Goal: Task Accomplishment & Management: Manage account settings

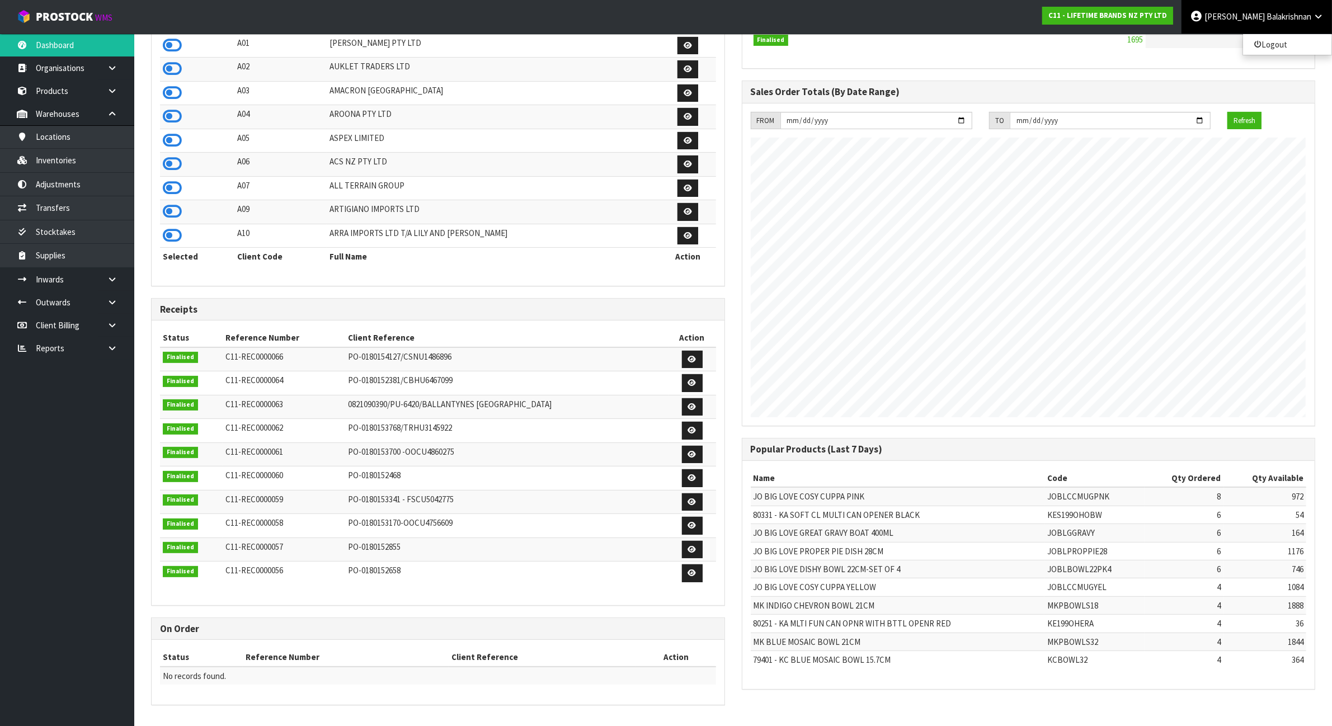
scroll to position [851, 590]
click at [101, 135] on link "Locations" at bounding box center [67, 136] width 134 height 23
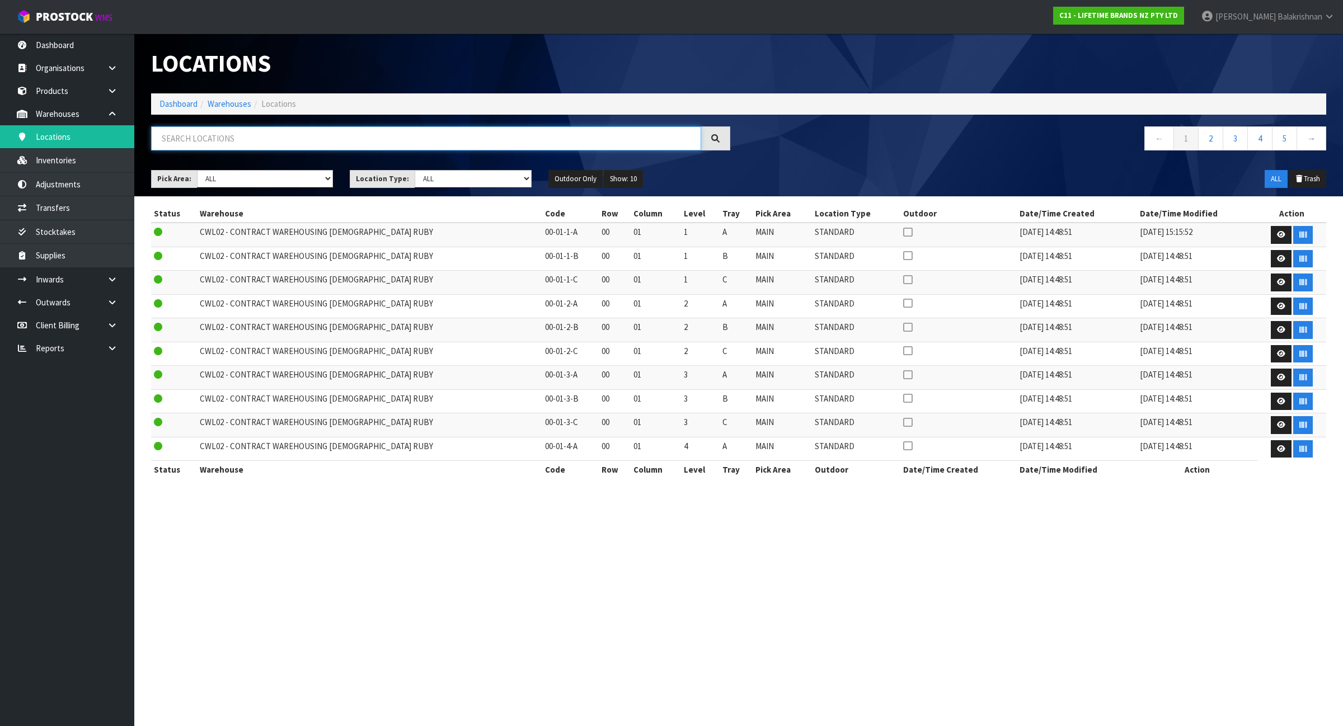
click at [213, 139] on input "text" at bounding box center [426, 138] width 550 height 24
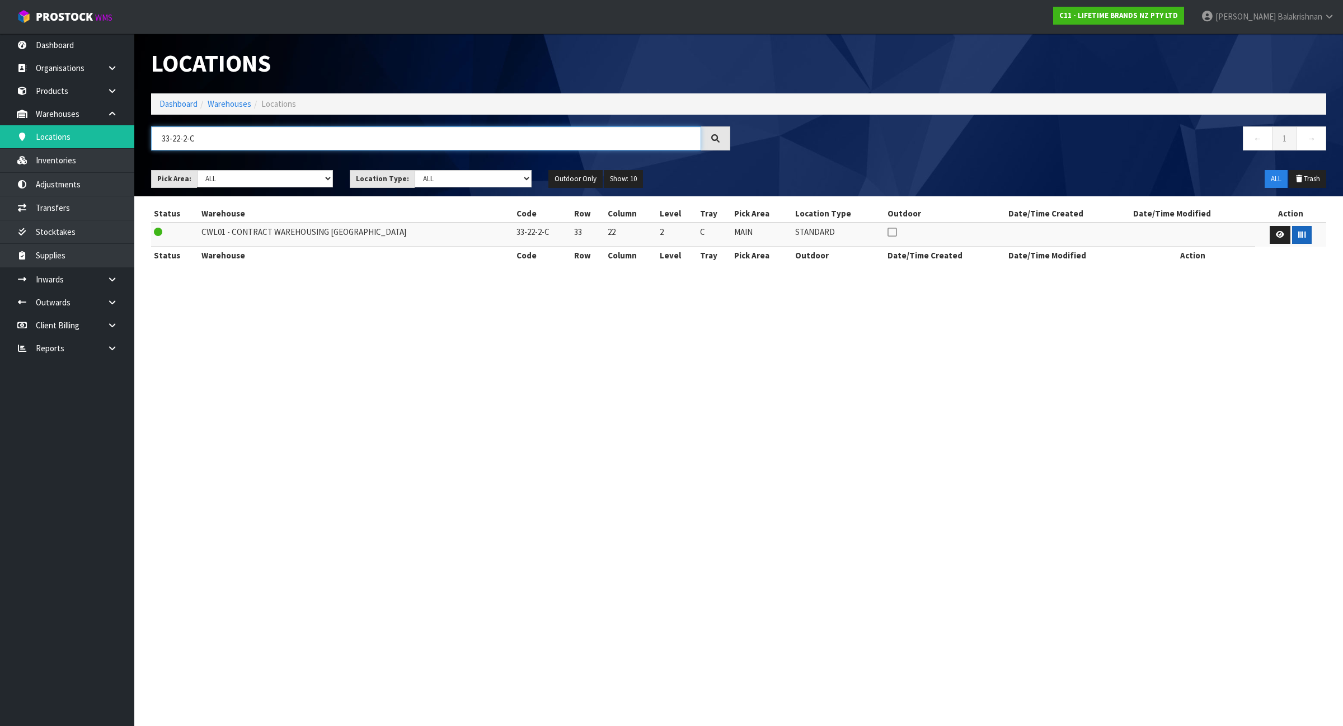
type input "33-22-2-C"
click at [1298, 236] on icon "button" at bounding box center [1301, 234] width 7 height 7
click at [572, 135] on input "33-22-2-C" at bounding box center [426, 138] width 550 height 24
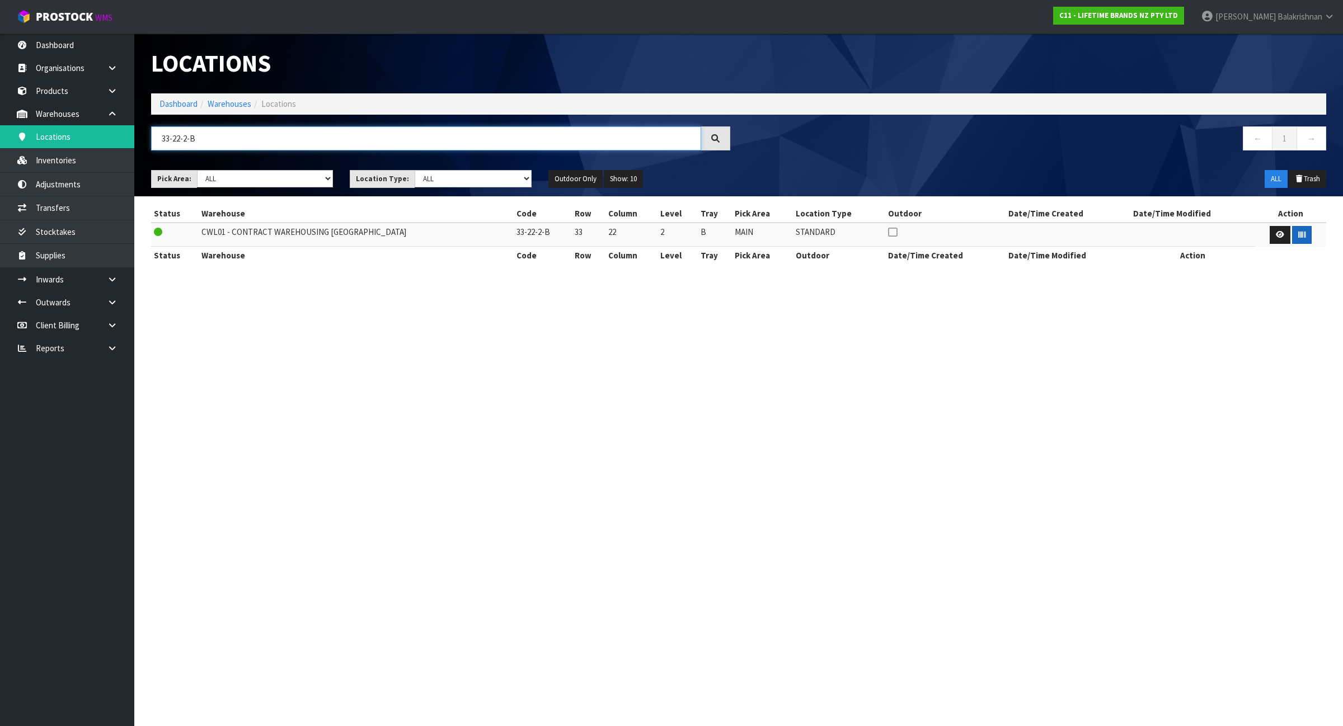
type input "33-22-2-B"
click at [1298, 233] on icon "button" at bounding box center [1301, 234] width 7 height 7
click at [330, 136] on input "33-22-2-B" at bounding box center [426, 138] width 550 height 24
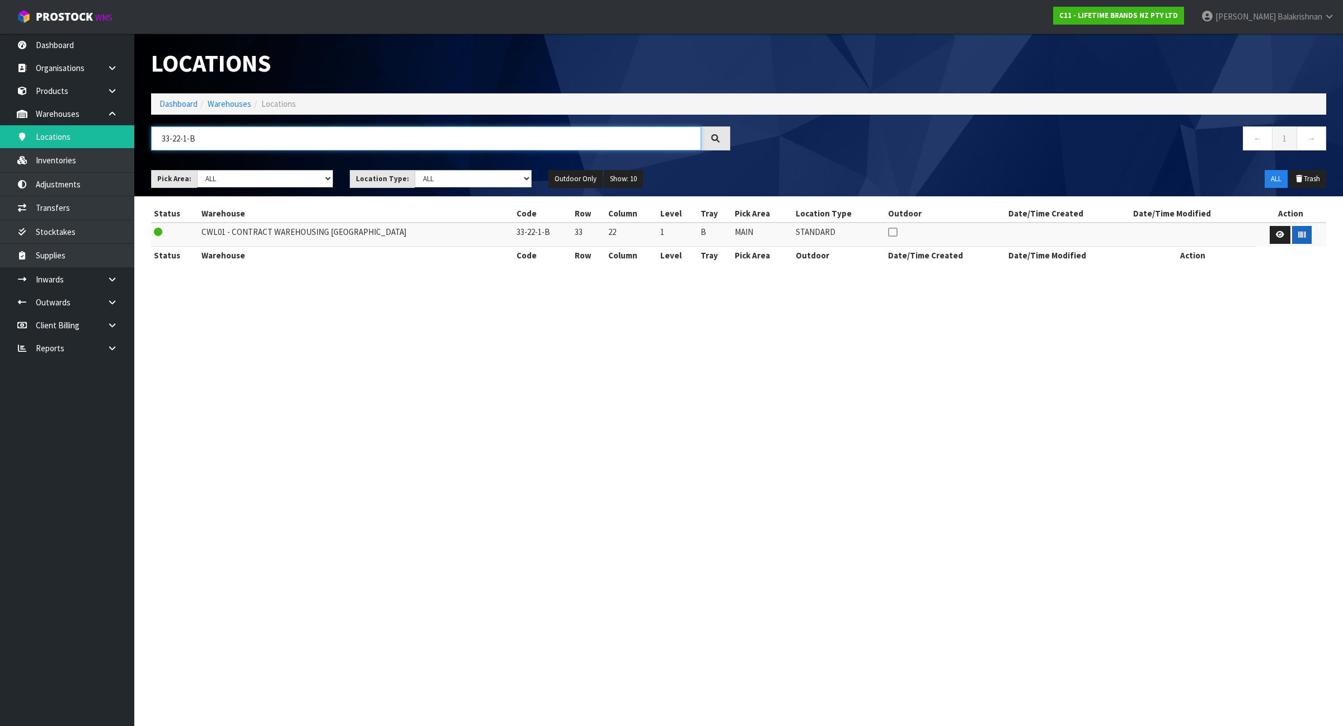
type input "33-22-1-B"
click at [1292, 236] on button "button" at bounding box center [1302, 235] width 20 height 18
click at [258, 133] on input "33-22-1-B" at bounding box center [426, 138] width 550 height 24
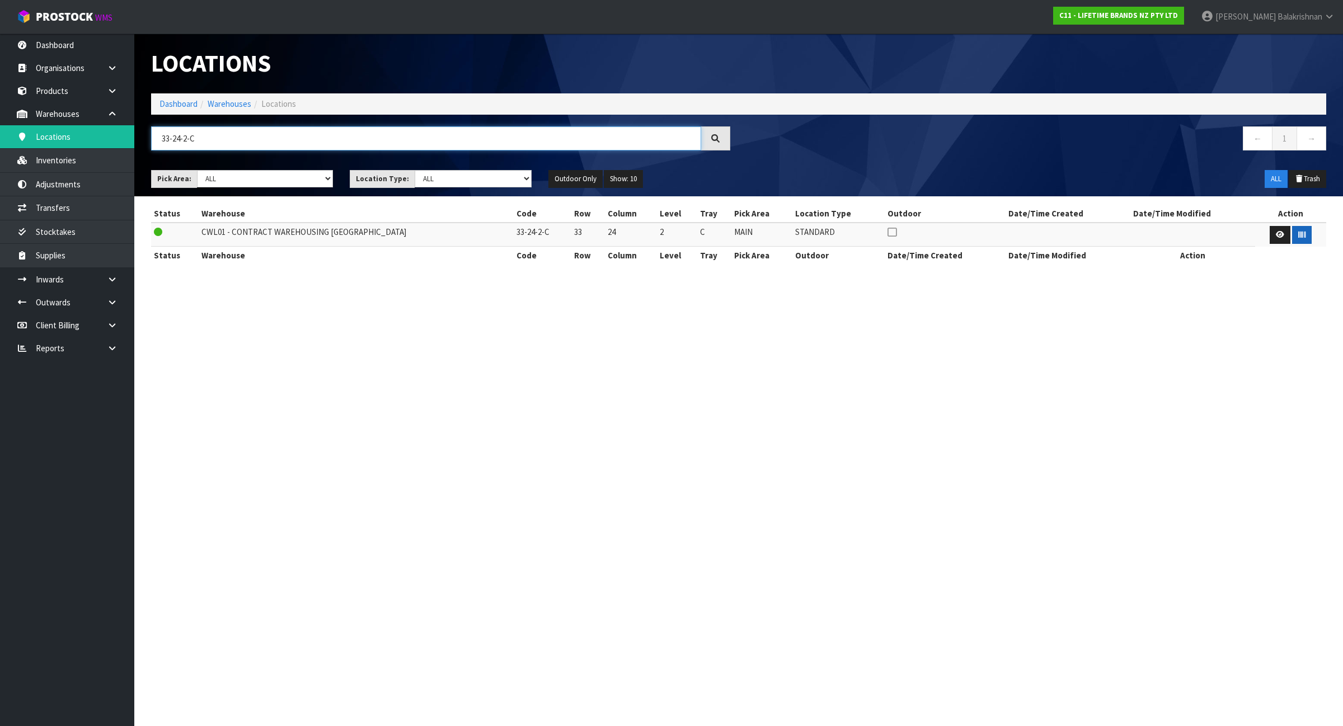
type input "33-24-2-C"
click at [1300, 242] on button "button" at bounding box center [1302, 235] width 20 height 18
click at [549, 142] on input "33-24-2-C" at bounding box center [426, 138] width 550 height 24
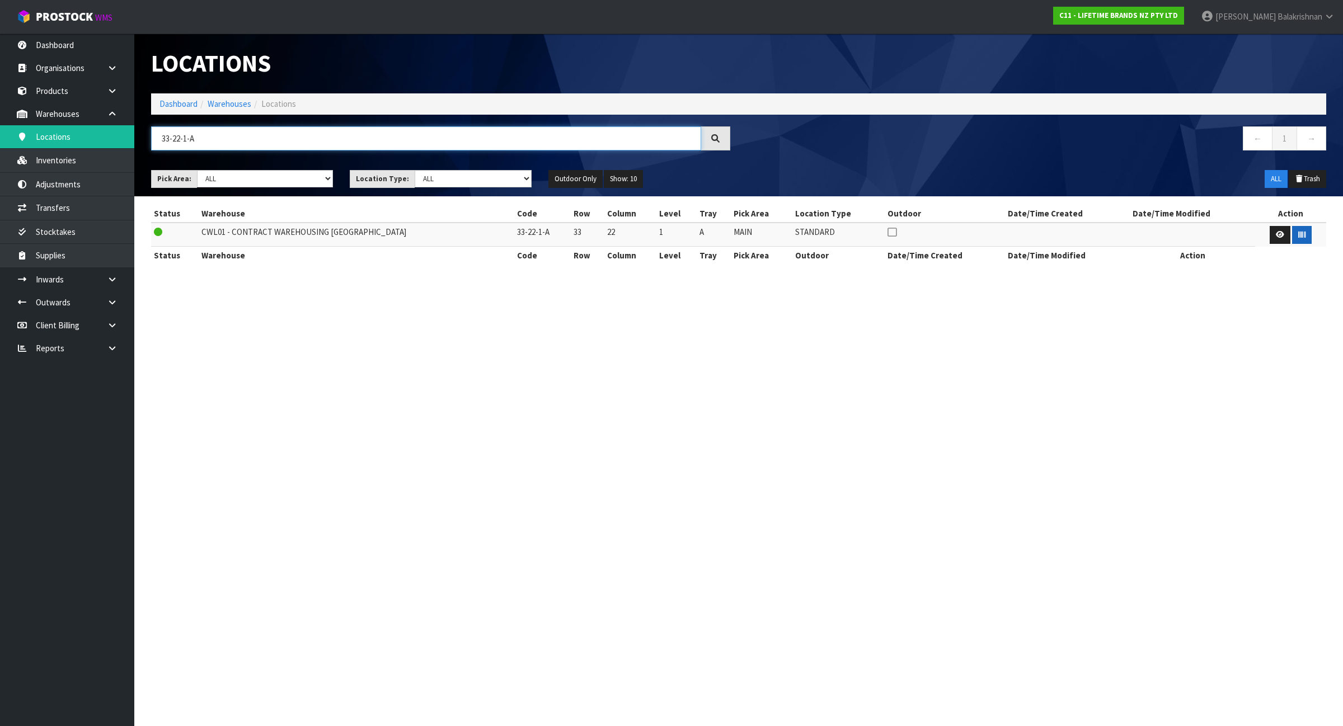
type input "33-22-1-A"
click at [1292, 234] on button "button" at bounding box center [1302, 235] width 20 height 18
click at [352, 131] on input "33-22-1-A" at bounding box center [426, 138] width 550 height 24
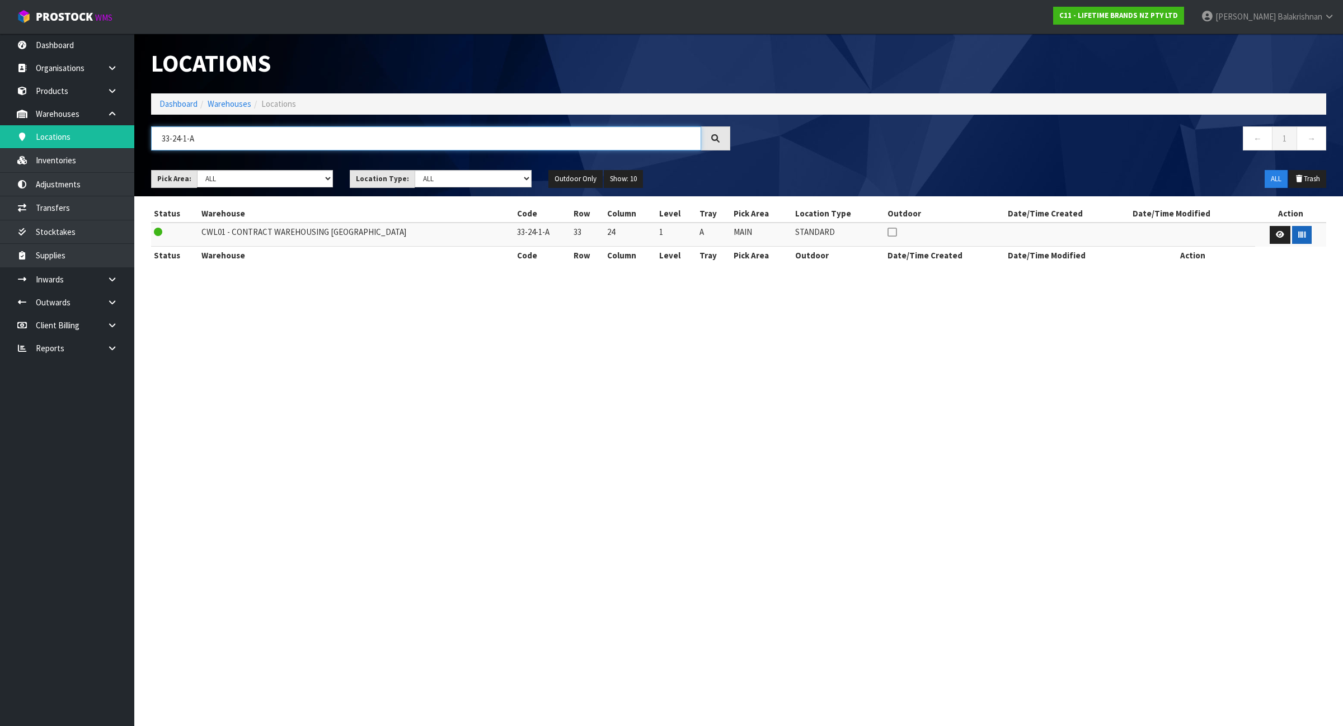
type input "33-24-1-A"
click at [1298, 235] on icon "button" at bounding box center [1301, 234] width 7 height 7
click at [280, 142] on input "33-24-1-A" at bounding box center [426, 138] width 550 height 24
click at [280, 141] on input "33-24-1-A" at bounding box center [426, 138] width 550 height 24
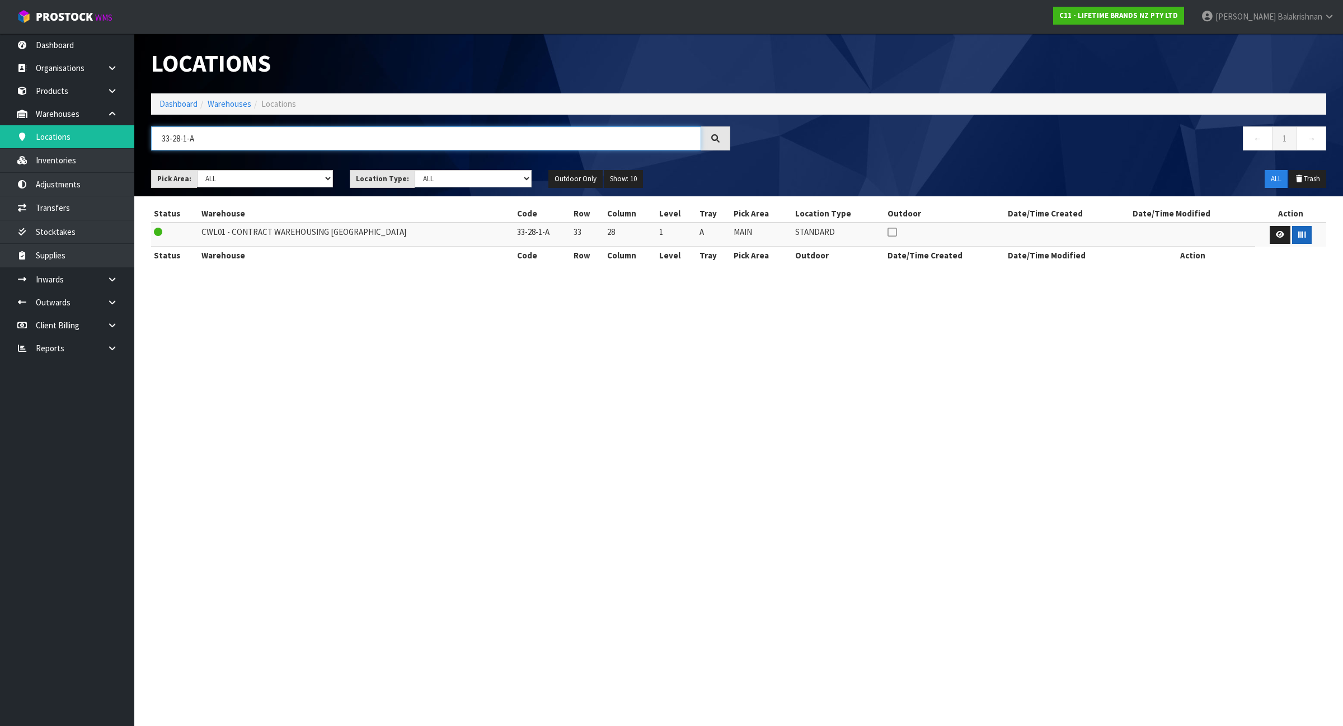
type input "33-28-1-A"
click at [1301, 239] on button "button" at bounding box center [1302, 235] width 20 height 18
click at [169, 105] on link "Dashboard" at bounding box center [178, 103] width 38 height 11
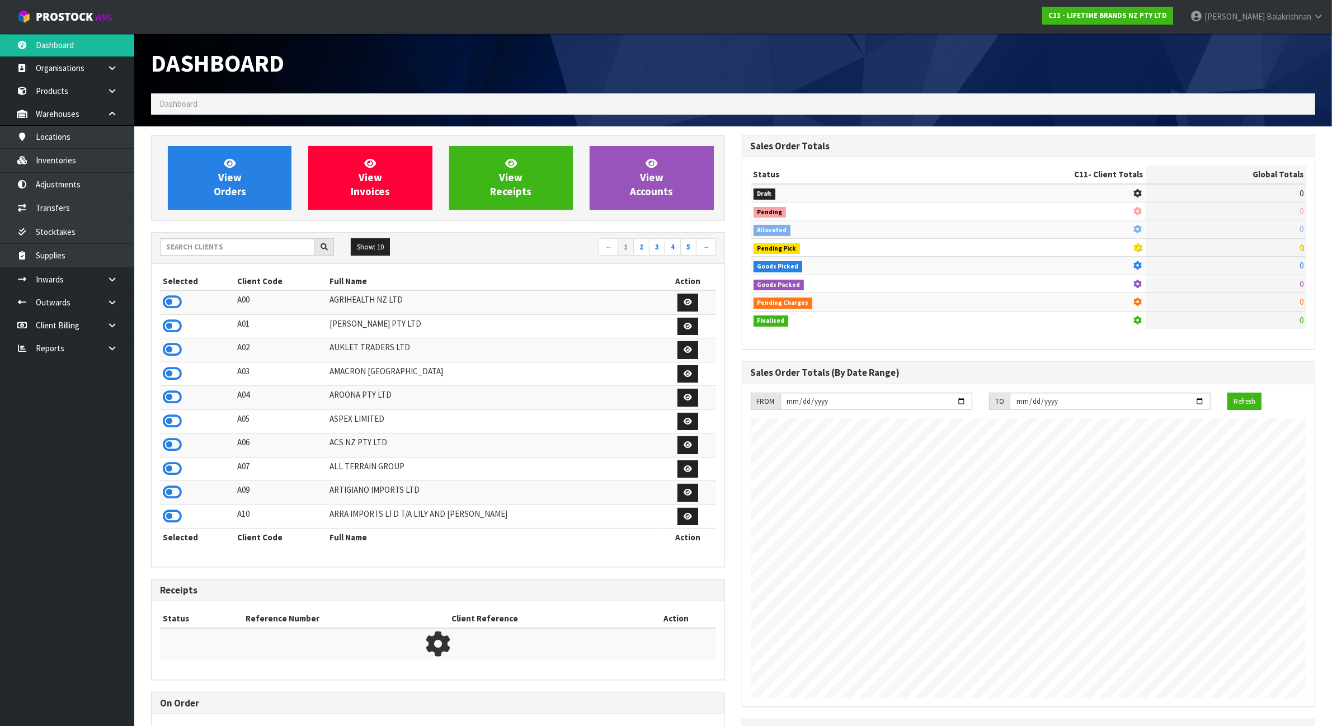
scroll to position [851, 590]
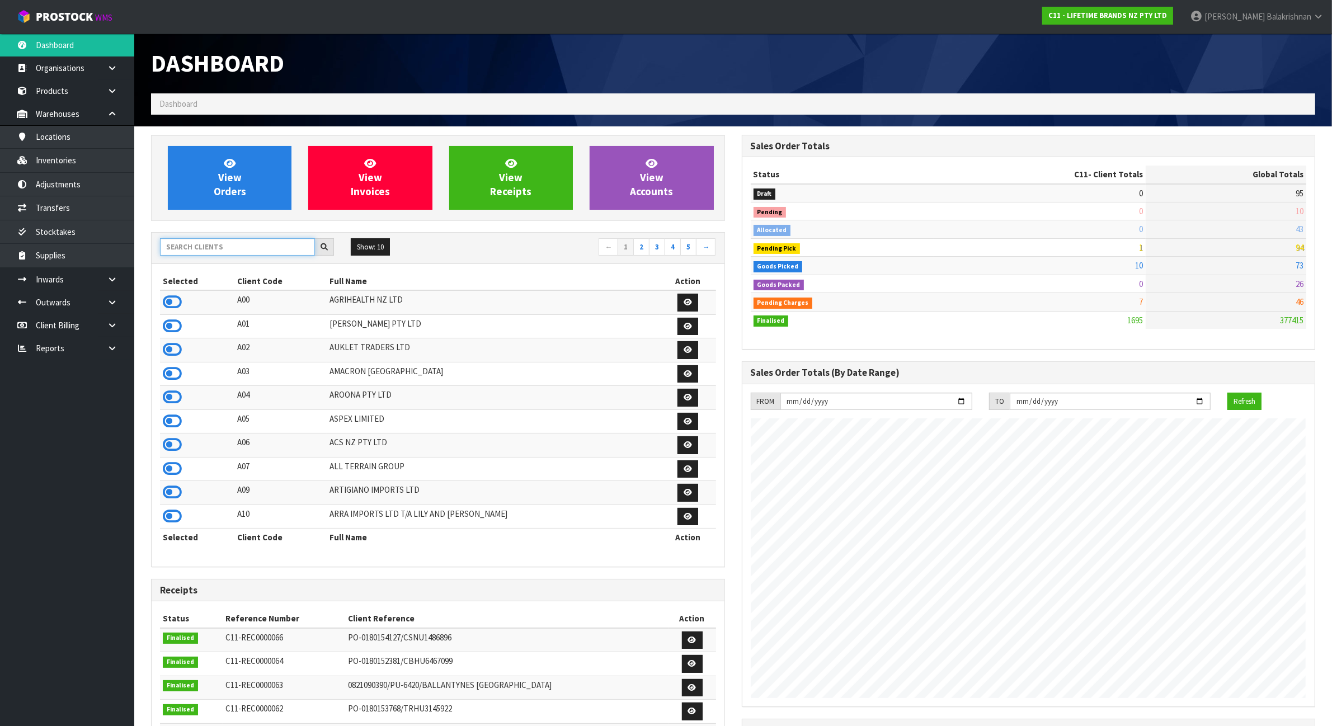
click at [200, 252] on input "text" at bounding box center [237, 246] width 155 height 17
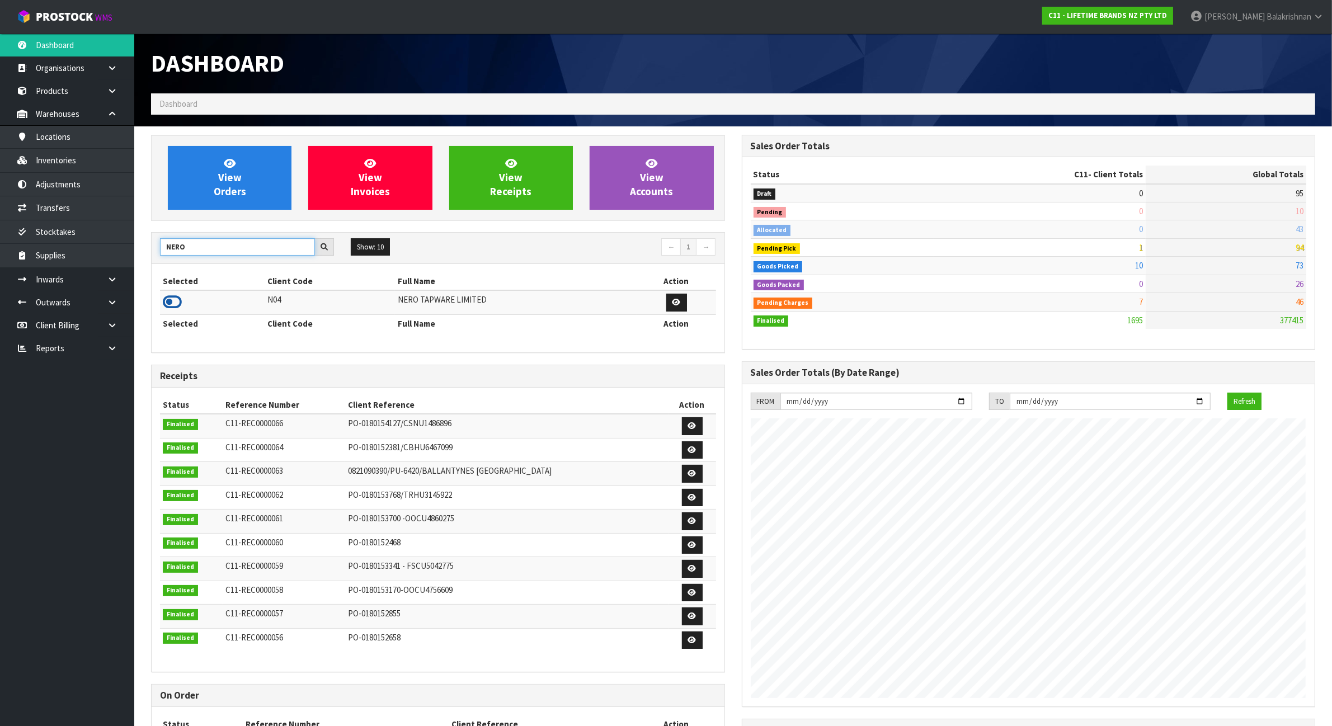
type input "NERO"
click at [177, 306] on icon at bounding box center [172, 302] width 19 height 17
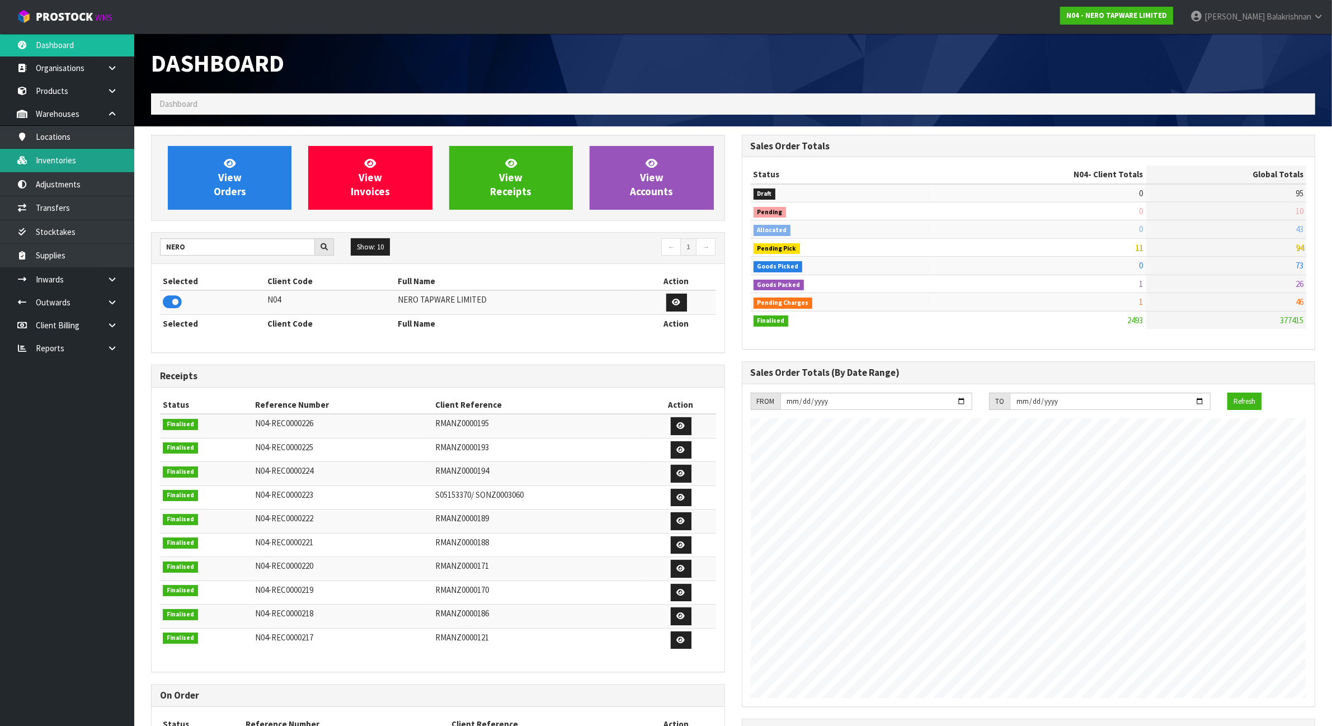
click at [90, 167] on link "Inventories" at bounding box center [67, 160] width 134 height 23
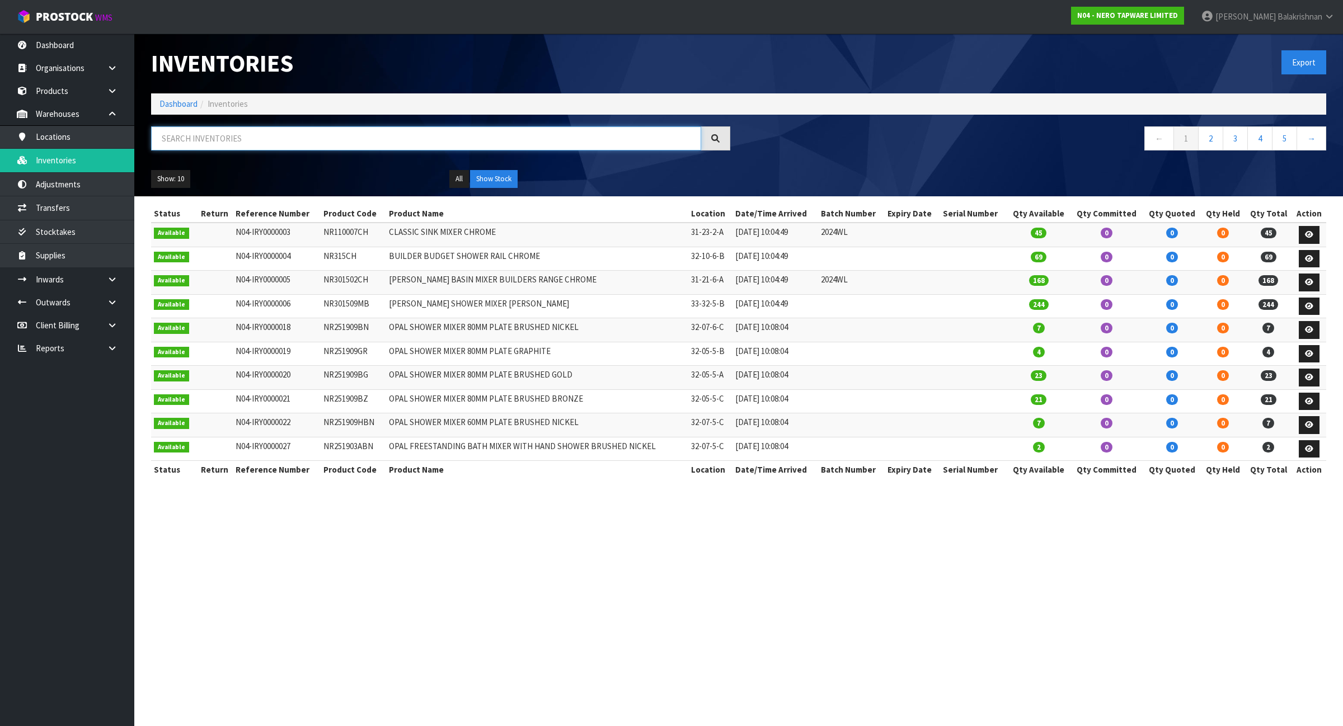
click at [274, 144] on input "text" at bounding box center [426, 138] width 550 height 24
paste input "NR162205ABG"
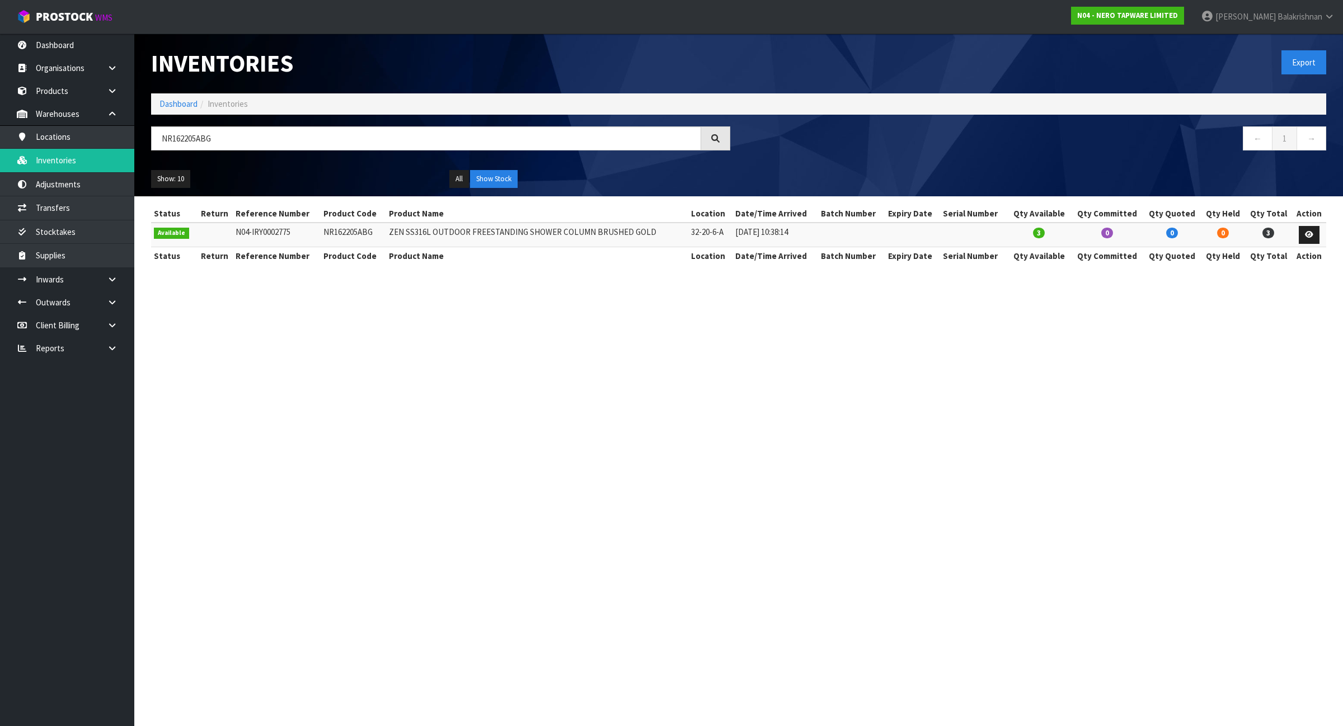
click at [566, 514] on section "Inventories Export Dashboard Inventories NR162205ABG ← 1 → Show: 10 5 10 25 50 …" at bounding box center [671, 363] width 1343 height 726
click at [323, 141] on input "NR162205ABG" at bounding box center [426, 138] width 550 height 24
paste input "LCDWJLAT2PC"
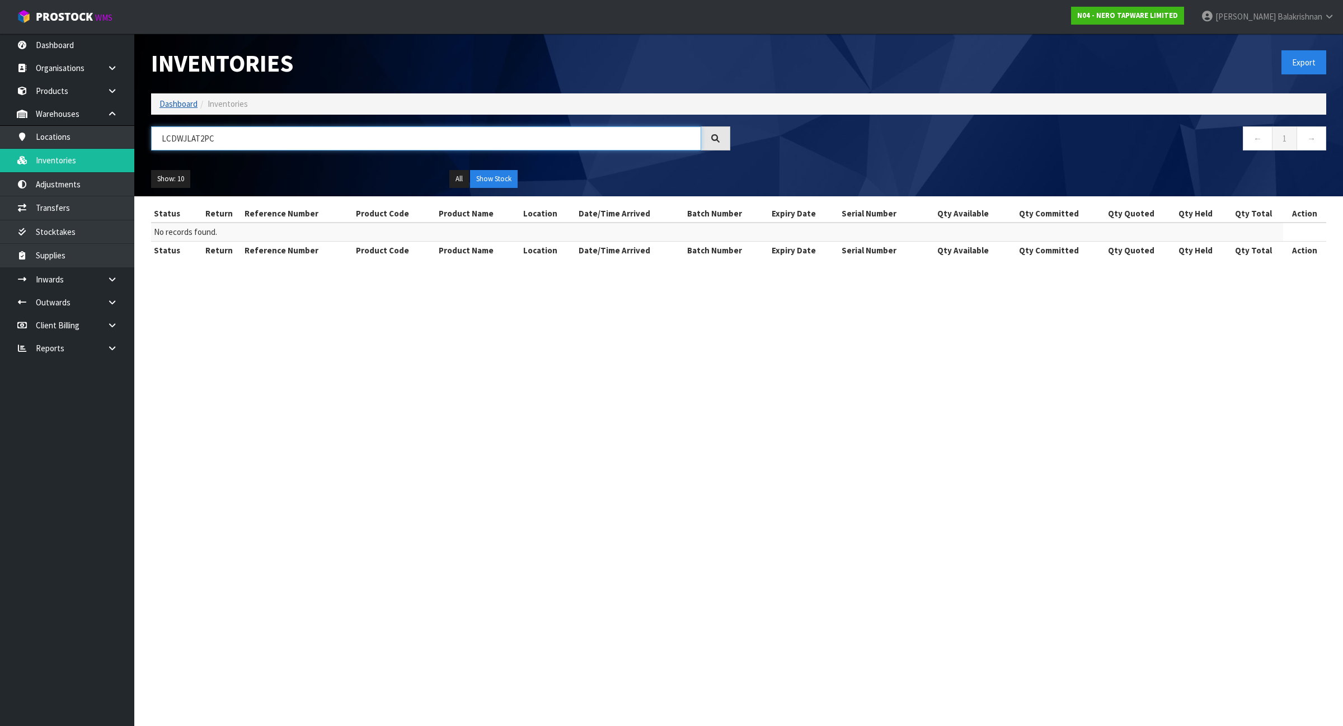
type input "LCDWJLAT2PC"
click at [192, 100] on link "Dashboard" at bounding box center [178, 103] width 38 height 11
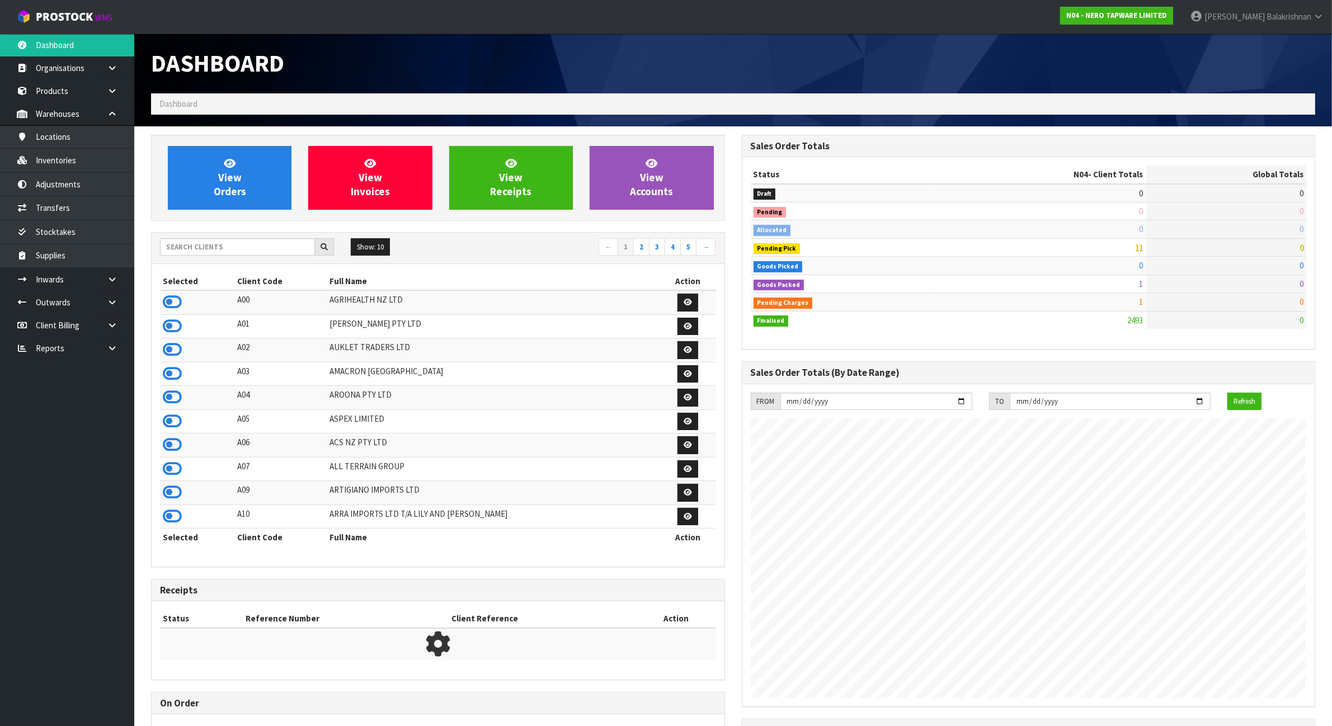
scroll to position [851, 590]
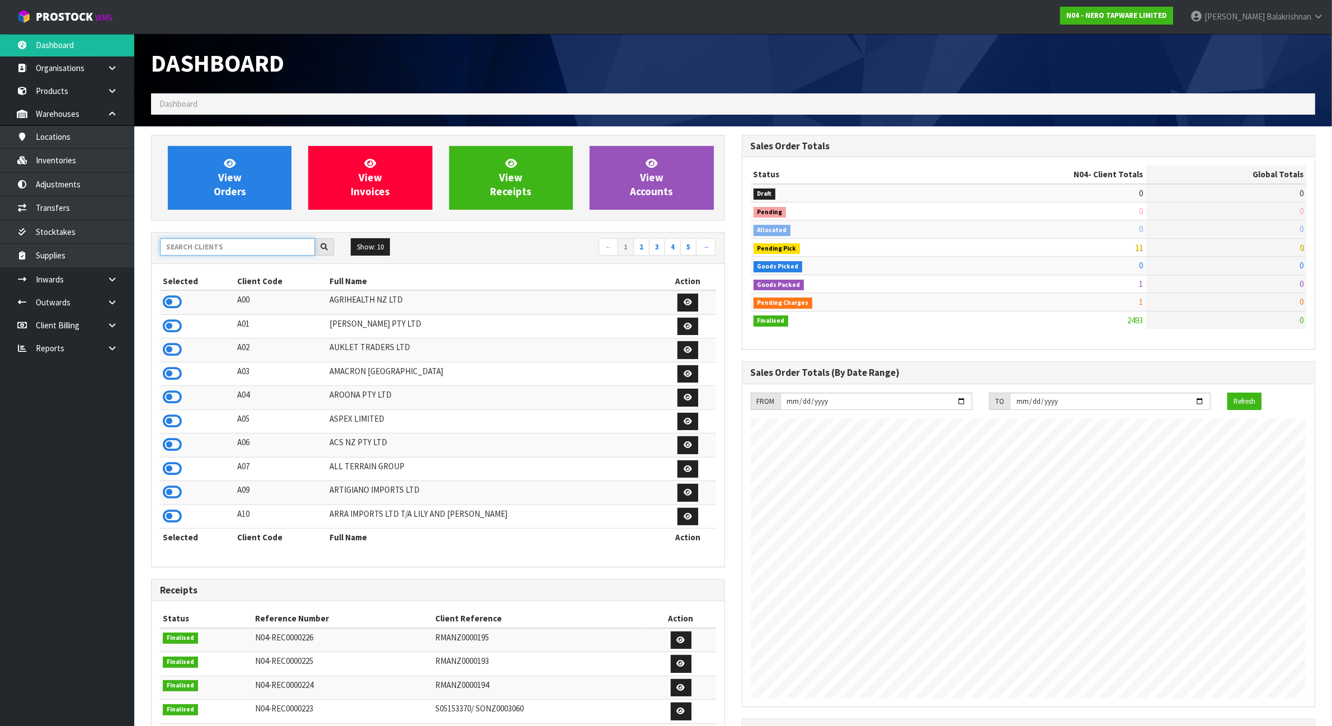
click at [224, 248] on input "text" at bounding box center [237, 246] width 155 height 17
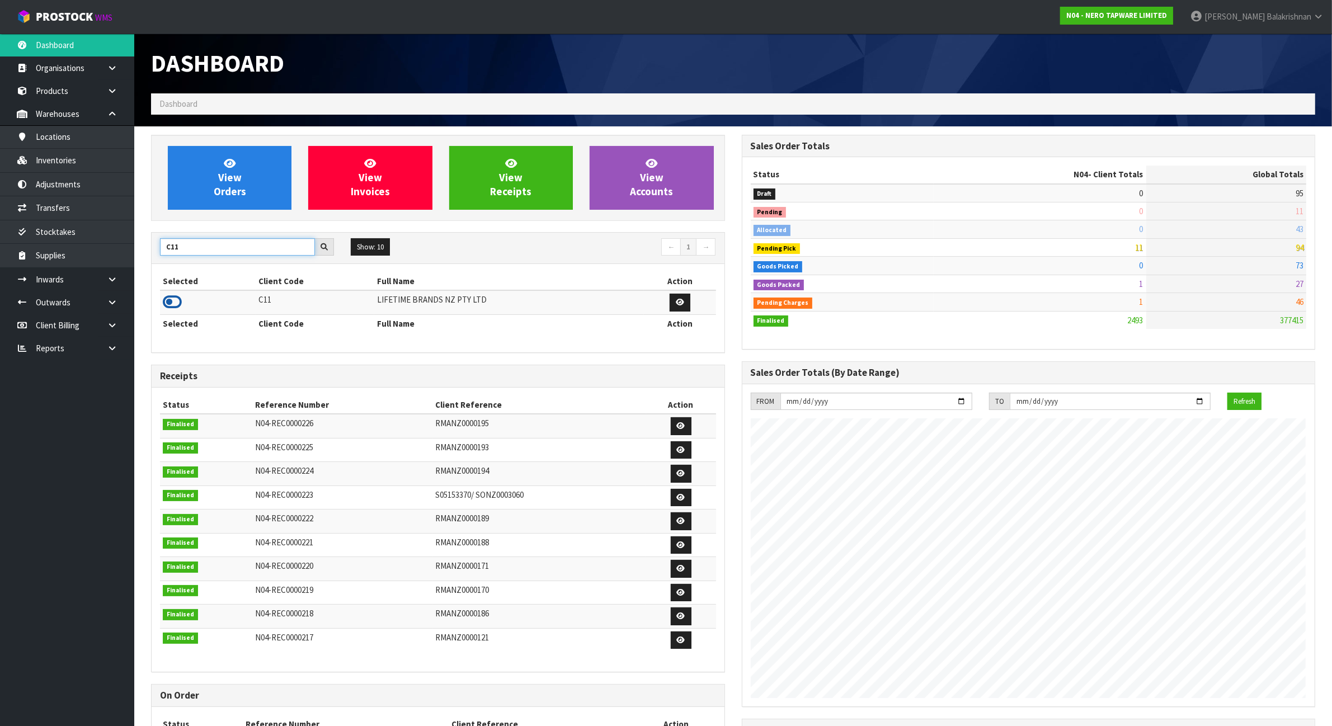
type input "C11"
click at [171, 304] on icon at bounding box center [172, 302] width 19 height 17
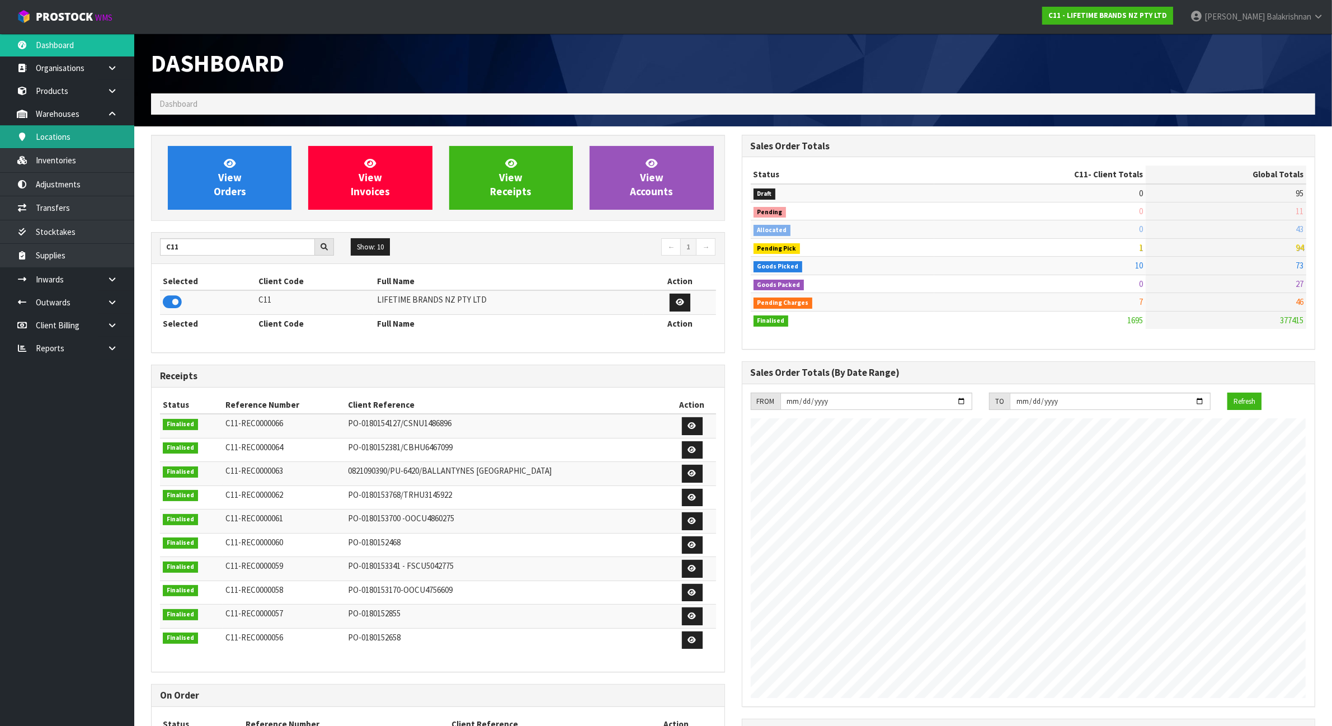
click at [85, 144] on link "Locations" at bounding box center [67, 136] width 134 height 23
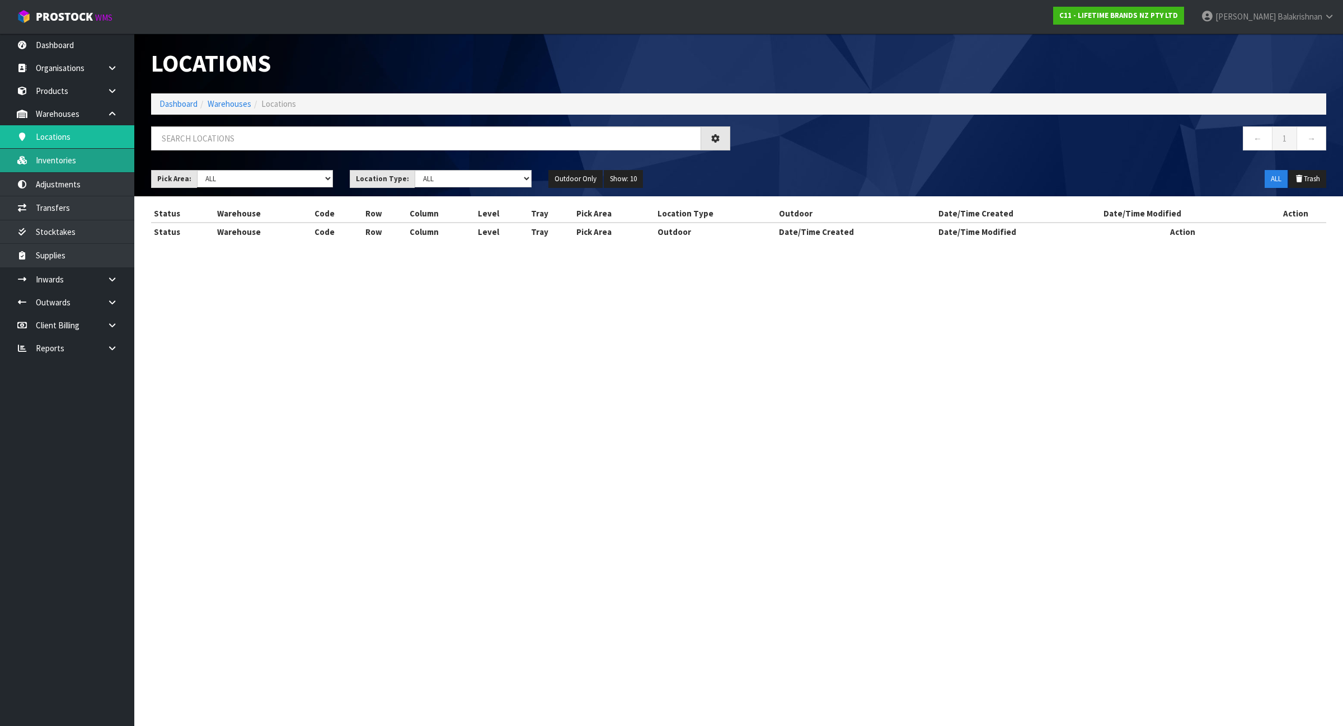
click at [85, 155] on div "Locations Dashboard Warehouses Locations ← 1 → Pick Area: Main Refurb Damaged P…" at bounding box center [671, 130] width 1343 height 261
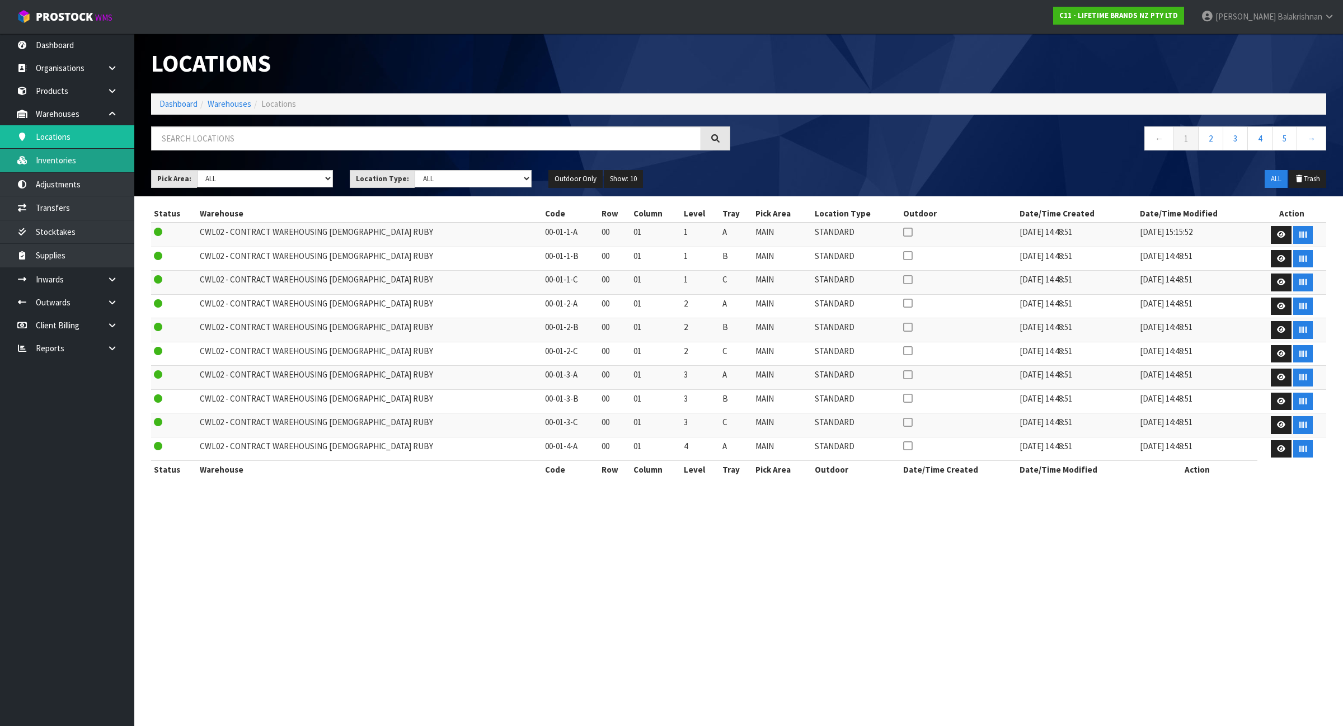
click at [81, 164] on link "Inventories" at bounding box center [67, 160] width 134 height 23
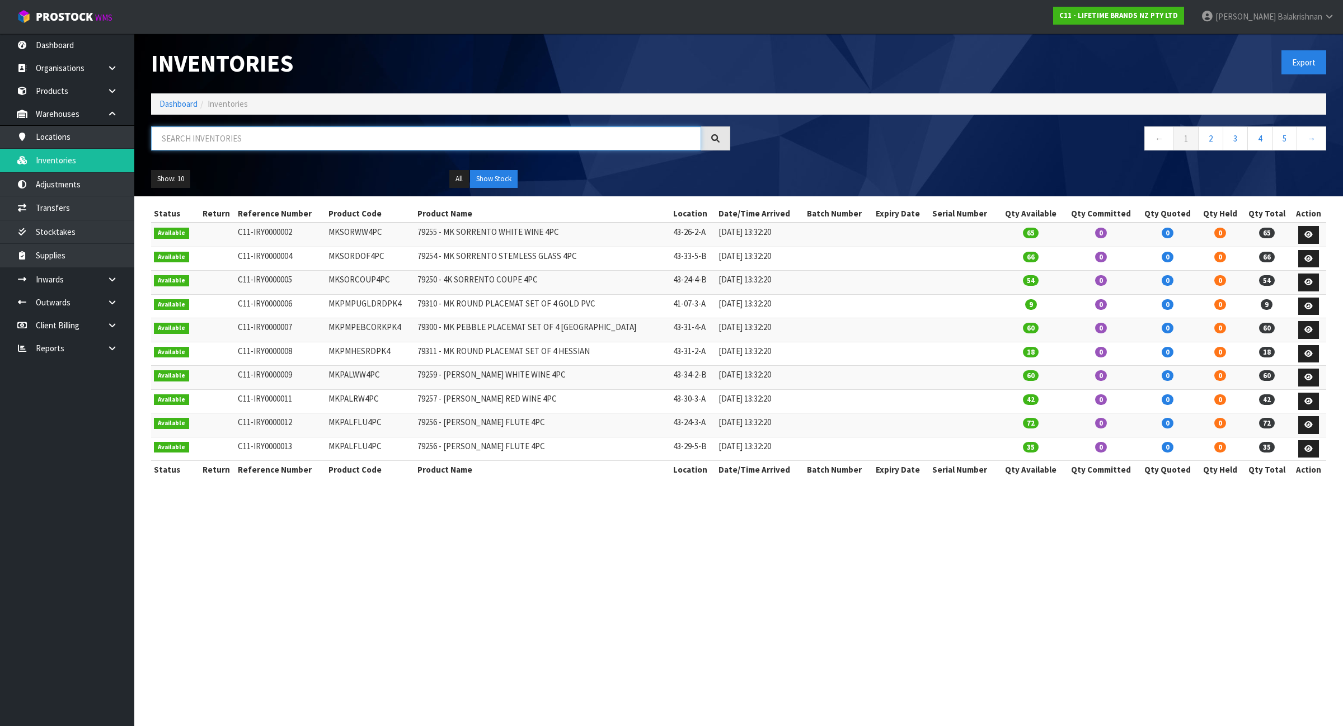
click at [275, 133] on input "text" at bounding box center [426, 138] width 550 height 24
paste input "LCDWJLAT2PC"
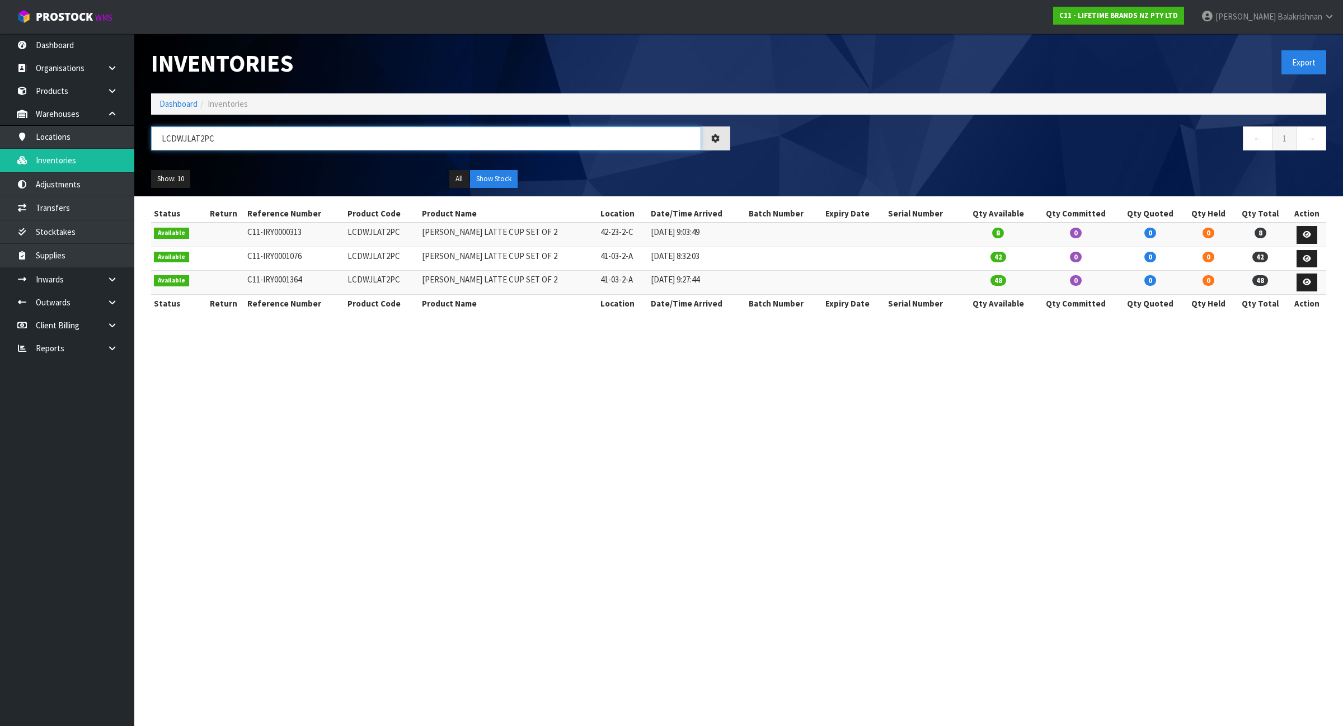
type input "LCDWJLAT2PC"
click at [94, 129] on link "Locations" at bounding box center [67, 136] width 134 height 23
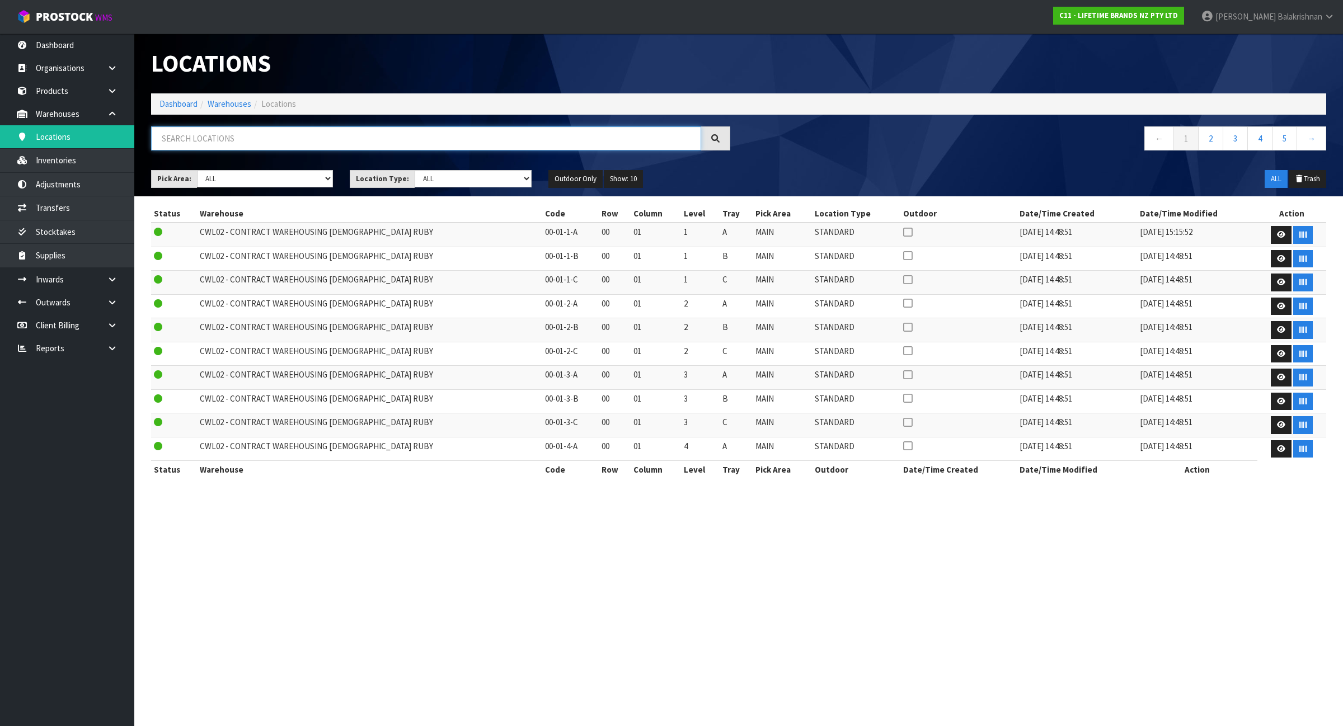
click at [238, 135] on input "text" at bounding box center [426, 138] width 550 height 24
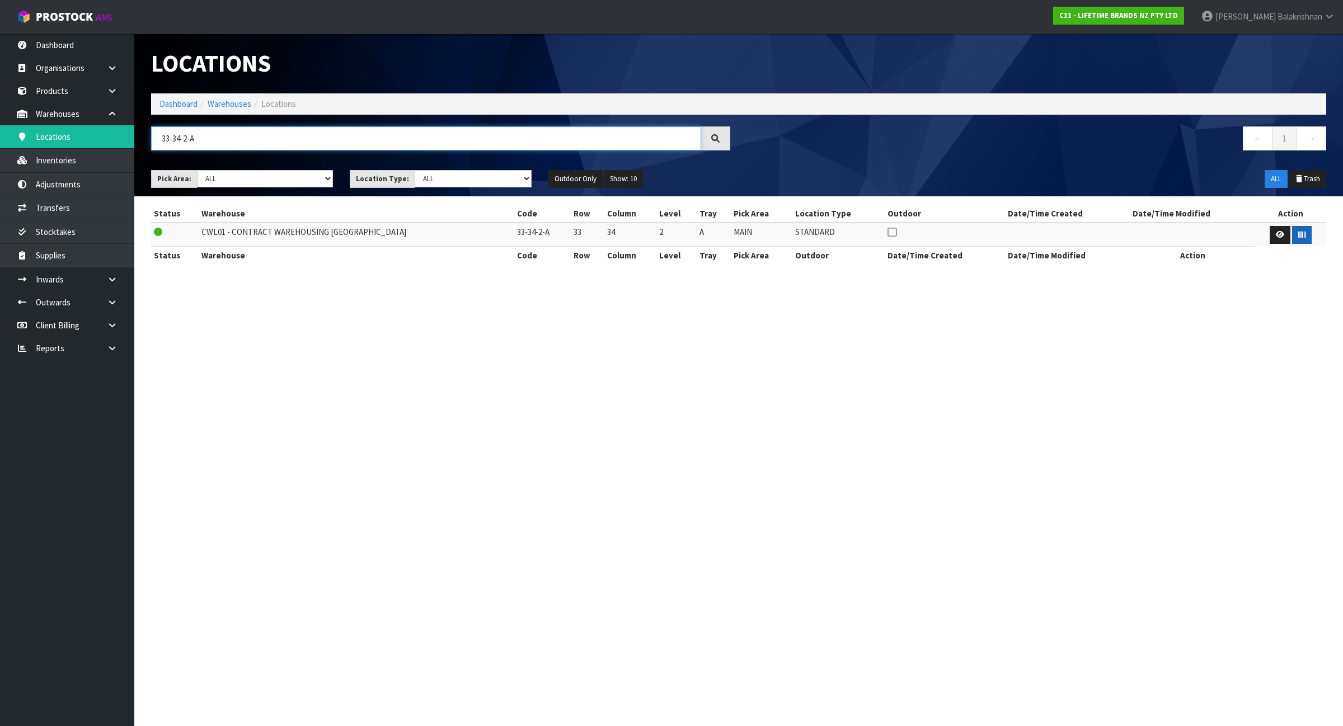
type input "33-34-2-A"
click at [1301, 239] on button "button" at bounding box center [1302, 235] width 20 height 18
click at [256, 138] on input "33-34-2-A" at bounding box center [426, 138] width 550 height 24
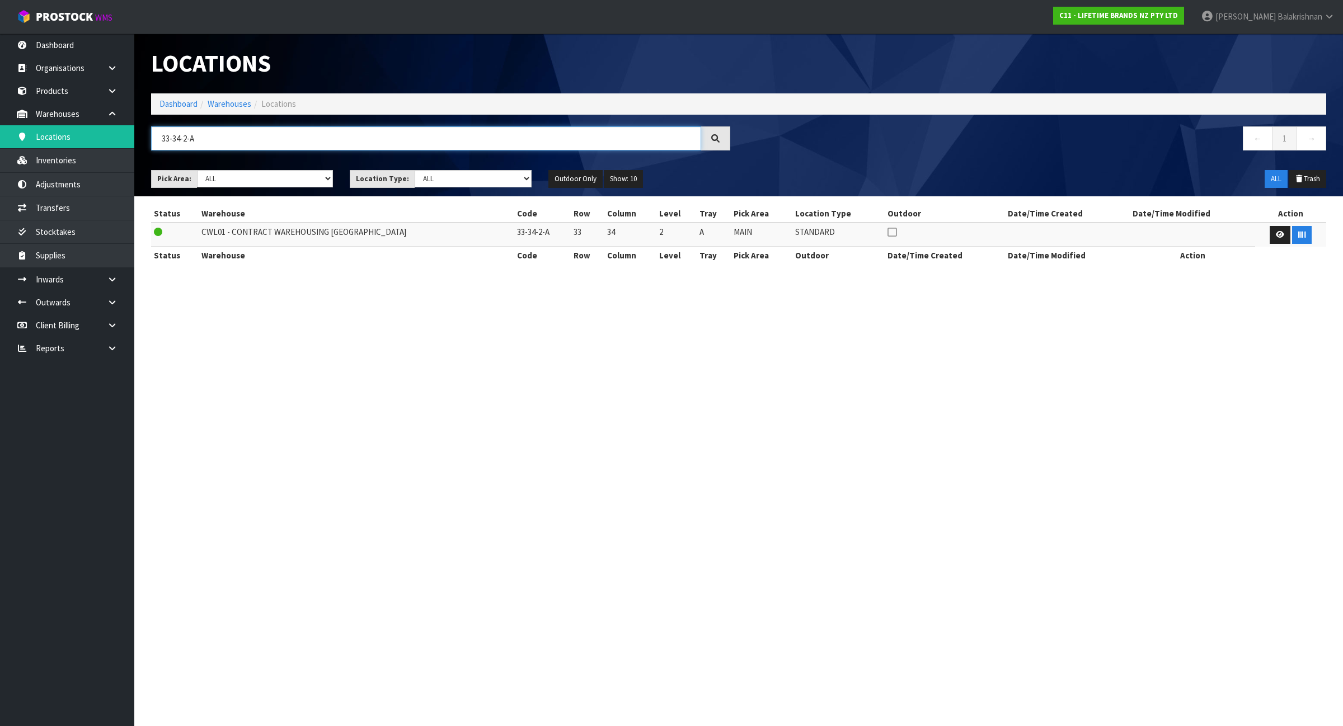
click at [256, 138] on input "33-34-2-A" at bounding box center [426, 138] width 550 height 24
type input "33-34-2-B"
click at [1303, 235] on button "button" at bounding box center [1302, 235] width 20 height 18
click at [251, 140] on input "33-34-2-B" at bounding box center [426, 138] width 550 height 24
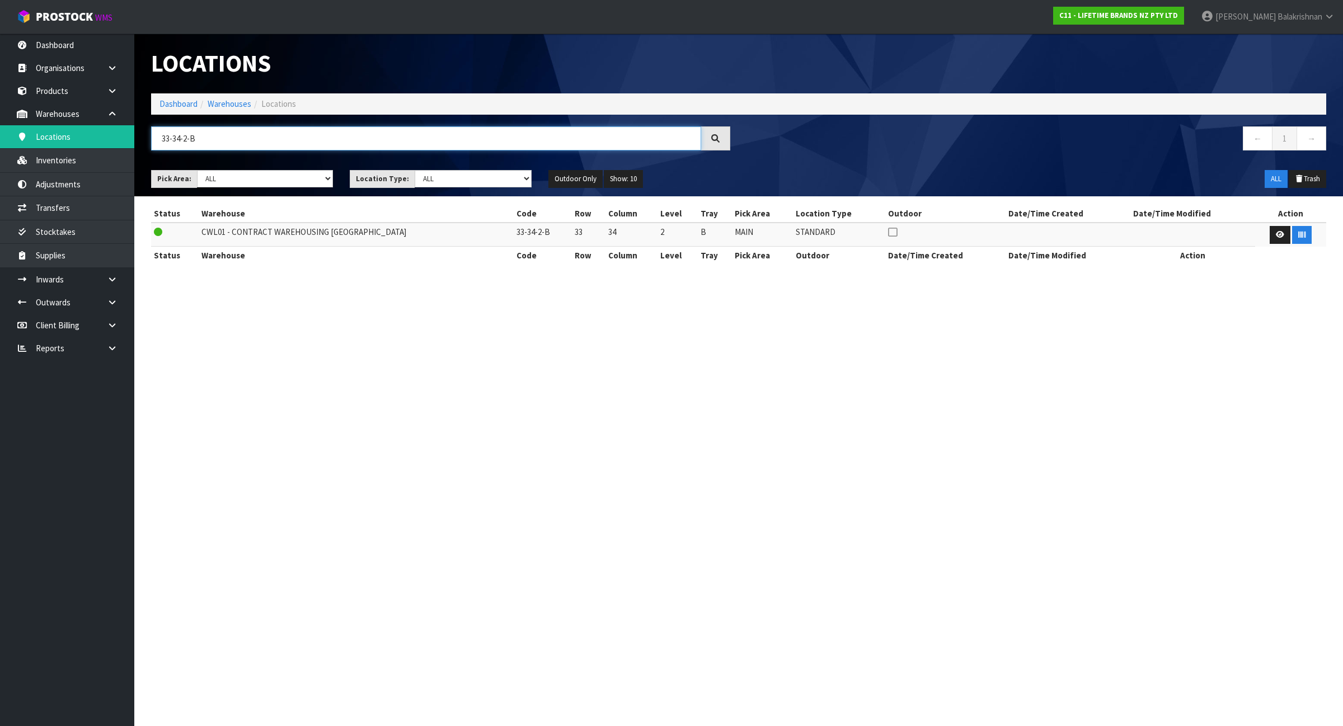
click at [251, 140] on input "33-34-2-B" at bounding box center [426, 138] width 550 height 24
click at [1298, 235] on icon "button" at bounding box center [1301, 234] width 7 height 7
click at [372, 134] on input "33-32-1-B" at bounding box center [426, 138] width 550 height 24
click at [370, 134] on input "33-32-1-B" at bounding box center [426, 138] width 550 height 24
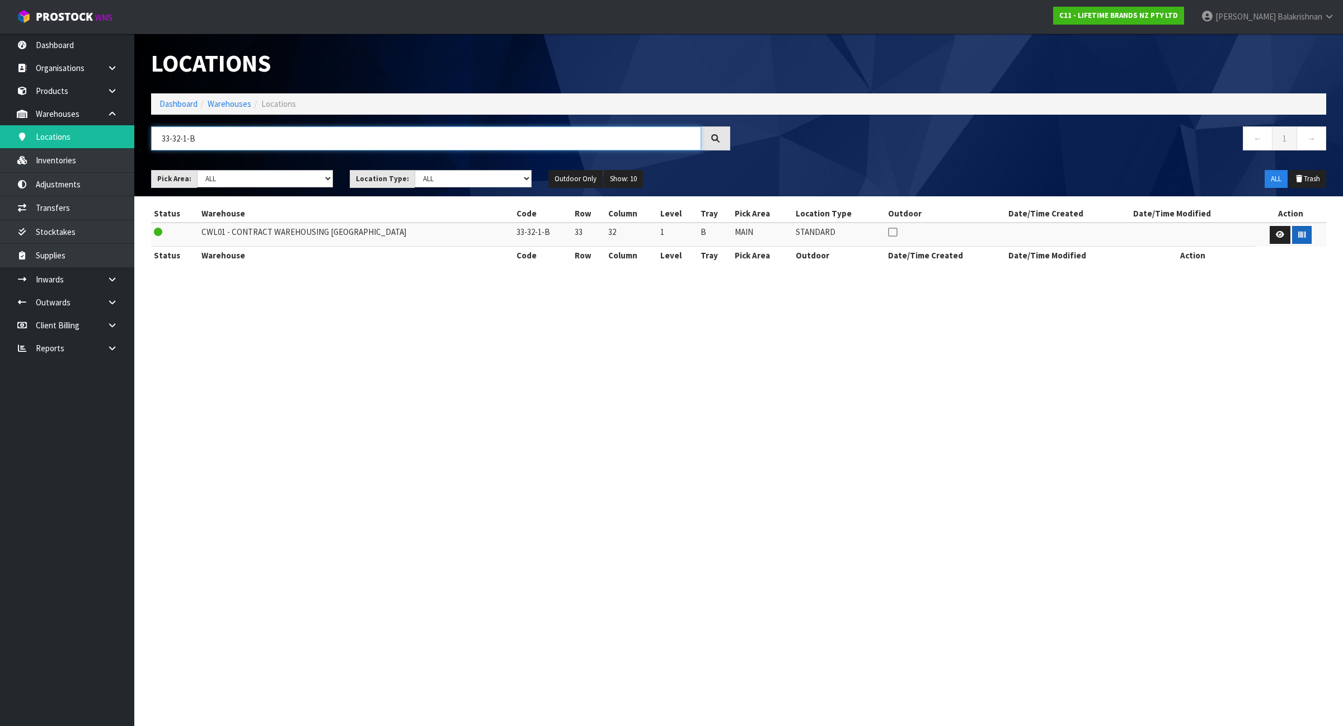
click at [370, 134] on input "33-32-1-B" at bounding box center [426, 138] width 550 height 24
type input "33-30-1-A"
click at [1298, 234] on icon "button" at bounding box center [1301, 234] width 7 height 7
click at [350, 137] on input "33-30-1-A" at bounding box center [426, 138] width 550 height 24
click at [349, 138] on input "33-30-1-A" at bounding box center [426, 138] width 550 height 24
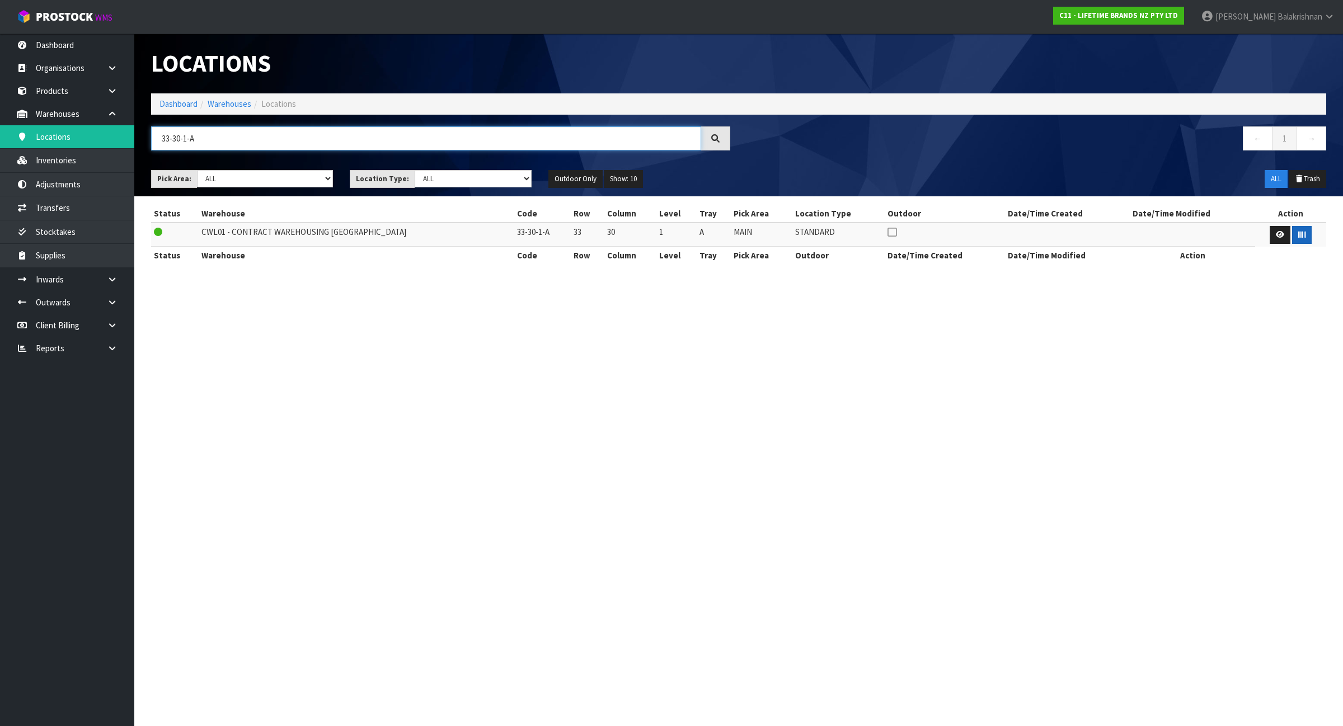
click at [347, 138] on input "33-30-1-A" at bounding box center [426, 138] width 550 height 24
type input "33-28-1-C"
click at [1298, 238] on button "button" at bounding box center [1302, 235] width 20 height 18
click at [350, 143] on input "33-28-1-C" at bounding box center [426, 138] width 550 height 24
click at [349, 143] on input "33-28-1-C" at bounding box center [426, 138] width 550 height 24
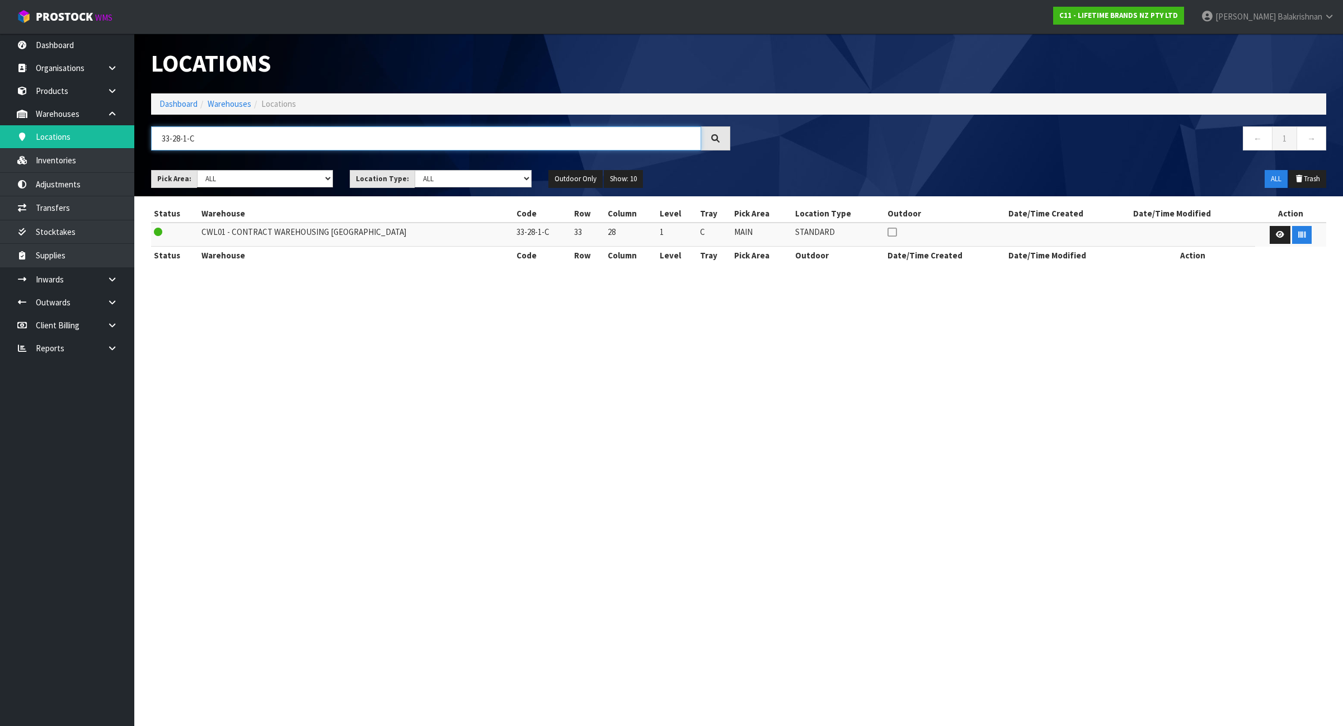
click at [349, 143] on input "33-28-1-C" at bounding box center [426, 138] width 550 height 24
type input "33-34-1-A"
click at [1299, 241] on button "button" at bounding box center [1302, 235] width 20 height 18
click at [189, 111] on ol "Dashboard Warehouses Locations" at bounding box center [738, 103] width 1175 height 21
click at [186, 101] on link "Dashboard" at bounding box center [178, 103] width 38 height 11
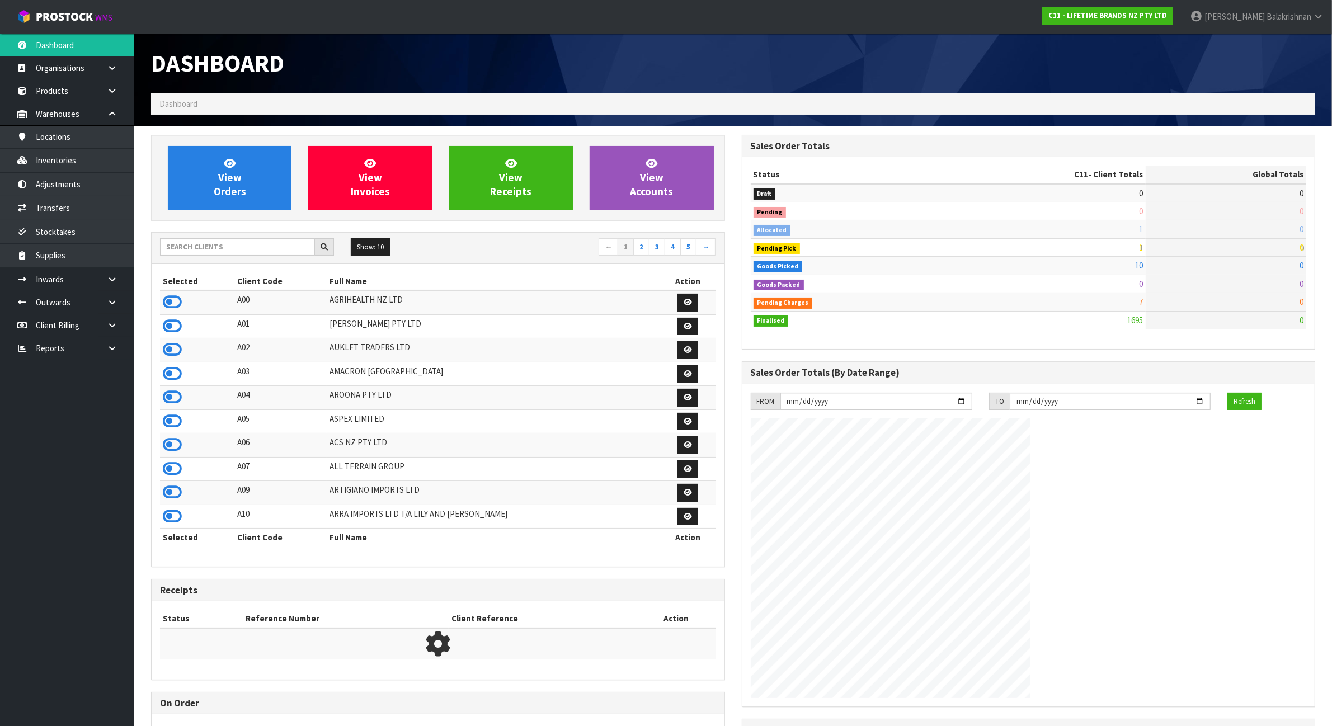
scroll to position [851, 590]
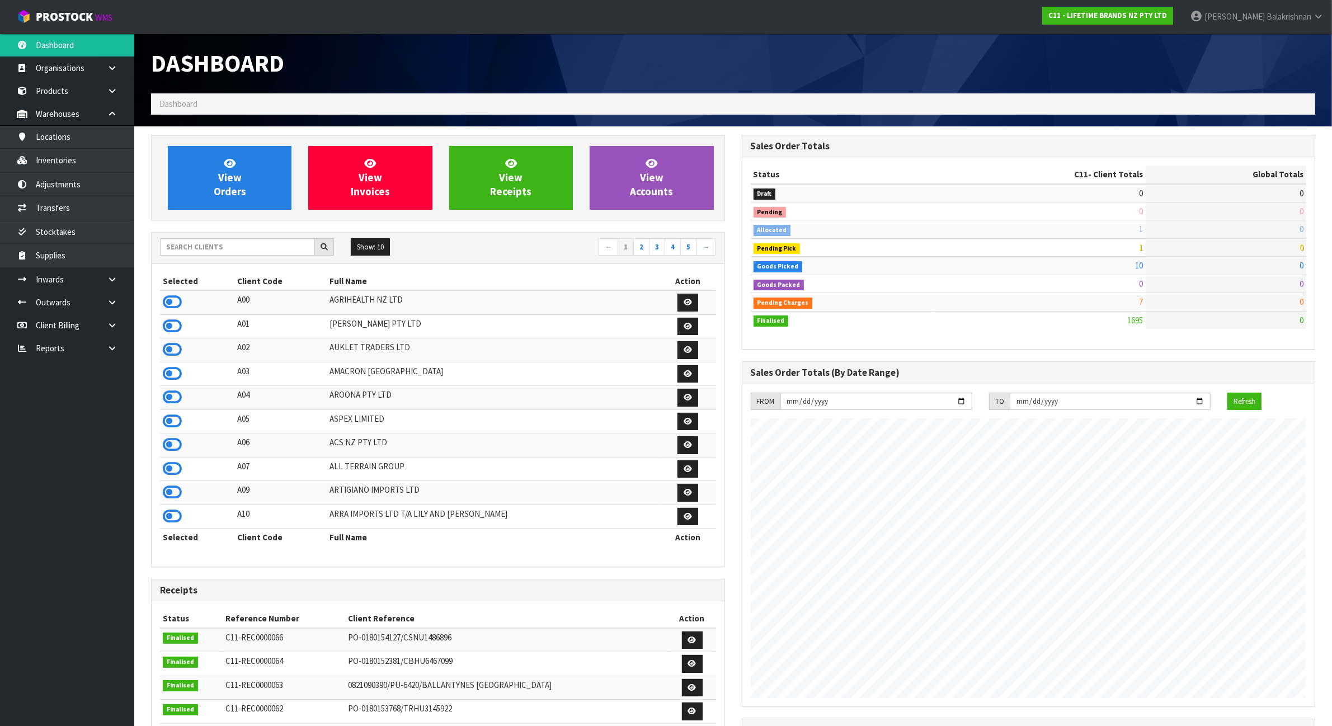
click at [250, 257] on div "Show: 10 5 10 25 50 ← 1 2 3 4 5 →" at bounding box center [438, 248] width 573 height 20
click at [242, 247] on input "text" at bounding box center [237, 246] width 155 height 17
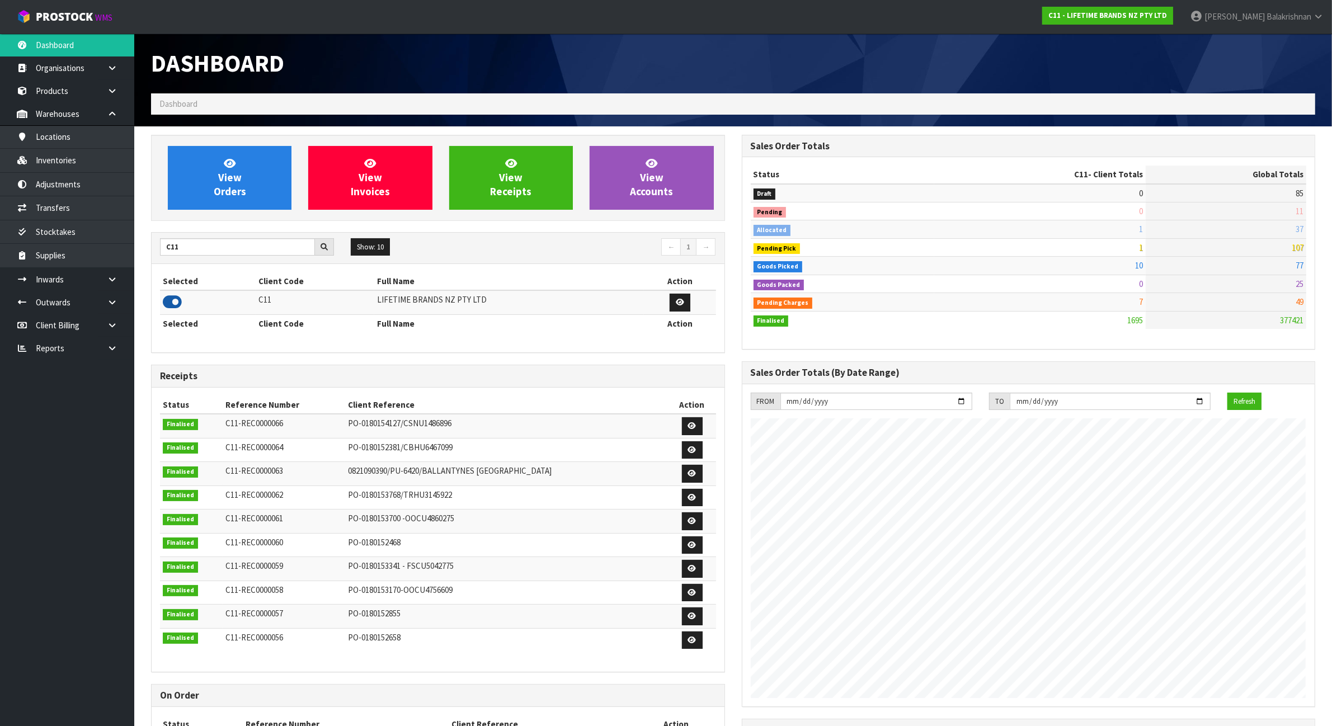
click at [175, 302] on icon at bounding box center [172, 302] width 19 height 17
click at [192, 257] on div "C11 Show: 10 5 10 25 50 ← 1 →" at bounding box center [438, 248] width 573 height 20
drag, startPoint x: 191, startPoint y: 252, endPoint x: 91, endPoint y: 244, distance: 100.4
click at [90, 244] on body "Toggle navigation ProStock WMS C11 - LIFETIME BRANDS NZ PTY LTD Raj Balakrishna…" at bounding box center [666, 363] width 1332 height 726
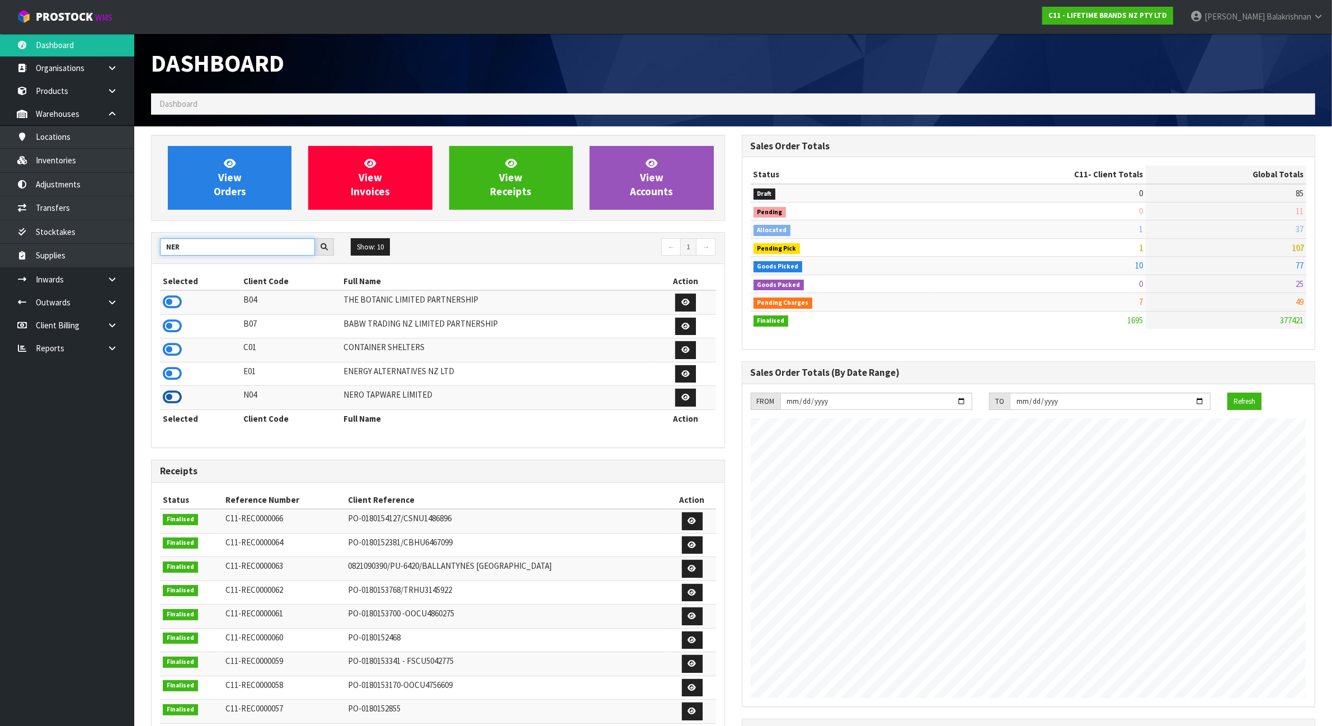
type input "NER"
click at [174, 398] on icon at bounding box center [172, 397] width 19 height 17
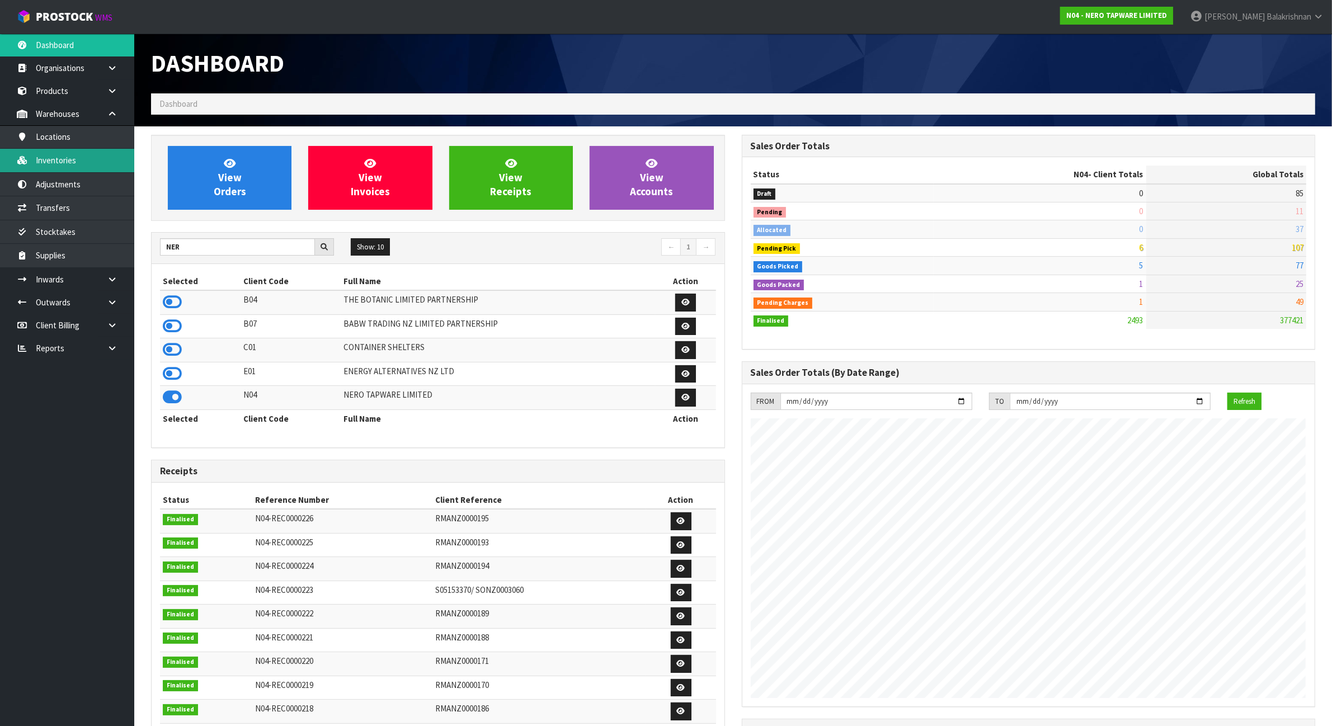
click at [87, 162] on link "Inventories" at bounding box center [67, 160] width 134 height 23
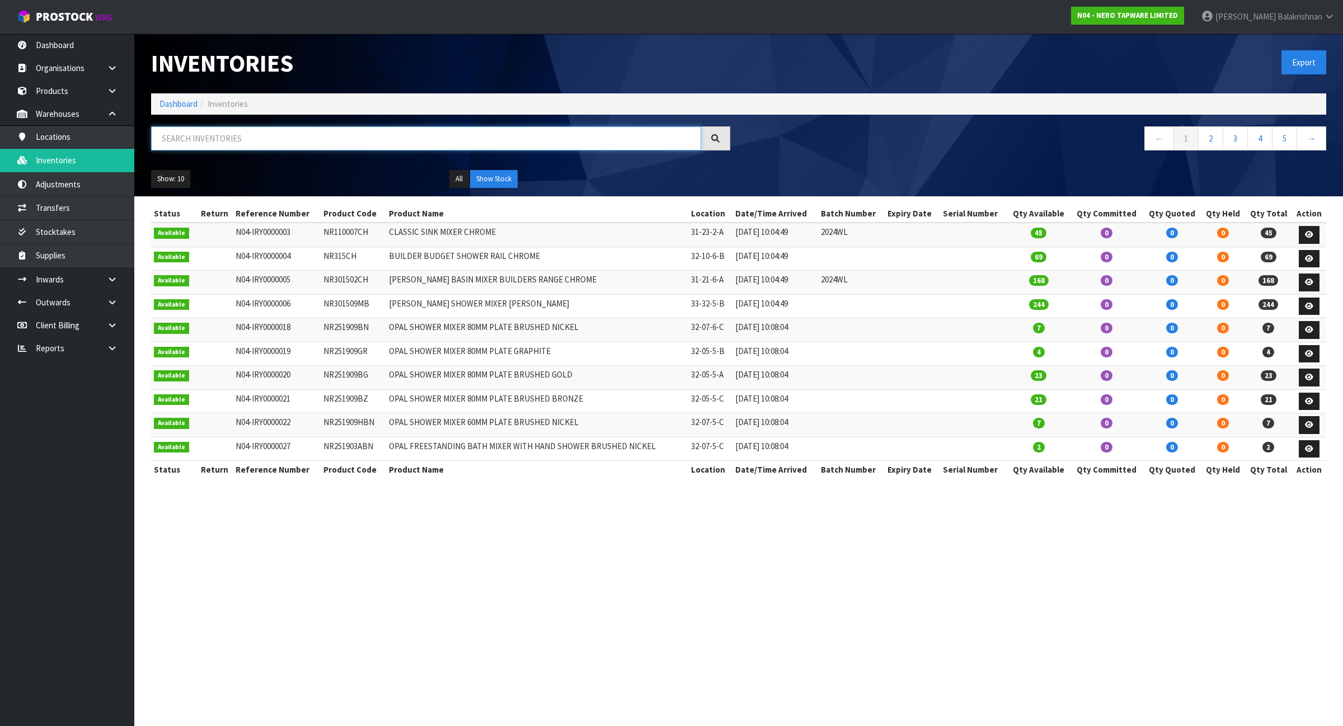
click at [194, 135] on input "text" at bounding box center [426, 138] width 550 height 24
paste input "NR162205ABG"
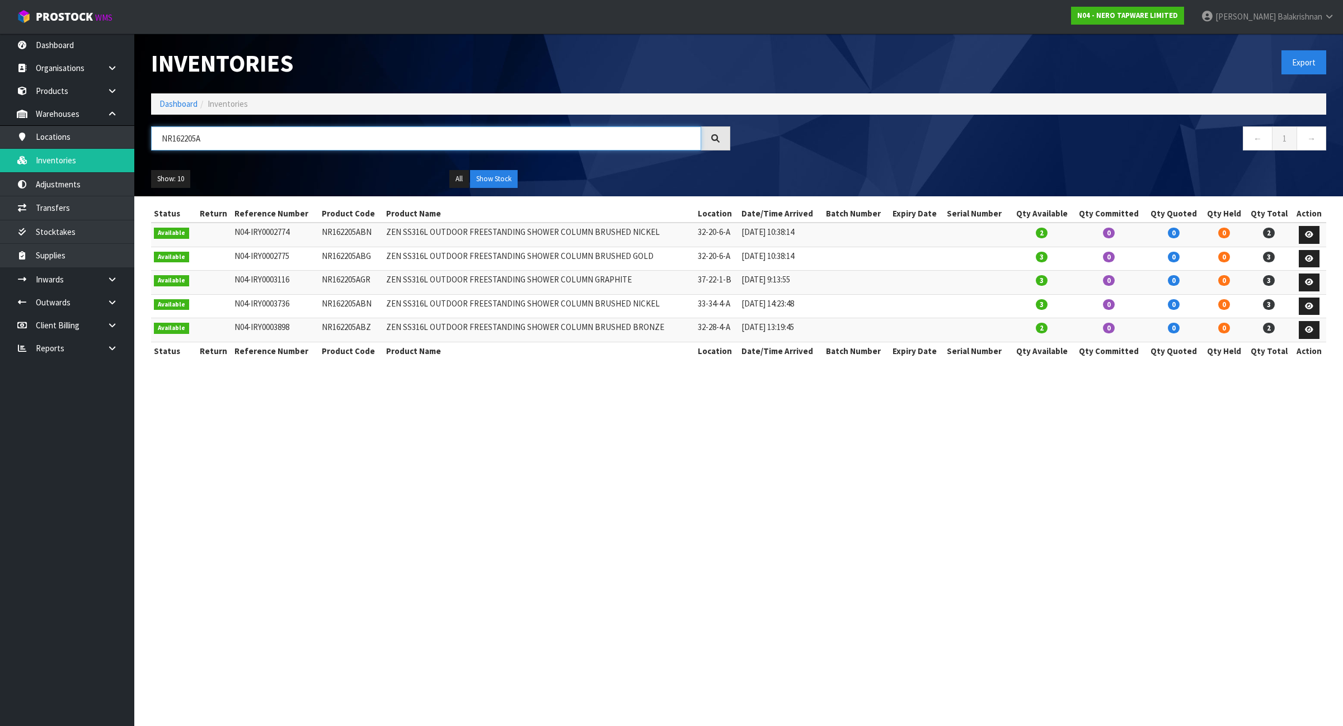
type input "NR162205A"
click at [1317, 141] on link "→" at bounding box center [1311, 138] width 30 height 24
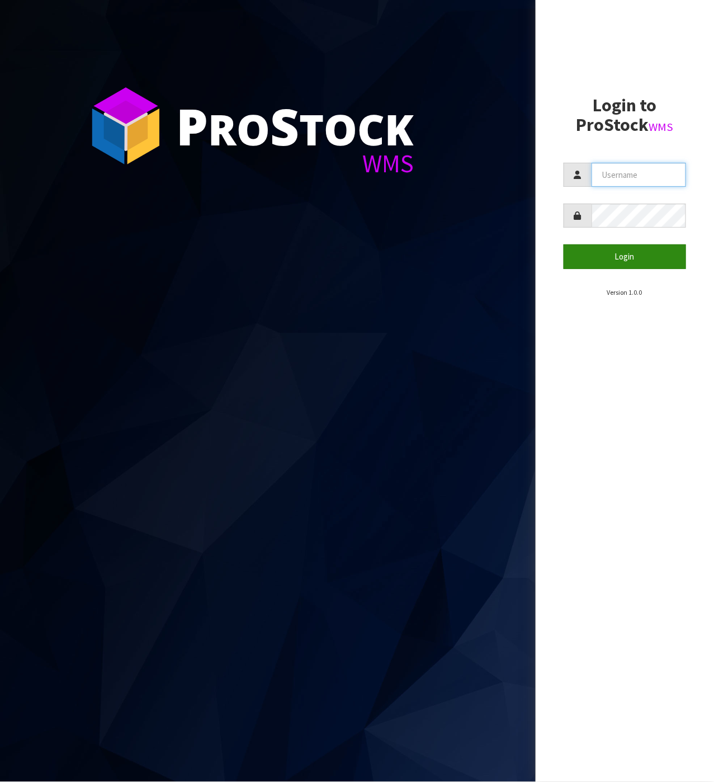
type input "James"
click at [645, 258] on button "Login" at bounding box center [625, 256] width 123 height 24
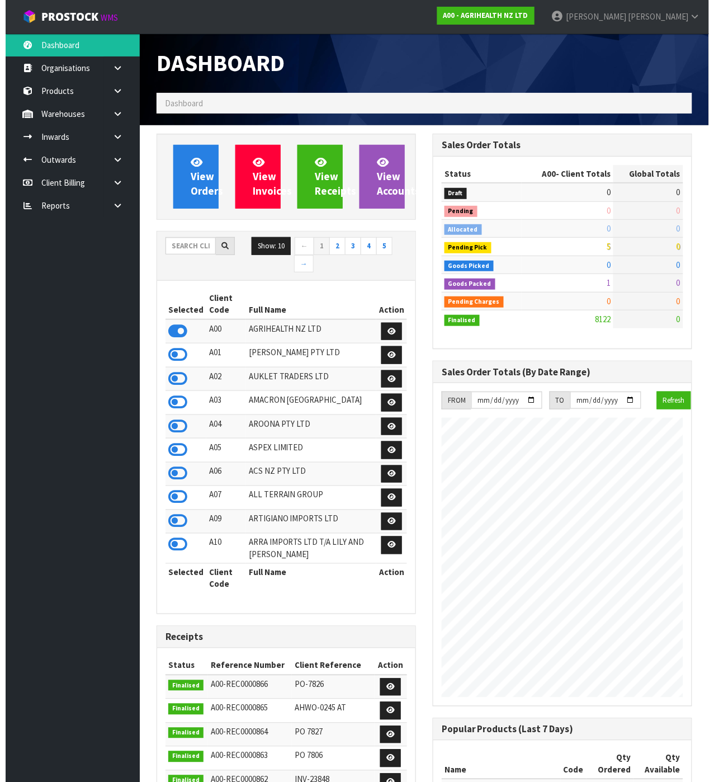
scroll to position [910, 276]
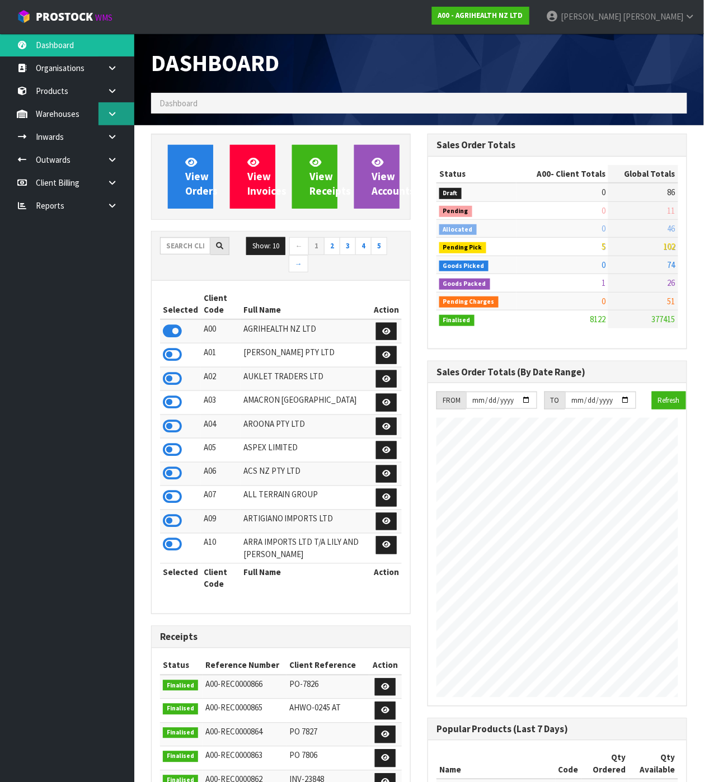
click at [106, 112] on link at bounding box center [116, 113] width 36 height 23
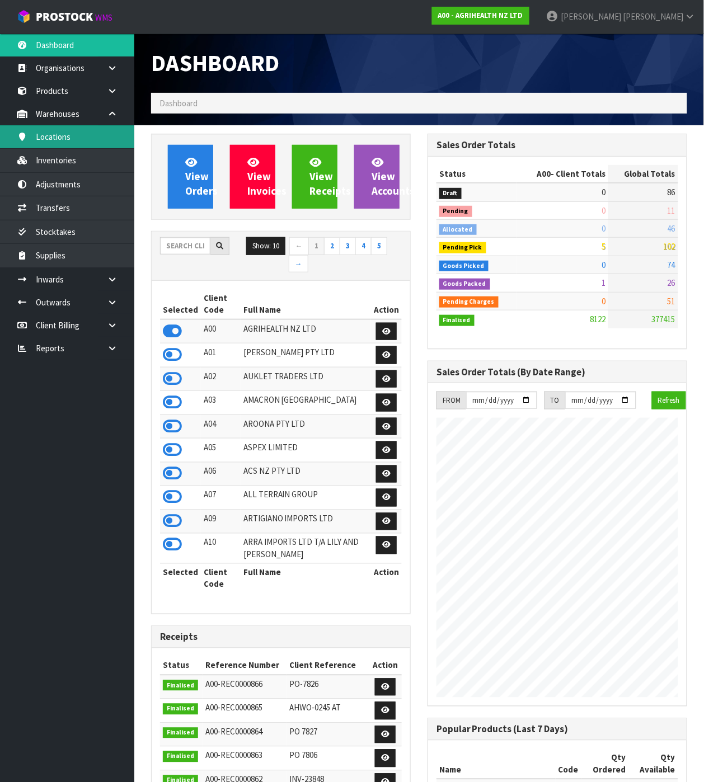
click at [103, 133] on link "Locations" at bounding box center [67, 136] width 134 height 23
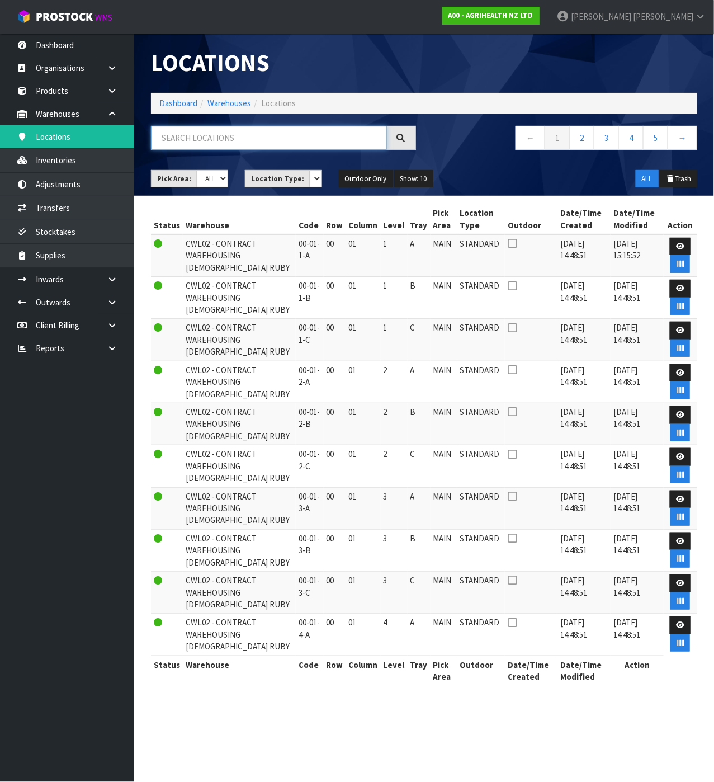
click at [239, 135] on input "text" at bounding box center [269, 138] width 236 height 24
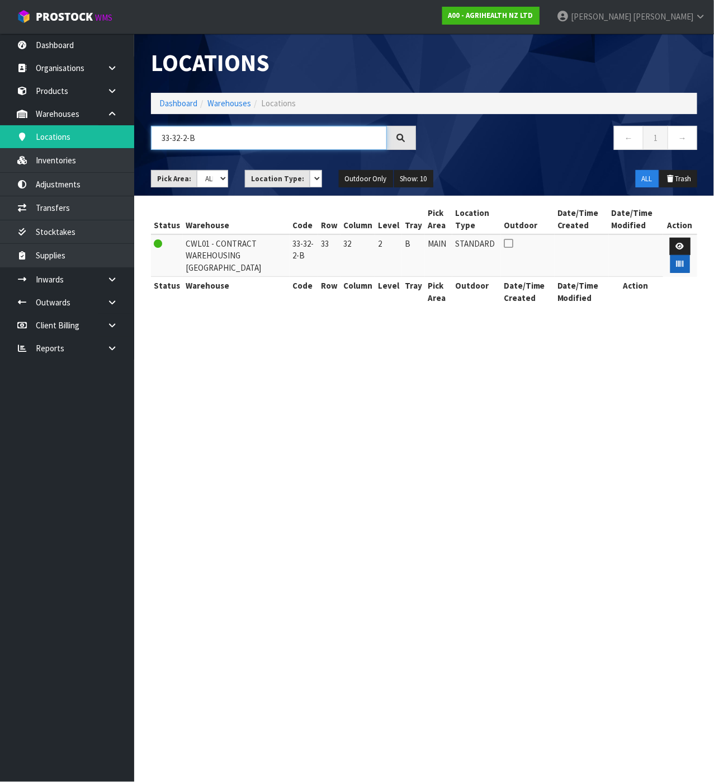
type input "33-32-2-B"
click at [685, 271] on button "button" at bounding box center [681, 264] width 20 height 18
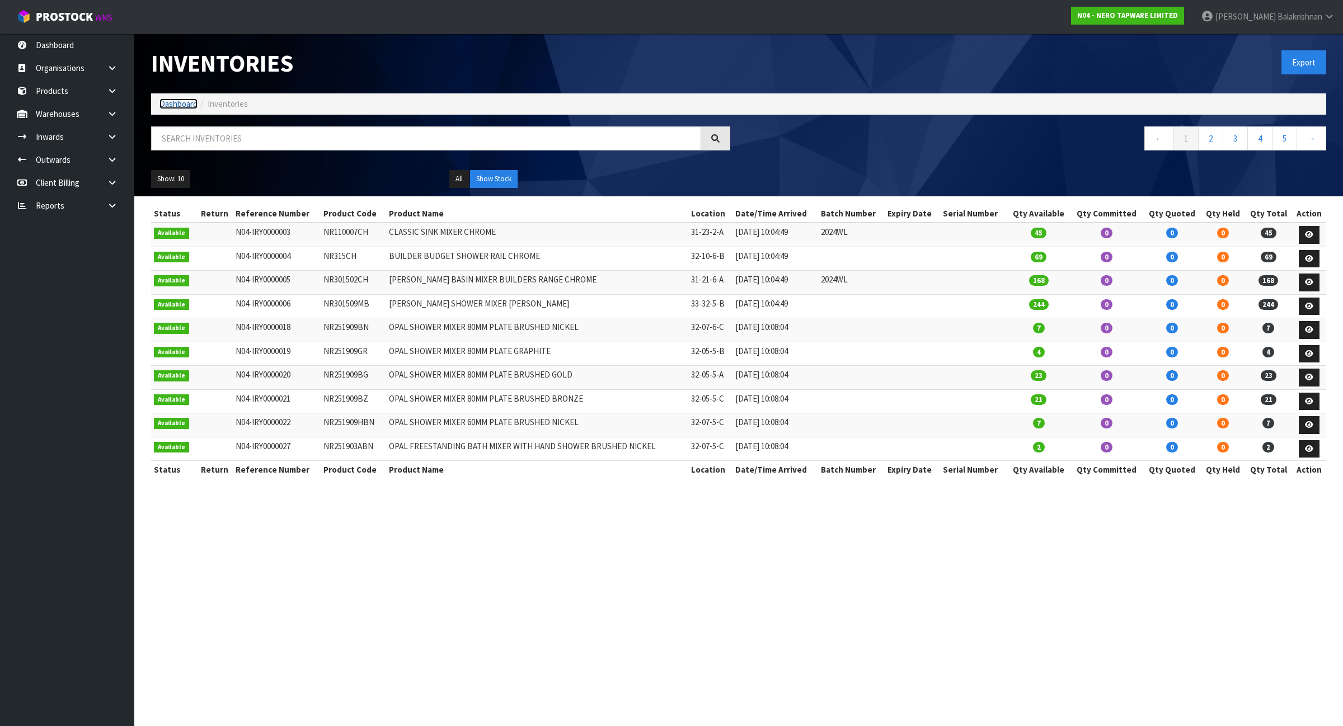
click at [171, 102] on link "Dashboard" at bounding box center [178, 103] width 38 height 11
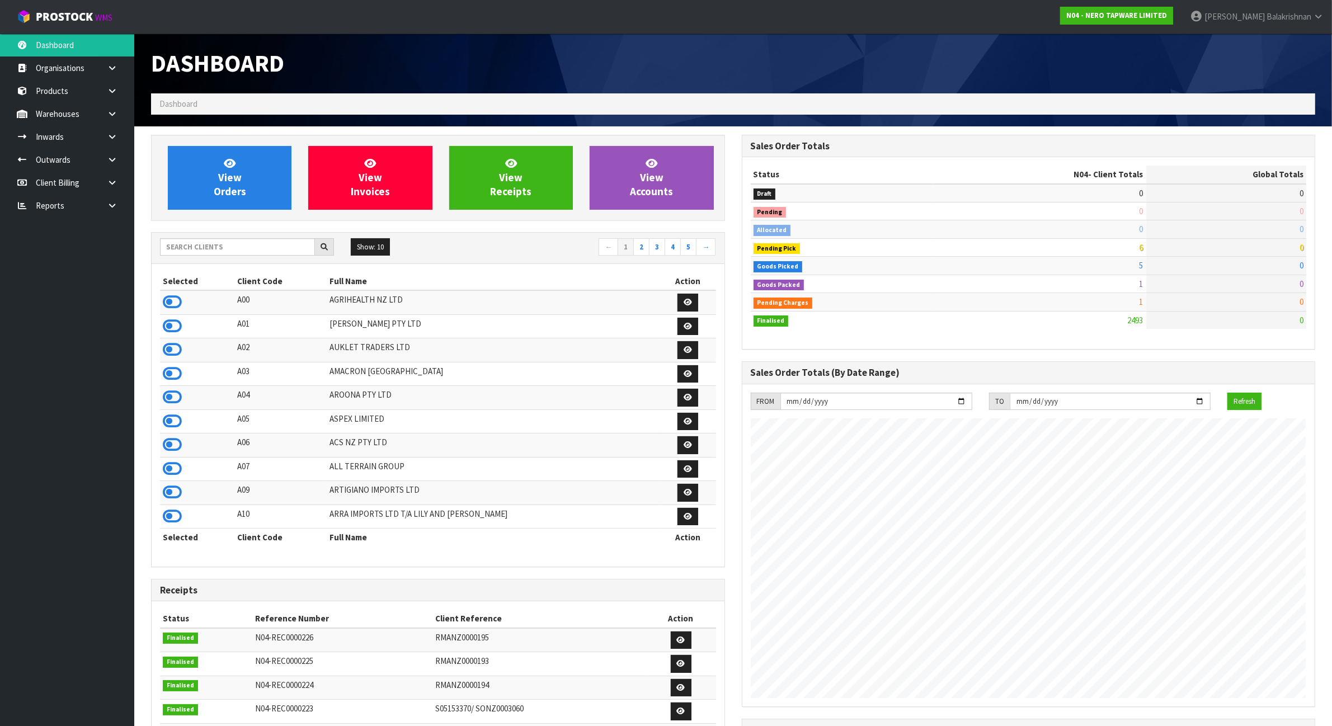
scroll to position [851, 590]
click at [224, 253] on input "text" at bounding box center [237, 246] width 155 height 17
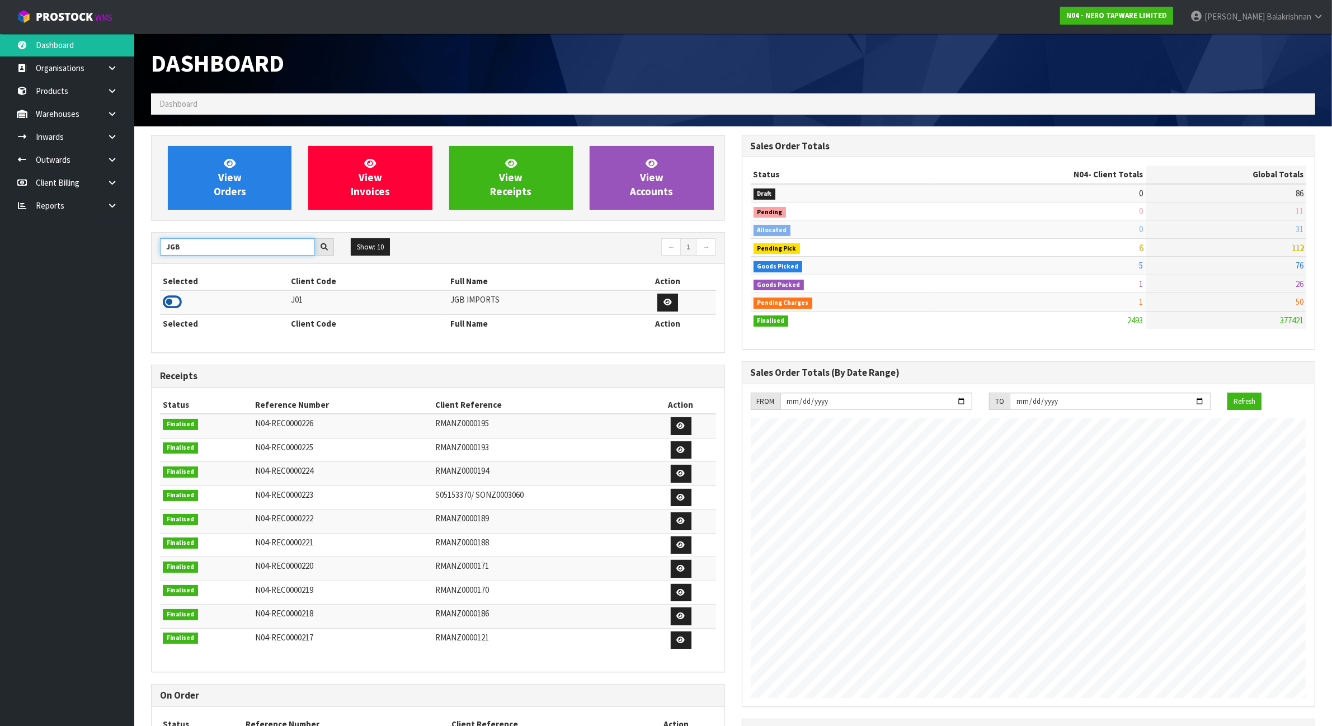
type input "JGB"
click at [177, 304] on icon at bounding box center [172, 302] width 19 height 17
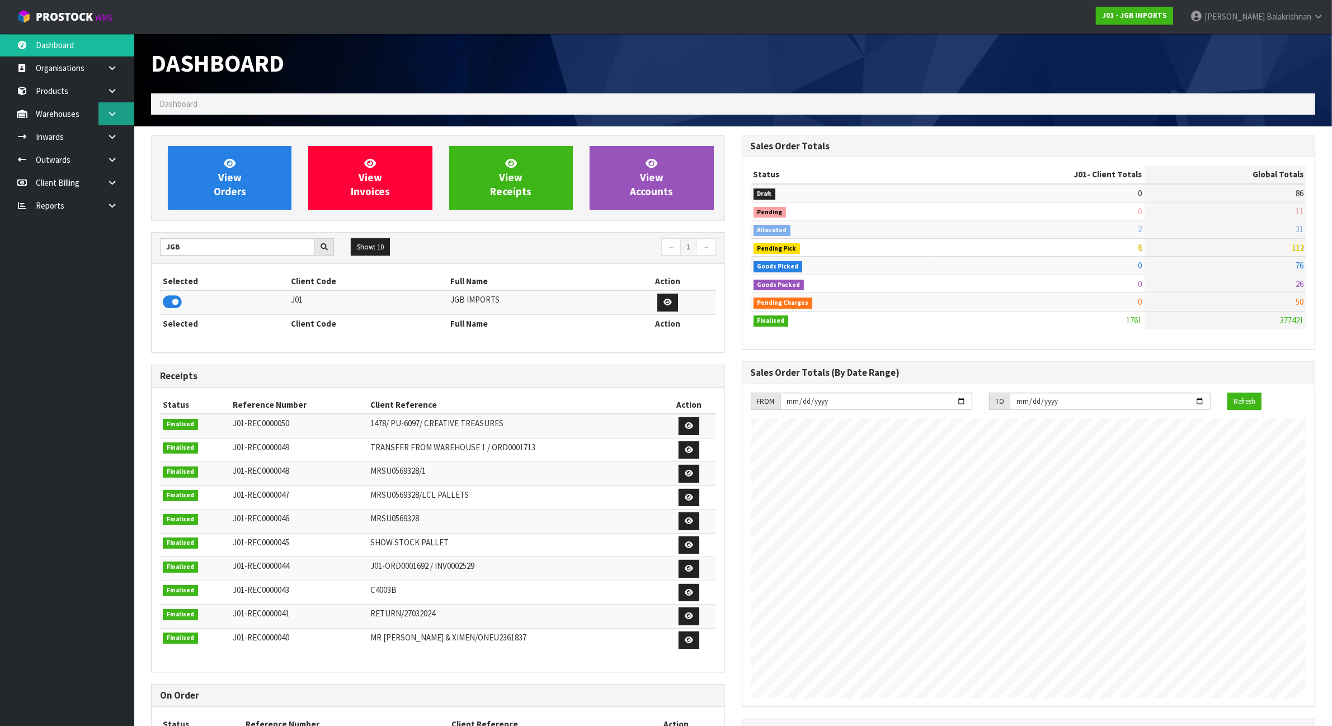
click at [115, 113] on icon at bounding box center [112, 114] width 11 height 8
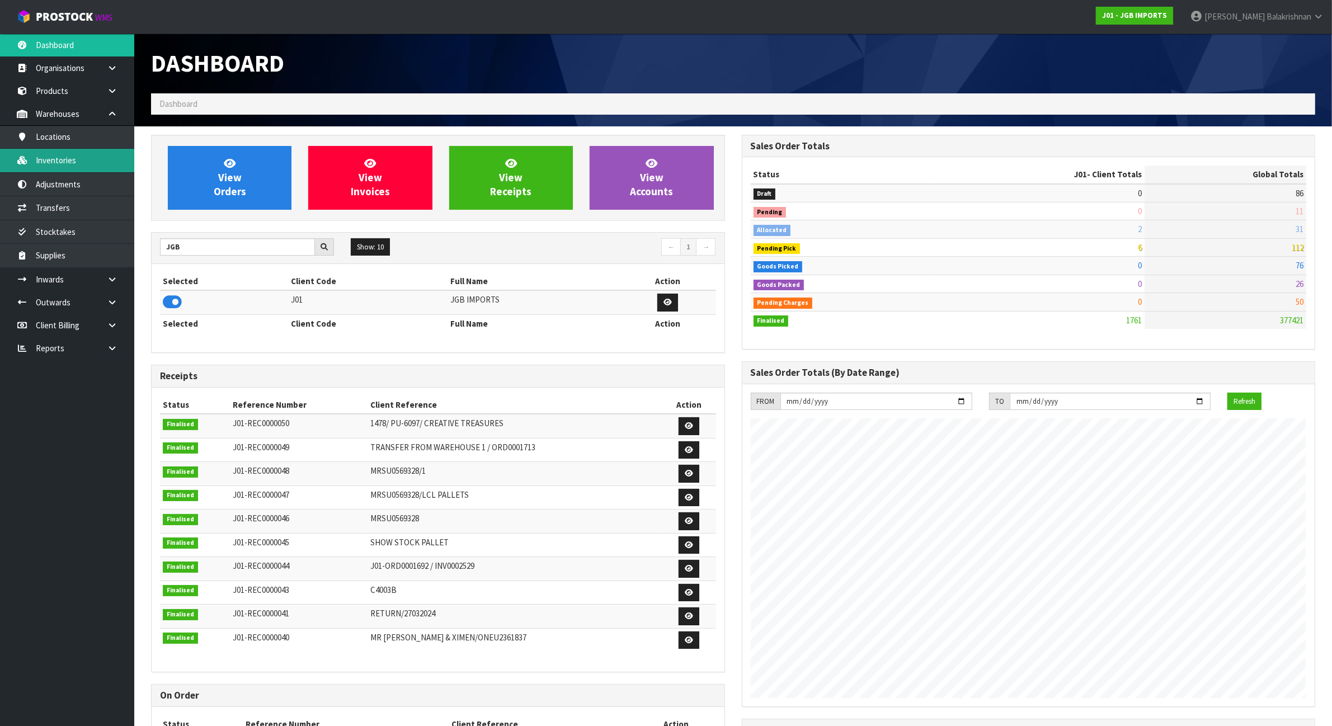
click at [84, 171] on link "Inventories" at bounding box center [67, 160] width 134 height 23
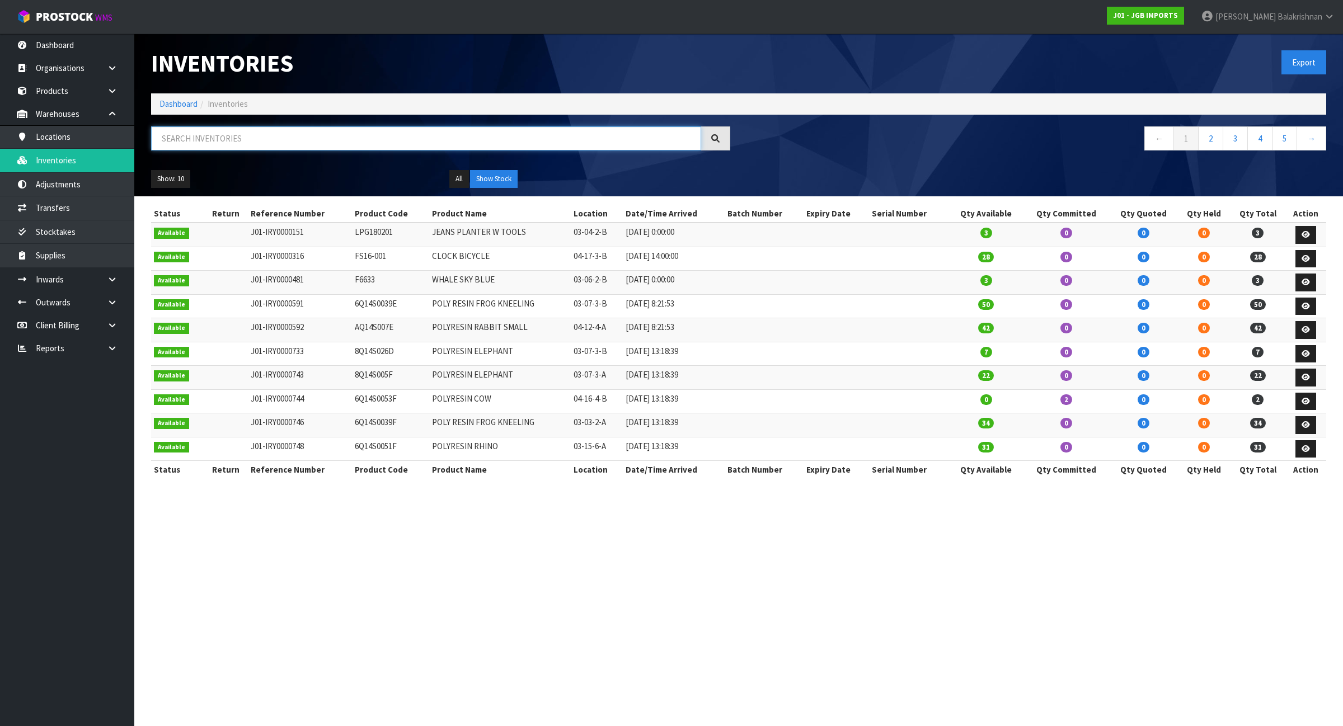
click at [241, 135] on input "text" at bounding box center [426, 138] width 550 height 24
paste input "JGB4305"
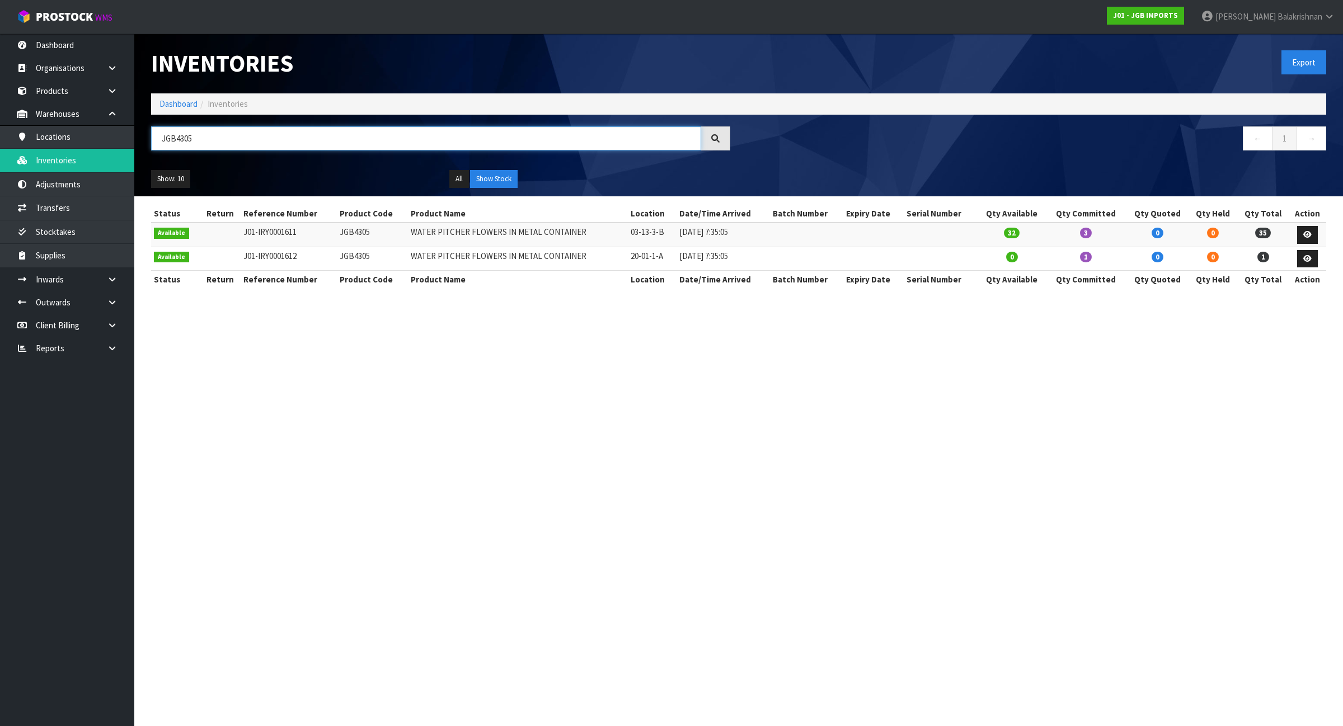
click at [512, 130] on input "JGB4305" at bounding box center [426, 138] width 550 height 24
paste input "5409"
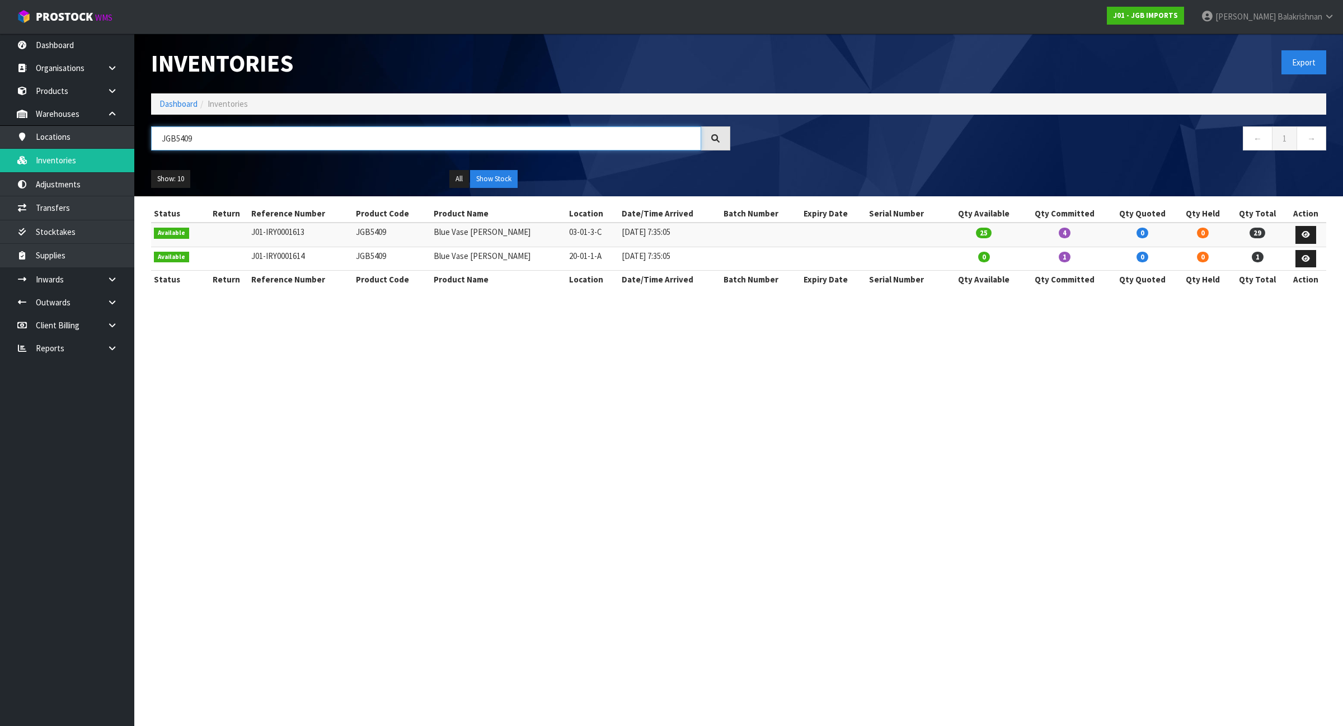
click at [193, 144] on input "JGB5409" at bounding box center [426, 138] width 550 height 24
click at [194, 144] on input "JGB5409" at bounding box center [426, 138] width 550 height 24
paste input "203"
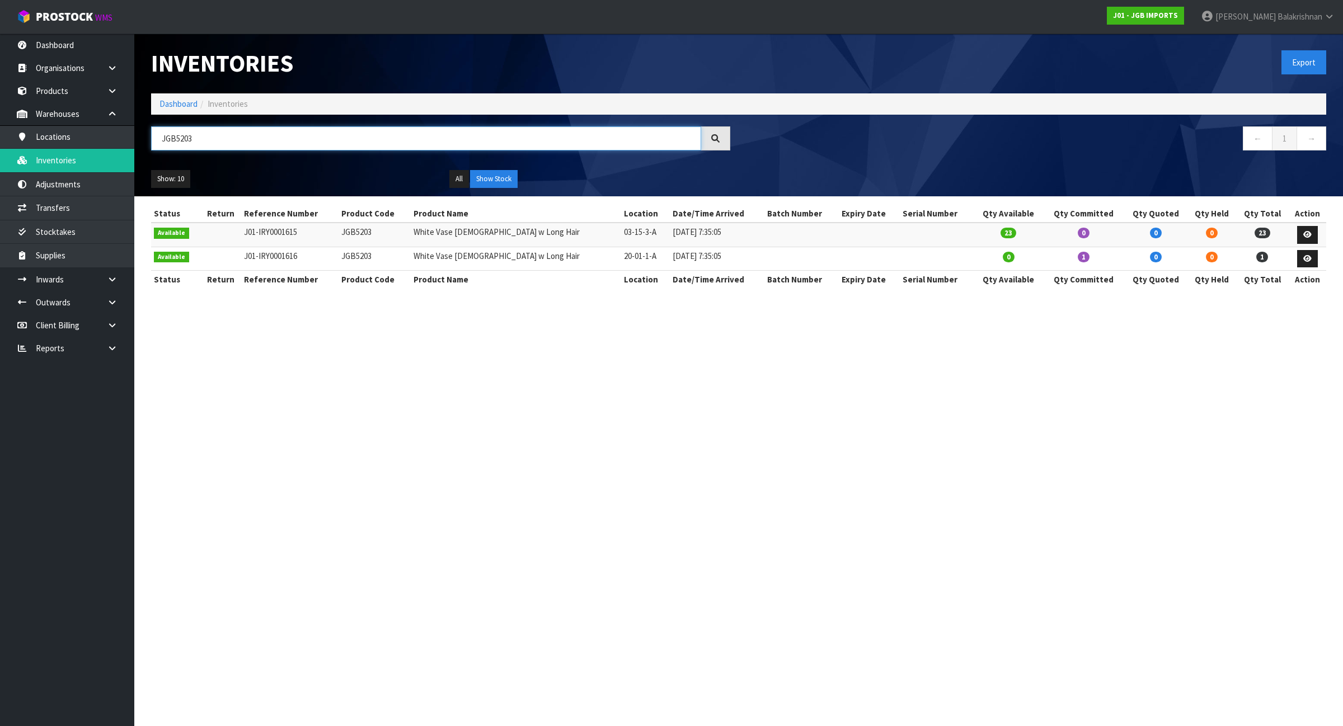
click at [319, 133] on input "JGB5203" at bounding box center [426, 138] width 550 height 24
paste input "4324"
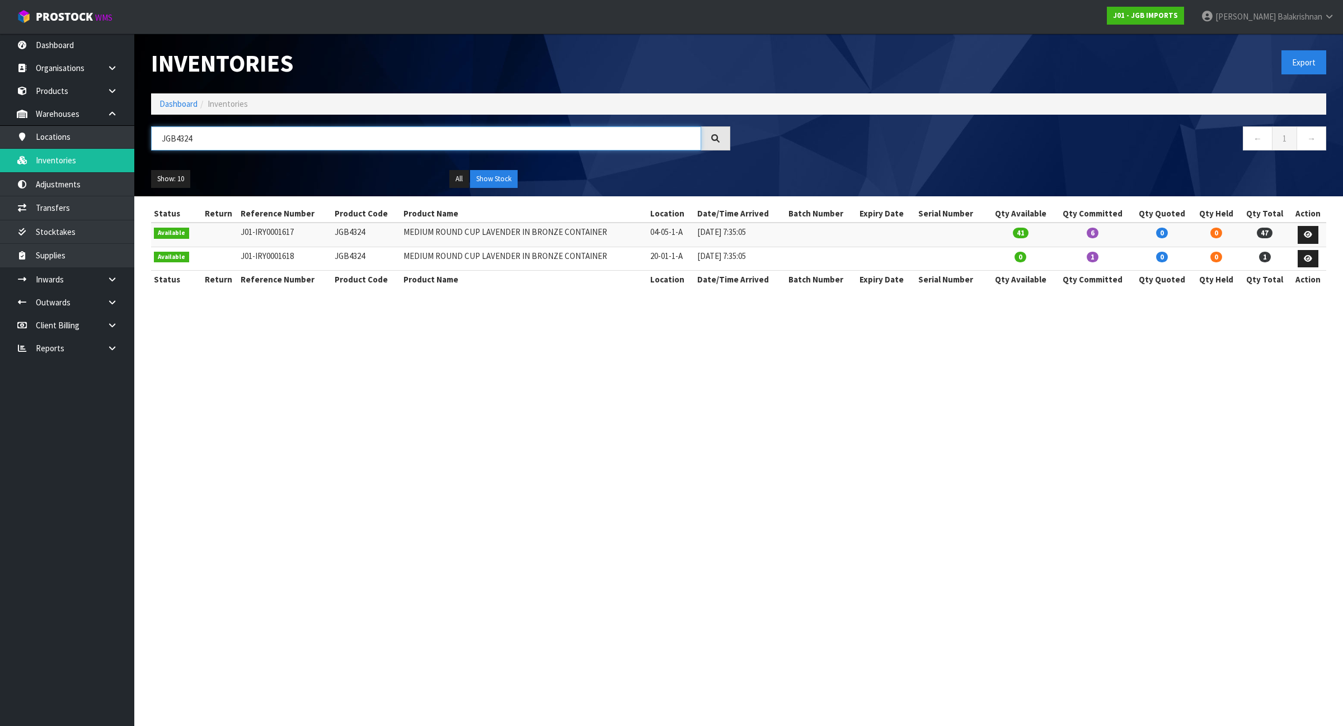
click at [241, 136] on input "JGB4324" at bounding box center [426, 138] width 550 height 24
paste input "903"
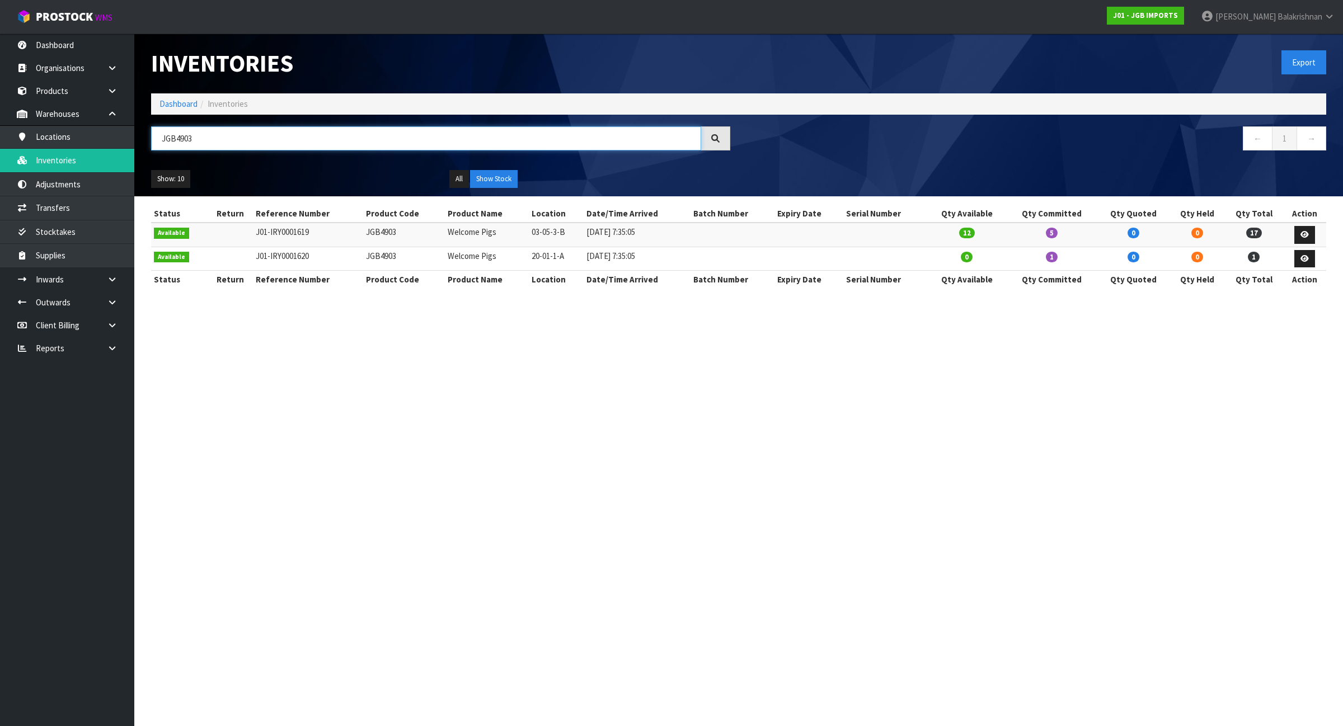
click at [213, 140] on input "JGB4903" at bounding box center [426, 138] width 550 height 24
paste input "5704"
click at [265, 126] on input "JGB5704" at bounding box center [426, 138] width 550 height 24
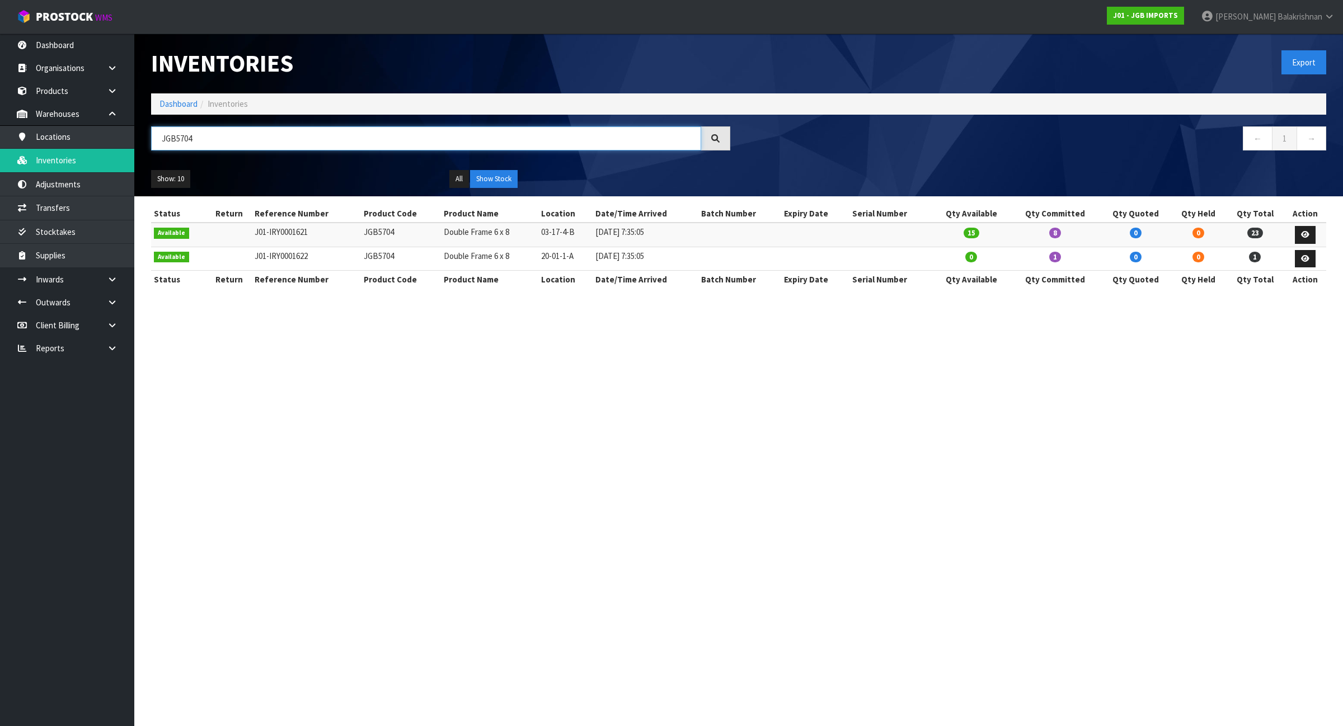
paste input "8"
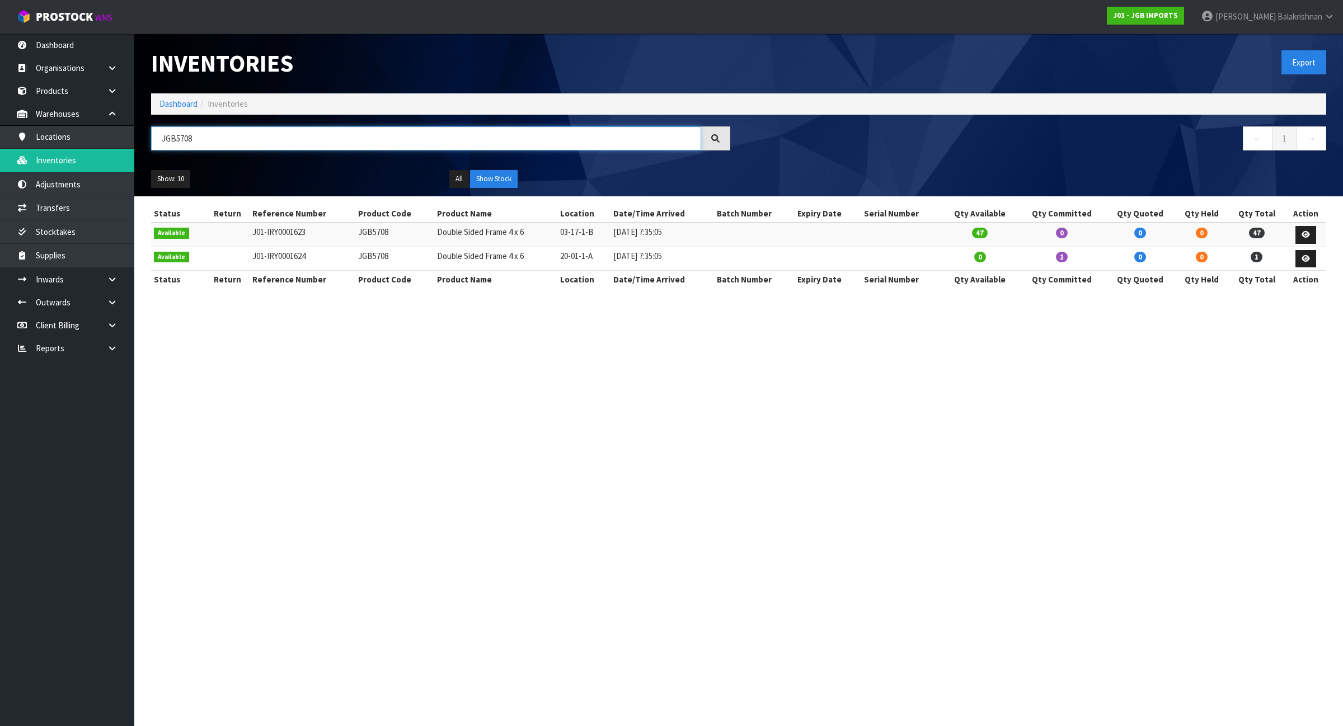
click at [450, 149] on input "JGB5708" at bounding box center [426, 138] width 550 height 24
paste input "4345"
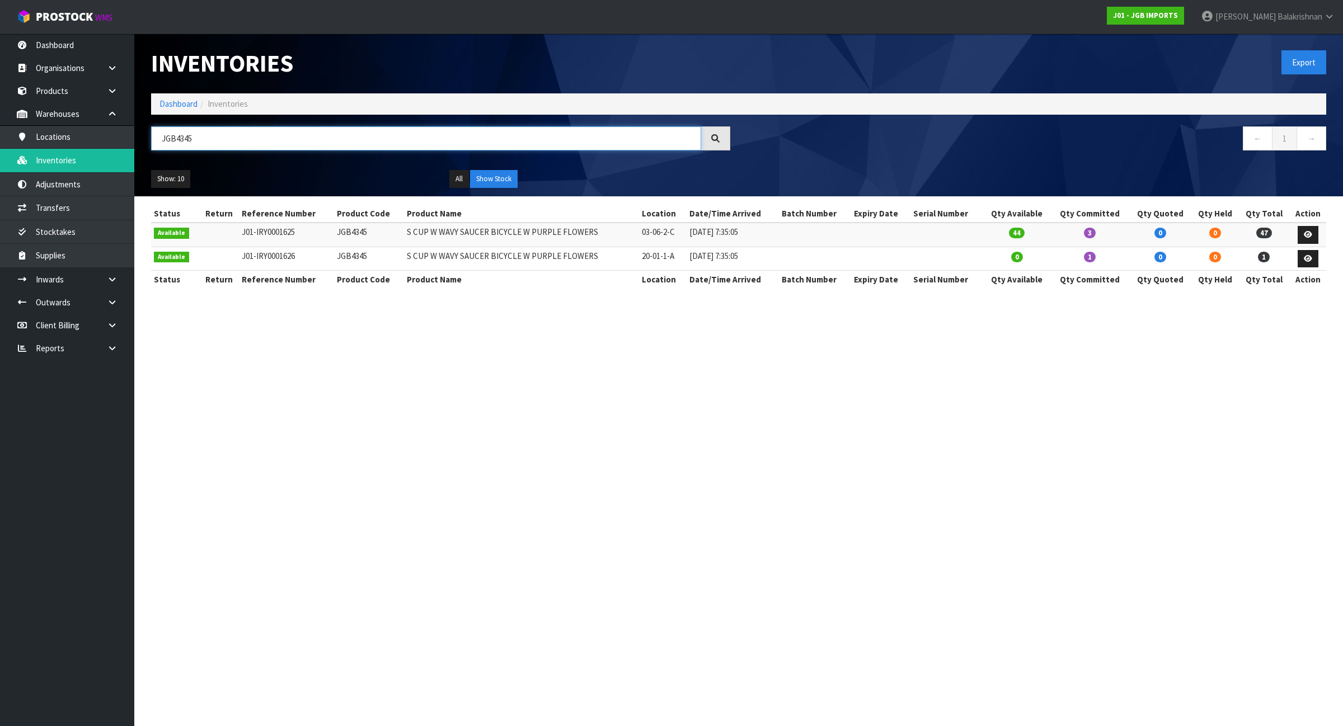
click at [529, 149] on input "JGB4345" at bounding box center [426, 138] width 550 height 24
paste input "31"
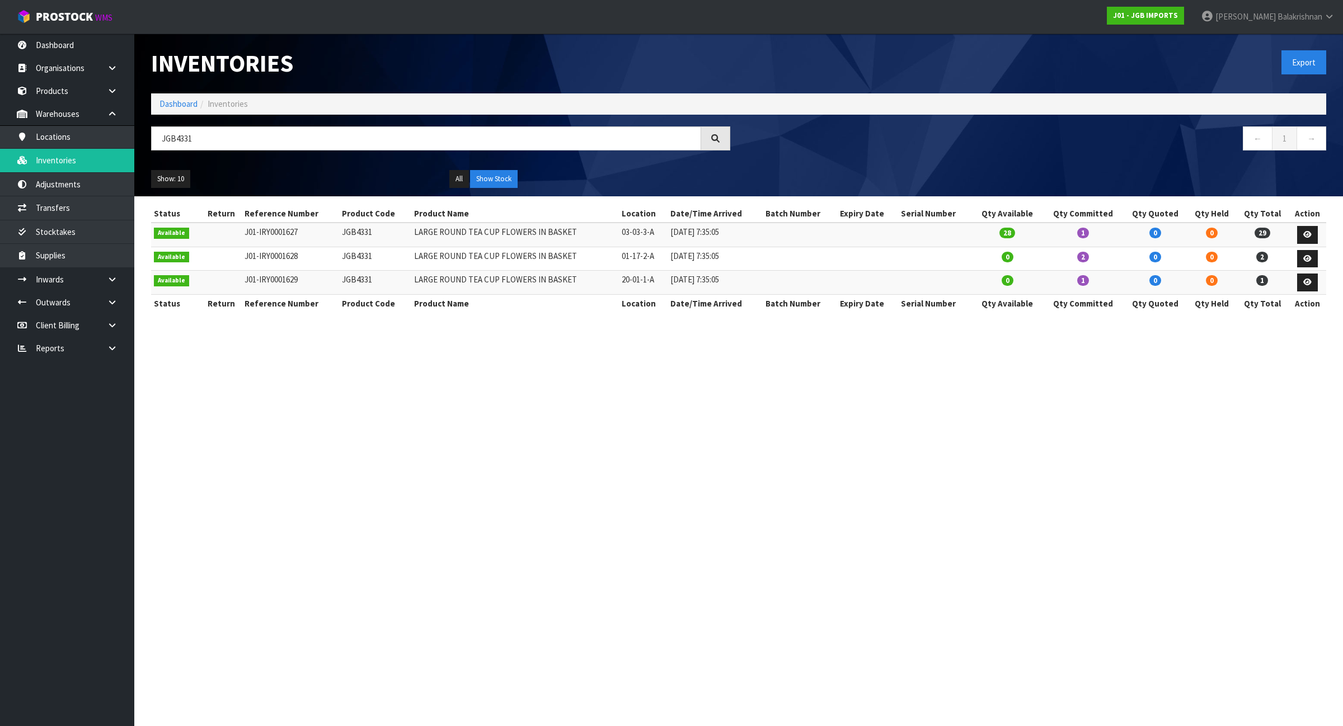
click at [638, 230] on td "03-03-3-A" at bounding box center [643, 235] width 49 height 24
click at [644, 235] on td "03-03-3-A" at bounding box center [643, 235] width 49 height 24
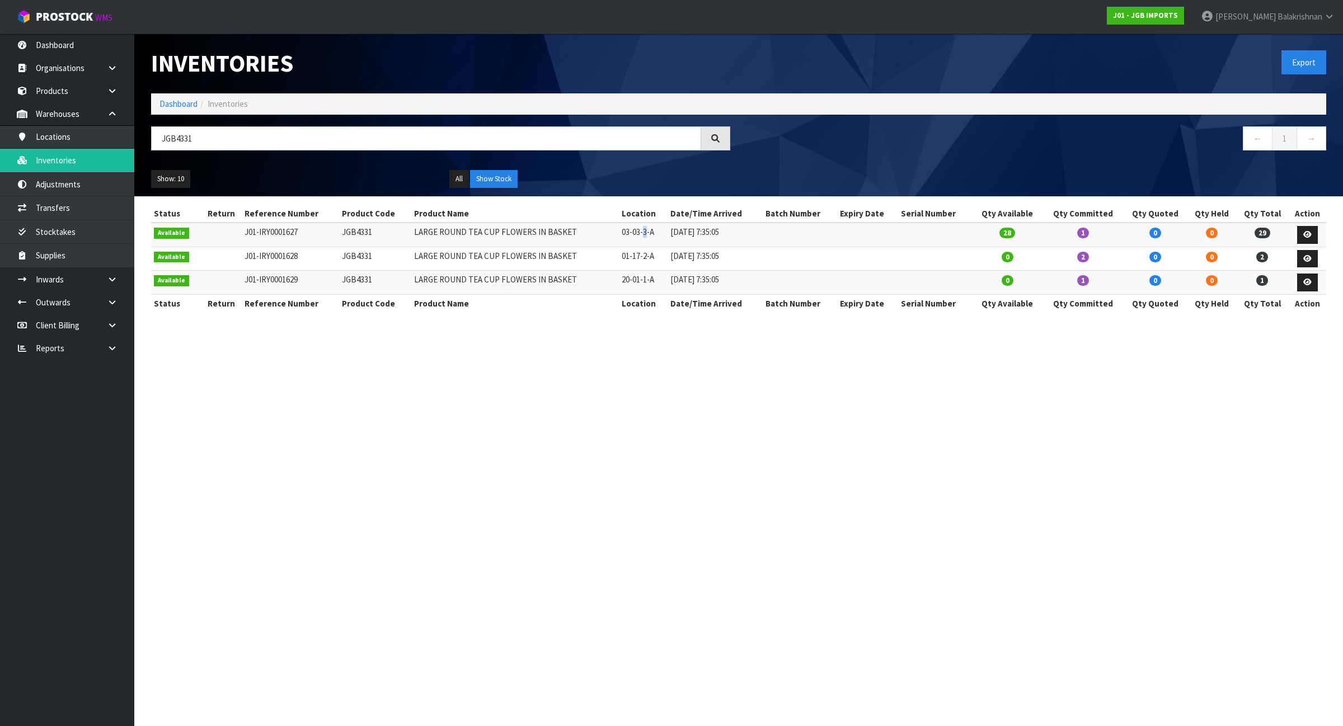
click at [644, 235] on td "03-03-3-A" at bounding box center [643, 235] width 49 height 24
click at [647, 235] on td "03-03-3-A" at bounding box center [643, 235] width 49 height 24
click at [393, 137] on input "JGB4331" at bounding box center [426, 138] width 550 height 24
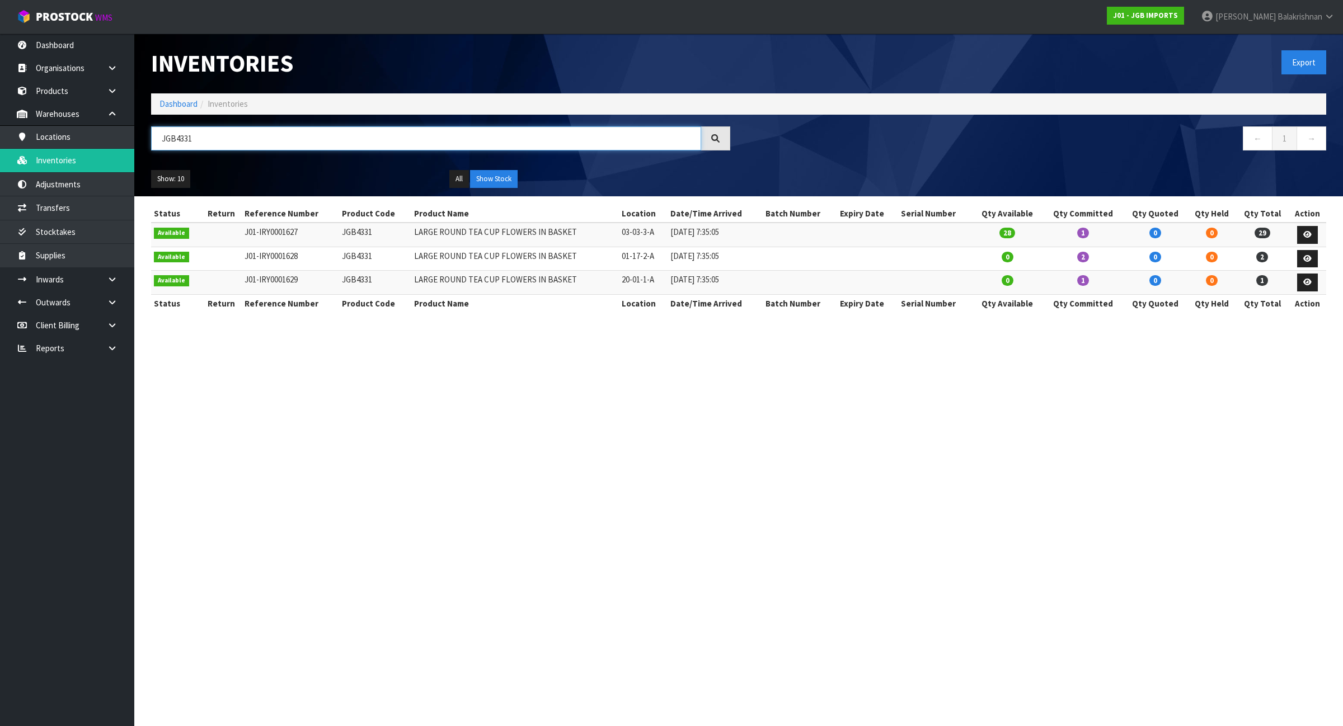
click at [393, 137] on input "JGB4331" at bounding box center [426, 138] width 550 height 24
paste input "502"
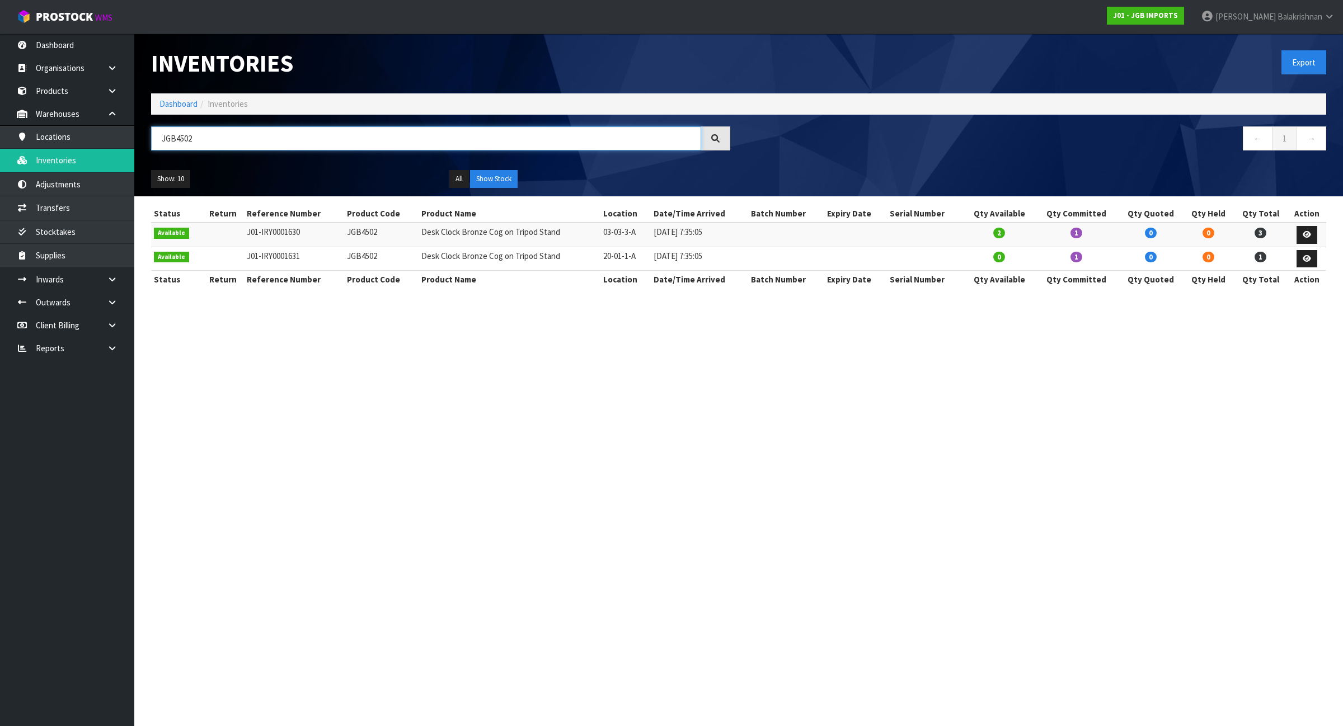
click at [291, 128] on input "JGB4502" at bounding box center [426, 138] width 550 height 24
paste input "5003"
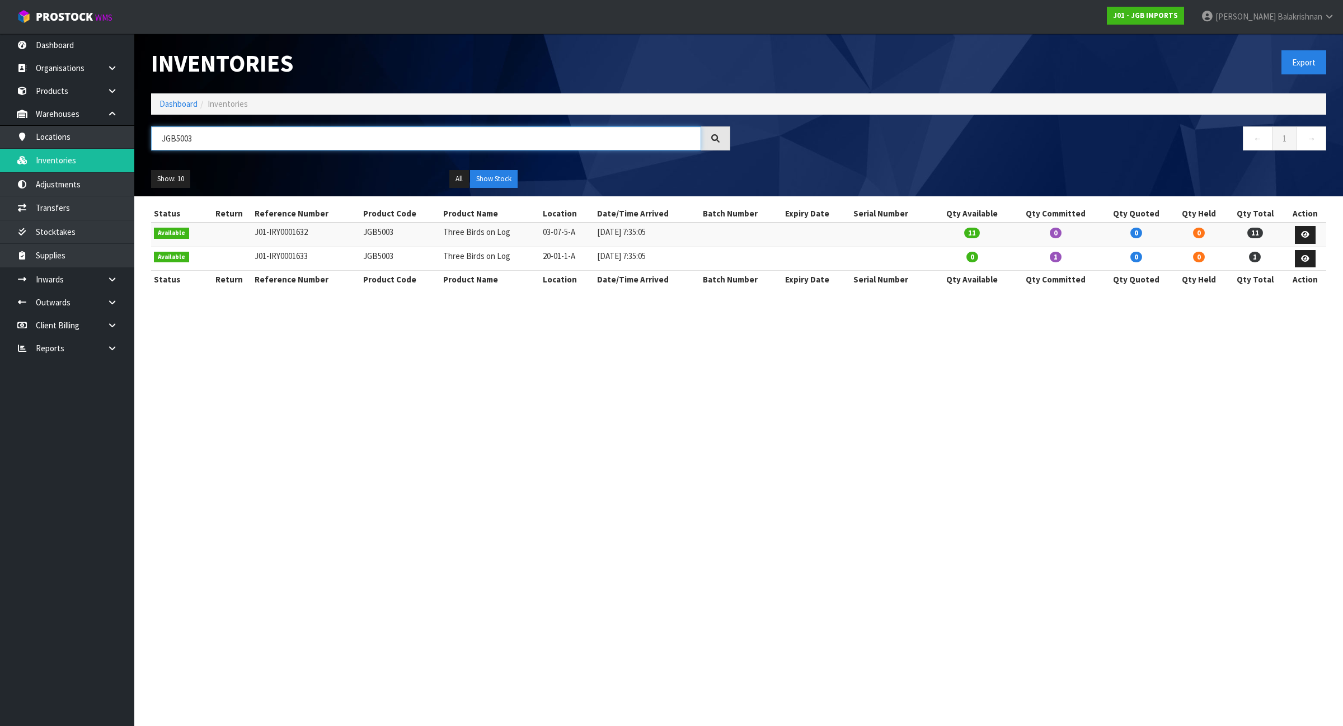
click at [656, 149] on input "JGB5003" at bounding box center [426, 138] width 550 height 24
paste input "4330"
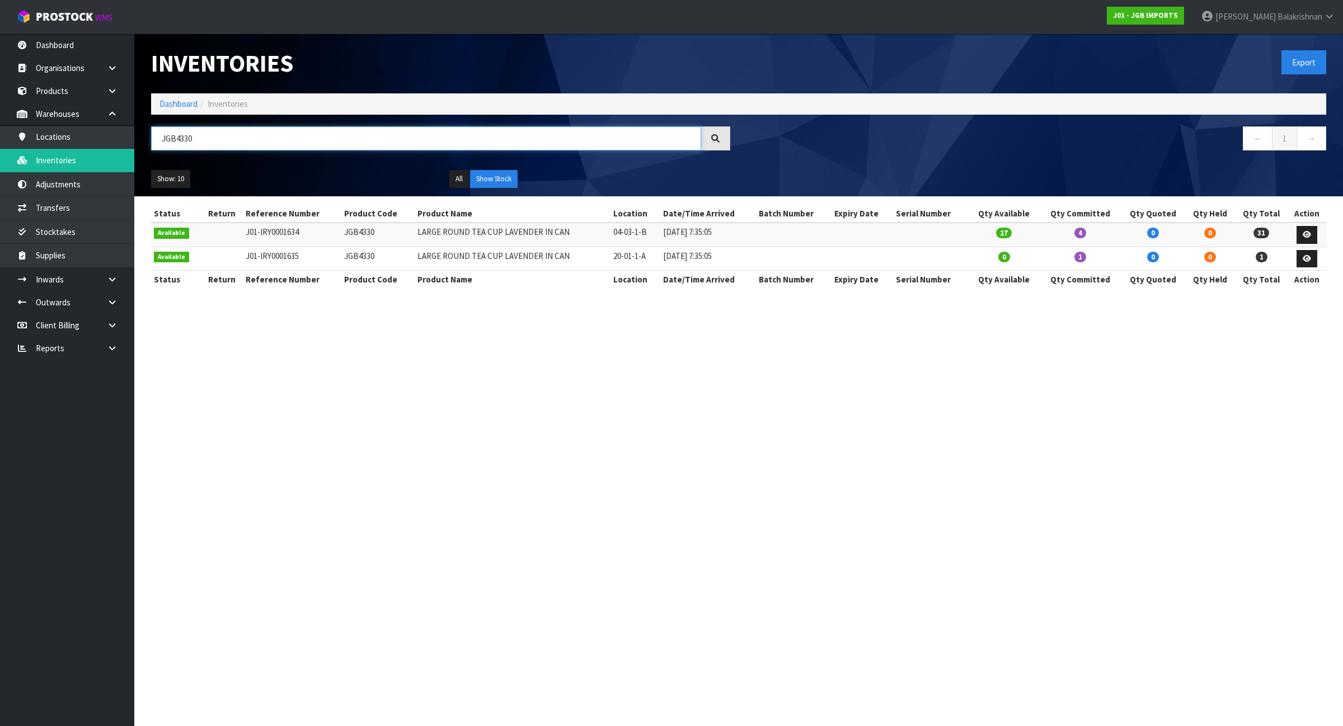
click at [493, 131] on input "JGB4330" at bounding box center [426, 138] width 550 height 24
paste input "5201"
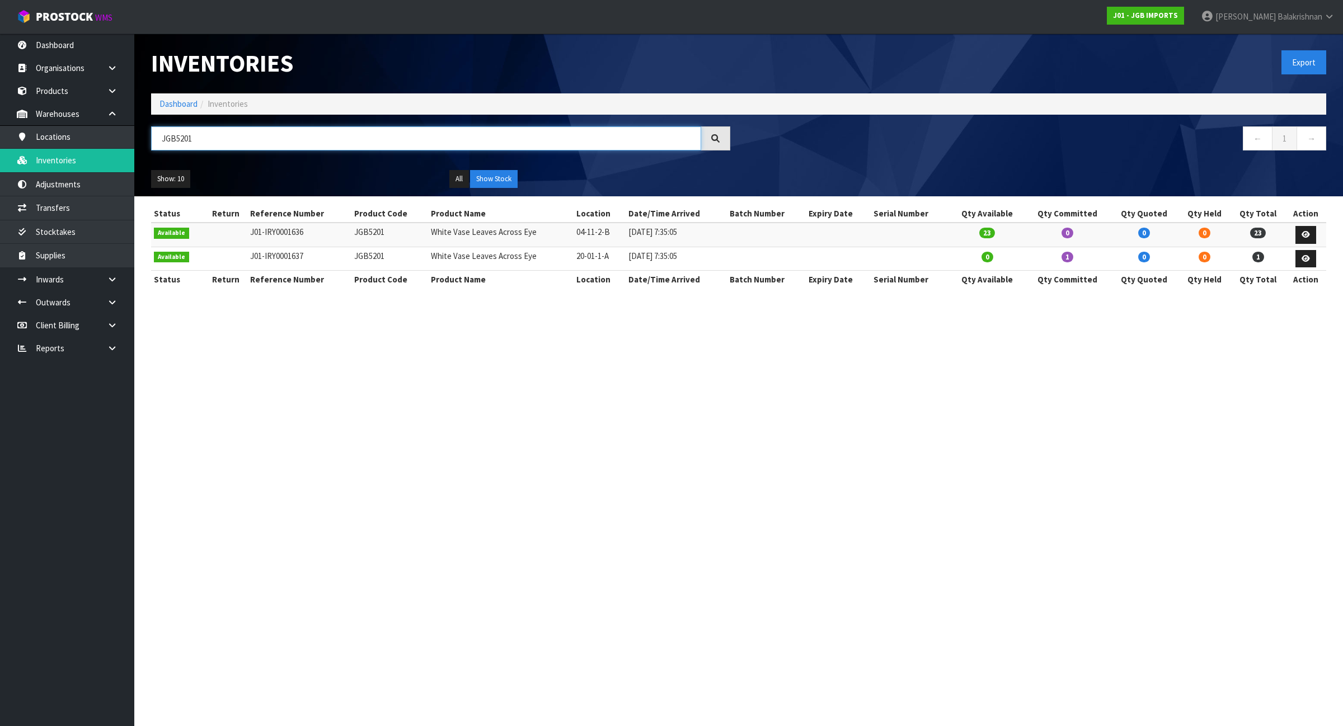
click at [614, 138] on input "JGB5201" at bounding box center [426, 138] width 550 height 24
paste input "4904"
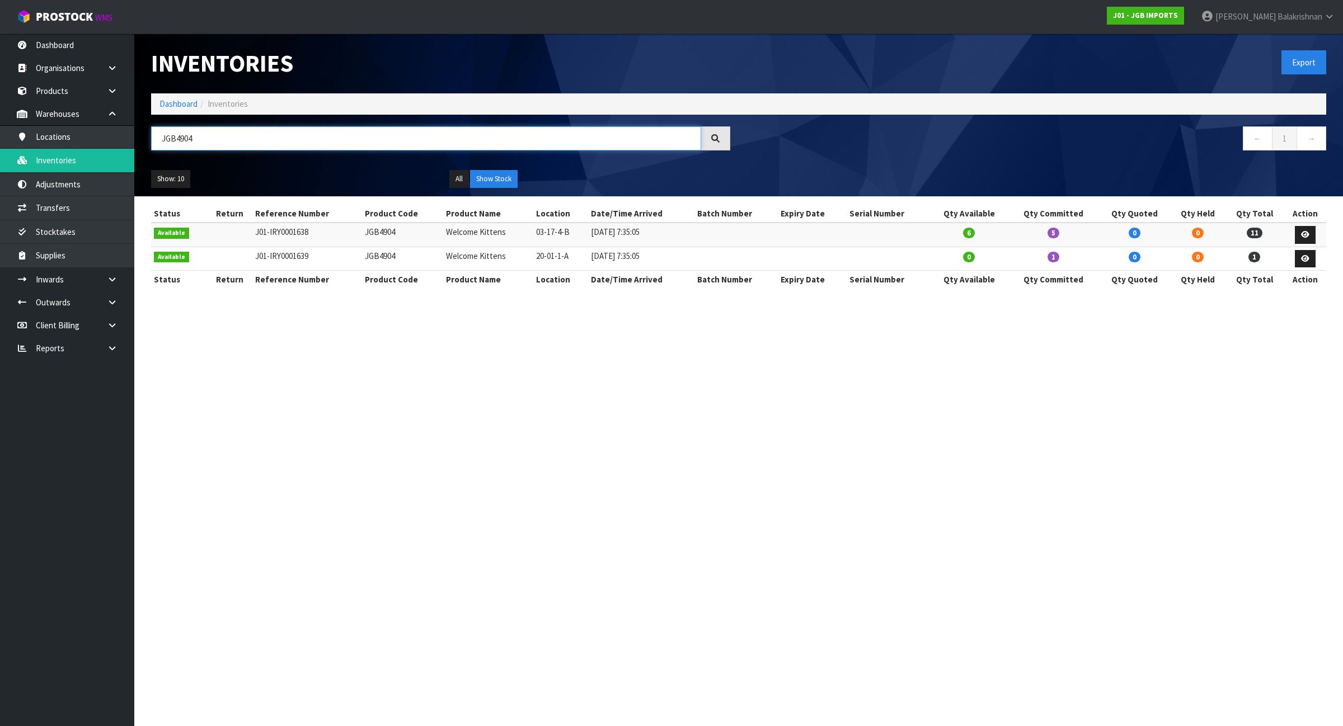
click at [538, 143] on input "JGB4904" at bounding box center [426, 138] width 550 height 24
paste input "302"
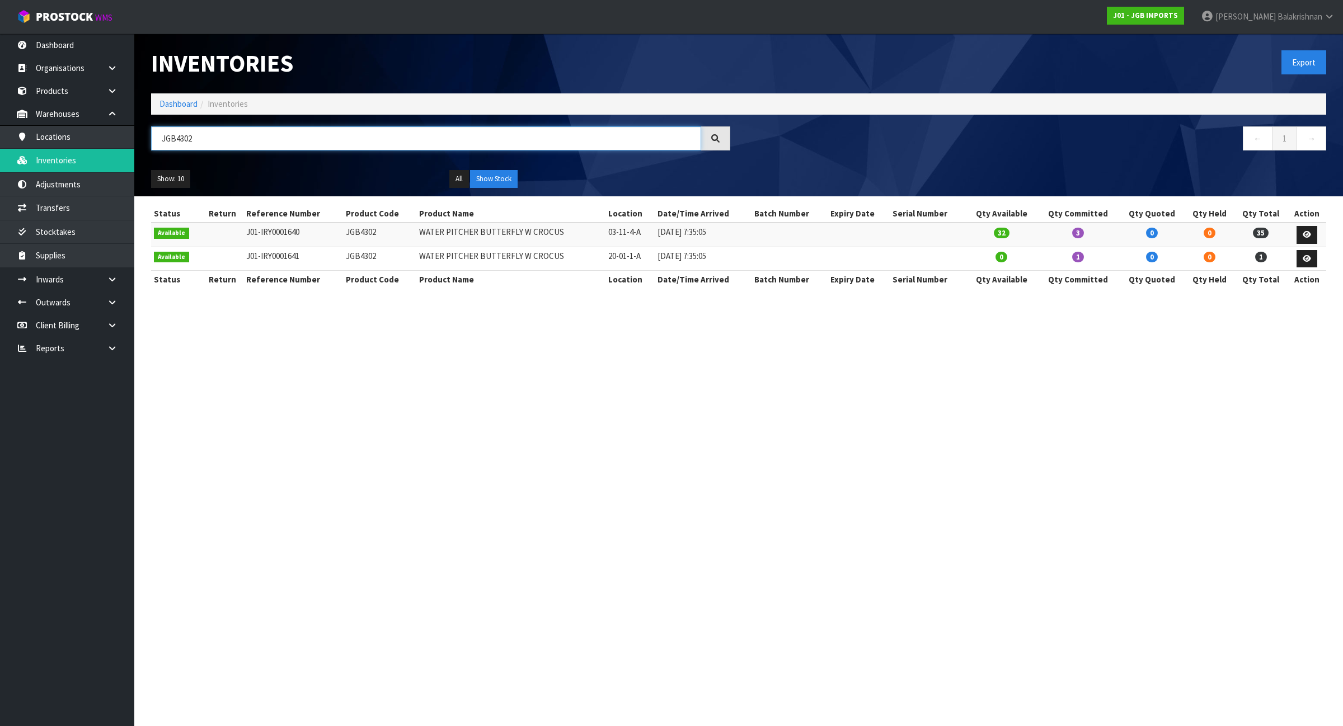
click at [638, 131] on input "JGB4302" at bounding box center [426, 138] width 550 height 24
paste input "20"
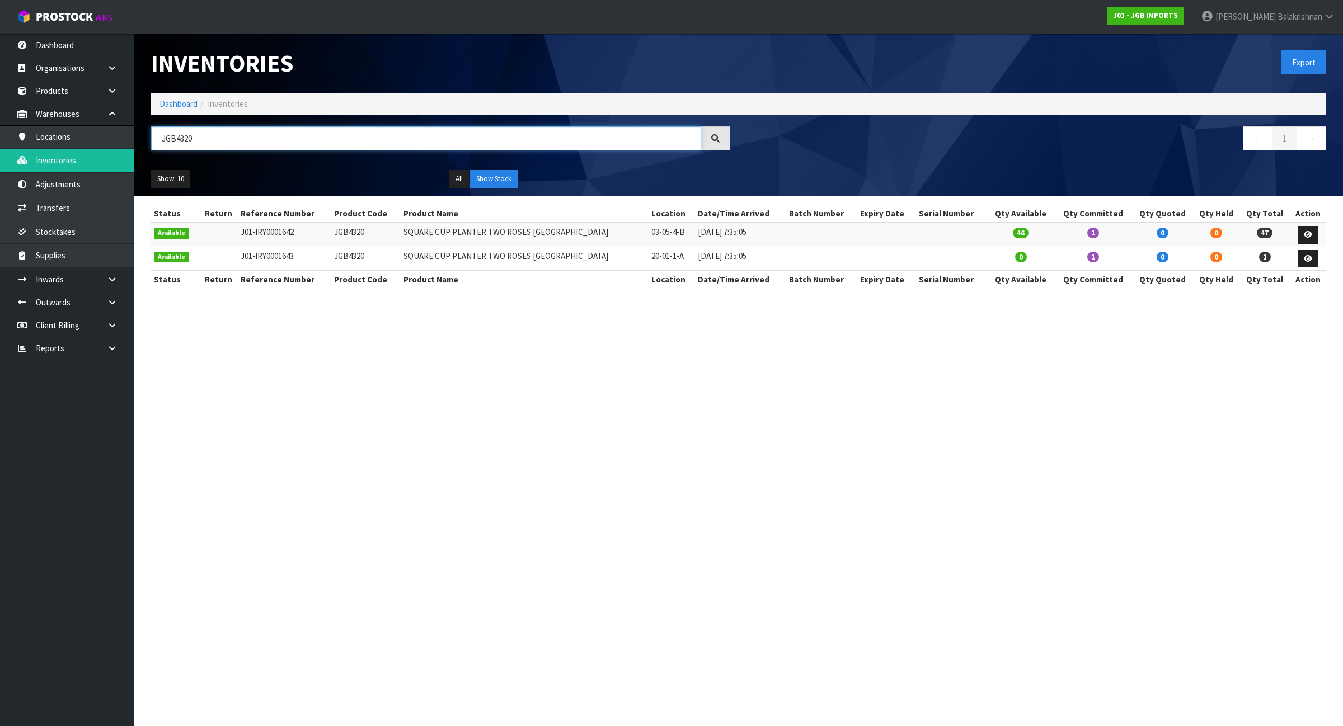
click at [583, 133] on input "JGB4320" at bounding box center [426, 138] width 550 height 24
paste input "906"
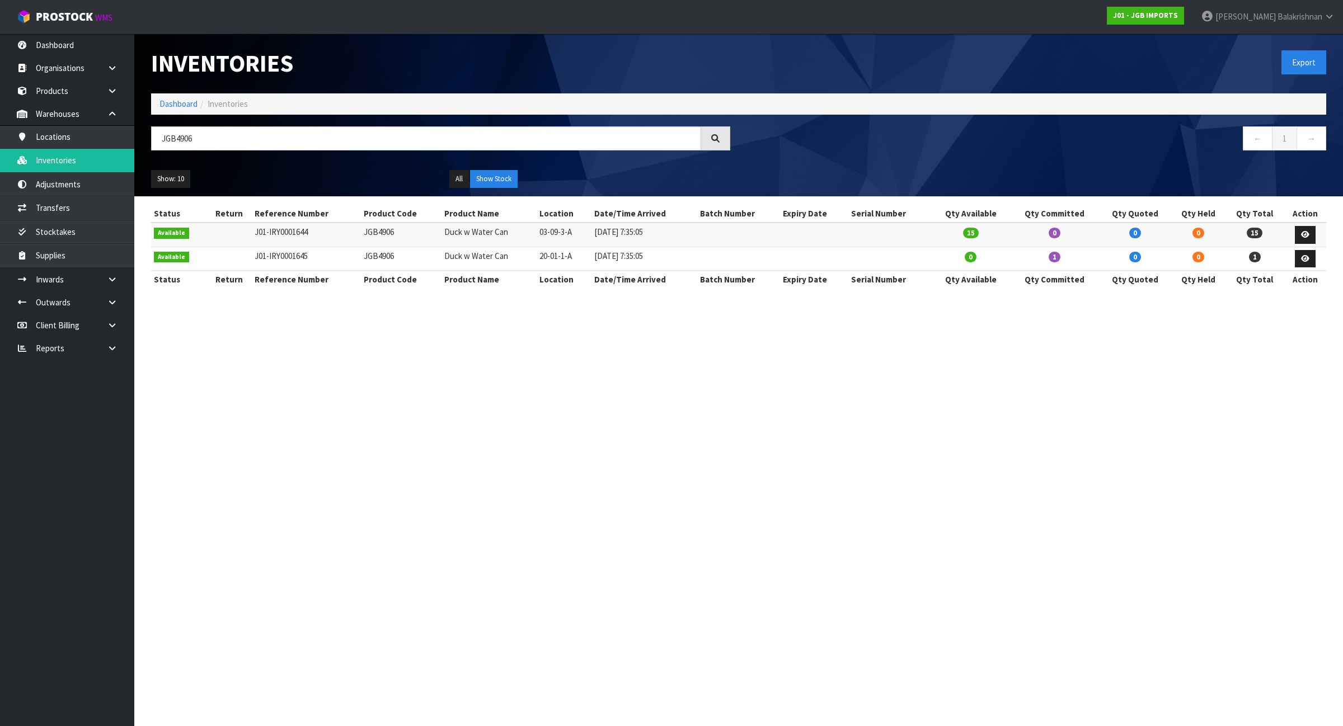
click at [463, 152] on div "JGB4906" at bounding box center [441, 142] width 596 height 32
click at [457, 135] on input "JGB4906" at bounding box center [426, 138] width 550 height 24
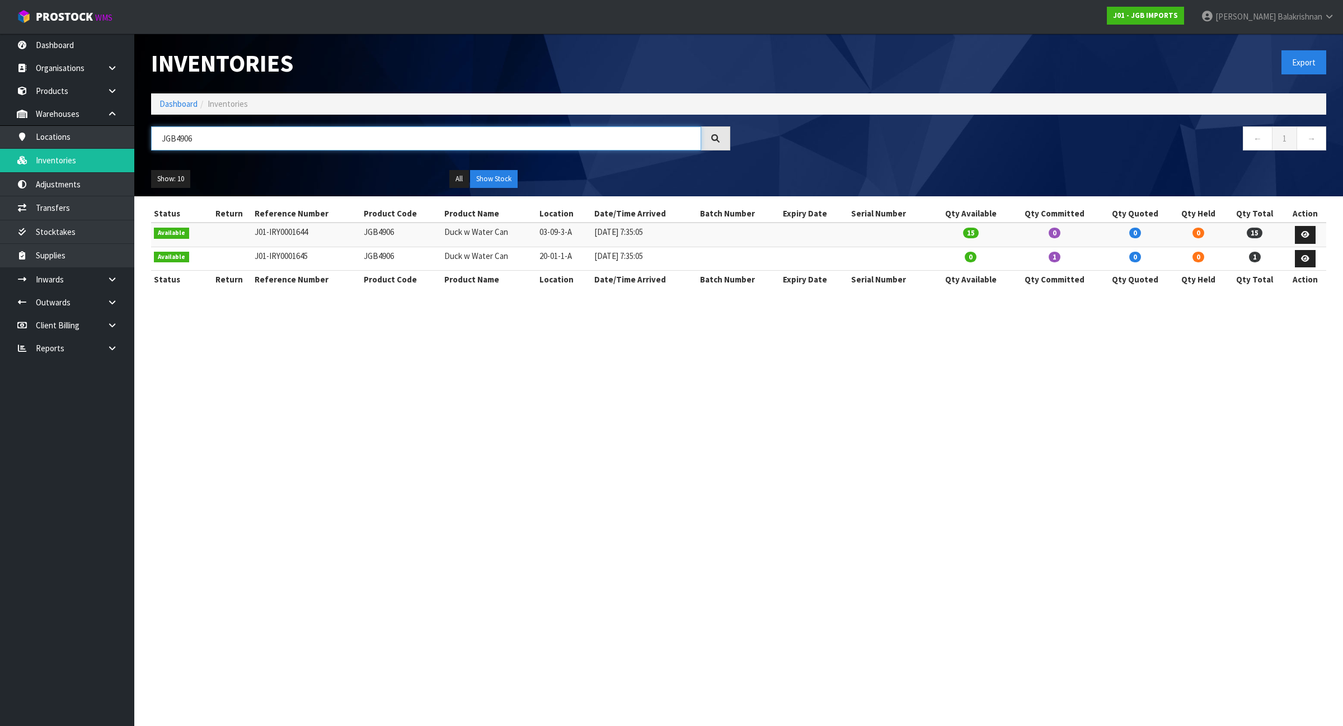
paste input "342"
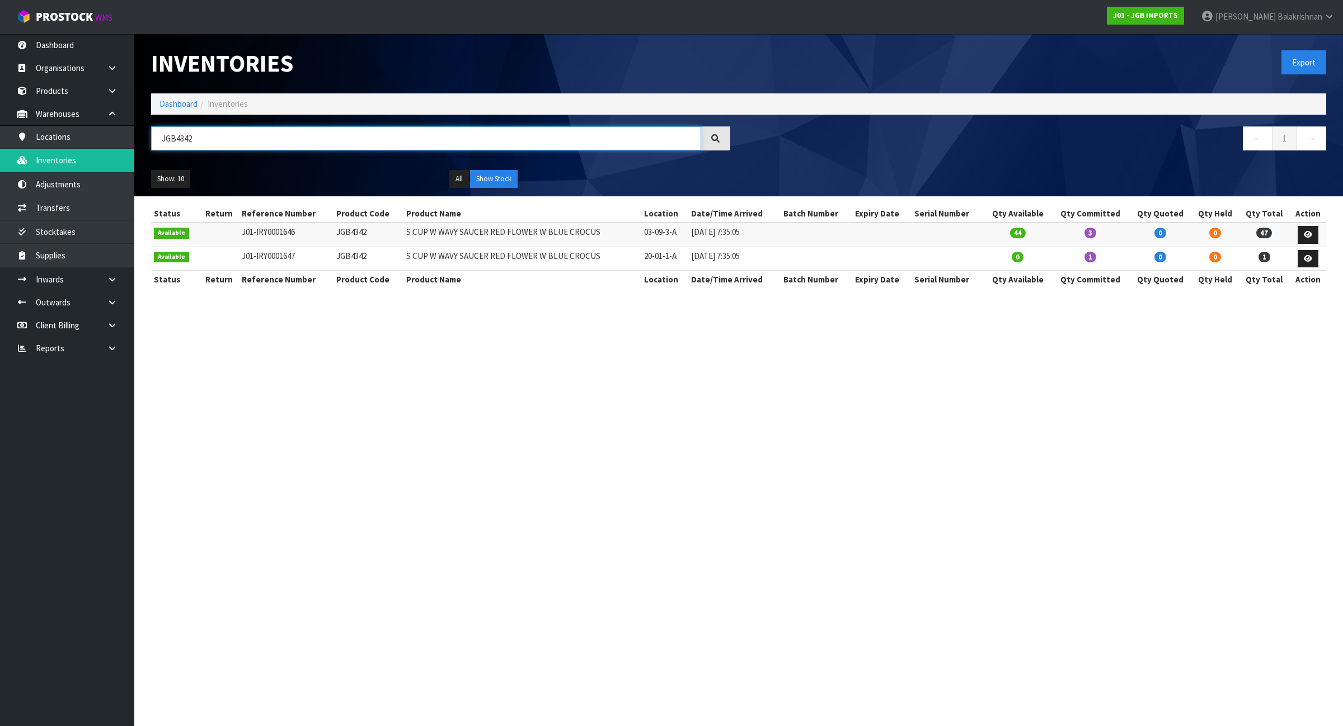
click at [683, 128] on input "JGB4342" at bounding box center [426, 138] width 550 height 24
paste input "01"
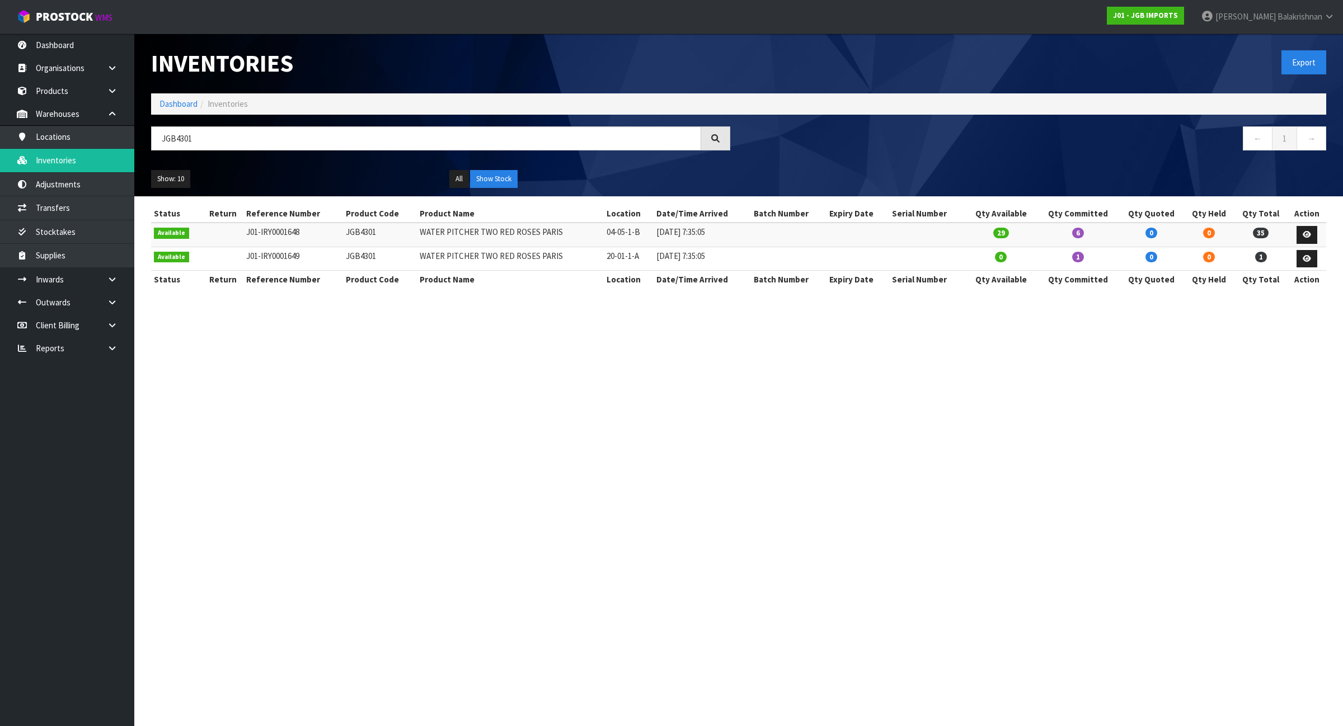
click at [709, 140] on div at bounding box center [715, 138] width 29 height 24
click at [645, 130] on input "JGB4301" at bounding box center [426, 138] width 550 height 24
paste input "29"
click at [485, 107] on ol "Dashboard Inventories" at bounding box center [738, 103] width 1175 height 21
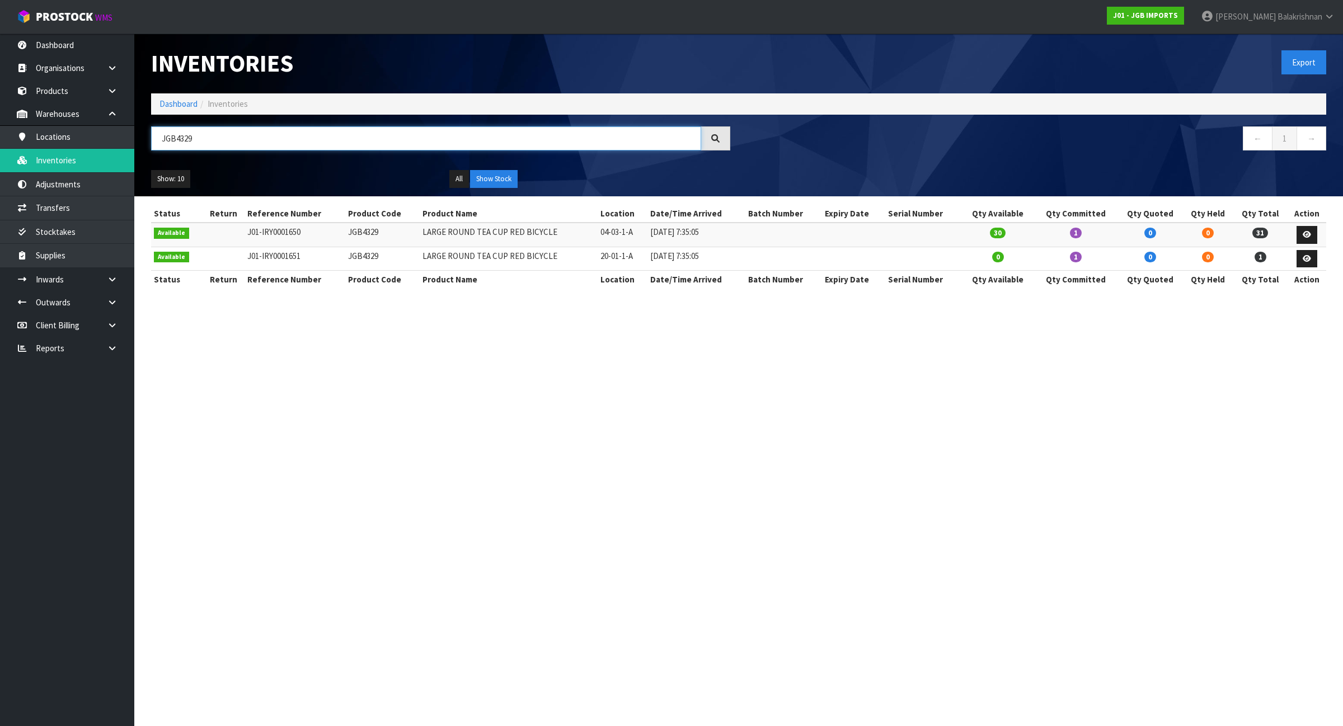
click at [459, 140] on input "JGB4329" at bounding box center [426, 138] width 550 height 24
paste input "38"
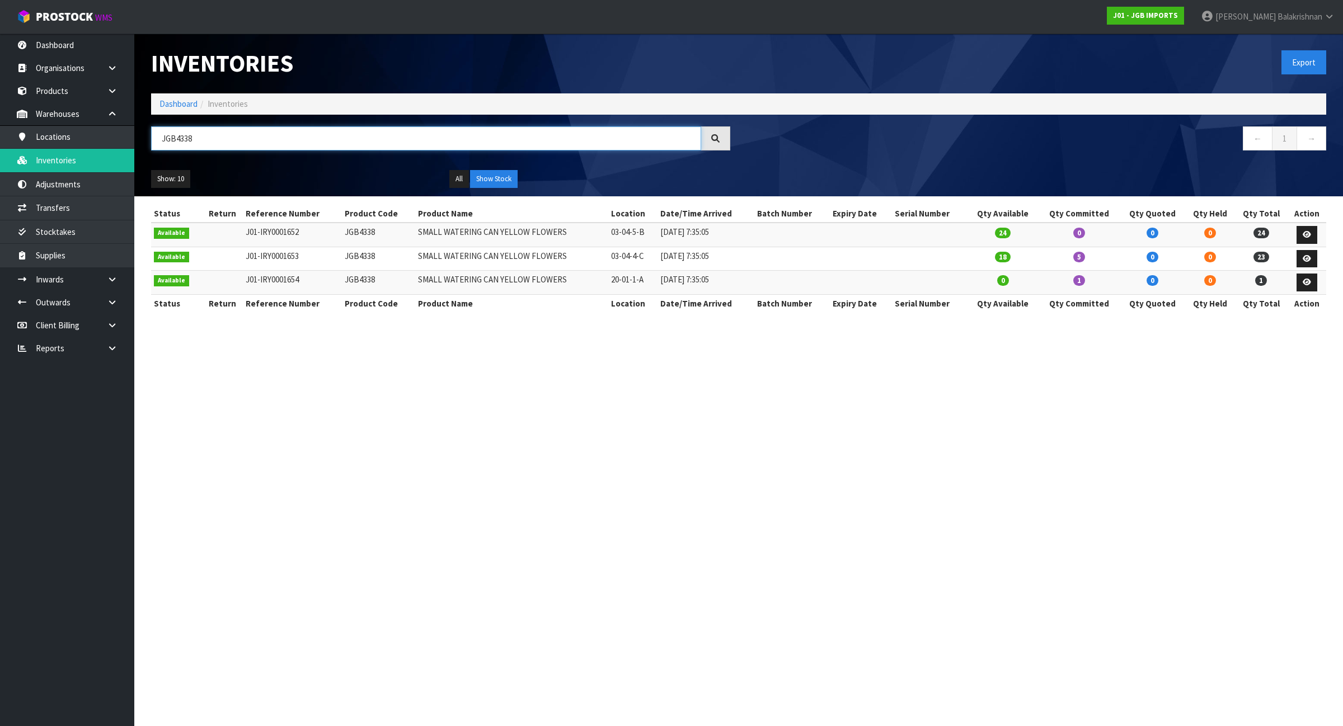
click at [547, 137] on input "JGB4338" at bounding box center [426, 138] width 550 height 24
paste input "6"
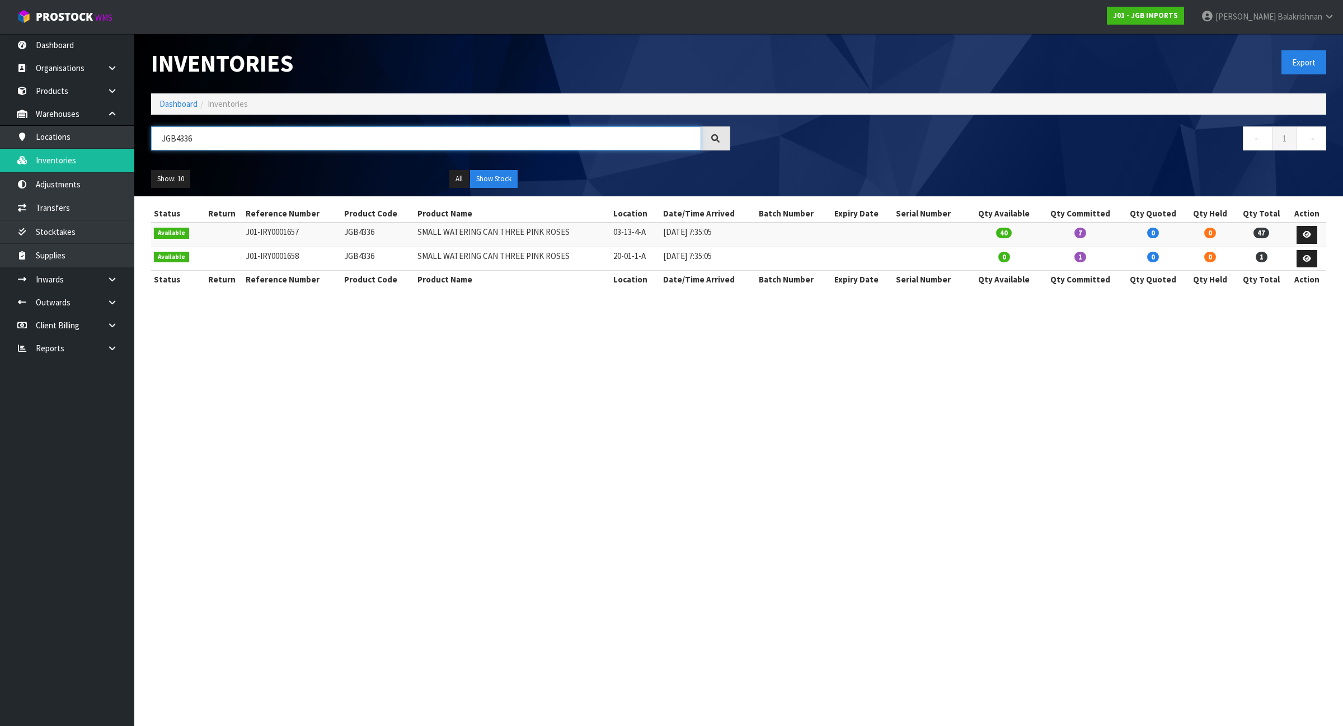
click at [694, 144] on input "JGB4336" at bounding box center [426, 138] width 550 height 24
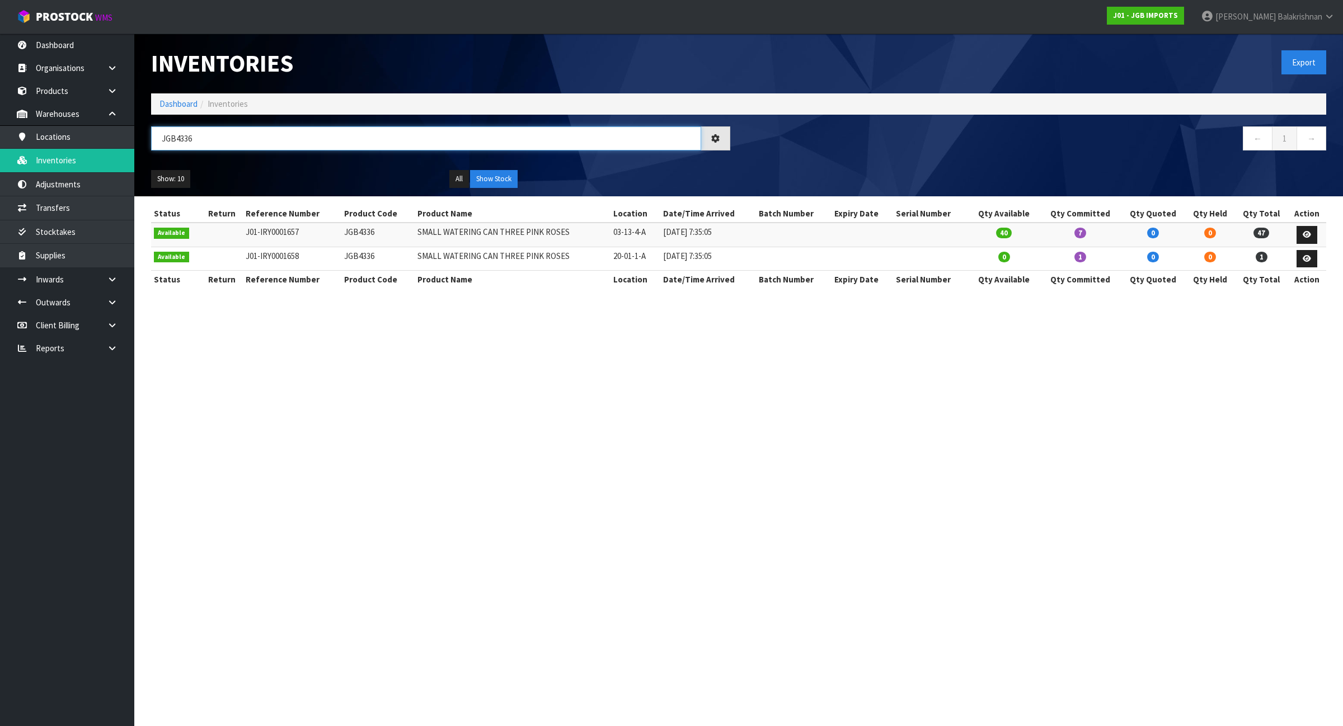
paste input "911"
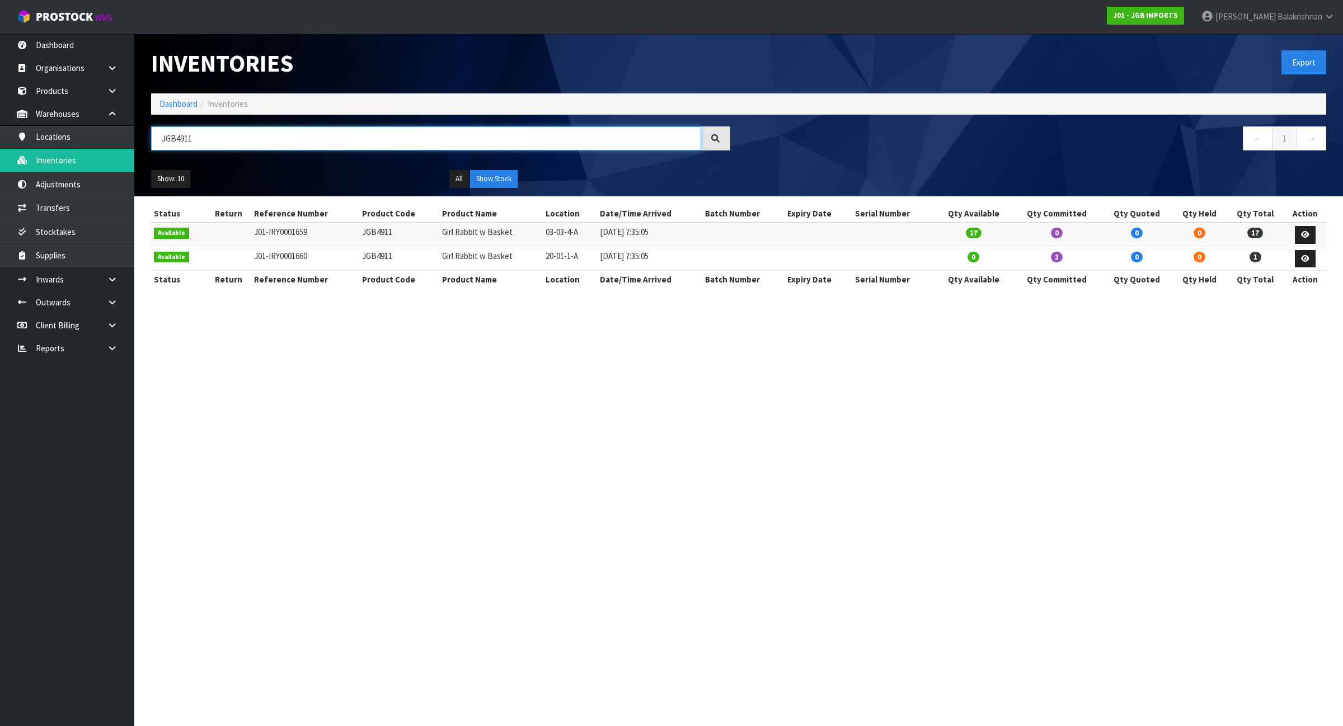
click at [422, 149] on input "JGB4911" at bounding box center [426, 138] width 550 height 24
paste input "5204"
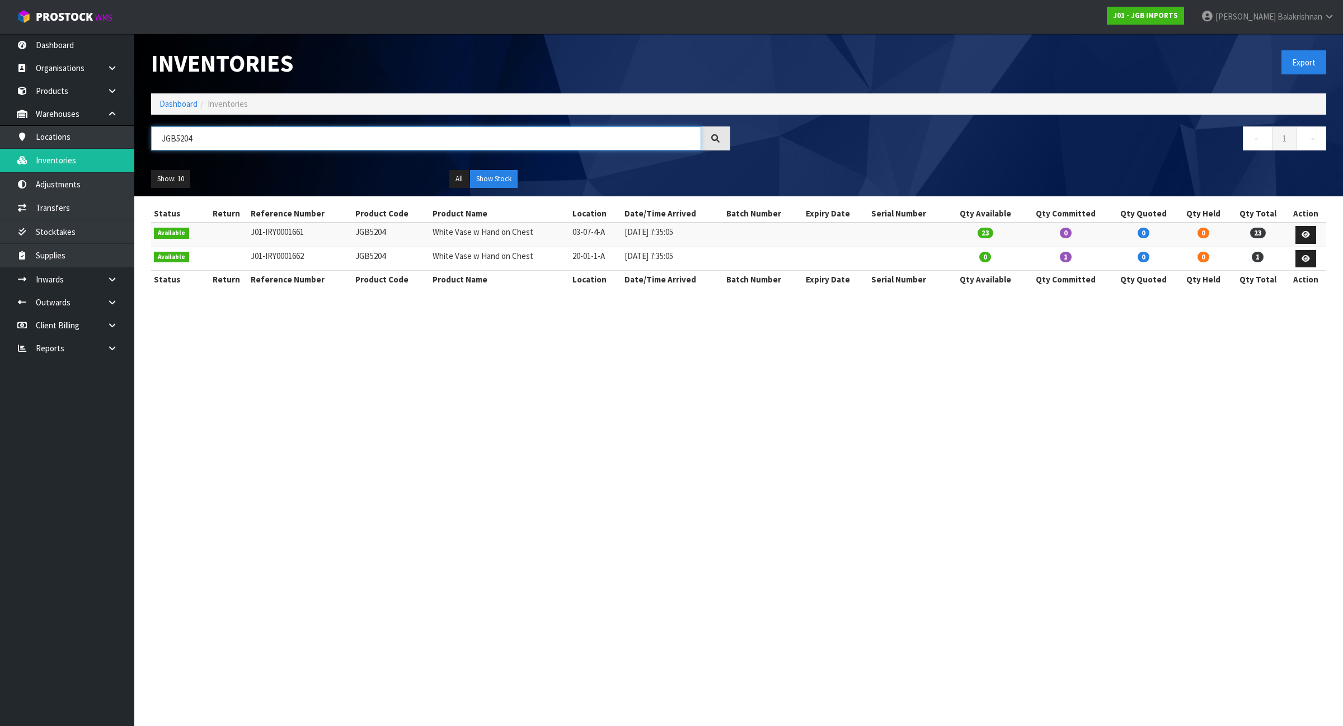
click at [647, 136] on input "JGB5204" at bounding box center [426, 138] width 550 height 24
click at [647, 137] on input "JGB5204" at bounding box center [426, 138] width 550 height 24
paste input "4334"
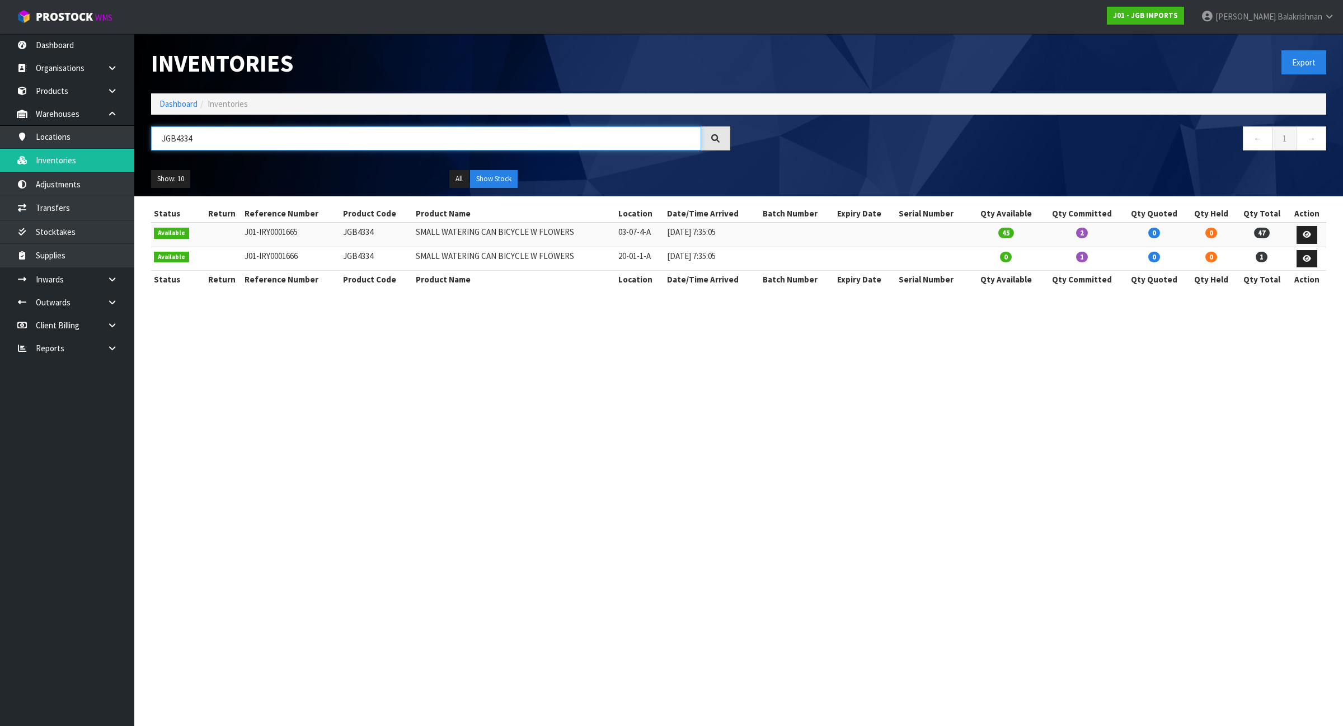
click at [502, 138] on input "JGB4334" at bounding box center [426, 138] width 550 height 24
paste input "500"
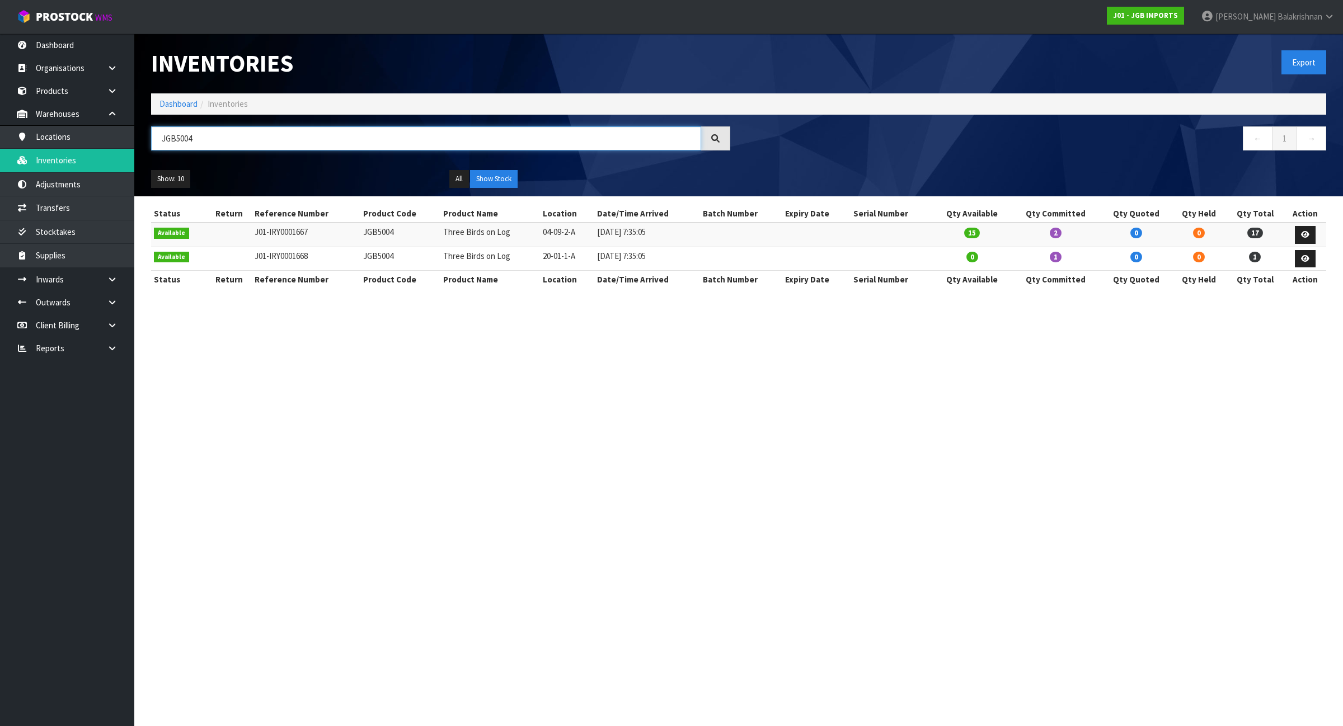
click at [516, 146] on input "JGB5004" at bounding box center [426, 138] width 550 height 24
paste input "4341"
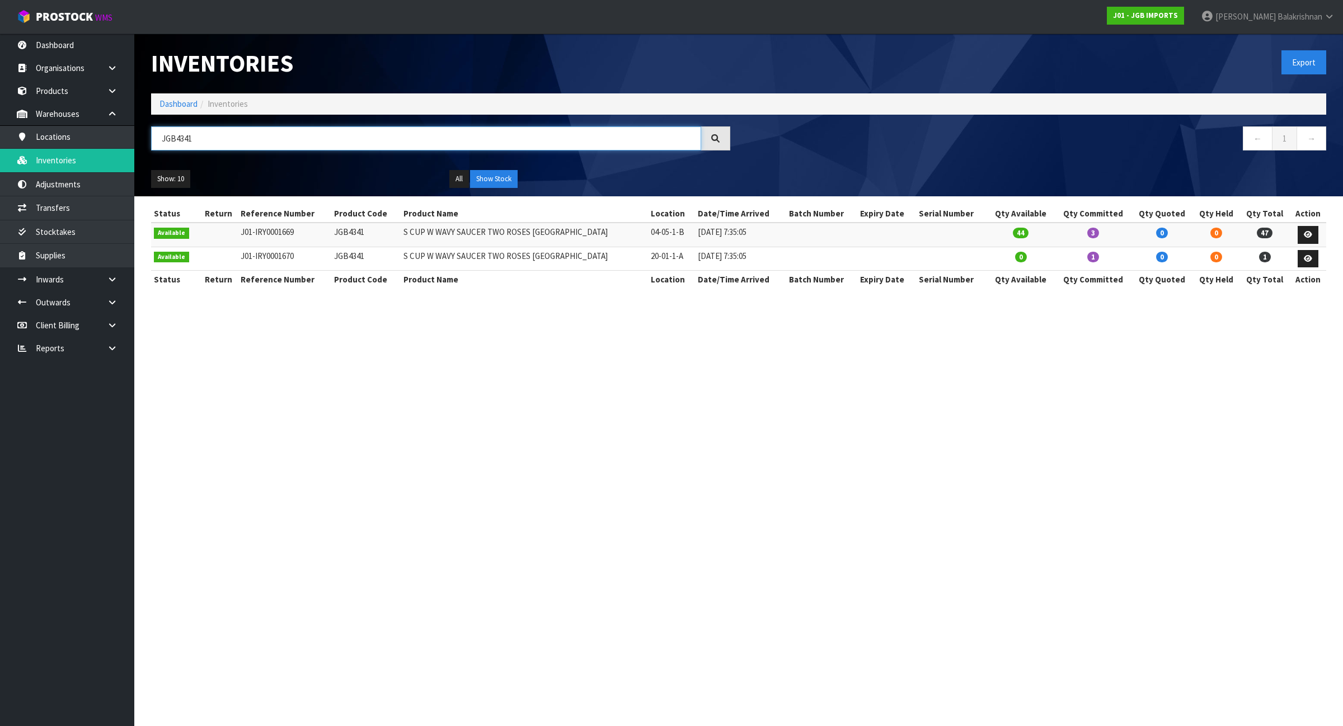
click at [297, 132] on input "JGB4341" at bounding box center [426, 138] width 550 height 24
paste input "18"
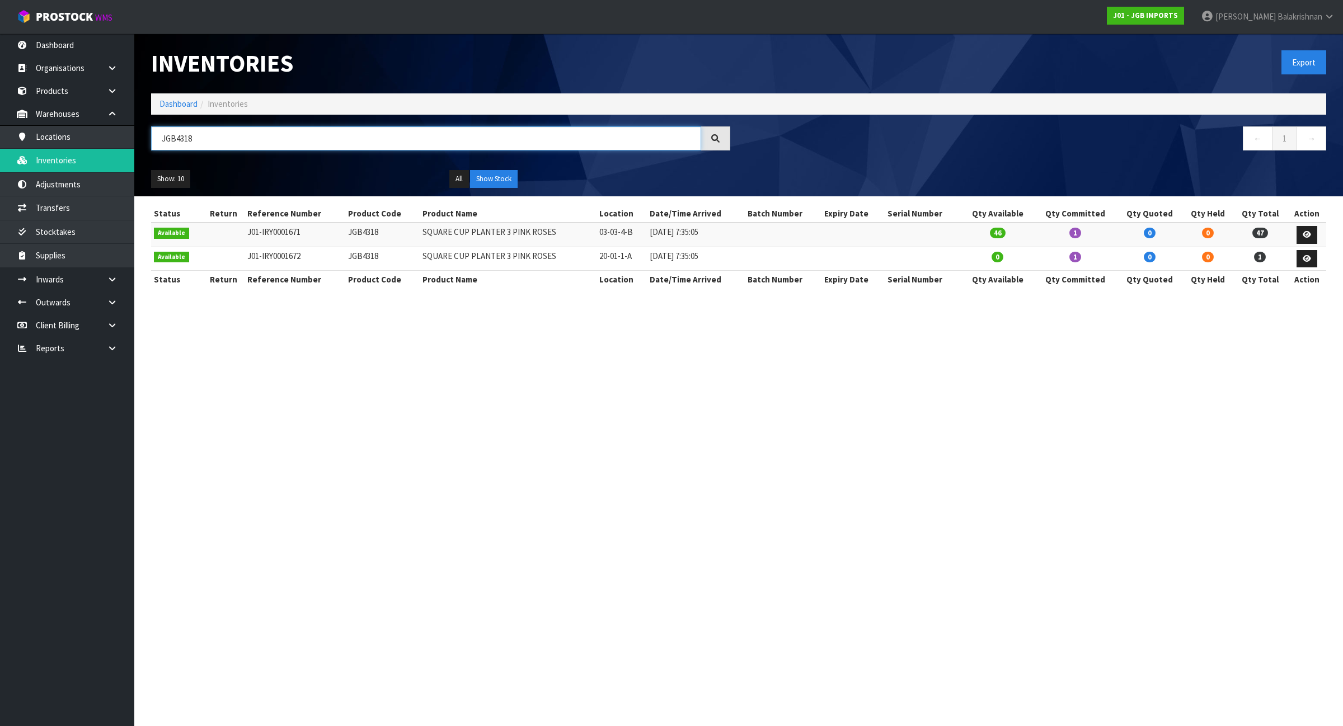
click at [558, 143] on input "JGB4318" at bounding box center [426, 138] width 550 height 24
paste input "909"
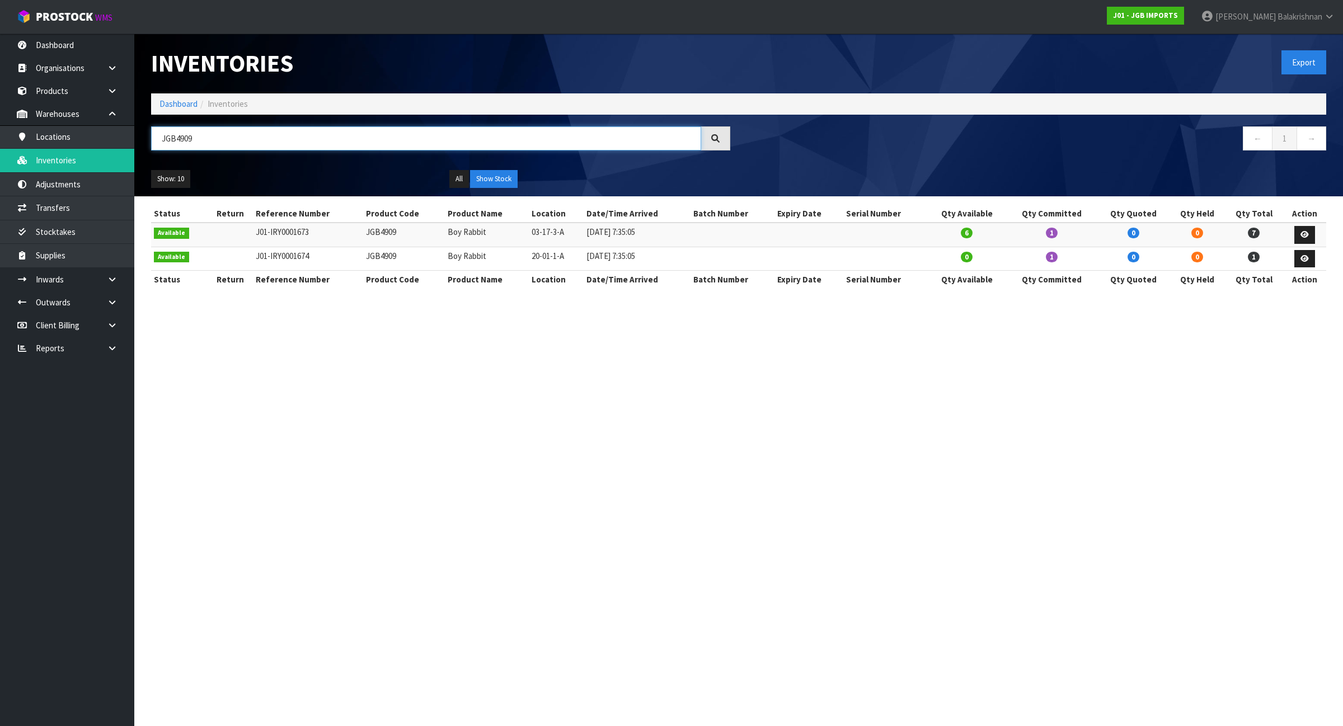
click at [609, 139] on input "JGB4909" at bounding box center [426, 138] width 550 height 24
paste input "5702"
click at [445, 152] on div "JGB5702" at bounding box center [441, 142] width 596 height 32
click at [440, 148] on input "JGB5702" at bounding box center [426, 138] width 550 height 24
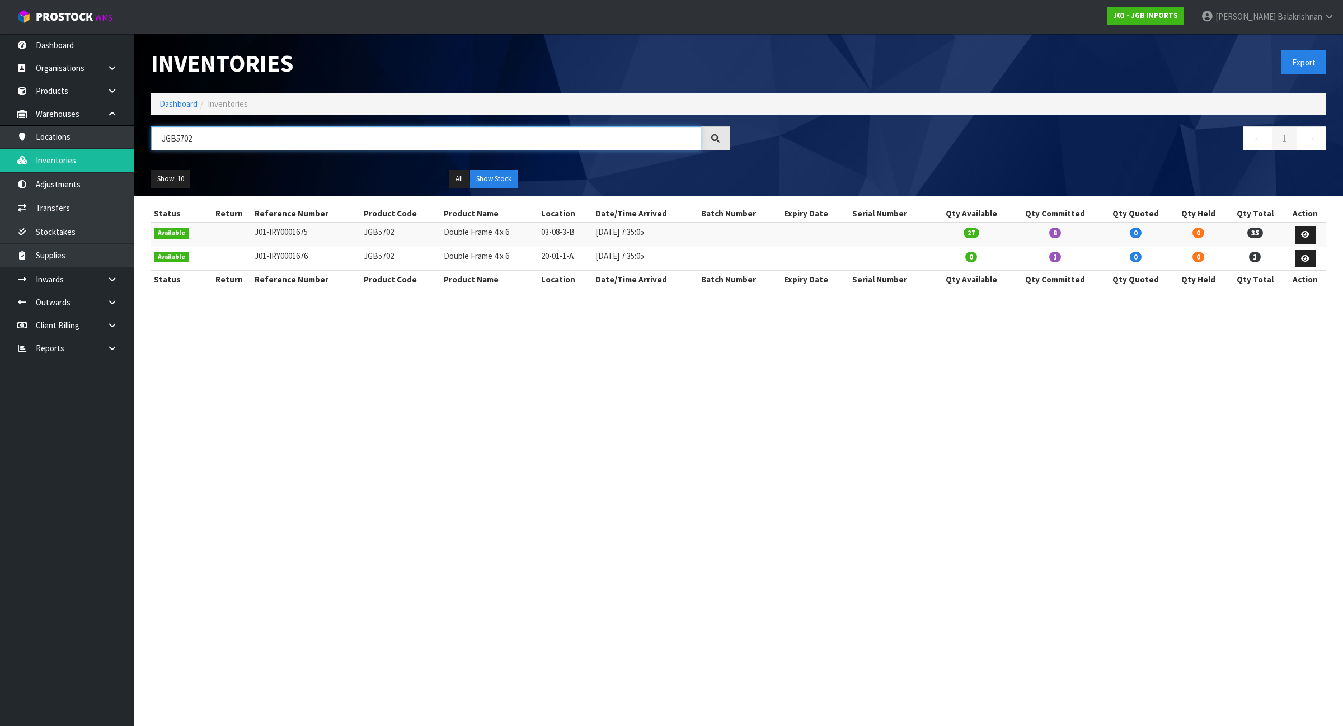
click at [439, 145] on input "JGB5702" at bounding box center [426, 138] width 550 height 24
paste input "108"
click at [347, 138] on input "JGB5108" at bounding box center [426, 138] width 550 height 24
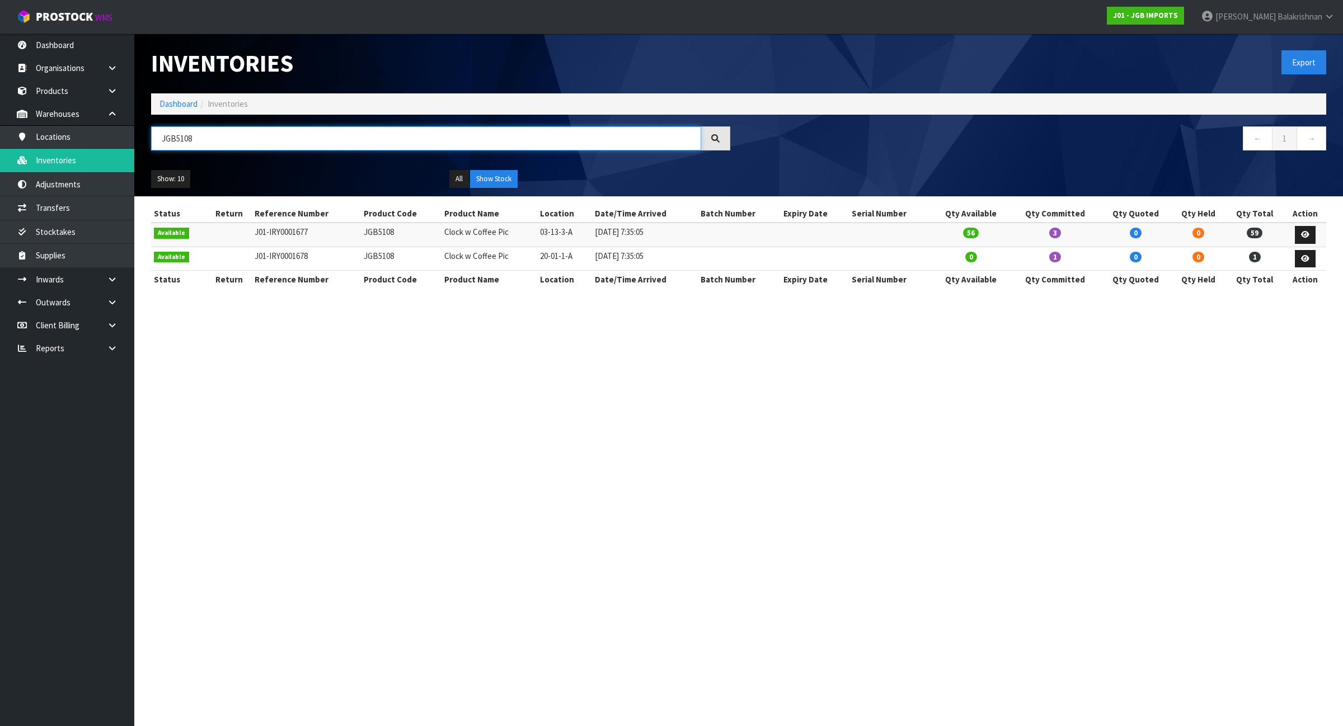
paste input "4501"
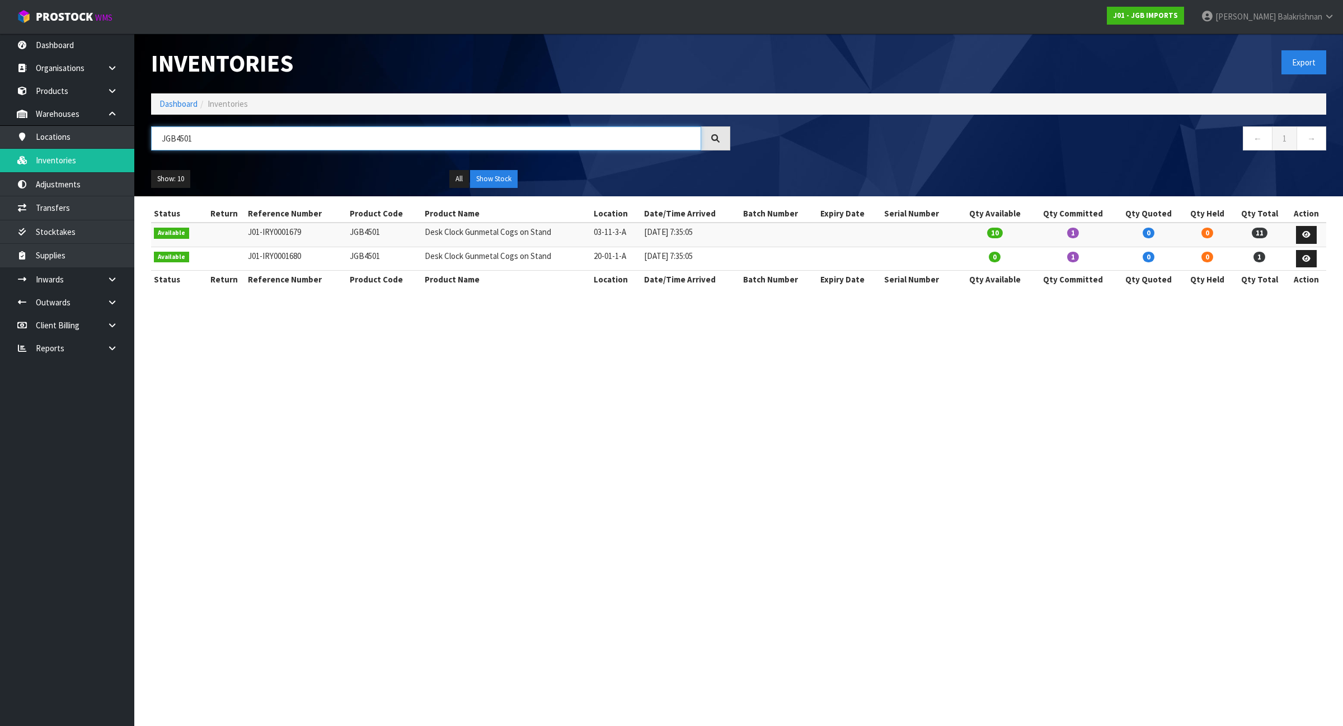
click at [669, 140] on input "JGB4501" at bounding box center [426, 138] width 550 height 24
paste input "907"
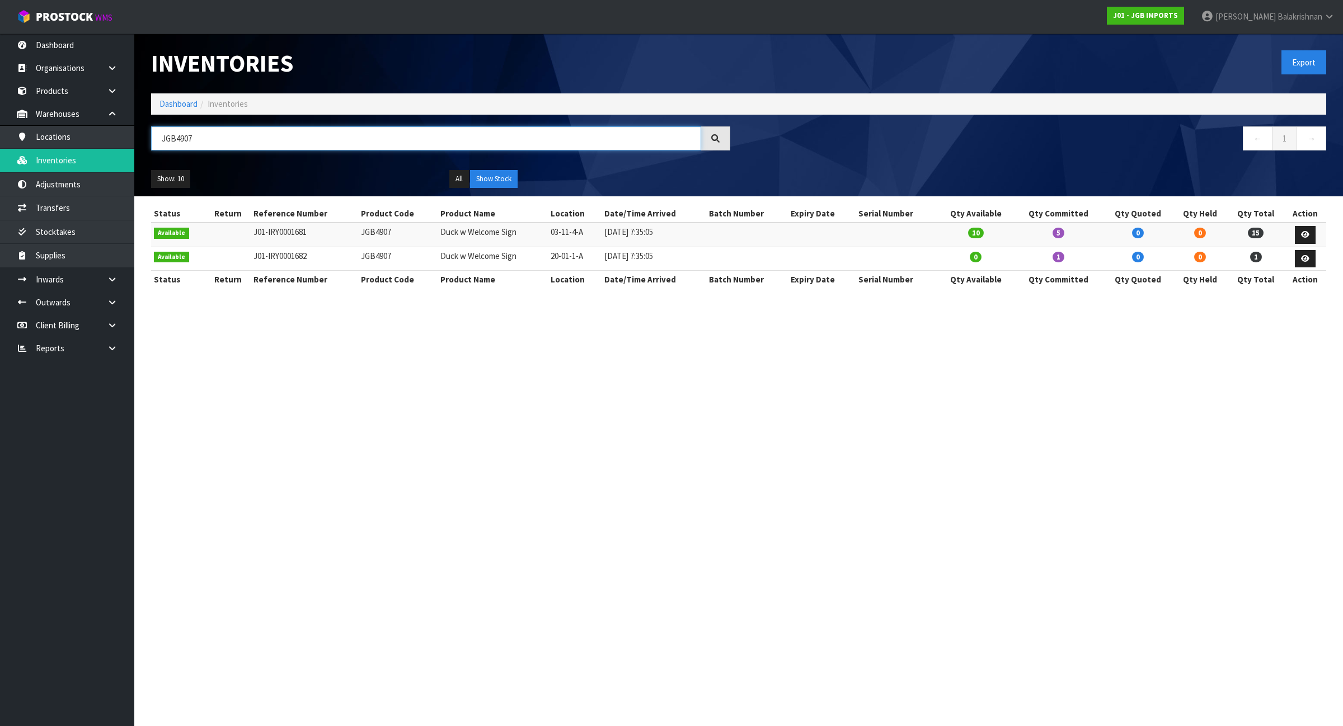
click at [524, 140] on input "JGB4907" at bounding box center [426, 138] width 550 height 24
paste input "333"
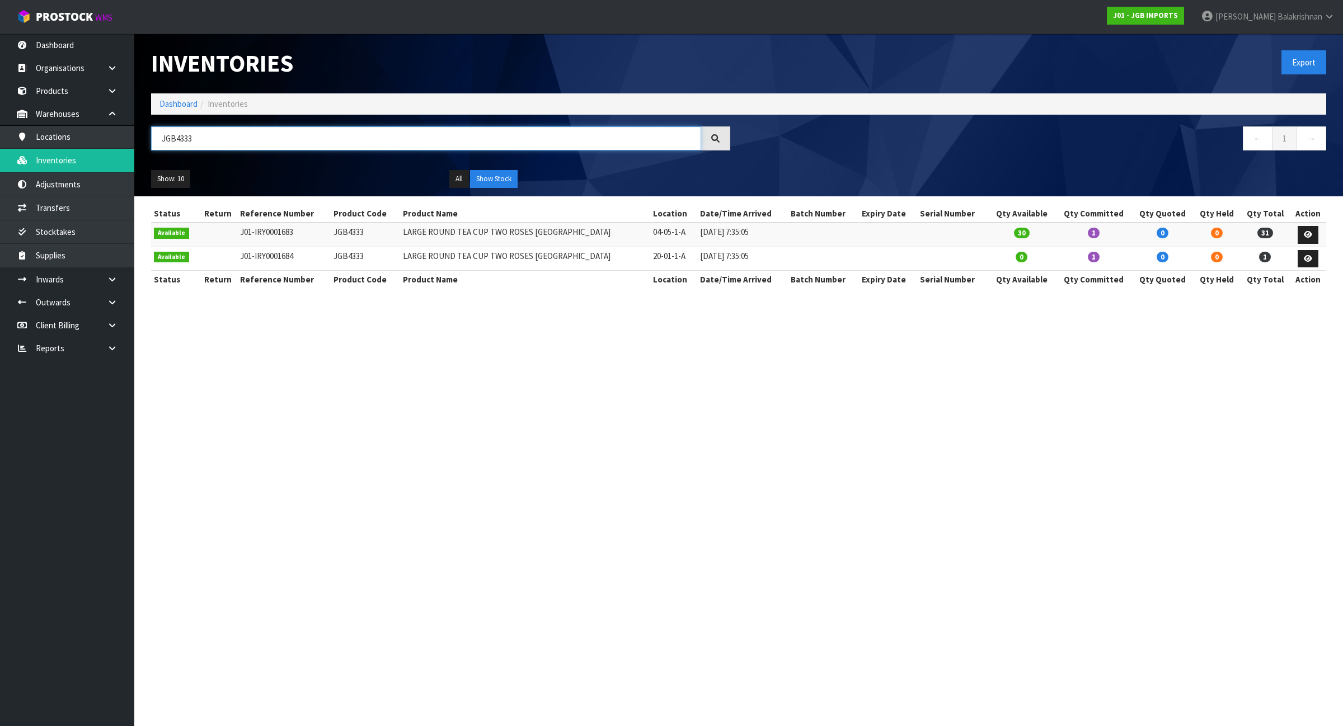
click at [692, 135] on input "JGB4333" at bounding box center [426, 138] width 550 height 24
paste input "06"
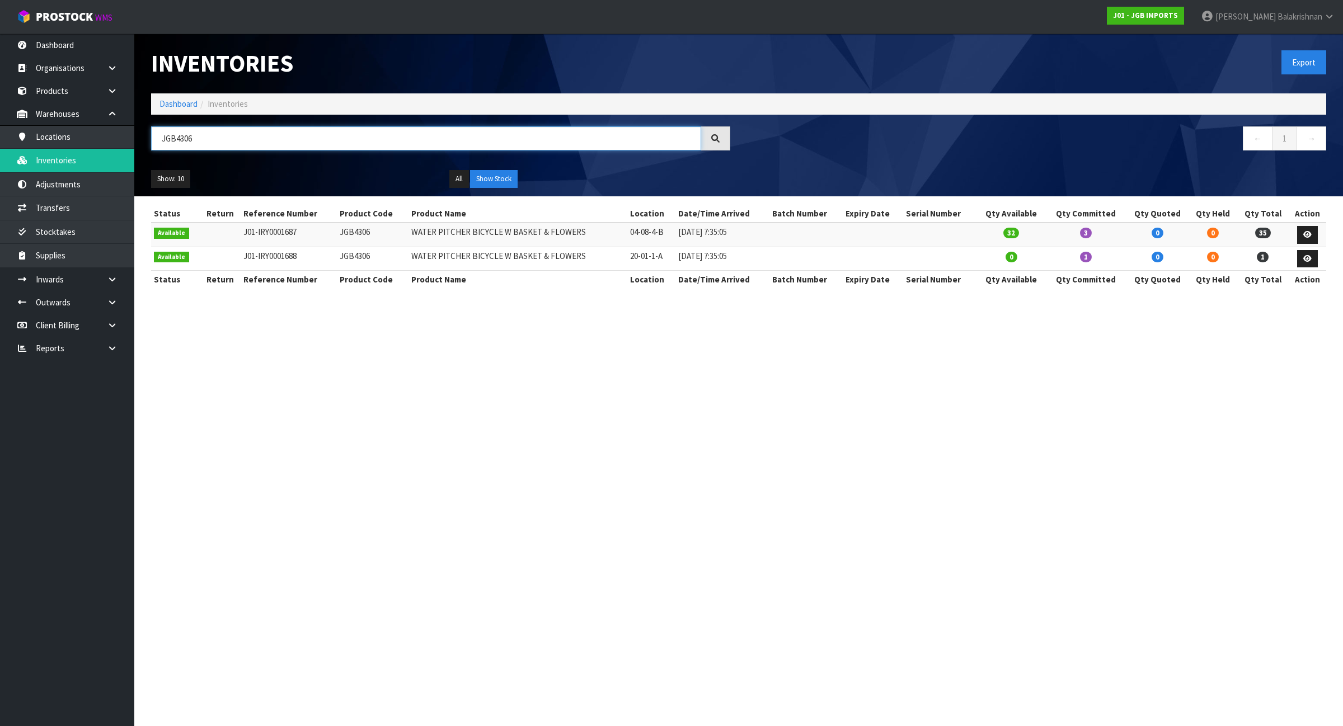
click at [630, 129] on input "JGB4306" at bounding box center [426, 138] width 550 height 24
click at [630, 130] on input "JGB4306" at bounding box center [426, 138] width 550 height 24
paste input "28"
click at [561, 134] on input "JGB4328" at bounding box center [426, 138] width 550 height 24
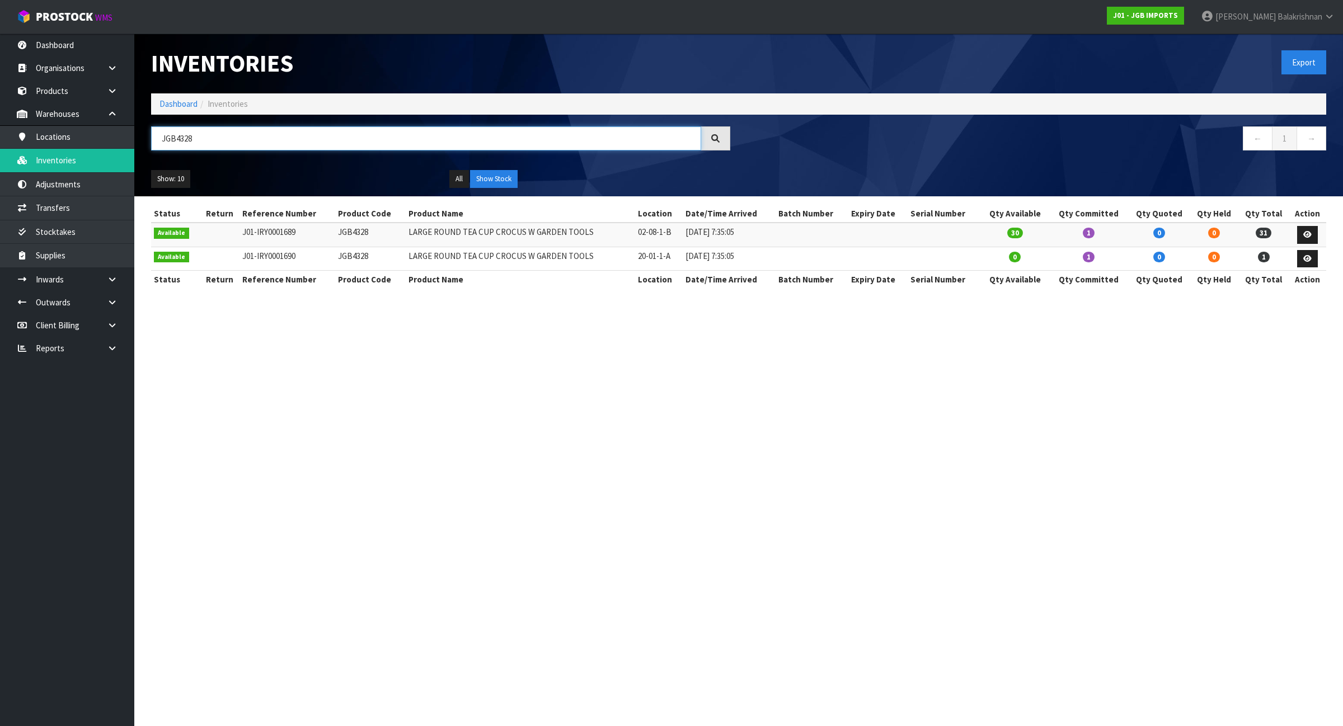
paste input "5007"
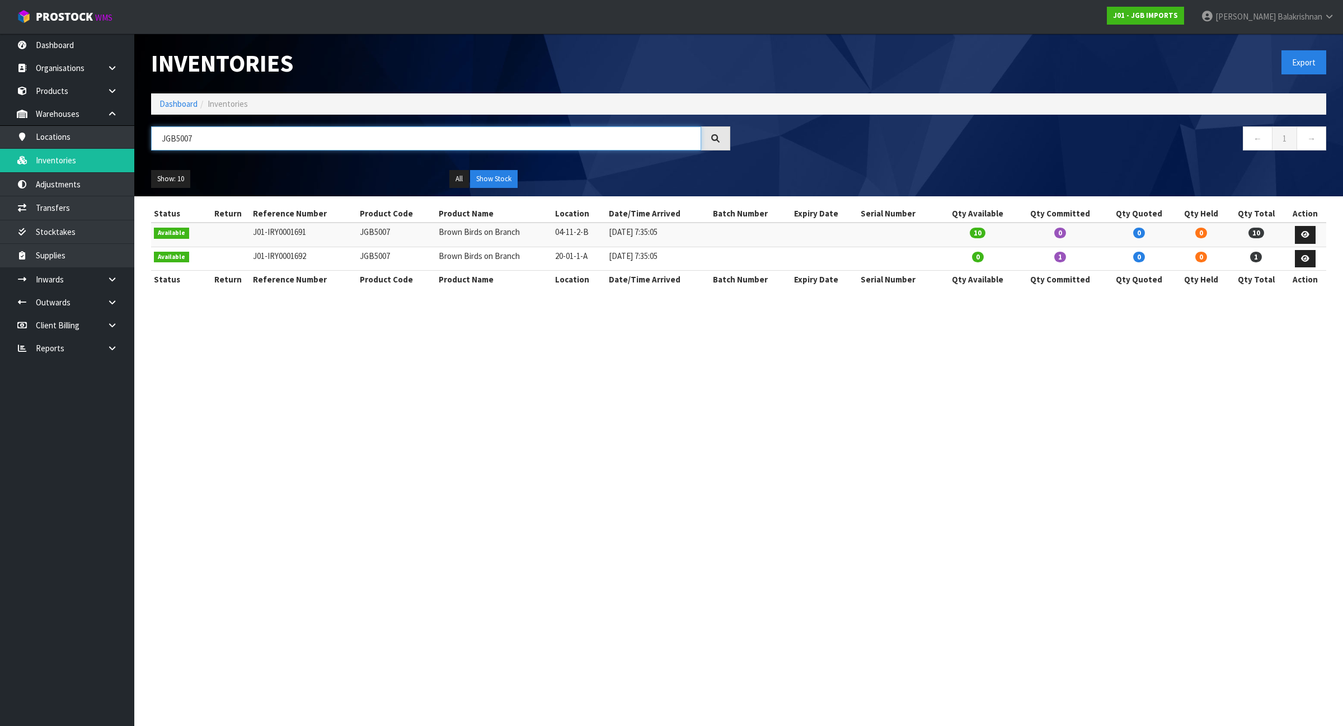
click at [487, 143] on input "JGB5007" at bounding box center [426, 138] width 550 height 24
paste input "4905"
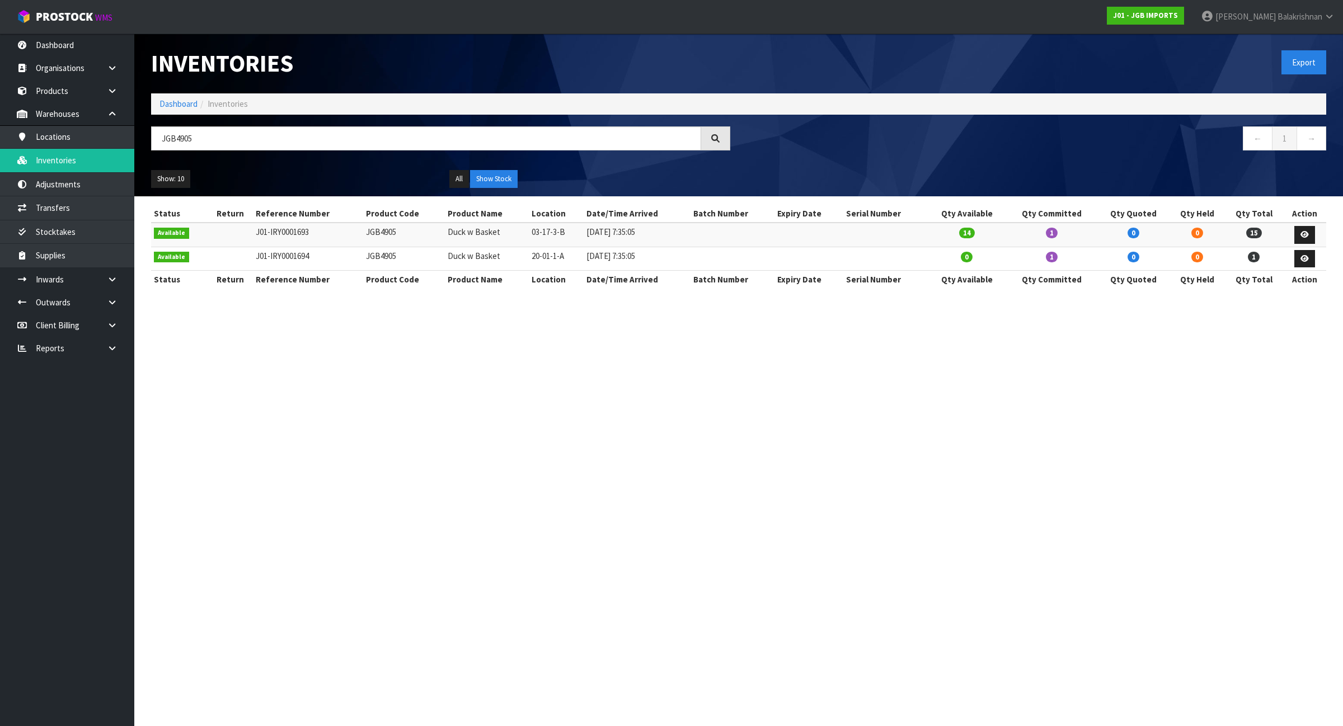
click at [323, 152] on div "JGB4905" at bounding box center [441, 142] width 596 height 32
click at [309, 143] on input "JGB4905" at bounding box center [426, 138] width 550 height 24
click at [308, 143] on input "JGB4905" at bounding box center [426, 138] width 550 height 24
paste input "5103"
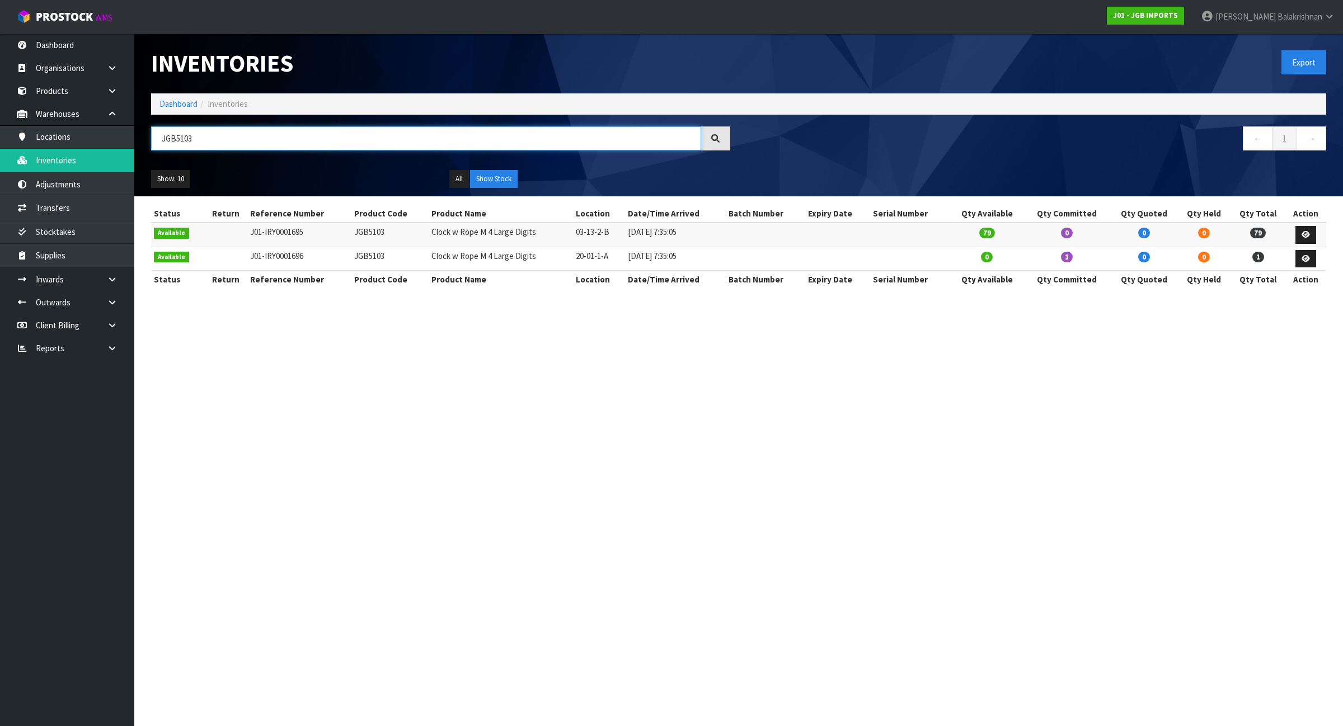
click at [435, 143] on input "JGB5103" at bounding box center [426, 138] width 550 height 24
paste input "10"
click at [580, 238] on td "03-04-6-A" at bounding box center [594, 235] width 53 height 24
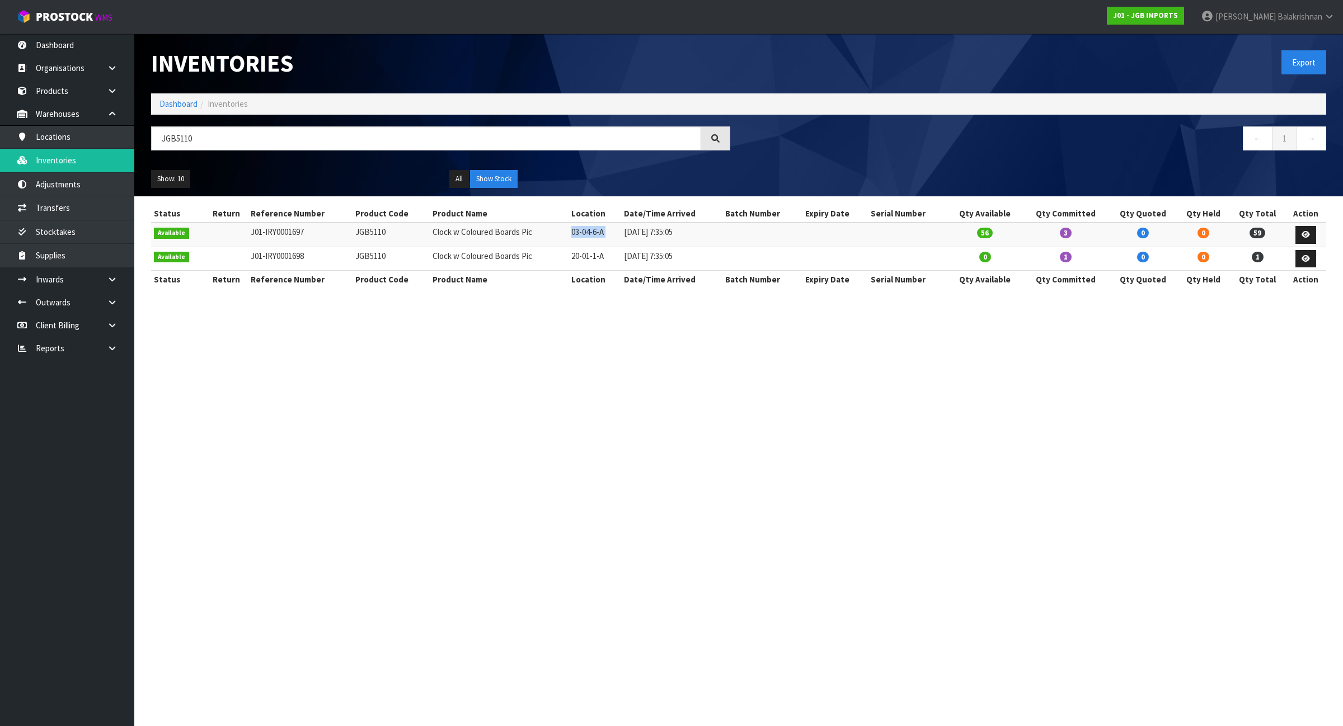
click at [580, 238] on td "03-04-6-A" at bounding box center [594, 235] width 53 height 24
copy tr "03-04-6-A"
click at [552, 138] on input "JGB5110" at bounding box center [426, 138] width 550 height 24
paste input "4503"
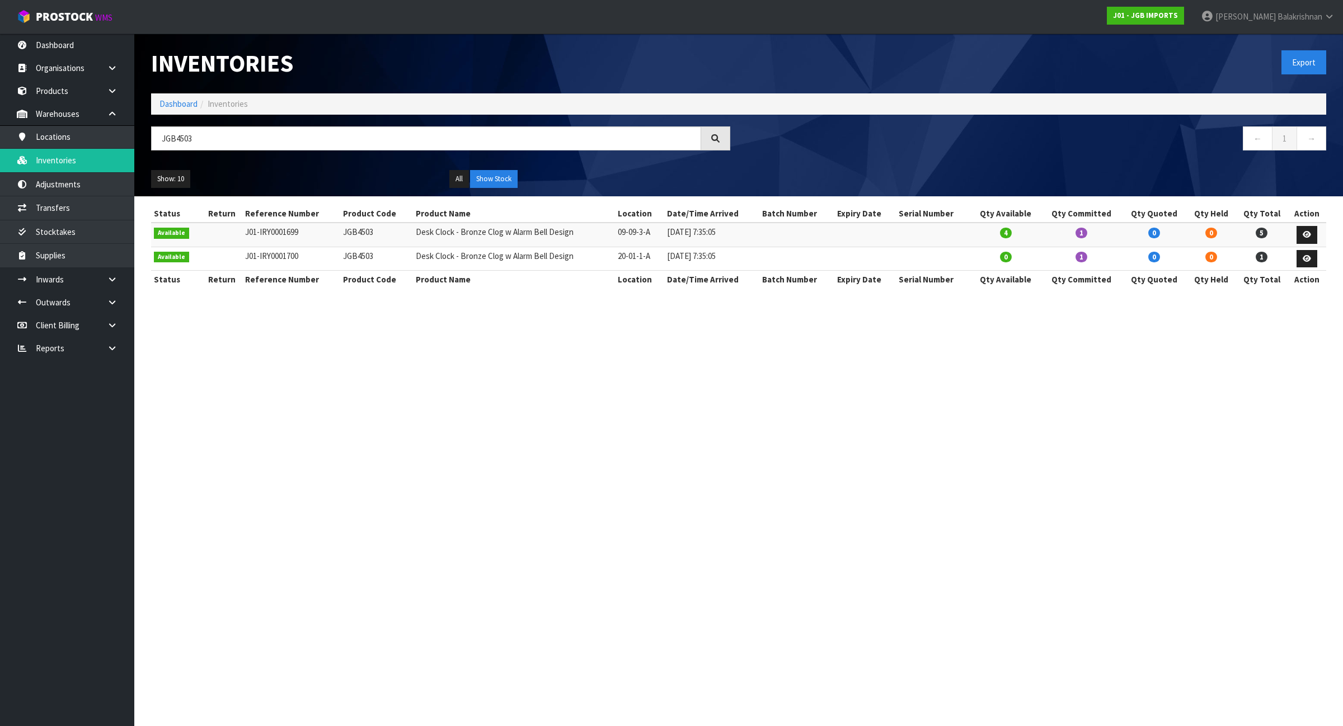
click at [627, 230] on td "09-09-3-A" at bounding box center [639, 235] width 49 height 24
copy tr "09-09-3-A"
click at [228, 132] on input "JGB4503" at bounding box center [426, 138] width 550 height 24
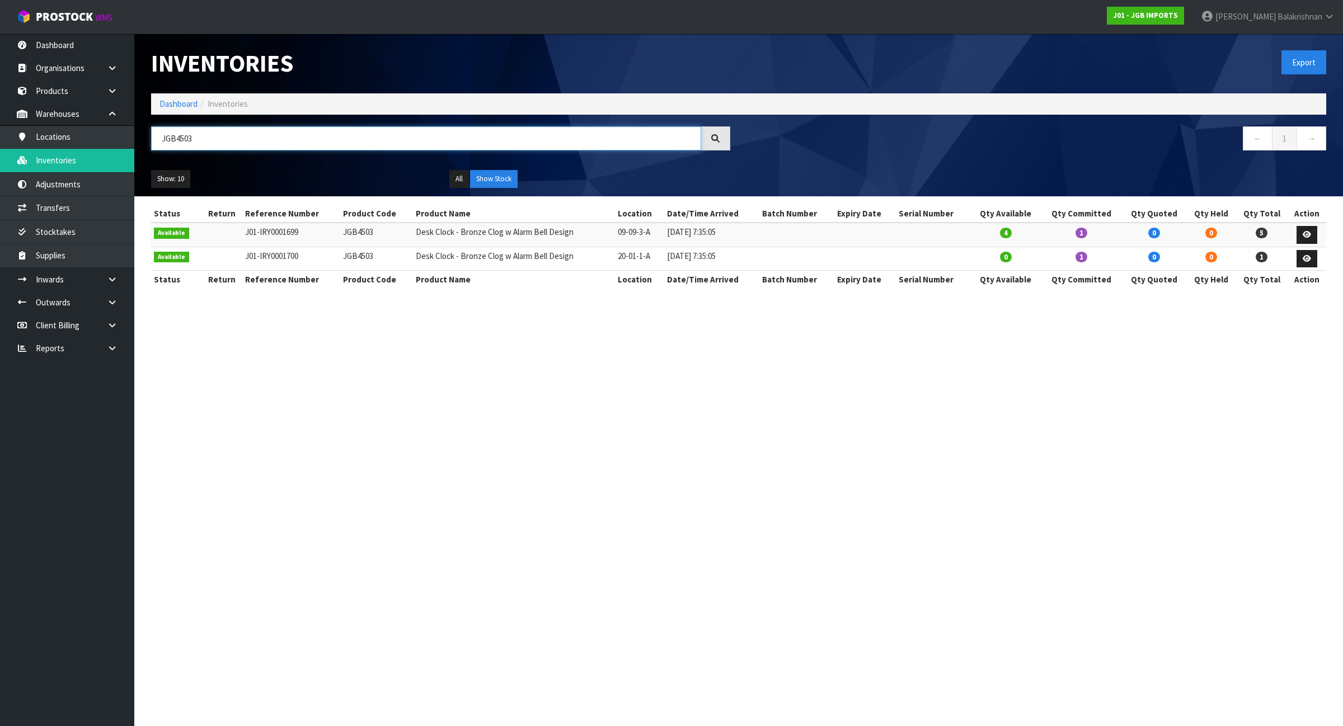
click at [228, 132] on input "JGB4503" at bounding box center [426, 138] width 550 height 24
paste input "5006"
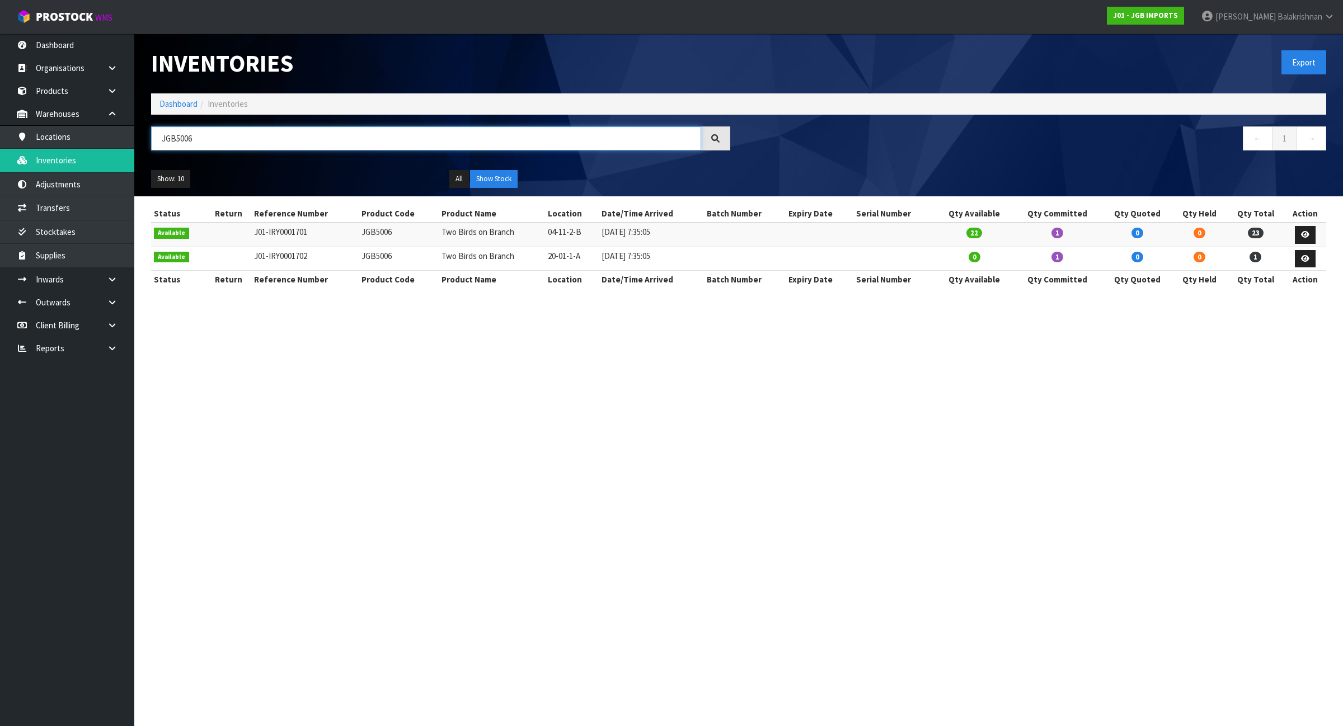
click at [597, 142] on input "JGB5006" at bounding box center [426, 138] width 550 height 24
paste input "5"
click at [635, 136] on input "JGB5005" at bounding box center [426, 138] width 550 height 24
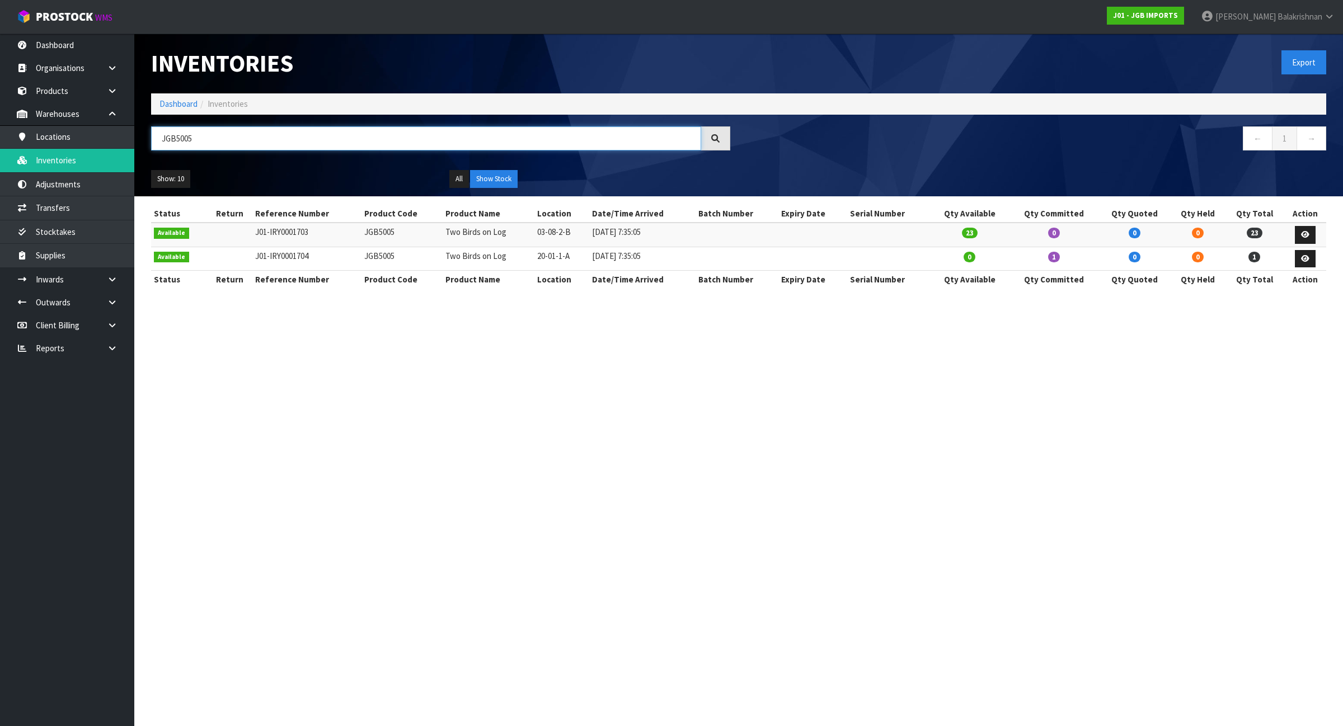
paste input "4337"
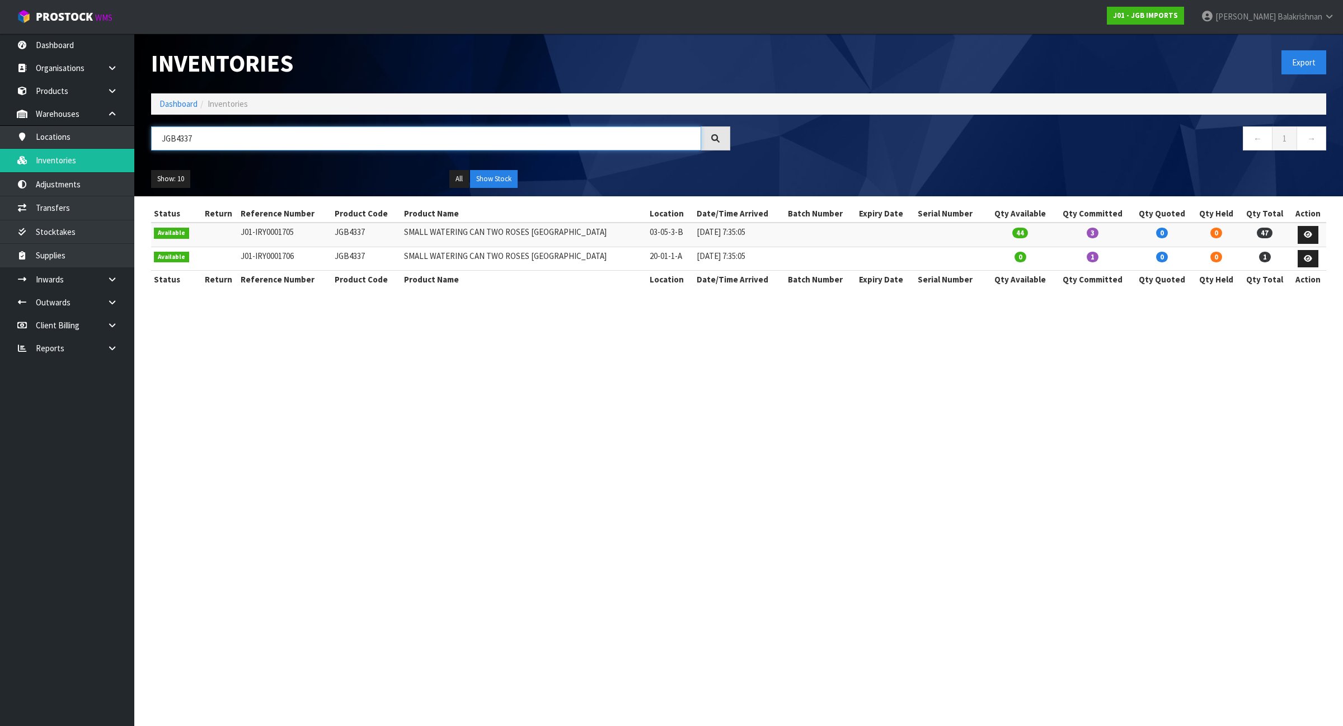
click at [538, 139] on input "JGB4337" at bounding box center [426, 138] width 550 height 24
paste input "5401"
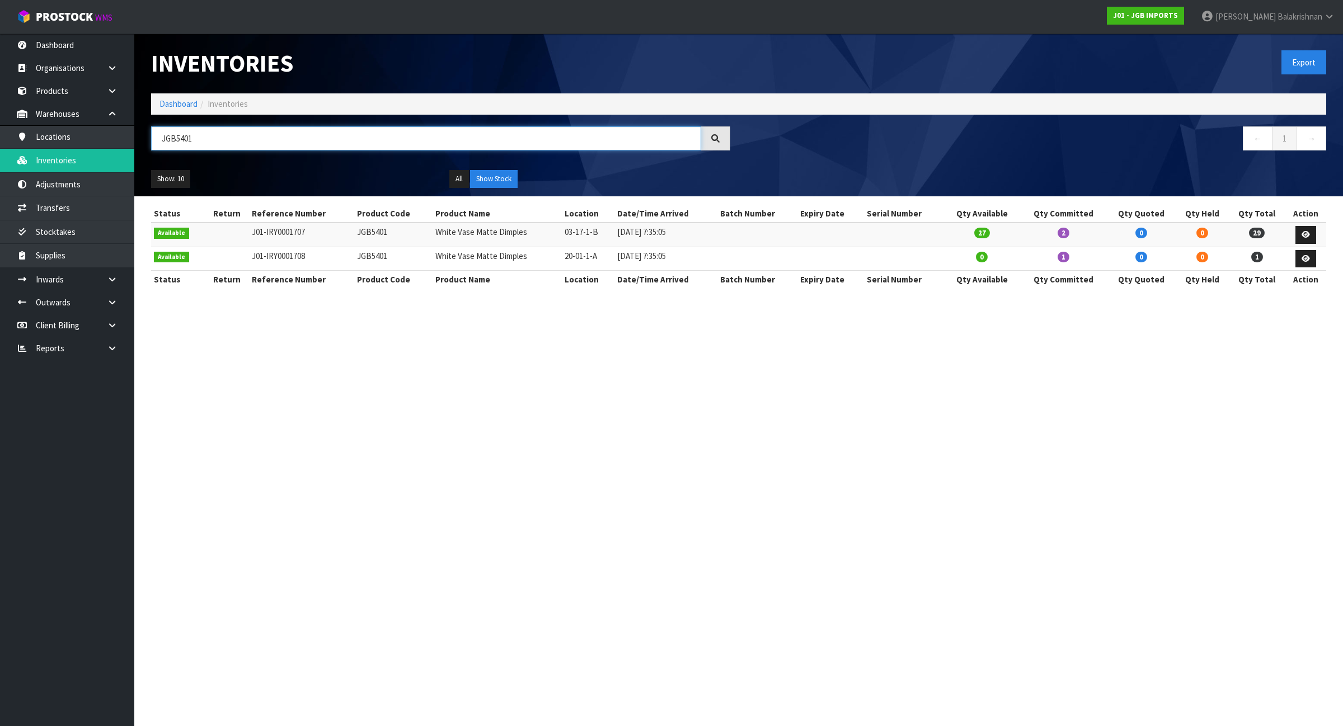
click at [601, 138] on input "JGB5401" at bounding box center [426, 138] width 550 height 24
paste input "4317"
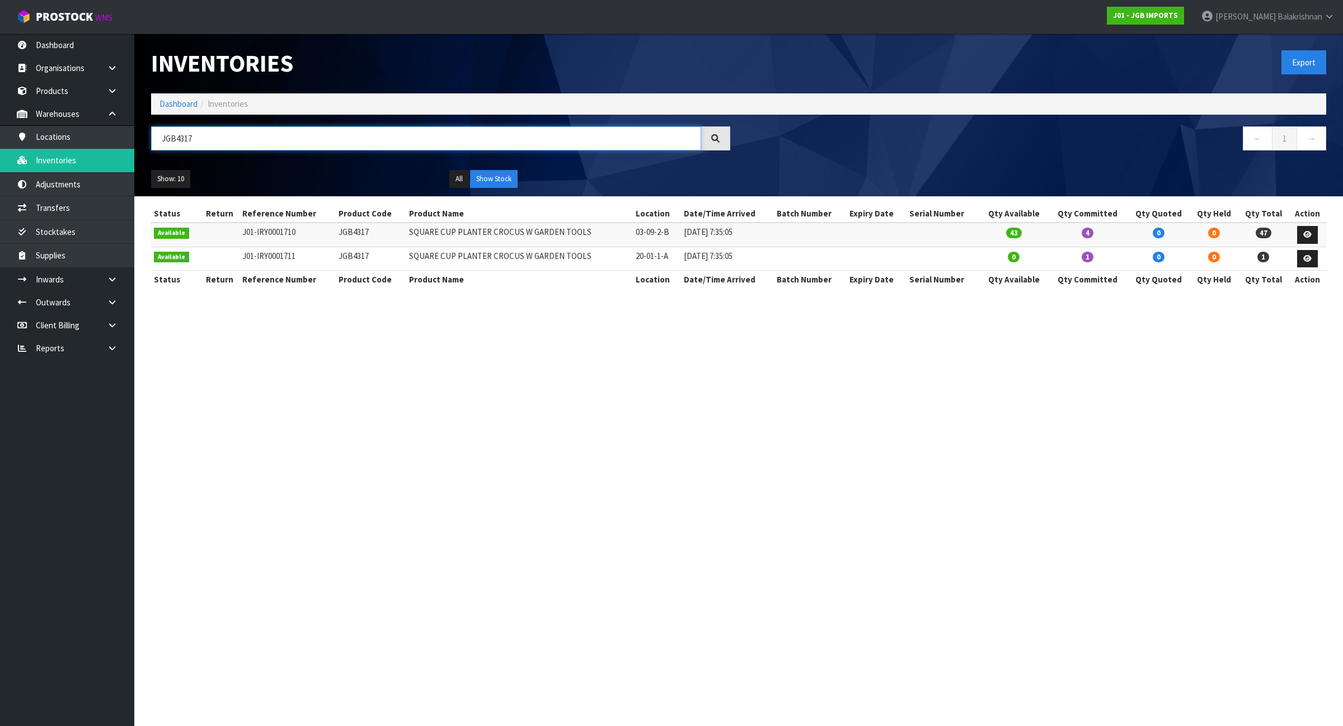
click at [594, 144] on input "JGB4317" at bounding box center [426, 138] width 550 height 24
paste input "4"
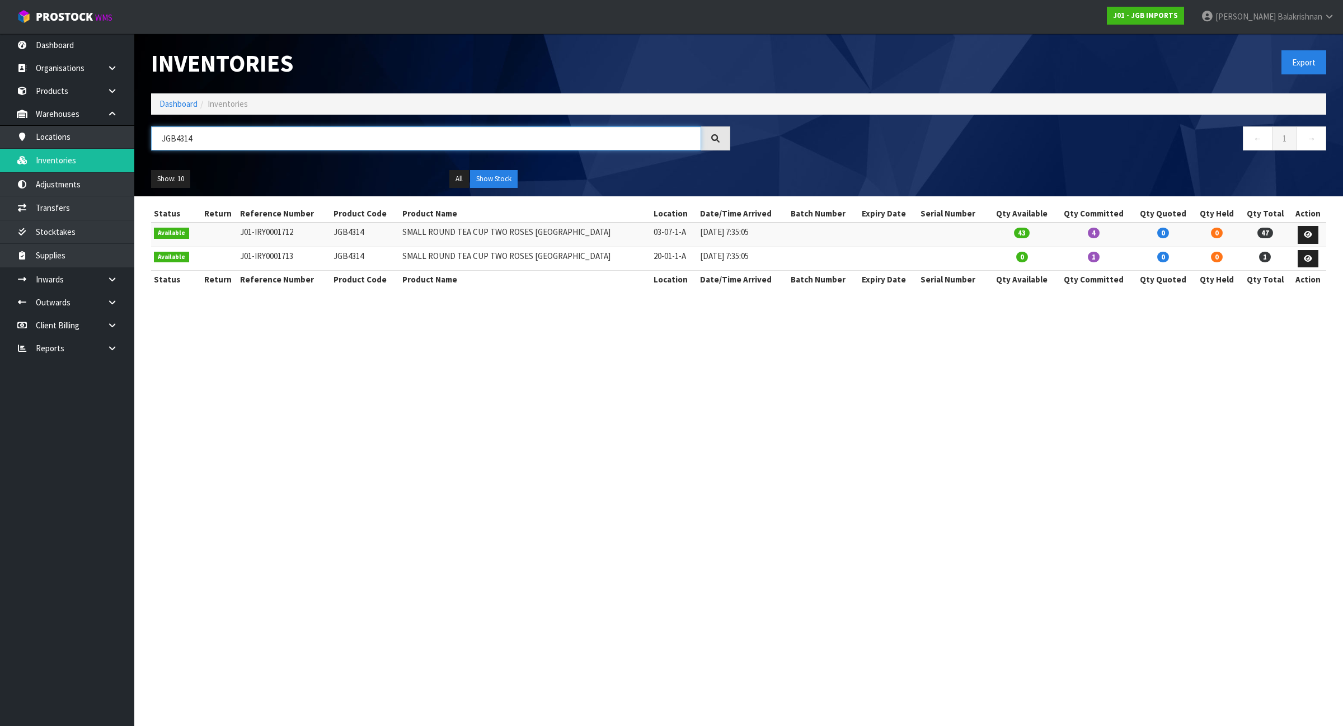
click at [608, 135] on input "JGB4314" at bounding box center [426, 138] width 550 height 24
paste input "5402"
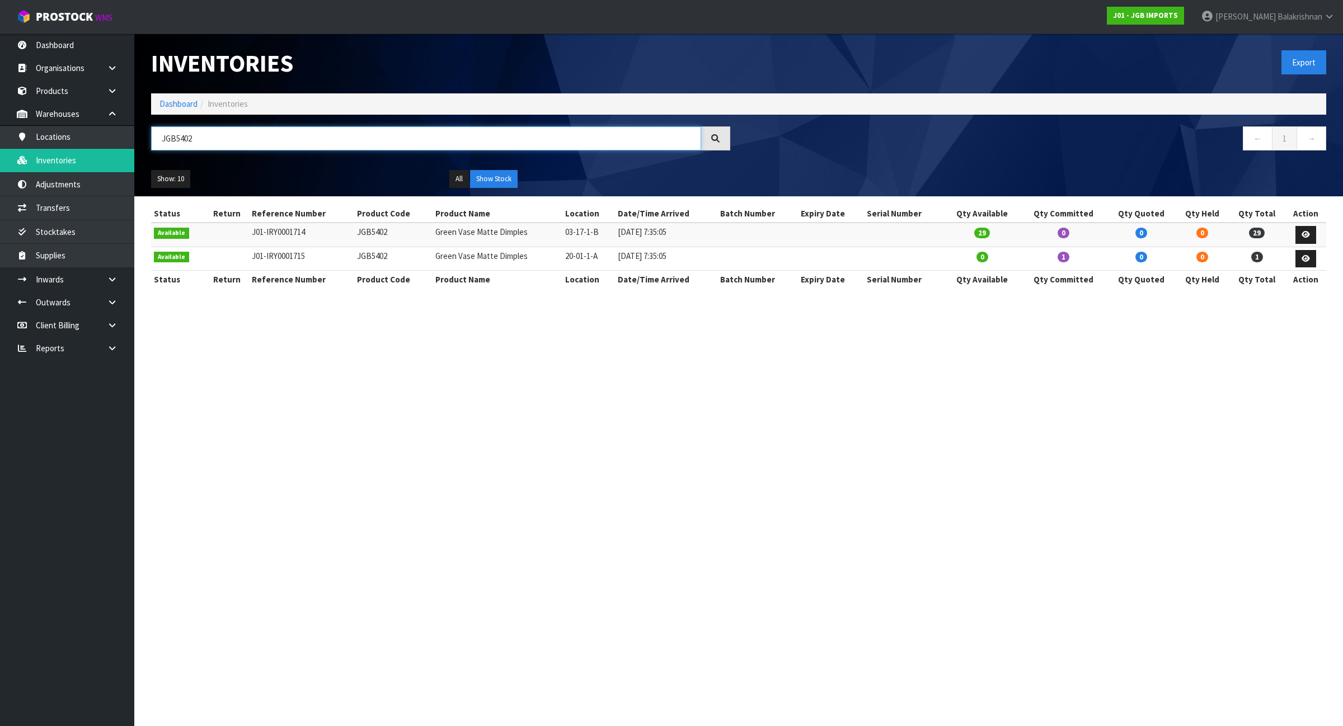
click at [694, 134] on input "JGB5402" at bounding box center [426, 138] width 550 height 24
paste input "4604"
click at [575, 139] on input "JGB4604" at bounding box center [426, 138] width 550 height 24
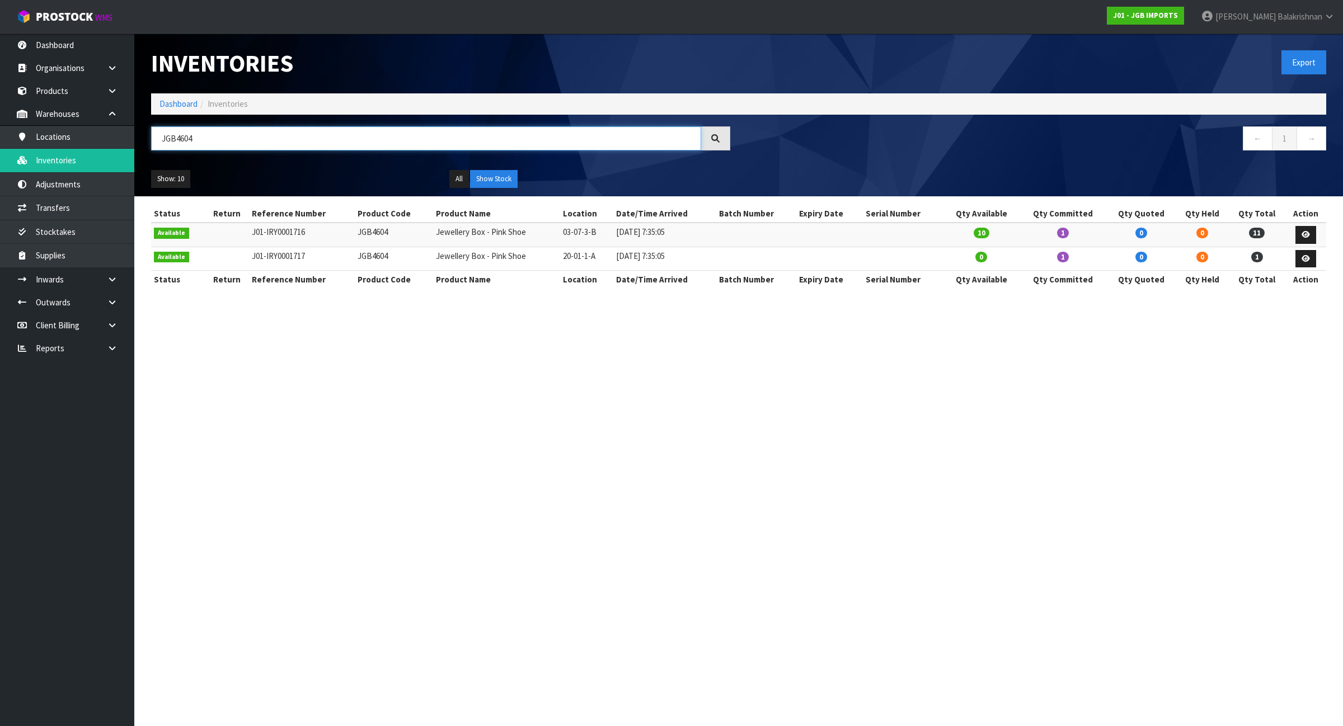
paste input "34"
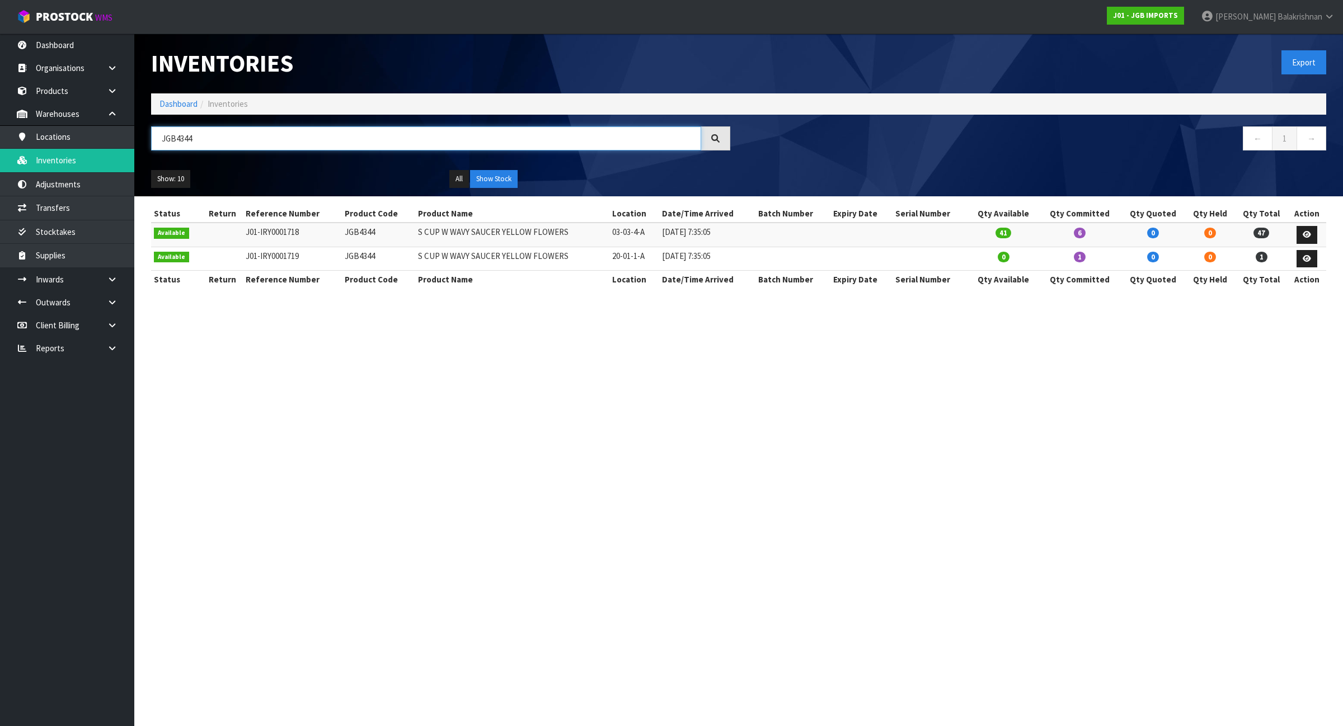
click at [685, 126] on input "JGB4344" at bounding box center [426, 138] width 550 height 24
paste input "5701"
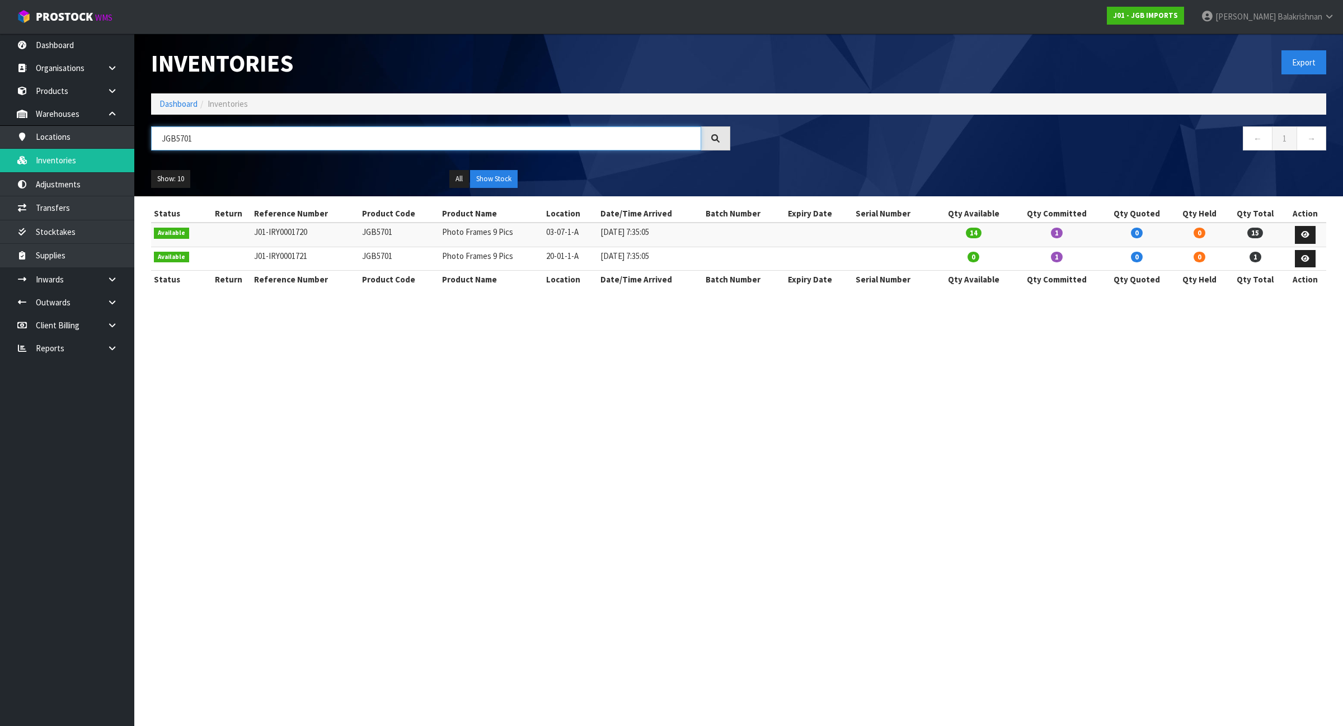
click at [582, 140] on input "JGB5701" at bounding box center [426, 138] width 550 height 24
paste input "102"
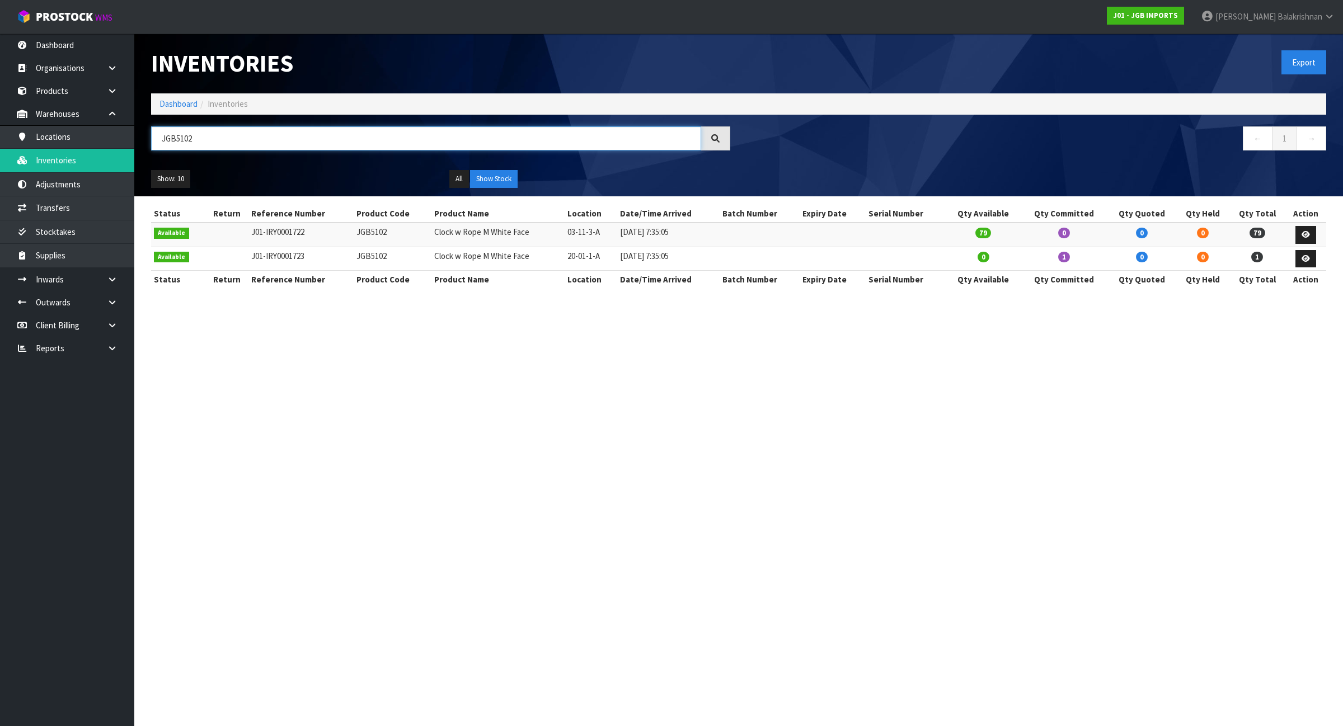
click at [676, 138] on input "JGB5102" at bounding box center [426, 138] width 550 height 24
paste input "605"
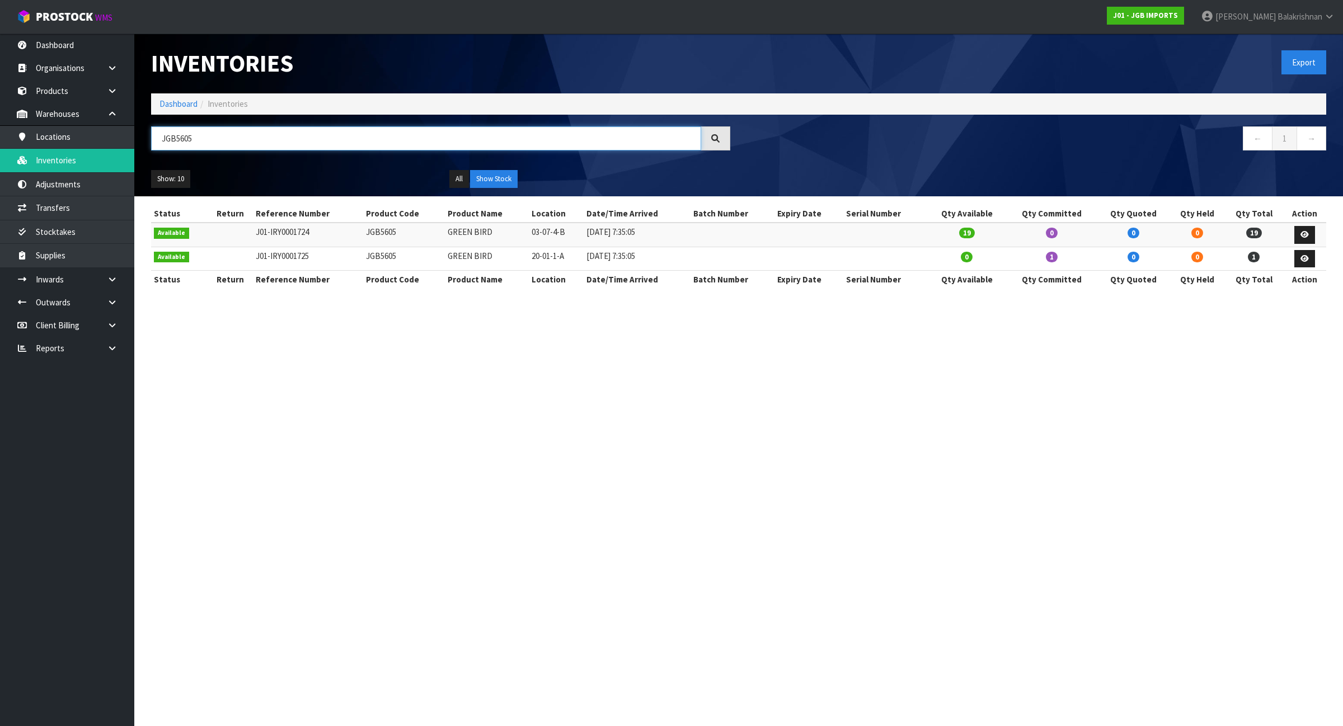
click at [482, 138] on input "JGB5605" at bounding box center [426, 138] width 550 height 24
paste input "709"
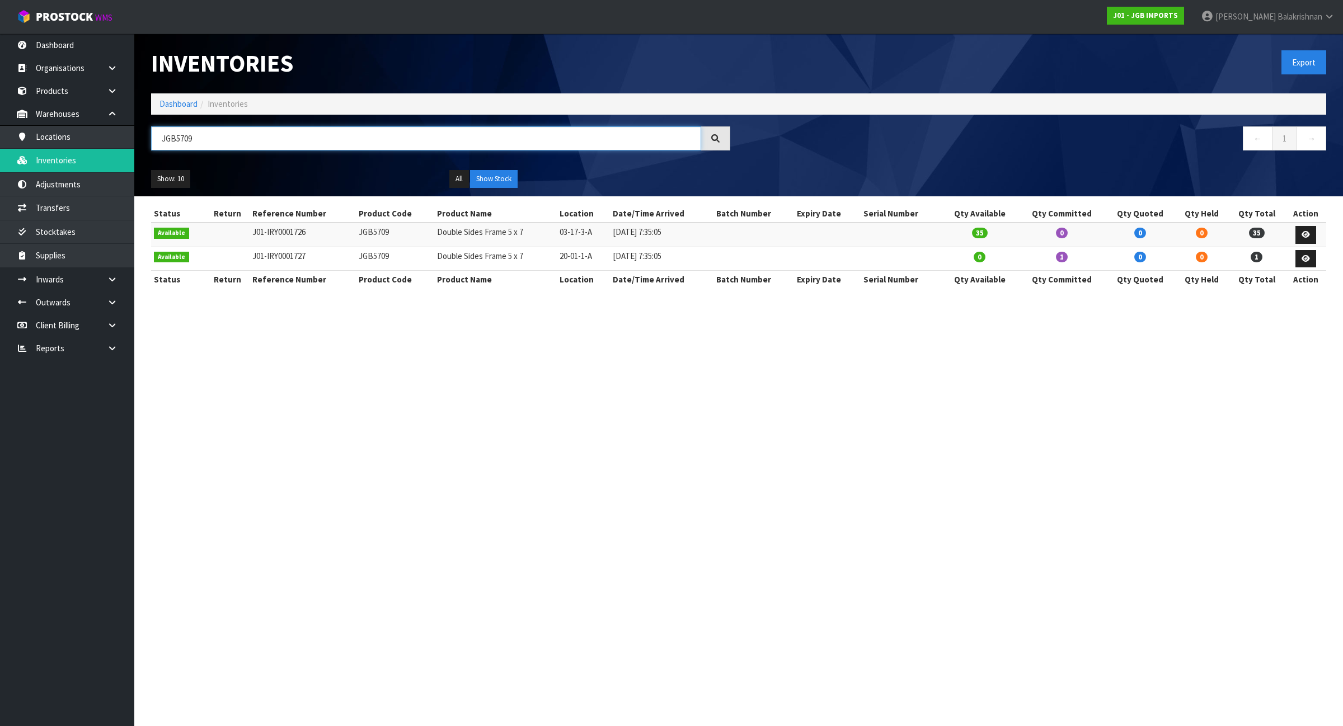
click at [610, 135] on input "JGB5709" at bounding box center [426, 138] width 550 height 24
paste input "301"
click at [674, 143] on input "JGB5301" at bounding box center [426, 138] width 550 height 24
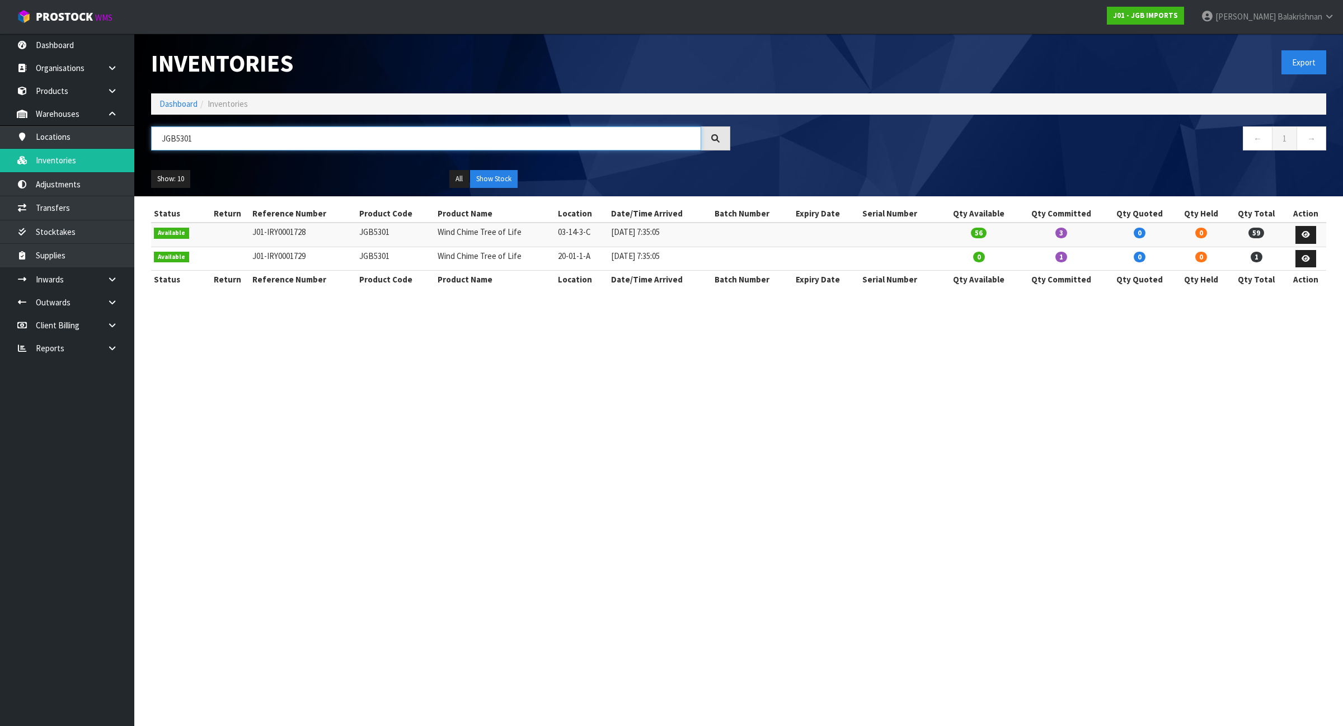
paste input "405"
click at [608, 133] on input "JGB5405" at bounding box center [426, 138] width 550 height 24
paste input "4914"
click at [550, 133] on input "JGB4914" at bounding box center [426, 138] width 550 height 24
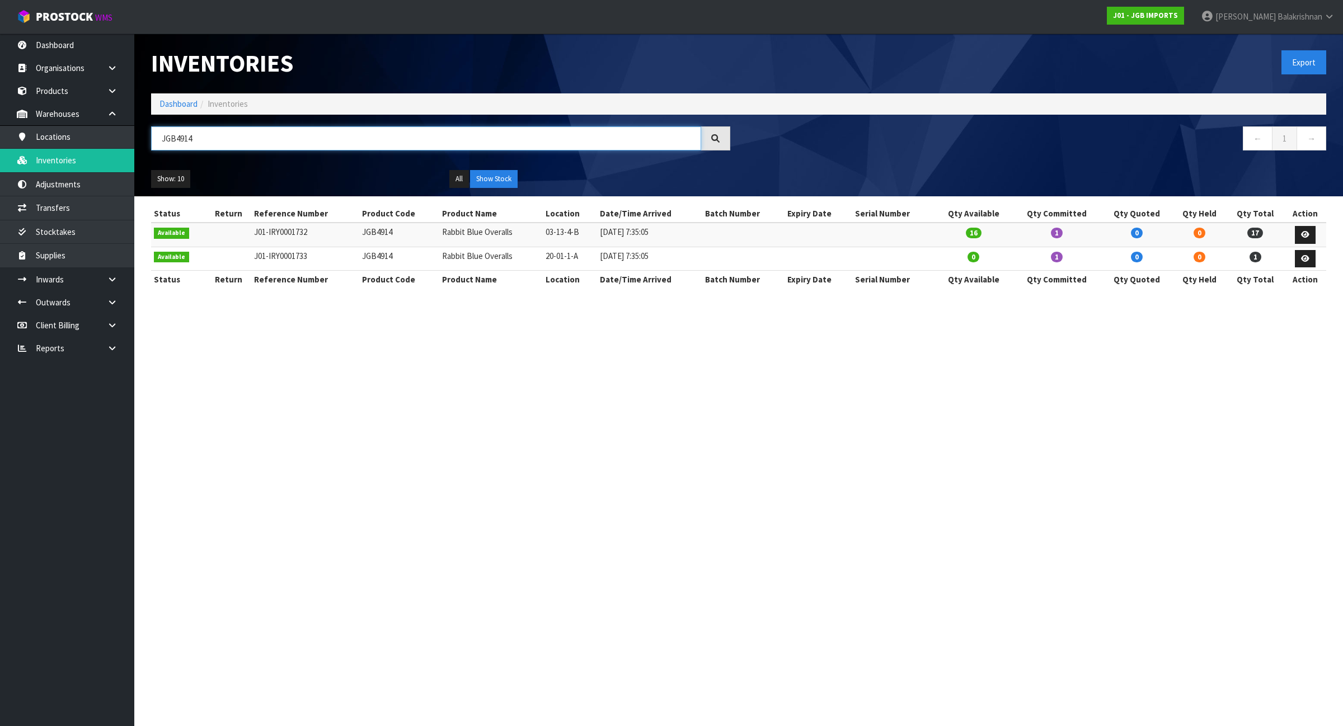
click at [550, 133] on input "JGB4914" at bounding box center [426, 138] width 550 height 24
paste input "339"
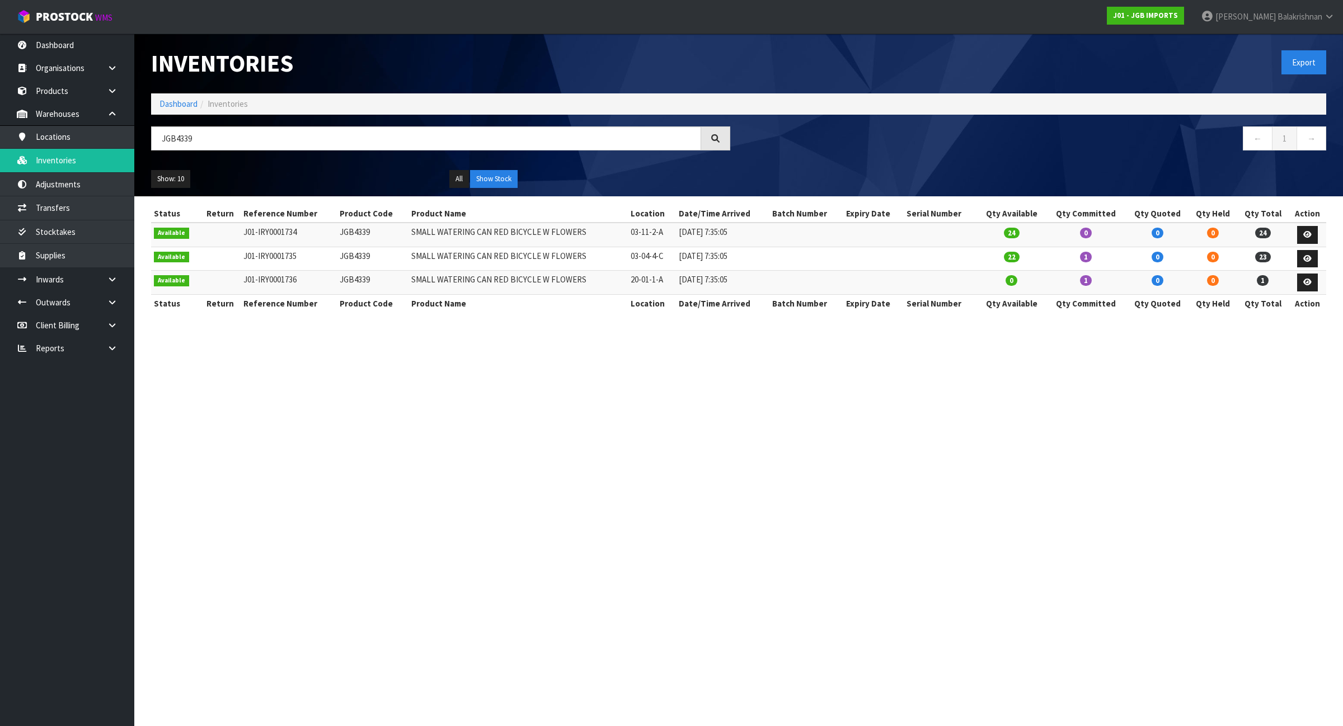
click at [345, 153] on div "JGB4339" at bounding box center [441, 142] width 596 height 32
click at [337, 143] on input "JGB4339" at bounding box center [426, 138] width 550 height 24
paste input "908"
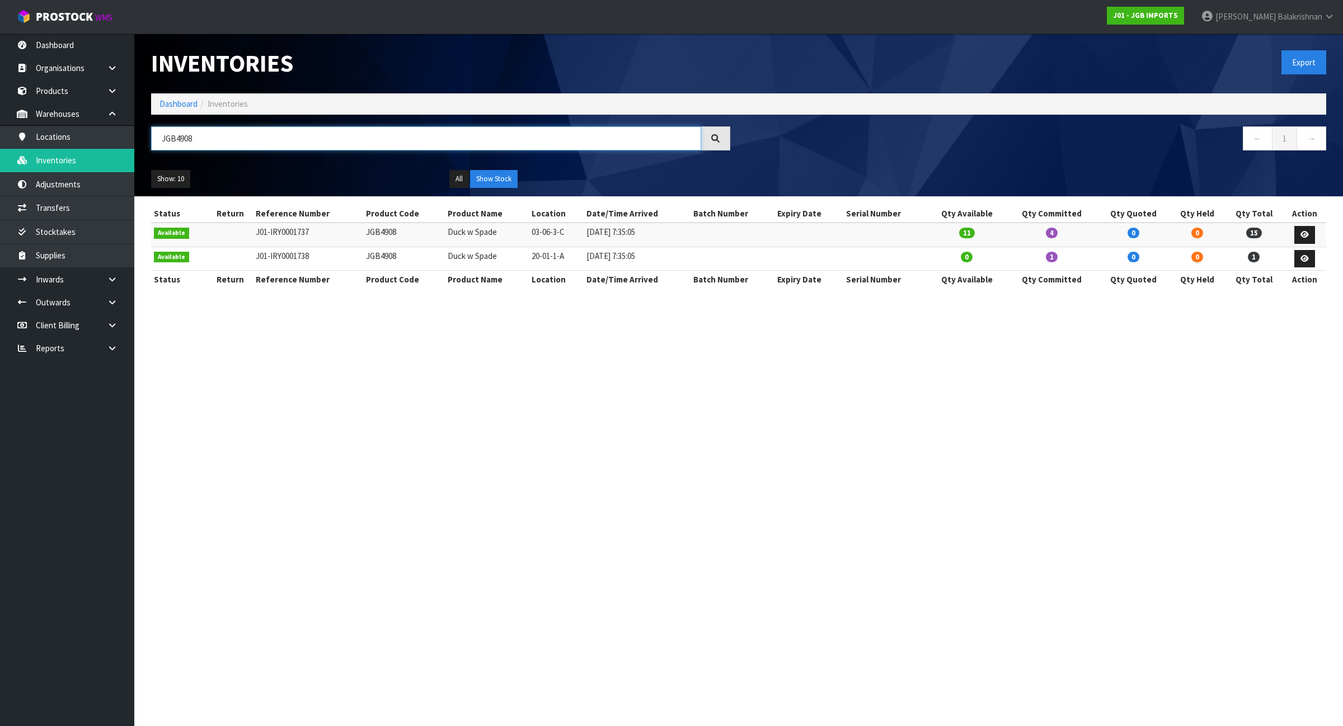
click at [693, 132] on input "JGB4908" at bounding box center [426, 138] width 550 height 24
paste input "332"
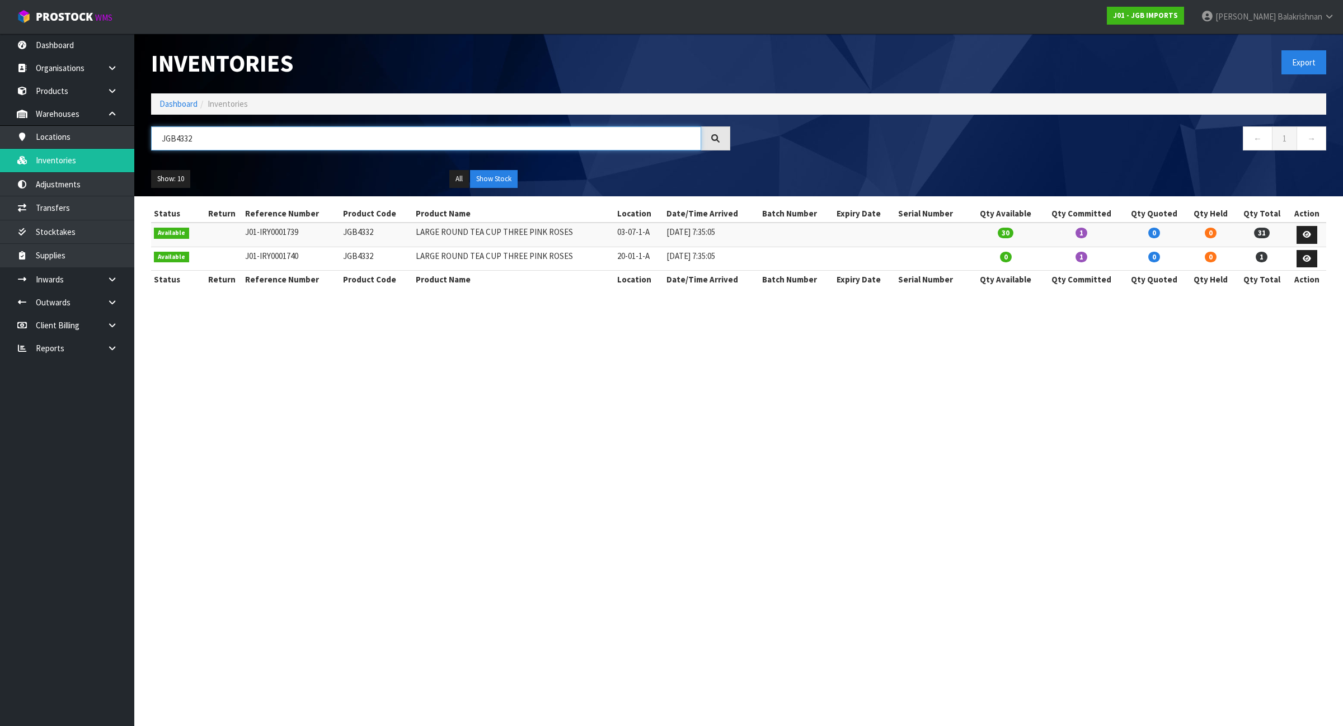
click at [648, 139] on input "JGB4332" at bounding box center [426, 138] width 550 height 24
paste input "901"
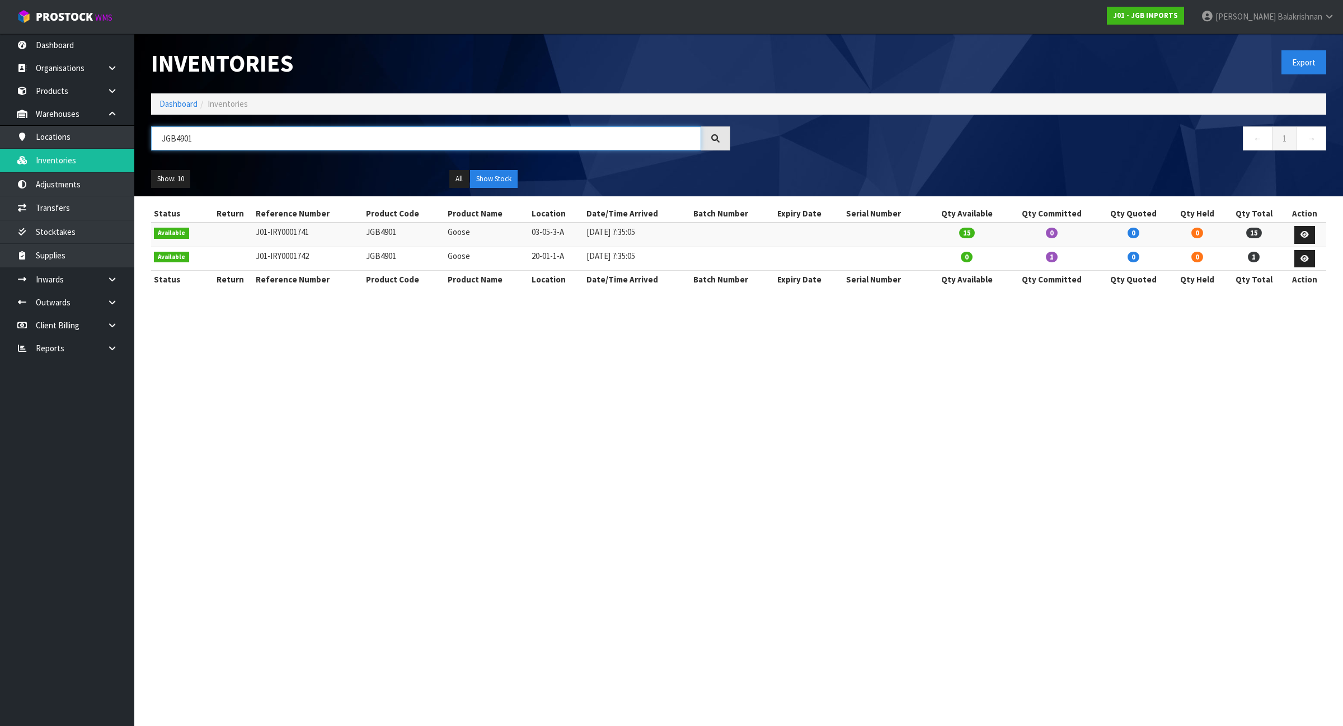
click at [530, 126] on input "JGB4901" at bounding box center [426, 138] width 550 height 24
click at [529, 129] on input "JGB4901" at bounding box center [426, 138] width 550 height 24
paste input "5408"
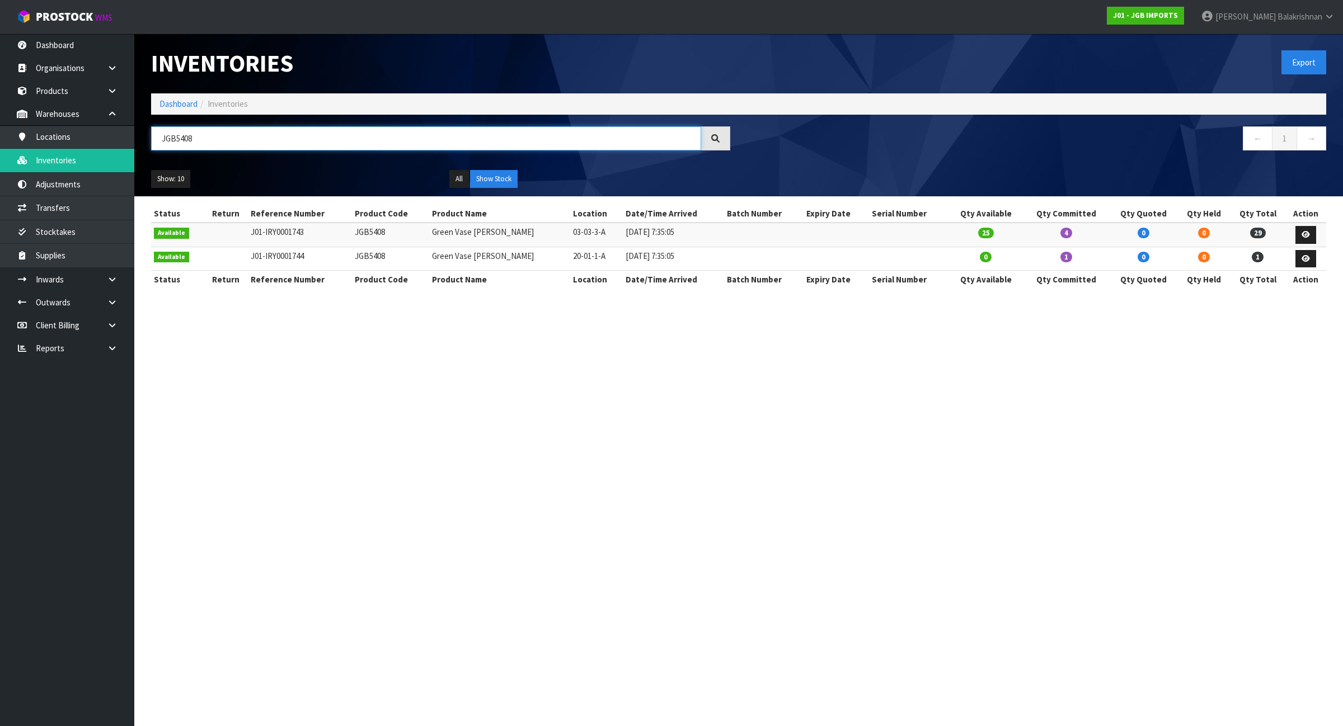
click at [665, 147] on input "JGB5408" at bounding box center [426, 138] width 550 height 24
paste input "4343"
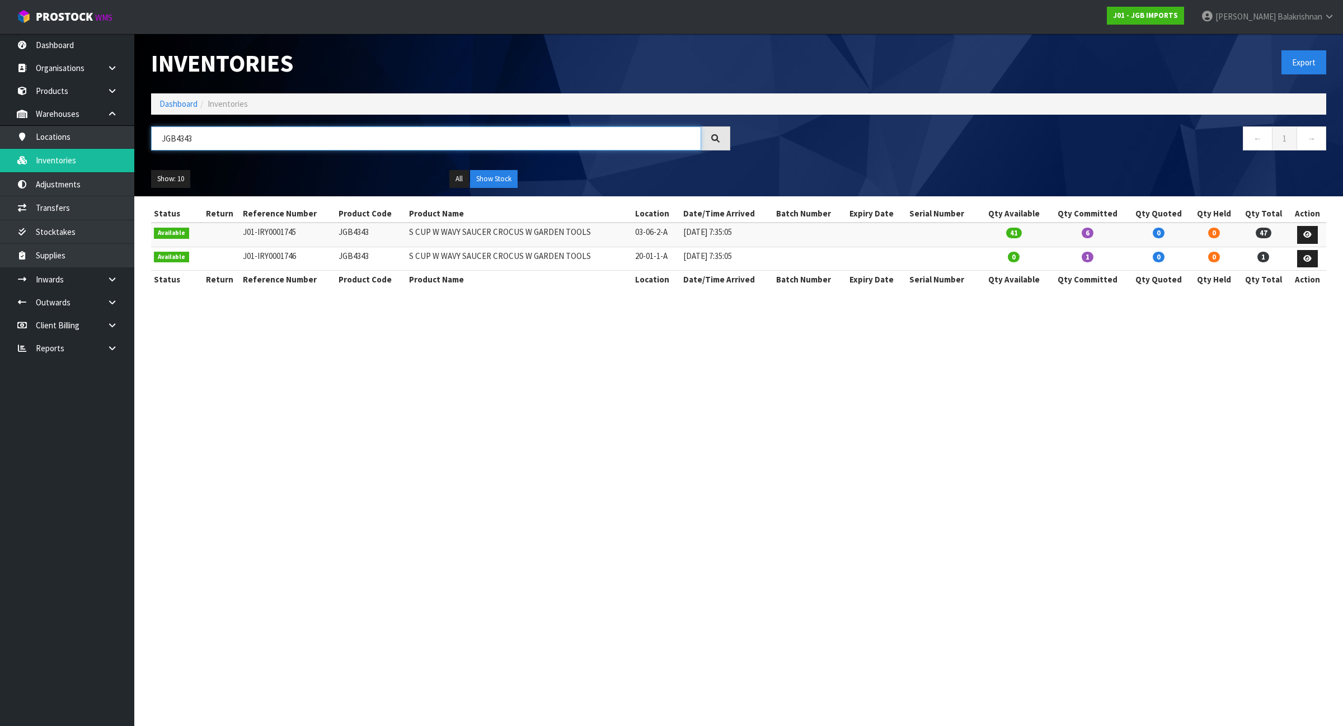
click at [199, 129] on input "JGB4343" at bounding box center [426, 138] width 550 height 24
click at [197, 130] on input "JGB4343" at bounding box center [426, 138] width 550 height 24
paste input "902"
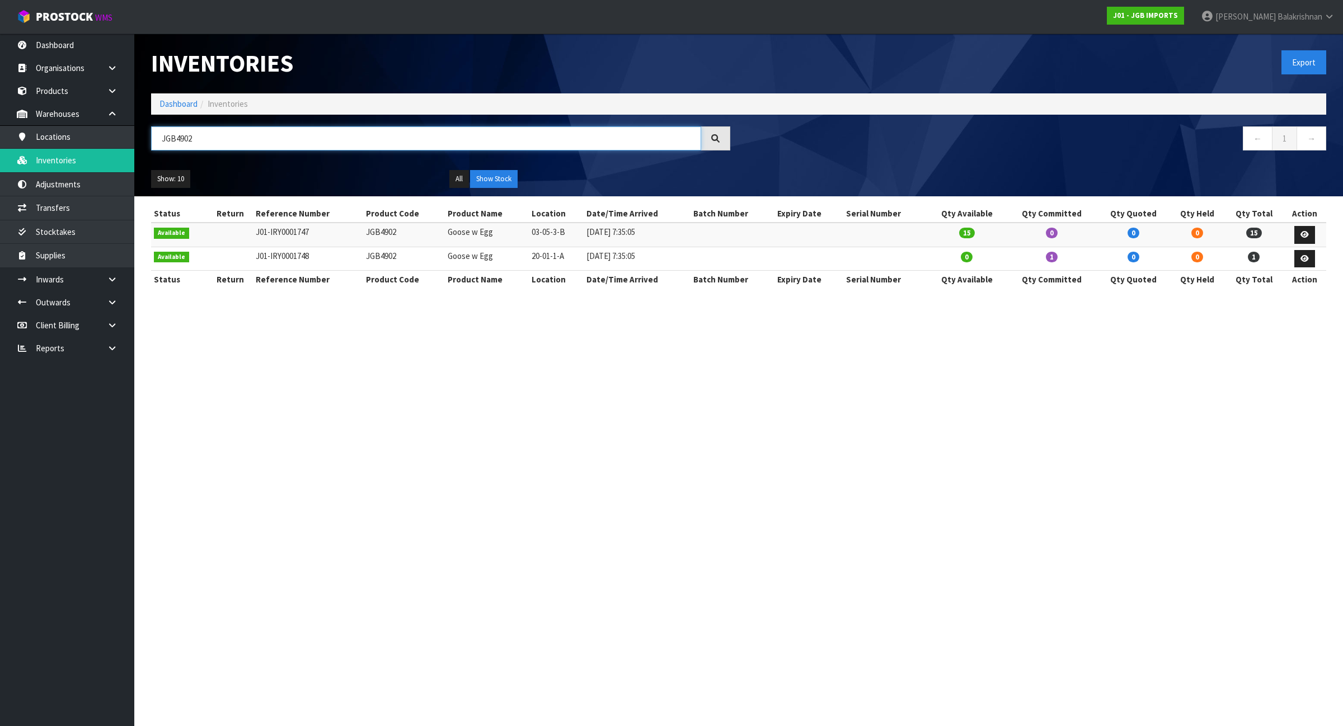
click at [547, 129] on input "JGB4902" at bounding box center [426, 138] width 550 height 24
paste input "52"
click at [561, 135] on input "JGB5202" at bounding box center [426, 138] width 550 height 24
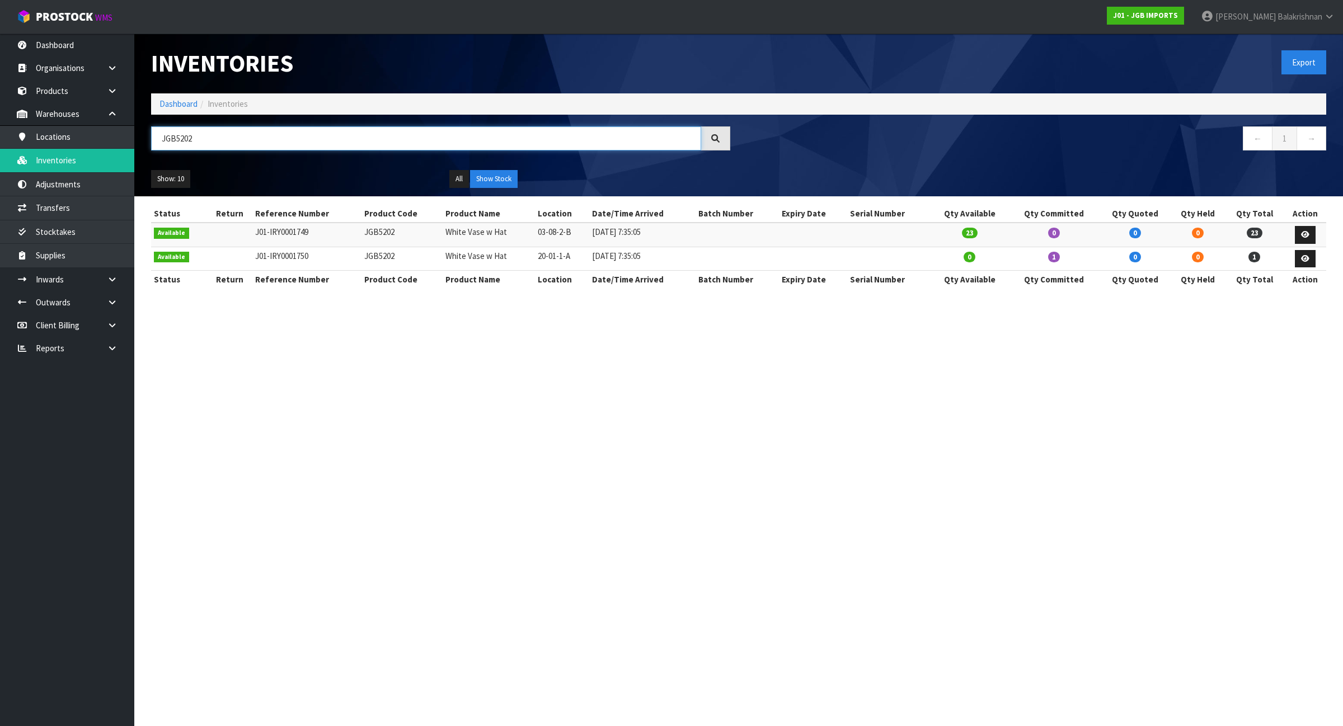
paste input "4913"
click at [420, 147] on input "JGB4913" at bounding box center [426, 138] width 550 height 24
paste input "335"
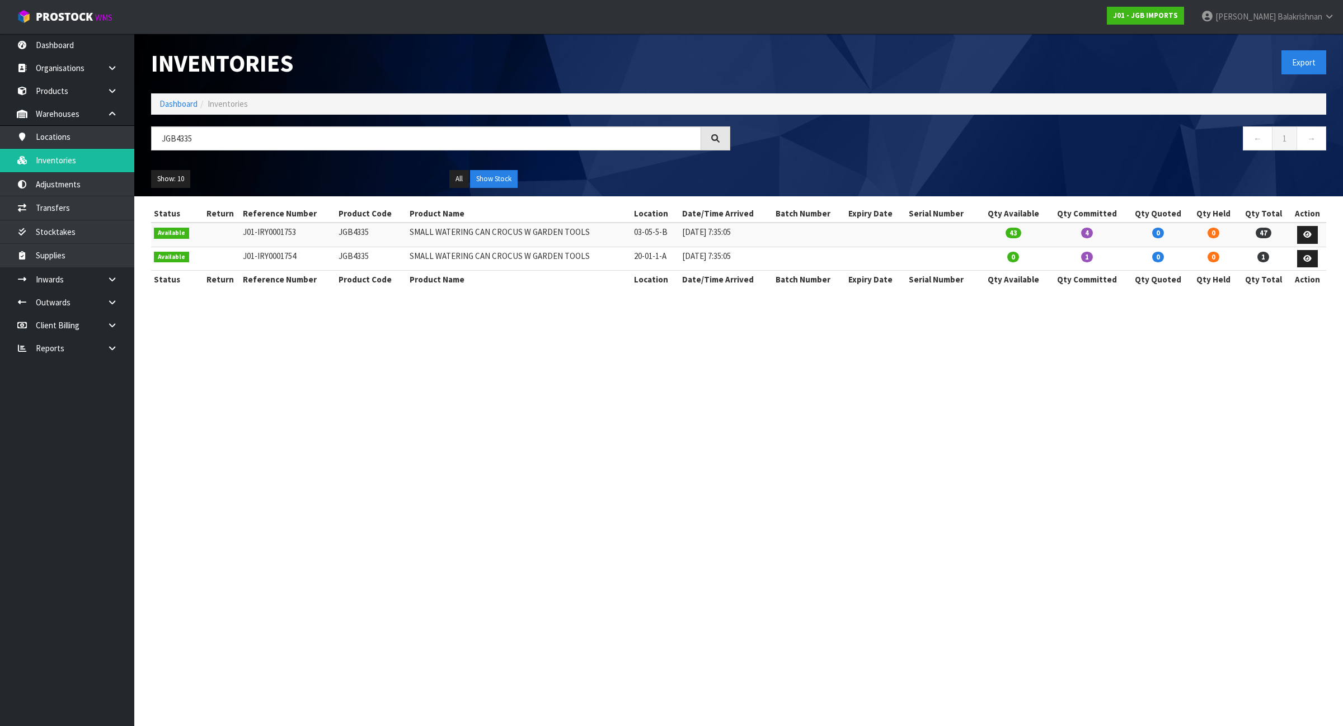
click at [650, 230] on td "03-05-5-B" at bounding box center [655, 235] width 48 height 24
copy tr "03-05-5-B"
click at [543, 138] on input "JGB4335" at bounding box center [426, 138] width 550 height 24
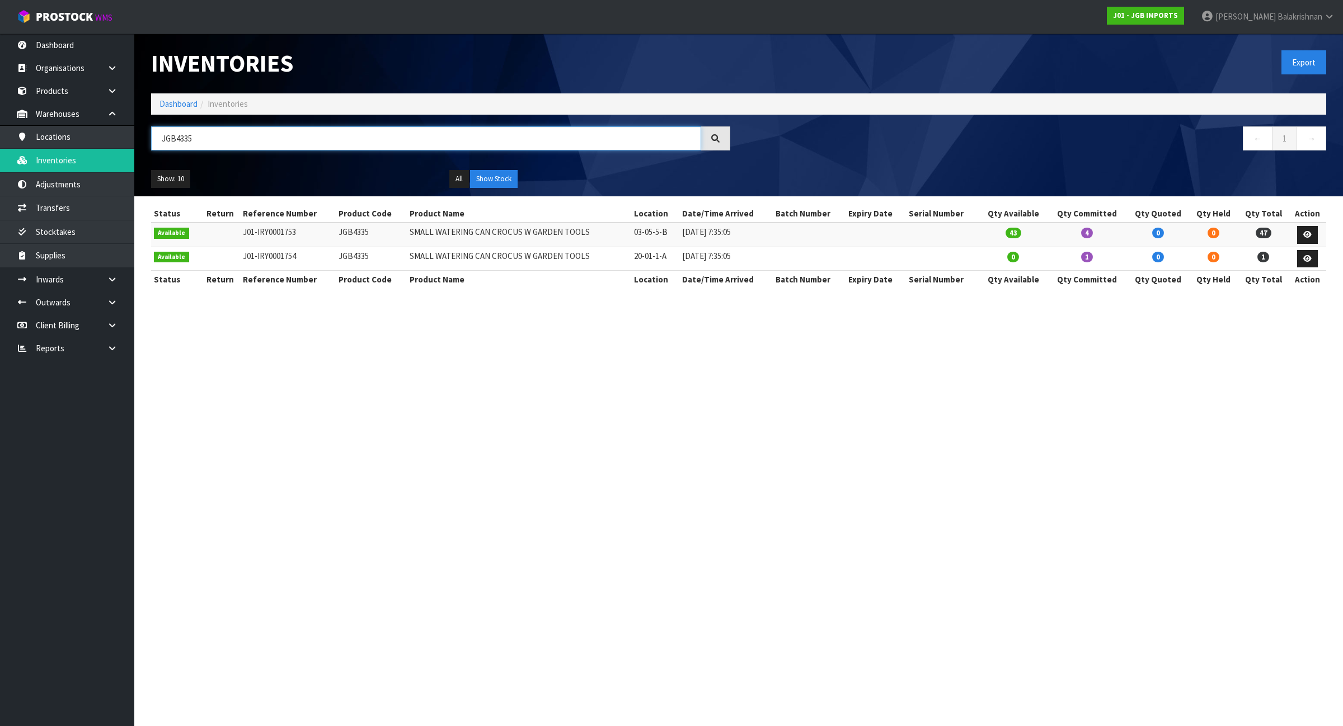
click at [543, 138] on input "JGB4335" at bounding box center [426, 138] width 550 height 24
paste input "03"
click at [681, 141] on input "JGB4303" at bounding box center [426, 138] width 550 height 24
paste input "5101"
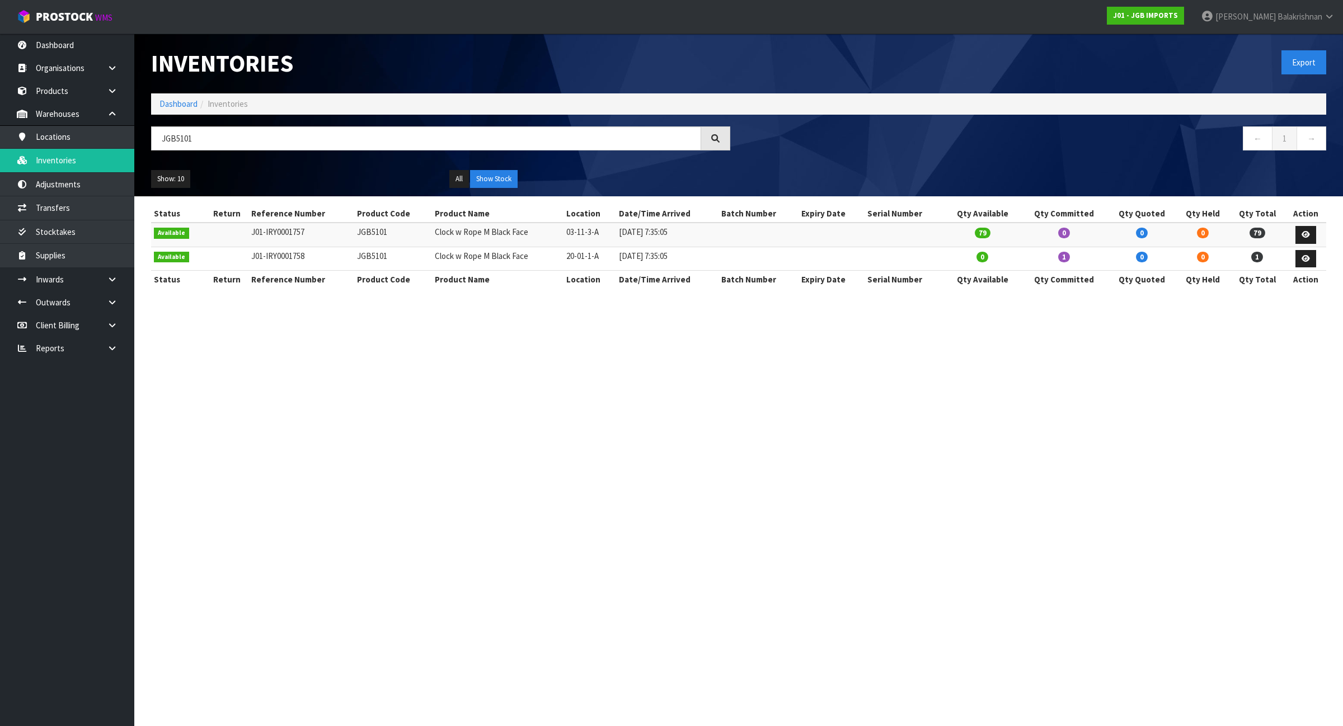
click at [368, 236] on td "JGB5101" at bounding box center [393, 235] width 78 height 24
click at [590, 233] on td "03-11-3-A" at bounding box center [589, 235] width 53 height 24
copy tr "03-11-3-A"
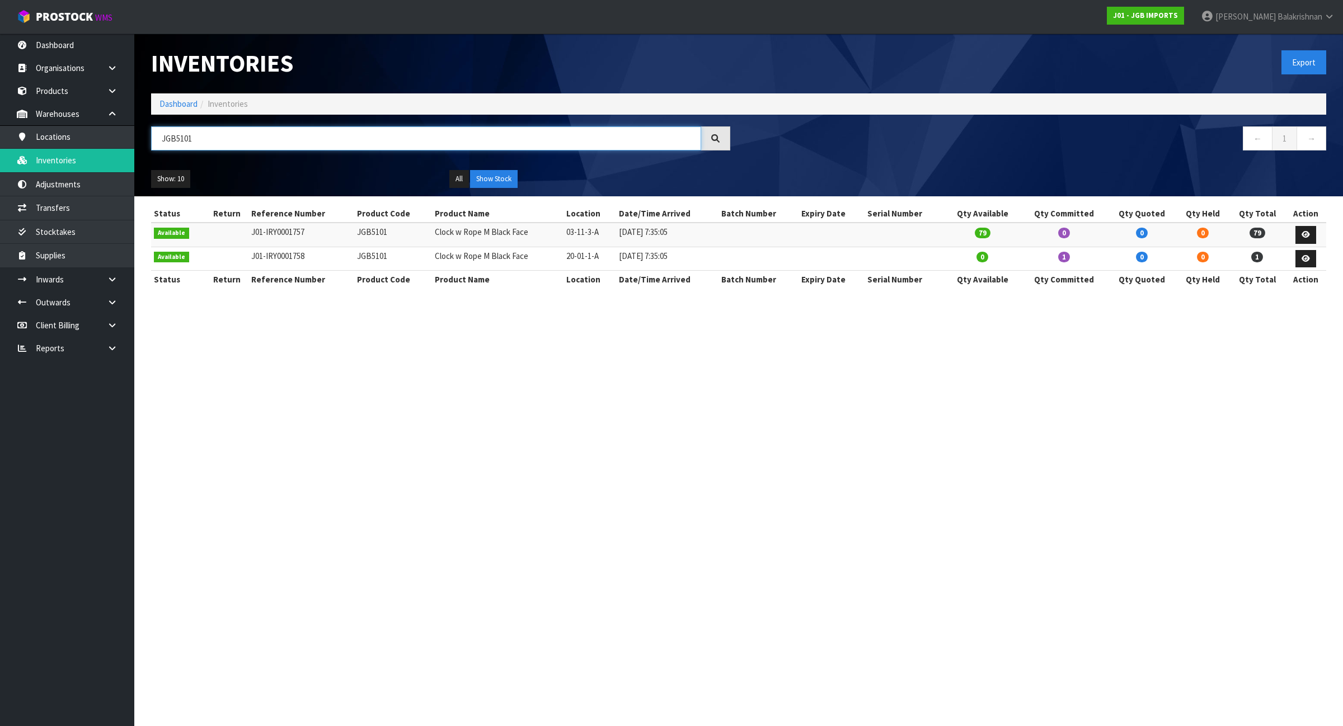
click at [641, 138] on input "JGB5101" at bounding box center [426, 138] width 550 height 24
paste input "4316"
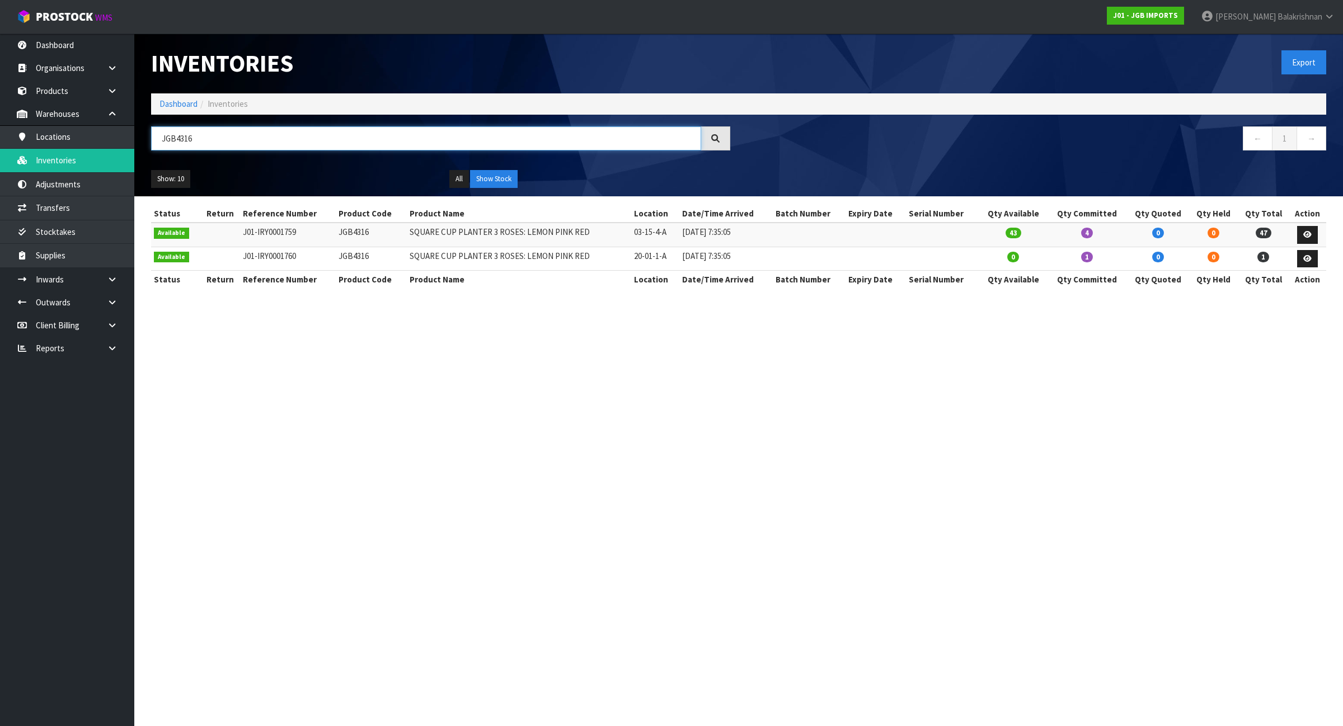
click at [614, 135] on input "JGB4316" at bounding box center [426, 138] width 550 height 24
paste input "21"
click at [649, 233] on td "03-05-5-A" at bounding box center [672, 235] width 47 height 24
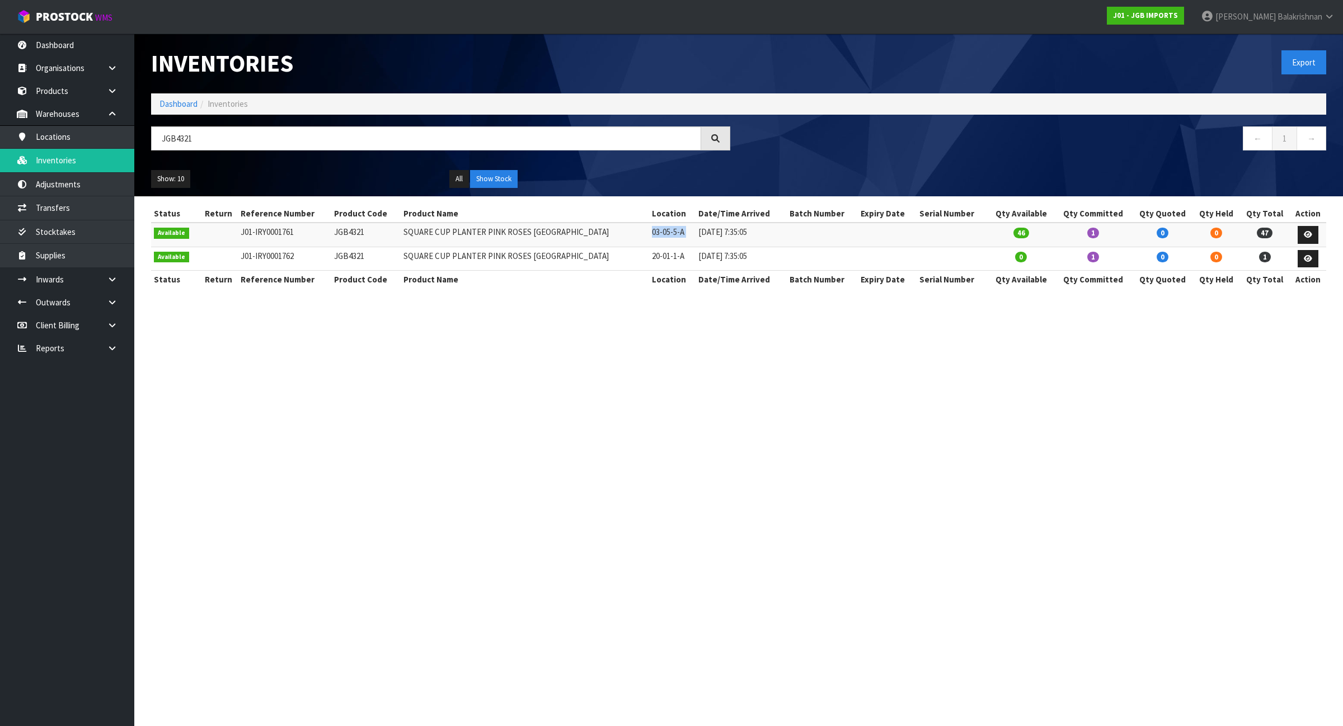
click at [649, 233] on td "03-05-5-A" at bounding box center [672, 235] width 47 height 24
copy tr "03-05-5-A"
click at [645, 136] on input "JGB4321" at bounding box center [426, 138] width 550 height 24
paste input "910"
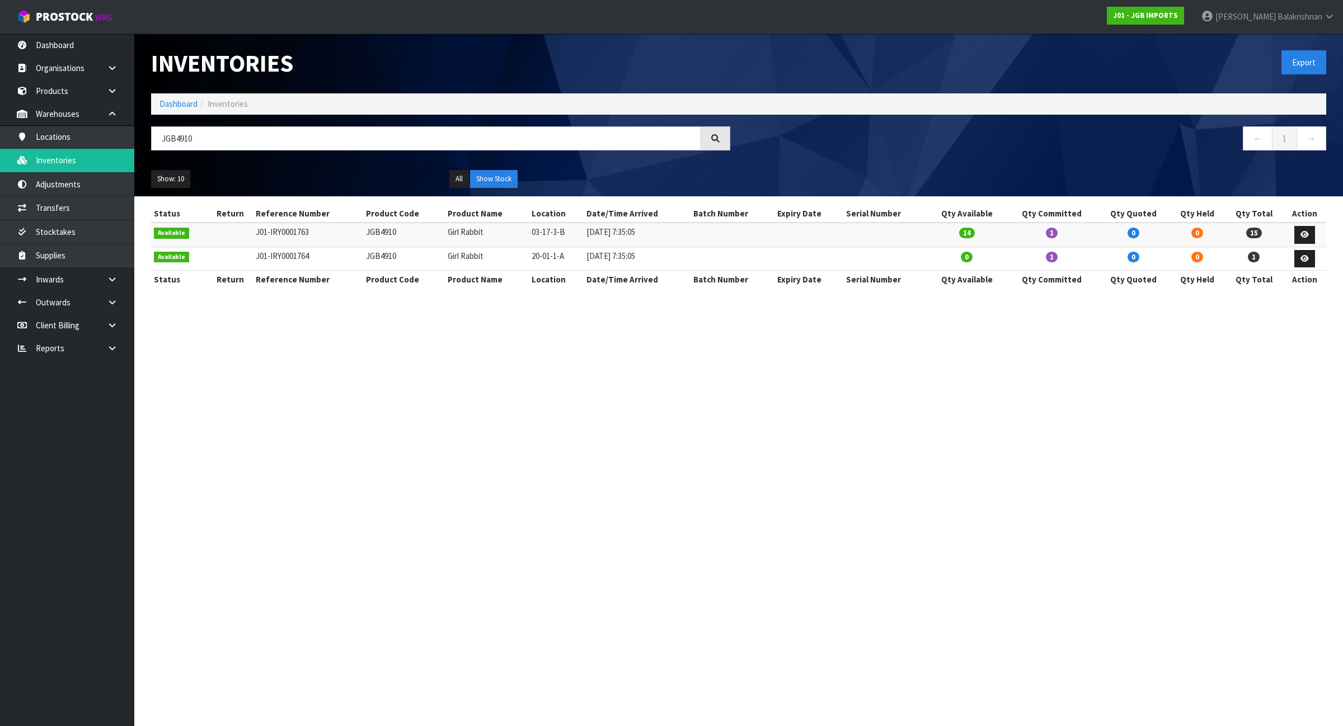
click at [537, 236] on td "03-17-3-B" at bounding box center [556, 235] width 55 height 24
copy tr "03-17-3-B"
click at [547, 126] on input "JGB4910" at bounding box center [426, 138] width 550 height 24
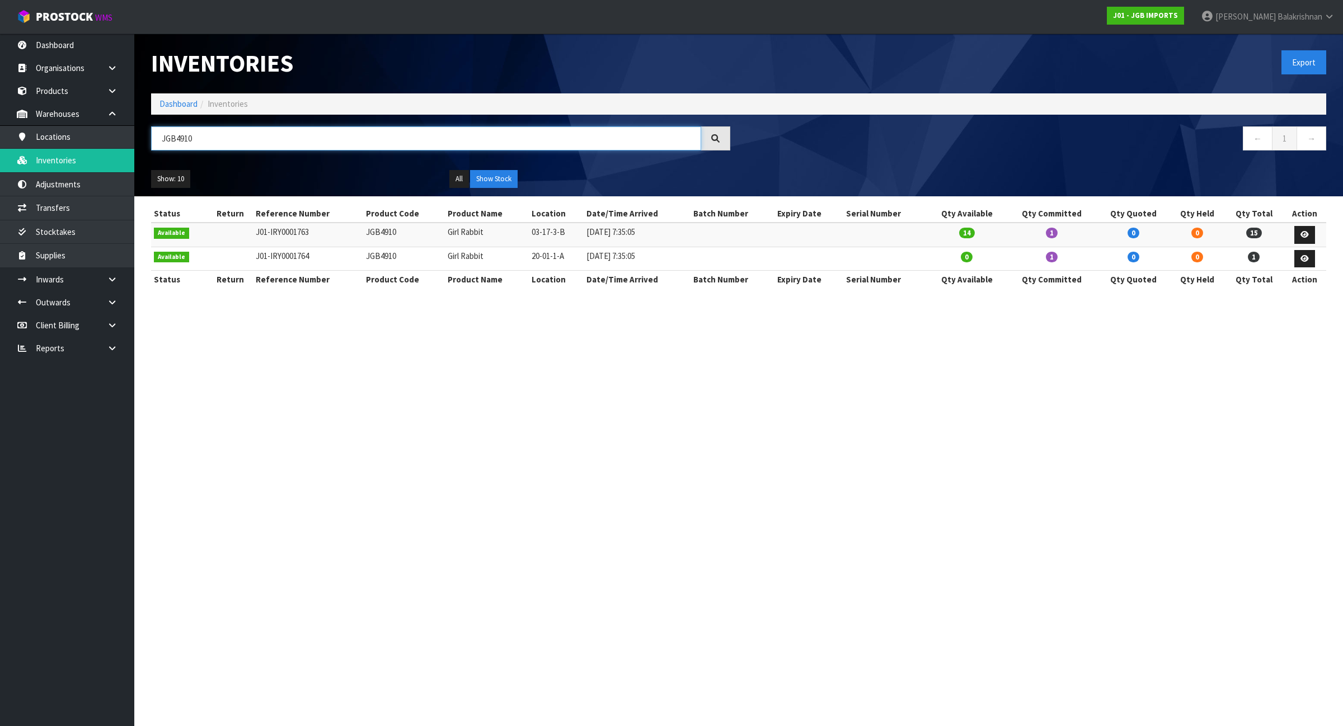
click at [547, 126] on input "JGB4910" at bounding box center [426, 138] width 550 height 24
paste input "5109"
click at [312, 138] on input "JGB5109" at bounding box center [426, 138] width 550 height 24
paste input "7"
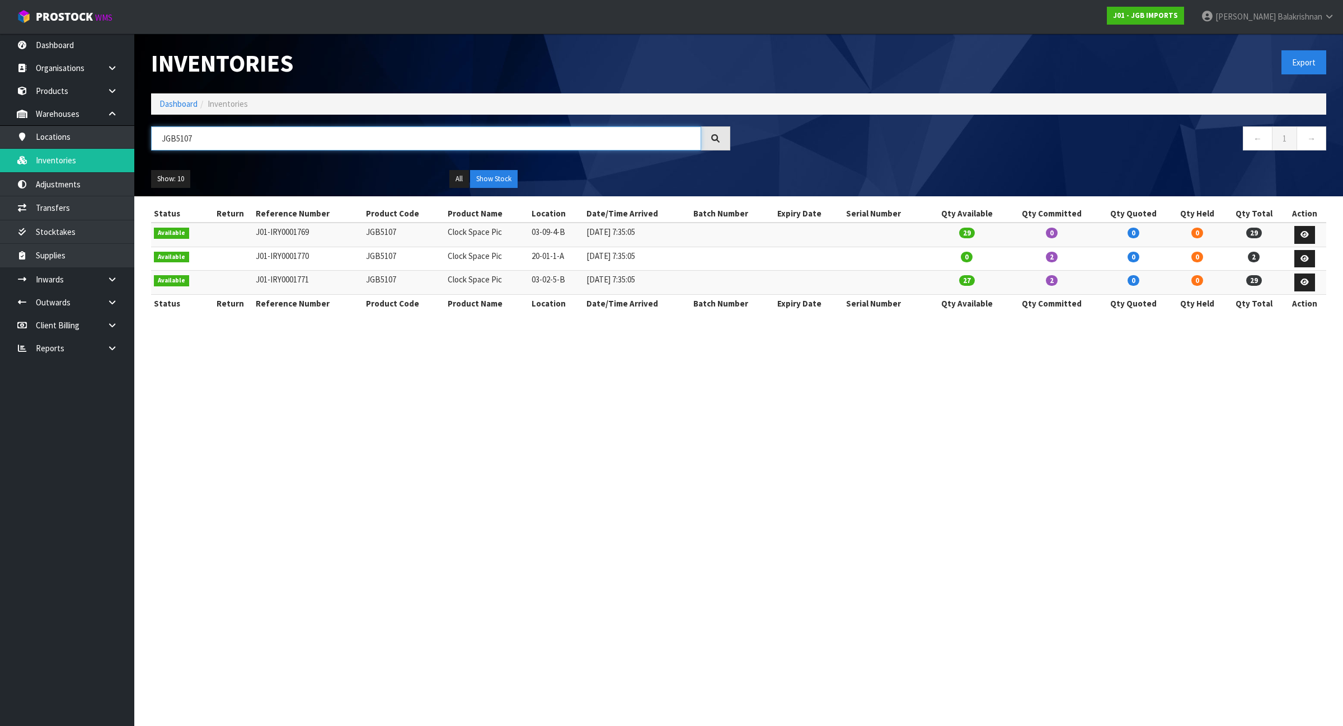
click at [597, 139] on input "JGB5107" at bounding box center [426, 138] width 550 height 24
paste input "4"
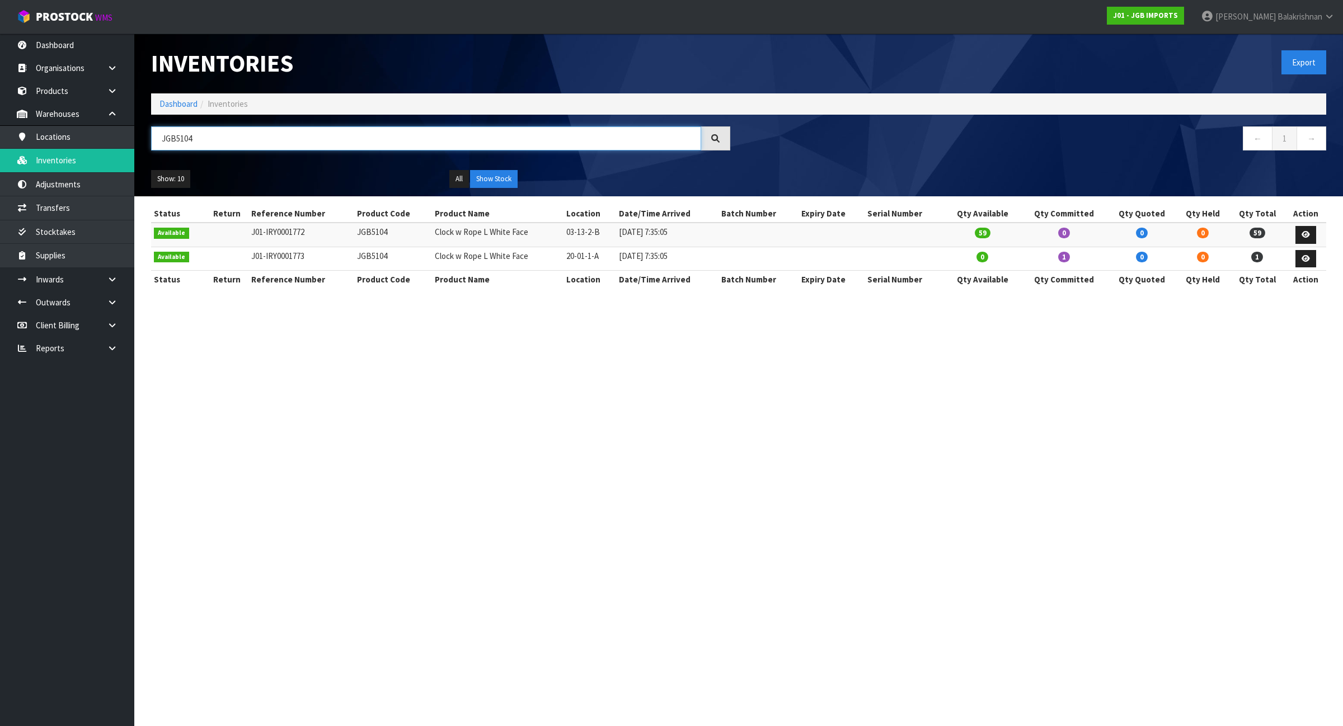
click at [540, 140] on input "JGB5104" at bounding box center [426, 138] width 550 height 24
paste input "5"
click at [393, 138] on input "JGB5105" at bounding box center [426, 138] width 550 height 24
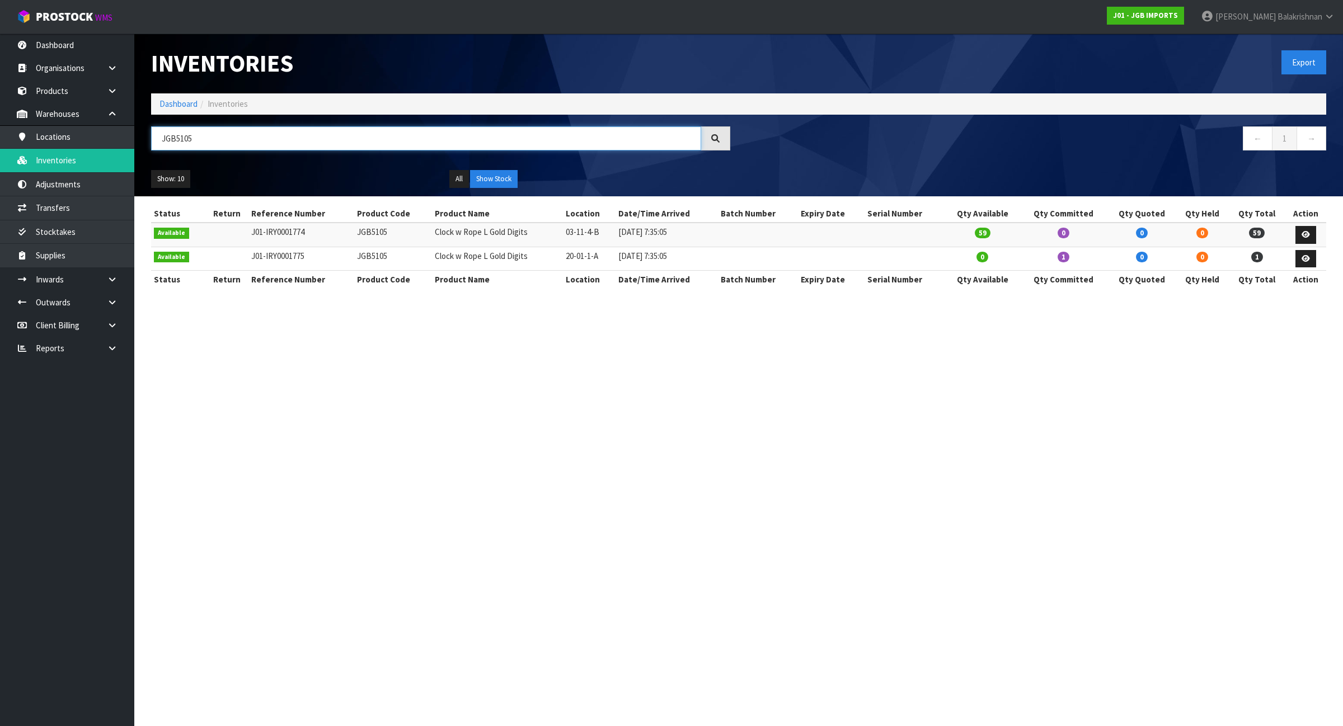
paste input "4912"
click at [555, 142] on input "JGB4912" at bounding box center [426, 138] width 550 height 24
paste input "323"
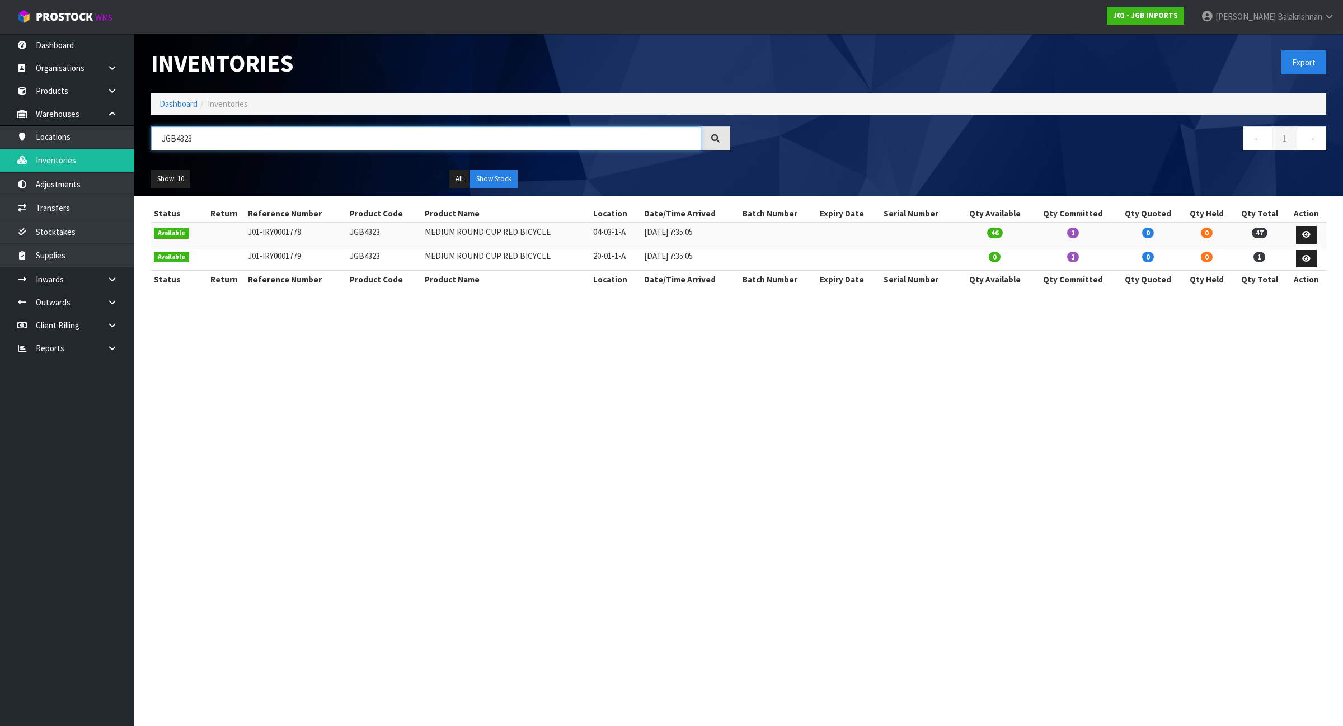
click at [630, 144] on input "JGB4323" at bounding box center [426, 138] width 550 height 24
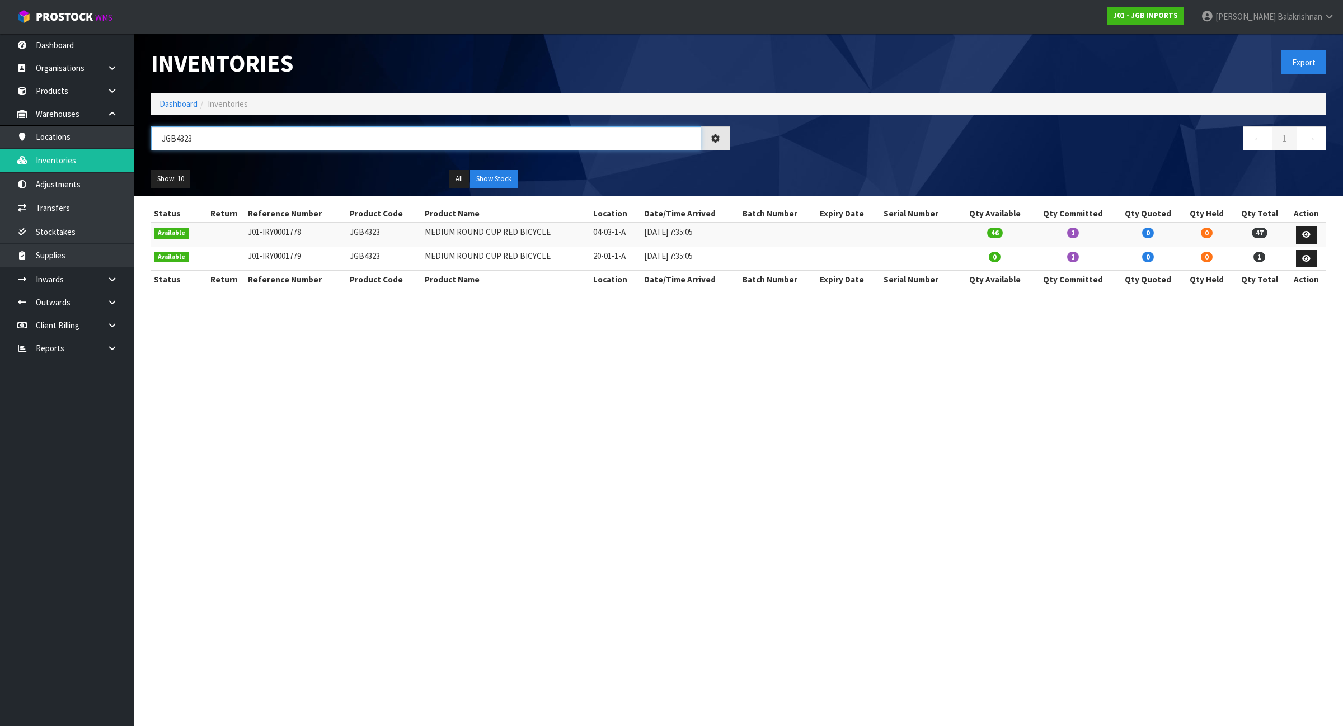
paste input "15"
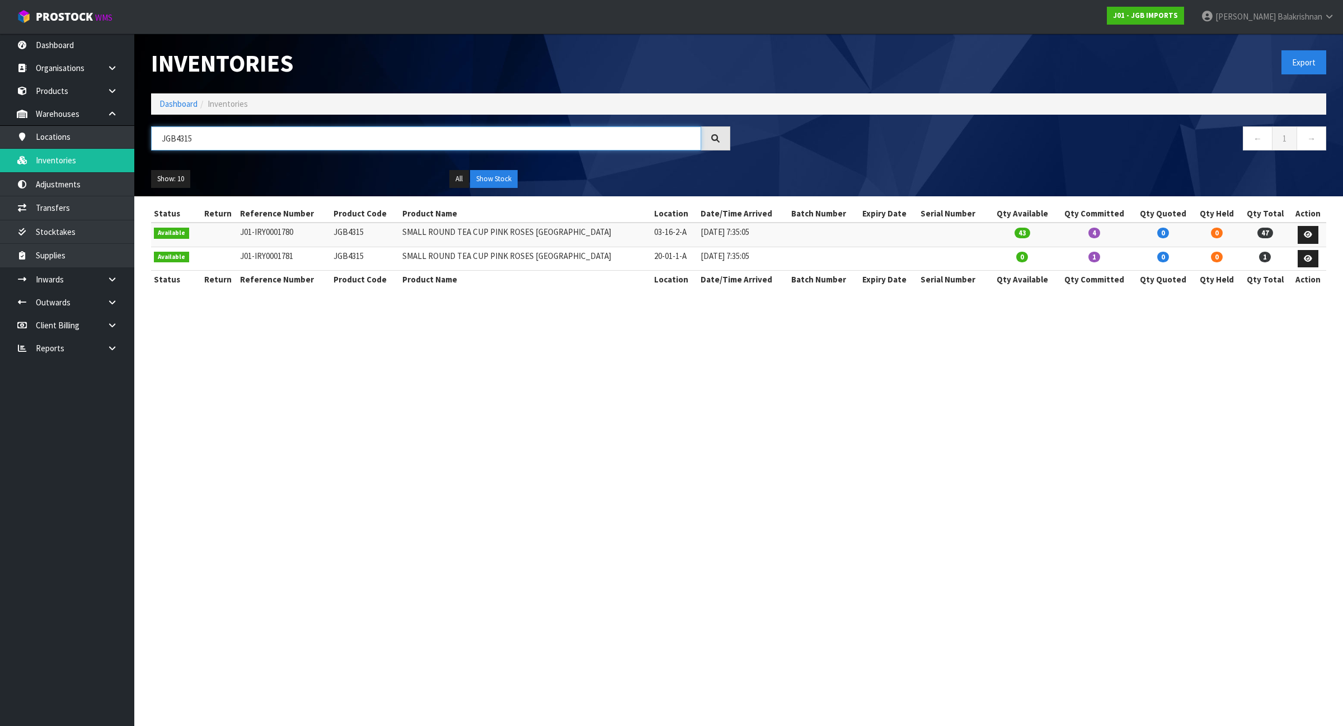
click at [520, 134] on input "JGB4315" at bounding box center [426, 138] width 550 height 24
paste input "25"
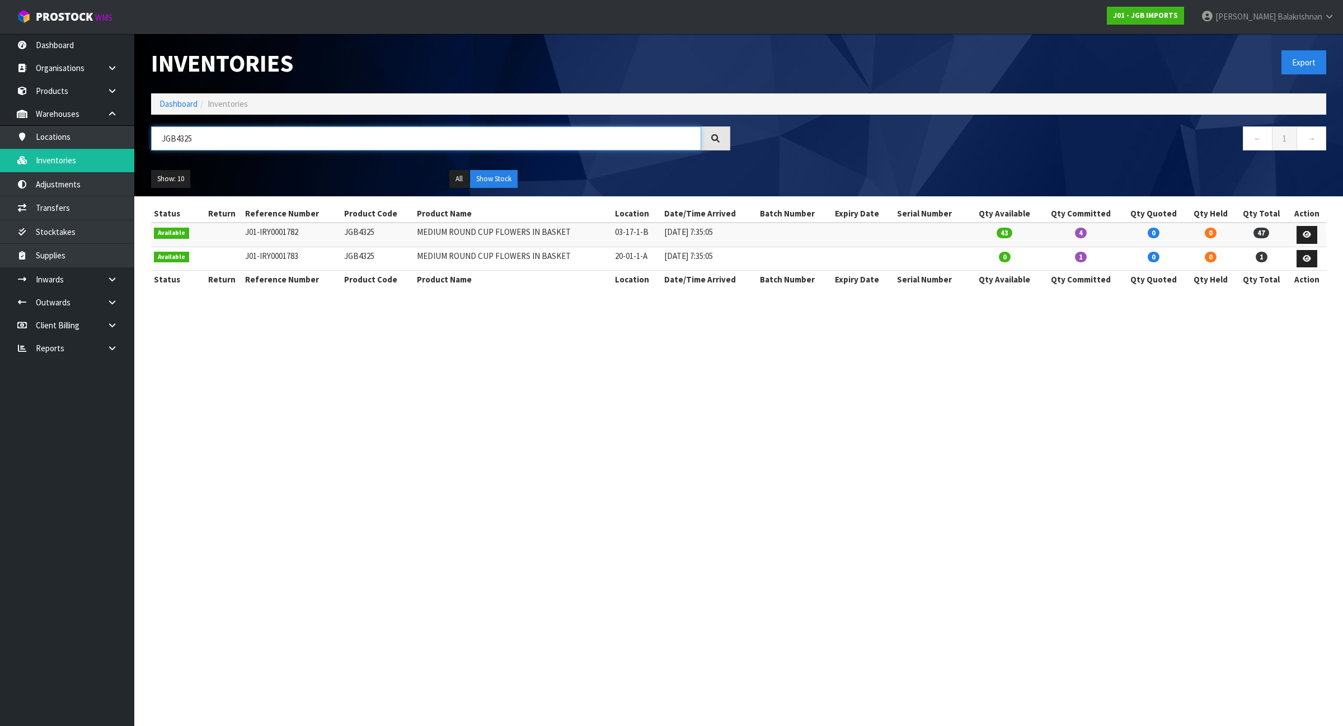
click at [656, 139] on input "JGB4325" at bounding box center [426, 138] width 550 height 24
paste input "49"
click at [566, 143] on input "JGB4349" at bounding box center [426, 138] width 550 height 24
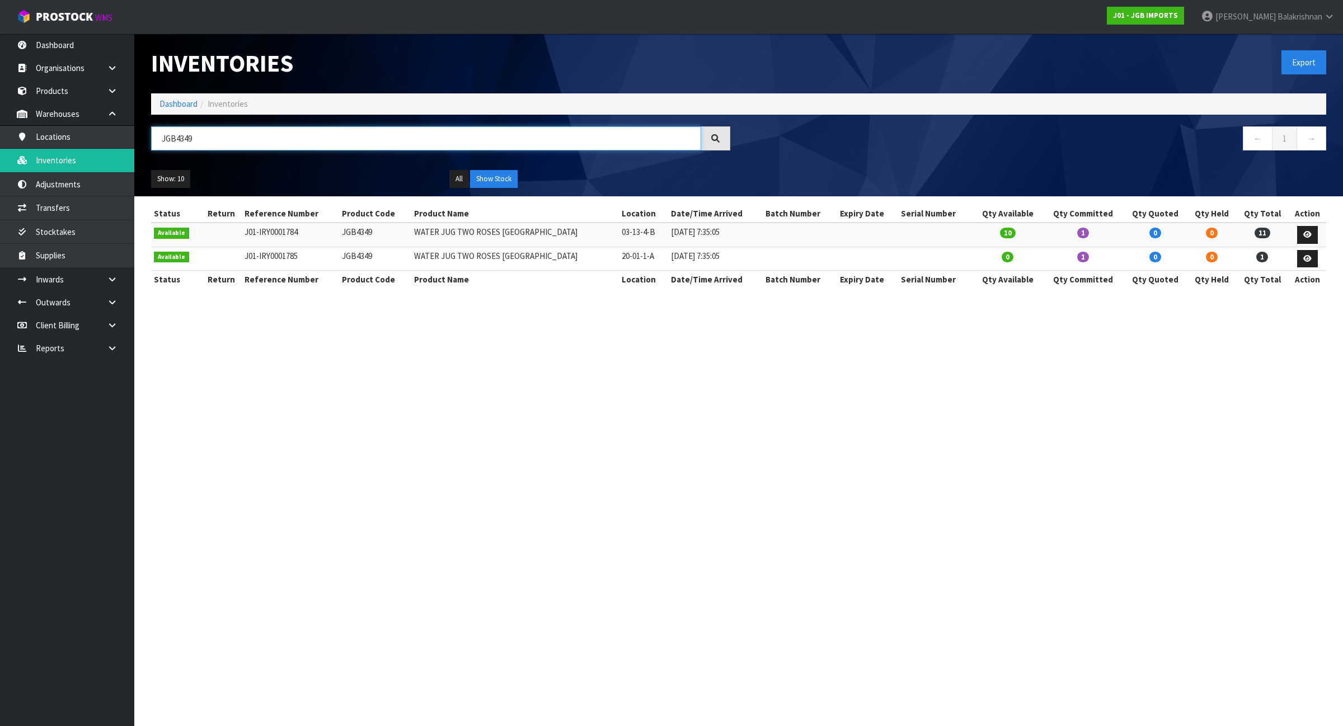
click at [566, 143] on input "JGB4349" at bounding box center [426, 138] width 550 height 24
paste input "1"
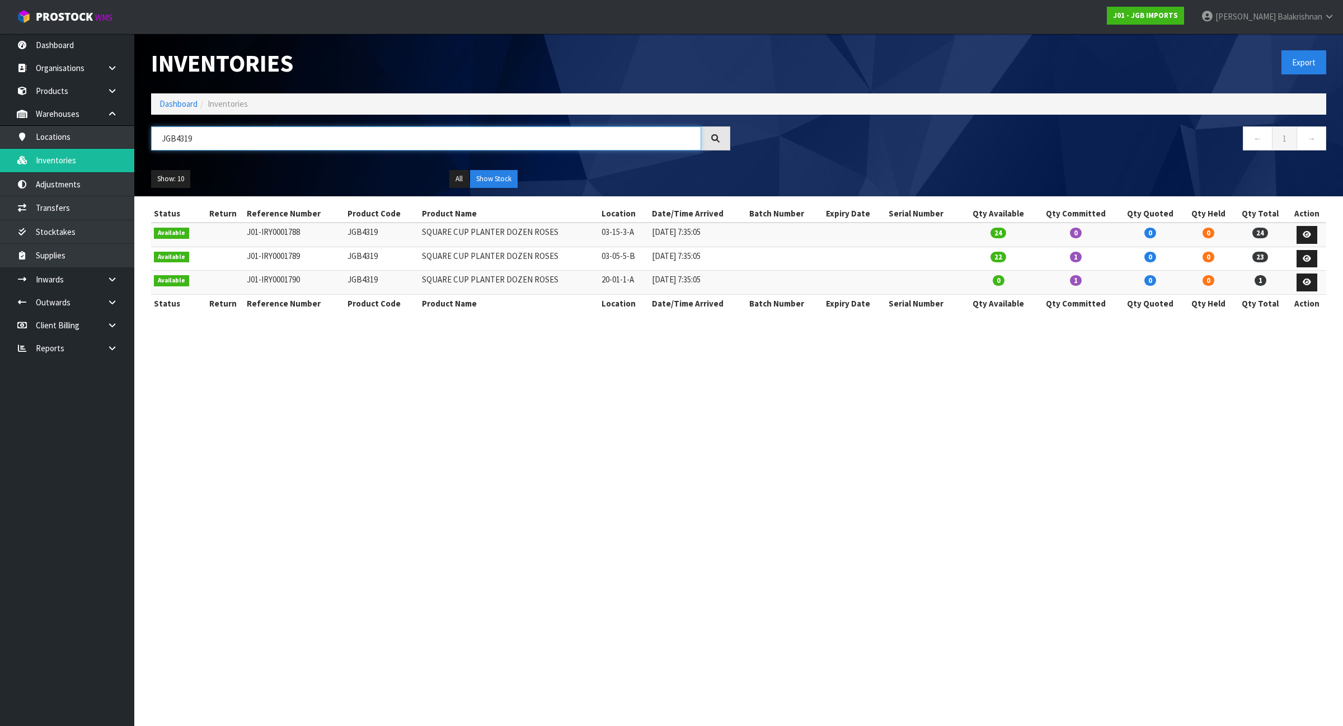
click at [529, 140] on input "JGB4319" at bounding box center [426, 138] width 550 height 24
paste input "5106"
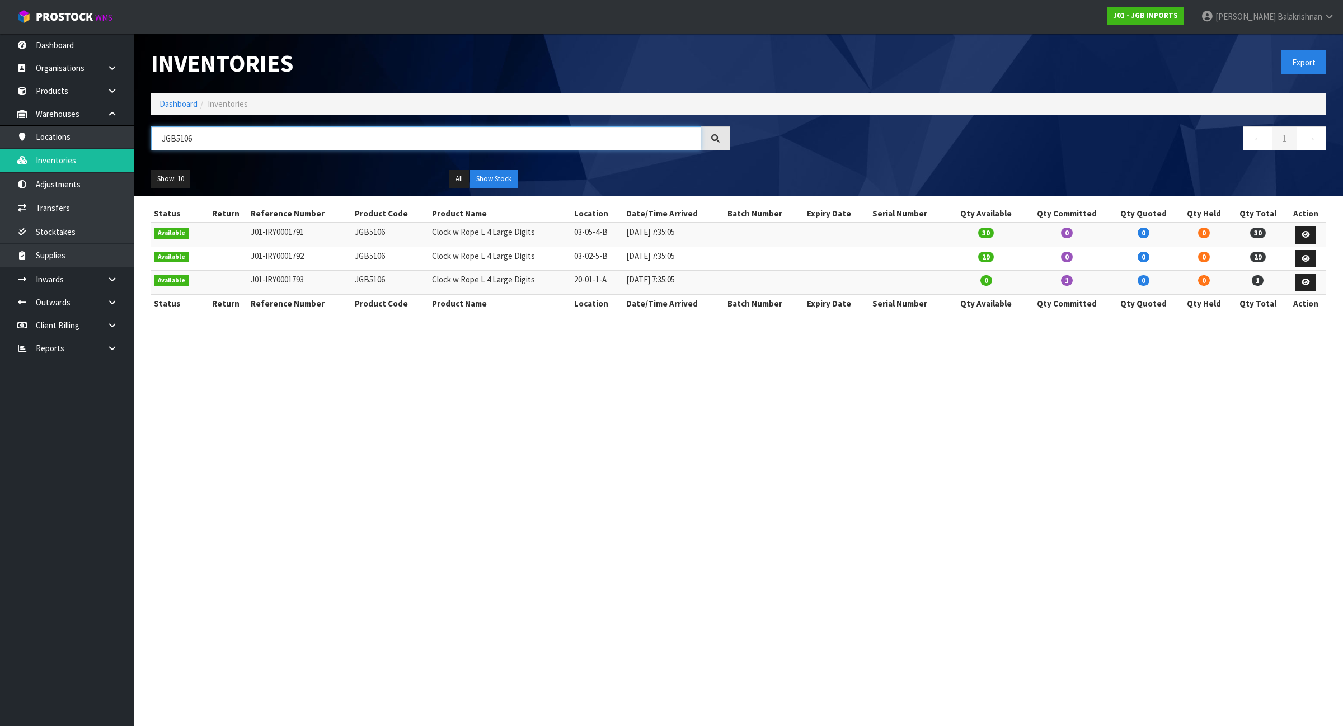
click at [575, 133] on input "JGB5106" at bounding box center [426, 138] width 550 height 24
paste input "4309"
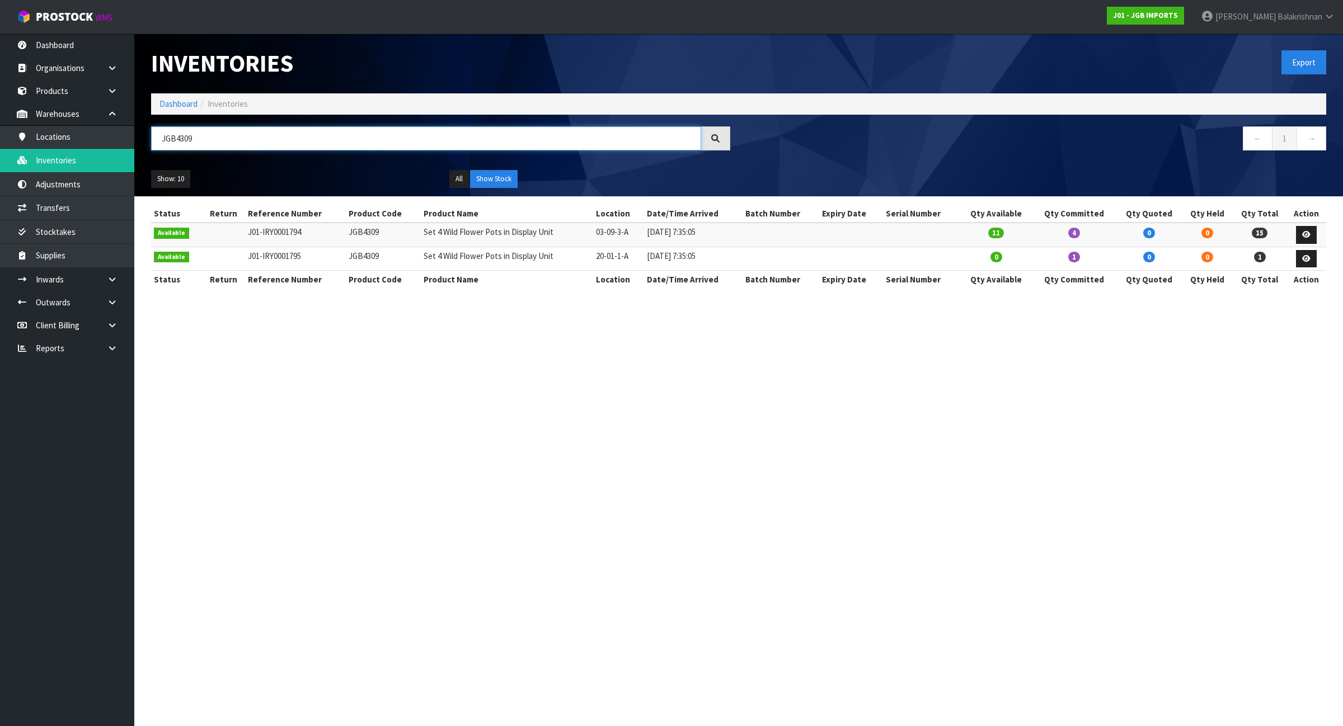
click at [683, 130] on input "JGB4309" at bounding box center [426, 138] width 550 height 24
paste input "11"
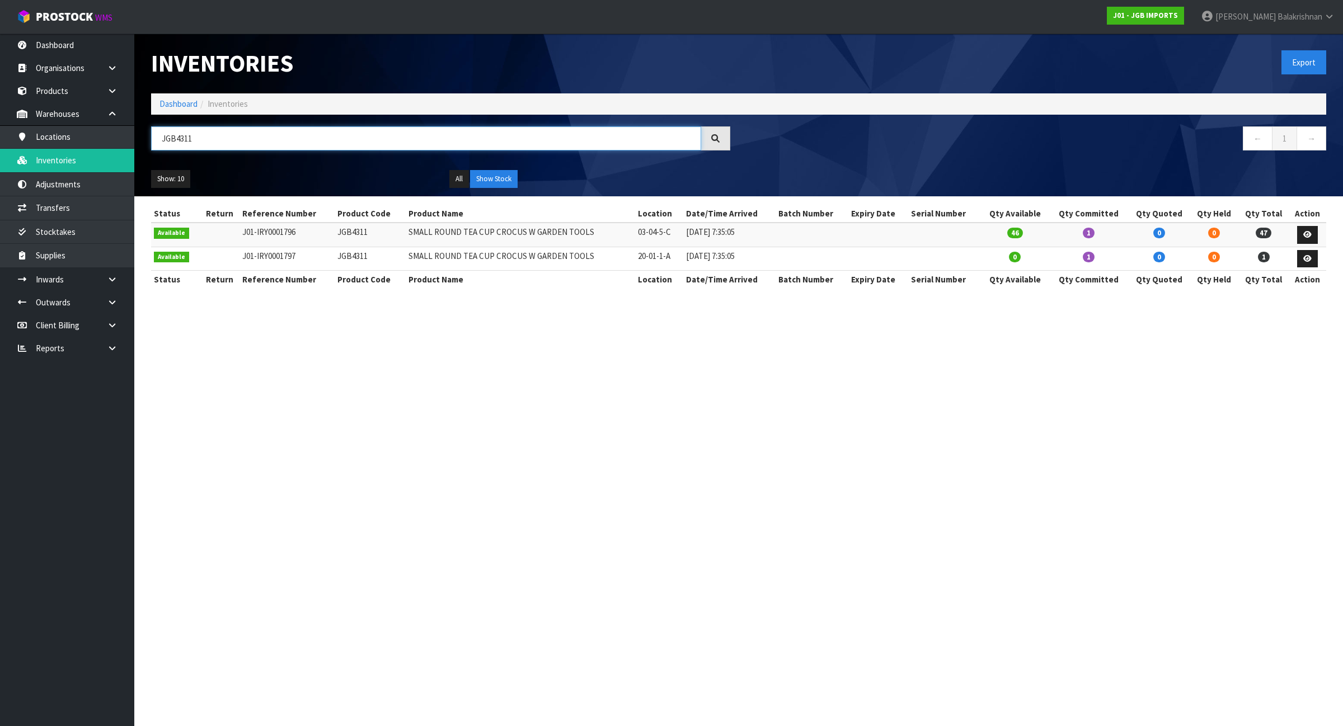
click at [216, 142] on input "JGB4311" at bounding box center [426, 138] width 550 height 24
paste input "5302"
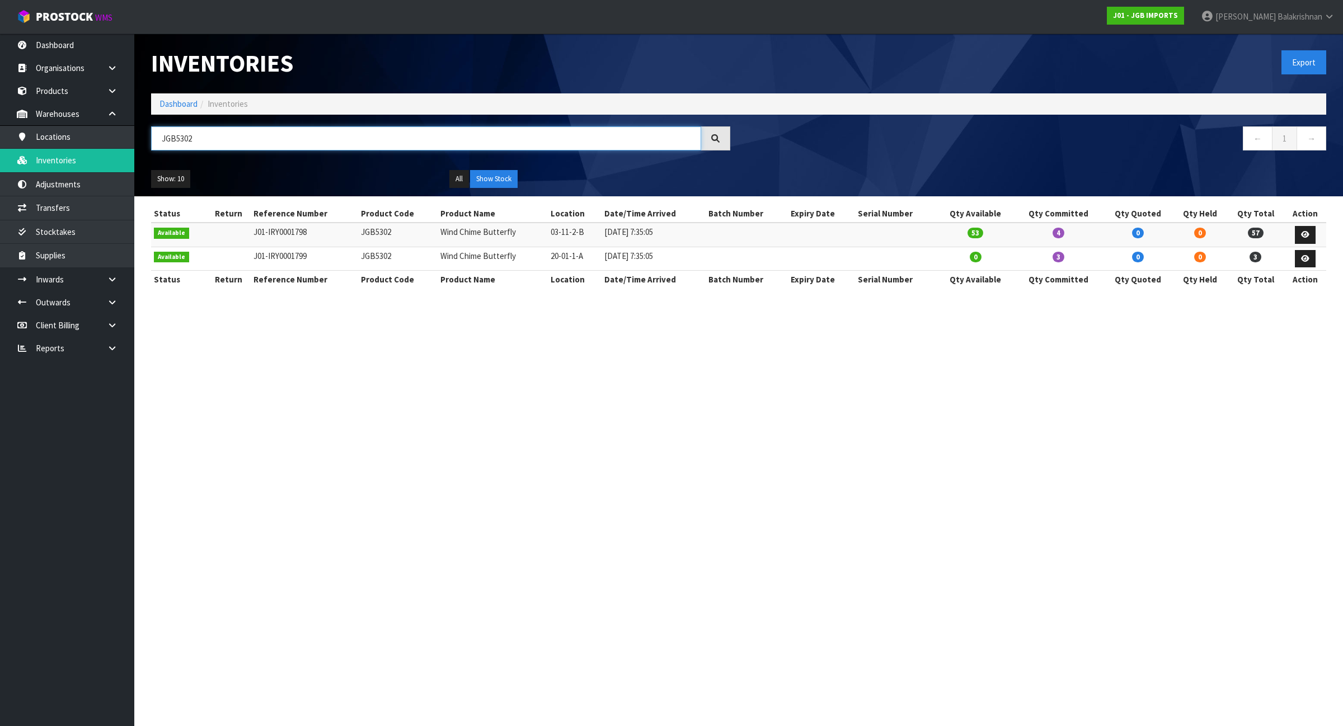
click at [365, 148] on input "JGB5302" at bounding box center [426, 138] width 550 height 24
paste input "3"
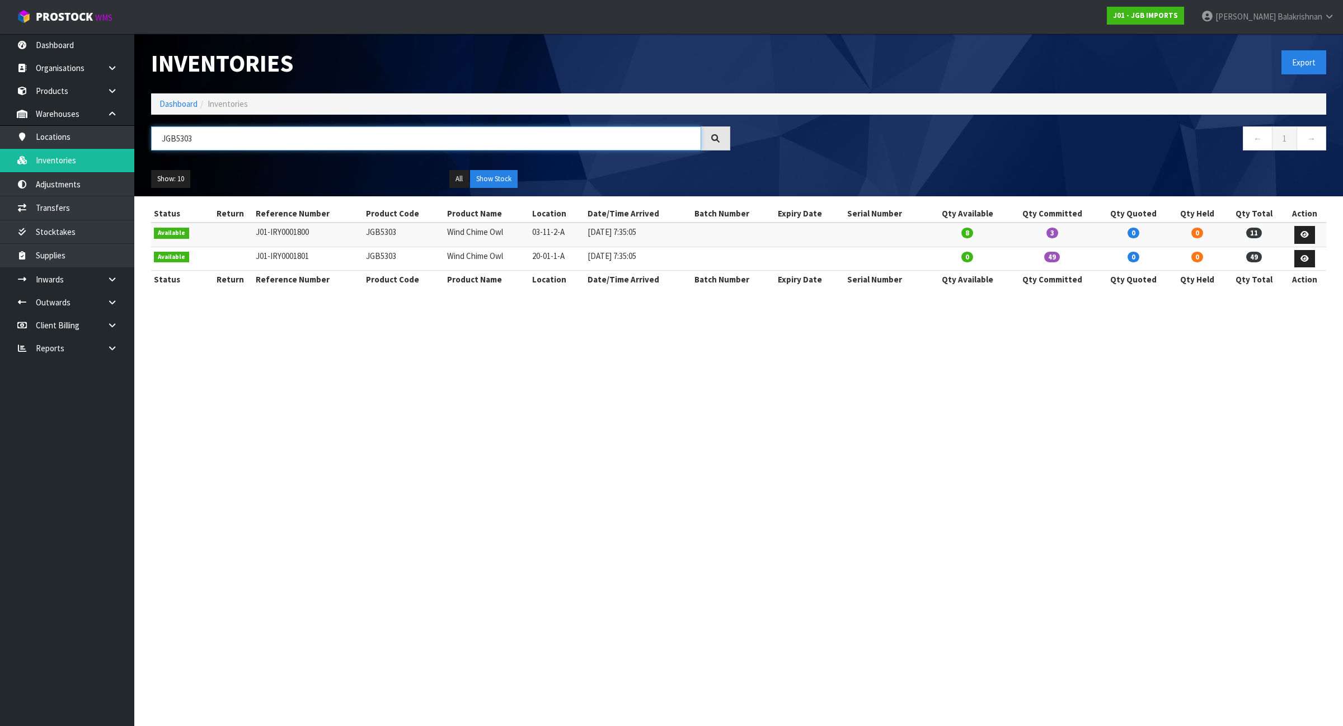
type input "JGB5303"
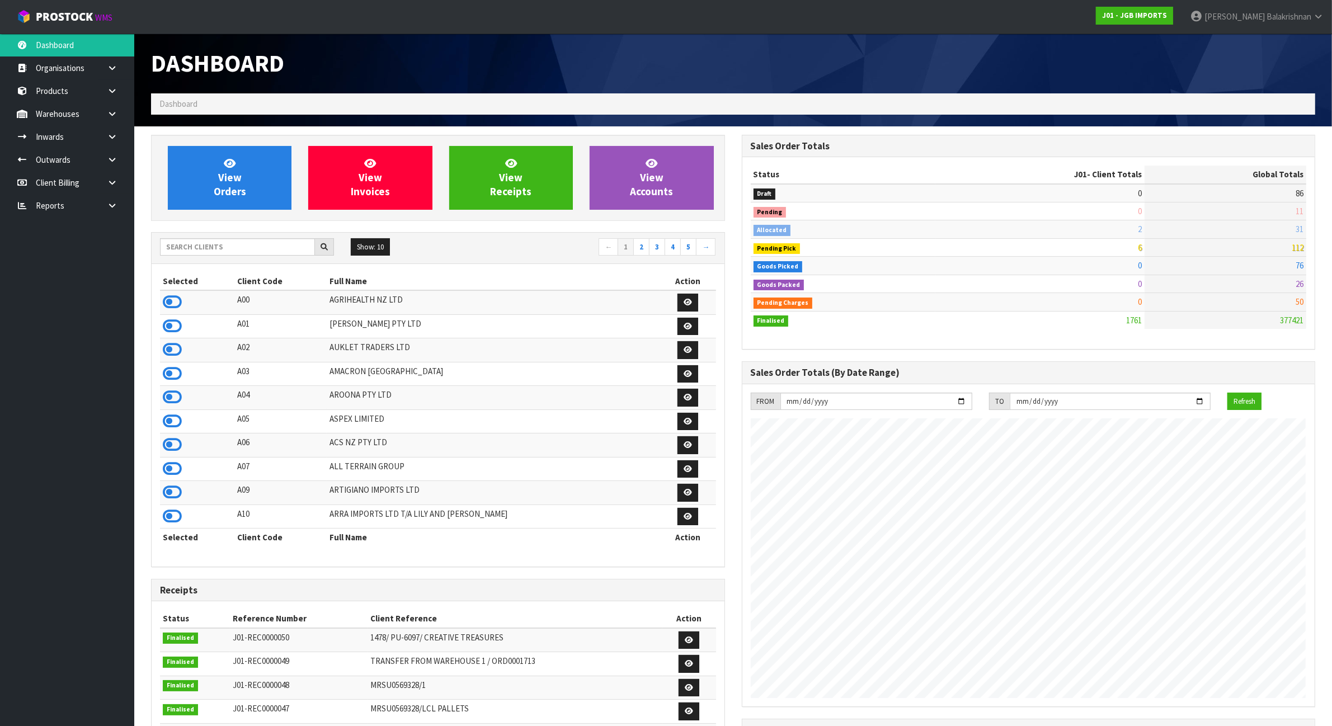
scroll to position [851, 590]
click at [113, 113] on icon at bounding box center [112, 114] width 11 height 8
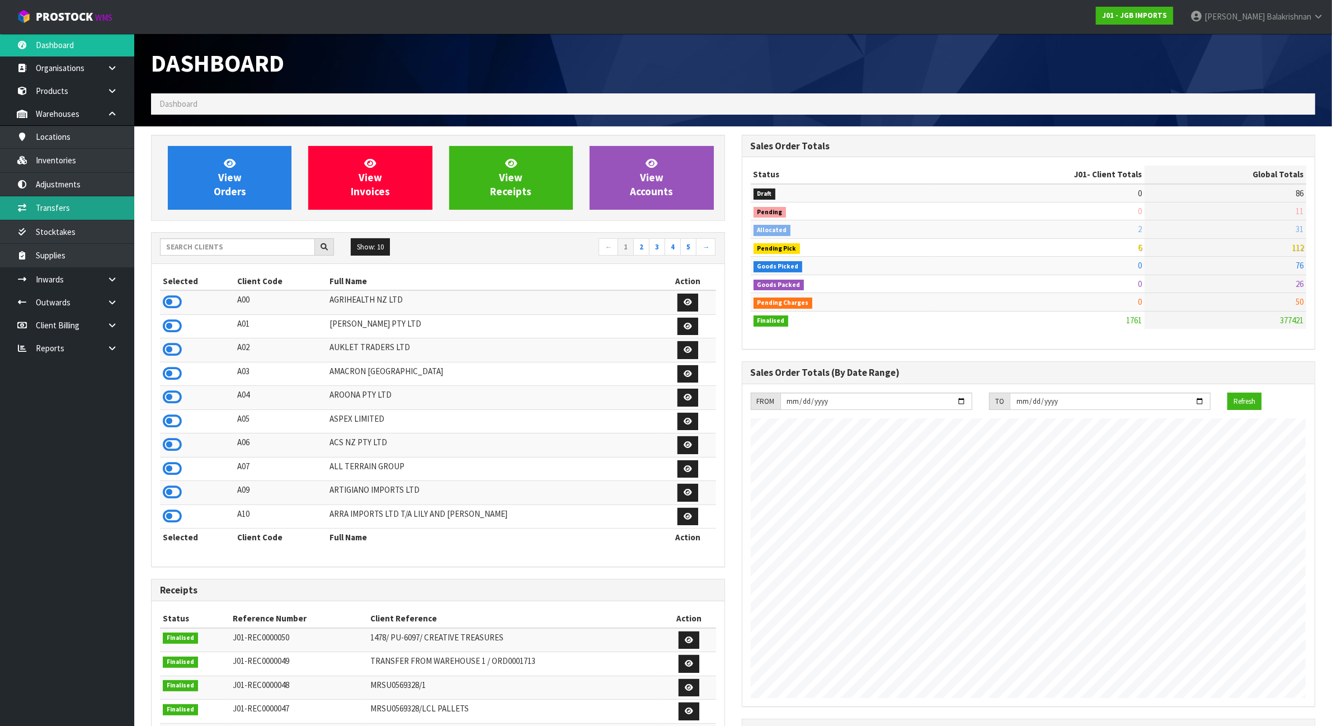
click at [96, 208] on link "Transfers" at bounding box center [67, 207] width 134 height 23
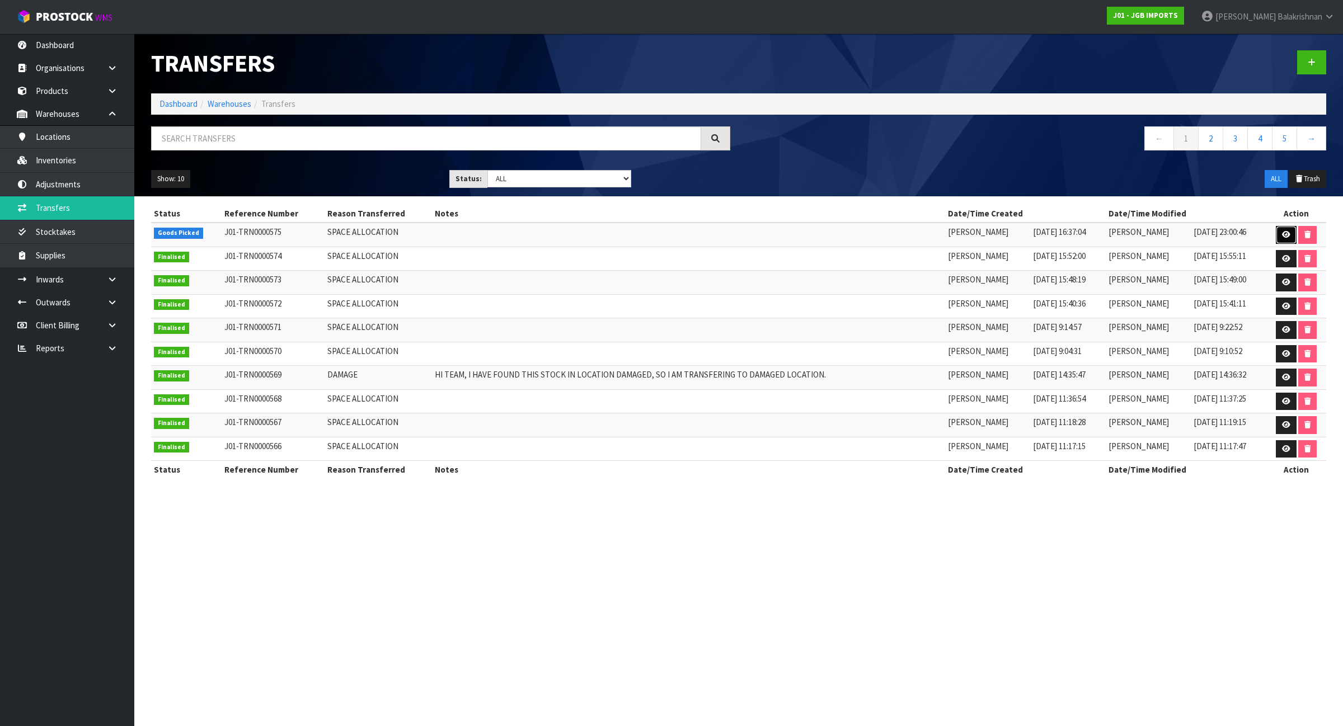
click at [1284, 233] on icon at bounding box center [1286, 234] width 8 height 7
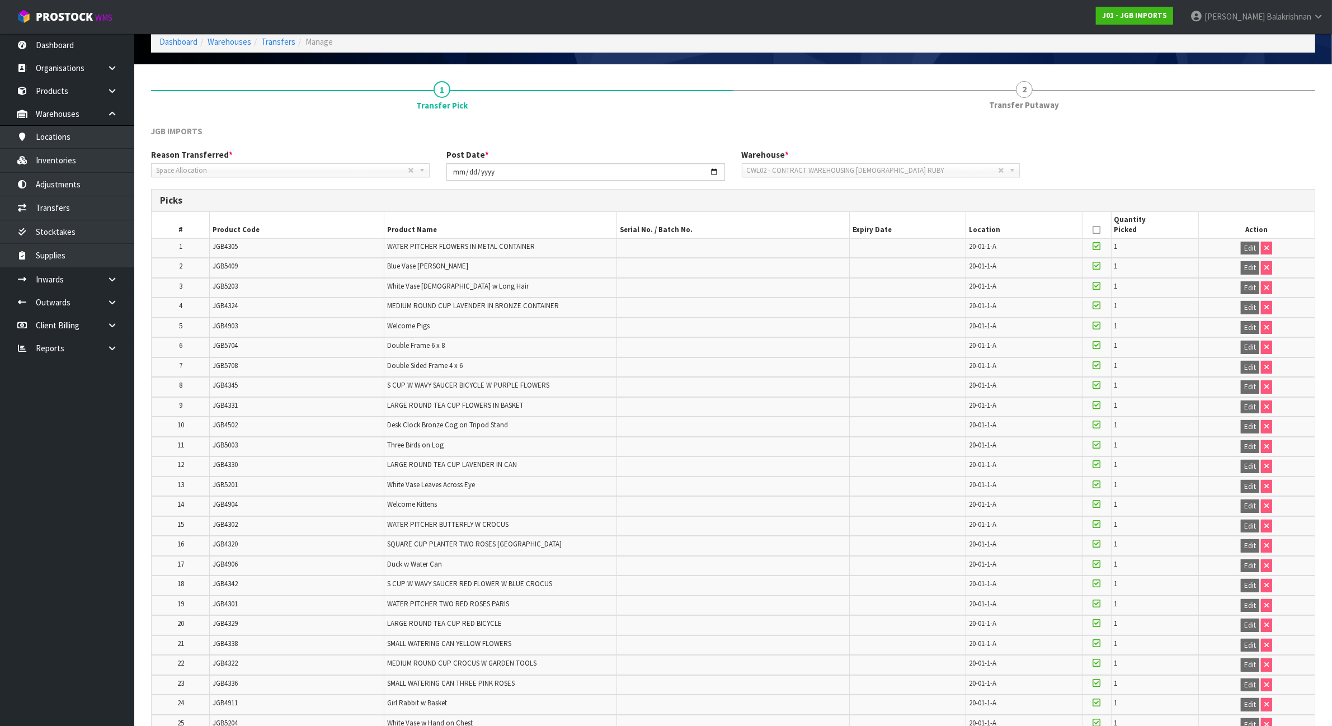
scroll to position [140, 0]
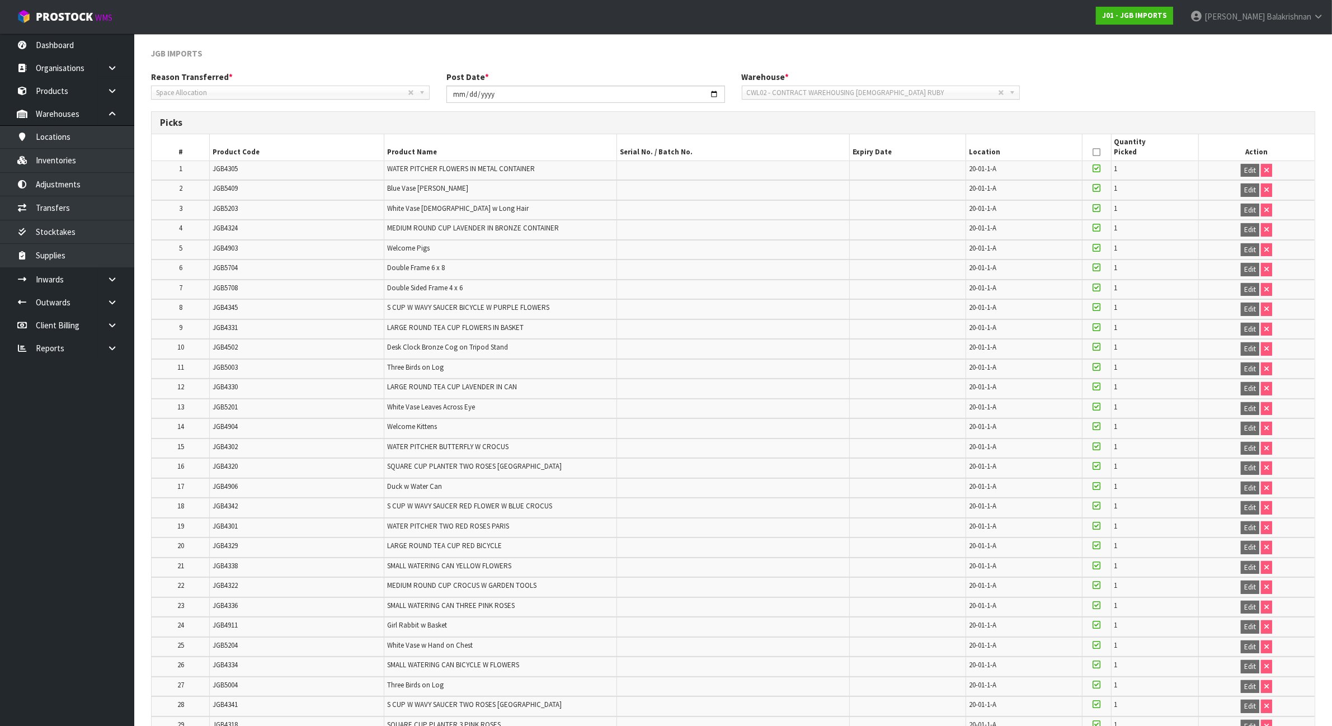
click at [222, 168] on span "JGB4305" at bounding box center [225, 169] width 25 height 10
copy span "JGB4305"
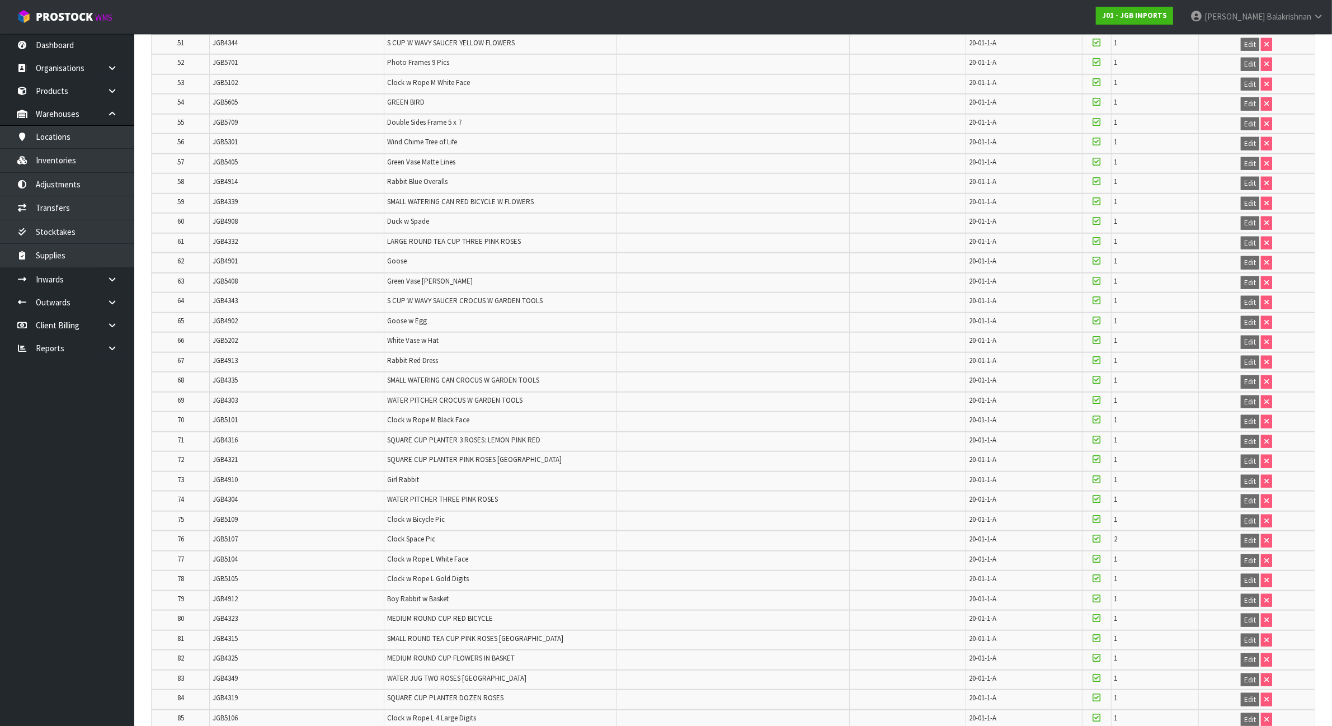
scroll to position [1434, 0]
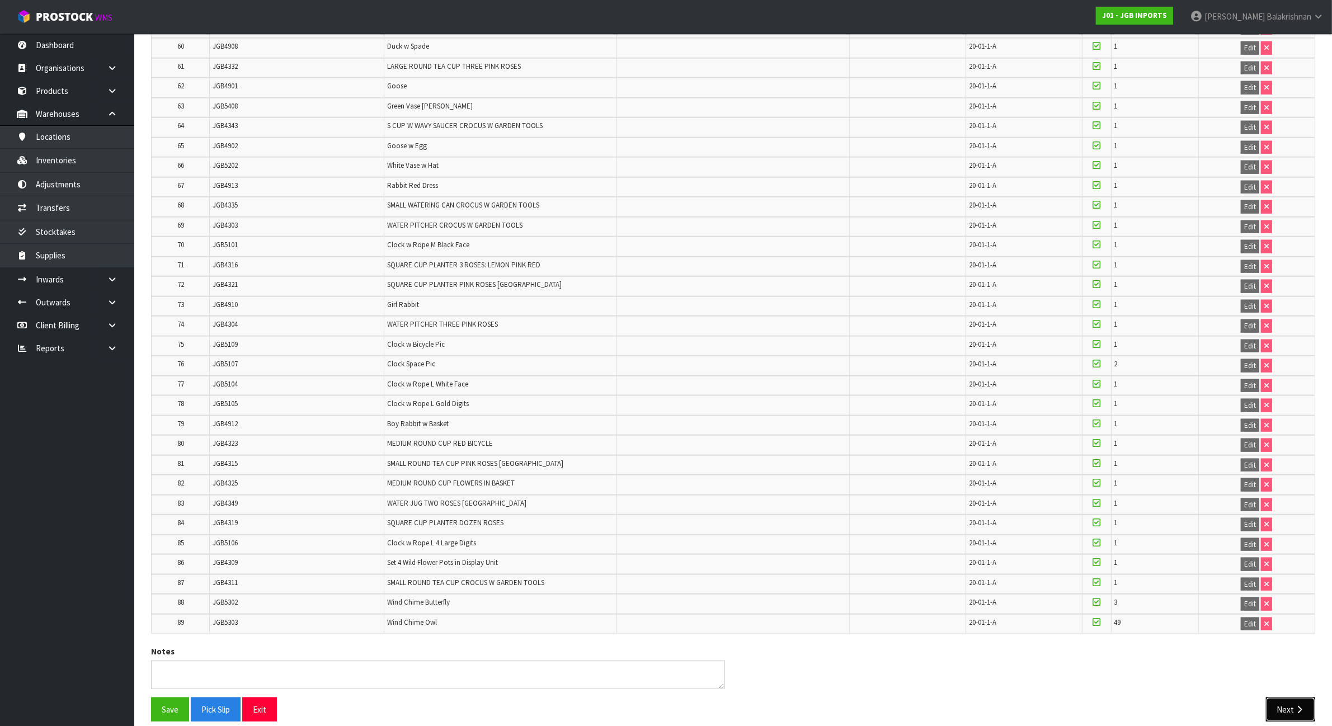
click at [1277, 698] on button "Next" at bounding box center [1290, 710] width 49 height 24
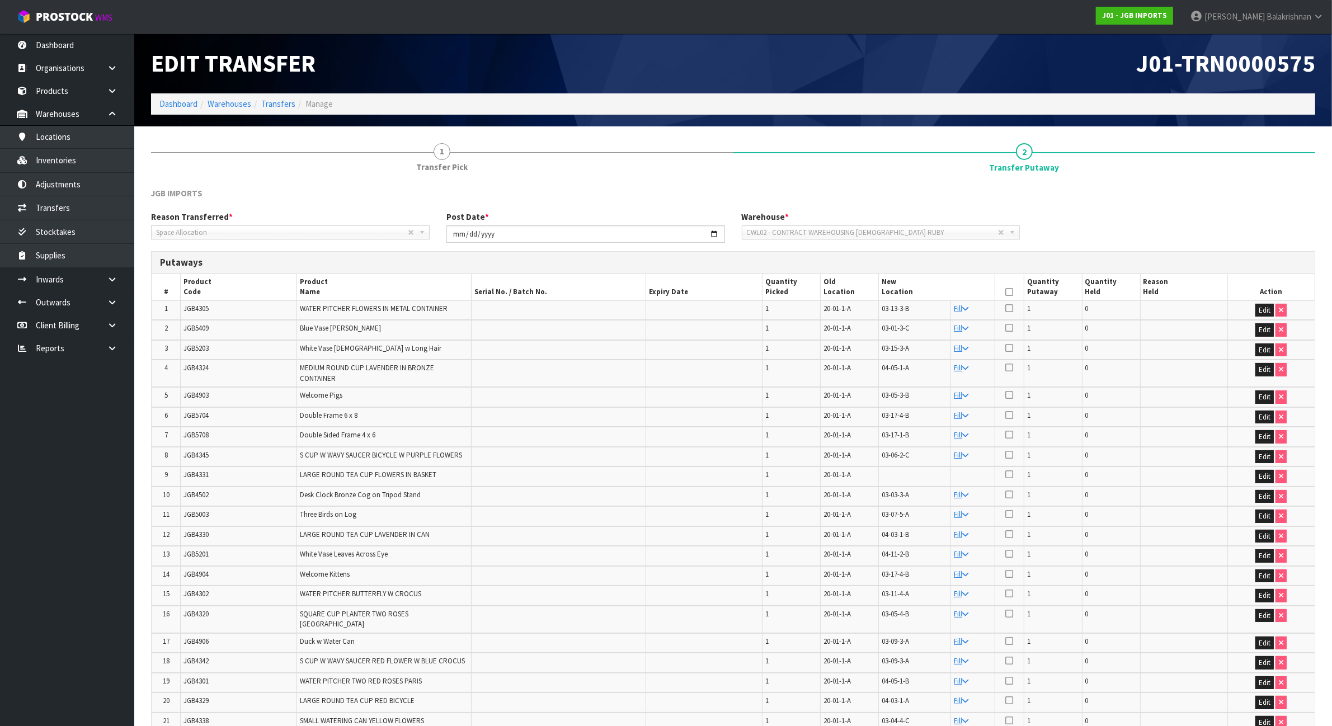
click at [1010, 305] on icon at bounding box center [1009, 308] width 8 height 9
click at [0, 0] on input "checkbox" at bounding box center [0, 0] width 0 height 0
click at [197, 333] on td "JGB5409" at bounding box center [239, 330] width 116 height 20
copy span "JGB5409"
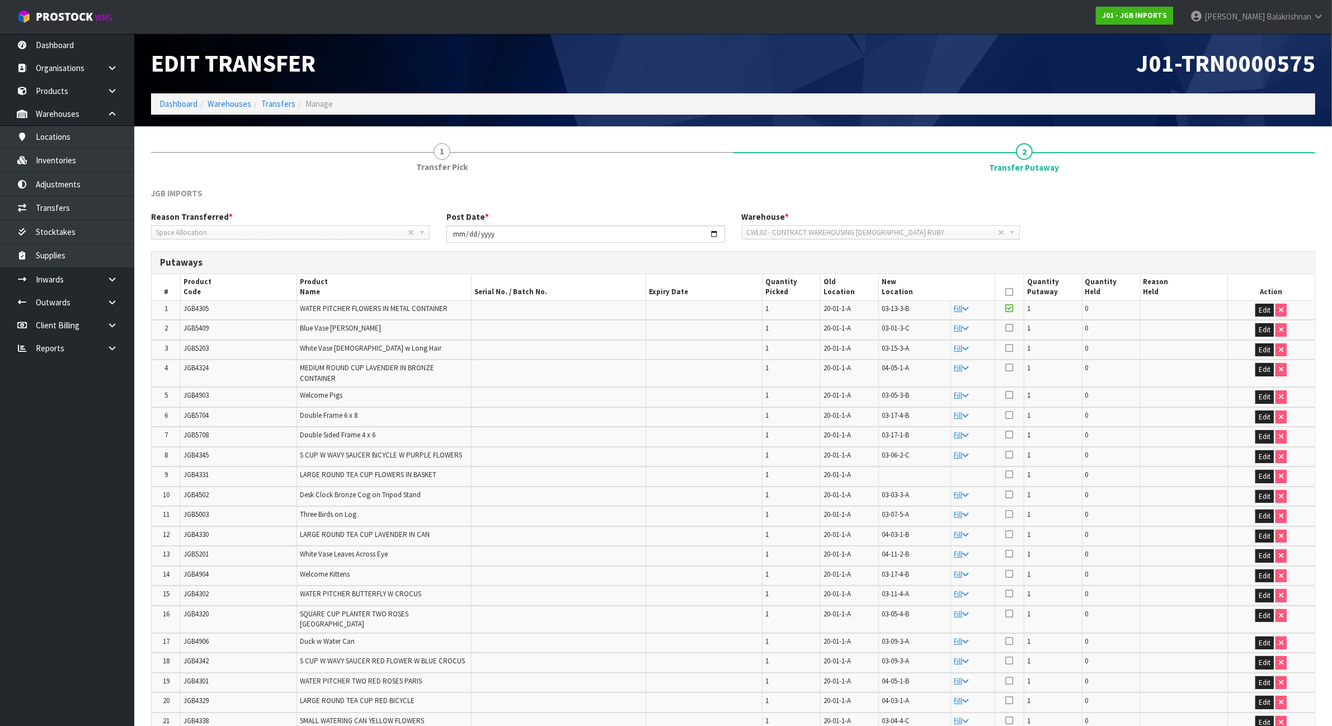
click at [1014, 326] on td at bounding box center [1009, 330] width 29 height 20
click at [1007, 327] on icon at bounding box center [1009, 327] width 8 height 9
click at [0, 0] on input "checkbox" at bounding box center [0, 0] width 0 height 0
click at [191, 345] on span "JGB5203" at bounding box center [195, 348] width 25 height 10
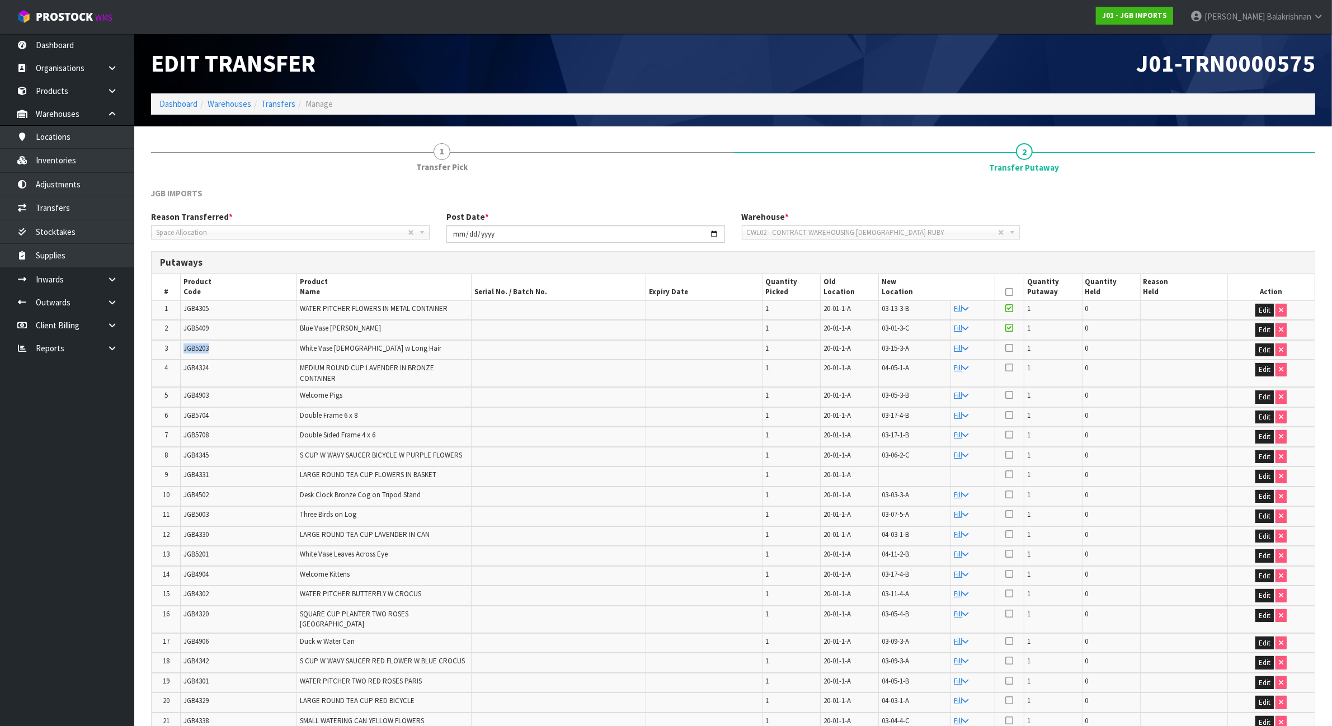
copy span "JGB5203"
click at [1013, 347] on icon at bounding box center [1009, 347] width 8 height 9
click at [0, 0] on input "checkbox" at bounding box center [0, 0] width 0 height 0
click at [193, 369] on span "JGB4324" at bounding box center [195, 368] width 25 height 10
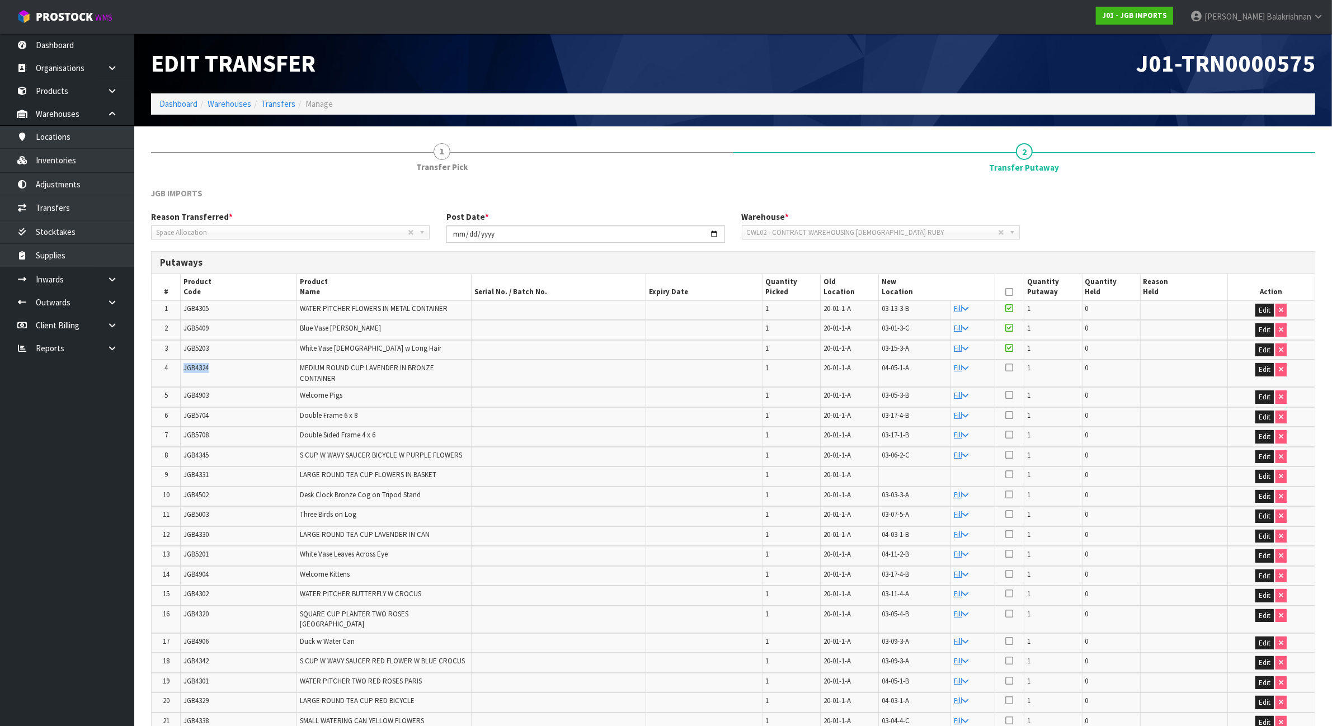
copy span "JGB4324"
click at [1007, 367] on icon at bounding box center [1009, 367] width 8 height 9
click at [0, 0] on input "checkbox" at bounding box center [0, 0] width 0 height 0
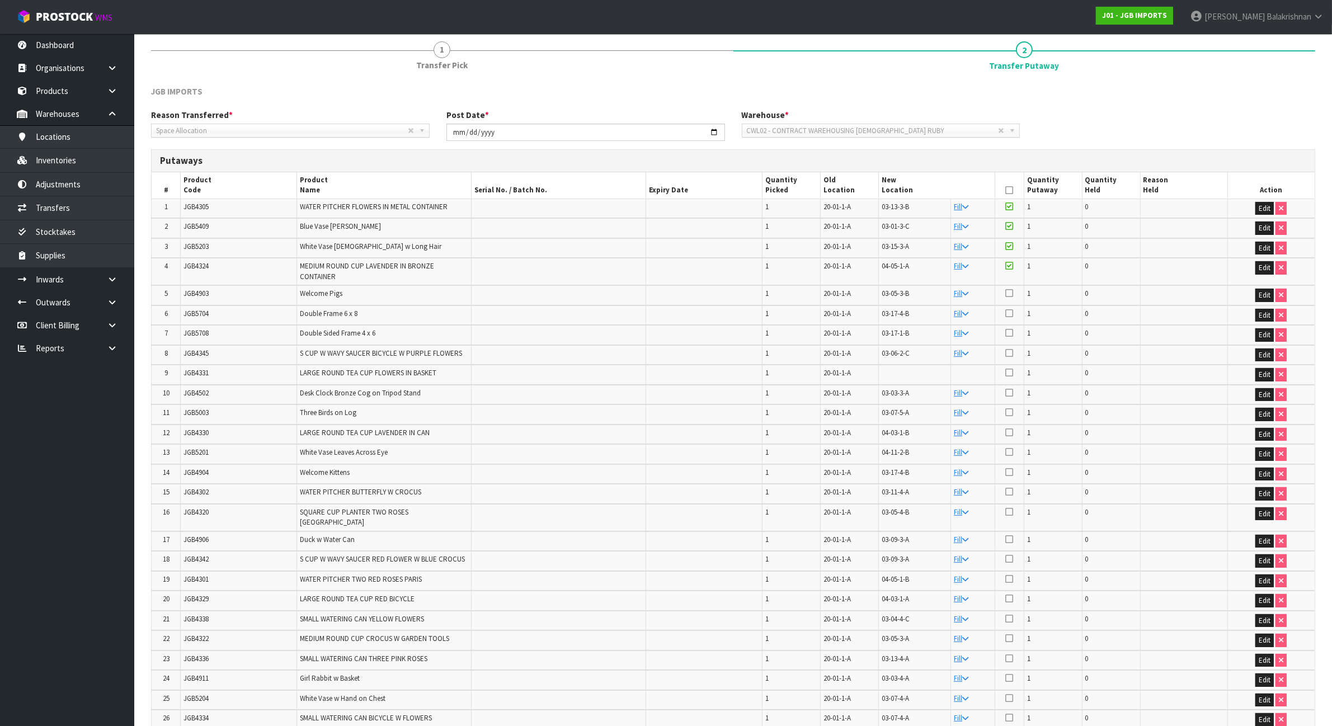
scroll to position [140, 0]
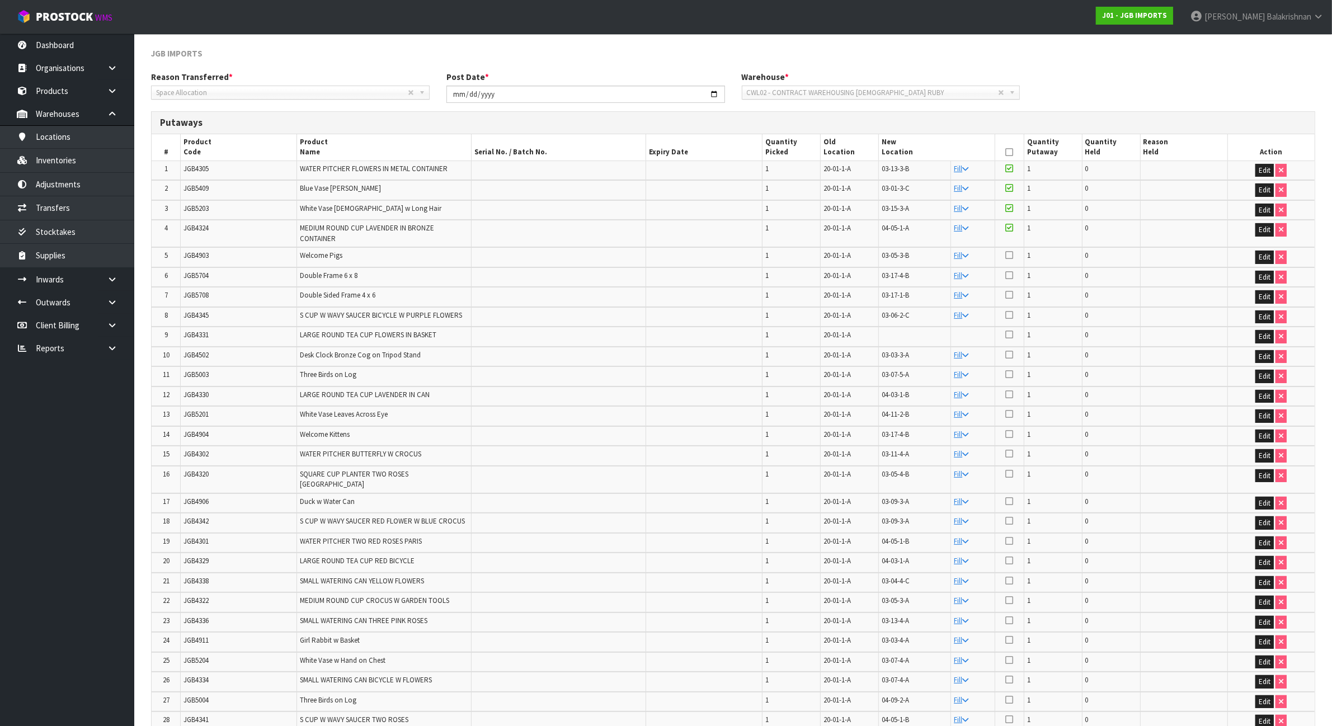
click at [203, 255] on span "JGB4903" at bounding box center [195, 256] width 25 height 10
copy span "JGB4903"
click at [1007, 253] on icon at bounding box center [1009, 255] width 8 height 9
click at [0, 0] on input "checkbox" at bounding box center [0, 0] width 0 height 0
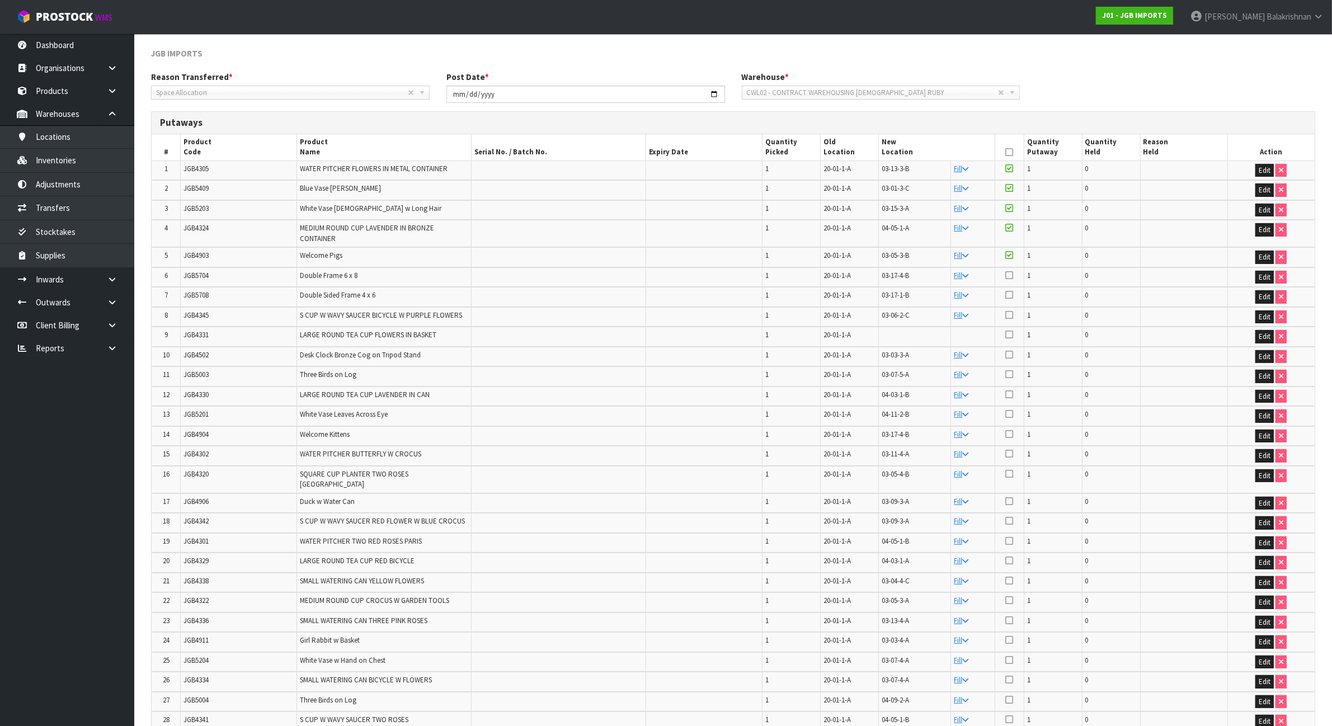
click at [197, 272] on span "JGB5704" at bounding box center [195, 276] width 25 height 10
copy span "JGB5704"
click at [1008, 271] on icon at bounding box center [1009, 275] width 8 height 9
click at [0, 0] on input "checkbox" at bounding box center [0, 0] width 0 height 0
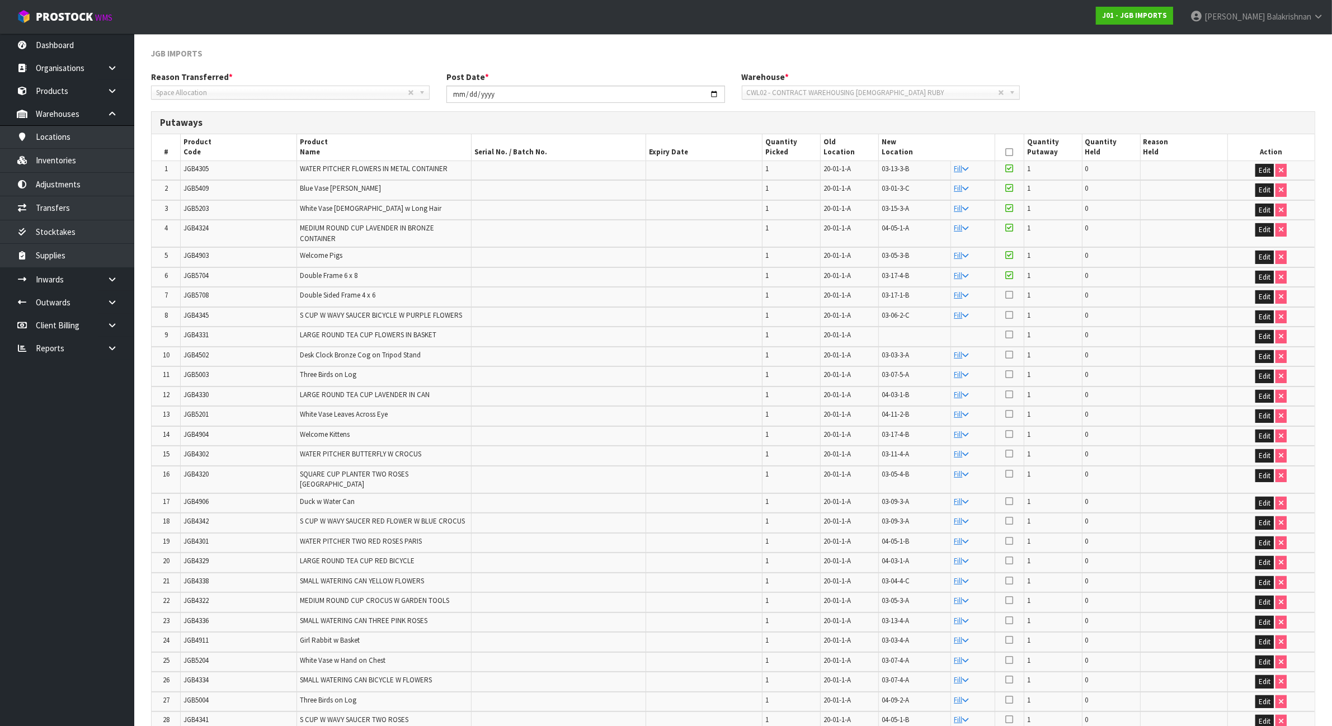
click at [213, 294] on td "JGB5708" at bounding box center [239, 297] width 116 height 20
copy tr "JGB5708"
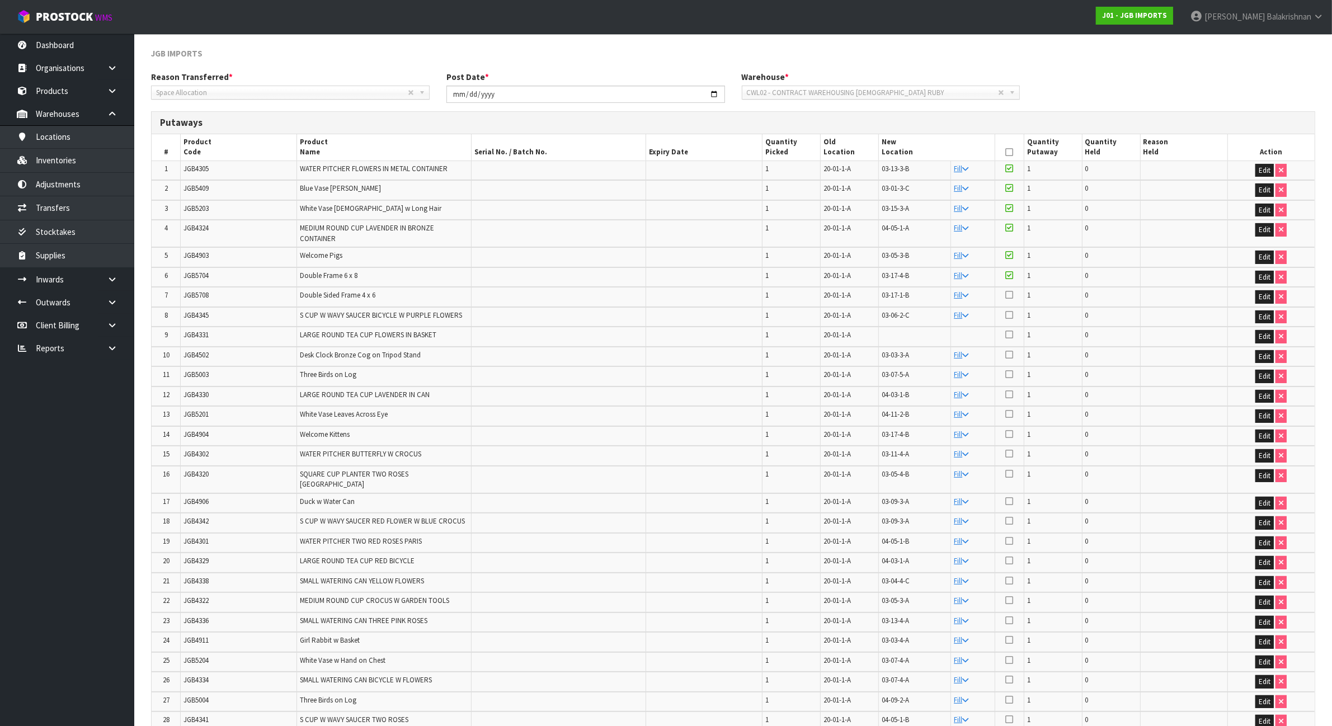
click at [1008, 294] on icon at bounding box center [1009, 294] width 8 height 9
click at [0, 0] on input "checkbox" at bounding box center [0, 0] width 0 height 0
click at [194, 316] on span "JGB4345" at bounding box center [195, 315] width 25 height 10
copy span "JGB4345"
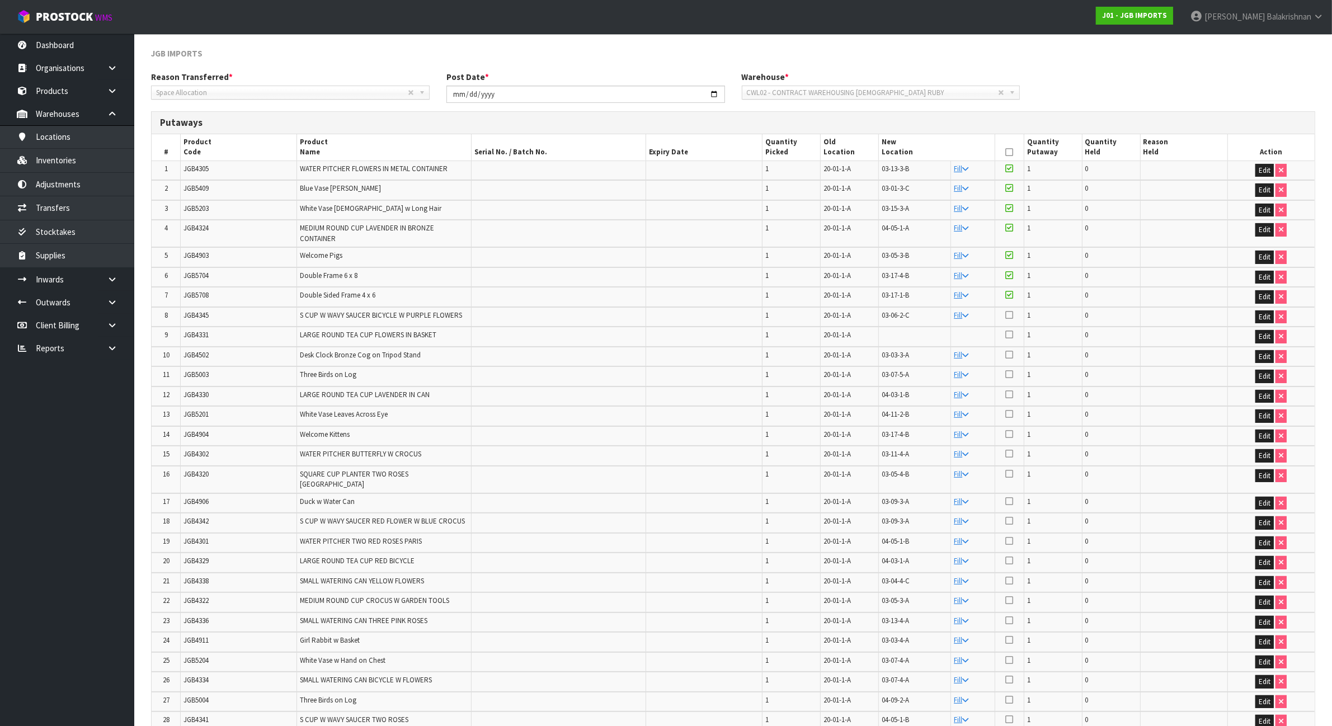
click at [194, 337] on span "JGB4331" at bounding box center [195, 335] width 25 height 10
copy span "JGB4331"
click at [1268, 333] on button "Edit" at bounding box center [1264, 336] width 18 height 13
click at [893, 336] on input "text" at bounding box center [930, 337] width 97 height 14
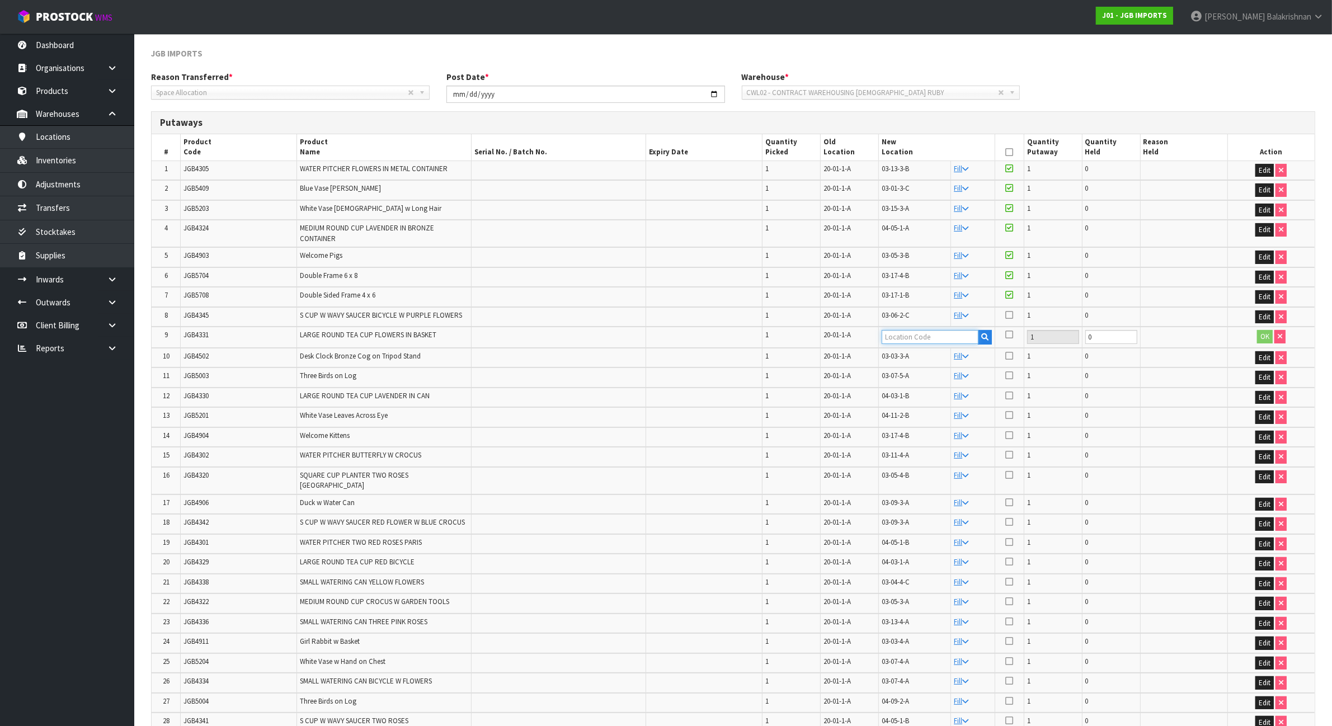
paste input "03-03-3-A"
type input "03-03-3-A"
click at [1260, 332] on button "OK" at bounding box center [1265, 336] width 16 height 13
click at [1010, 312] on icon at bounding box center [1009, 314] width 8 height 9
click at [0, 0] on input "checkbox" at bounding box center [0, 0] width 0 height 0
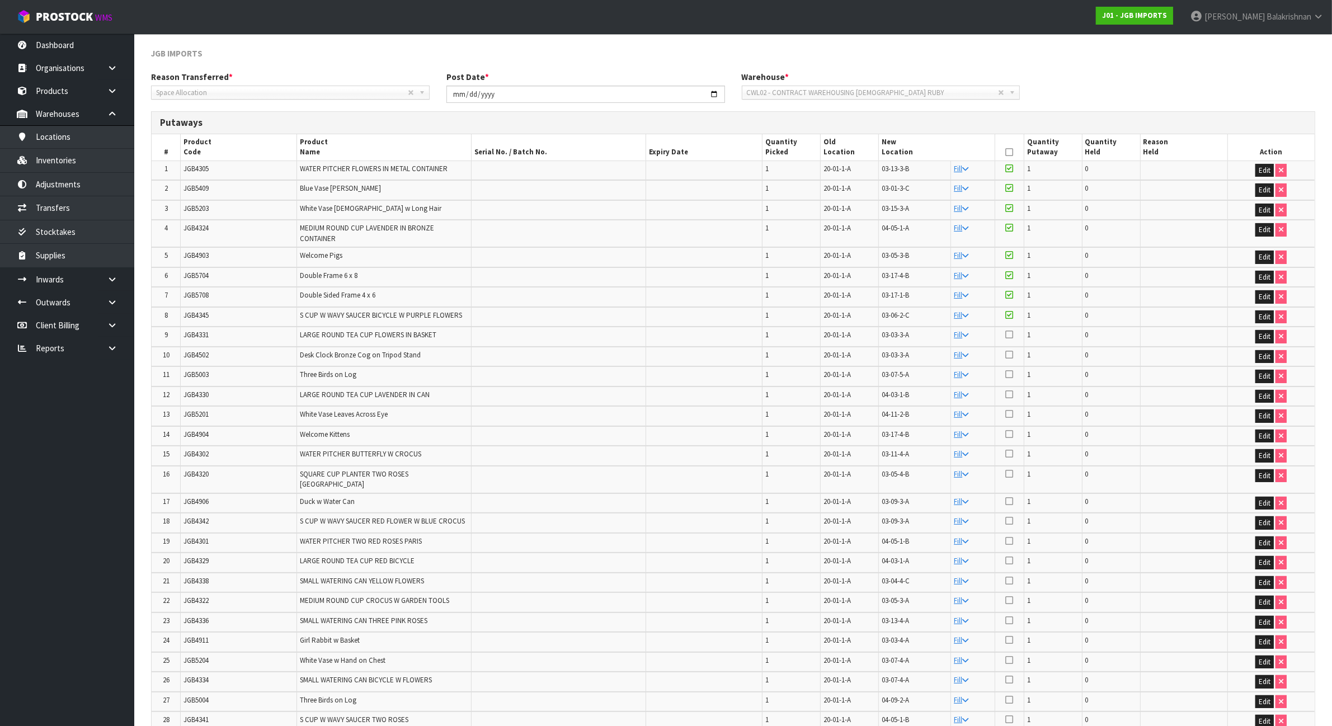
click at [1010, 333] on icon at bounding box center [1009, 334] width 8 height 9
click at [0, 0] on input "checkbox" at bounding box center [0, 0] width 0 height 0
click at [203, 354] on span "JGB4502" at bounding box center [195, 355] width 25 height 10
copy span "JGB4502"
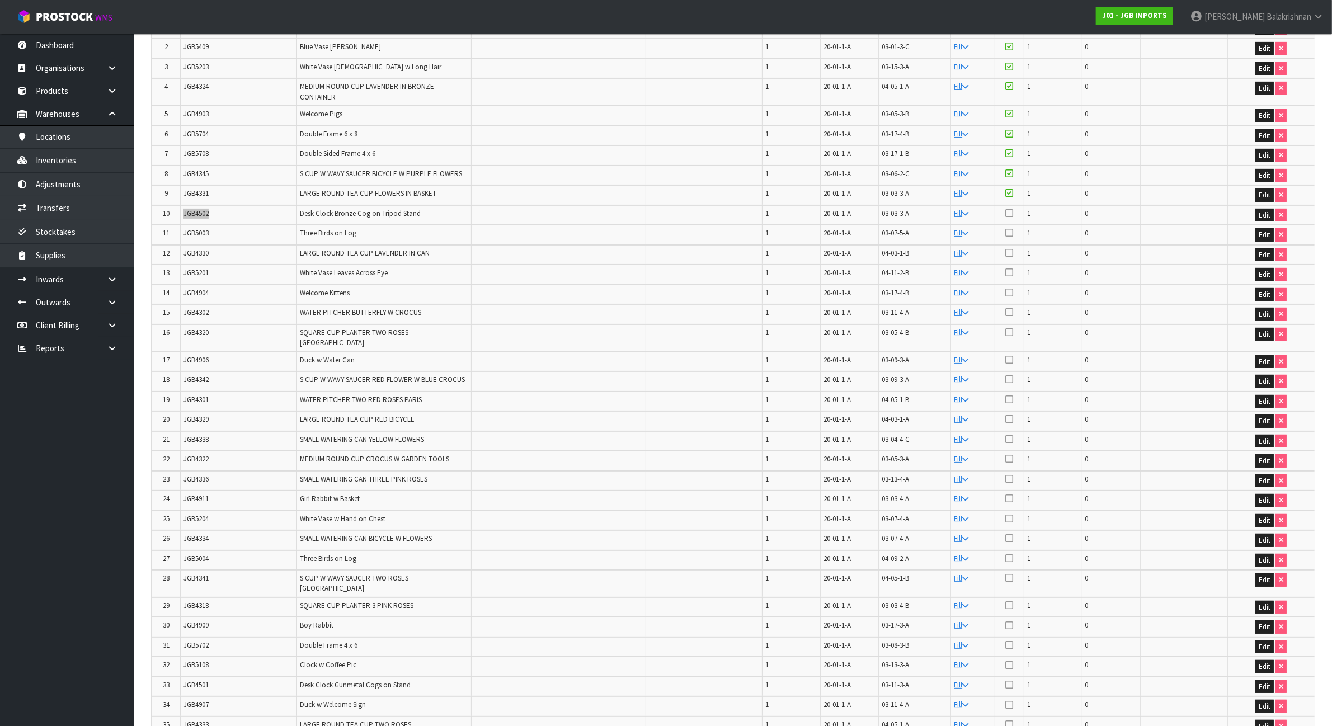
scroll to position [350, 0]
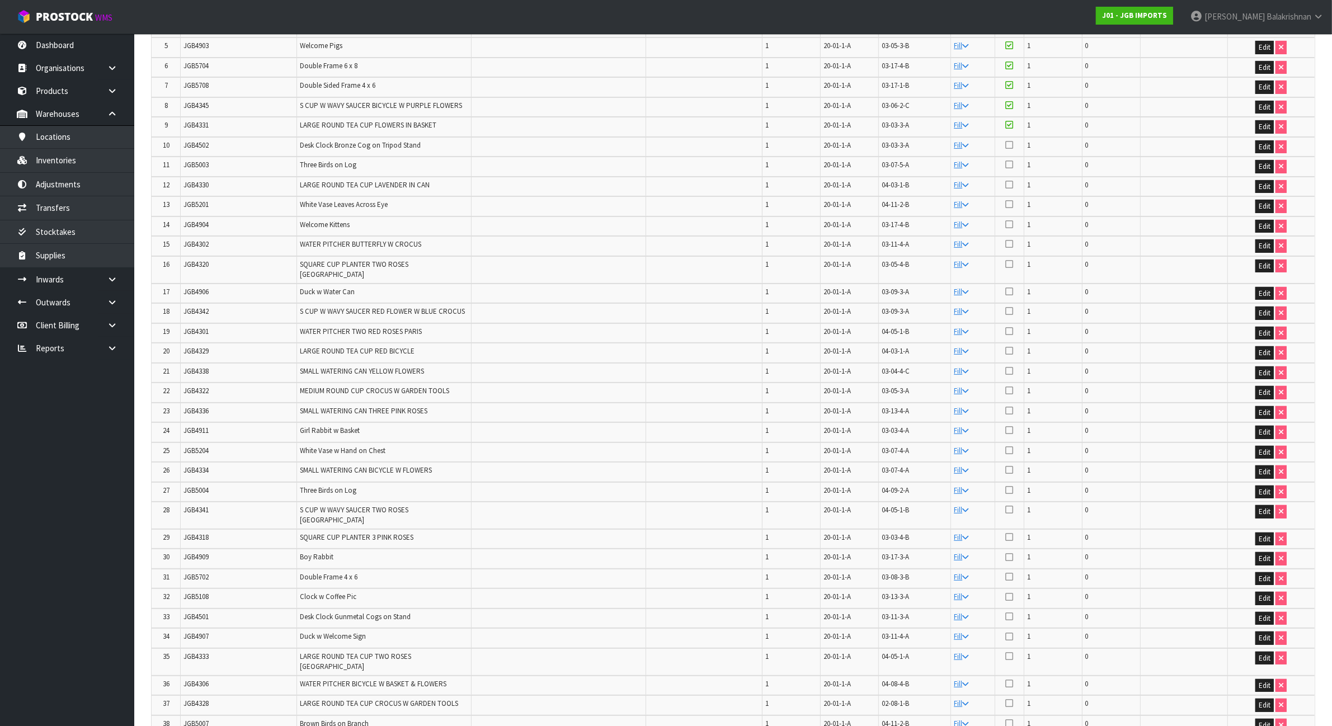
click at [1011, 144] on icon at bounding box center [1009, 144] width 8 height 9
click at [0, 0] on input "checkbox" at bounding box center [0, 0] width 0 height 0
click at [199, 165] on span "JGB5003" at bounding box center [195, 165] width 25 height 10
click at [1010, 160] on icon at bounding box center [1009, 164] width 8 height 9
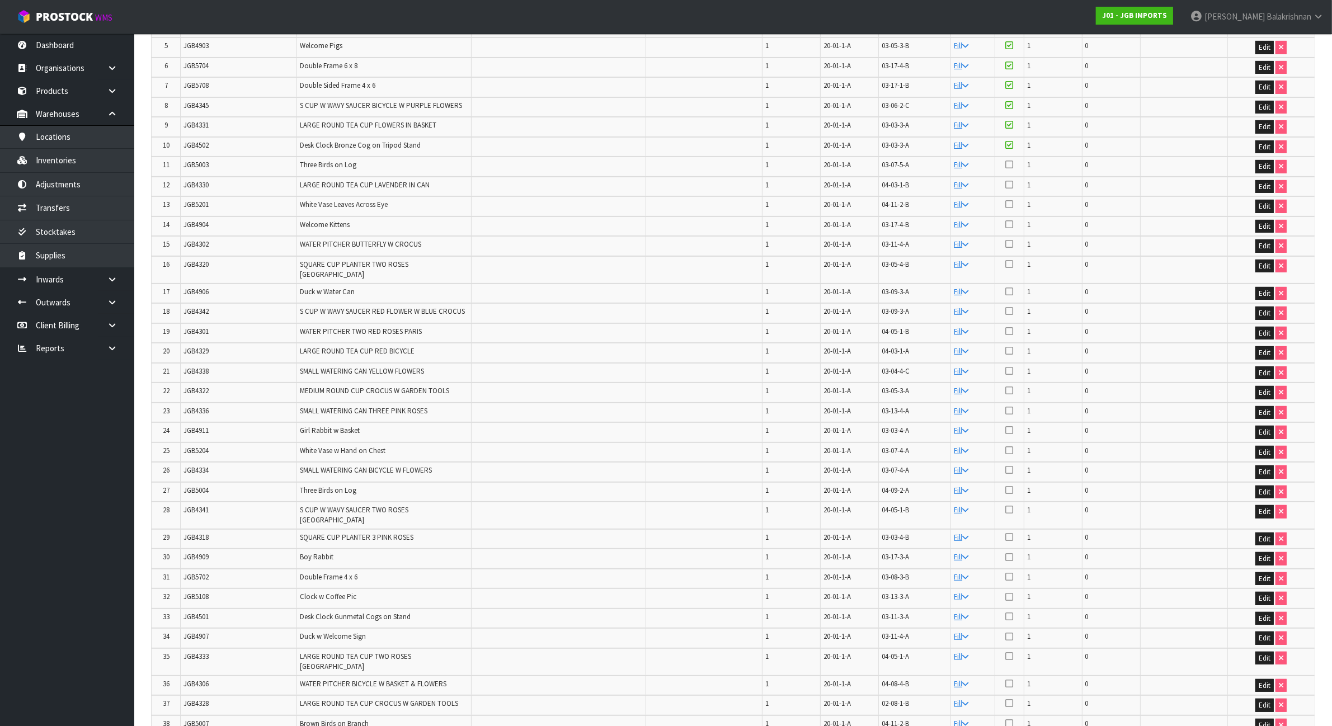
click at [0, 0] on input "checkbox" at bounding box center [0, 0] width 0 height 0
click at [196, 189] on td "JGB4330" at bounding box center [239, 187] width 116 height 20
click at [1010, 180] on icon at bounding box center [1009, 184] width 8 height 9
click at [0, 0] on input "checkbox" at bounding box center [0, 0] width 0 height 0
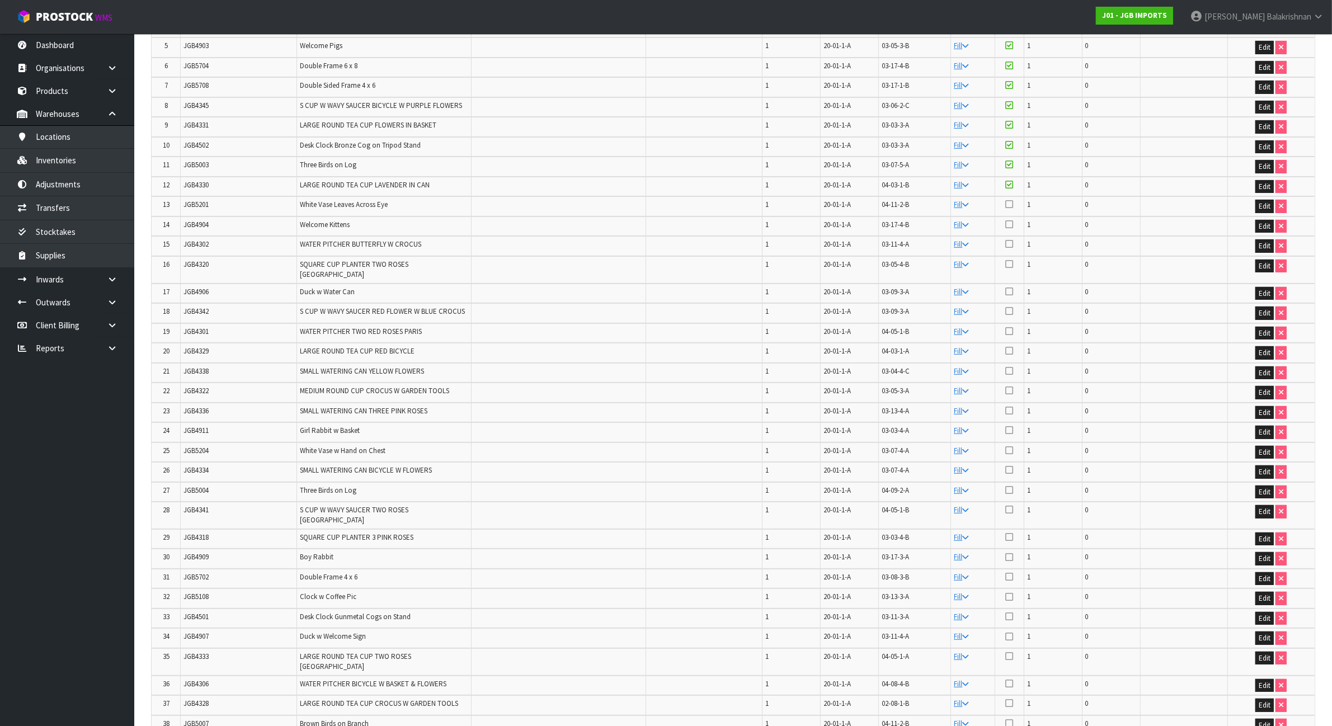
click at [200, 205] on span "JGB5201" at bounding box center [195, 205] width 25 height 10
click at [1010, 200] on icon at bounding box center [1009, 204] width 8 height 9
click at [0, 0] on input "checkbox" at bounding box center [0, 0] width 0 height 0
click at [197, 222] on span "JGB4904" at bounding box center [195, 225] width 25 height 10
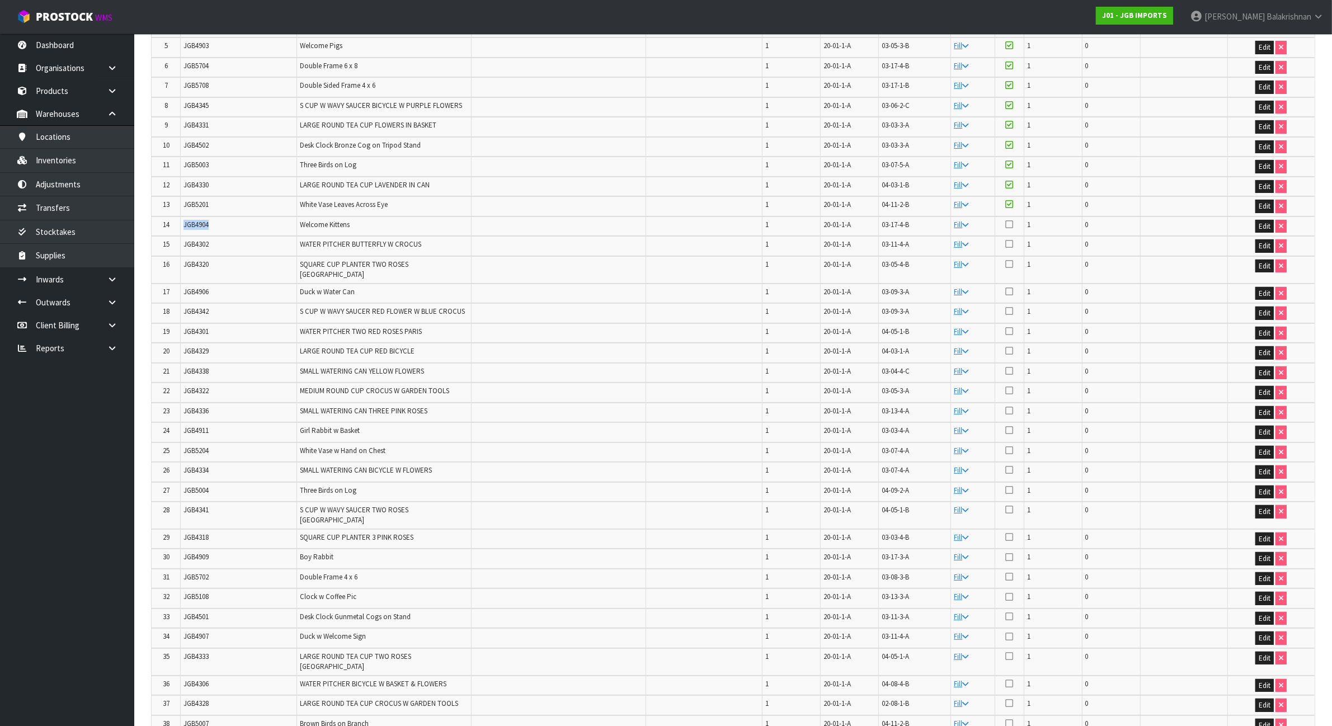
click at [197, 222] on span "JGB4904" at bounding box center [195, 225] width 25 height 10
click at [1010, 220] on icon at bounding box center [1009, 224] width 8 height 9
click at [0, 0] on input "checkbox" at bounding box center [0, 0] width 0 height 0
click at [189, 239] on span "JGB4302" at bounding box center [195, 244] width 25 height 10
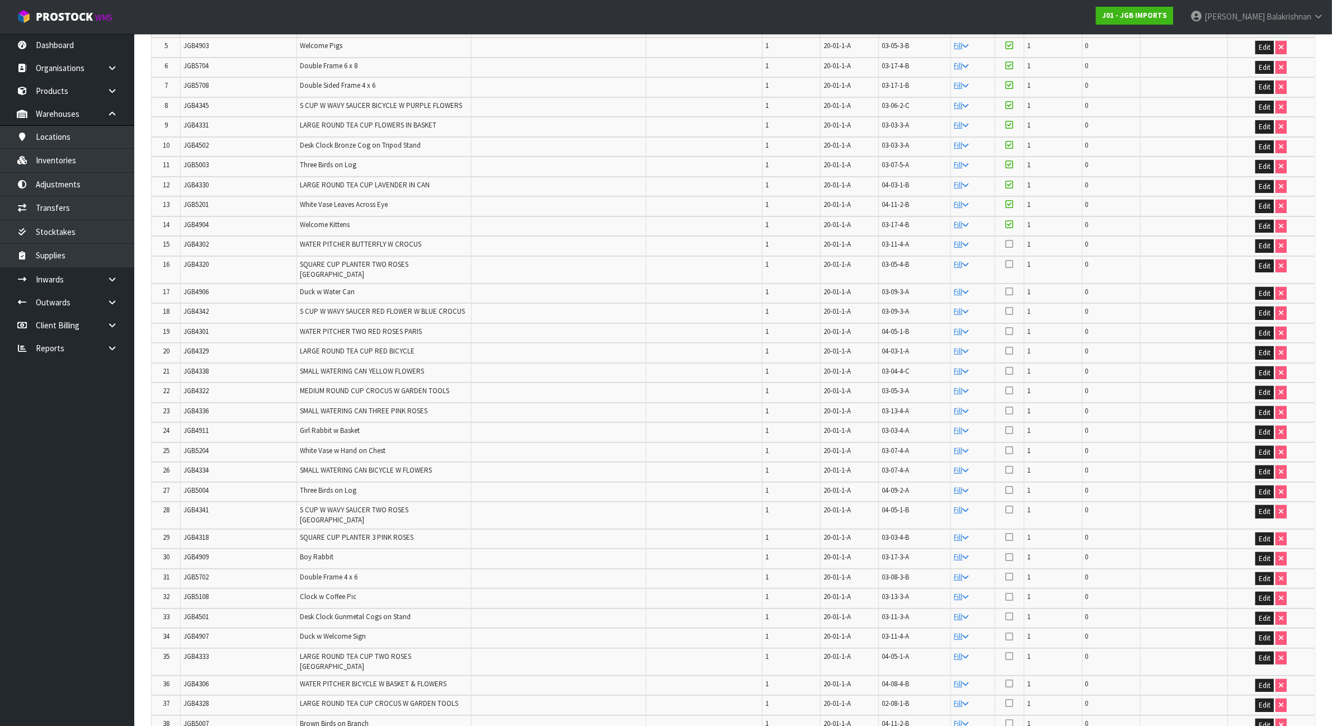
click at [1010, 241] on icon at bounding box center [1009, 243] width 8 height 9
click at [0, 0] on input "checkbox" at bounding box center [0, 0] width 0 height 0
click at [196, 260] on span "JGB4320" at bounding box center [195, 265] width 25 height 10
click at [1011, 262] on icon at bounding box center [1009, 264] width 8 height 9
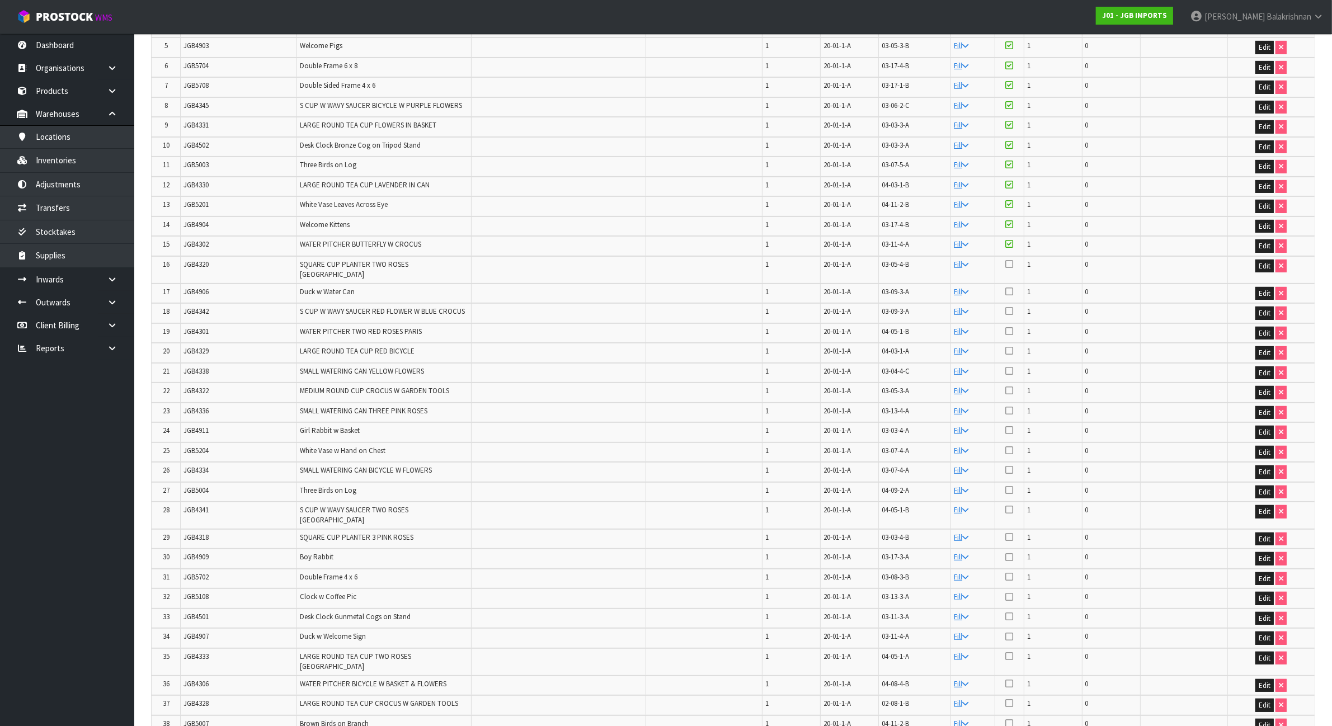
click at [0, 0] on input "checkbox" at bounding box center [0, 0] width 0 height 0
click at [199, 287] on span "JGB4906" at bounding box center [195, 292] width 25 height 10
click at [1010, 287] on icon at bounding box center [1009, 291] width 8 height 9
click at [0, 0] on input "checkbox" at bounding box center [0, 0] width 0 height 0
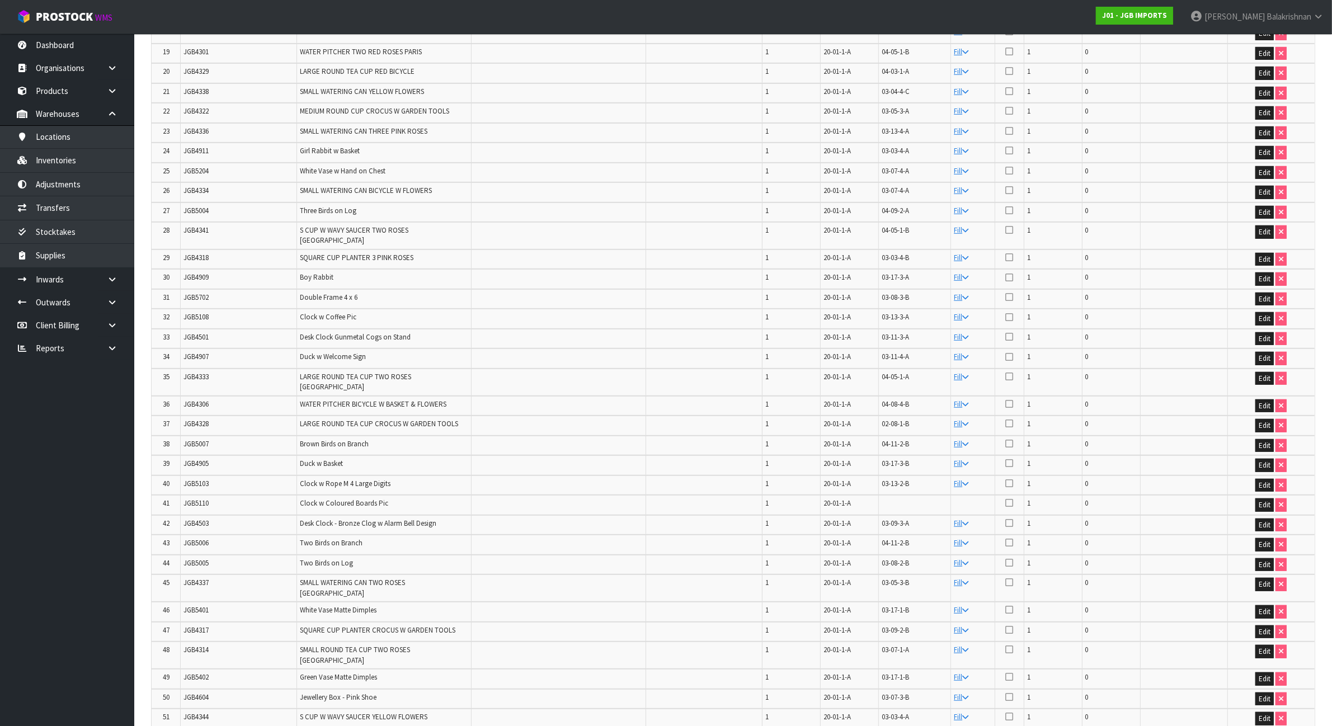
scroll to position [559, 0]
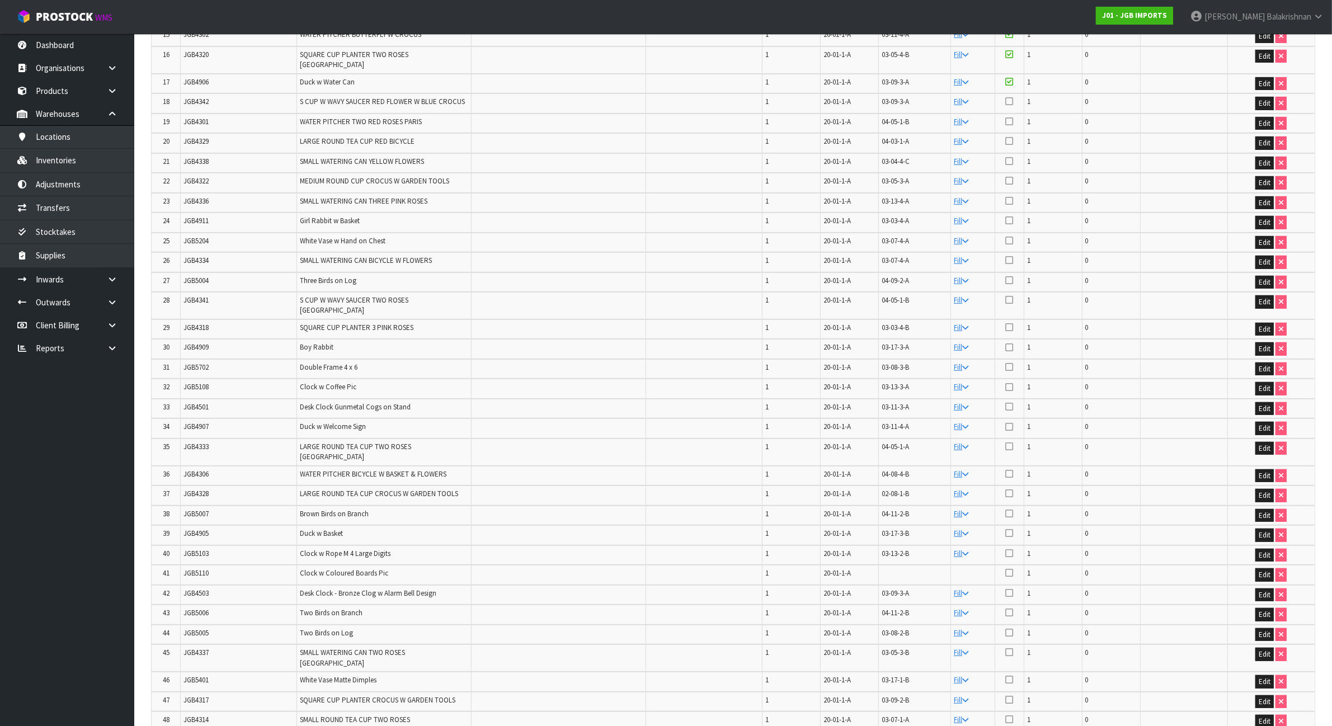
click at [203, 97] on td "JGB4342" at bounding box center [239, 103] width 116 height 20
click at [1013, 97] on icon at bounding box center [1009, 101] width 8 height 9
click at [0, 0] on input "checkbox" at bounding box center [0, 0] width 0 height 0
click at [188, 117] on span "JGB4301" at bounding box center [195, 122] width 25 height 10
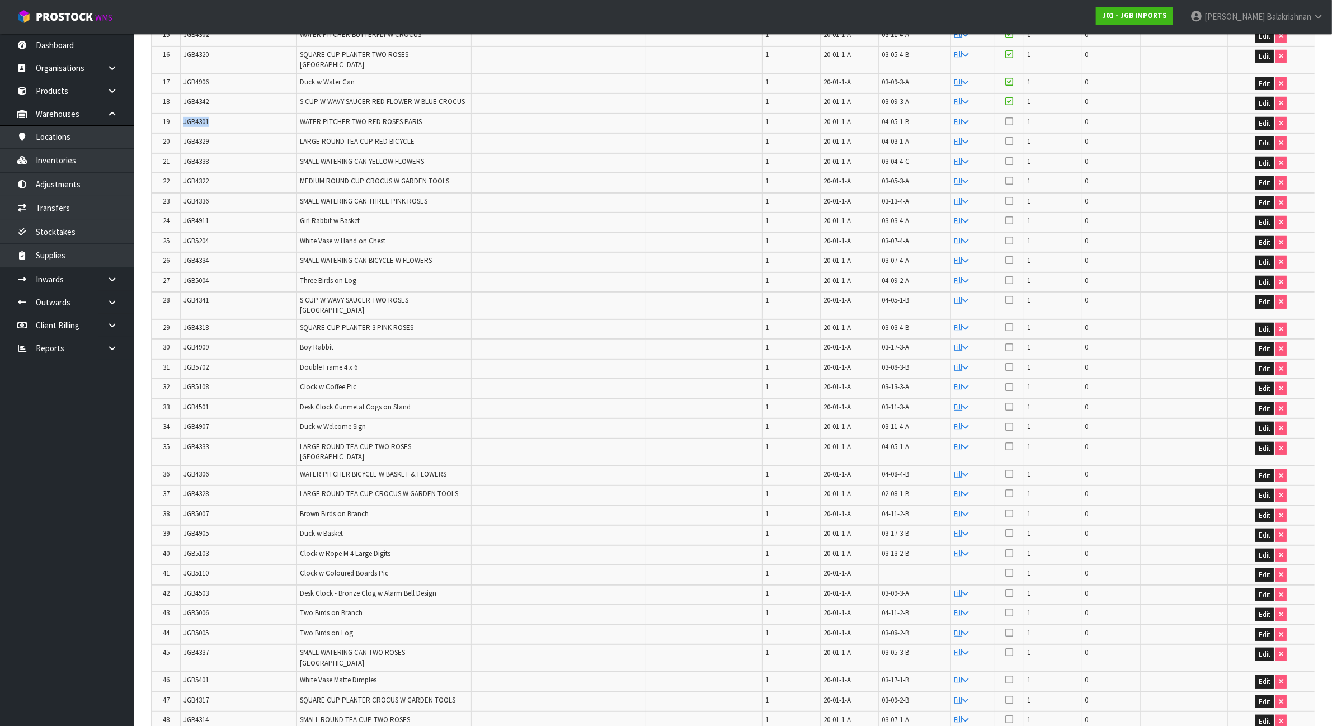
click at [188, 117] on span "JGB4301" at bounding box center [195, 122] width 25 height 10
click at [1009, 117] on icon at bounding box center [1009, 121] width 8 height 9
click at [0, 0] on input "checkbox" at bounding box center [0, 0] width 0 height 0
click at [199, 135] on td "JGB4329" at bounding box center [239, 143] width 116 height 20
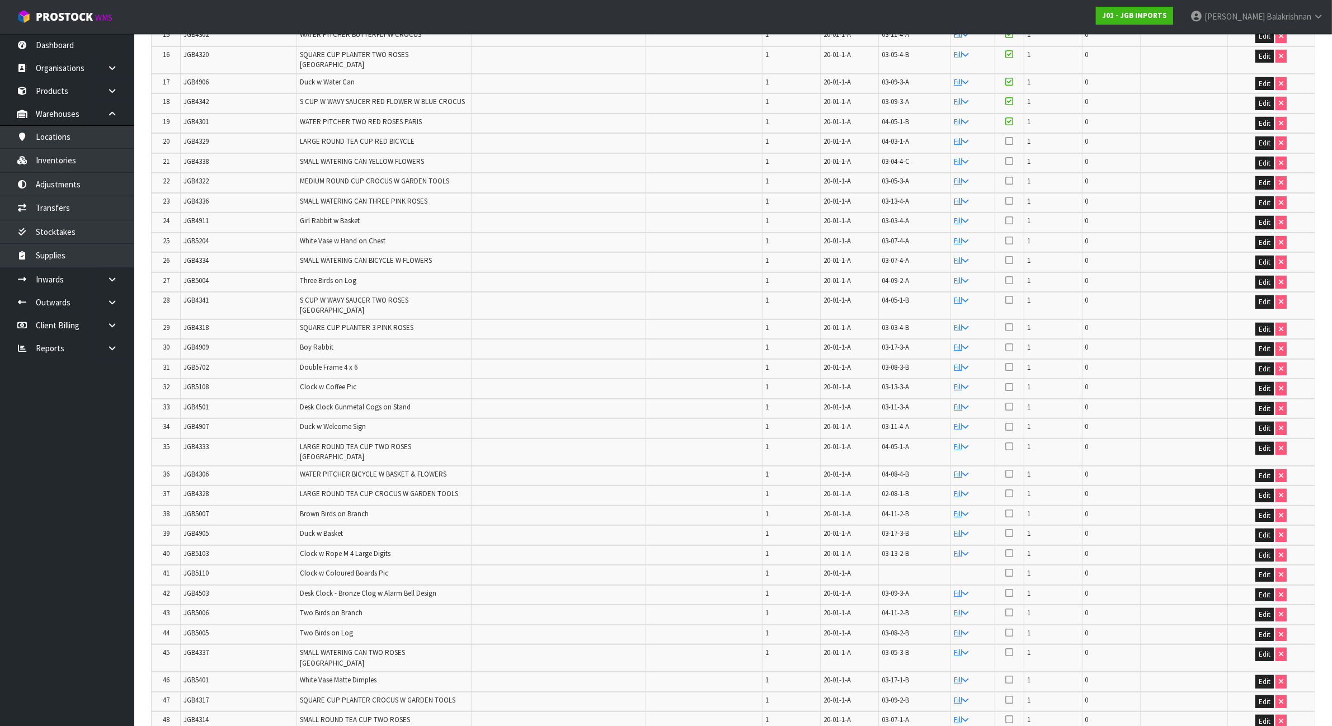
click at [1014, 133] on td at bounding box center [1009, 143] width 29 height 20
click at [1008, 137] on icon at bounding box center [1009, 141] width 8 height 9
click at [0, 0] on input "checkbox" at bounding box center [0, 0] width 0 height 0
click at [207, 157] on span "JGB4338" at bounding box center [195, 162] width 25 height 10
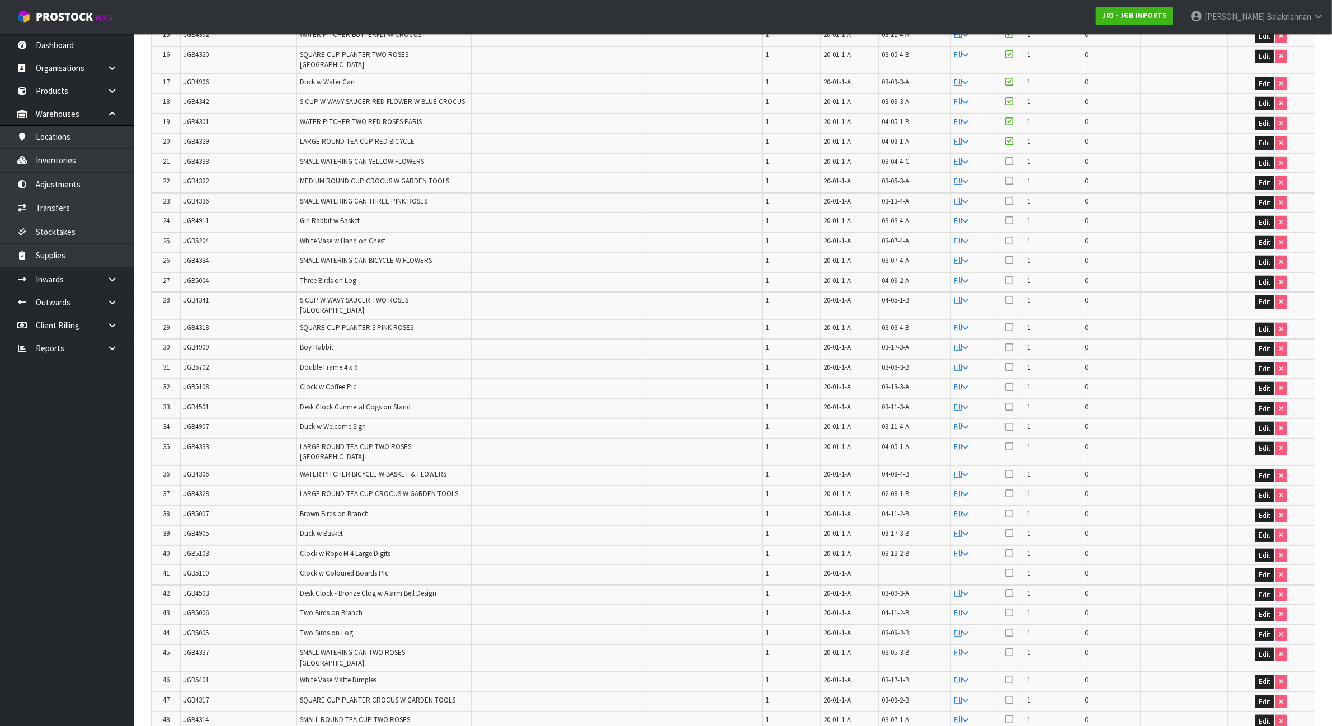
click at [1008, 157] on icon at bounding box center [1009, 161] width 8 height 9
click at [0, 0] on input "checkbox" at bounding box center [0, 0] width 0 height 0
click at [190, 196] on span "JGB4336" at bounding box center [195, 201] width 25 height 10
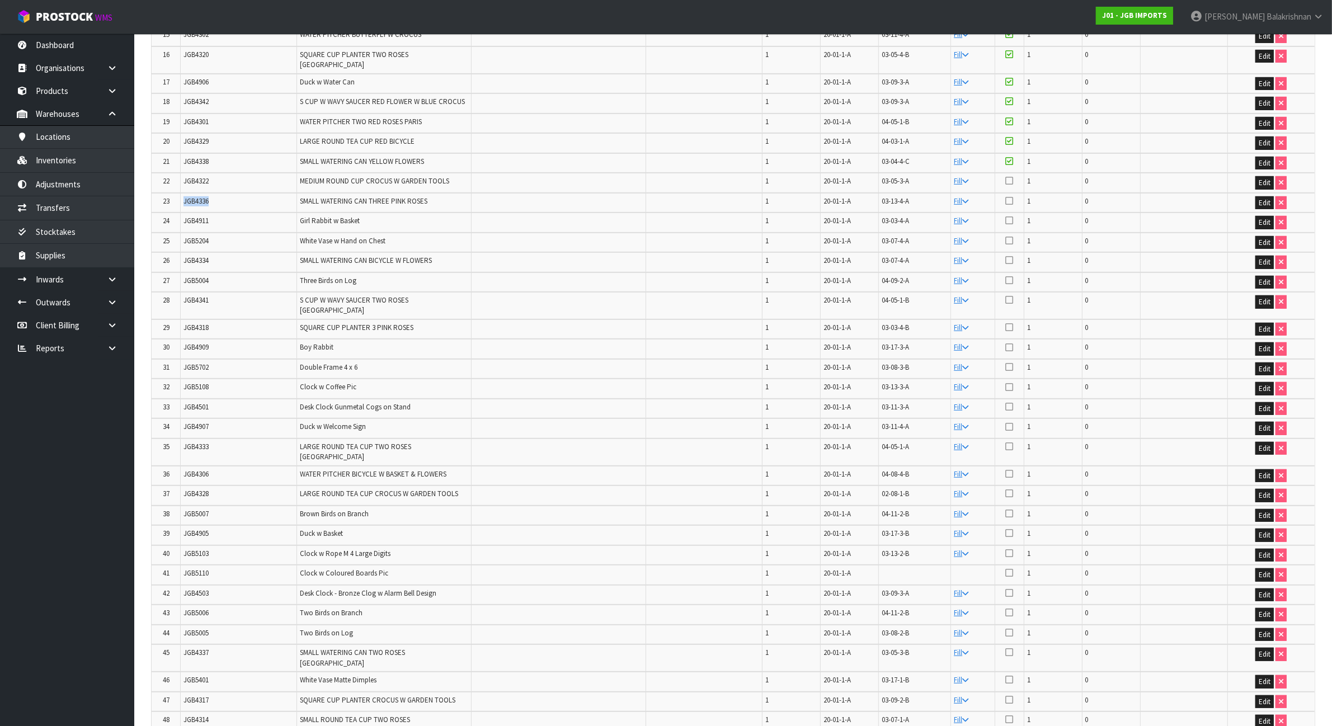
click at [190, 196] on span "JGB4336" at bounding box center [195, 201] width 25 height 10
click at [1007, 196] on icon at bounding box center [1009, 200] width 8 height 9
click at [0, 0] on input "checkbox" at bounding box center [0, 0] width 0 height 0
click at [1016, 173] on td at bounding box center [1009, 183] width 29 height 20
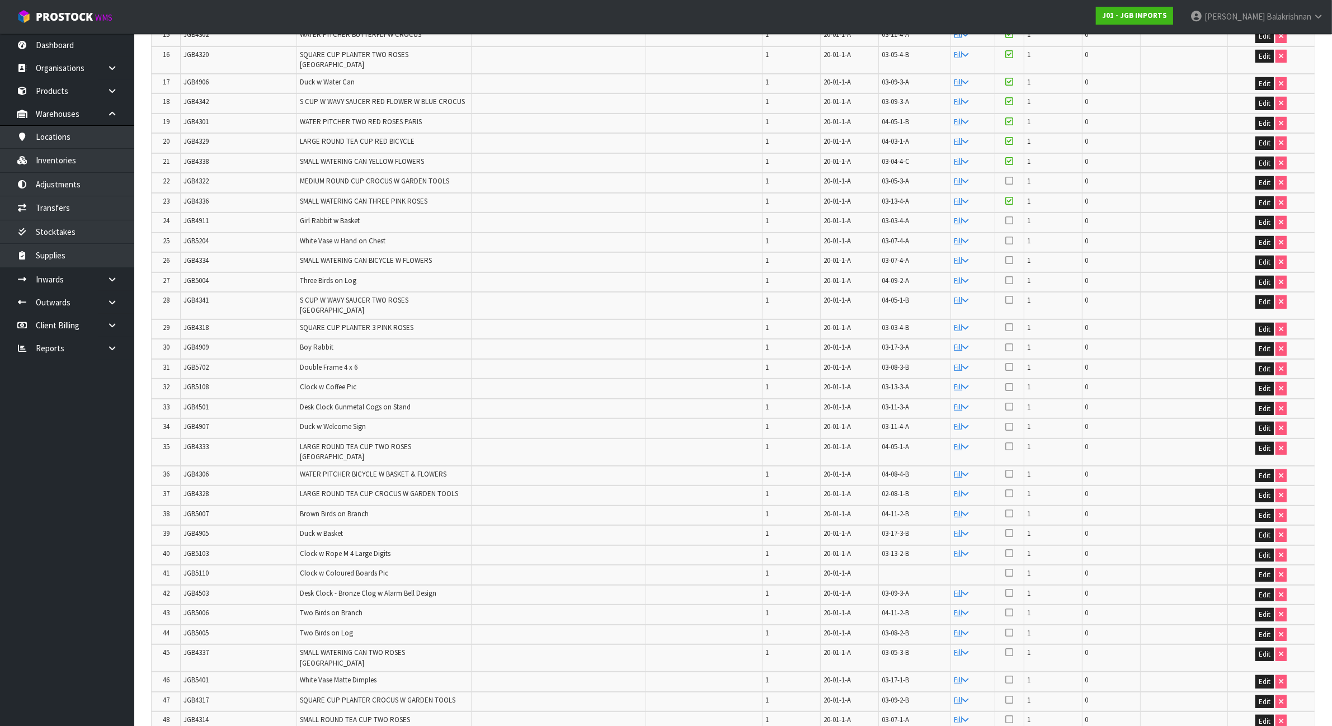
click at [1004, 173] on td at bounding box center [1009, 183] width 29 height 20
click at [1006, 176] on icon at bounding box center [1009, 180] width 8 height 9
click at [0, 0] on input "checkbox" at bounding box center [0, 0] width 0 height 0
click at [195, 216] on span "JGB4911" at bounding box center [195, 221] width 25 height 10
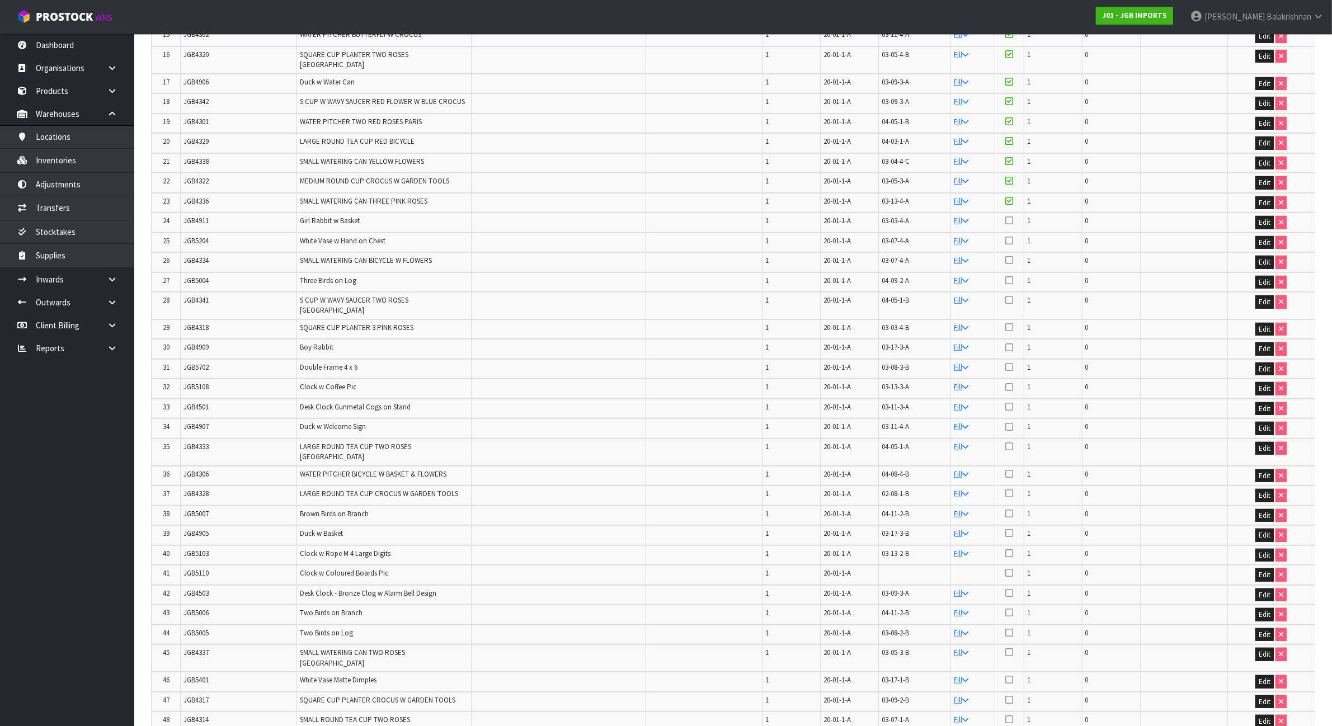
click at [1008, 216] on icon at bounding box center [1009, 220] width 8 height 9
click at [0, 0] on input "checkbox" at bounding box center [0, 0] width 0 height 0
click at [210, 233] on td "JGB5204" at bounding box center [239, 243] width 116 height 20
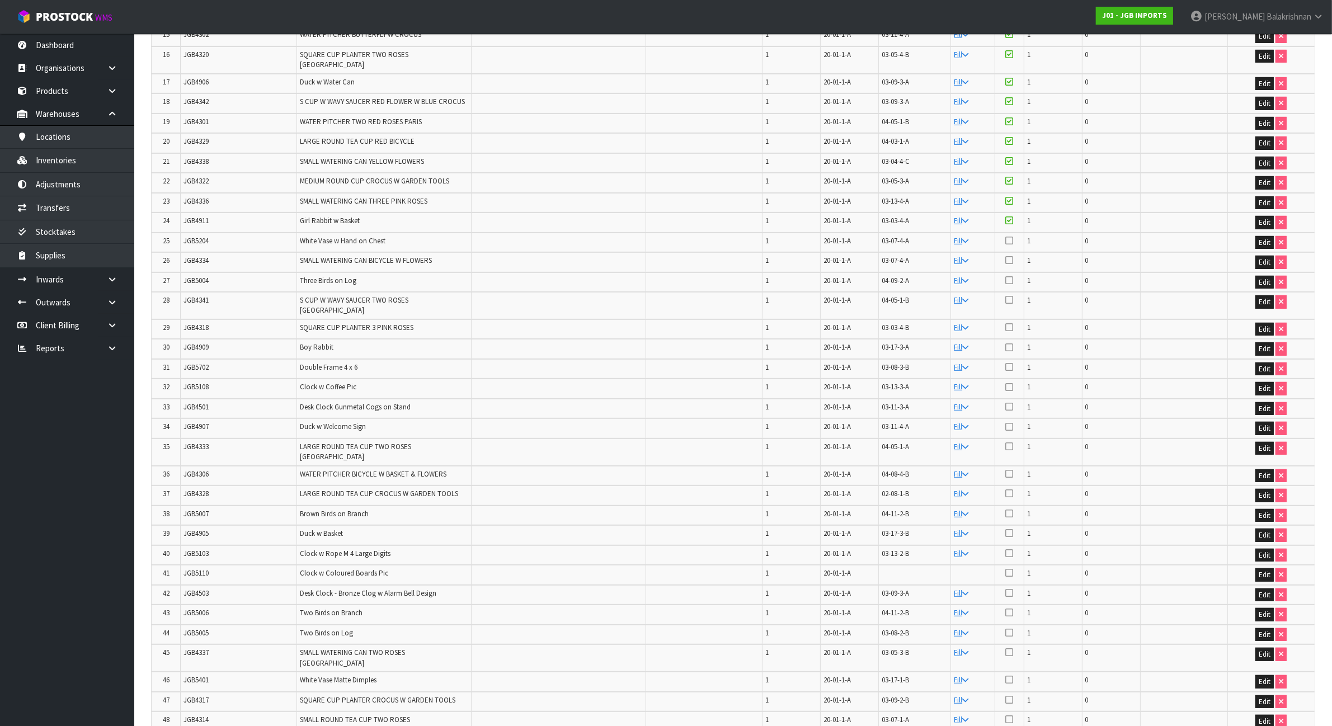
click at [1011, 236] on icon at bounding box center [1009, 240] width 8 height 9
click at [0, 0] on input "checkbox" at bounding box center [0, 0] width 0 height 0
click at [188, 256] on span "JGB4334" at bounding box center [195, 261] width 25 height 10
click at [1013, 256] on icon at bounding box center [1009, 260] width 8 height 9
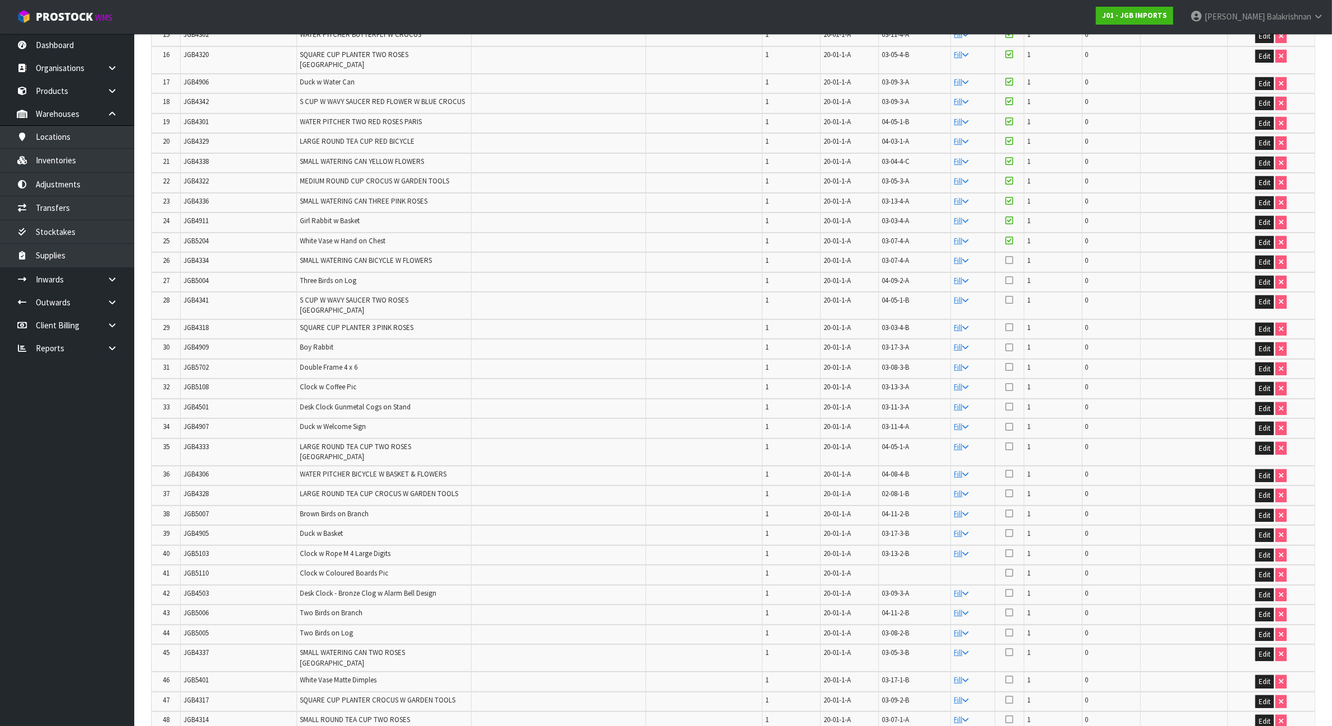
click at [0, 0] on input "checkbox" at bounding box center [0, 0] width 0 height 0
click at [187, 276] on span "JGB5004" at bounding box center [195, 281] width 25 height 10
click at [1009, 276] on icon at bounding box center [1009, 280] width 8 height 9
click at [0, 0] on input "checkbox" at bounding box center [0, 0] width 0 height 0
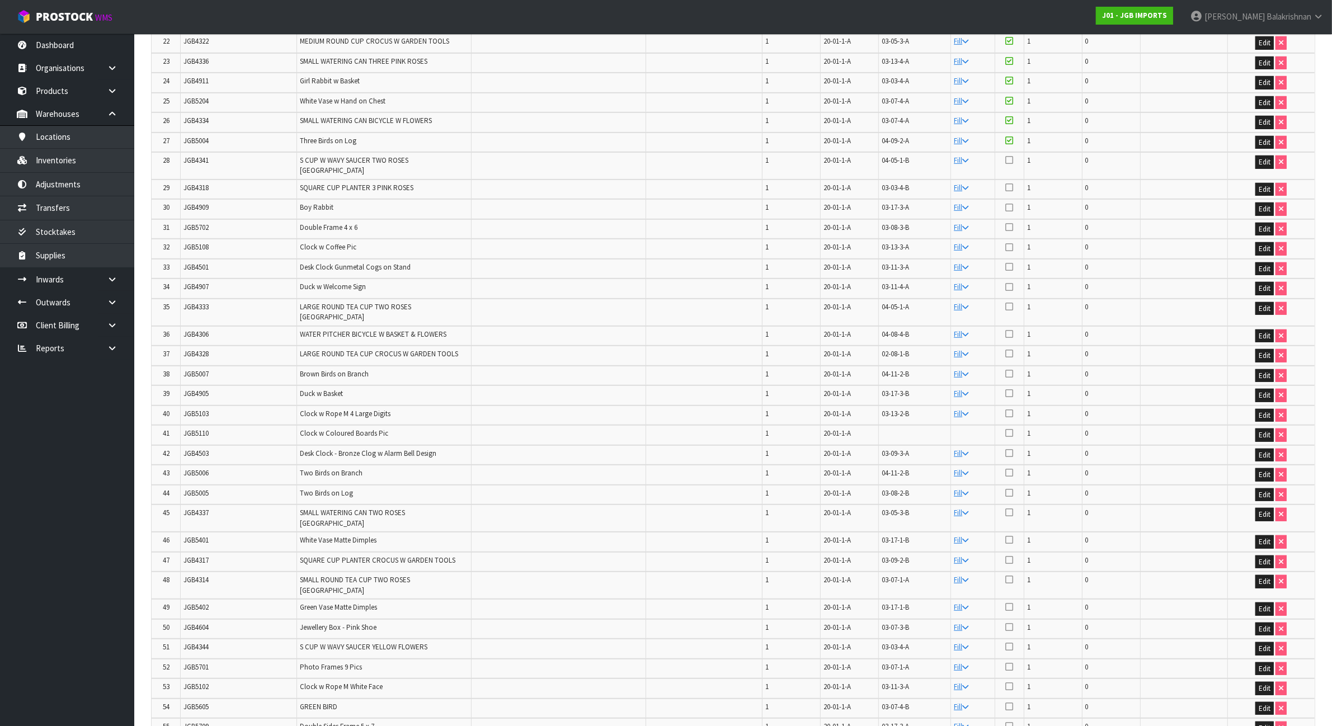
scroll to position [769, 0]
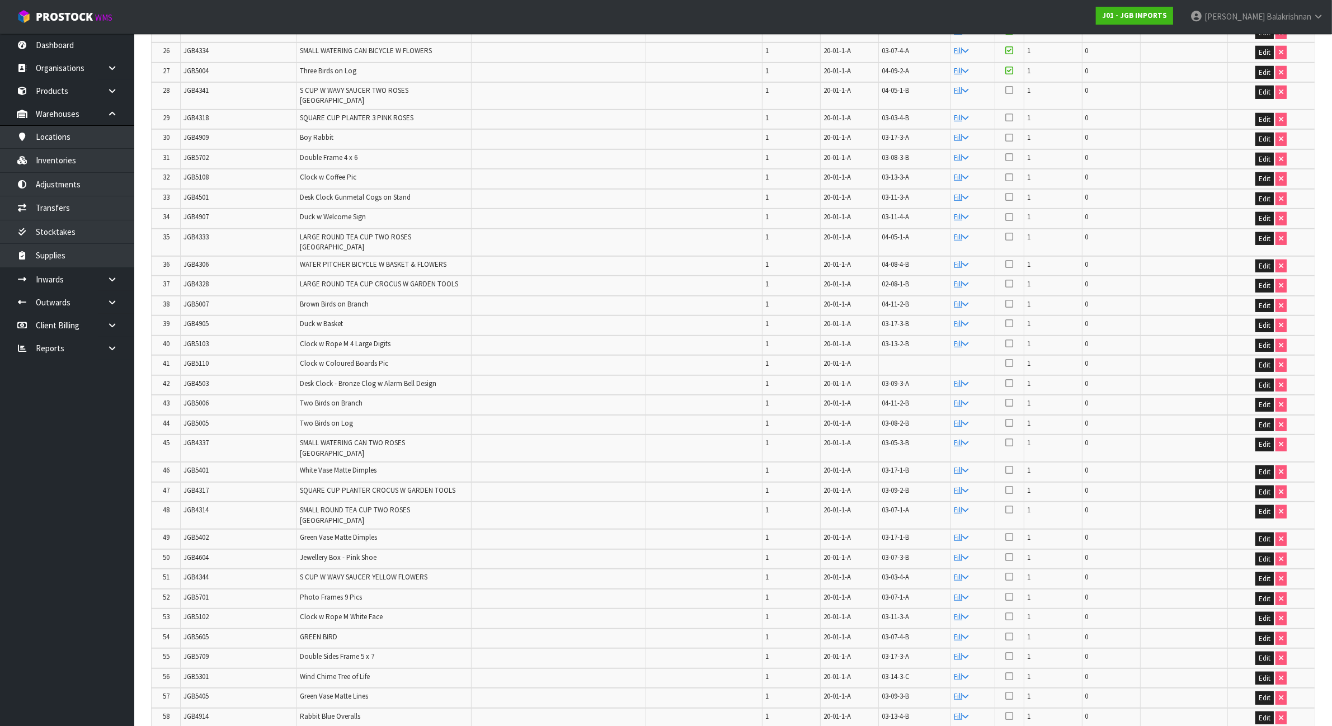
click at [195, 86] on span "JGB4341" at bounding box center [195, 91] width 25 height 10
click at [1008, 86] on icon at bounding box center [1009, 90] width 8 height 9
click at [0, 0] on input "checkbox" at bounding box center [0, 0] width 0 height 0
click at [182, 110] on td "JGB4318" at bounding box center [239, 120] width 116 height 20
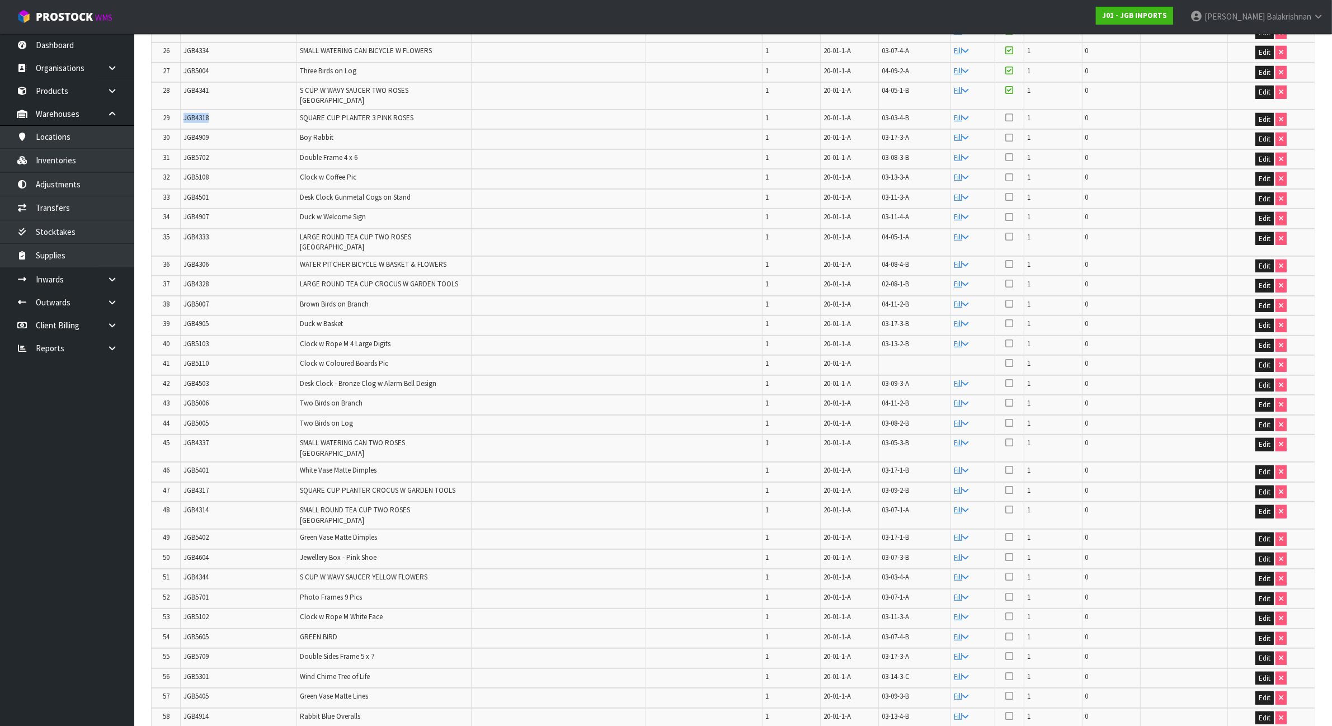
click at [182, 110] on td "JGB4318" at bounding box center [239, 120] width 116 height 20
click at [1008, 113] on icon at bounding box center [1009, 117] width 8 height 9
click at [0, 0] on input "checkbox" at bounding box center [0, 0] width 0 height 0
click at [196, 133] on span "JGB4909" at bounding box center [195, 138] width 25 height 10
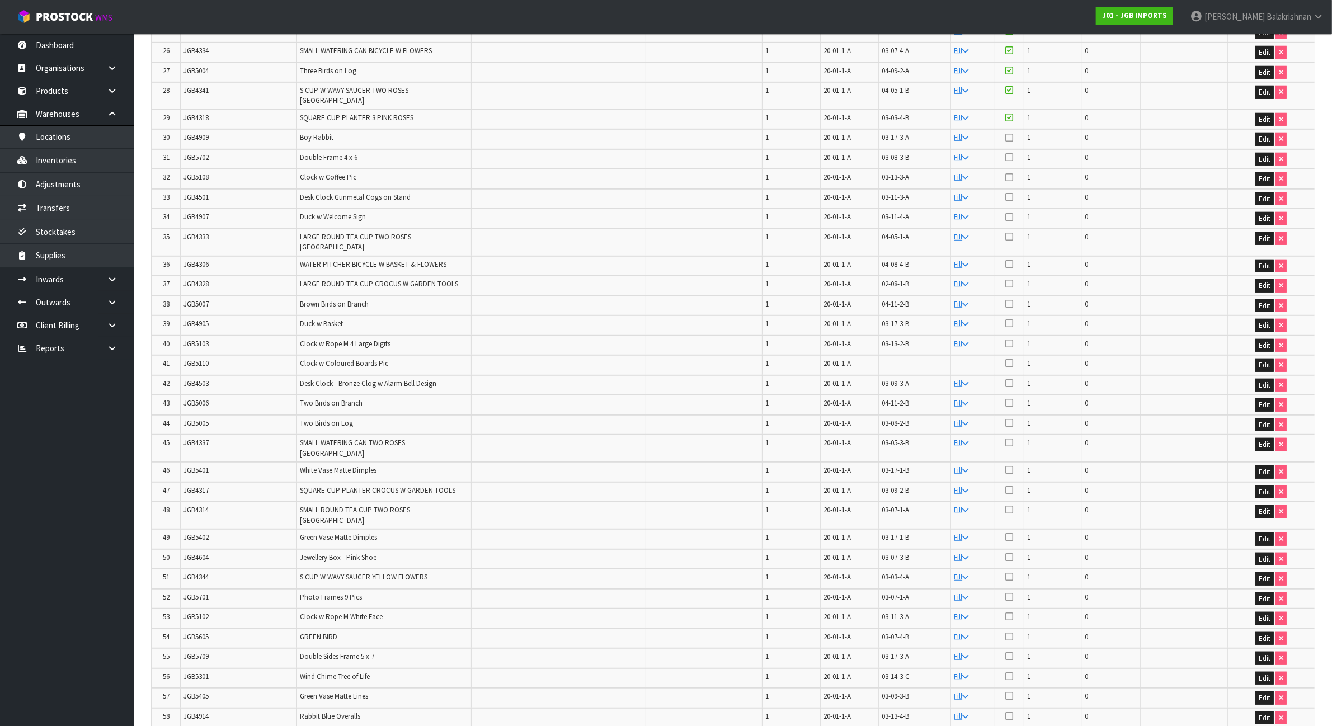
click at [1010, 133] on icon at bounding box center [1009, 137] width 8 height 9
click at [0, 0] on input "checkbox" at bounding box center [0, 0] width 0 height 0
click at [191, 153] on span "JGB5702" at bounding box center [195, 158] width 25 height 10
click at [1011, 153] on icon at bounding box center [1009, 157] width 8 height 9
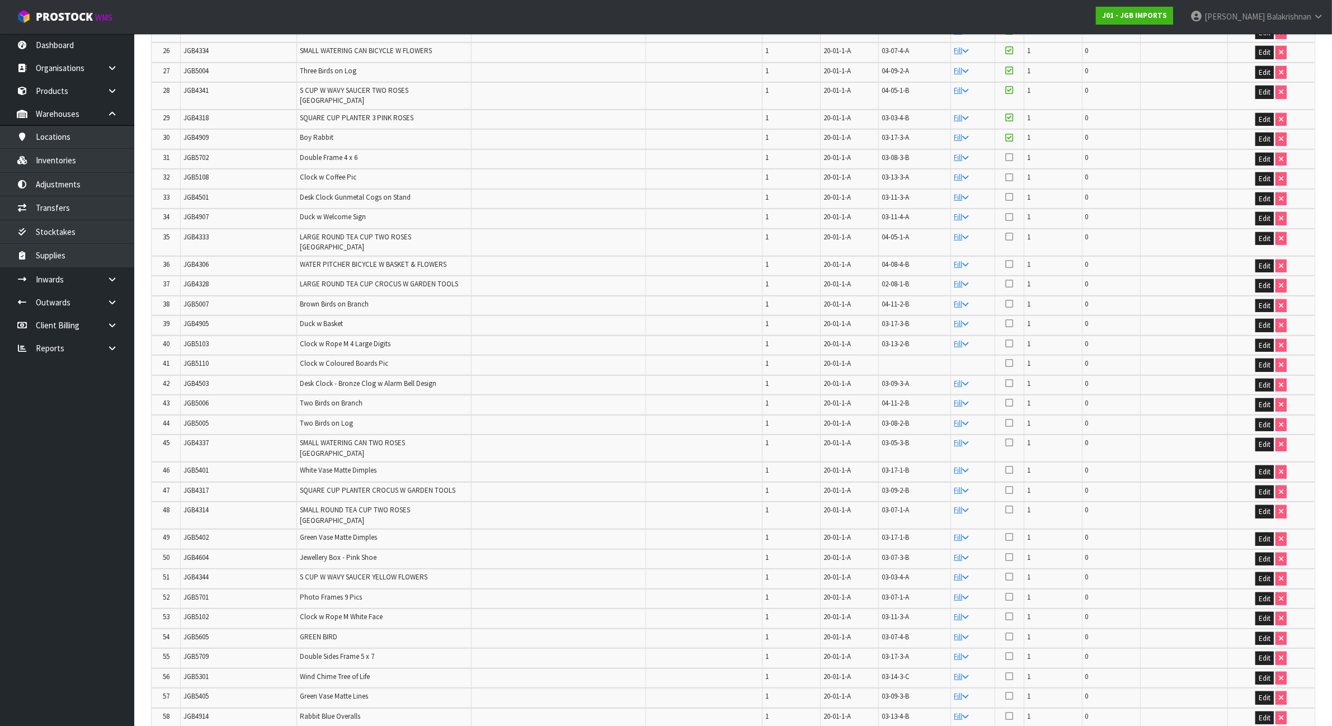
click at [0, 0] on input "checkbox" at bounding box center [0, 0] width 0 height 0
click at [183, 172] on span "JGB5108" at bounding box center [195, 177] width 25 height 10
click at [1008, 173] on icon at bounding box center [1009, 177] width 8 height 9
click at [0, 0] on input "checkbox" at bounding box center [0, 0] width 0 height 0
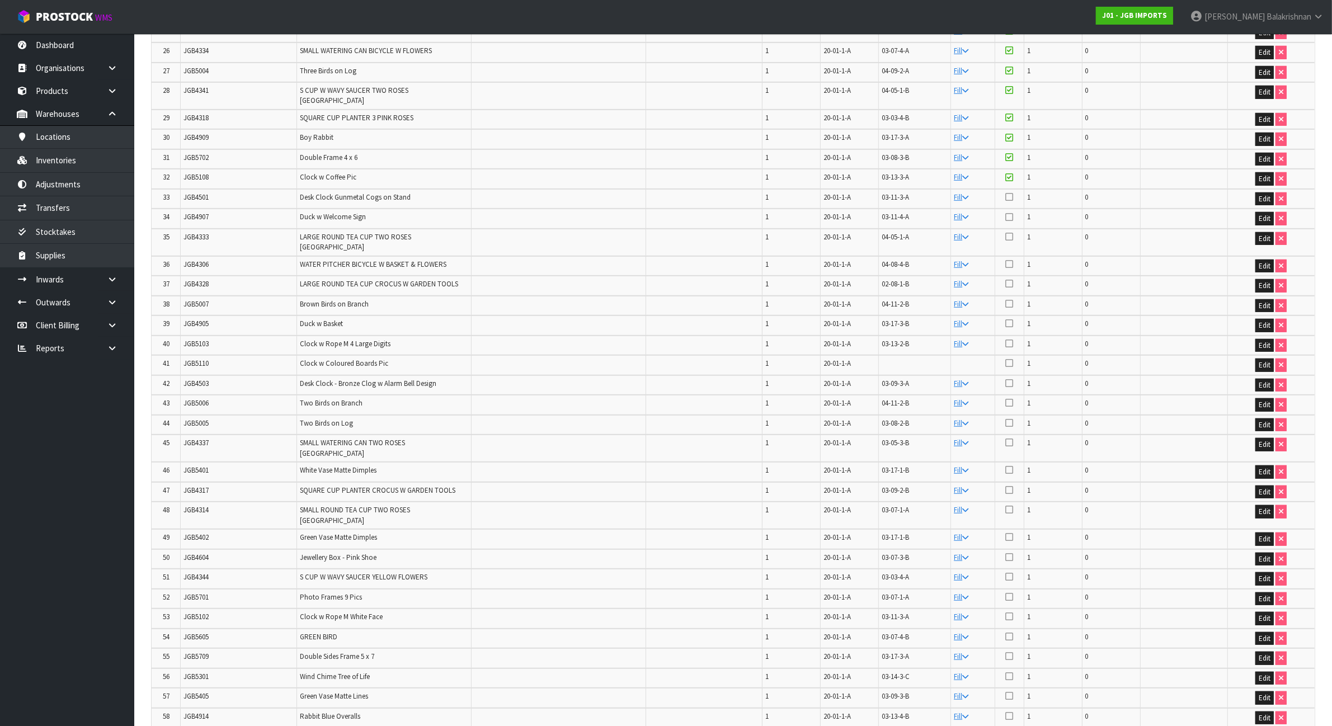
click at [183, 192] on span "JGB4501" at bounding box center [195, 197] width 25 height 10
click at [1011, 192] on icon at bounding box center [1009, 196] width 8 height 9
click at [0, 0] on input "checkbox" at bounding box center [0, 0] width 0 height 0
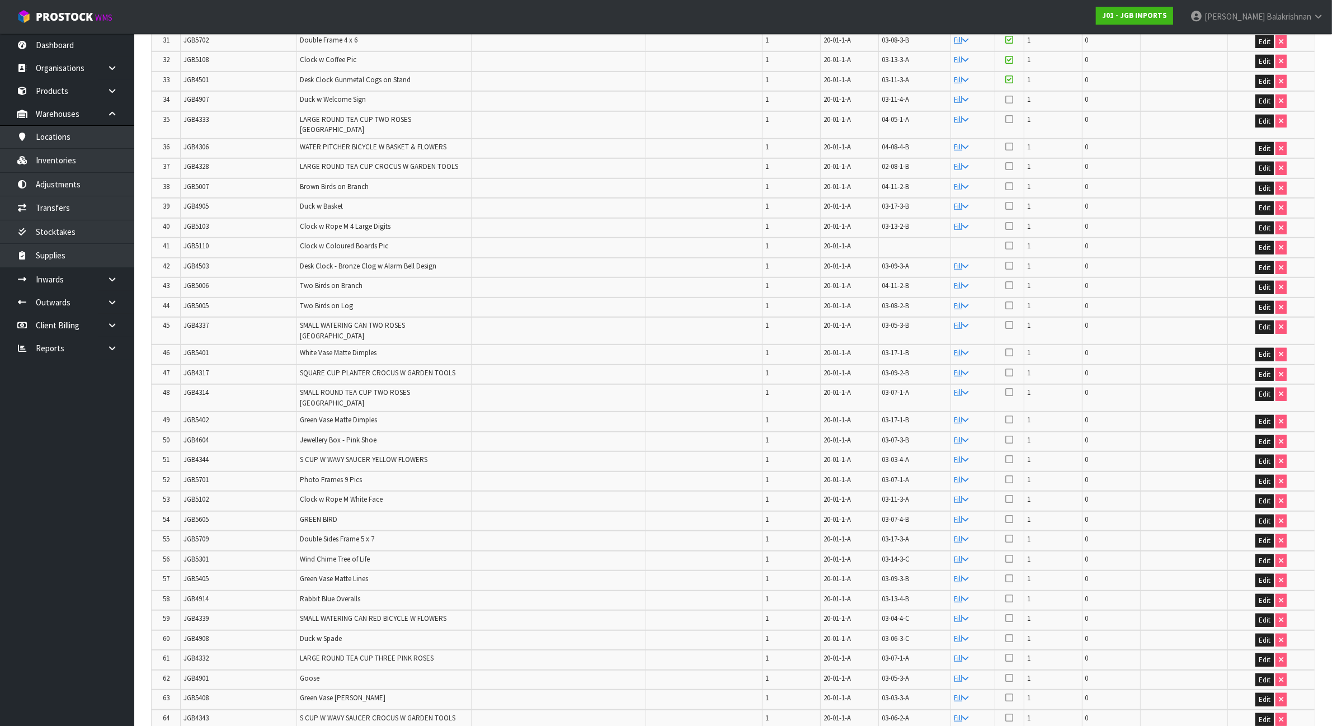
scroll to position [909, 0]
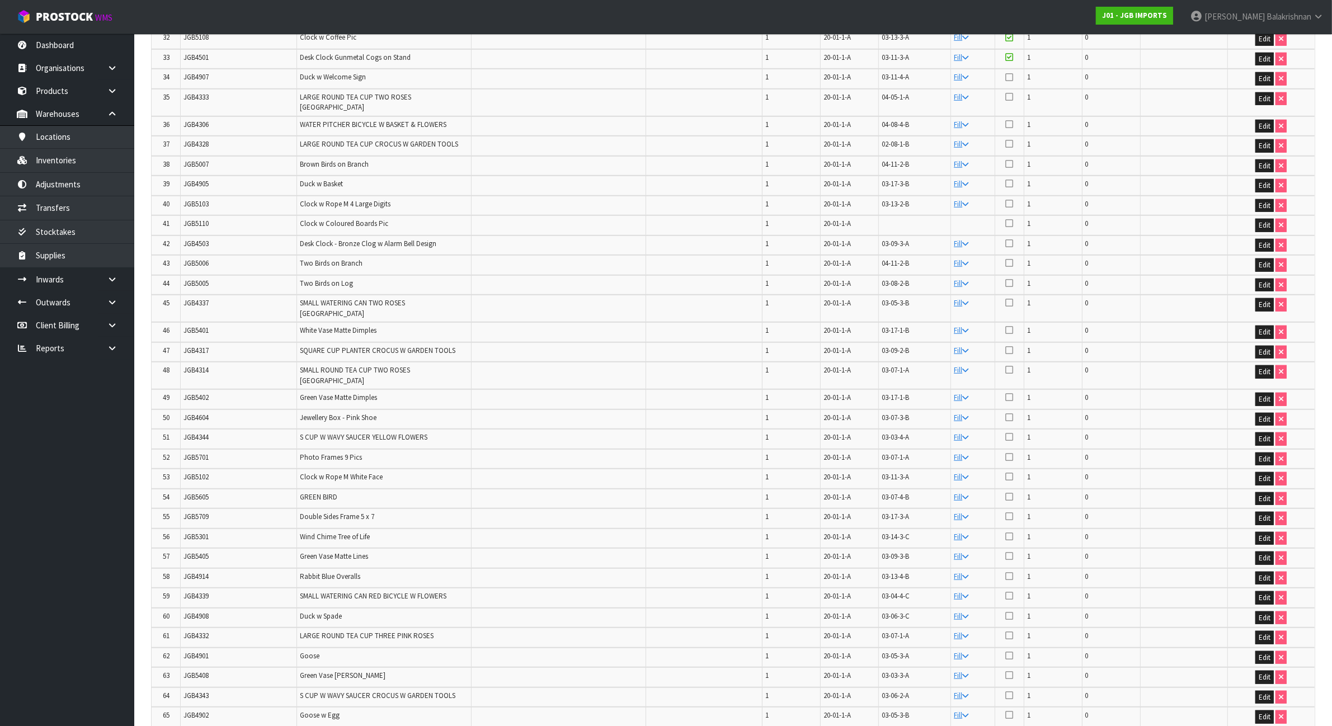
click at [182, 69] on td "JGB4907" at bounding box center [239, 79] width 116 height 20
click at [1004, 69] on td at bounding box center [1009, 79] width 29 height 20
click at [1009, 73] on icon at bounding box center [1009, 77] width 8 height 9
click at [0, 0] on input "checkbox" at bounding box center [0, 0] width 0 height 0
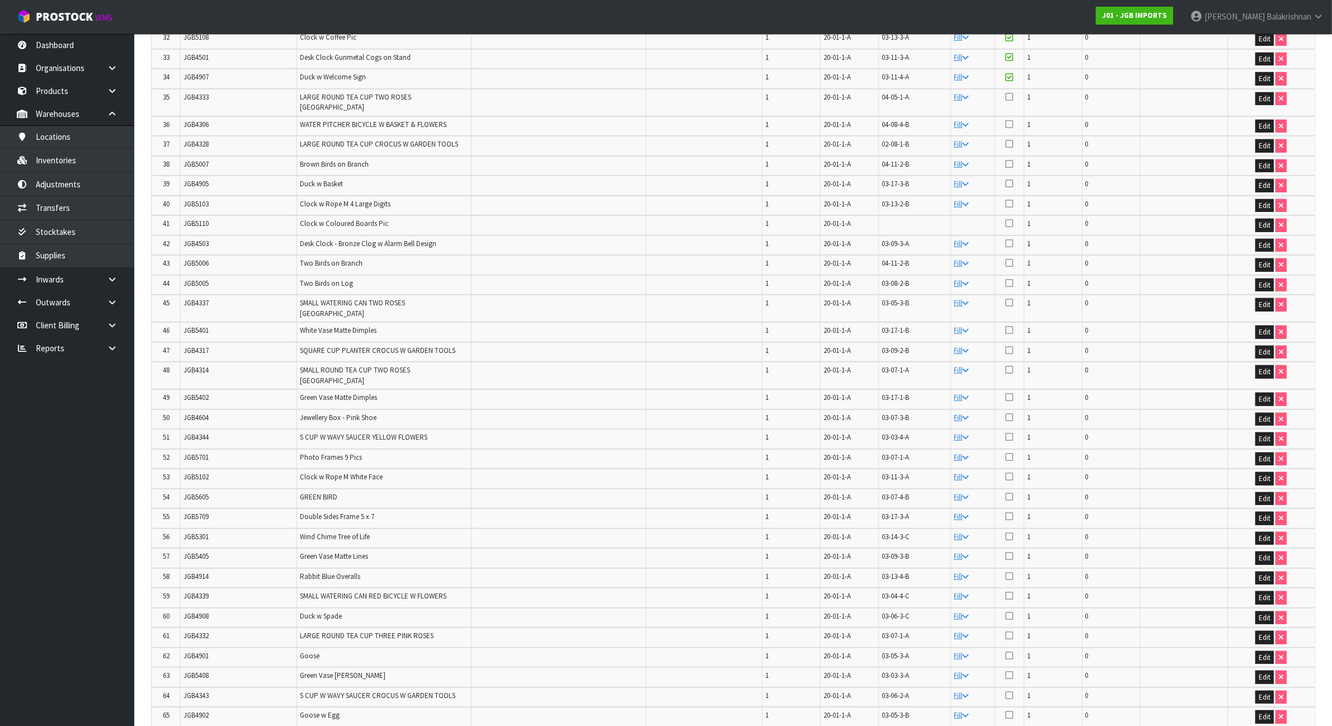
click at [187, 92] on span "JGB4333" at bounding box center [195, 97] width 25 height 10
click at [1009, 92] on icon at bounding box center [1009, 96] width 8 height 9
click at [0, 0] on input "checkbox" at bounding box center [0, 0] width 0 height 0
click at [196, 116] on td "JGB4306" at bounding box center [239, 126] width 116 height 20
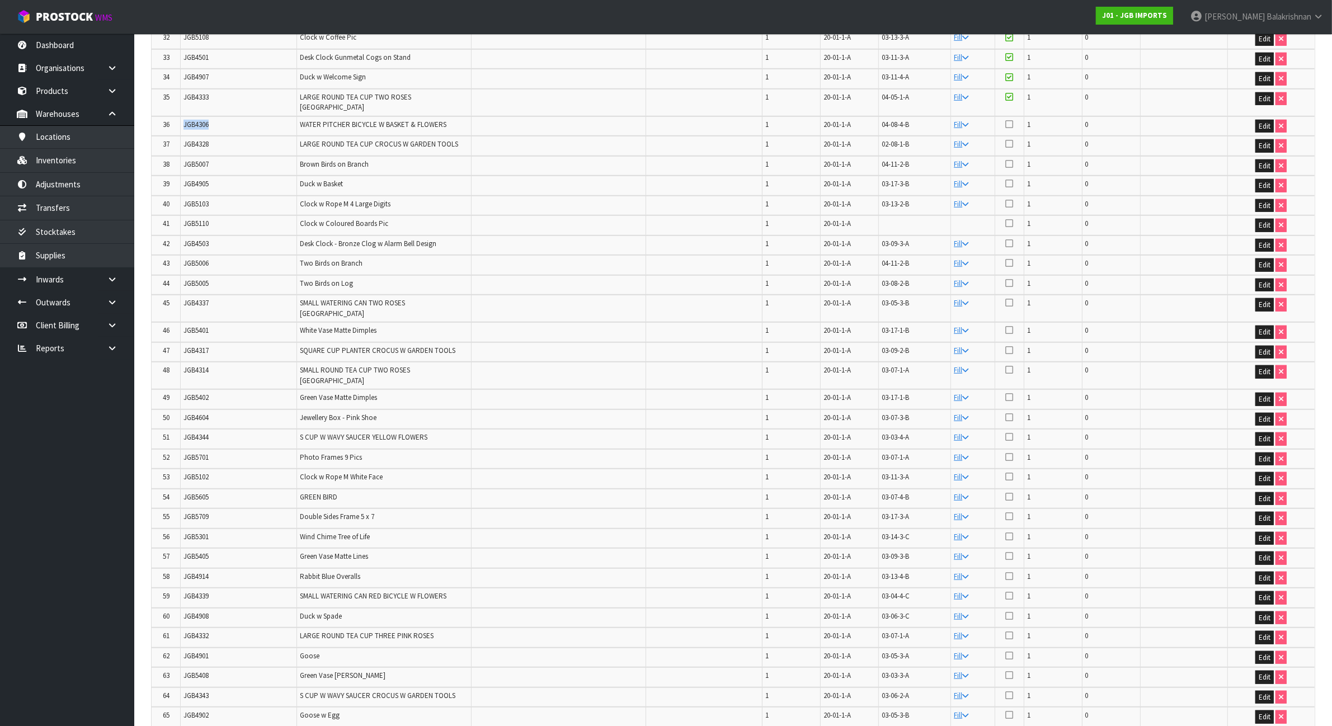
click at [195, 120] on span "JGB4306" at bounding box center [195, 125] width 25 height 10
click at [1013, 120] on icon at bounding box center [1009, 124] width 8 height 9
click at [0, 0] on input "checkbox" at bounding box center [0, 0] width 0 height 0
click at [192, 139] on span "JGB4328" at bounding box center [195, 144] width 25 height 10
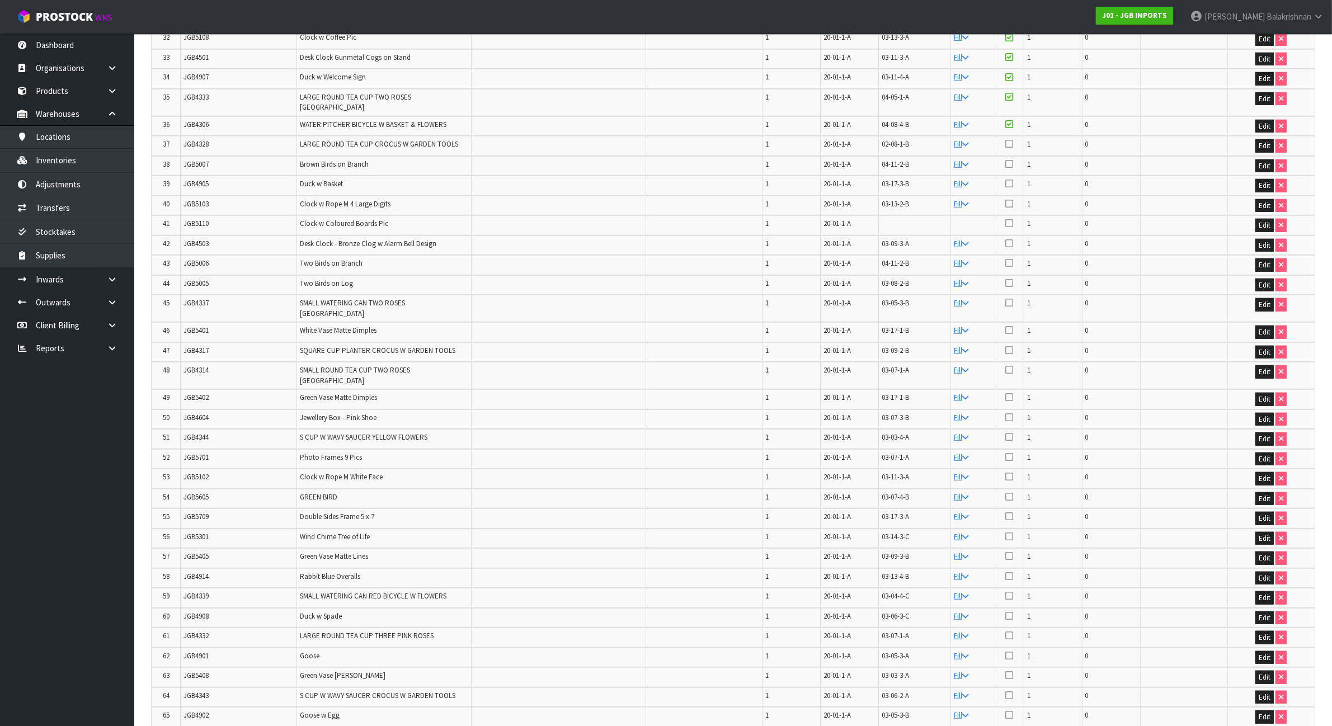
click at [1010, 139] on icon at bounding box center [1009, 143] width 8 height 9
click at [0, 0] on input "checkbox" at bounding box center [0, 0] width 0 height 0
click at [189, 159] on span "JGB5007" at bounding box center [195, 164] width 25 height 10
click at [1011, 159] on icon at bounding box center [1009, 163] width 8 height 9
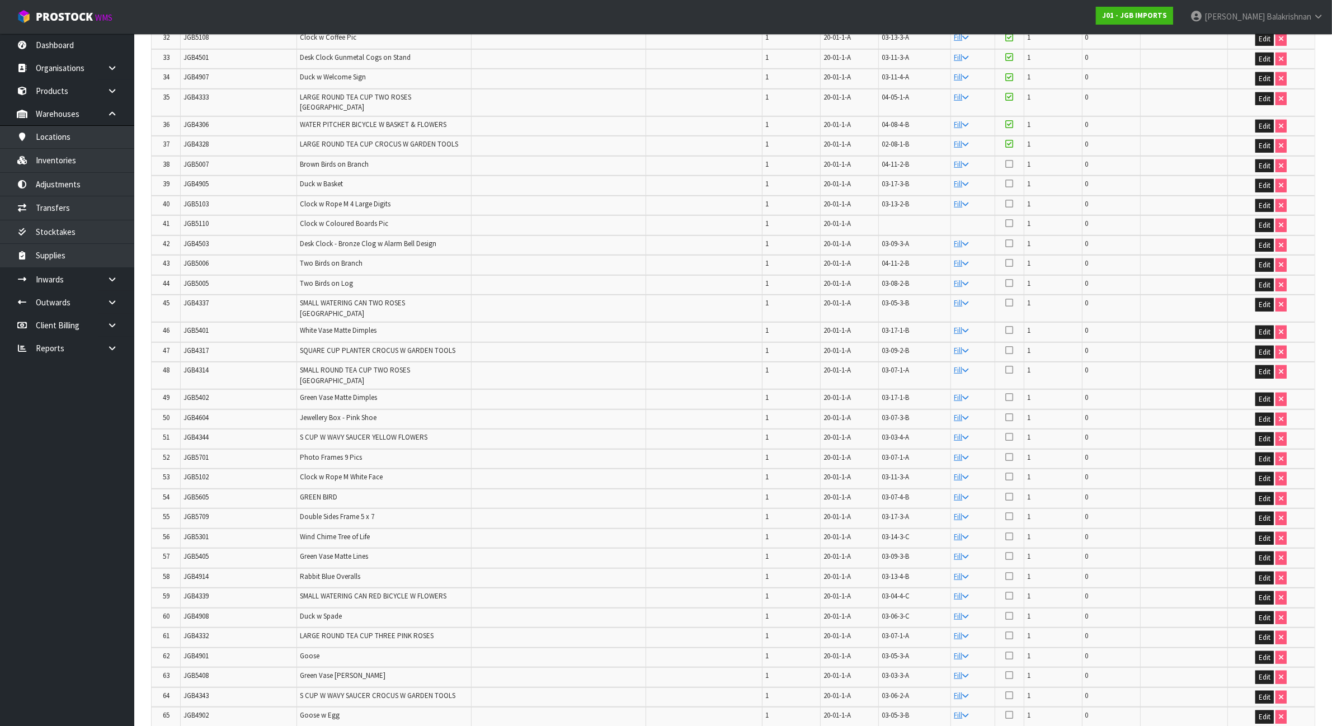
click at [0, 0] on input "checkbox" at bounding box center [0, 0] width 0 height 0
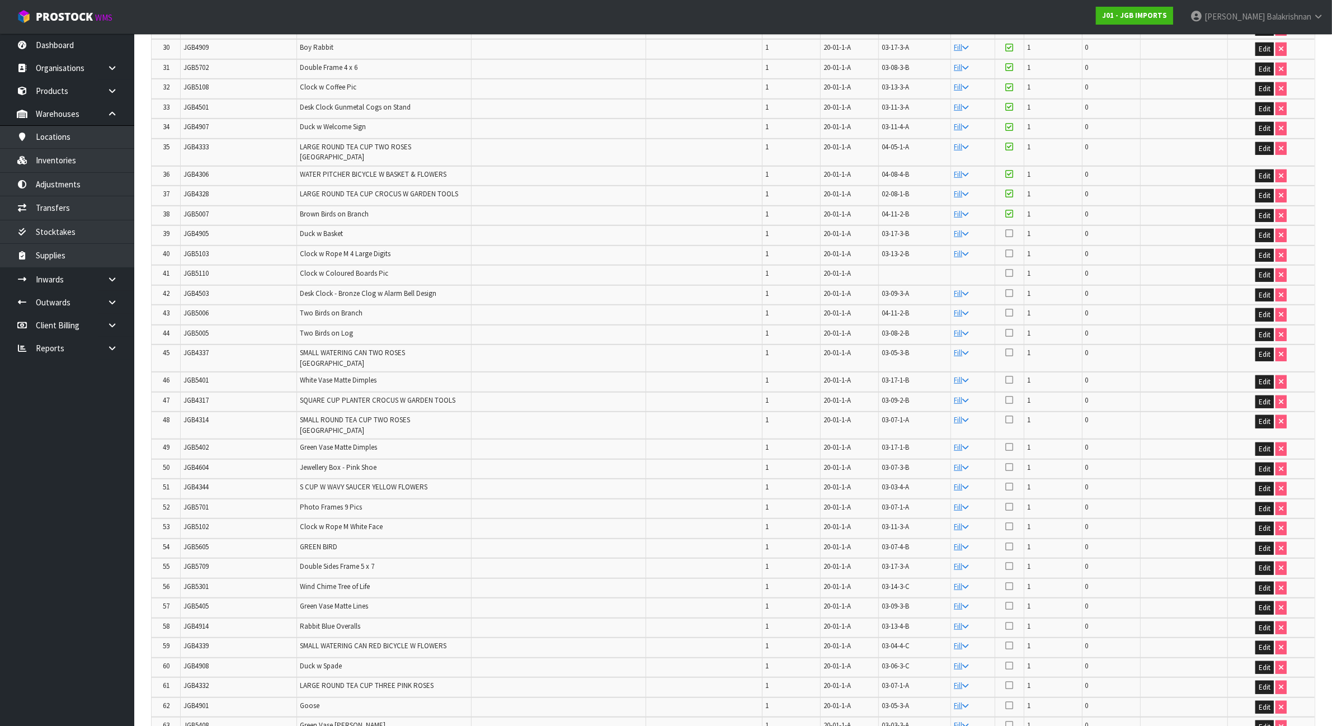
scroll to position [858, 0]
click at [186, 230] on span "JGB4905" at bounding box center [195, 235] width 25 height 10
click at [1010, 230] on icon at bounding box center [1009, 234] width 8 height 9
click at [0, 0] on input "checkbox" at bounding box center [0, 0] width 0 height 0
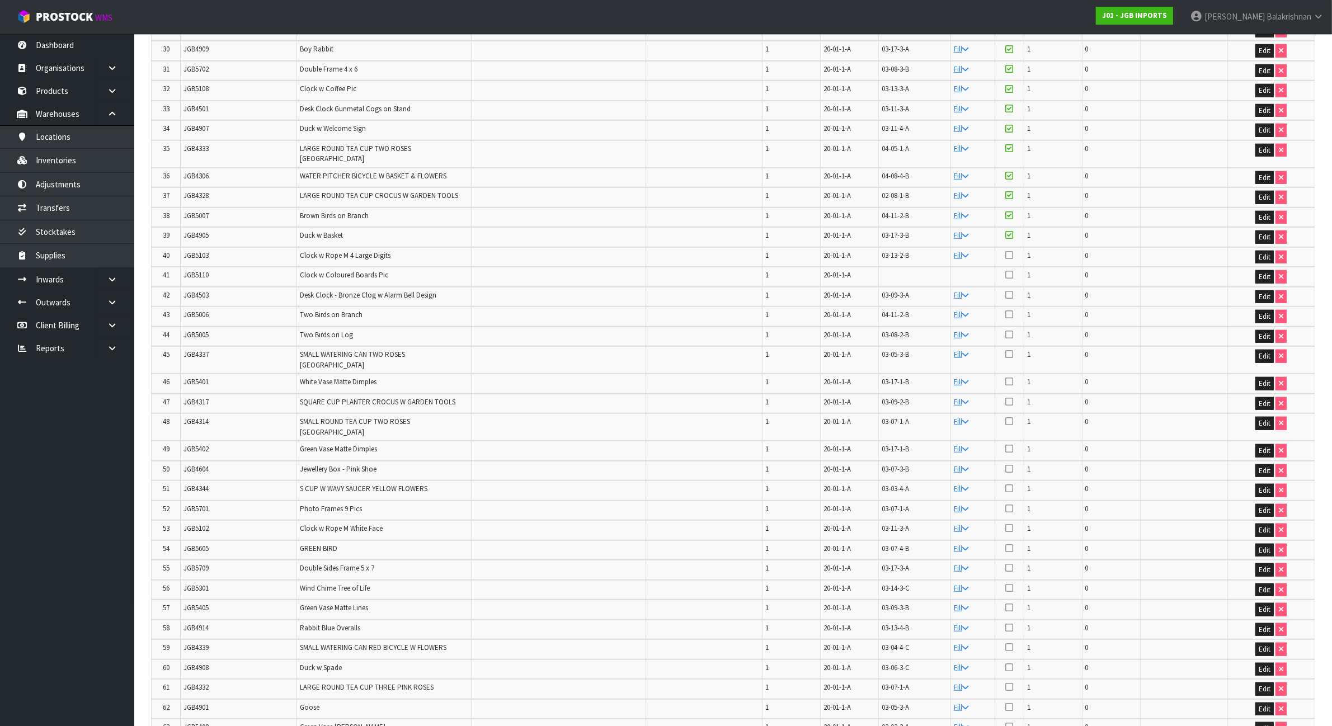
click at [205, 251] on span "JGB5103" at bounding box center [195, 256] width 25 height 10
click at [1010, 251] on icon at bounding box center [1009, 255] width 8 height 9
click at [0, 0] on input "checkbox" at bounding box center [0, 0] width 0 height 0
click at [204, 270] on span "JGB5110" at bounding box center [195, 275] width 25 height 10
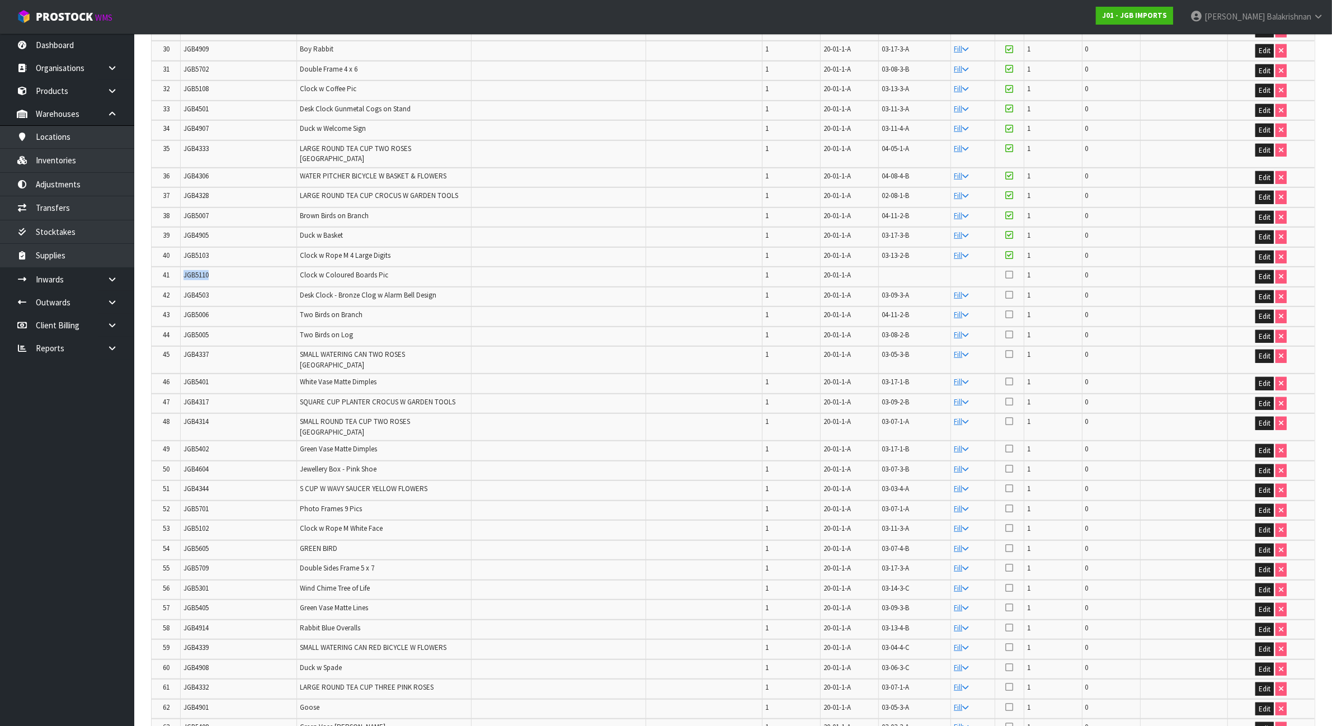
click at [204, 270] on span "JGB5110" at bounding box center [195, 275] width 25 height 10
click at [1263, 270] on button "Edit" at bounding box center [1264, 276] width 18 height 13
click at [907, 270] on input "text" at bounding box center [930, 277] width 97 height 14
paste input "03-04-6-A"
type input "03-04-6-A"
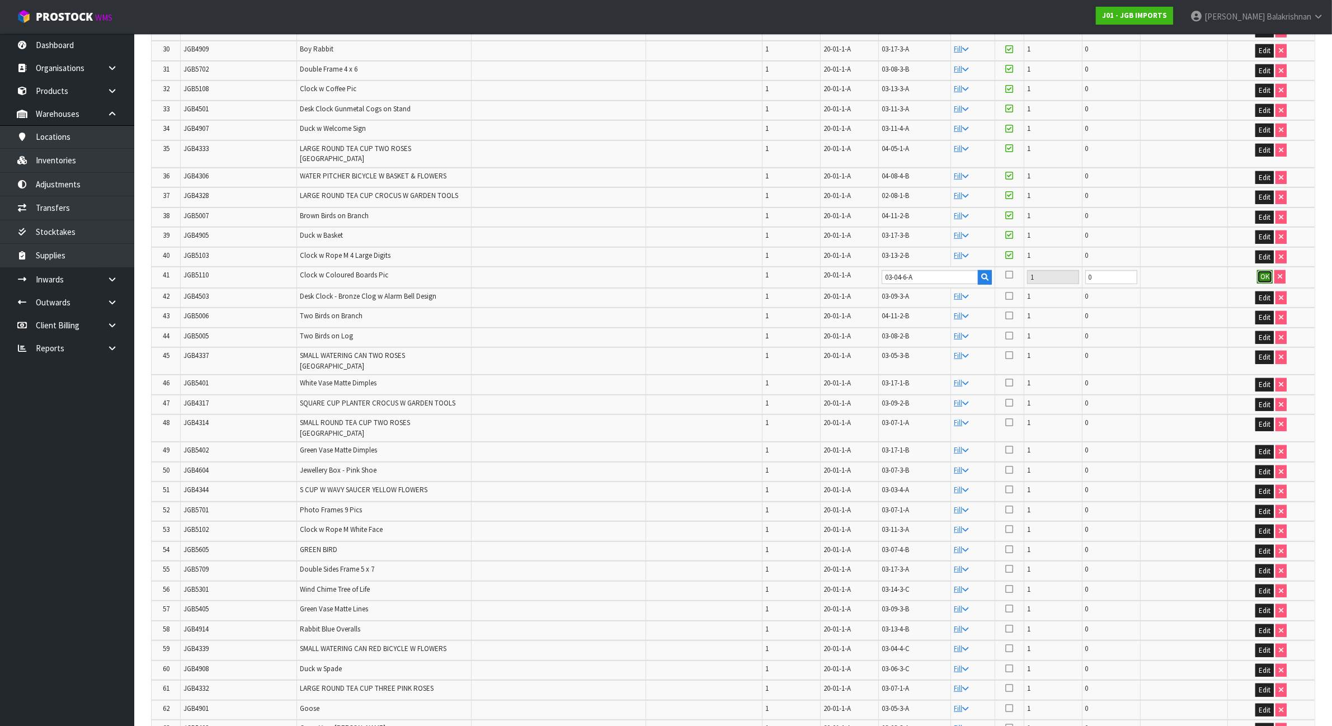
click at [1265, 270] on button "OK" at bounding box center [1265, 276] width 16 height 13
click at [193, 290] on span "JGB4503" at bounding box center [195, 295] width 25 height 10
click at [1008, 270] on icon at bounding box center [1009, 274] width 8 height 9
click at [0, 0] on input "checkbox" at bounding box center [0, 0] width 0 height 0
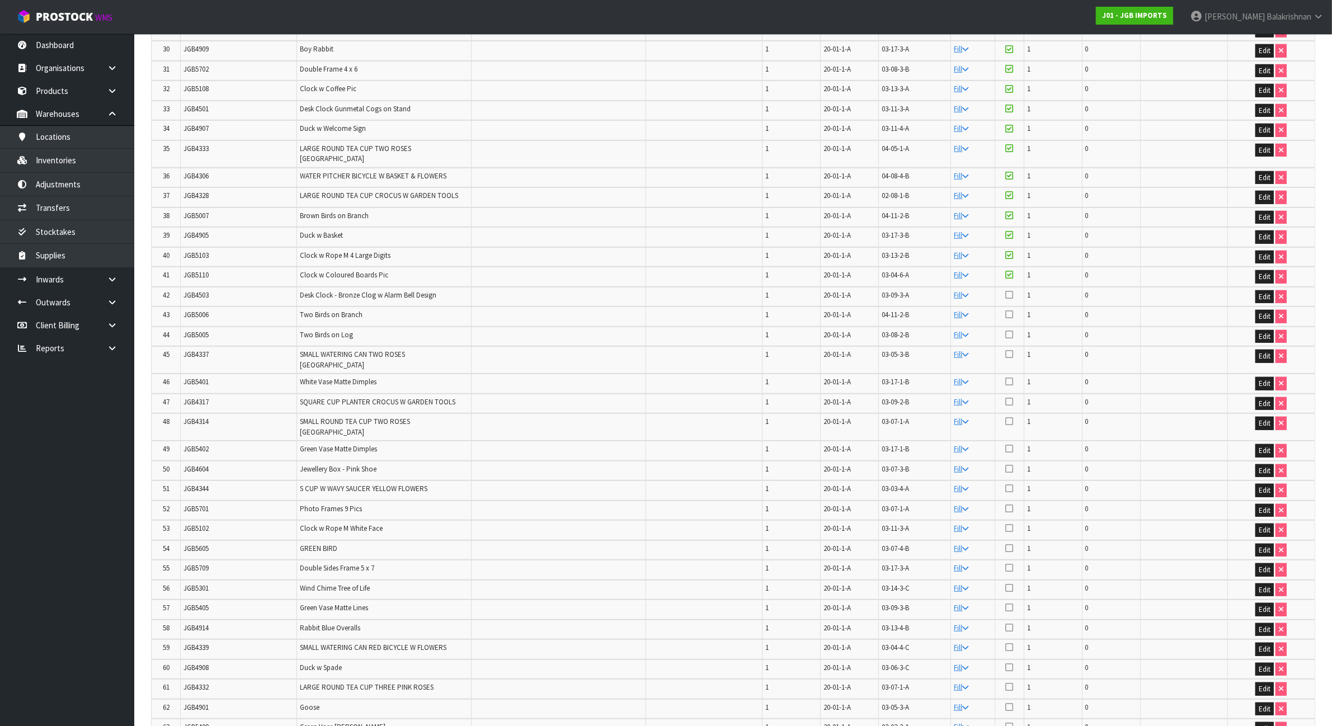
click at [203, 310] on span "JGB5006" at bounding box center [195, 315] width 25 height 10
click at [1007, 310] on icon at bounding box center [1009, 314] width 8 height 9
click at [0, 0] on input "checkbox" at bounding box center [0, 0] width 0 height 0
click at [1008, 290] on icon at bounding box center [1009, 294] width 8 height 9
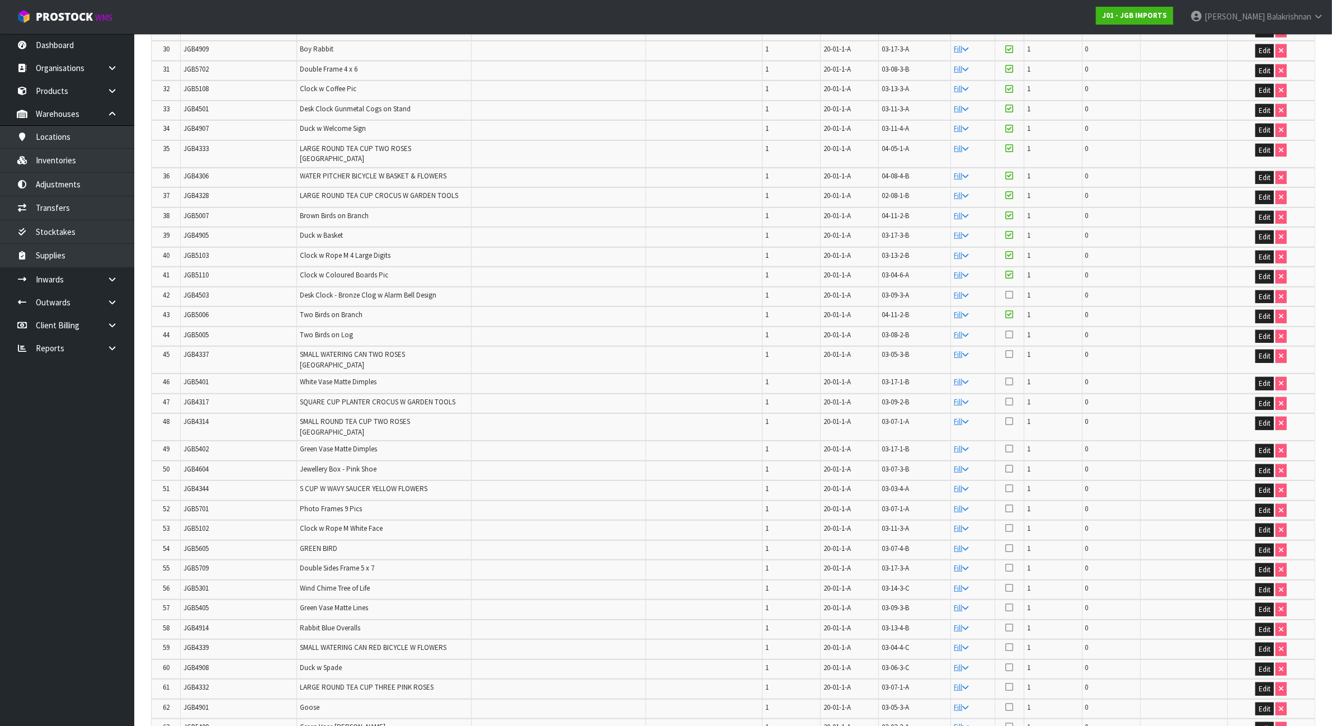
click at [0, 0] on input "checkbox" at bounding box center [0, 0] width 0 height 0
click at [201, 330] on span "JGB5005" at bounding box center [195, 335] width 25 height 10
click at [200, 330] on span "JGB5005" at bounding box center [195, 335] width 25 height 10
click at [1010, 330] on icon at bounding box center [1009, 334] width 8 height 9
click at [0, 0] on input "checkbox" at bounding box center [0, 0] width 0 height 0
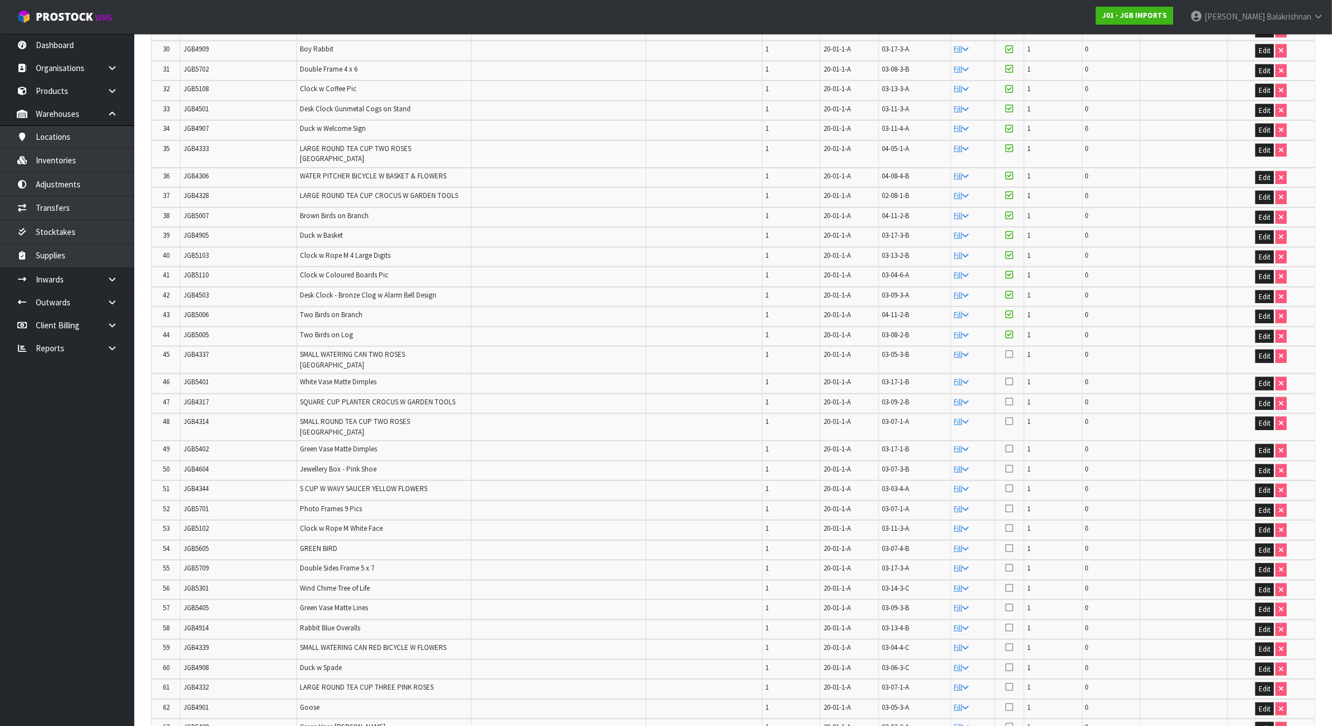
click at [188, 350] on span "JGB4337" at bounding box center [195, 355] width 25 height 10
click at [1013, 350] on icon at bounding box center [1009, 354] width 8 height 9
click at [0, 0] on input "checkbox" at bounding box center [0, 0] width 0 height 0
click at [186, 377] on span "JGB5401" at bounding box center [195, 382] width 25 height 10
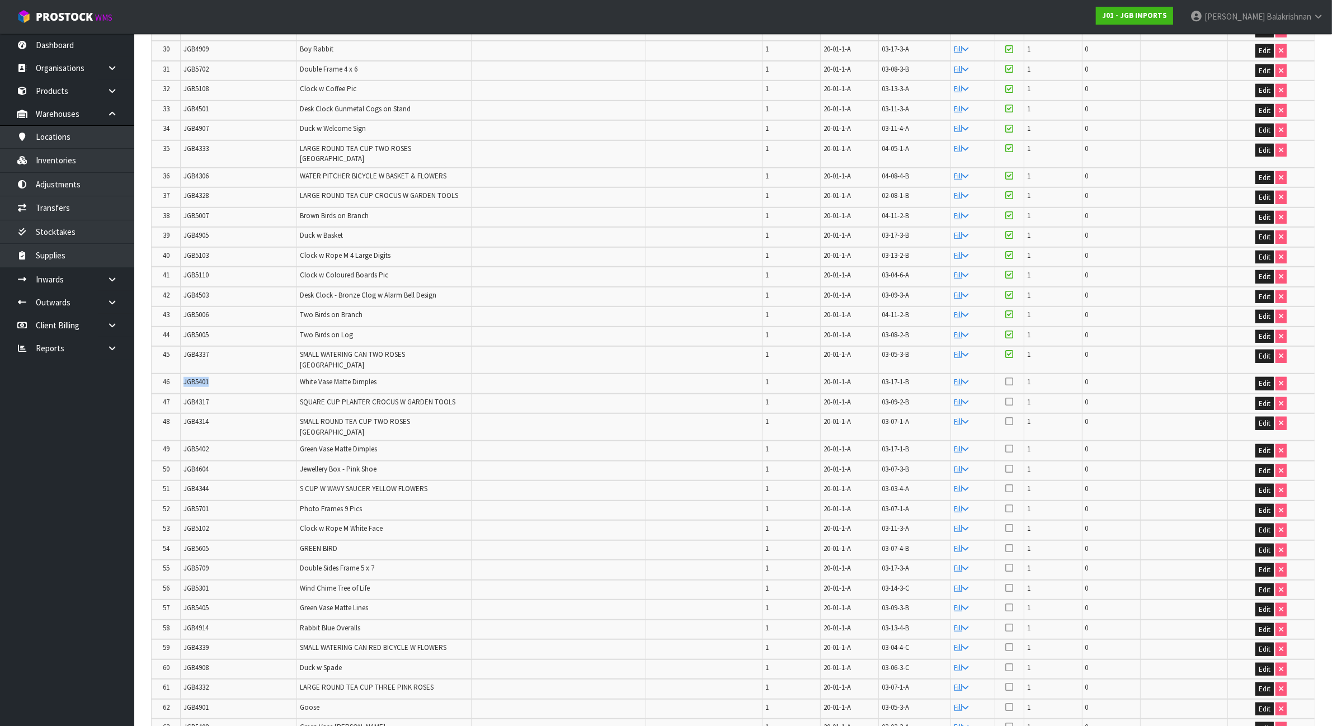
click at [186, 377] on span "JGB5401" at bounding box center [195, 382] width 25 height 10
click at [1011, 377] on icon at bounding box center [1009, 381] width 8 height 9
click at [0, 0] on input "checkbox" at bounding box center [0, 0] width 0 height 0
click at [185, 397] on span "JGB4317" at bounding box center [195, 402] width 25 height 10
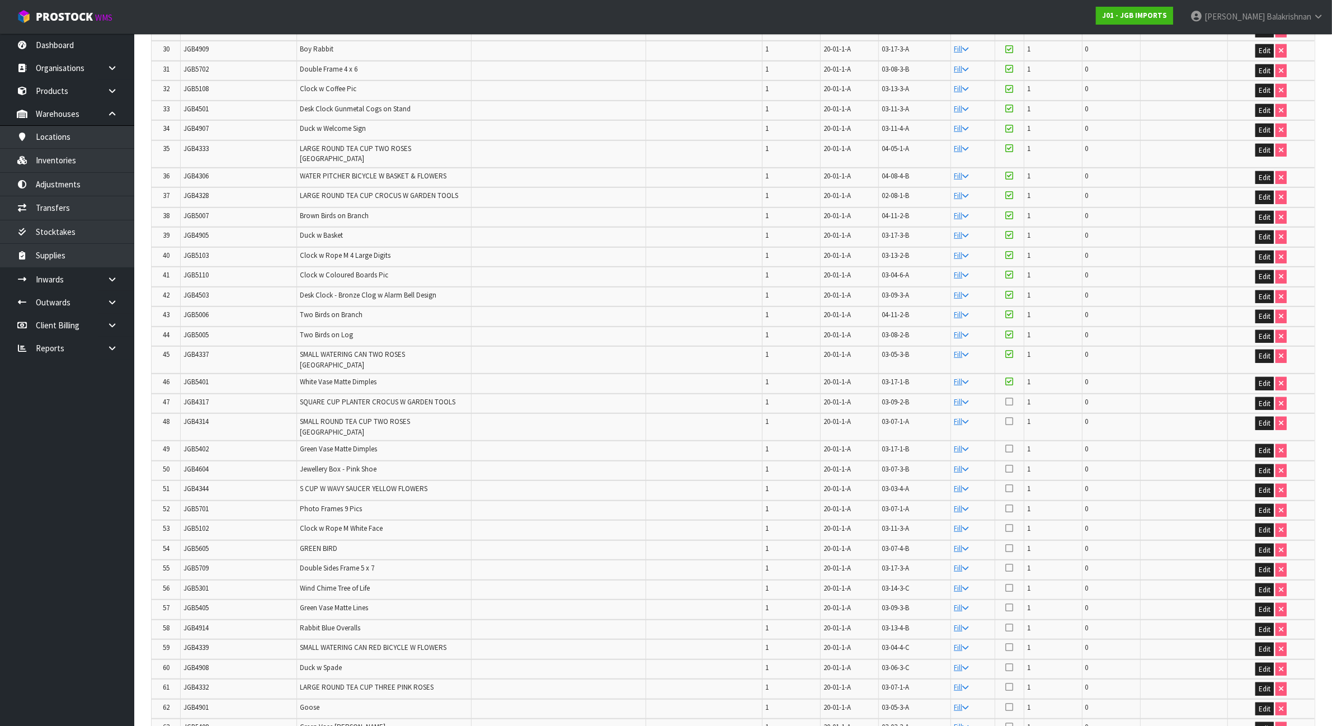
click at [1008, 397] on icon at bounding box center [1009, 401] width 8 height 9
click at [0, 0] on input "checkbox" at bounding box center [0, 0] width 0 height 0
click at [193, 417] on span "JGB4314" at bounding box center [195, 422] width 25 height 10
click at [1010, 417] on icon at bounding box center [1009, 421] width 8 height 9
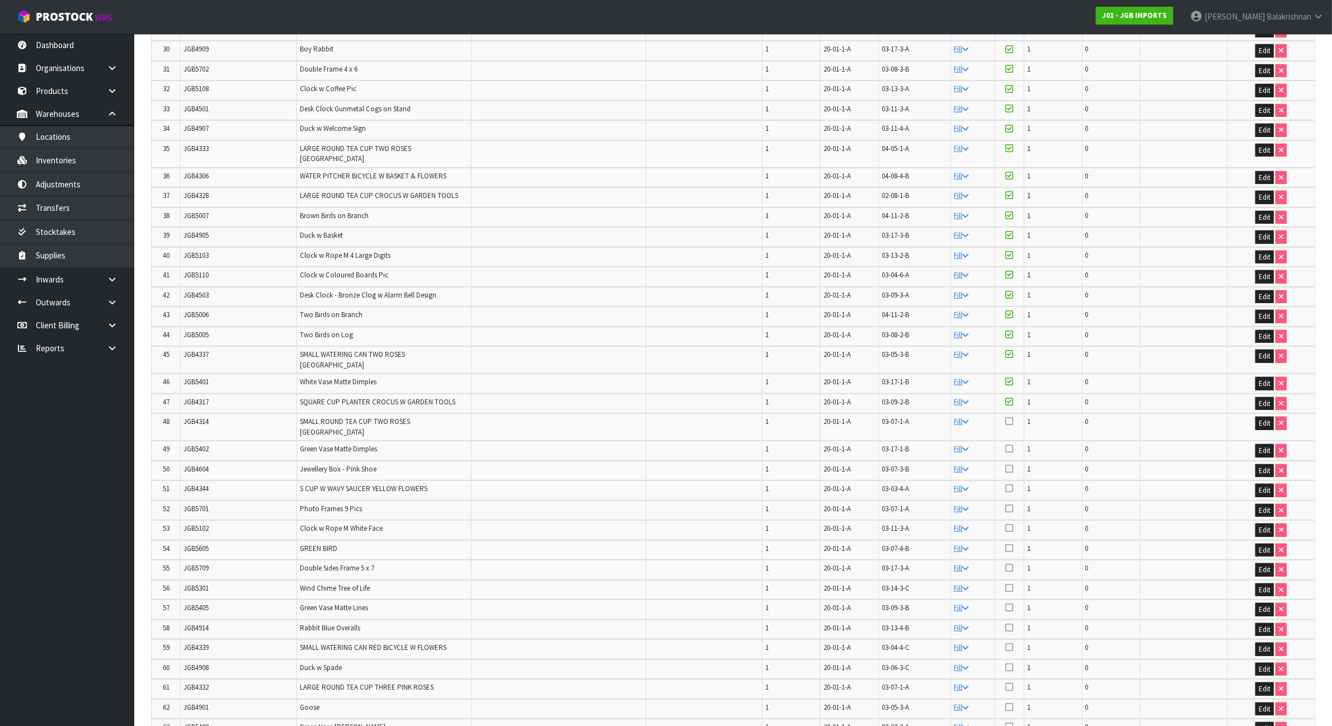
click at [0, 0] on input "checkbox" at bounding box center [0, 0] width 0 height 0
click at [177, 441] on td "49" at bounding box center [166, 451] width 29 height 20
click at [183, 441] on td "JGB5402" at bounding box center [239, 451] width 116 height 20
click at [193, 444] on span "JGB5402" at bounding box center [195, 449] width 25 height 10
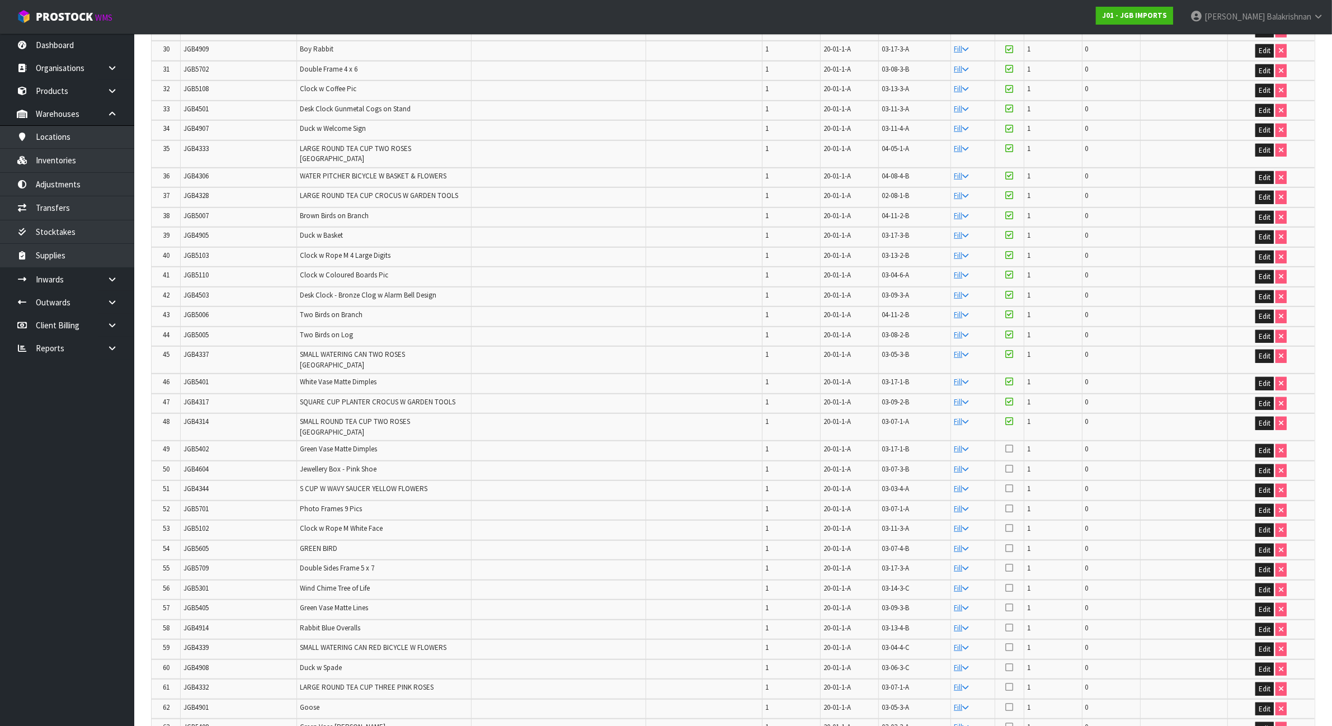
drag, startPoint x: 1008, startPoint y: 404, endPoint x: 1000, endPoint y: 404, distance: 8.4
click at [1008, 444] on icon at bounding box center [1009, 448] width 8 height 9
click at [0, 0] on input "checkbox" at bounding box center [0, 0] width 0 height 0
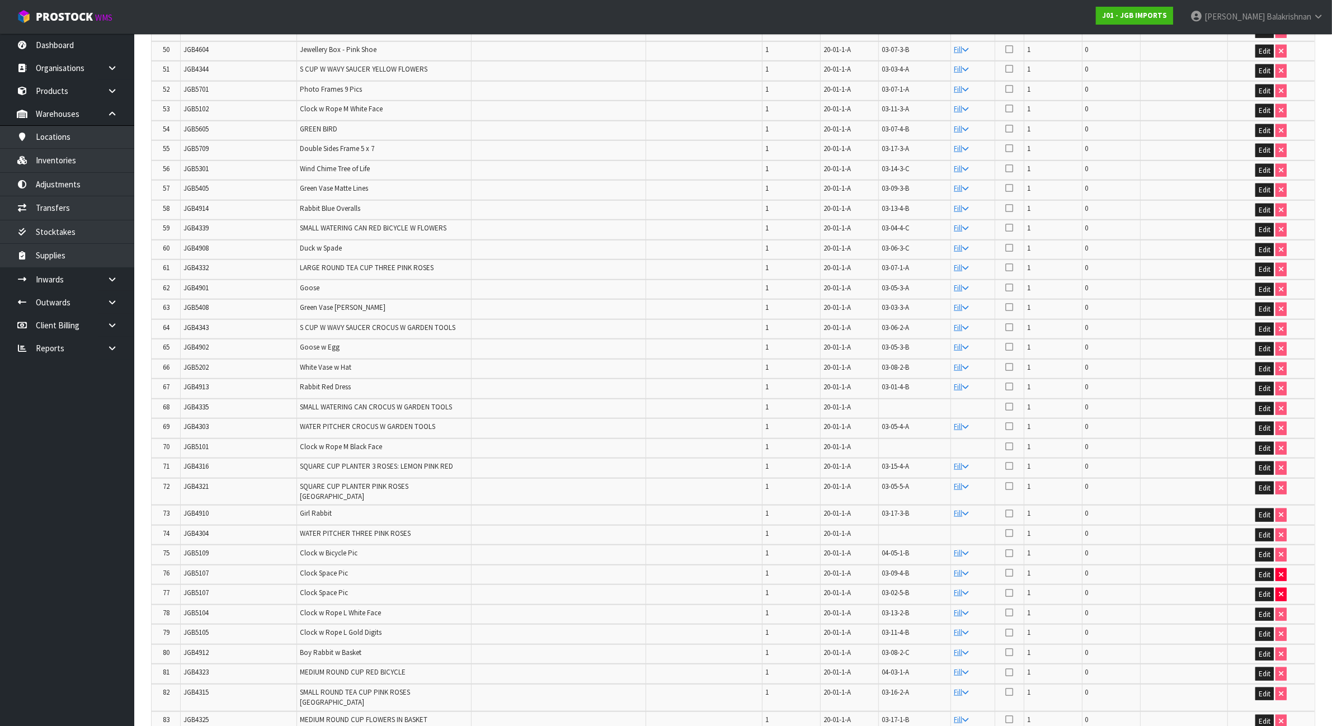
scroll to position [1207, 0]
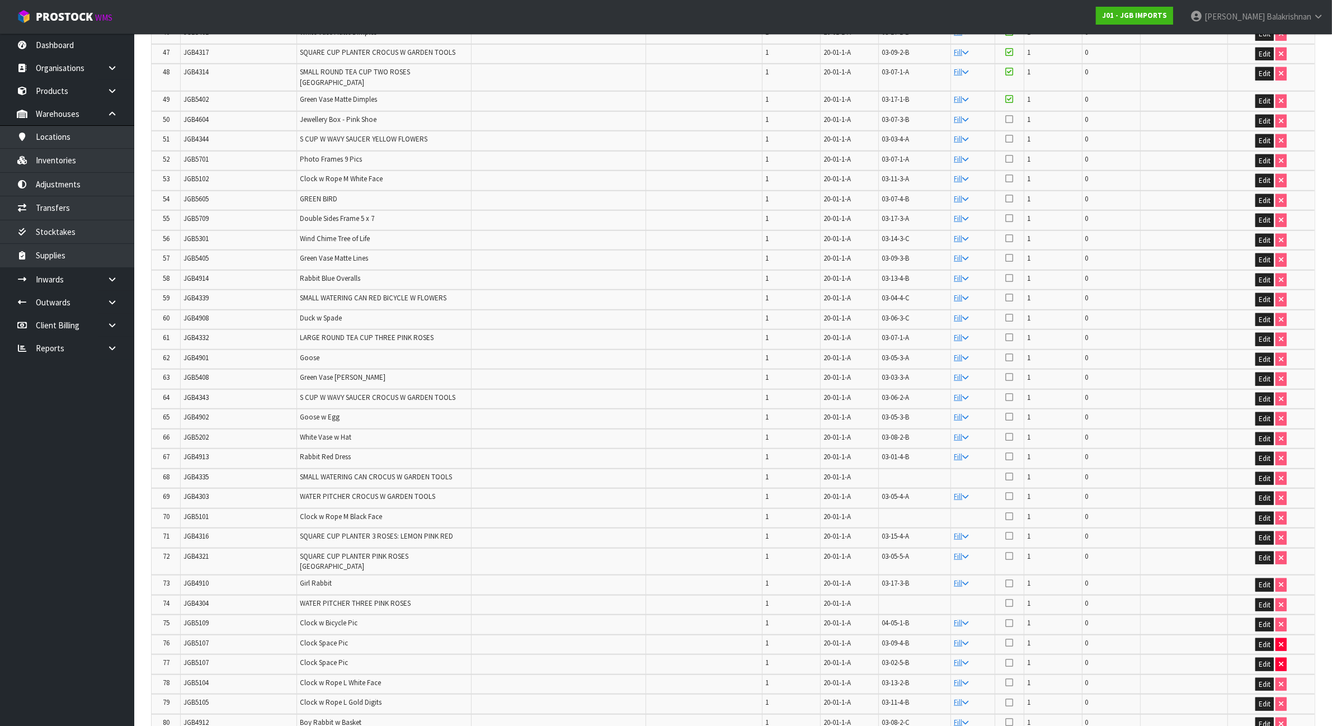
click at [199, 115] on span "JGB4604" at bounding box center [195, 120] width 25 height 10
click at [197, 115] on span "JGB4604" at bounding box center [195, 120] width 25 height 10
click at [1014, 111] on td at bounding box center [1009, 121] width 29 height 20
click at [196, 134] on span "JGB4344" at bounding box center [195, 139] width 25 height 10
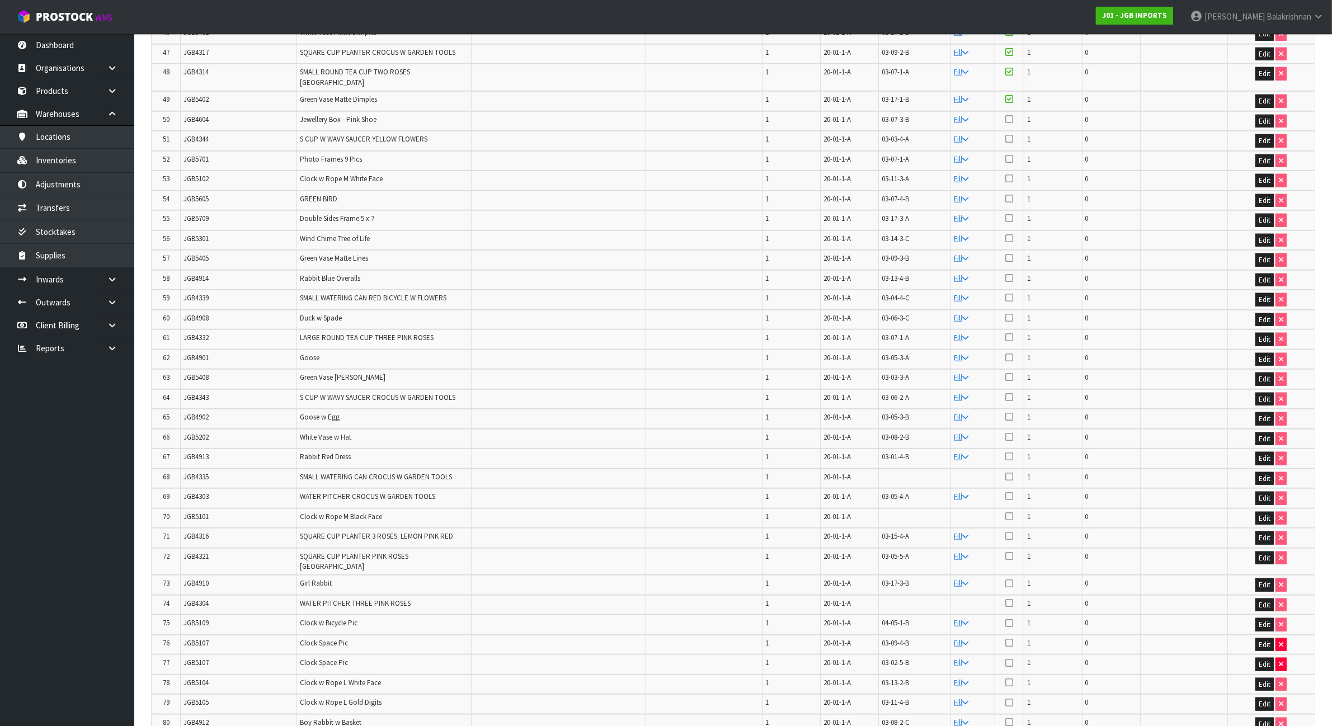
click at [1009, 134] on icon at bounding box center [1009, 138] width 8 height 9
click at [0, 0] on input "checkbox" at bounding box center [0, 0] width 0 height 0
click at [1010, 115] on icon at bounding box center [1009, 119] width 8 height 9
click at [0, 0] on input "checkbox" at bounding box center [0, 0] width 0 height 0
click at [191, 151] on td "JGB5701" at bounding box center [239, 161] width 116 height 20
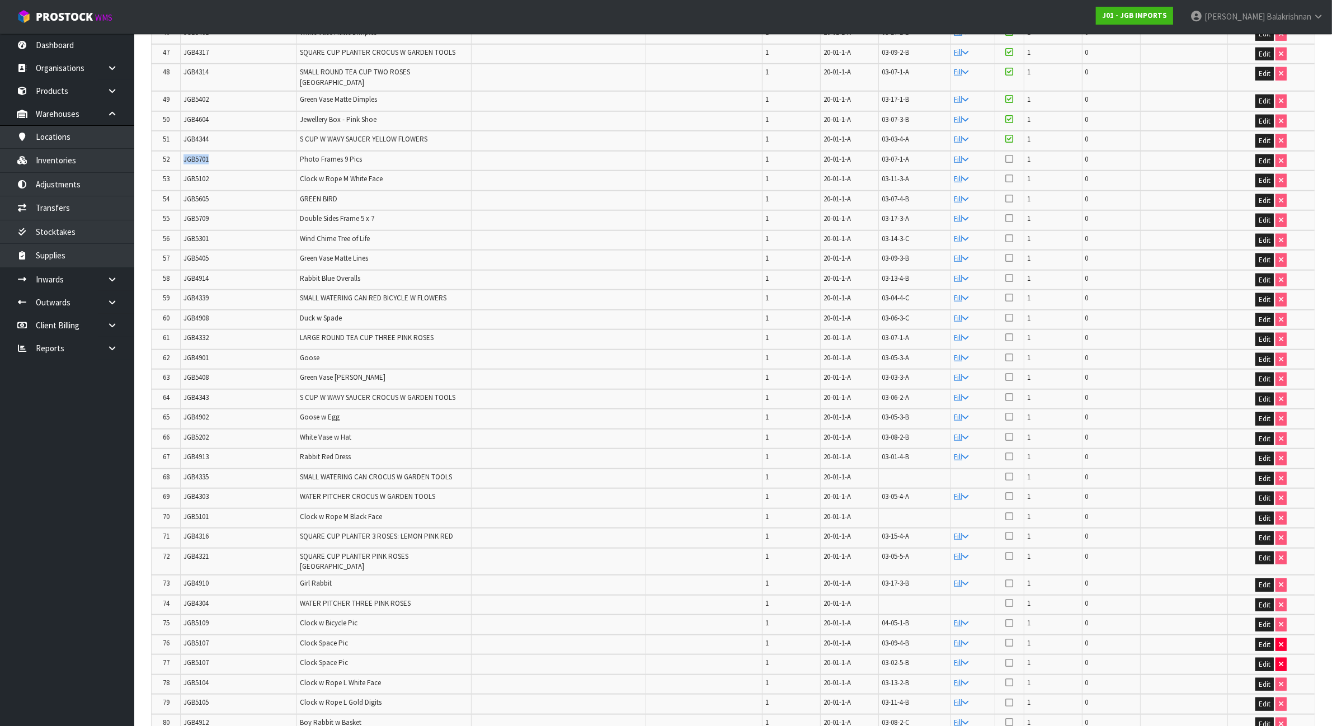
click at [191, 151] on td "JGB5701" at bounding box center [239, 161] width 116 height 20
click at [1008, 154] on icon at bounding box center [1009, 158] width 8 height 9
click at [0, 0] on input "checkbox" at bounding box center [0, 0] width 0 height 0
click at [197, 174] on span "JGB5102" at bounding box center [195, 179] width 25 height 10
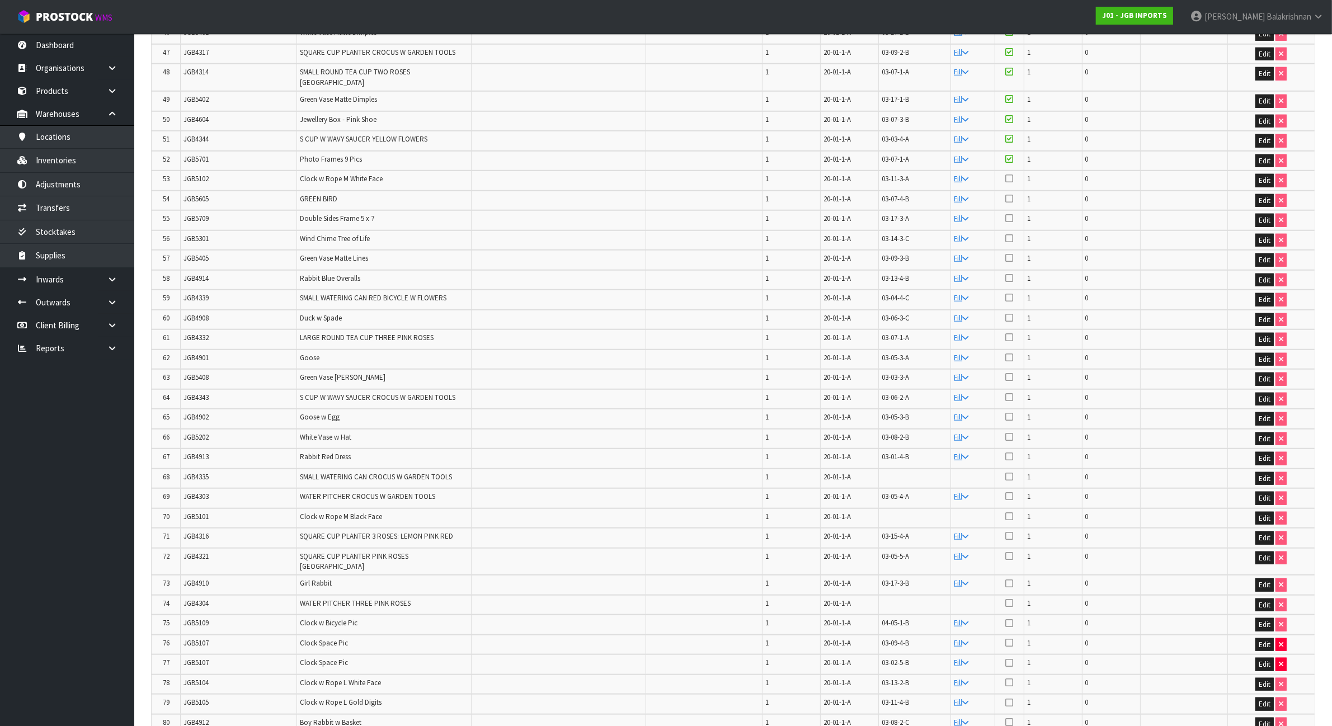
click at [1014, 171] on td at bounding box center [1009, 181] width 29 height 20
click at [192, 194] on span "JGB5605" at bounding box center [195, 199] width 25 height 10
click at [1008, 194] on icon at bounding box center [1009, 198] width 8 height 9
click at [0, 0] on input "checkbox" at bounding box center [0, 0] width 0 height 0
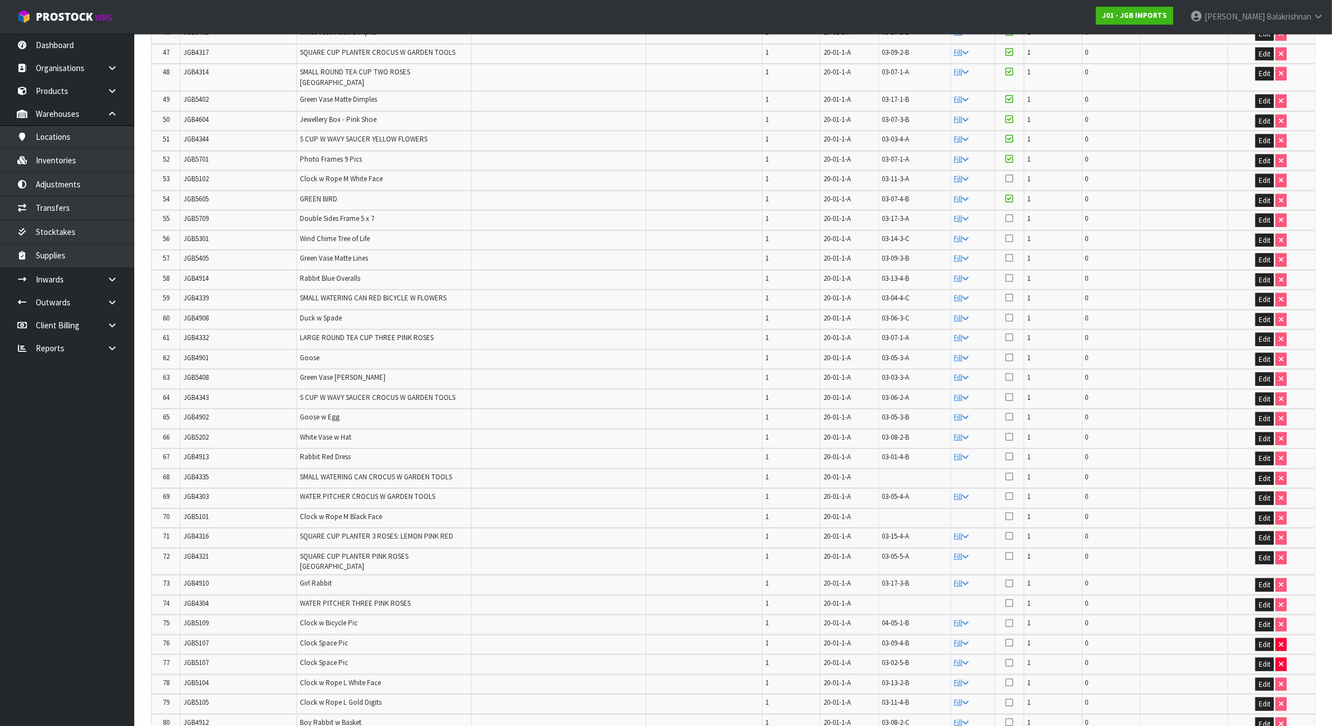
click at [1011, 174] on icon at bounding box center [1009, 178] width 8 height 9
click at [0, 0] on input "checkbox" at bounding box center [0, 0] width 0 height 0
click at [183, 210] on td "JGB5709" at bounding box center [239, 220] width 116 height 20
click at [1010, 214] on icon at bounding box center [1009, 218] width 8 height 9
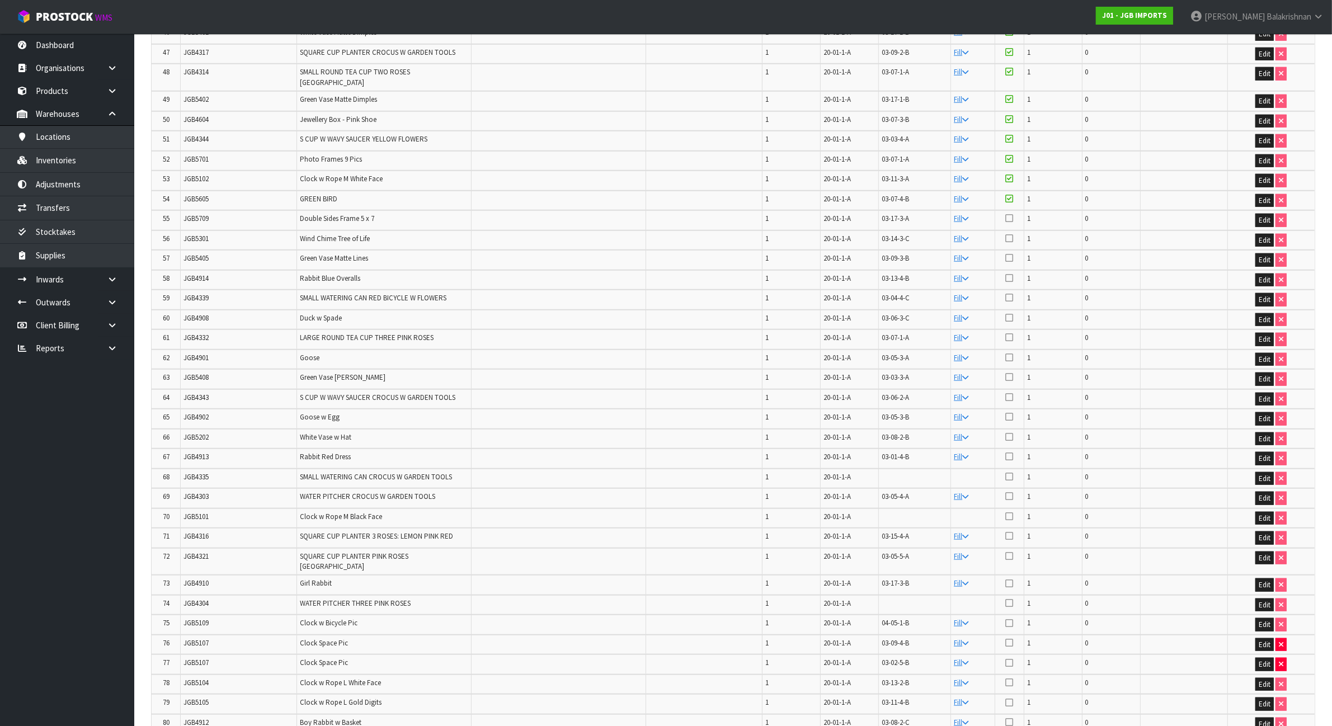
click at [0, 0] on input "checkbox" at bounding box center [0, 0] width 0 height 0
click at [191, 234] on span "JGB5301" at bounding box center [195, 239] width 25 height 10
click at [1009, 234] on icon at bounding box center [1009, 238] width 8 height 9
click at [0, 0] on input "checkbox" at bounding box center [0, 0] width 0 height 0
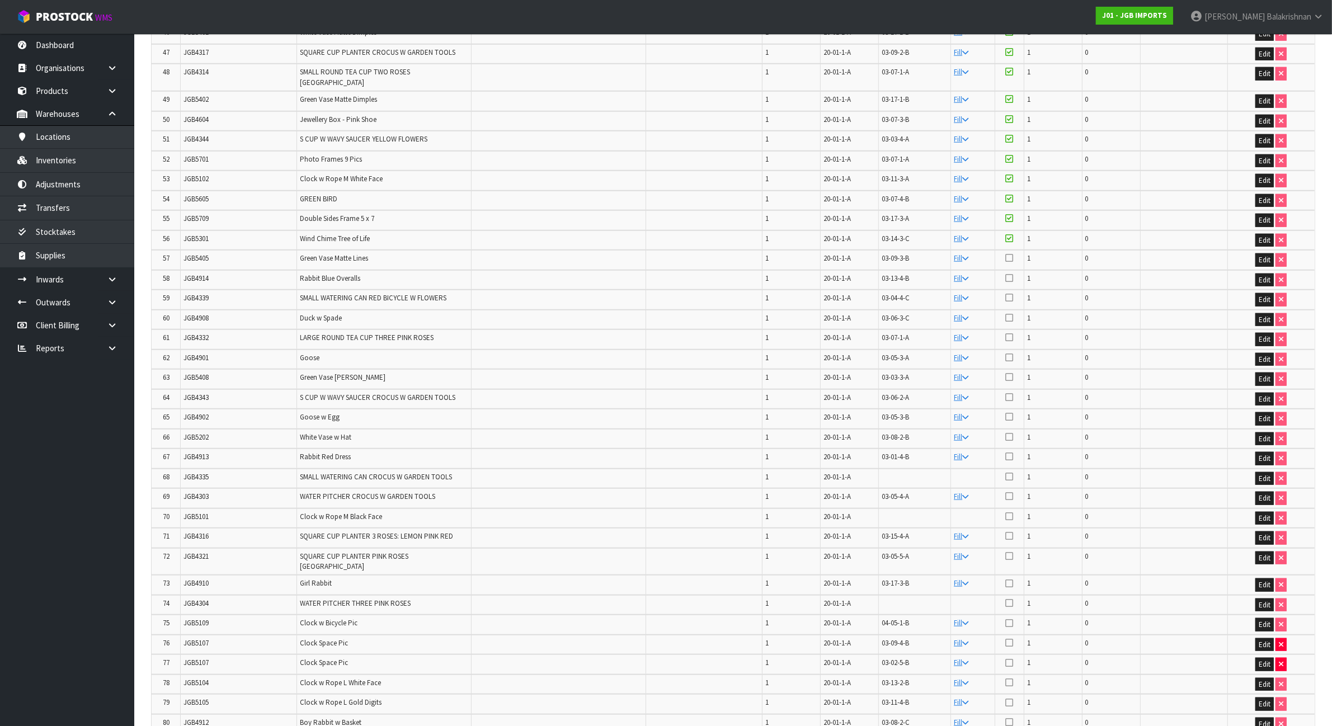
click at [193, 253] on span "JGB5405" at bounding box center [195, 258] width 25 height 10
drag, startPoint x: 1011, startPoint y: 213, endPoint x: 938, endPoint y: 210, distance: 72.8
click at [1011, 253] on icon at bounding box center [1009, 257] width 8 height 9
click at [0, 0] on input "checkbox" at bounding box center [0, 0] width 0 height 0
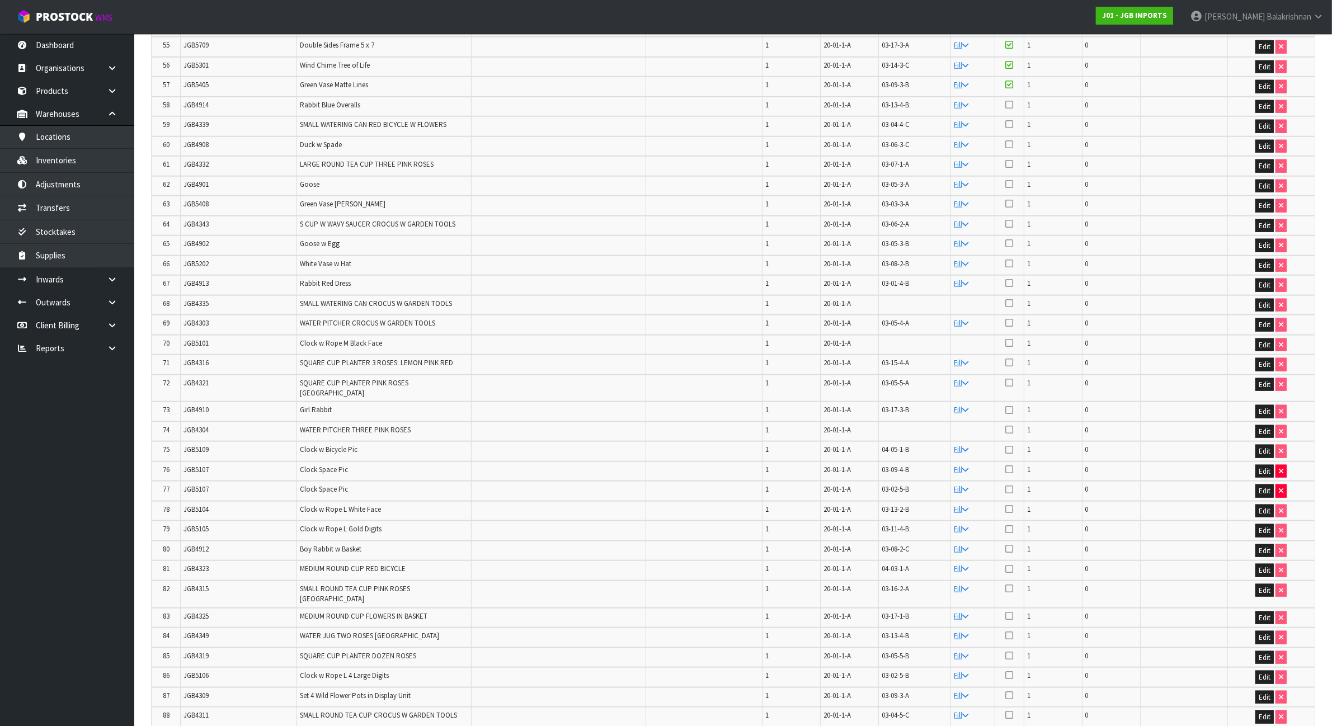
scroll to position [1347, 0]
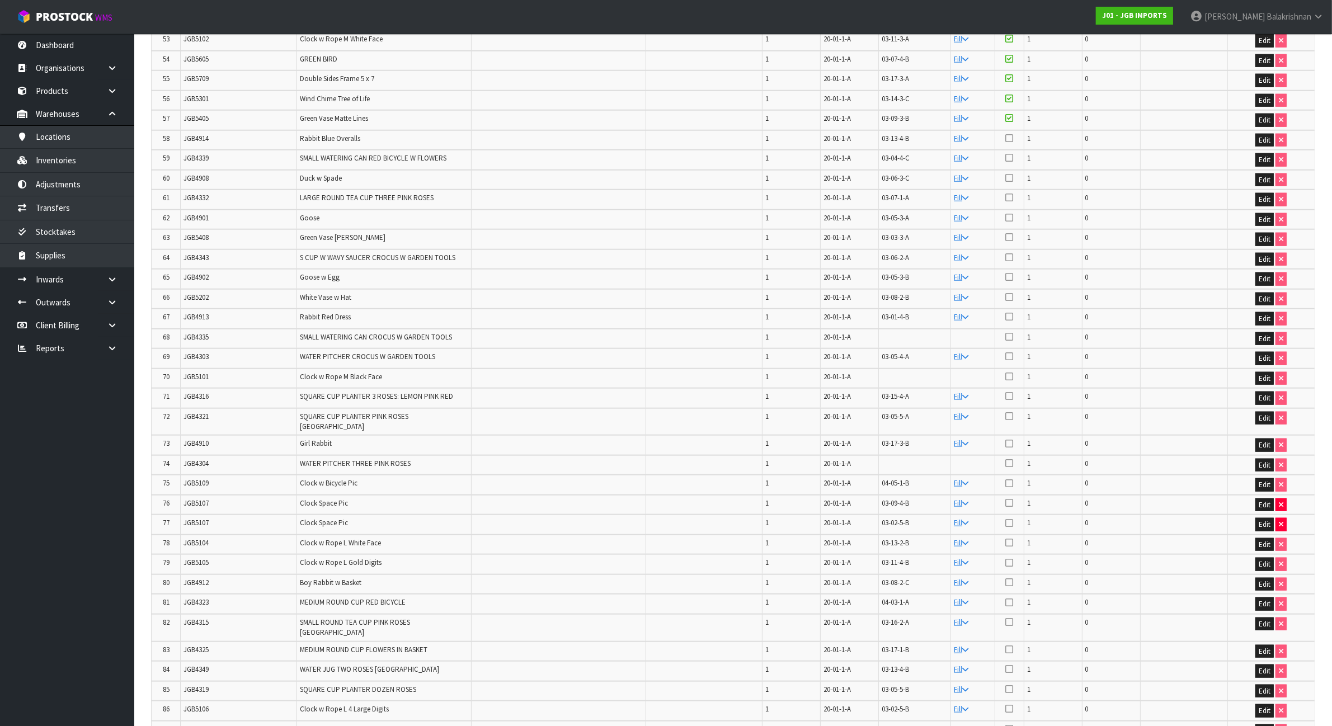
click at [186, 134] on span "JGB4914" at bounding box center [195, 139] width 25 height 10
click at [1010, 134] on icon at bounding box center [1009, 138] width 8 height 9
click at [0, 0] on input "checkbox" at bounding box center [0, 0] width 0 height 0
click at [190, 153] on span "JGB4339" at bounding box center [195, 158] width 25 height 10
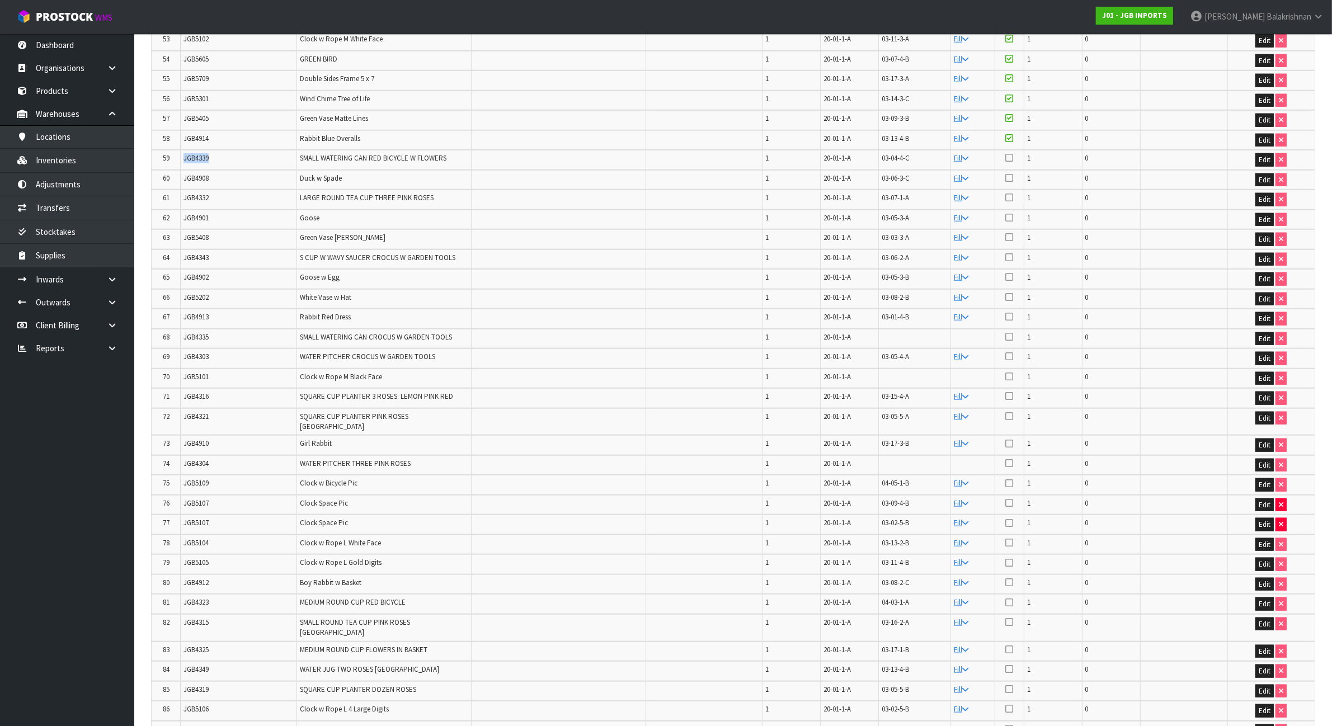
click at [190, 153] on span "JGB4339" at bounding box center [195, 158] width 25 height 10
click at [1009, 153] on icon at bounding box center [1009, 157] width 8 height 9
click at [0, 0] on input "checkbox" at bounding box center [0, 0] width 0 height 0
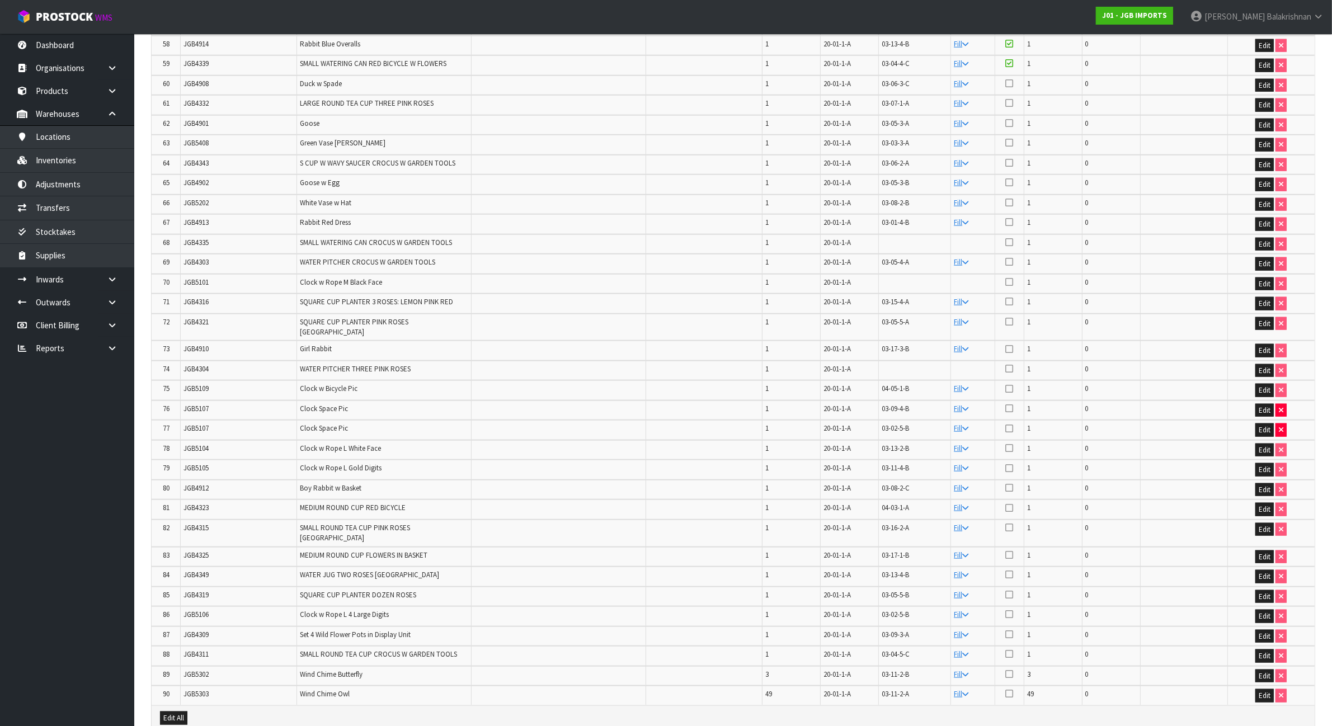
scroll to position [1417, 0]
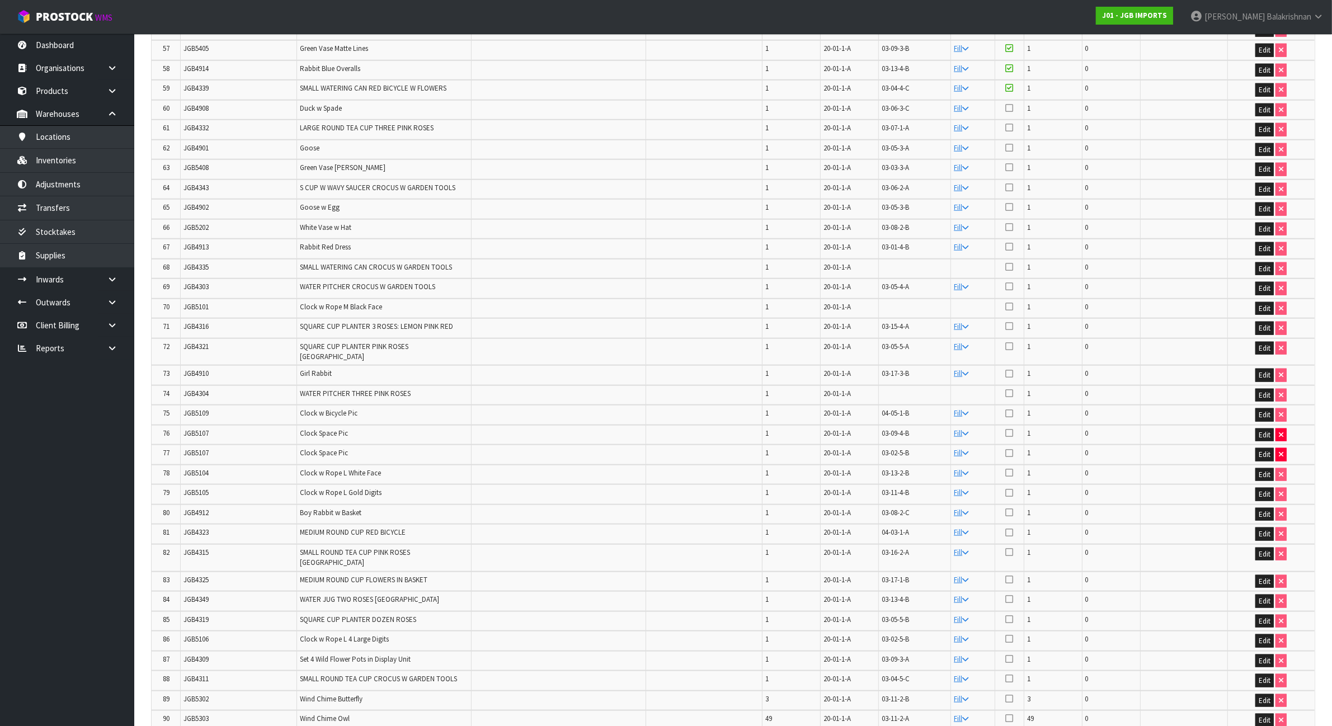
click at [210, 100] on td "JGB4908" at bounding box center [239, 110] width 116 height 20
click at [209, 103] on span "JGB4908" at bounding box center [195, 108] width 25 height 10
click at [1010, 103] on icon at bounding box center [1009, 107] width 8 height 9
click at [0, 0] on input "checkbox" at bounding box center [0, 0] width 0 height 0
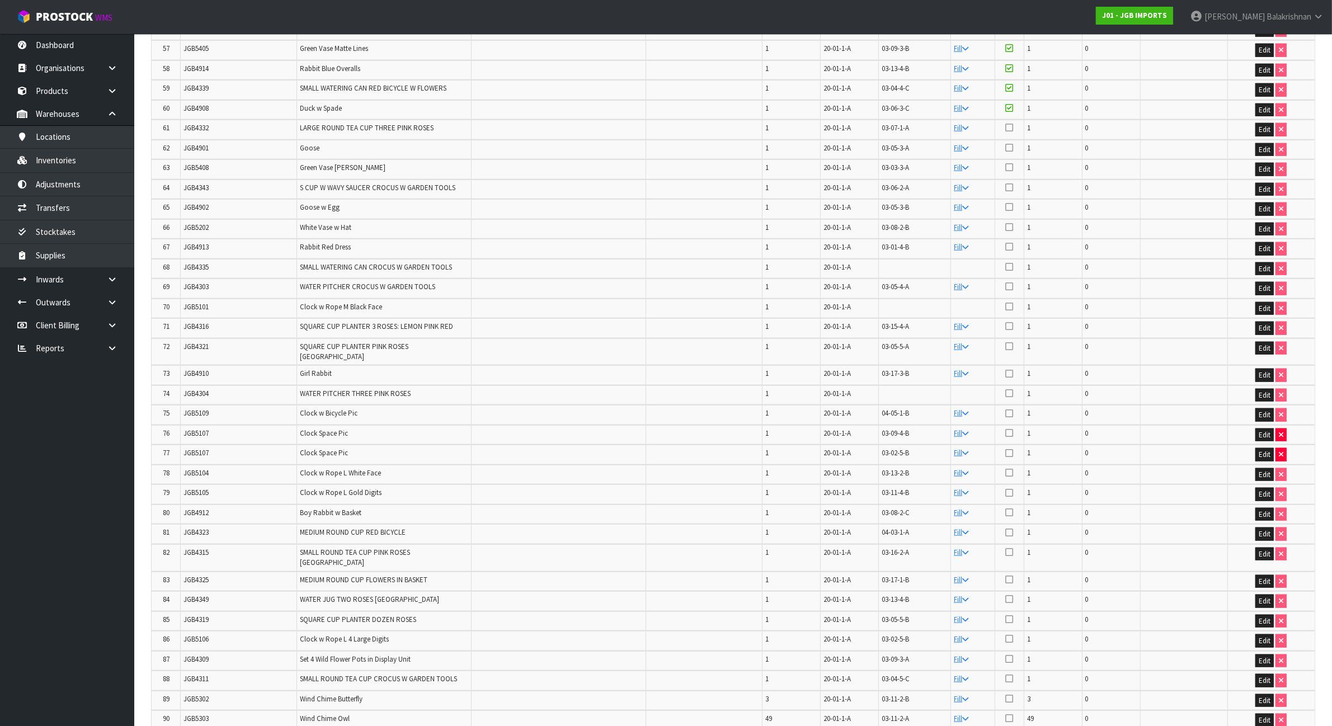
click at [194, 120] on td "JGB4332" at bounding box center [239, 130] width 116 height 20
click at [1009, 123] on icon at bounding box center [1009, 127] width 8 height 9
click at [0, 0] on input "checkbox" at bounding box center [0, 0] width 0 height 0
click at [195, 143] on span "JGB4901" at bounding box center [195, 148] width 25 height 10
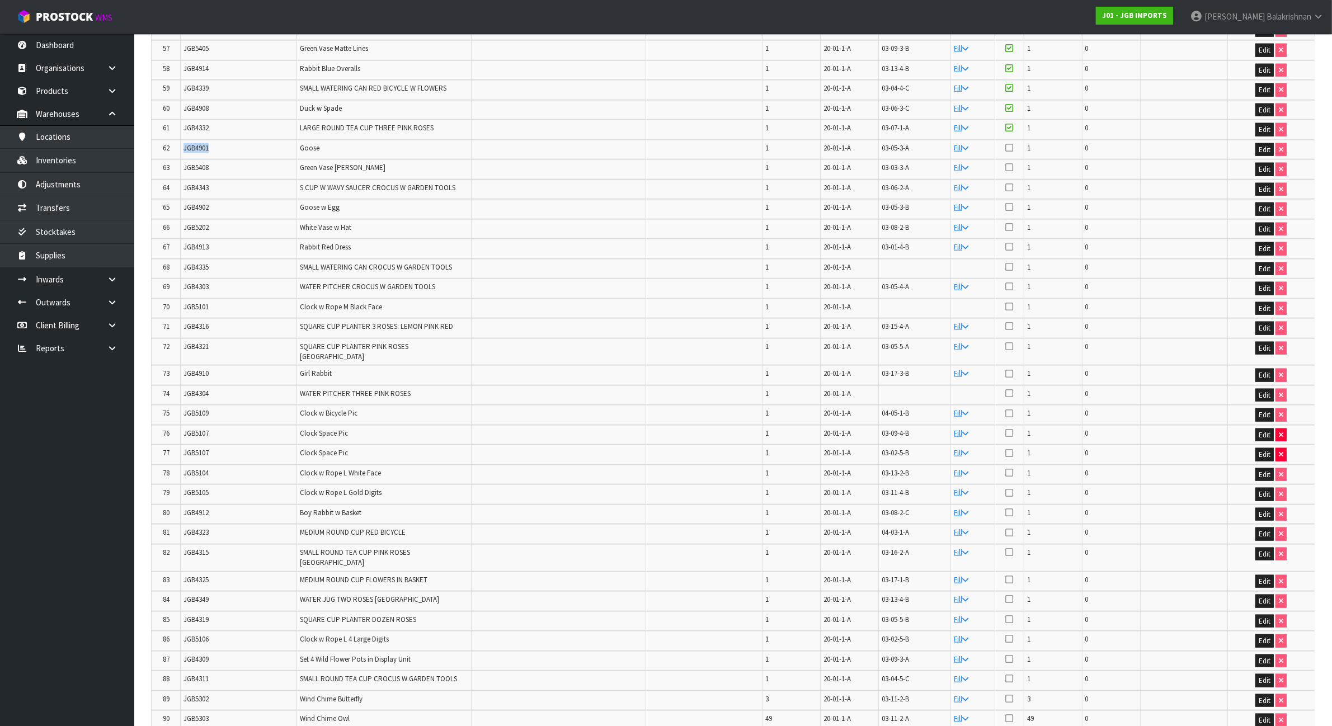
click at [195, 143] on span "JGB4901" at bounding box center [195, 148] width 25 height 10
click at [1007, 143] on icon at bounding box center [1009, 147] width 8 height 9
click at [0, 0] on input "checkbox" at bounding box center [0, 0] width 0 height 0
click at [203, 163] on span "JGB5408" at bounding box center [195, 168] width 25 height 10
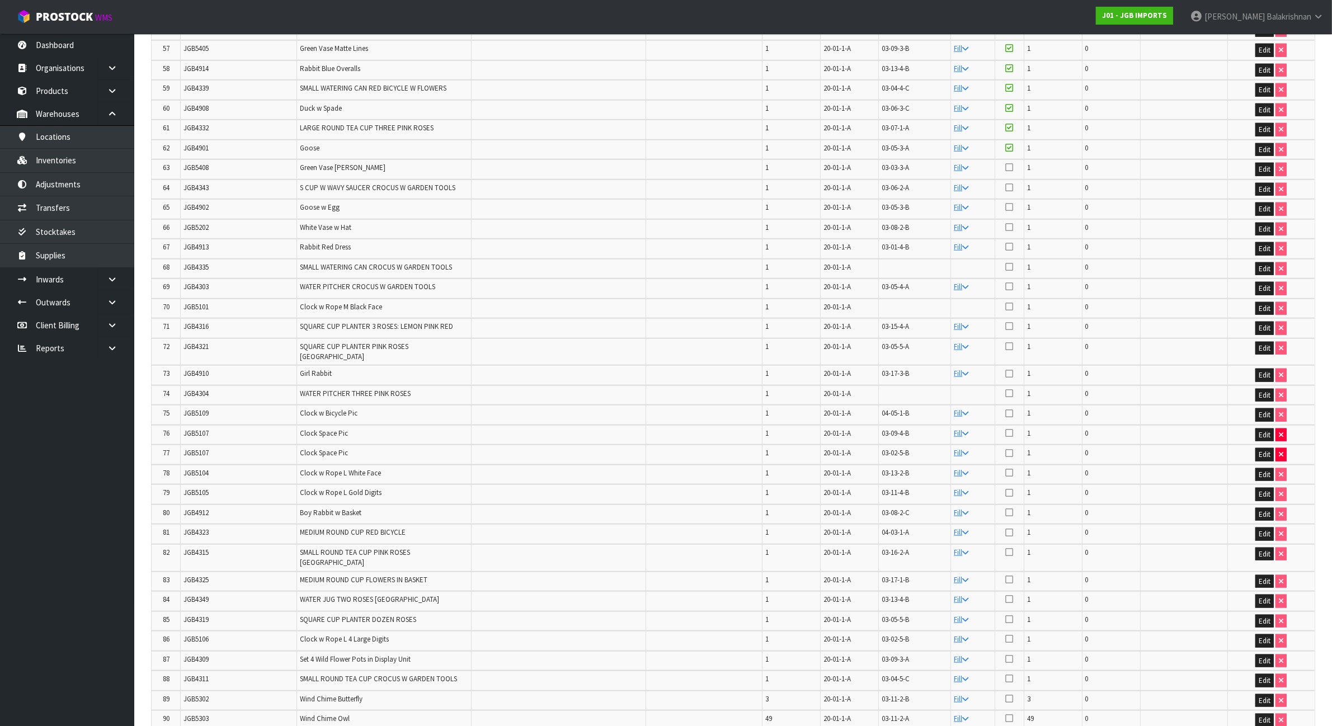
click at [1013, 163] on icon at bounding box center [1009, 167] width 8 height 9
click at [0, 0] on input "checkbox" at bounding box center [0, 0] width 0 height 0
click at [203, 180] on td "JGB4343" at bounding box center [239, 190] width 116 height 20
click at [1011, 183] on icon at bounding box center [1009, 187] width 8 height 9
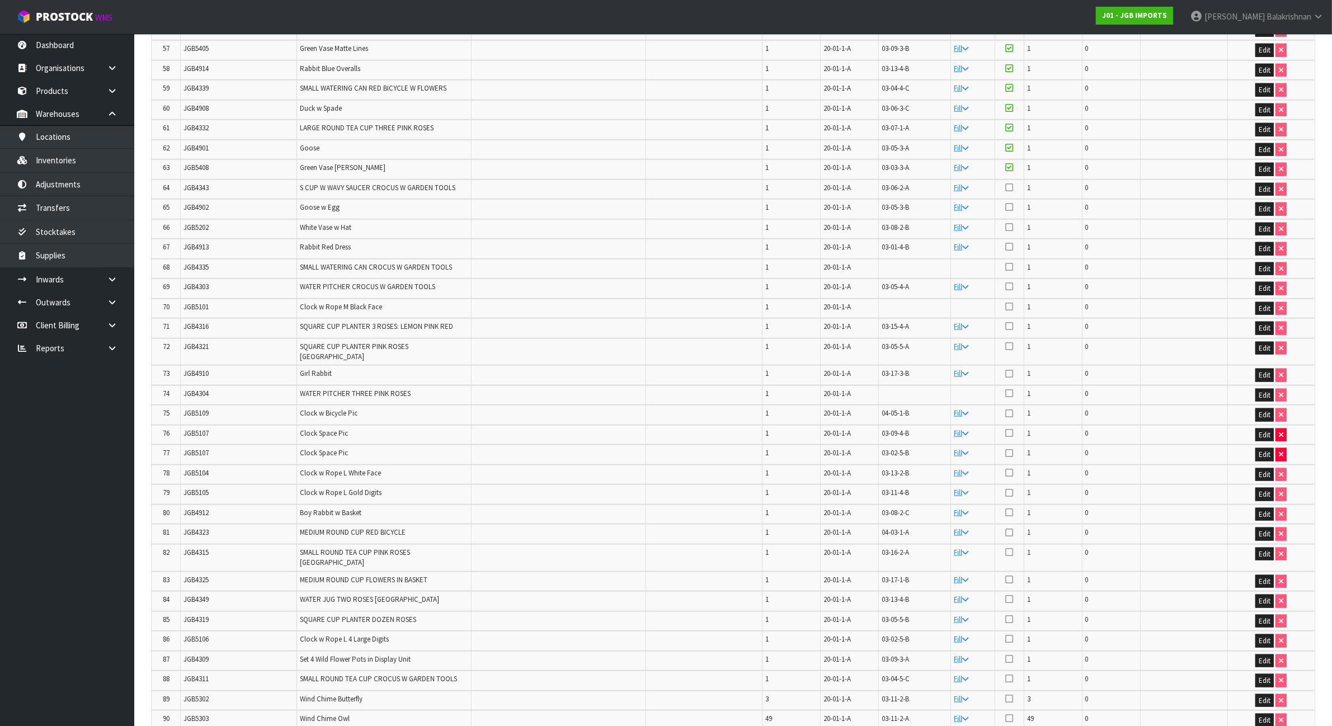
click at [0, 0] on input "checkbox" at bounding box center [0, 0] width 0 height 0
click at [189, 203] on span "JGB4902" at bounding box center [195, 208] width 25 height 10
click at [1010, 203] on icon at bounding box center [1009, 207] width 8 height 9
click at [0, 0] on input "checkbox" at bounding box center [0, 0] width 0 height 0
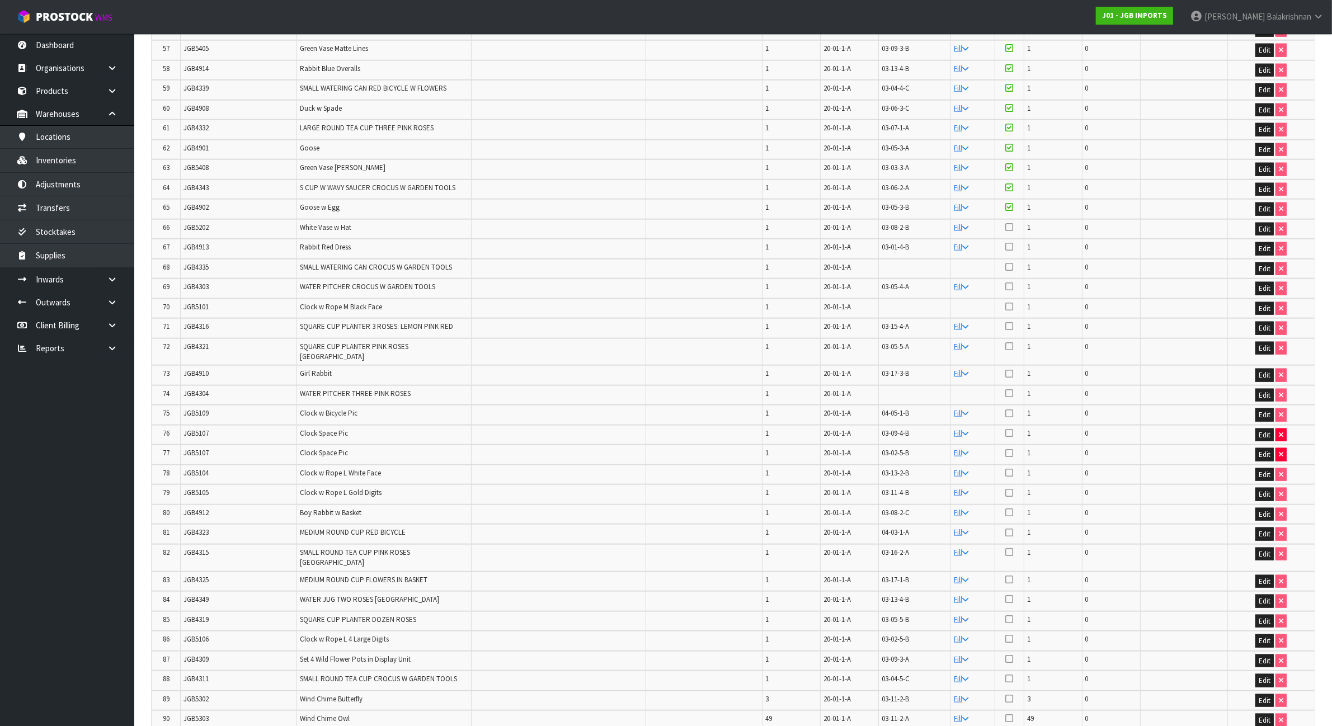
click at [188, 223] on span "JGB5202" at bounding box center [195, 228] width 25 height 10
click at [1007, 223] on icon at bounding box center [1009, 227] width 8 height 9
click at [0, 0] on input "checkbox" at bounding box center [0, 0] width 0 height 0
click at [205, 242] on span "JGB4913" at bounding box center [195, 247] width 25 height 10
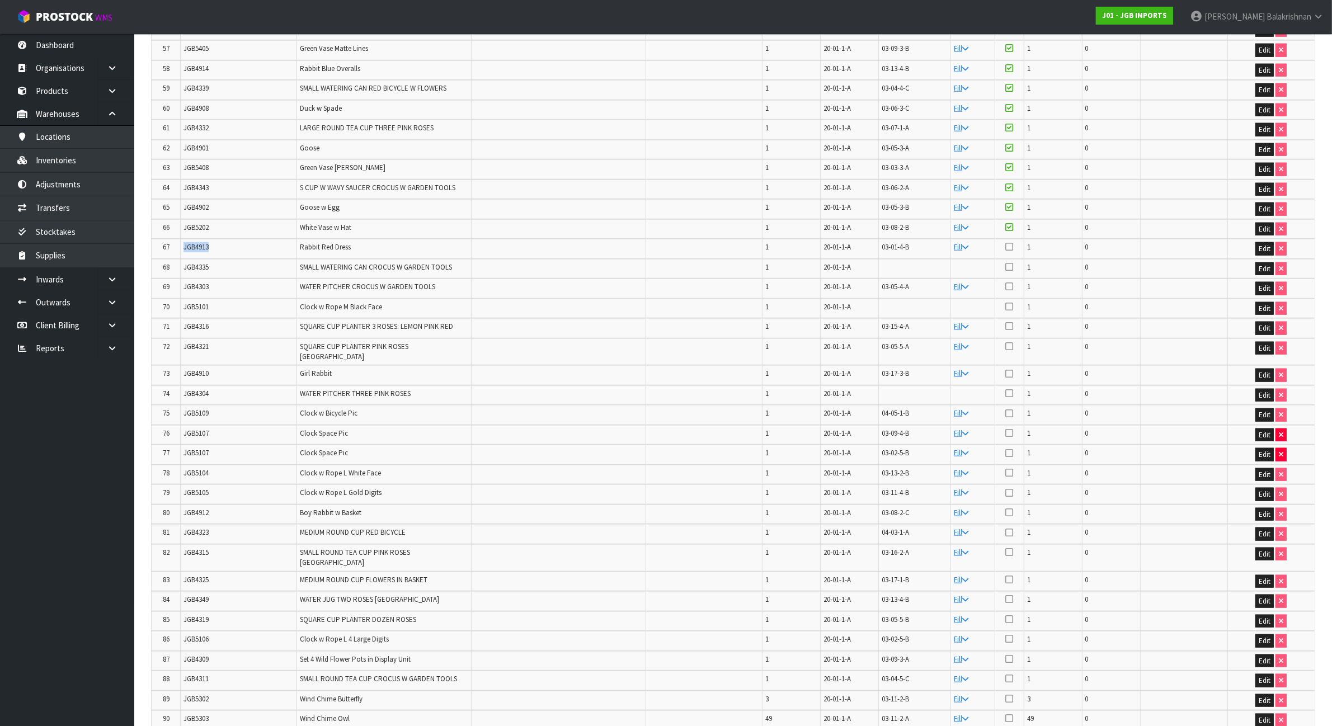
click at [205, 242] on span "JGB4913" at bounding box center [195, 247] width 25 height 10
click at [191, 262] on span "JGB4335" at bounding box center [195, 267] width 25 height 10
click at [1263, 262] on button "Edit" at bounding box center [1264, 268] width 18 height 13
click at [943, 262] on input "text" at bounding box center [930, 269] width 97 height 14
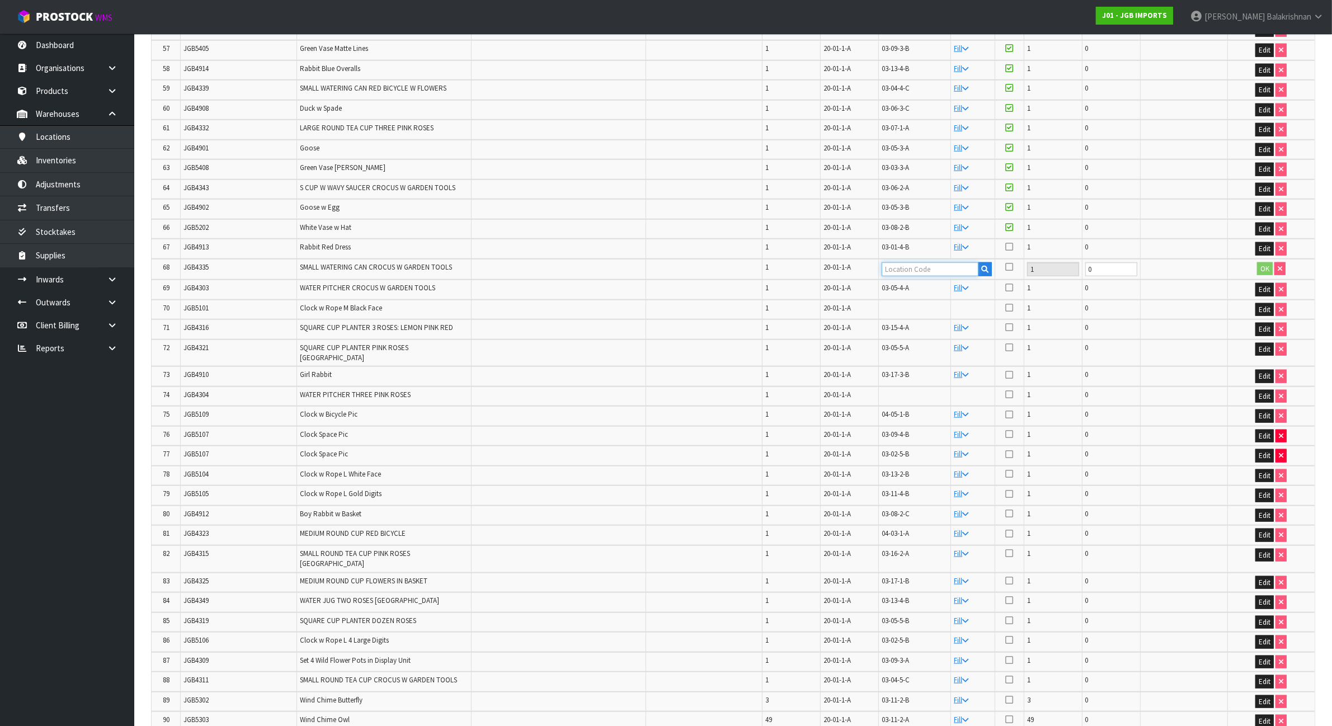
paste input "03-05-5-B"
type input "03-05-5-B"
click at [1265, 262] on button "OK" at bounding box center [1265, 268] width 16 height 13
click at [1010, 242] on icon at bounding box center [1009, 246] width 8 height 9
click at [0, 0] on input "checkbox" at bounding box center [0, 0] width 0 height 0
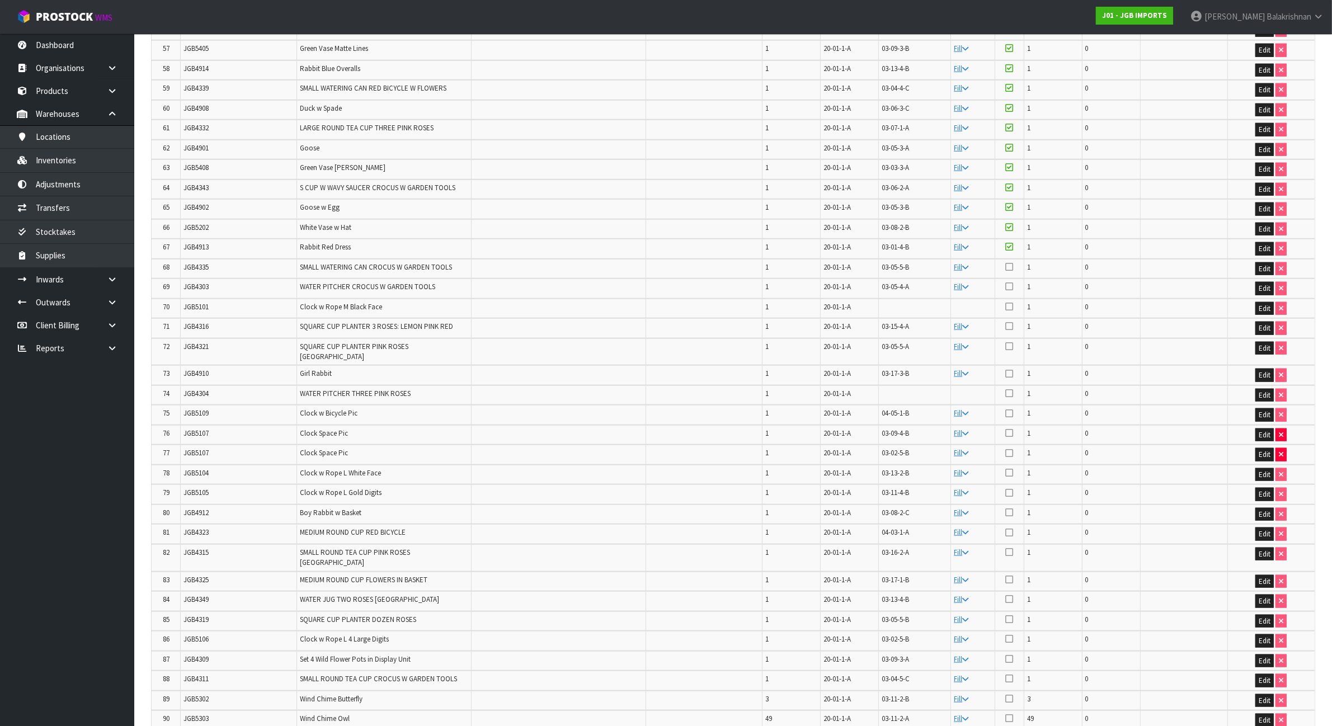
click at [1008, 262] on icon at bounding box center [1009, 266] width 8 height 9
click at [0, 0] on input "checkbox" at bounding box center [0, 0] width 0 height 0
click at [197, 282] on span "JGB4303" at bounding box center [195, 287] width 25 height 10
click at [195, 302] on span "JGB5101" at bounding box center [195, 307] width 25 height 10
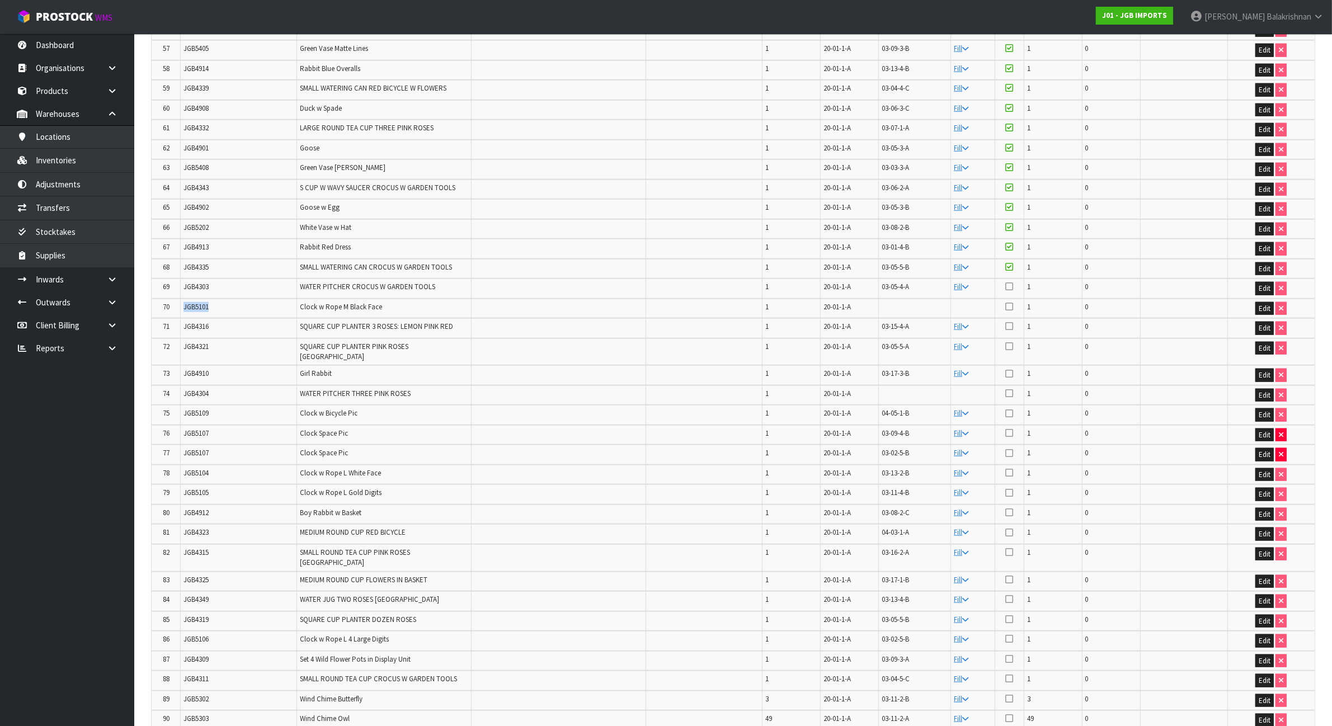
click at [194, 302] on span "JGB5101" at bounding box center [195, 307] width 25 height 10
click at [1263, 302] on button "Edit" at bounding box center [1264, 308] width 18 height 13
click at [910, 302] on input "text" at bounding box center [930, 309] width 97 height 14
paste input "03-11-3-A"
type input "03-11-3-A"
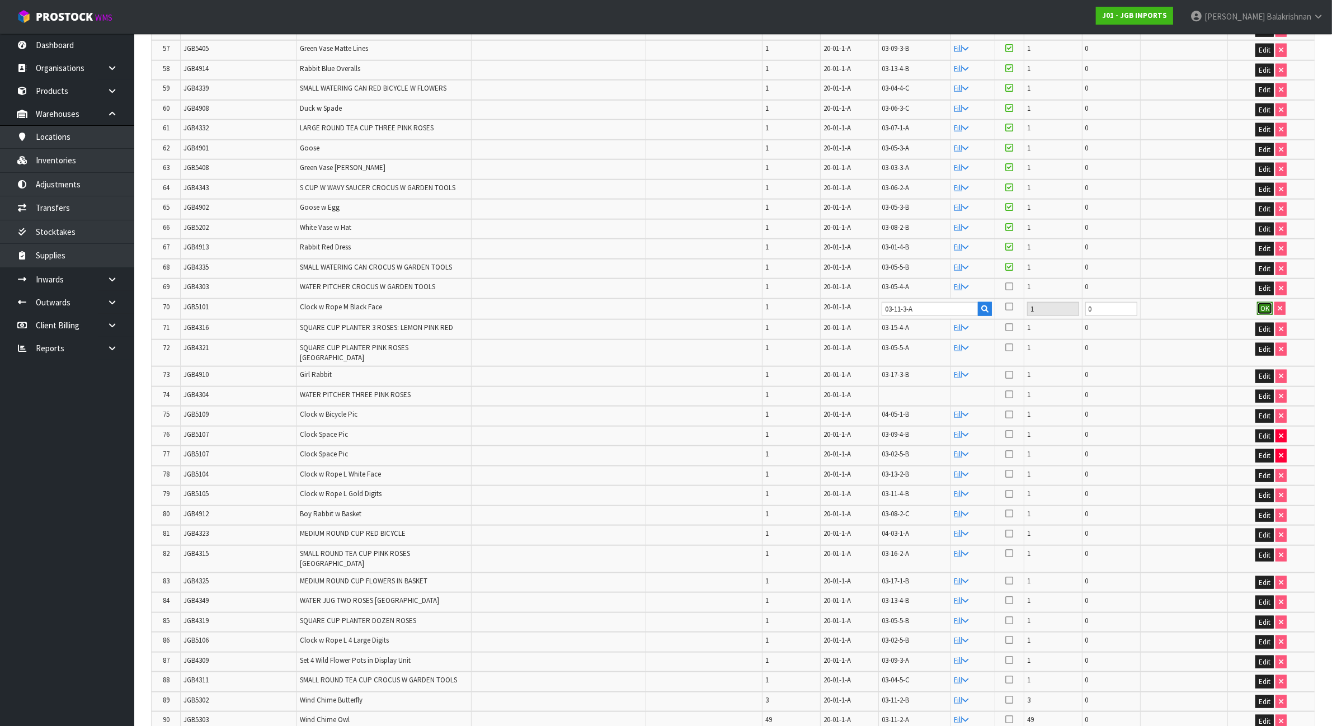
click at [1266, 302] on button "OK" at bounding box center [1265, 308] width 16 height 13
click at [1011, 282] on icon at bounding box center [1009, 286] width 8 height 9
click at [0, 0] on input "checkbox" at bounding box center [0, 0] width 0 height 0
click at [1011, 302] on icon at bounding box center [1009, 306] width 8 height 9
click at [0, 0] on input "checkbox" at bounding box center [0, 0] width 0 height 0
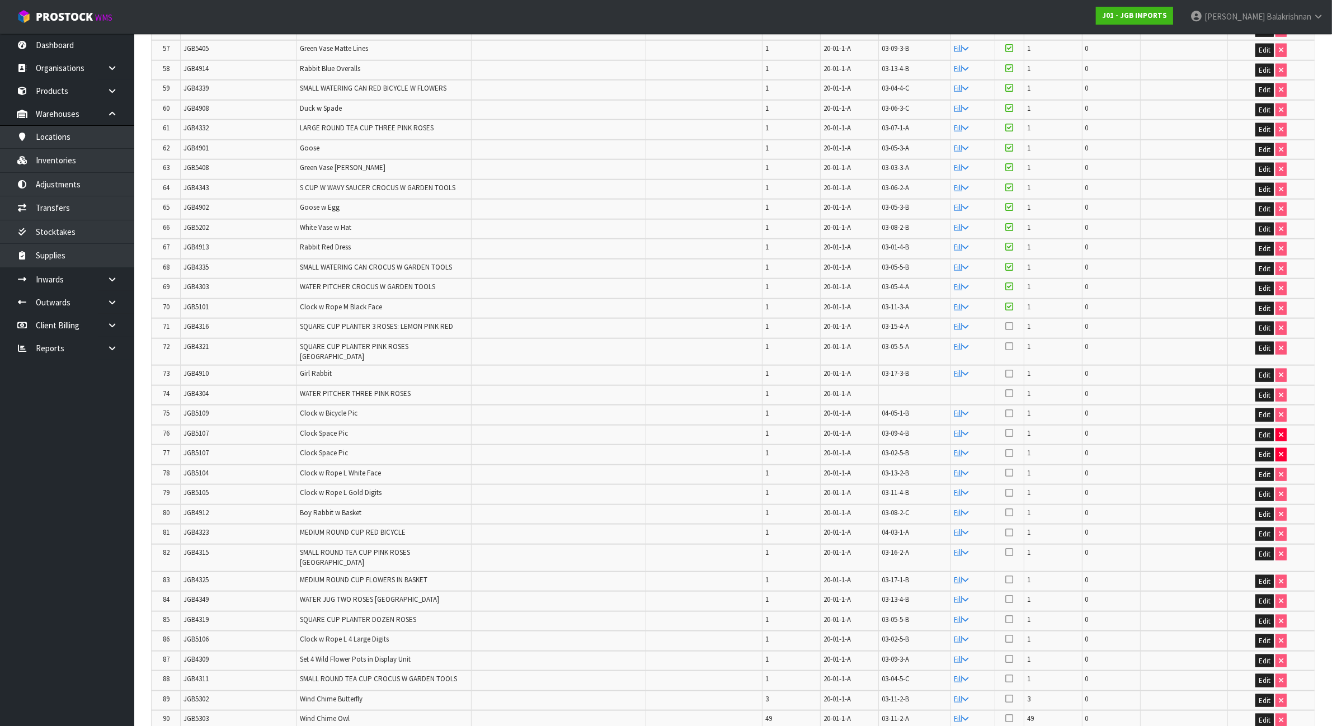
click at [186, 322] on span "JGB4316" at bounding box center [195, 327] width 25 height 10
click at [1008, 322] on icon at bounding box center [1009, 326] width 8 height 9
click at [0, 0] on input "checkbox" at bounding box center [0, 0] width 0 height 0
click at [191, 342] on span "JGB4321" at bounding box center [195, 347] width 25 height 10
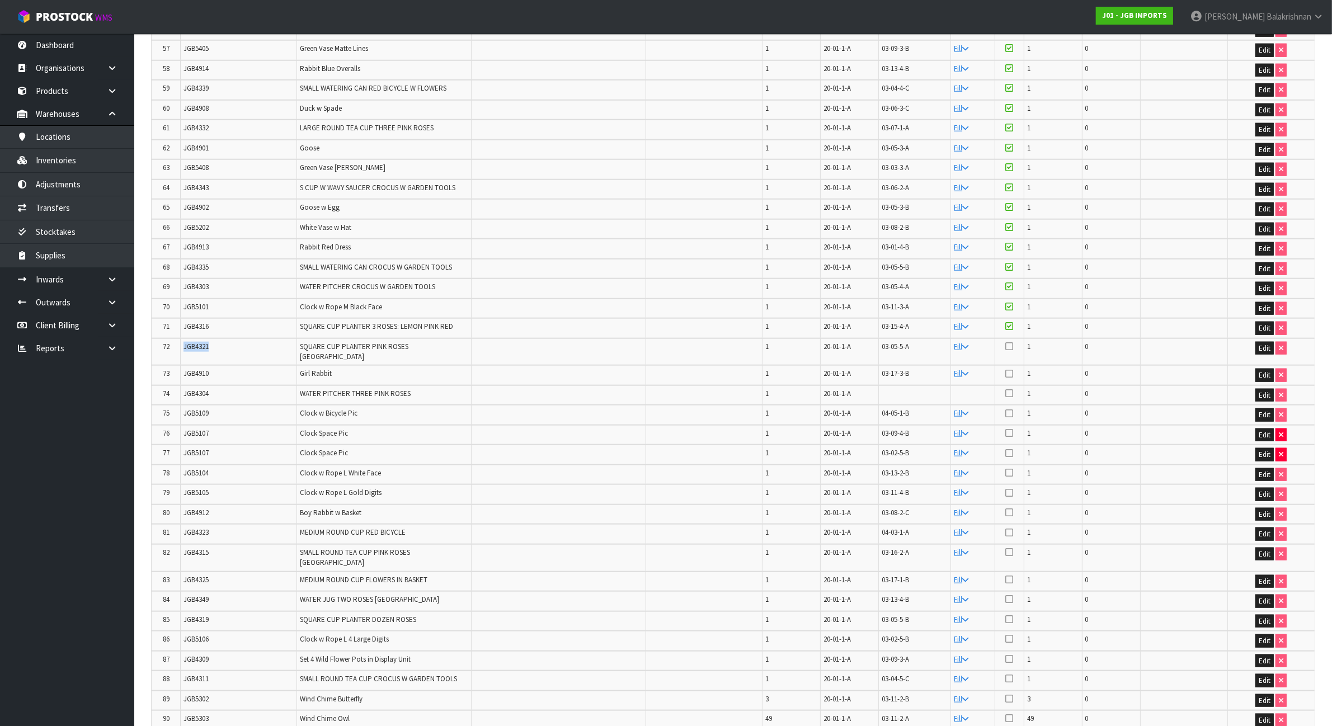
click at [191, 342] on span "JGB4321" at bounding box center [195, 347] width 25 height 10
click at [189, 365] on td "JGB4910" at bounding box center [239, 375] width 116 height 20
click at [1270, 389] on button "Edit" at bounding box center [1264, 395] width 18 height 13
click at [907, 389] on input "text" at bounding box center [930, 396] width 97 height 14
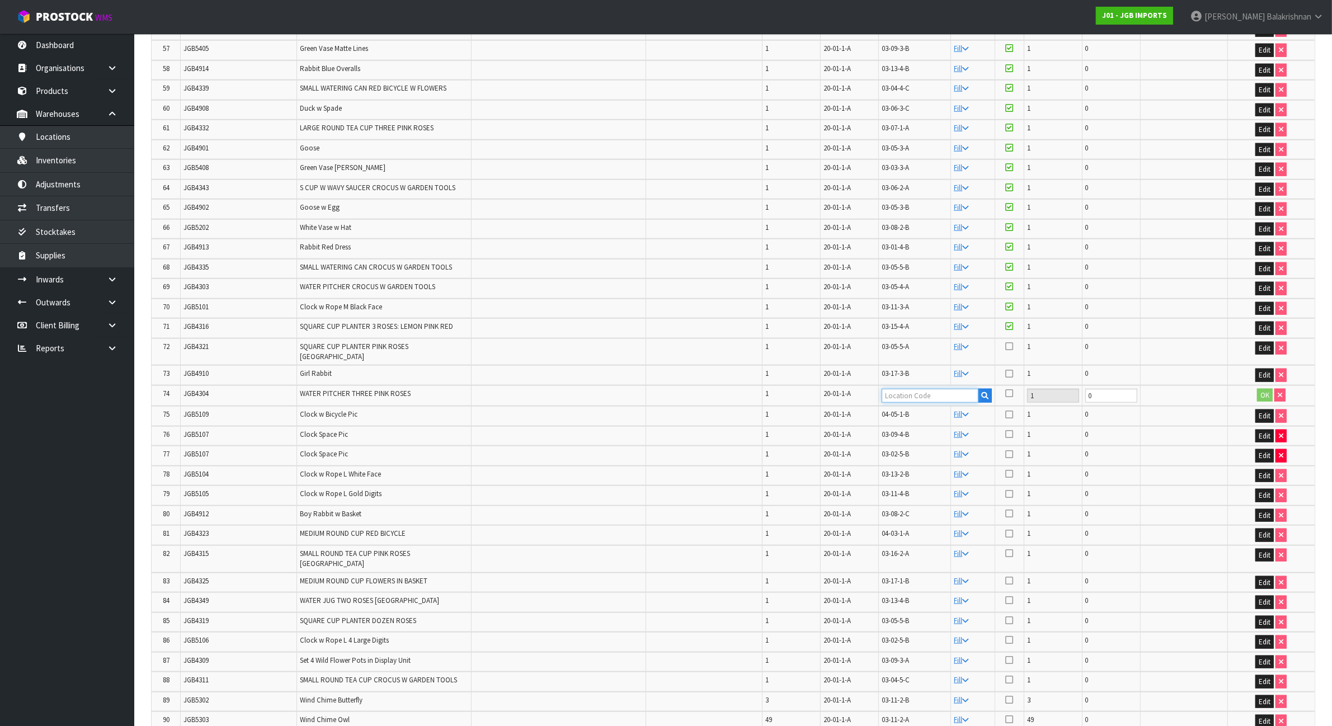
paste input "03-17-3-B"
type input "03-17-3-B"
click at [1259, 389] on button "OK" at bounding box center [1265, 395] width 16 height 13
click at [193, 408] on span "JGB5109" at bounding box center [195, 413] width 25 height 10
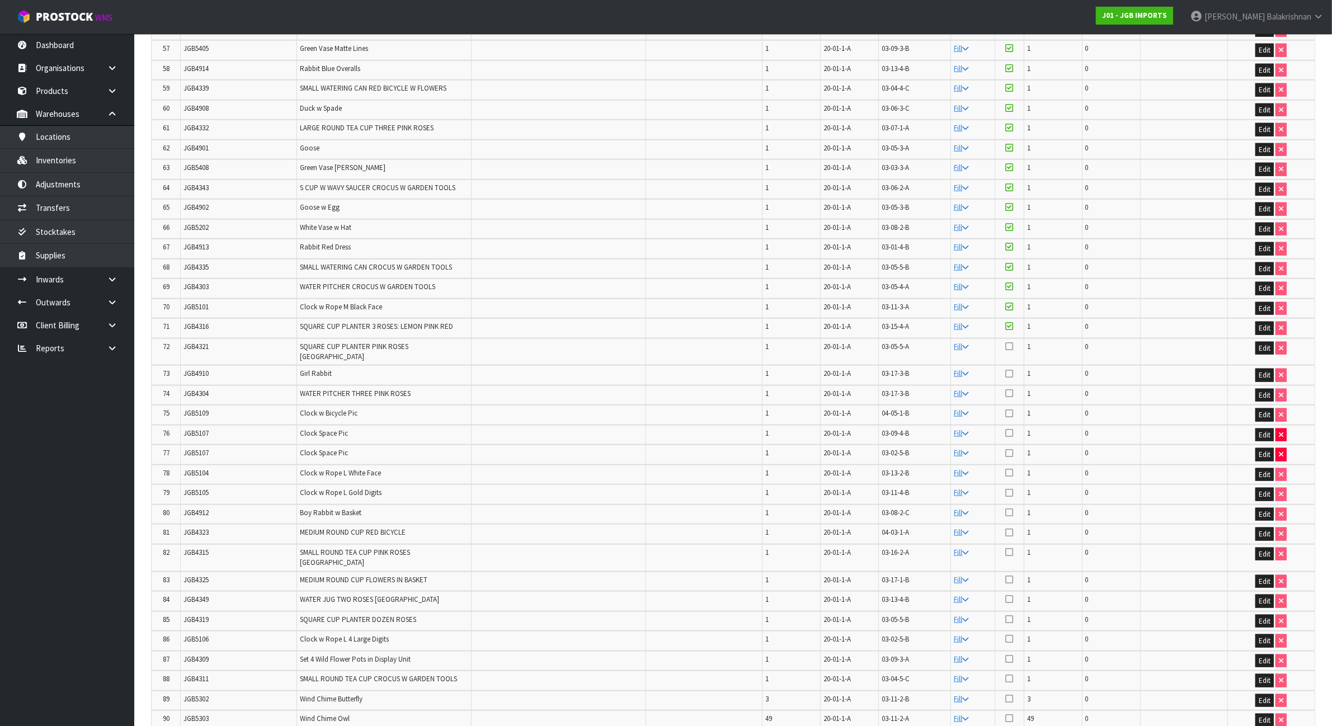
click at [1008, 342] on icon at bounding box center [1009, 346] width 8 height 9
click at [0, 0] on input "checkbox" at bounding box center [0, 0] width 0 height 0
click at [1009, 369] on icon at bounding box center [1009, 373] width 8 height 9
click at [0, 0] on input "checkbox" at bounding box center [0, 0] width 0 height 0
click at [1007, 389] on icon at bounding box center [1009, 393] width 8 height 9
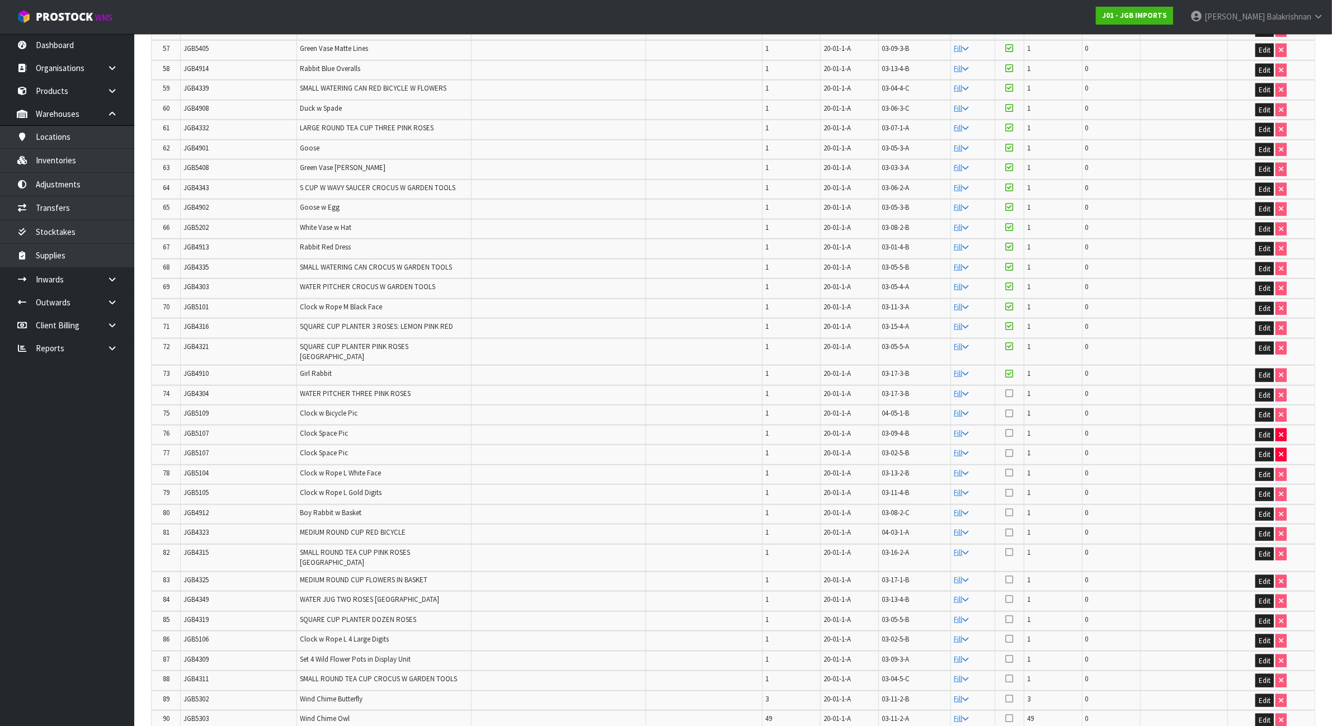
click at [0, 0] on input "checkbox" at bounding box center [0, 0] width 0 height 0
click at [1008, 409] on icon at bounding box center [1009, 413] width 8 height 9
click at [0, 0] on input "checkbox" at bounding box center [0, 0] width 0 height 0
click at [204, 429] on span "JGB5107" at bounding box center [195, 434] width 25 height 10
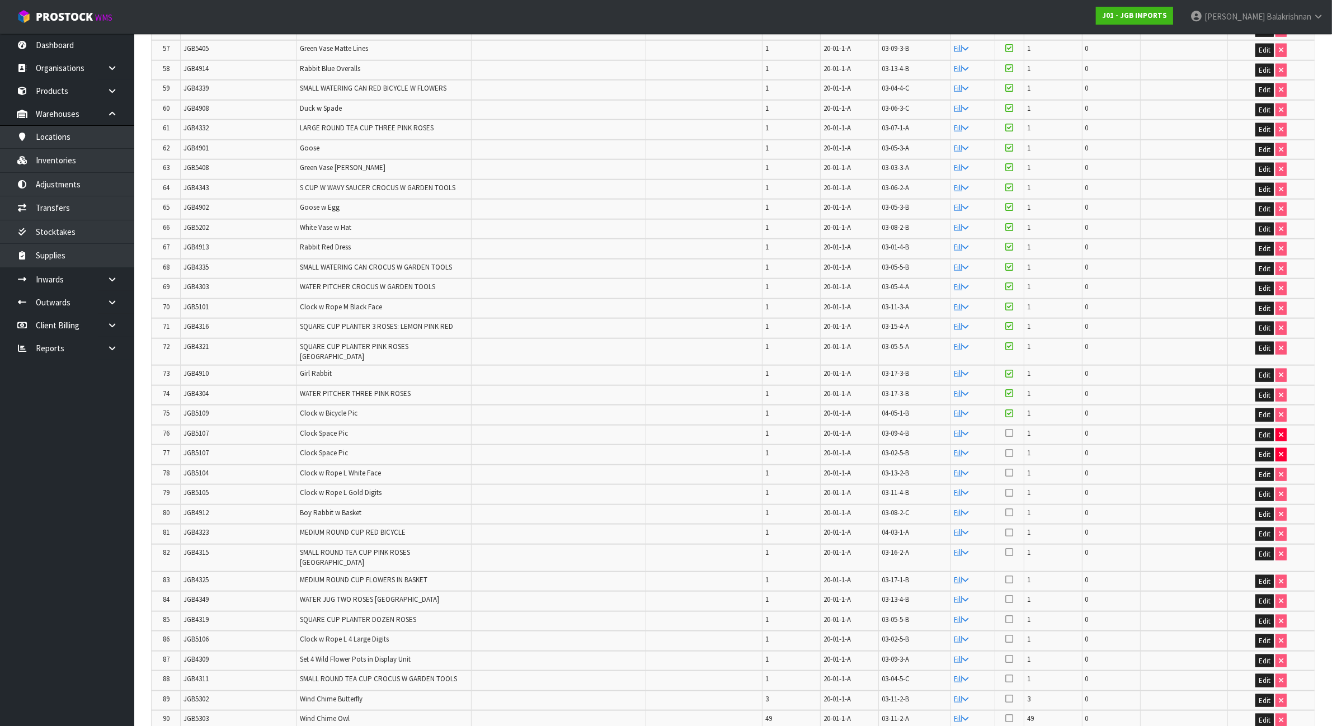
click at [1011, 429] on icon at bounding box center [1009, 433] width 8 height 9
click at [0, 0] on input "checkbox" at bounding box center [0, 0] width 0 height 0
click at [1010, 449] on icon at bounding box center [1009, 453] width 8 height 9
click at [0, 0] on input "checkbox" at bounding box center [0, 0] width 0 height 0
click at [197, 468] on span "JGB5104" at bounding box center [195, 473] width 25 height 10
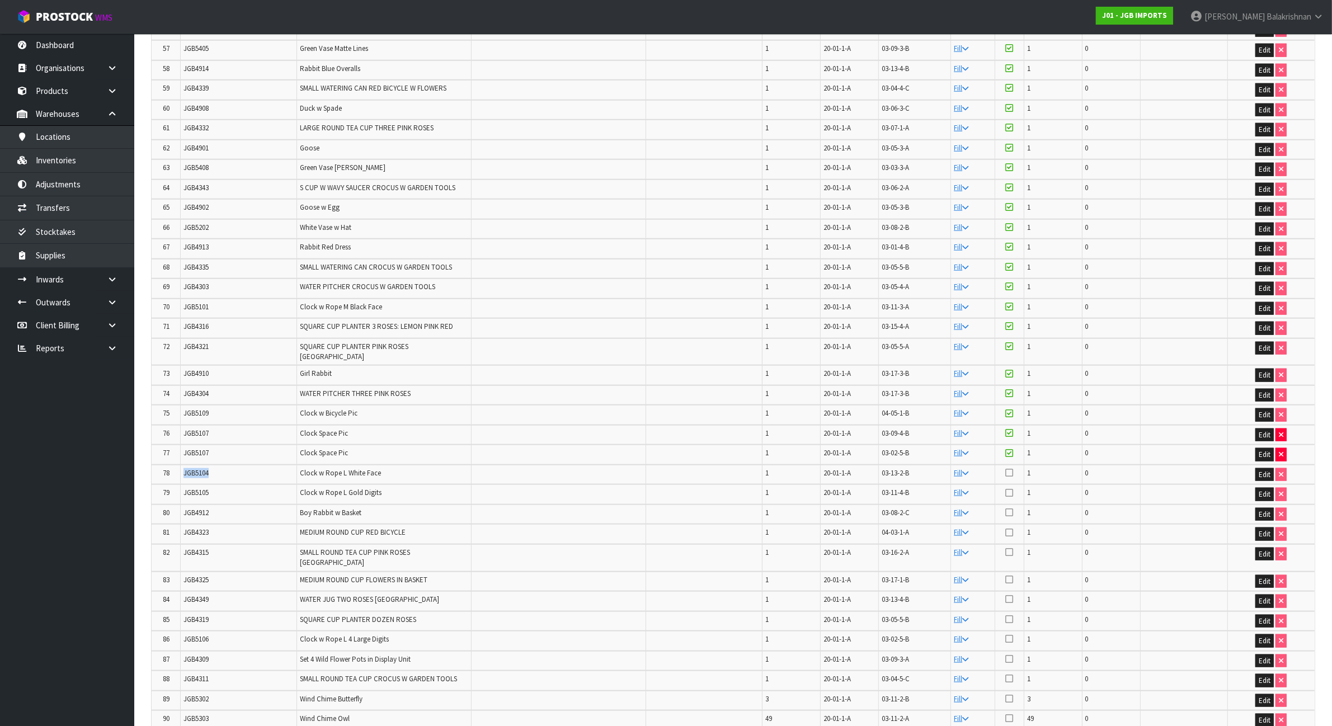
click at [197, 468] on span "JGB5104" at bounding box center [195, 473] width 25 height 10
click at [1011, 468] on icon at bounding box center [1009, 472] width 8 height 9
click at [0, 0] on input "checkbox" at bounding box center [0, 0] width 0 height 0
click at [207, 488] on span "JGB5105" at bounding box center [195, 493] width 25 height 10
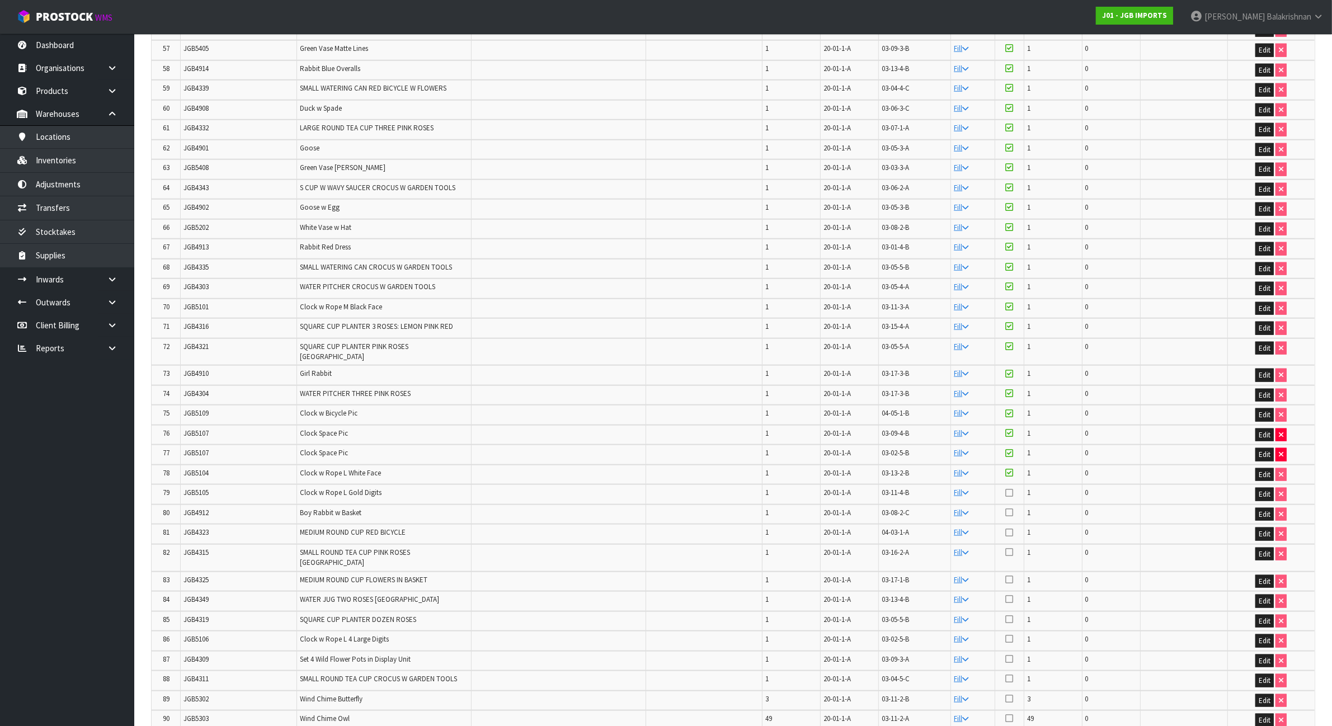
click at [1008, 488] on icon at bounding box center [1009, 492] width 8 height 9
click at [0, 0] on input "checkbox" at bounding box center [0, 0] width 0 height 0
click at [205, 505] on td "JGB4912" at bounding box center [239, 515] width 116 height 20
click at [1011, 508] on icon at bounding box center [1009, 512] width 8 height 9
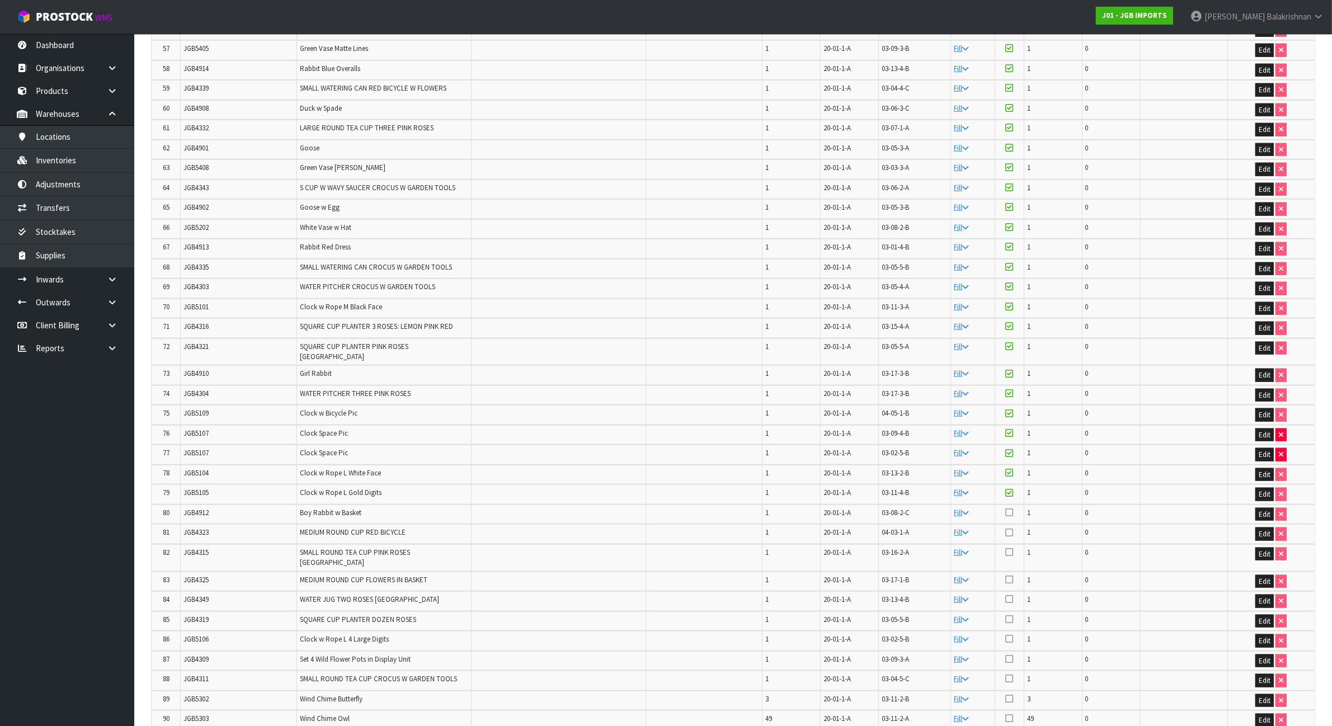
click at [0, 0] on input "checkbox" at bounding box center [0, 0] width 0 height 0
click at [213, 524] on td "JGB4323" at bounding box center [239, 534] width 116 height 20
click at [211, 524] on td "JGB4323" at bounding box center [239, 534] width 116 height 20
click at [1008, 528] on icon at bounding box center [1009, 532] width 8 height 9
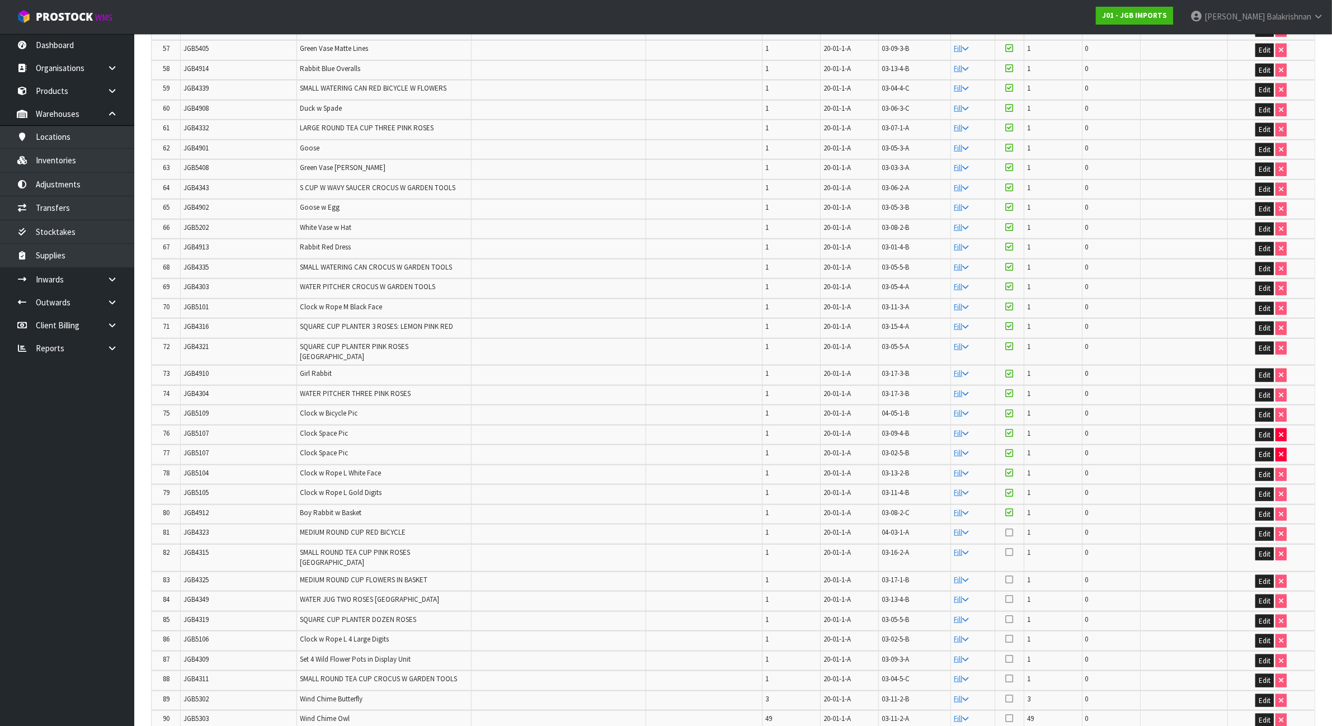
click at [0, 0] on input "checkbox" at bounding box center [0, 0] width 0 height 0
click at [201, 548] on span "JGB4315" at bounding box center [195, 553] width 25 height 10
click at [1010, 548] on icon at bounding box center [1009, 552] width 8 height 9
click at [0, 0] on input "checkbox" at bounding box center [0, 0] width 0 height 0
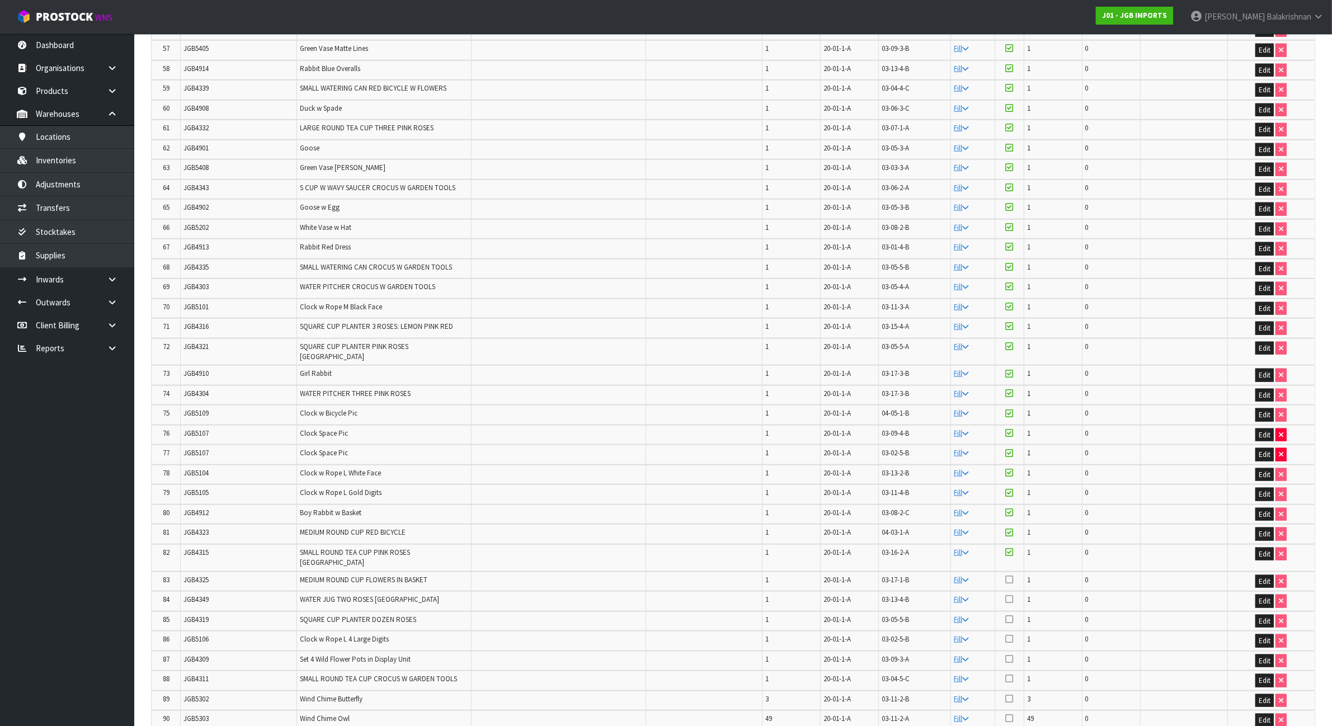
click at [209, 575] on span "JGB4325" at bounding box center [195, 580] width 25 height 10
click at [1010, 575] on icon at bounding box center [1009, 579] width 8 height 9
click at [0, 0] on input "checkbox" at bounding box center [0, 0] width 0 height 0
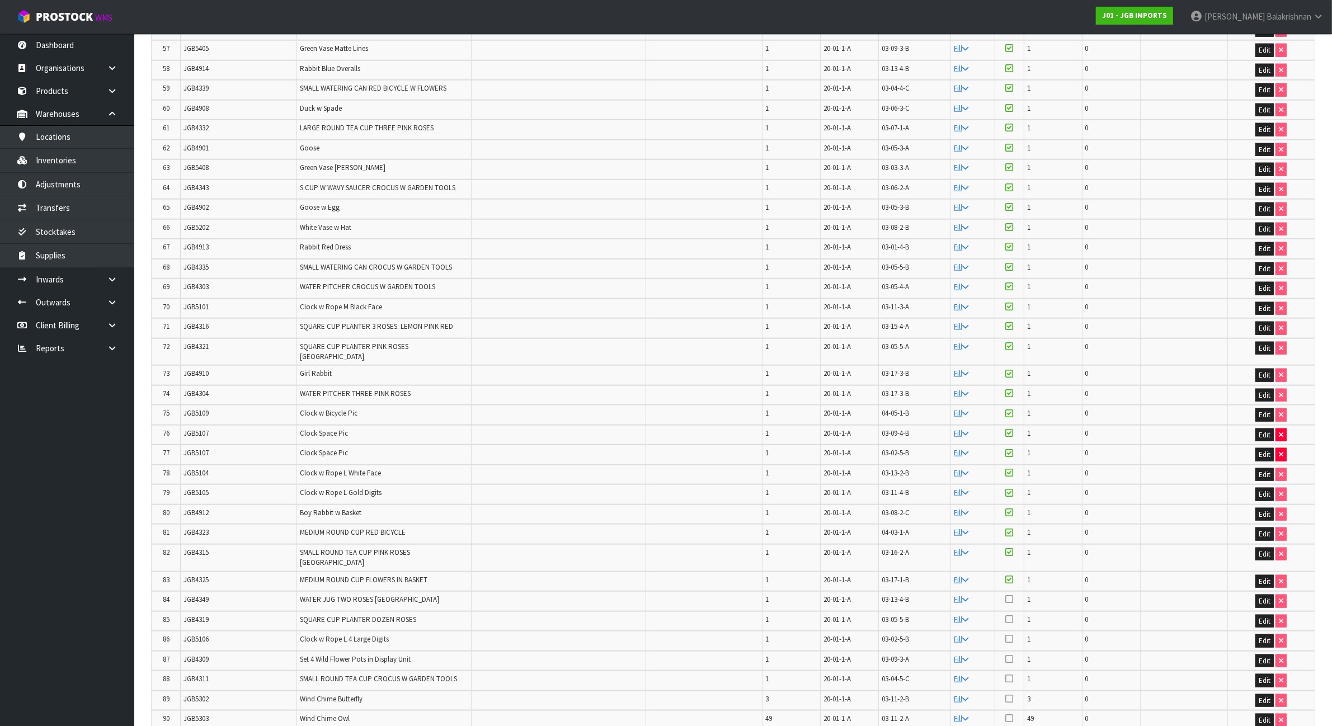
click at [186, 595] on span "JGB4349" at bounding box center [195, 600] width 25 height 10
click at [1010, 595] on icon at bounding box center [1009, 599] width 8 height 9
click at [0, 0] on input "checkbox" at bounding box center [0, 0] width 0 height 0
click at [181, 611] on td "JGB4319" at bounding box center [239, 621] width 116 height 20
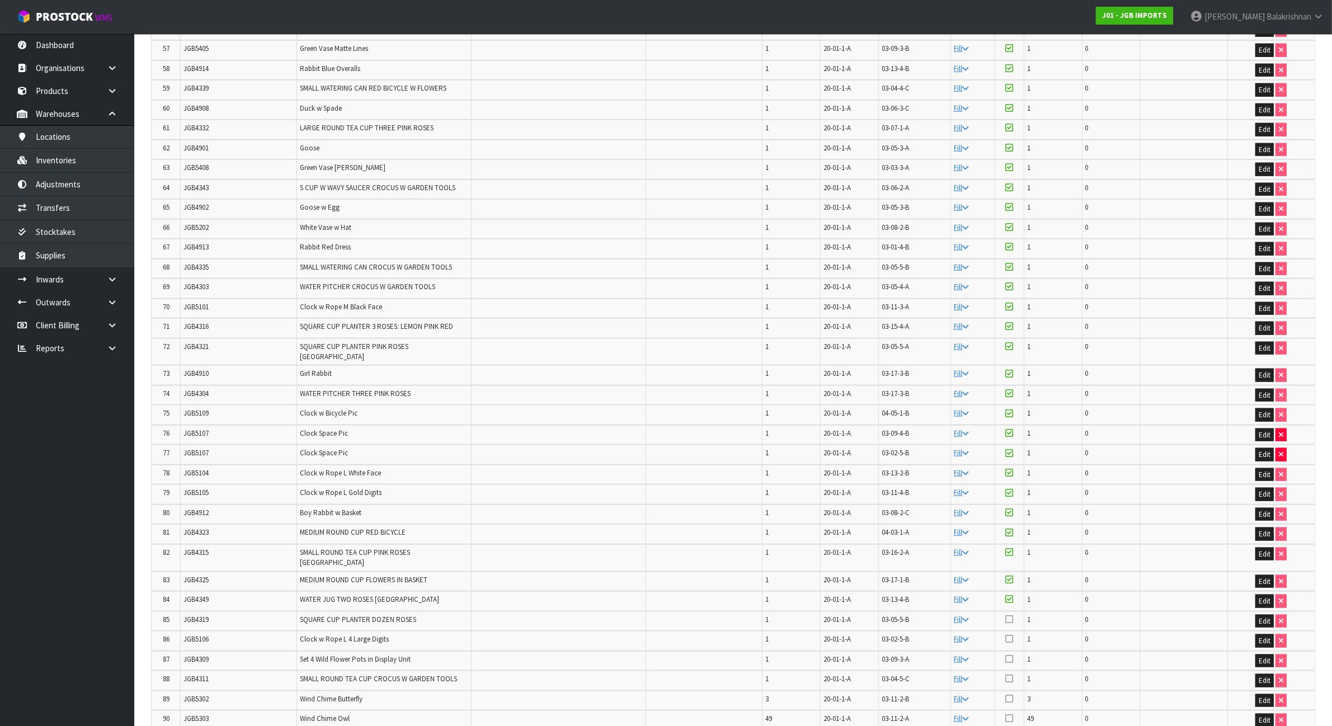
click at [208, 615] on span "JGB4319" at bounding box center [195, 620] width 25 height 10
click at [1013, 615] on icon at bounding box center [1009, 619] width 8 height 9
click at [0, 0] on input "checkbox" at bounding box center [0, 0] width 0 height 0
click at [197, 634] on span "JGB5106" at bounding box center [195, 639] width 25 height 10
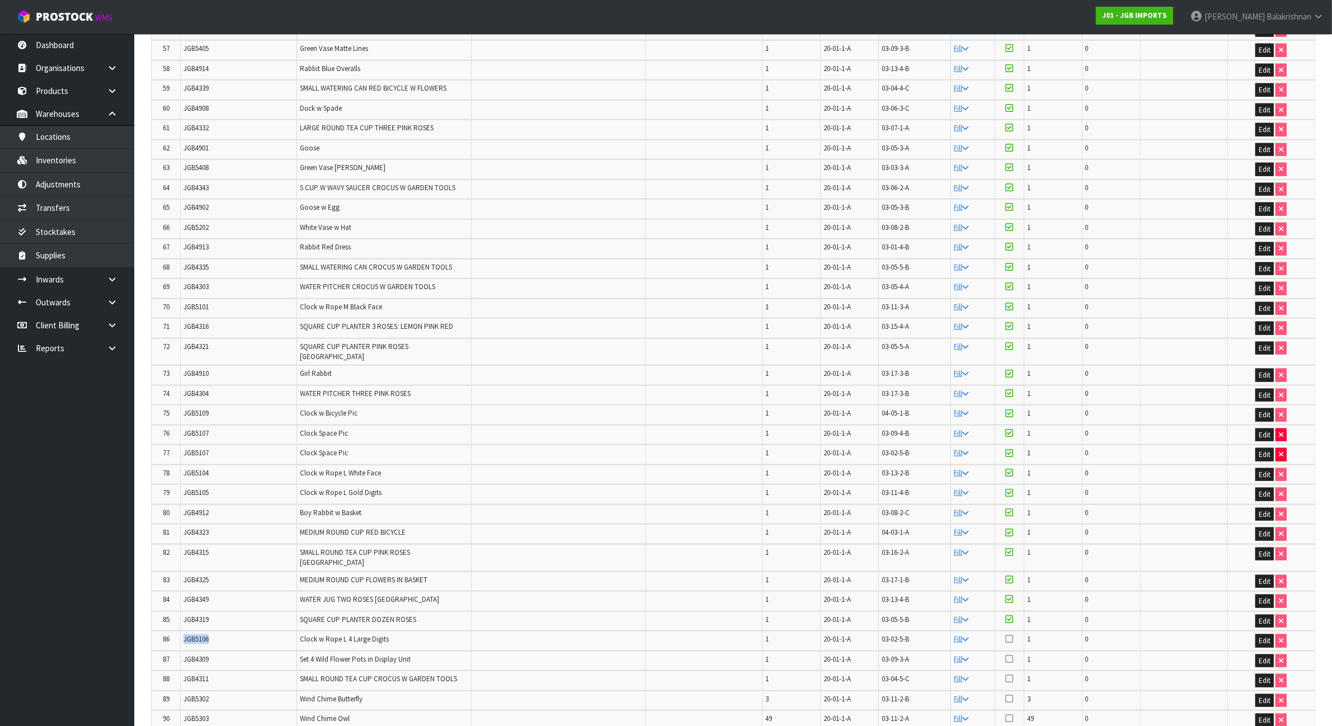
click at [197, 634] on span "JGB5106" at bounding box center [195, 639] width 25 height 10
click at [1010, 634] on icon at bounding box center [1009, 638] width 8 height 9
click at [0, 0] on input "checkbox" at bounding box center [0, 0] width 0 height 0
click at [206, 655] on span "JGB4309" at bounding box center [195, 660] width 25 height 10
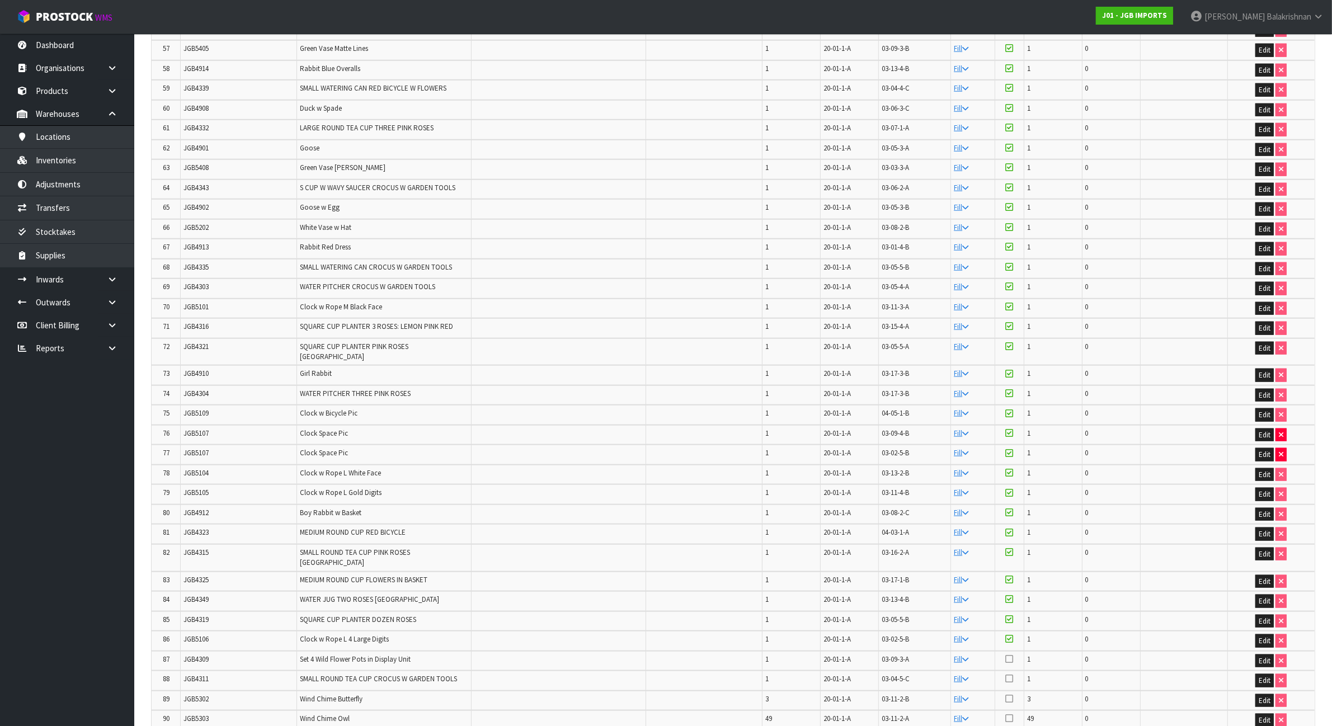
click at [1010, 655] on icon at bounding box center [1009, 659] width 8 height 9
click at [0, 0] on input "checkbox" at bounding box center [0, 0] width 0 height 0
click at [244, 671] on td "JGB4311" at bounding box center [239, 681] width 116 height 20
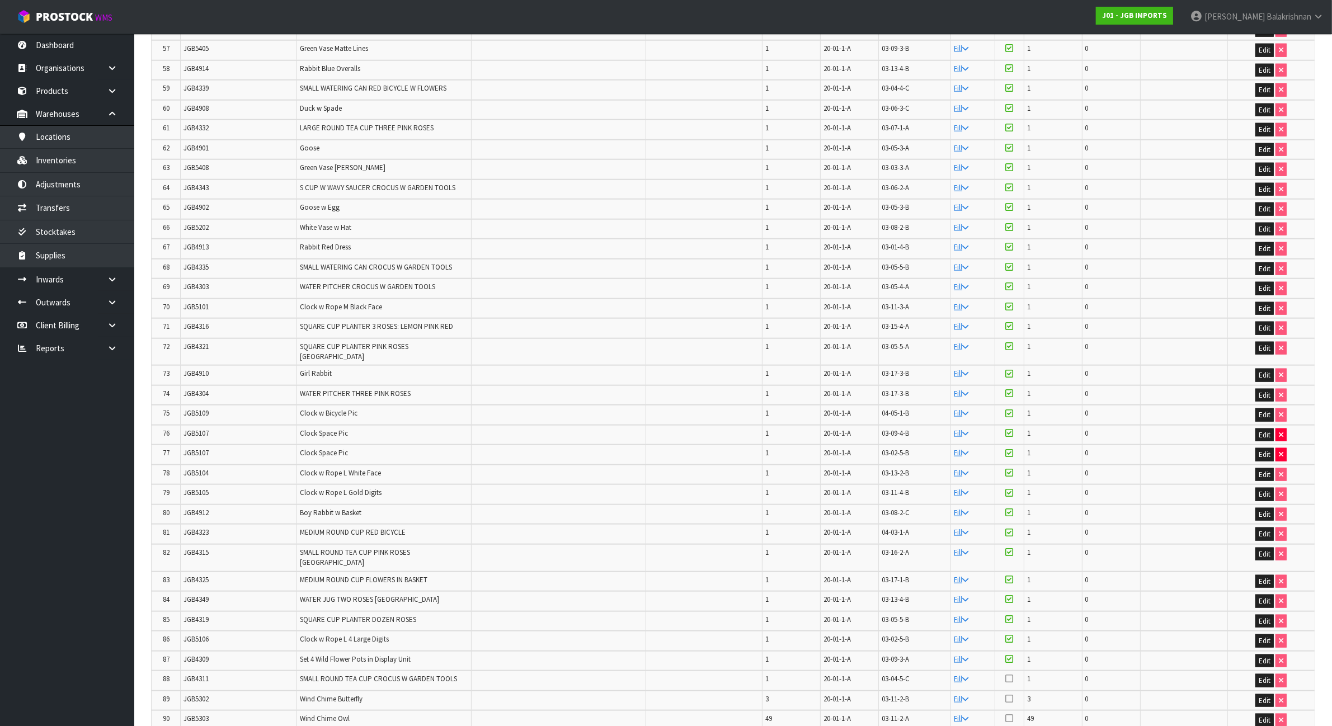
click at [1013, 674] on icon at bounding box center [1009, 678] width 8 height 9
click at [0, 0] on input "checkbox" at bounding box center [0, 0] width 0 height 0
click at [199, 694] on span "JGB5302" at bounding box center [195, 699] width 25 height 10
click at [1008, 694] on icon at bounding box center [1009, 698] width 8 height 9
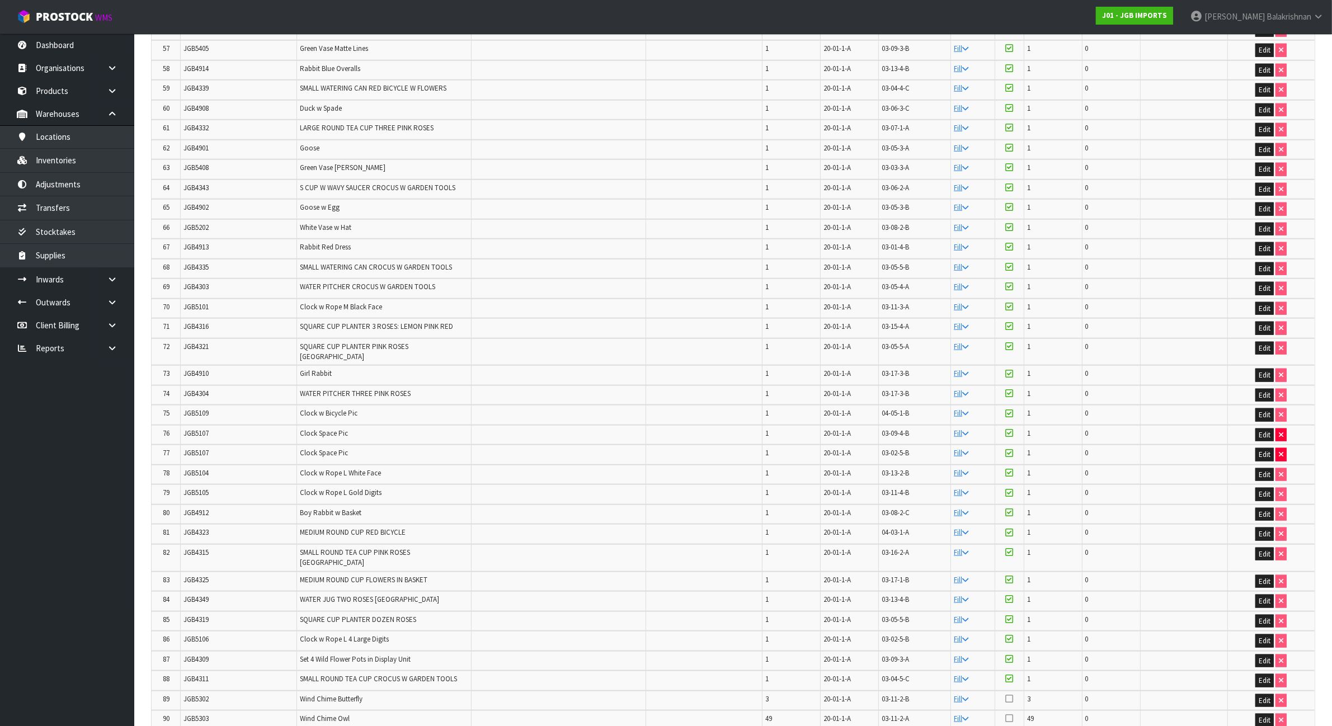
click at [0, 0] on input "checkbox" at bounding box center [0, 0] width 0 height 0
click at [190, 714] on span "JGB5303" at bounding box center [195, 719] width 25 height 10
click at [1010, 714] on icon at bounding box center [1009, 718] width 8 height 9
click at [0, 0] on input "checkbox" at bounding box center [0, 0] width 0 height 0
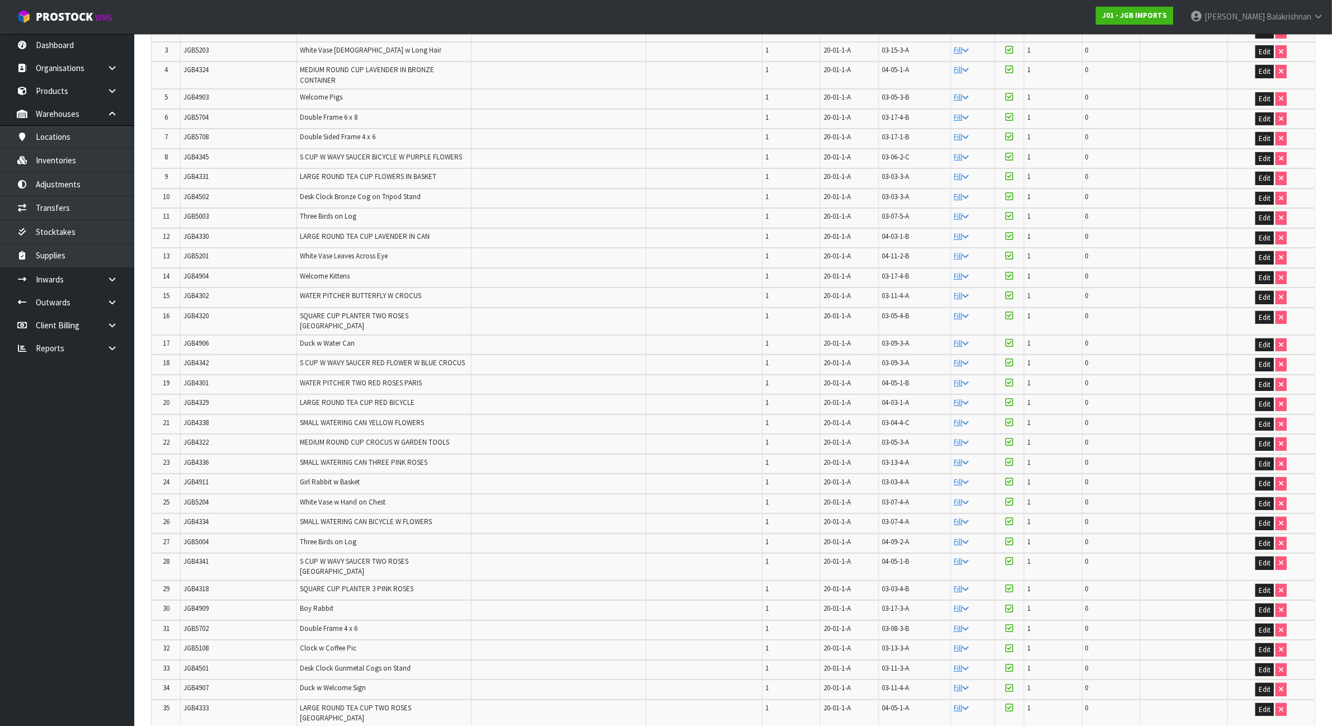
scroll to position [0, 0]
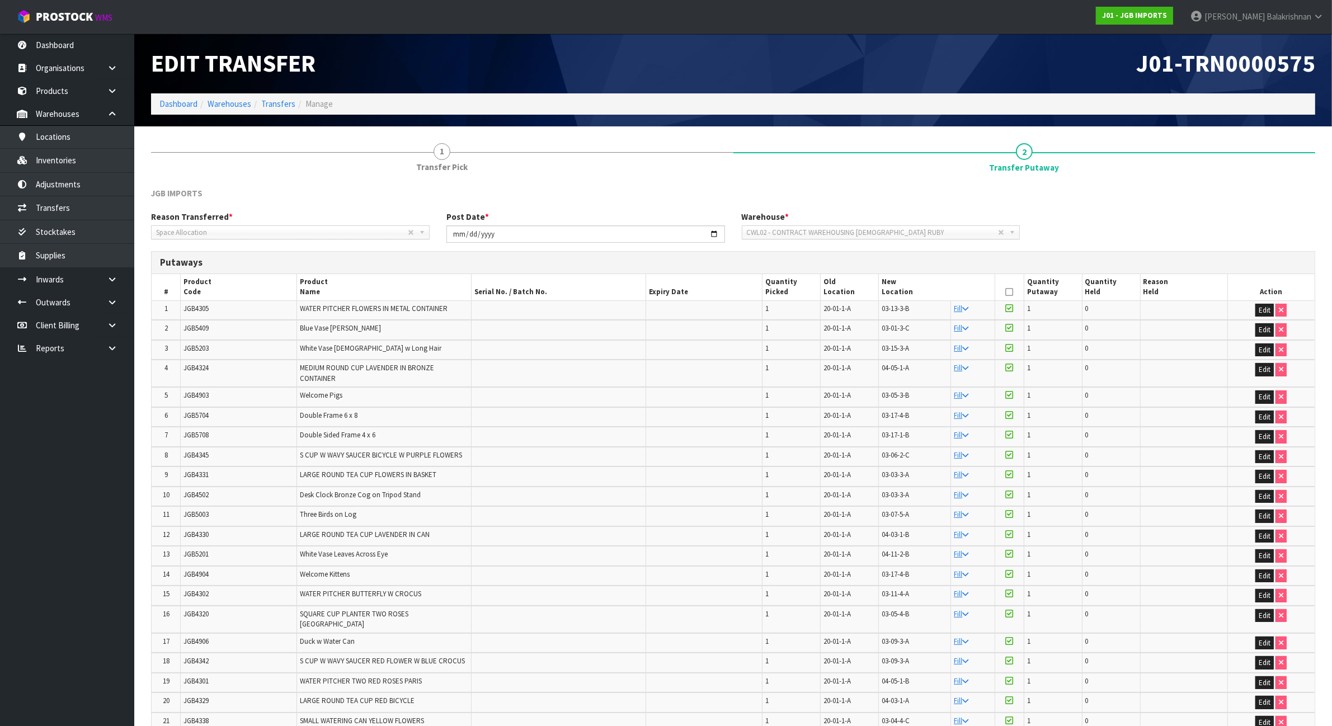
click at [1009, 292] on icon at bounding box center [1009, 292] width 8 height 1
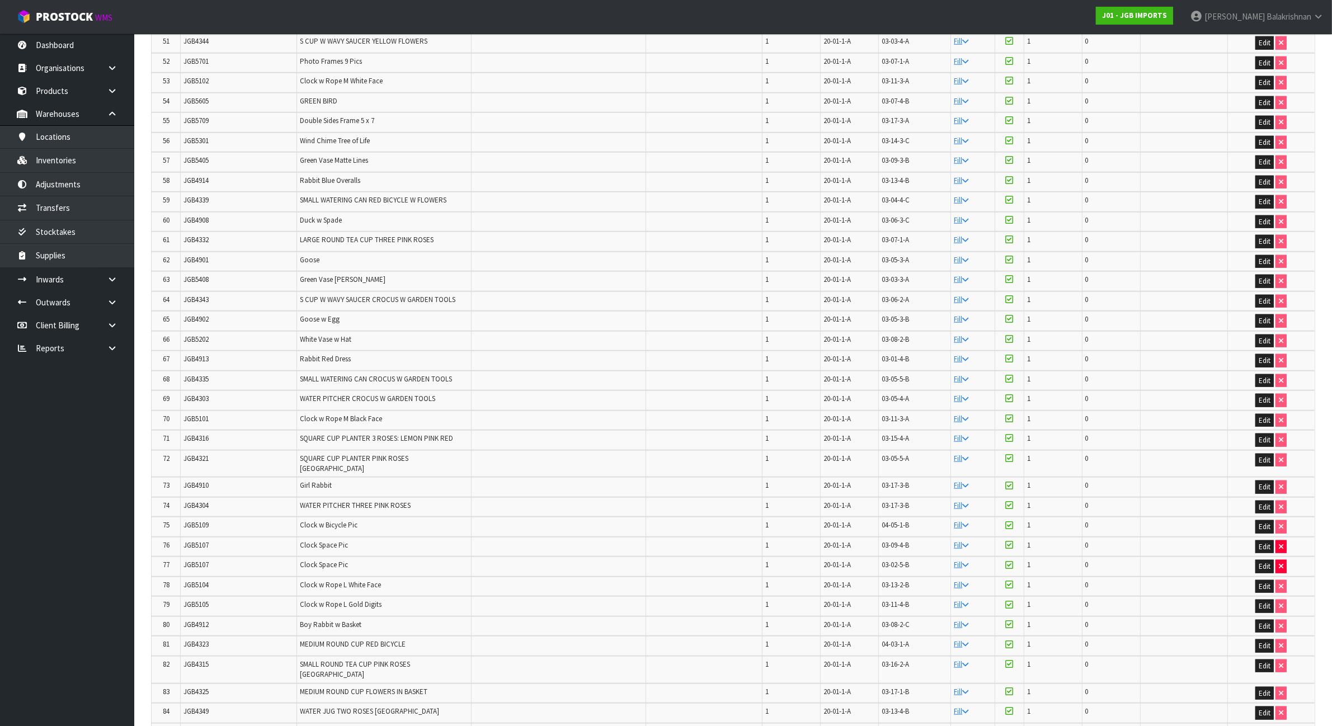
scroll to position [1487, 0]
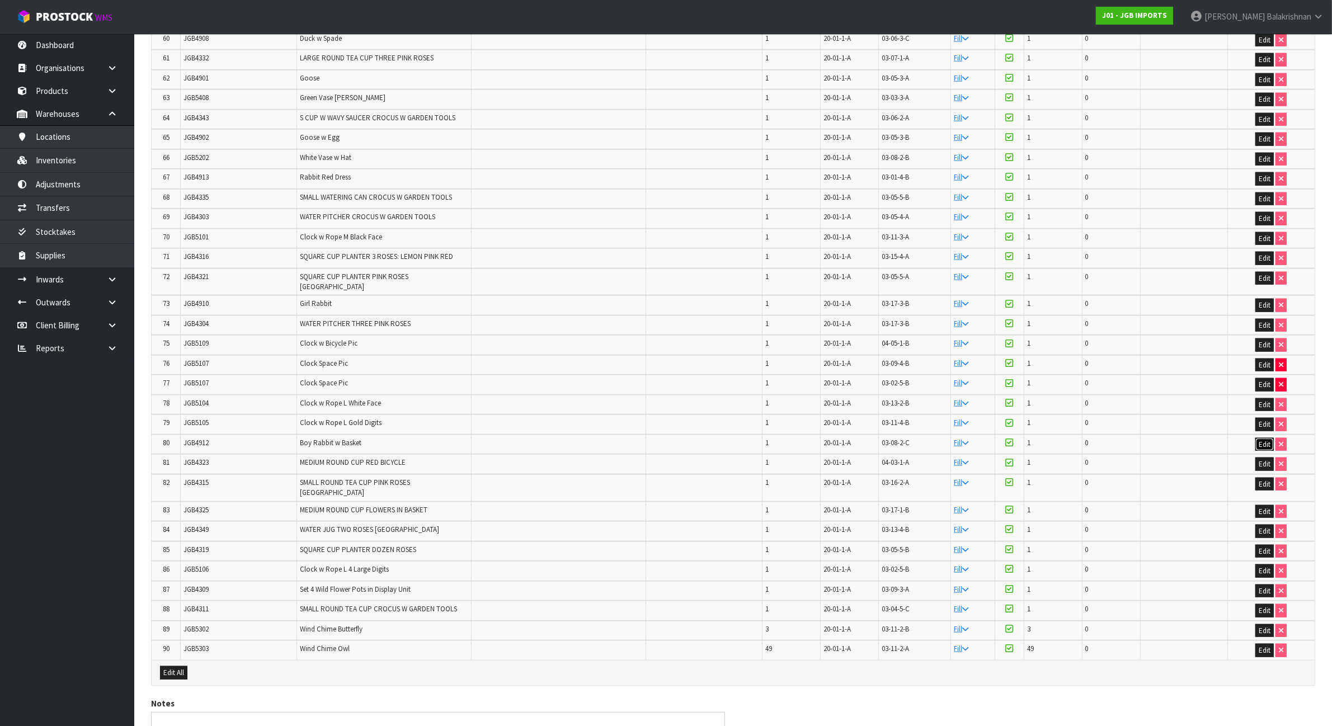
click at [1267, 438] on button "Edit" at bounding box center [1264, 444] width 18 height 13
click at [835, 438] on span "20-01-1-A" at bounding box center [836, 443] width 27 height 10
click at [927, 438] on input "03-08-2-C" at bounding box center [930, 445] width 97 height 14
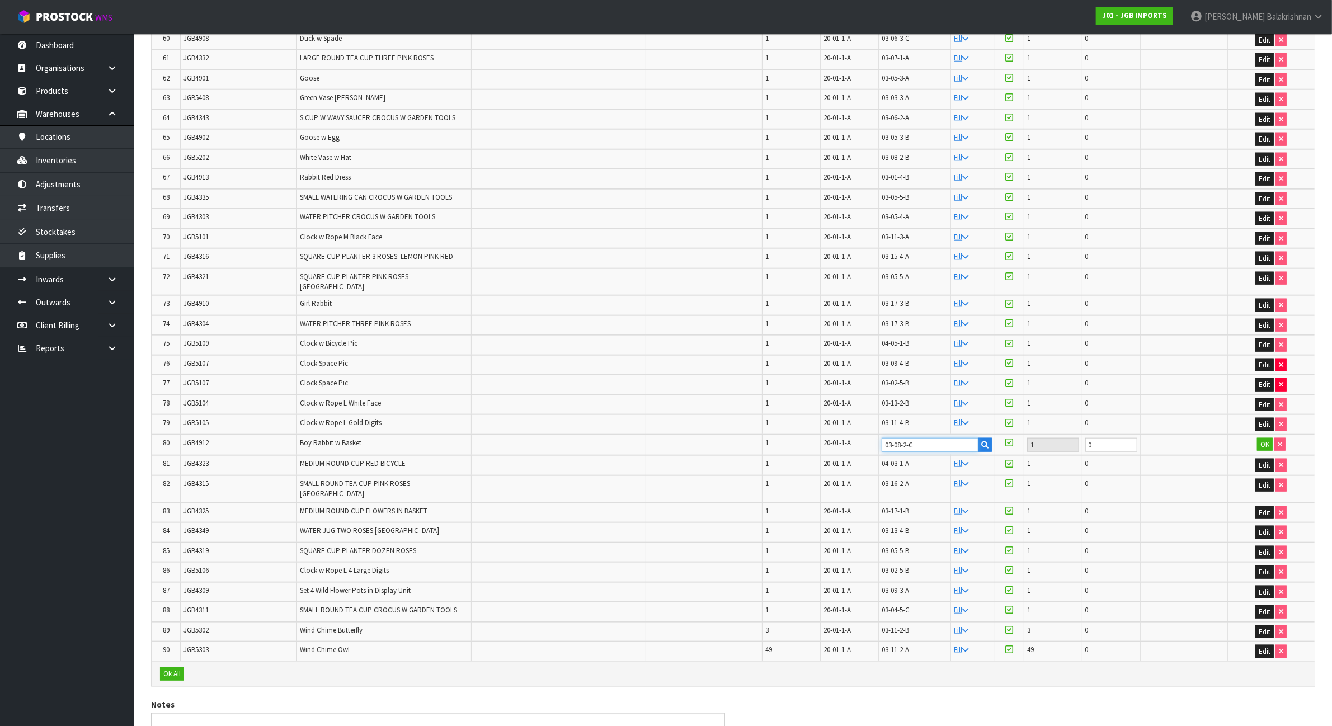
click at [927, 438] on input "03-08-2-C" at bounding box center [930, 445] width 97 height 14
paste input "20-01-1-A"
type input "20-01-1-A"
click at [1268, 438] on button "OK" at bounding box center [1265, 444] width 16 height 13
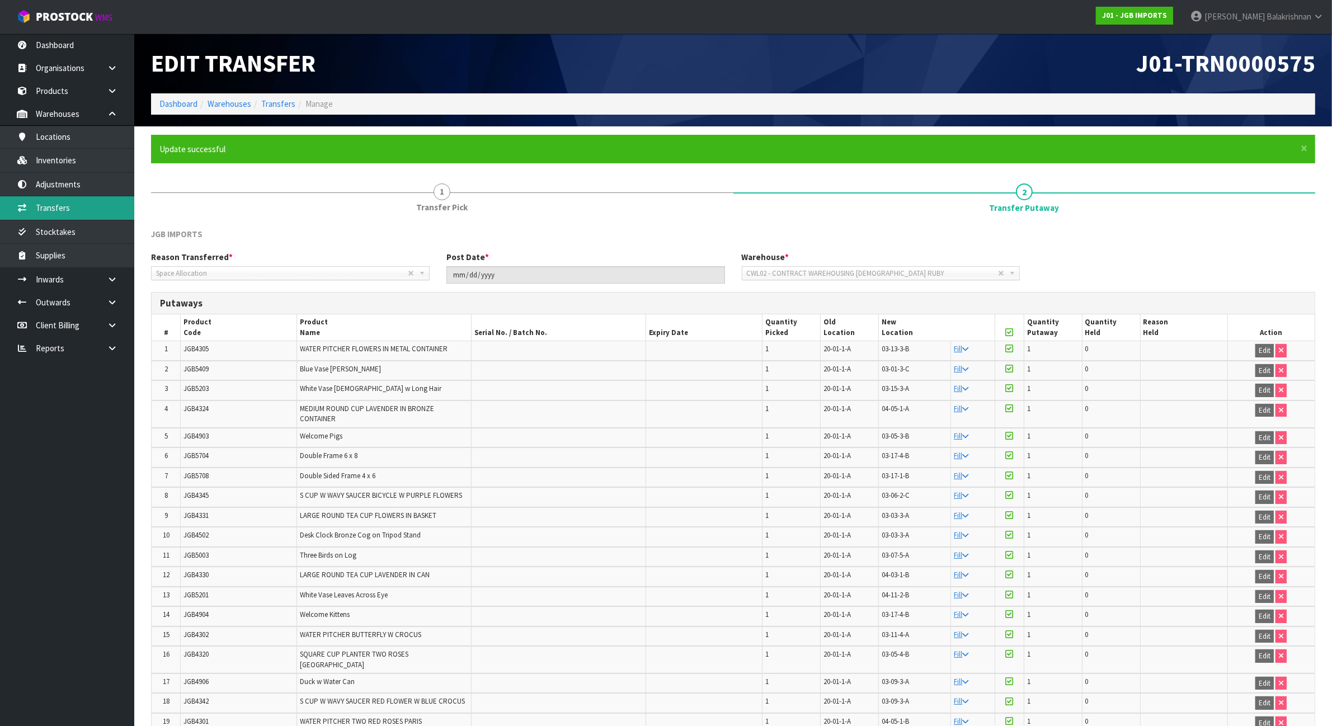
click at [95, 209] on link "Transfers" at bounding box center [67, 207] width 134 height 23
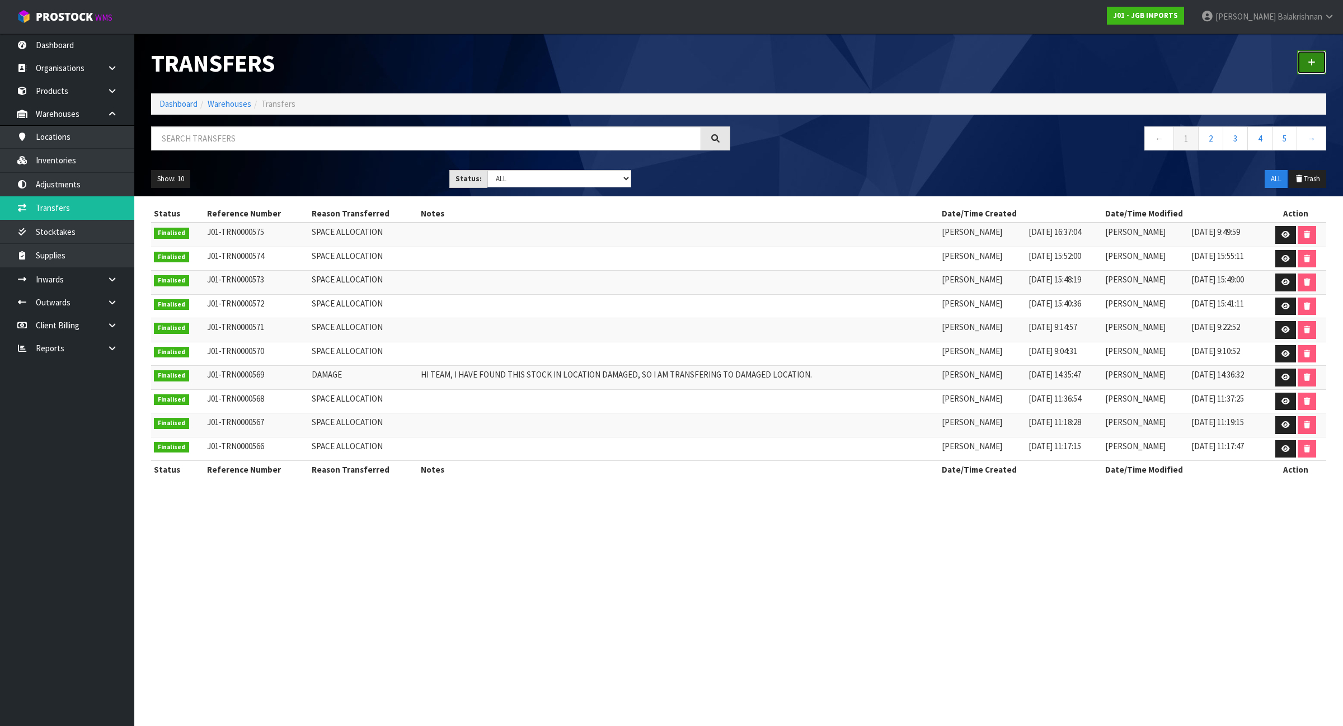
click at [1316, 59] on link at bounding box center [1311, 62] width 29 height 24
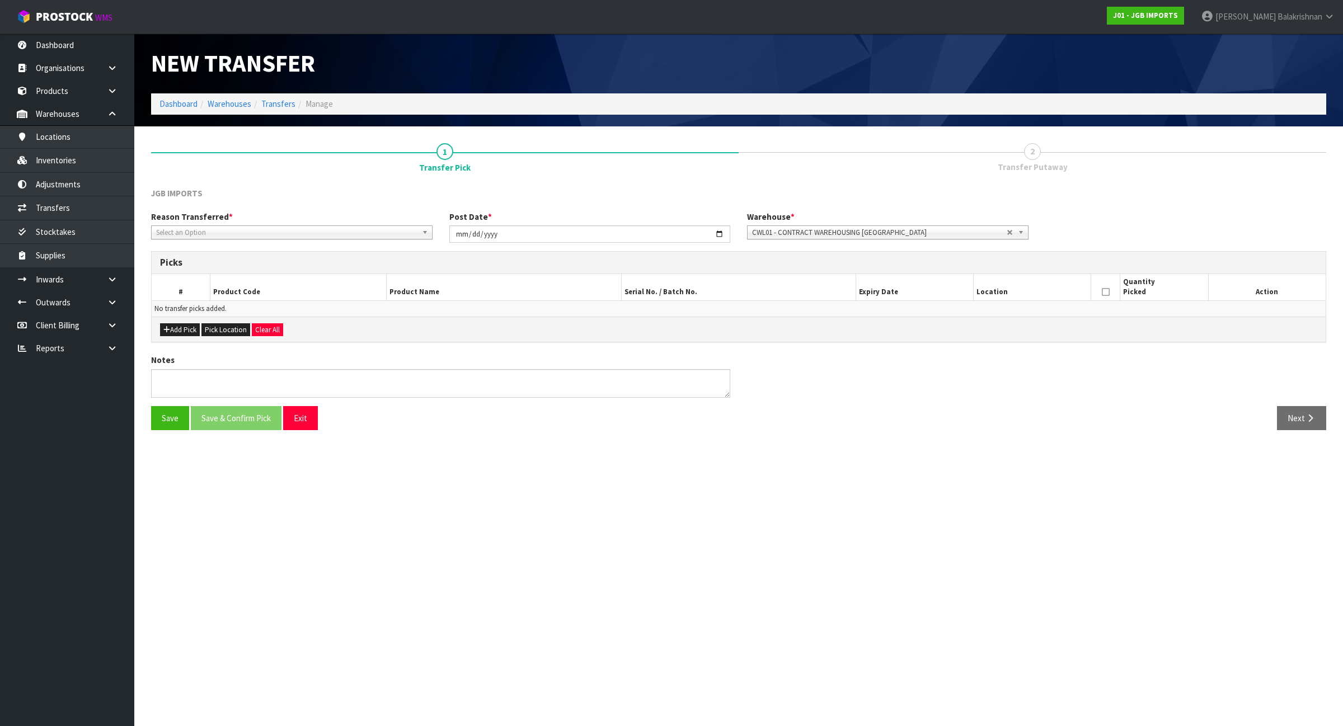
click at [315, 229] on span "Select an Option" at bounding box center [286, 232] width 261 height 13
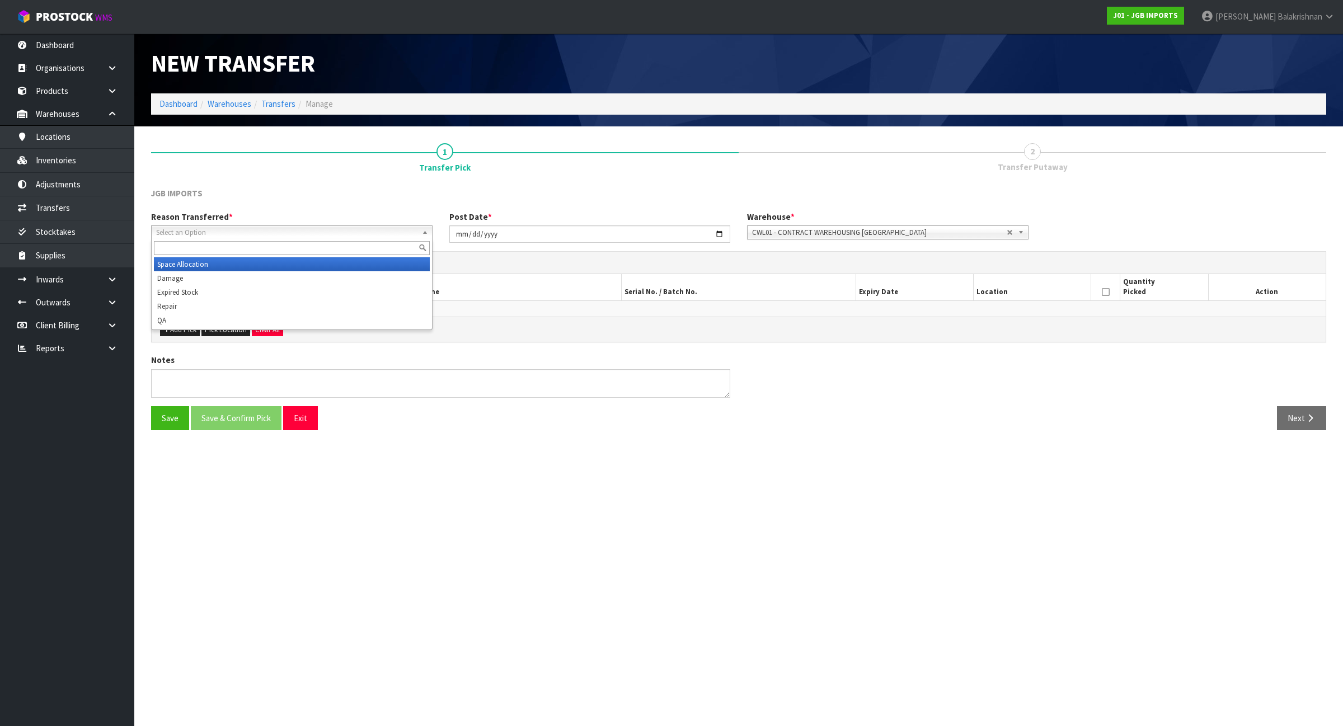
click at [273, 269] on li "Space Allocation" at bounding box center [292, 264] width 276 height 14
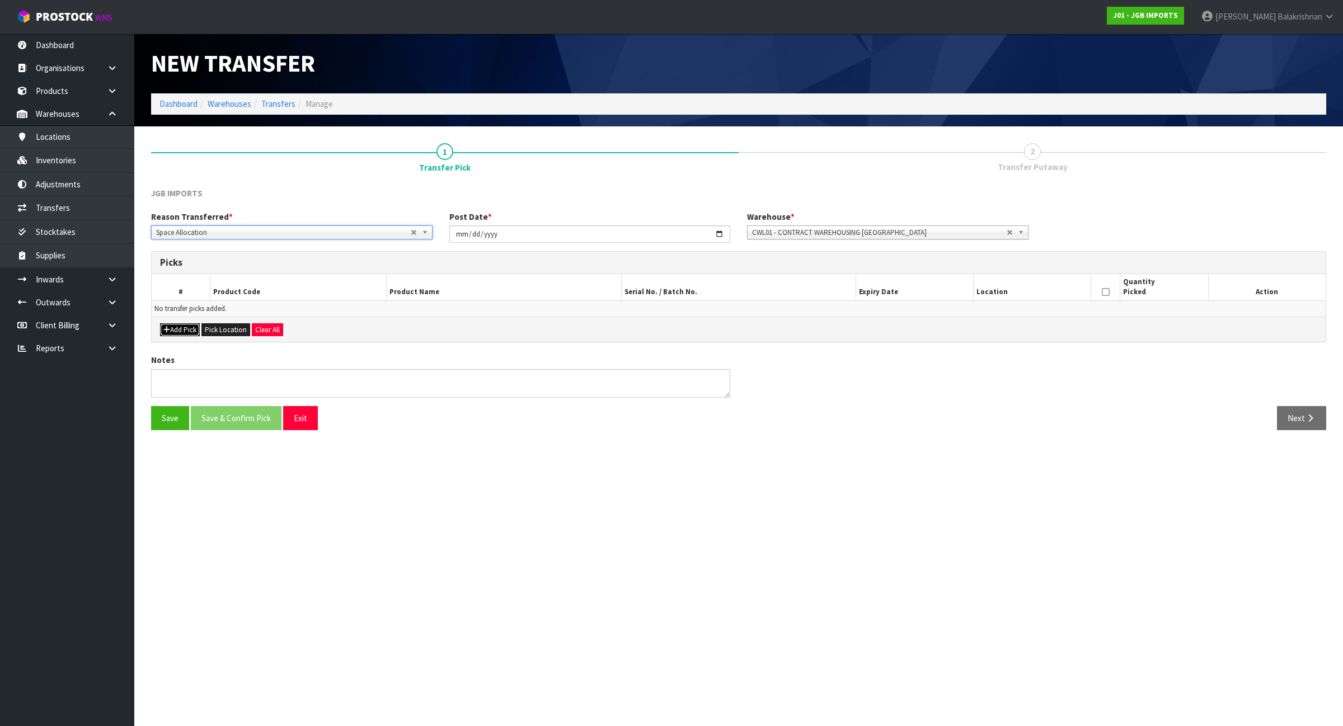
click at [183, 330] on button "Add Pick" at bounding box center [180, 329] width 40 height 13
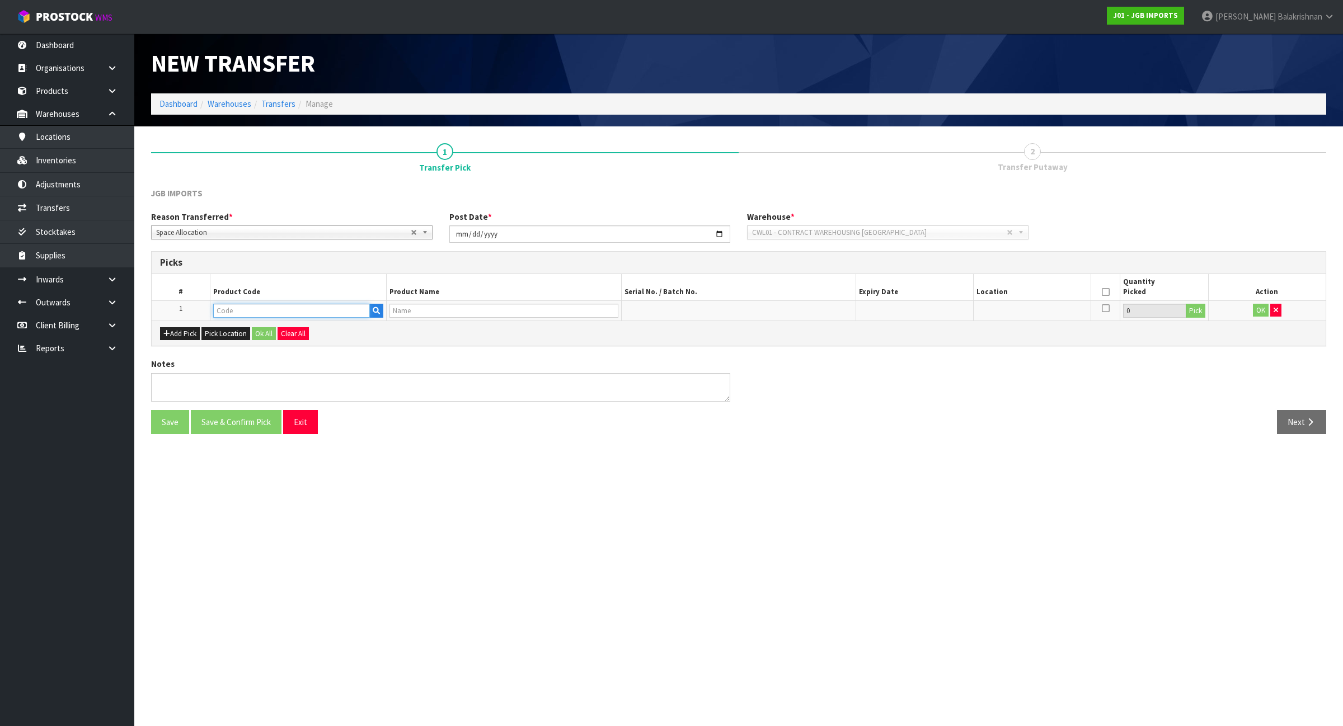
click at [266, 315] on input "text" at bounding box center [291, 311] width 157 height 14
paste input "20-01-1-A"
click at [266, 312] on input "20-01-1-A" at bounding box center [291, 311] width 157 height 14
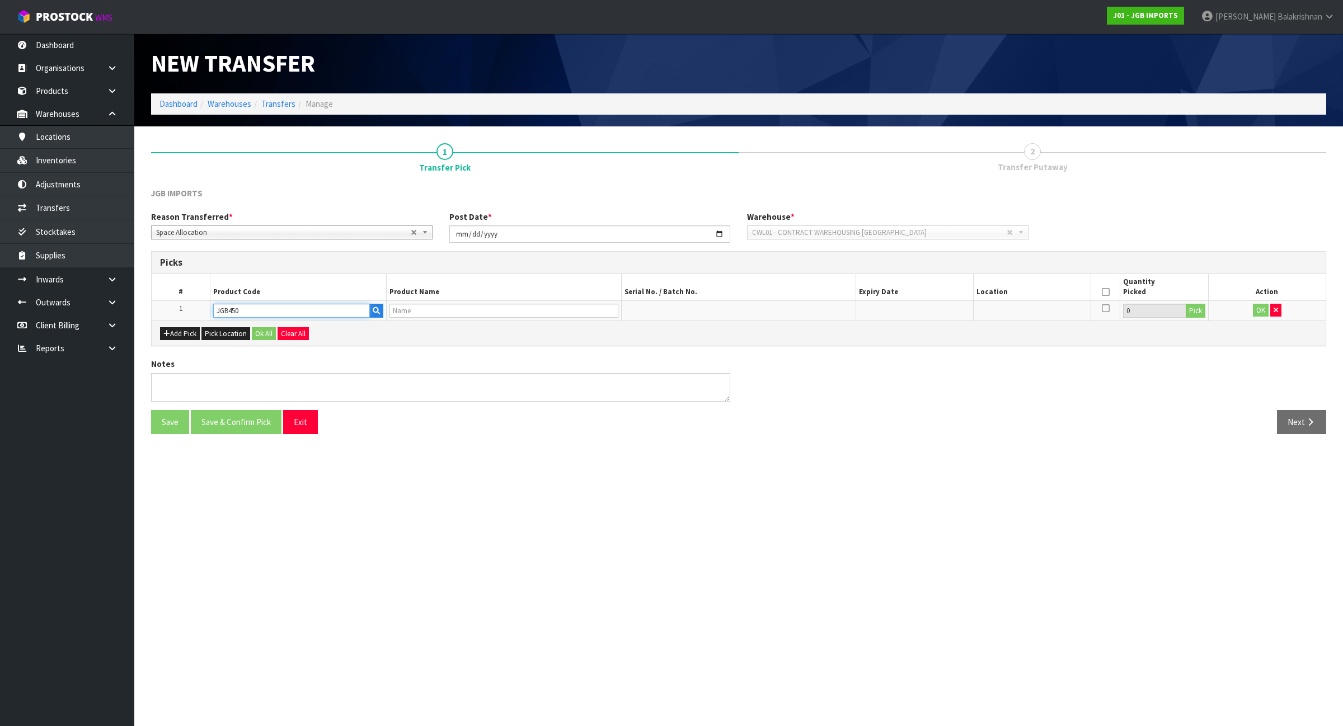
type input "JGB4503"
type input "Desk Clock - Bronze Clog w Alarm Bell Design"
type input "JGB4503"
click at [1198, 308] on button "Pick" at bounding box center [1195, 311] width 20 height 15
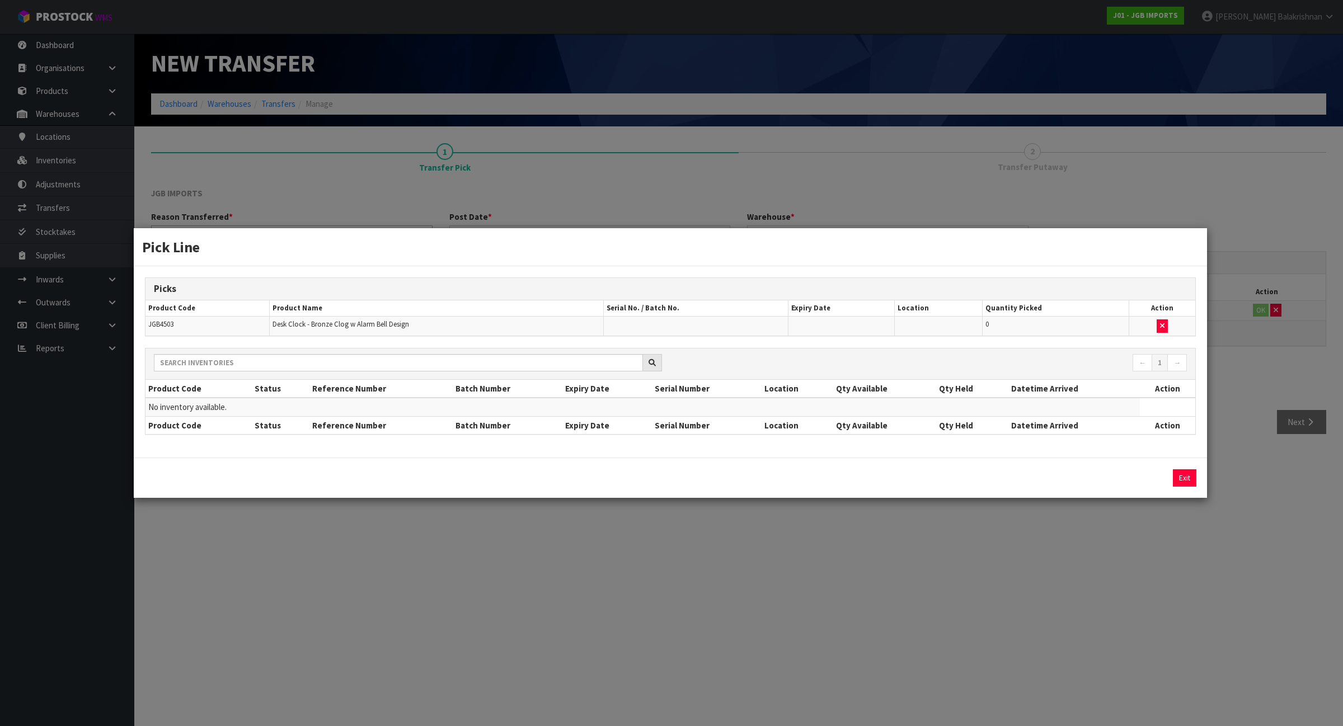
click at [827, 592] on div "Pick Line Picks Product Code Product Name Serial No. / Batch No. Expiry Date Lo…" at bounding box center [671, 363] width 1343 height 726
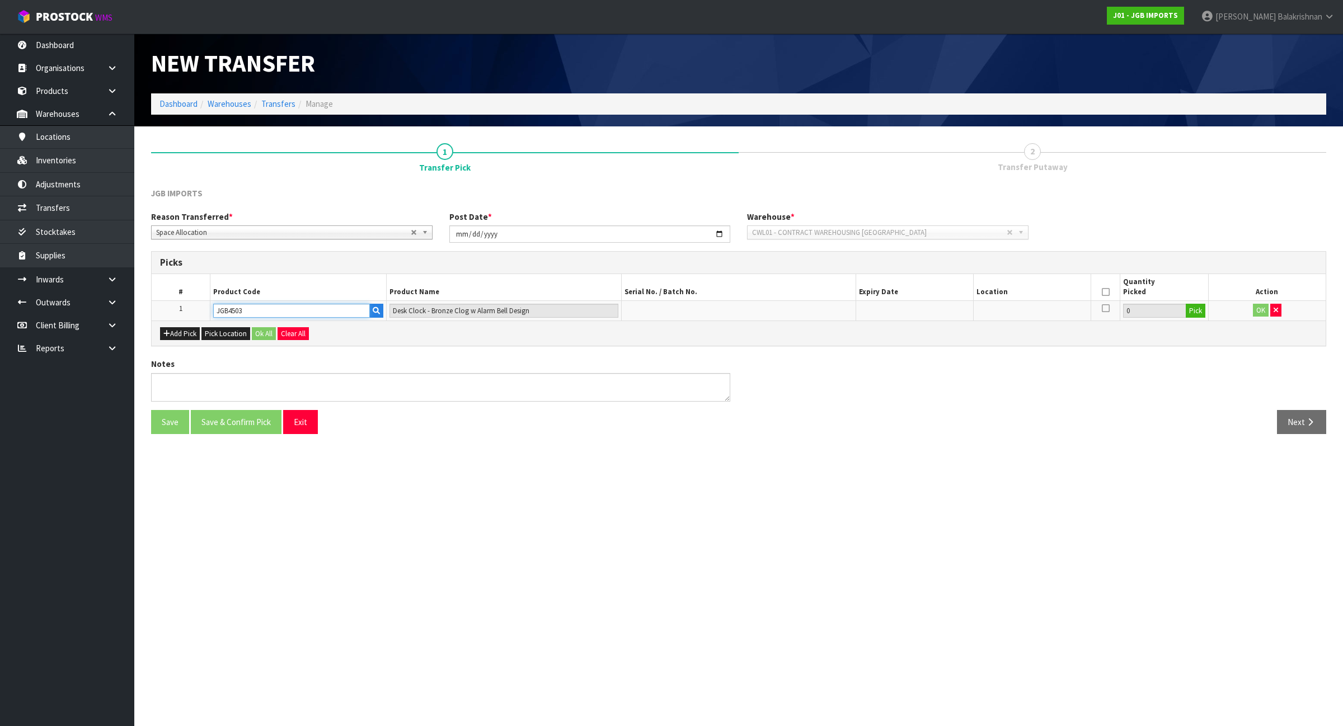
click at [274, 314] on input "JGB4503" at bounding box center [291, 311] width 157 height 14
click at [1278, 307] on button "button" at bounding box center [1275, 310] width 11 height 13
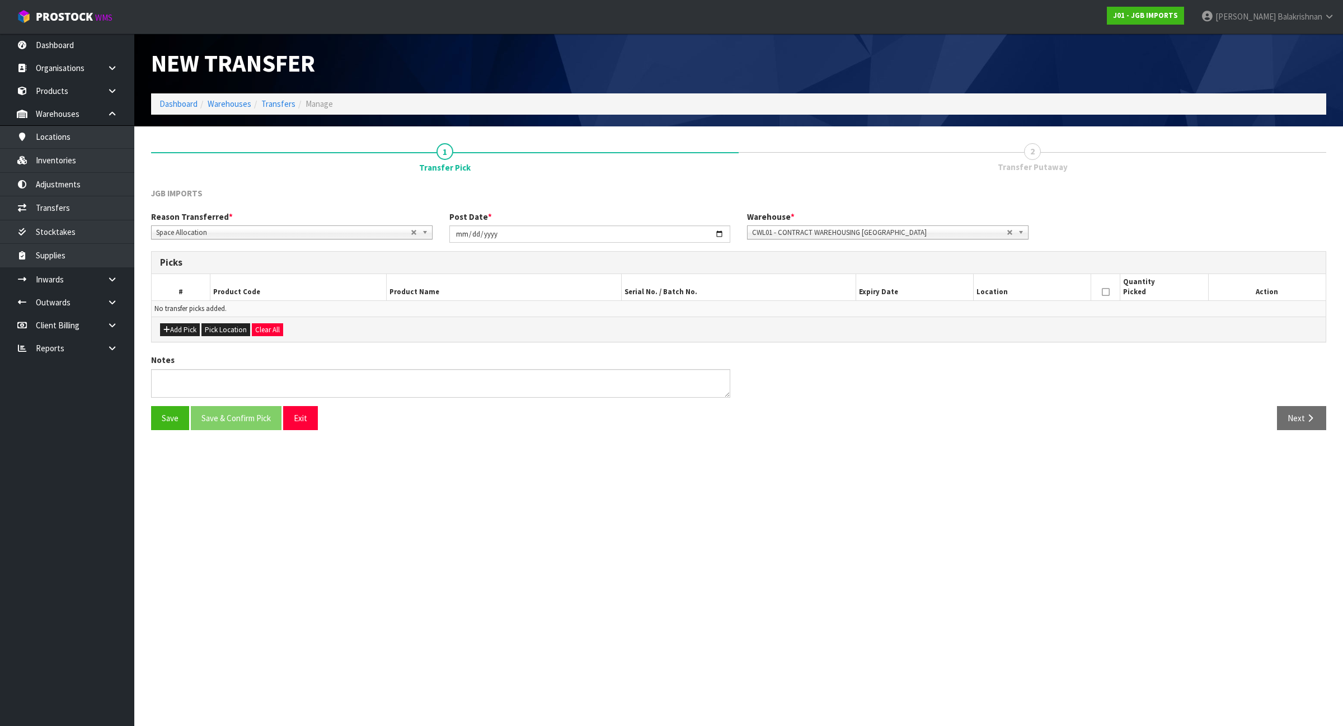
click at [960, 227] on span "CWL01 - CONTRACT WAREHOUSING ALLENS ROAD" at bounding box center [879, 232] width 255 height 13
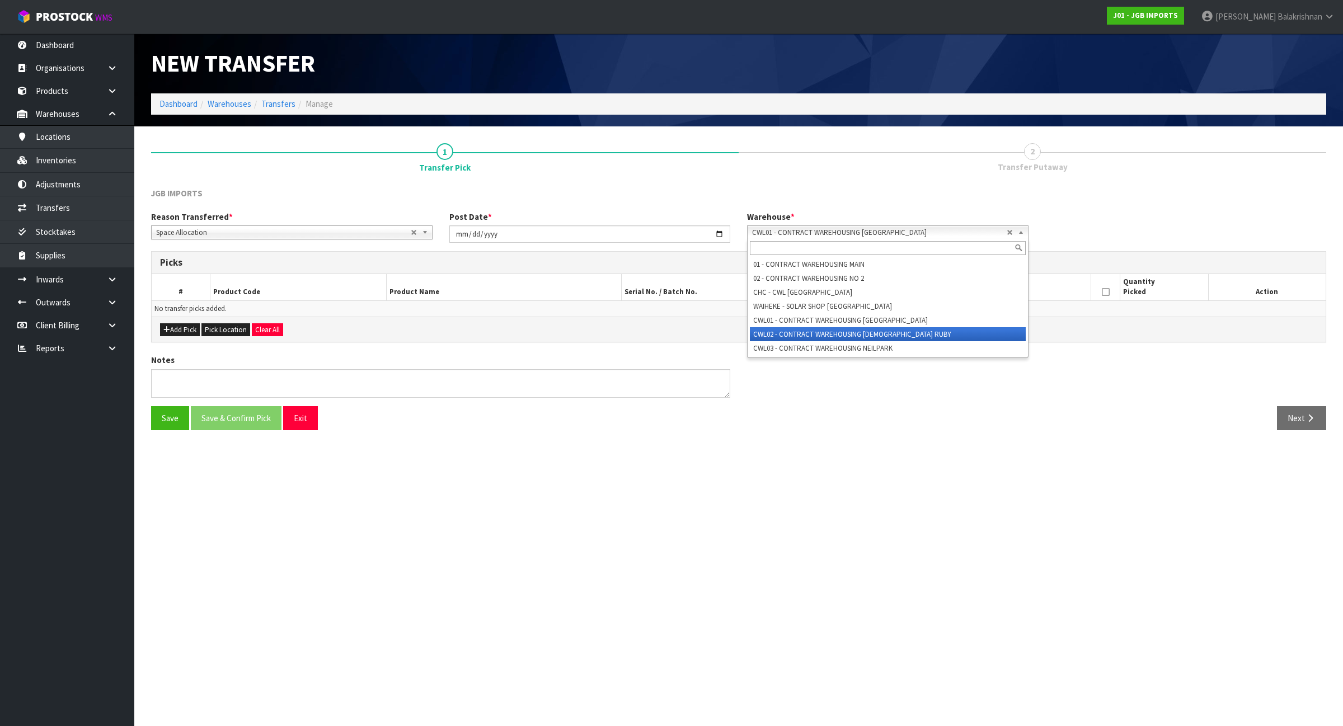
click at [921, 335] on li "CWL02 - CONTRACT WAREHOUSING LADY RUBY" at bounding box center [888, 334] width 276 height 14
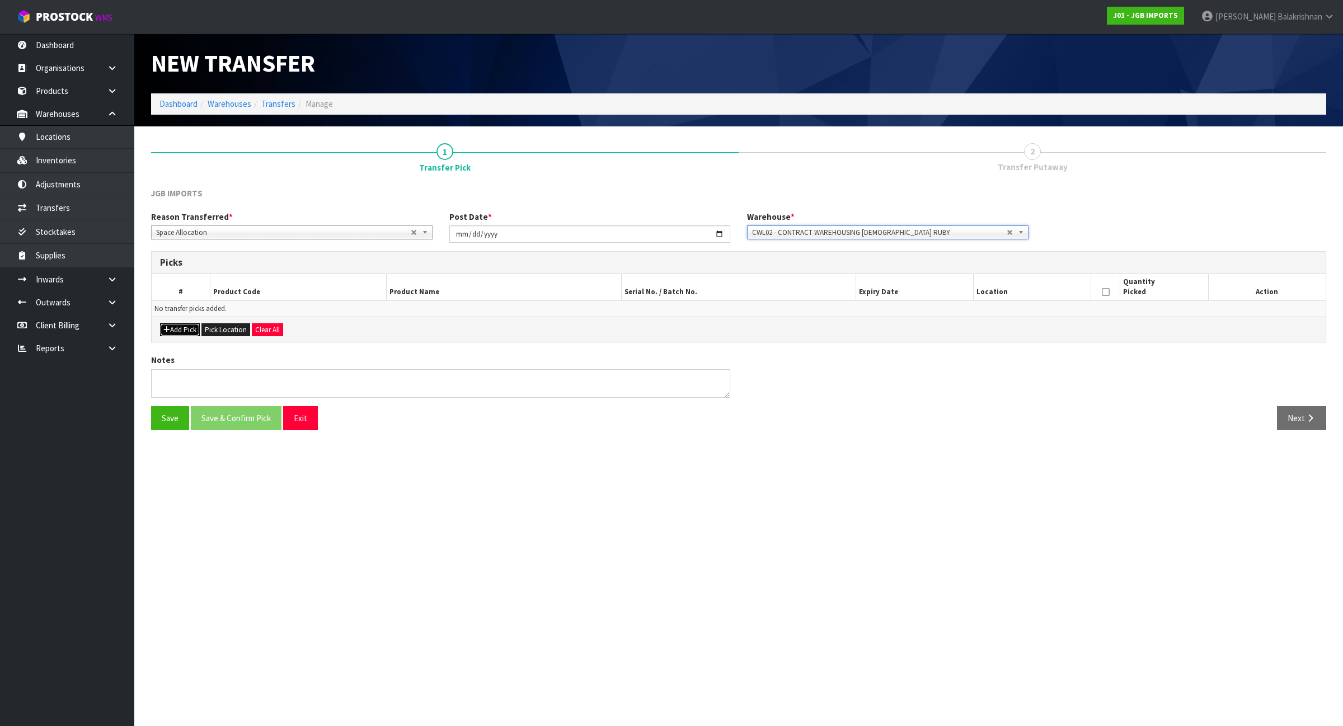
click at [177, 331] on button "Add Pick" at bounding box center [180, 329] width 40 height 13
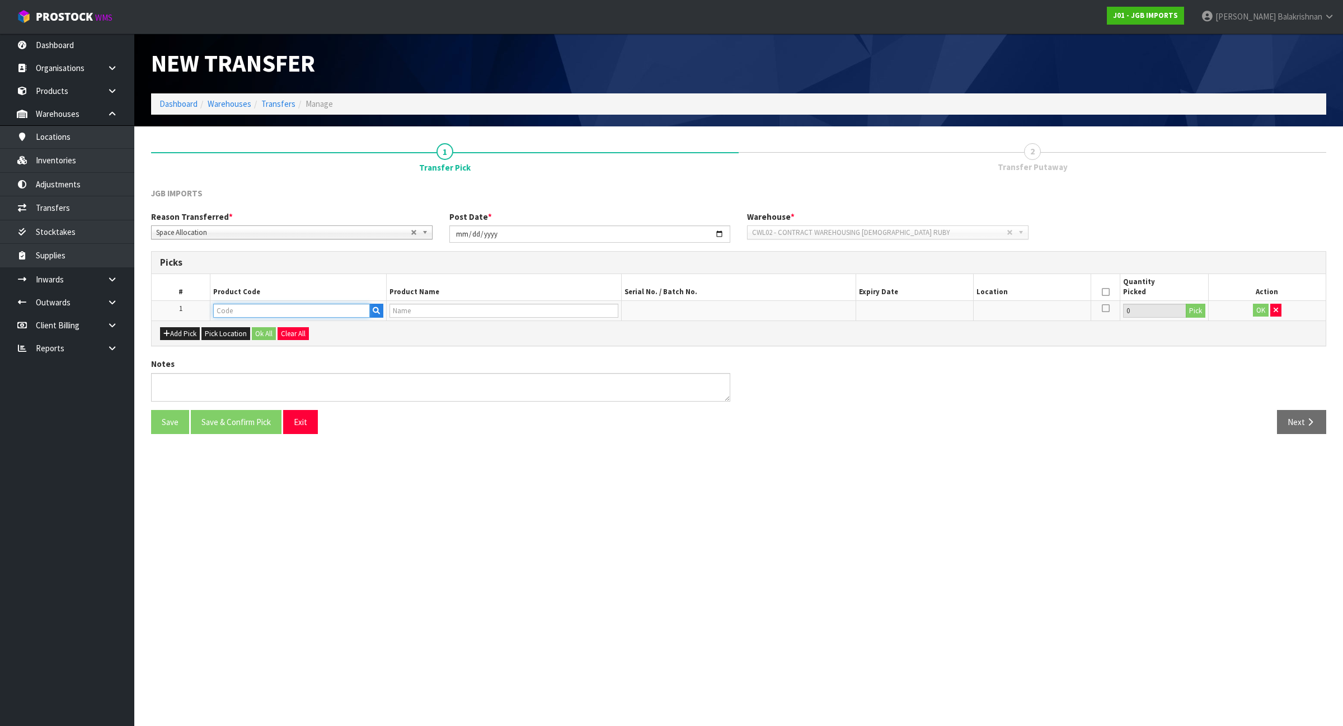
click at [300, 308] on input "text" at bounding box center [291, 311] width 157 height 14
paste input "JGB4503"
type input "JGB4503"
type input "Desk Clock - Bronze Clog w Alarm Bell Design"
type input "JGB4503"
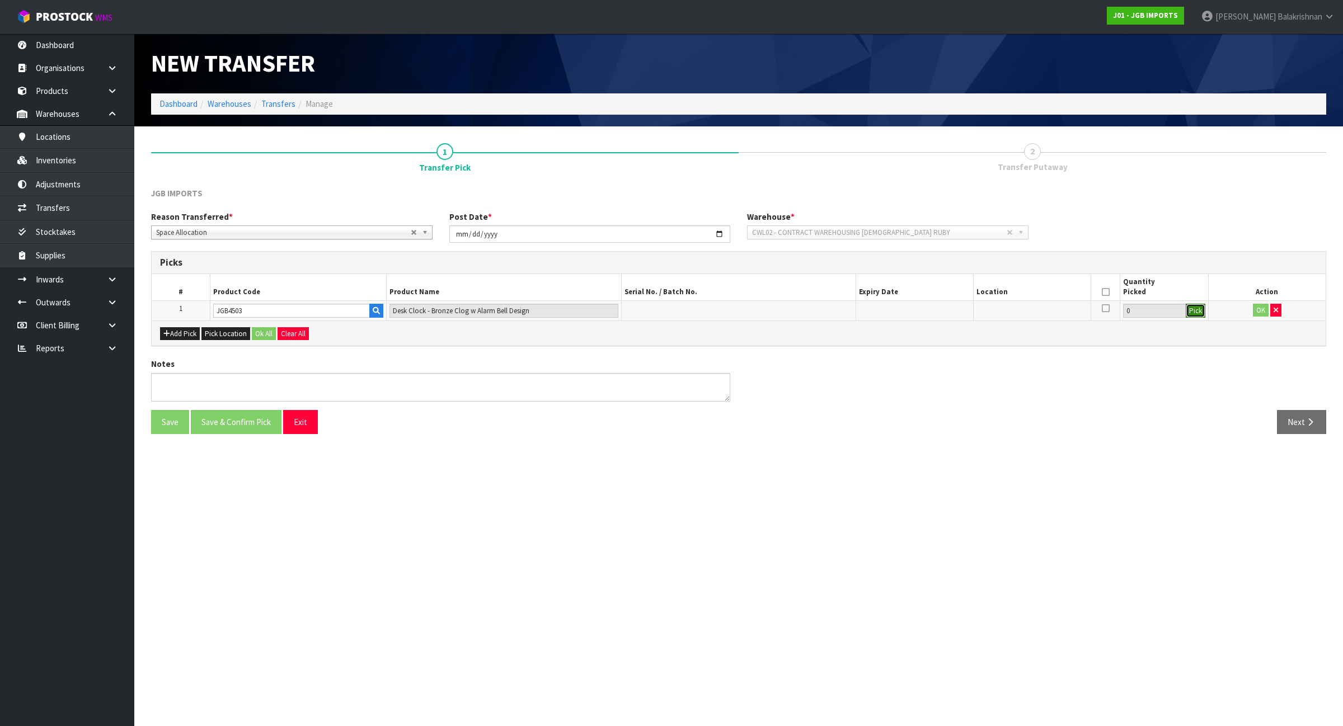
click at [1202, 314] on button "Pick" at bounding box center [1195, 311] width 20 height 15
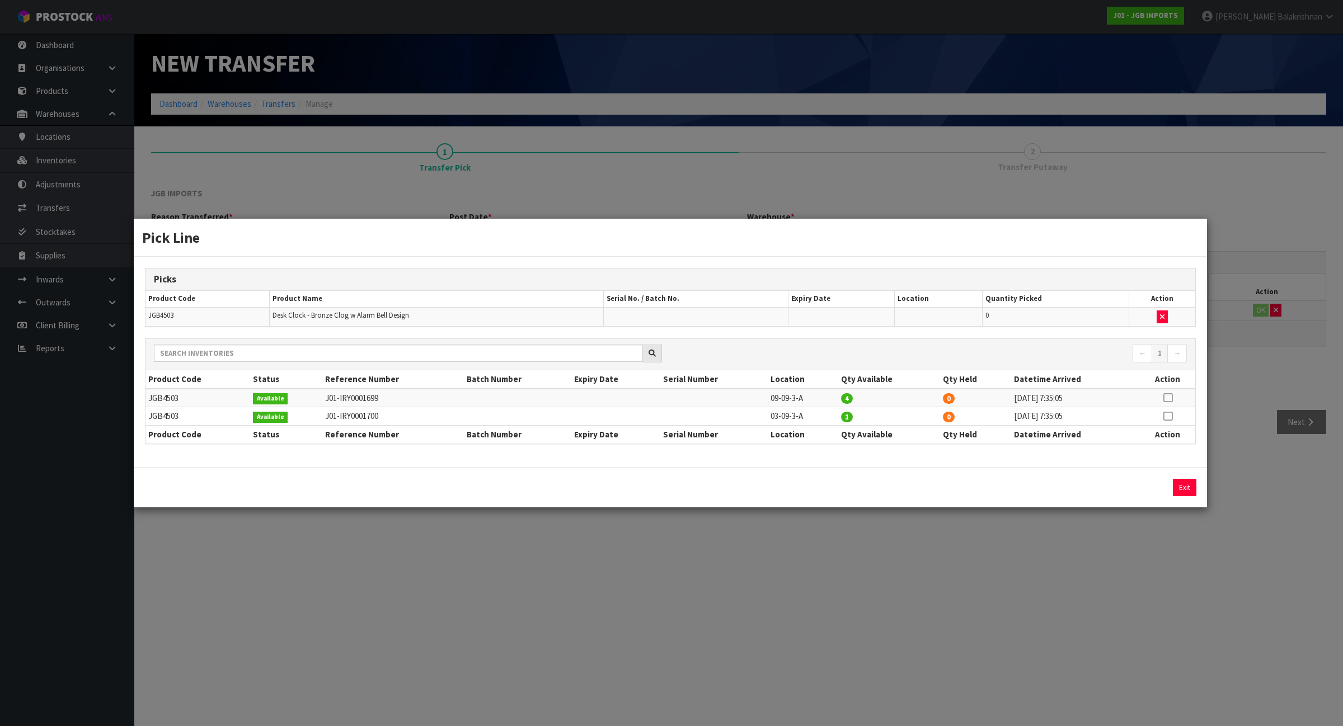
click at [1166, 398] on icon at bounding box center [1167, 398] width 9 height 1
click at [1139, 490] on button "Assign Pick" at bounding box center [1146, 487] width 46 height 17
type input "4"
click at [789, 420] on td "03-09-3-A" at bounding box center [803, 416] width 70 height 18
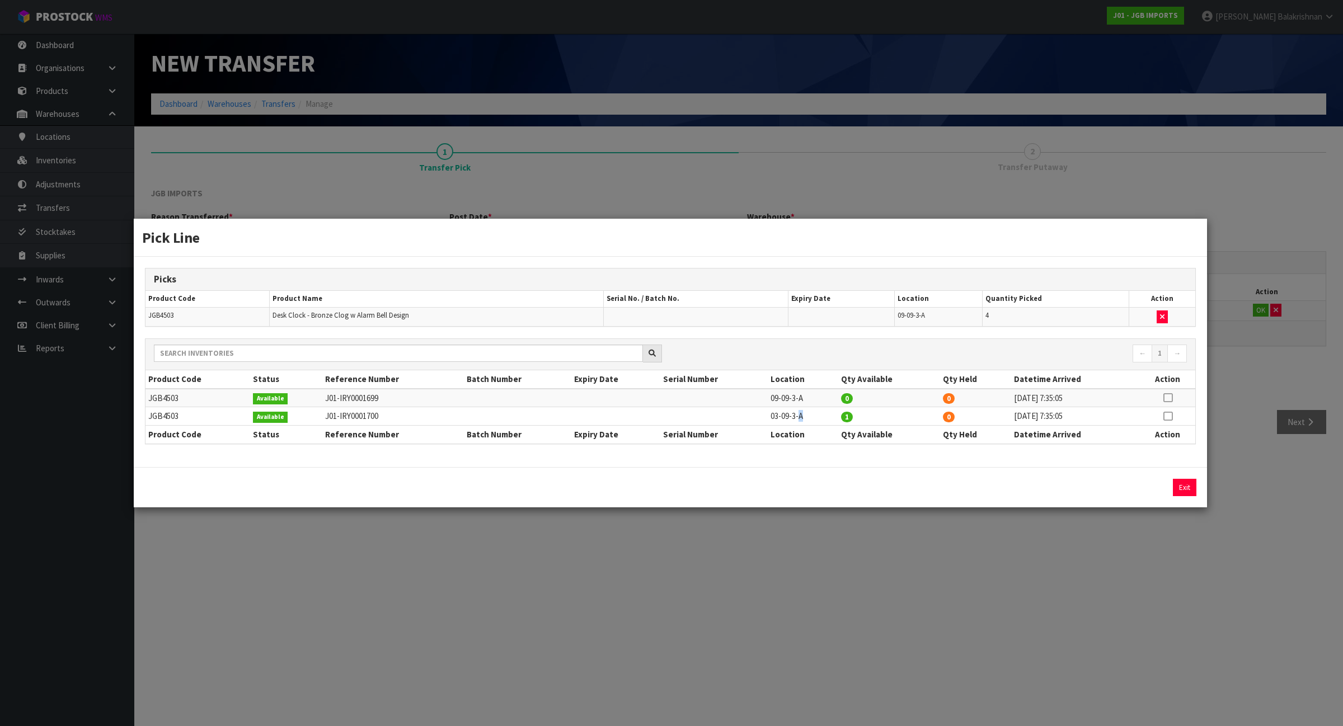
click at [789, 420] on td "03-09-3-A" at bounding box center [803, 416] width 70 height 18
click at [806, 512] on div "Pick Line Picks Product Code Product Name Serial No. / Batch No. Expiry Date Lo…" at bounding box center [671, 363] width 1343 height 726
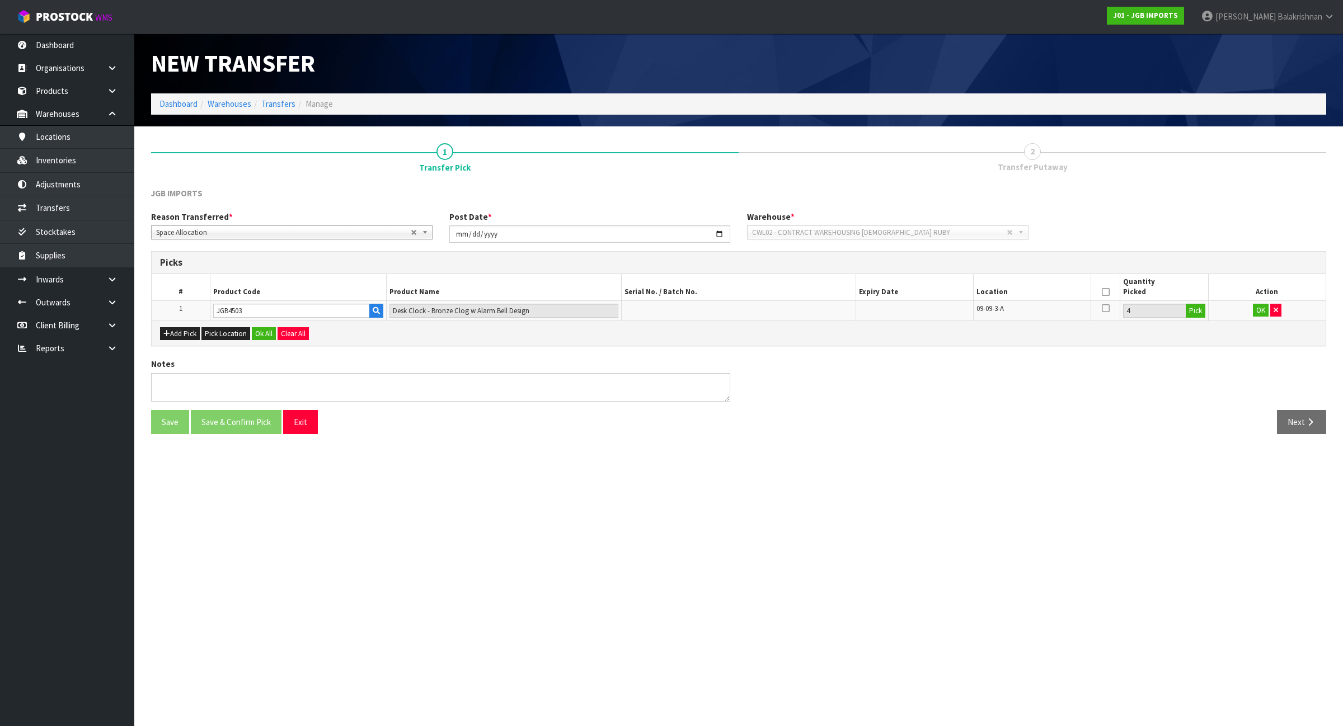
click at [1100, 289] on th at bounding box center [1104, 287] width 29 height 26
click at [1106, 292] on icon at bounding box center [1106, 292] width 8 height 1
click at [1249, 307] on td "OK" at bounding box center [1266, 310] width 117 height 20
click at [1256, 310] on button "OK" at bounding box center [1261, 310] width 16 height 13
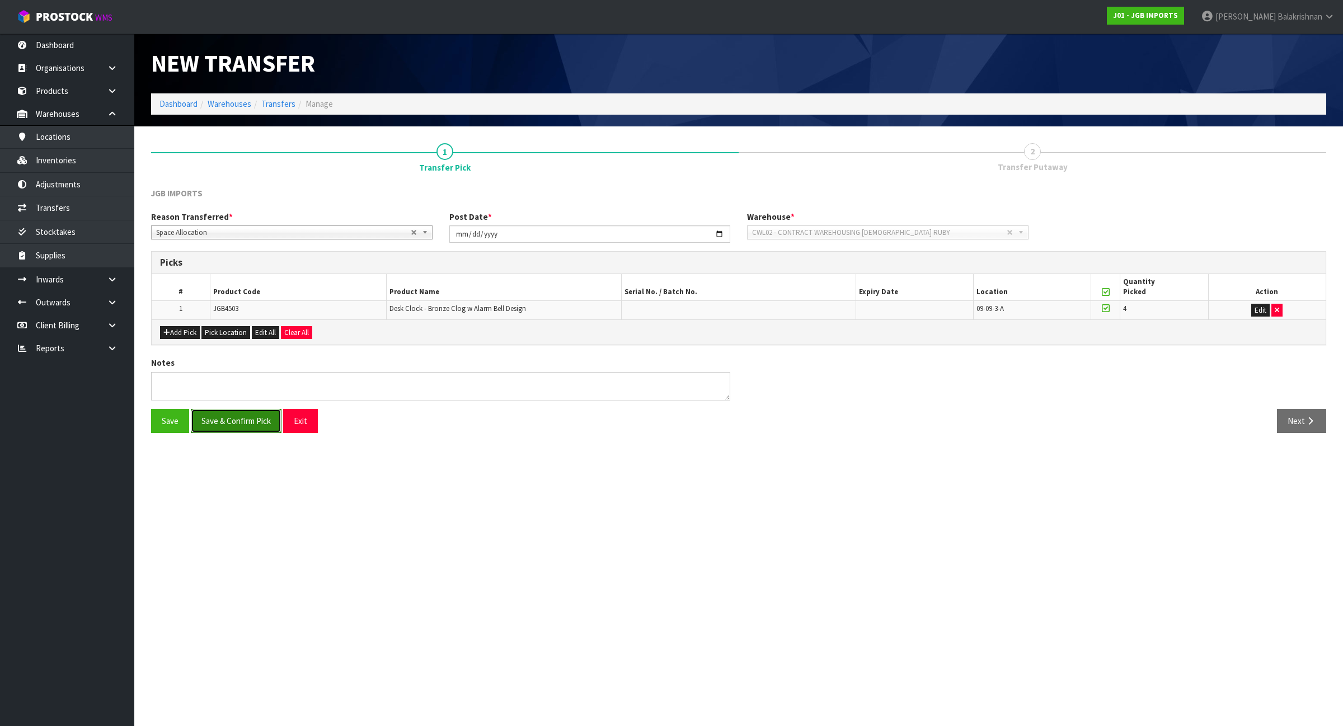
click at [251, 426] on button "Save & Confirm Pick" at bounding box center [236, 421] width 91 height 24
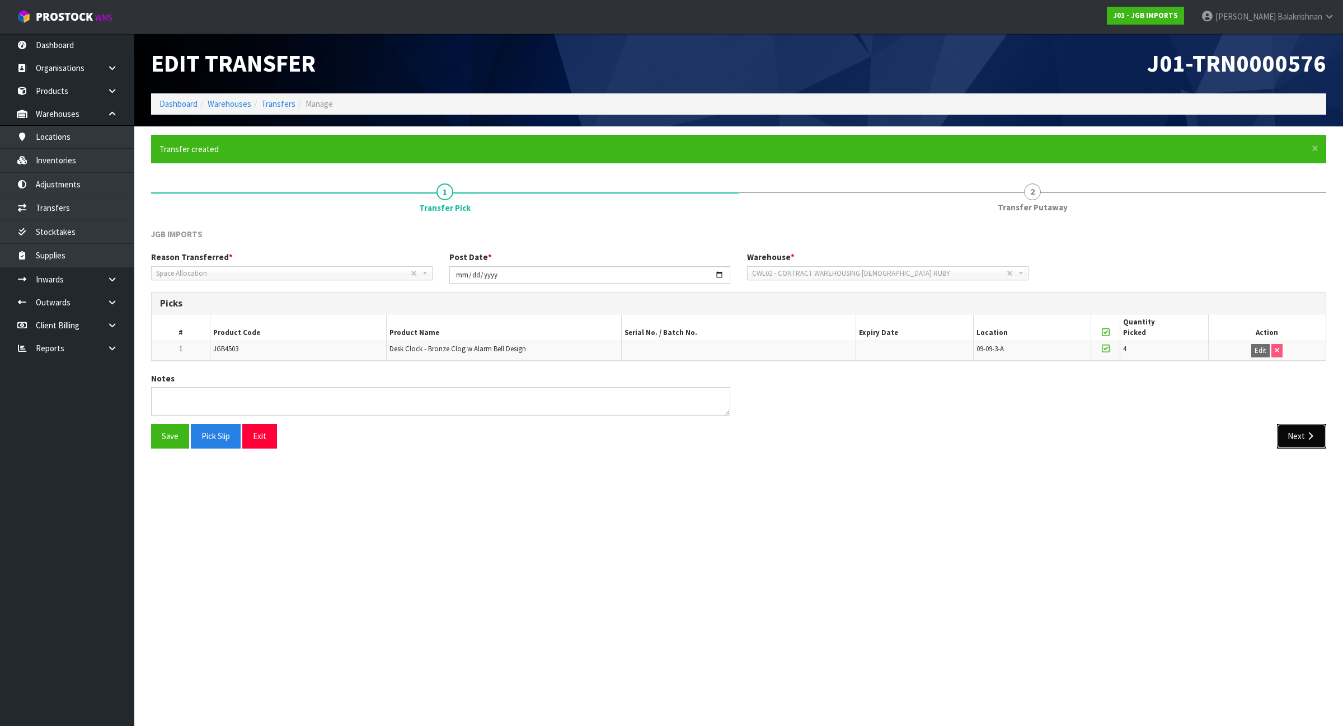
click at [1293, 437] on button "Next" at bounding box center [1301, 436] width 49 height 24
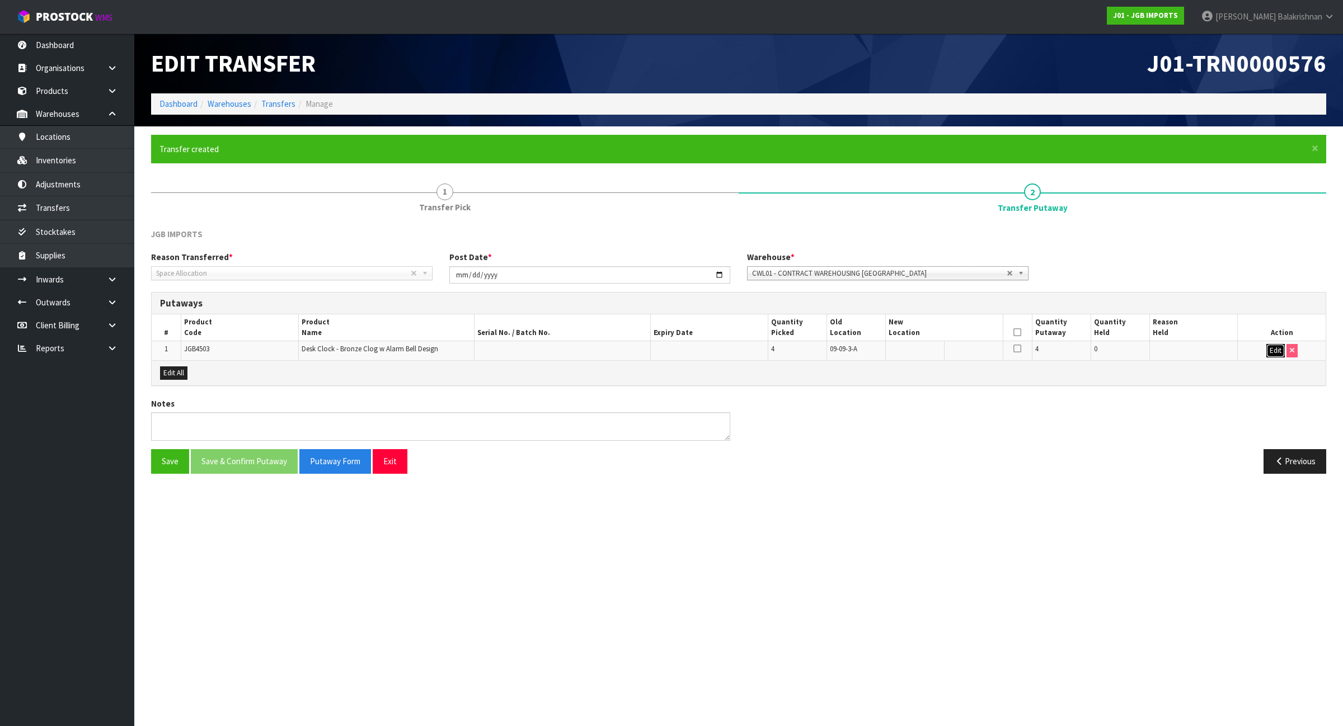
click at [1278, 355] on button "Edit" at bounding box center [1275, 350] width 18 height 13
click at [943, 354] on input "text" at bounding box center [937, 351] width 98 height 14
paste input "03-09-3-A"
type input "03-09-3-A"
click at [966, 271] on span "CWL01 - CONTRACT WAREHOUSING ALLENS ROAD" at bounding box center [879, 273] width 255 height 13
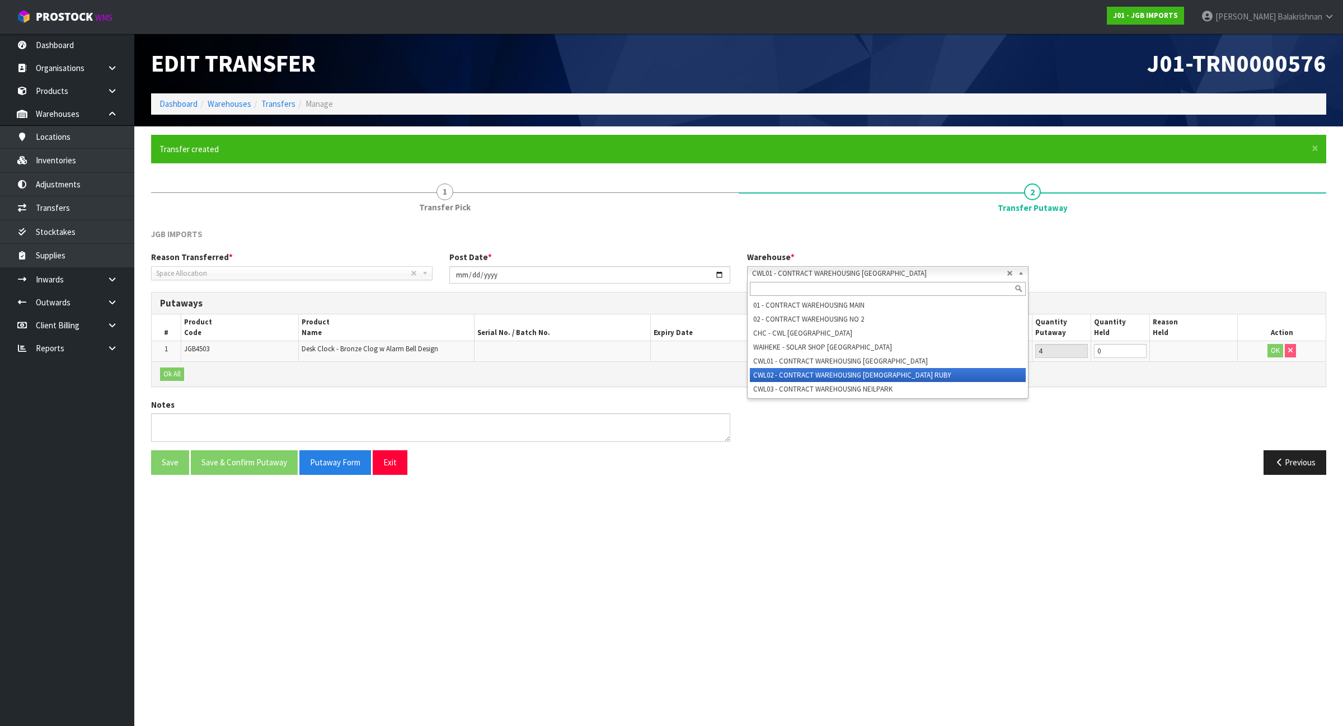
click at [918, 370] on li "CWL02 - CONTRACT WAREHOUSING LADY RUBY" at bounding box center [888, 375] width 276 height 14
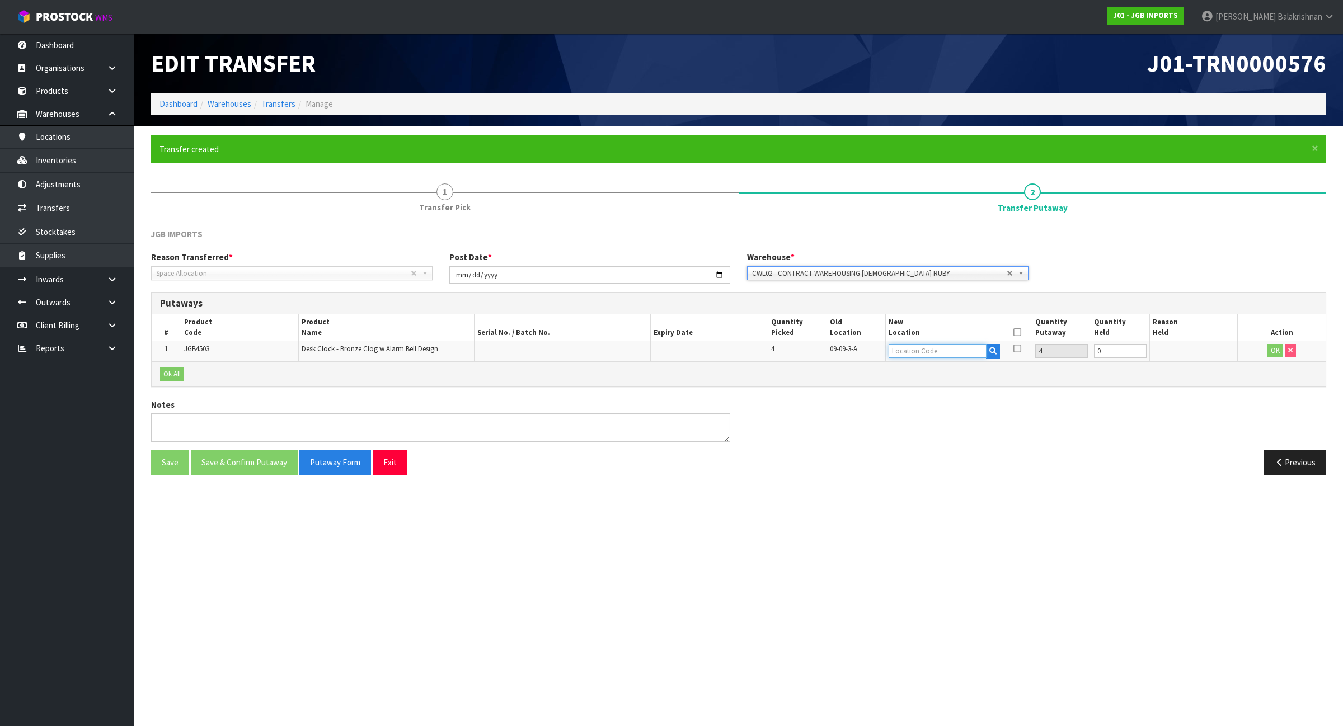
click at [907, 351] on input "text" at bounding box center [937, 351] width 98 height 14
paste input "03-09-3-A"
type input "03-09-3-A"
click at [1273, 354] on button "OK" at bounding box center [1275, 350] width 16 height 13
click at [1016, 332] on icon at bounding box center [1017, 332] width 8 height 1
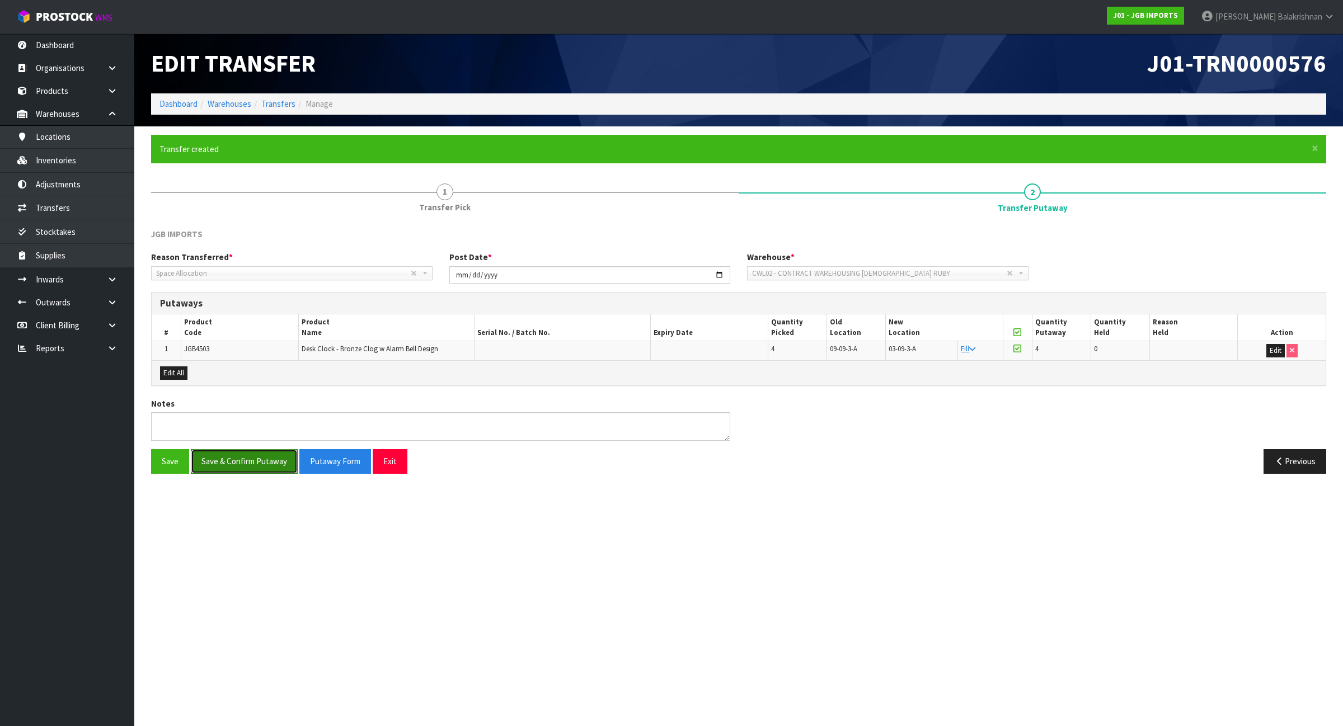
click at [255, 460] on button "Save & Confirm Putaway" at bounding box center [244, 461] width 107 height 24
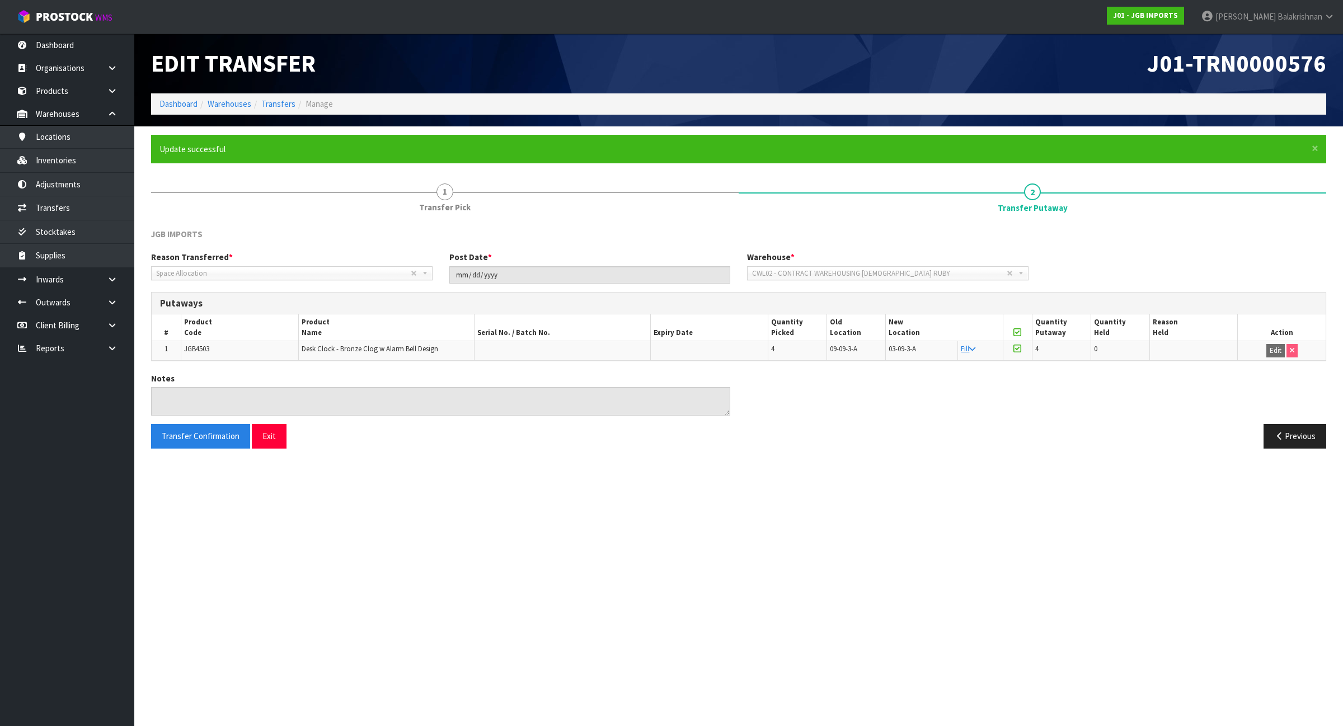
click at [228, 350] on td "JGB4503" at bounding box center [239, 350] width 117 height 19
click at [227, 350] on td "JGB4503" at bounding box center [239, 350] width 117 height 19
click at [63, 163] on link "Inventories" at bounding box center [67, 160] width 134 height 23
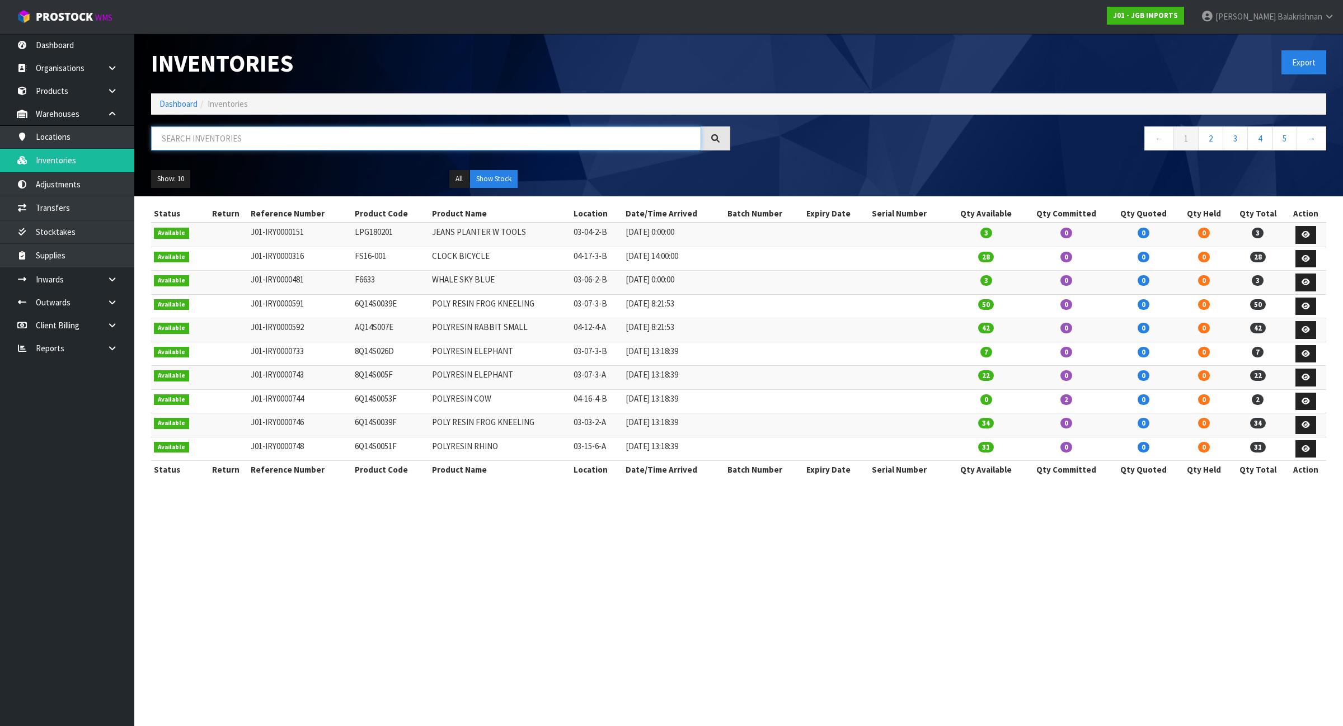
click at [241, 141] on input "text" at bounding box center [426, 138] width 550 height 24
paste input "JGB4503"
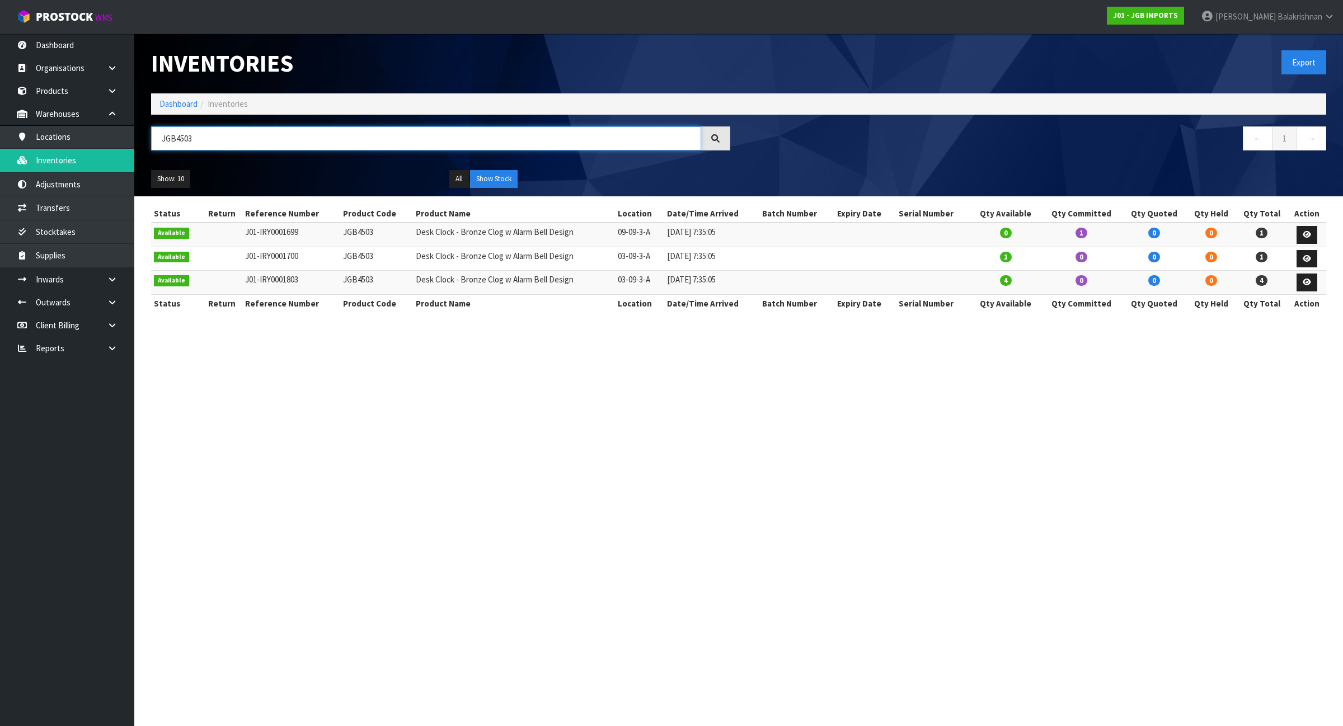
click at [218, 143] on input "JGB4503" at bounding box center [426, 138] width 550 height 24
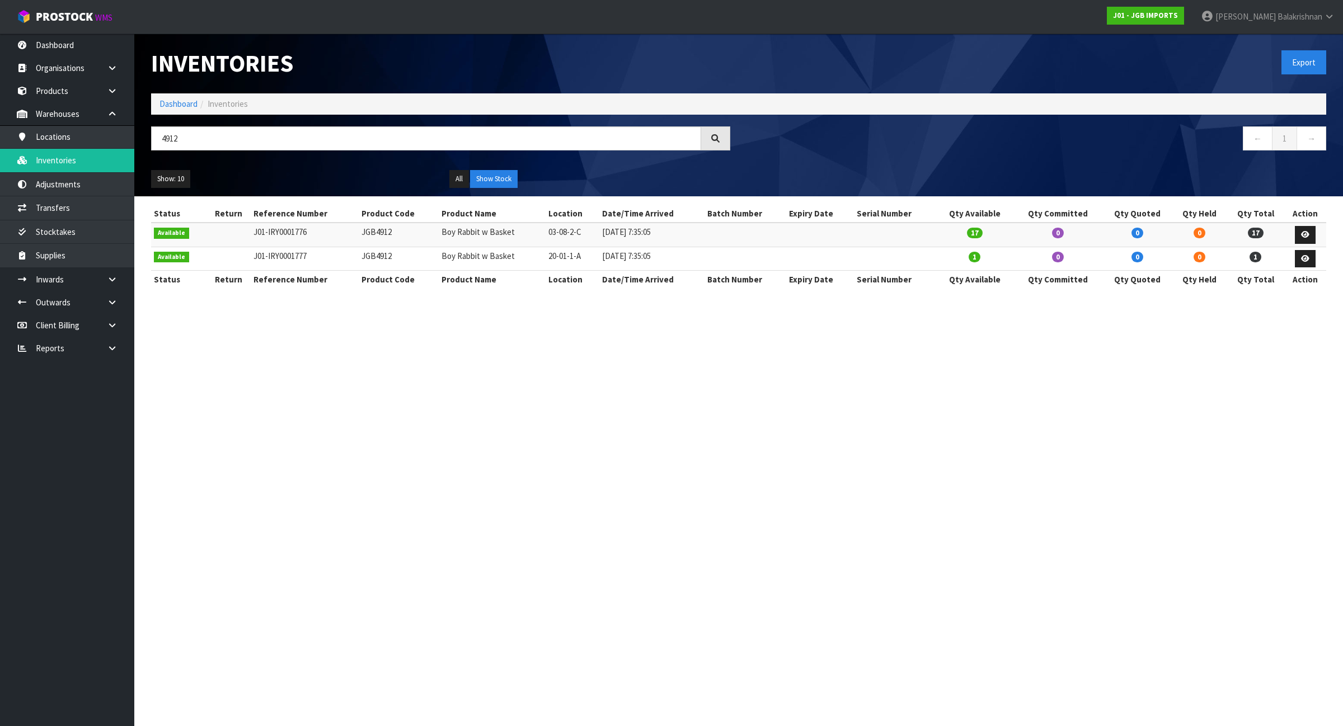
click at [473, 236] on td "Boy Rabbit w Basket" at bounding box center [492, 235] width 107 height 24
click at [474, 236] on td "Boy Rabbit w Basket" at bounding box center [492, 235] width 107 height 24
click at [562, 255] on td "20-01-1-A" at bounding box center [572, 259] width 54 height 24
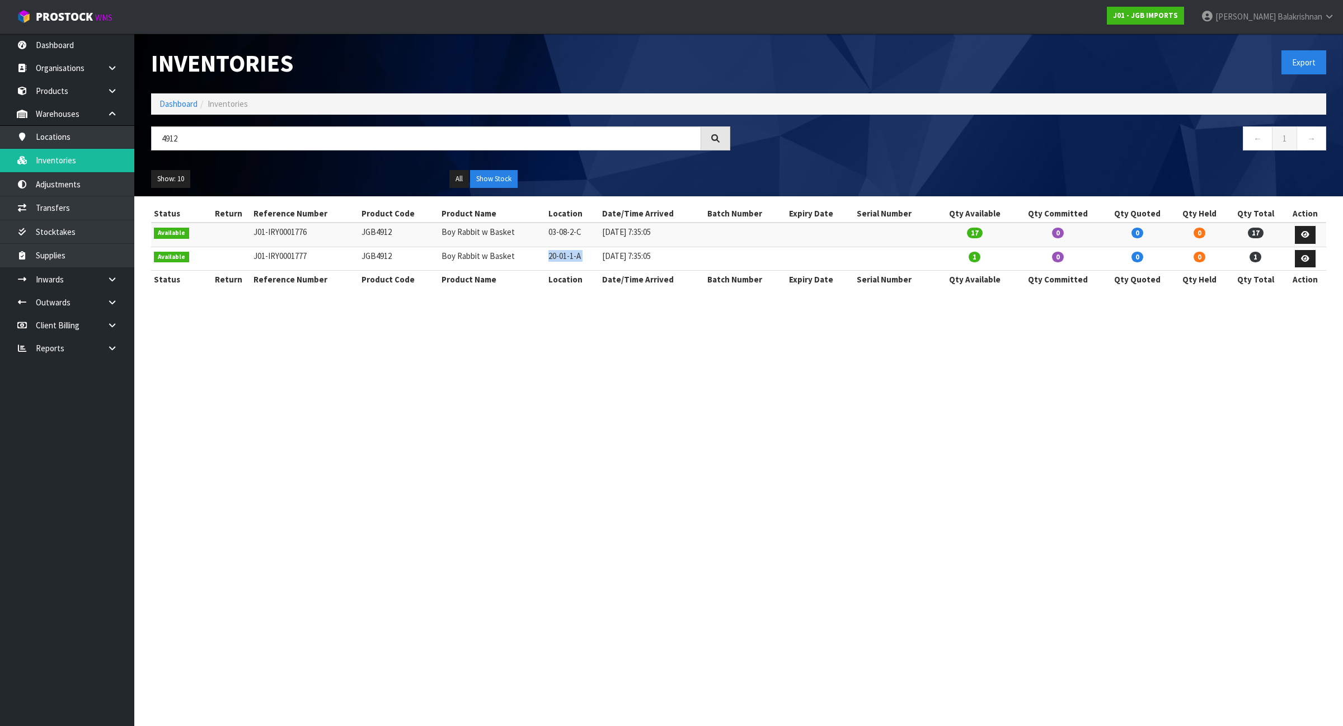
click at [562, 255] on td "20-01-1-A" at bounding box center [572, 259] width 54 height 24
click at [194, 138] on input "4912" at bounding box center [426, 138] width 550 height 24
click at [193, 137] on input "4912" at bounding box center [426, 138] width 550 height 24
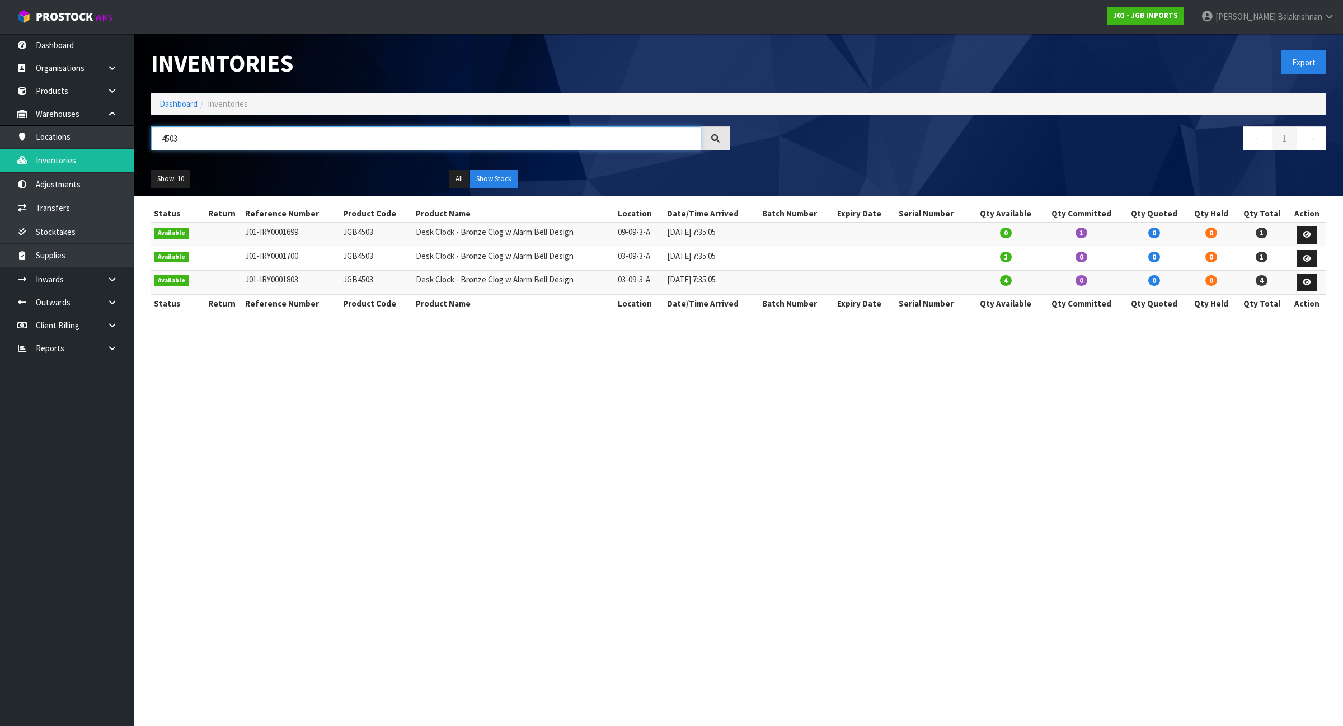
click at [190, 139] on input "4503" at bounding box center [426, 138] width 550 height 24
paste input "JGB5303"
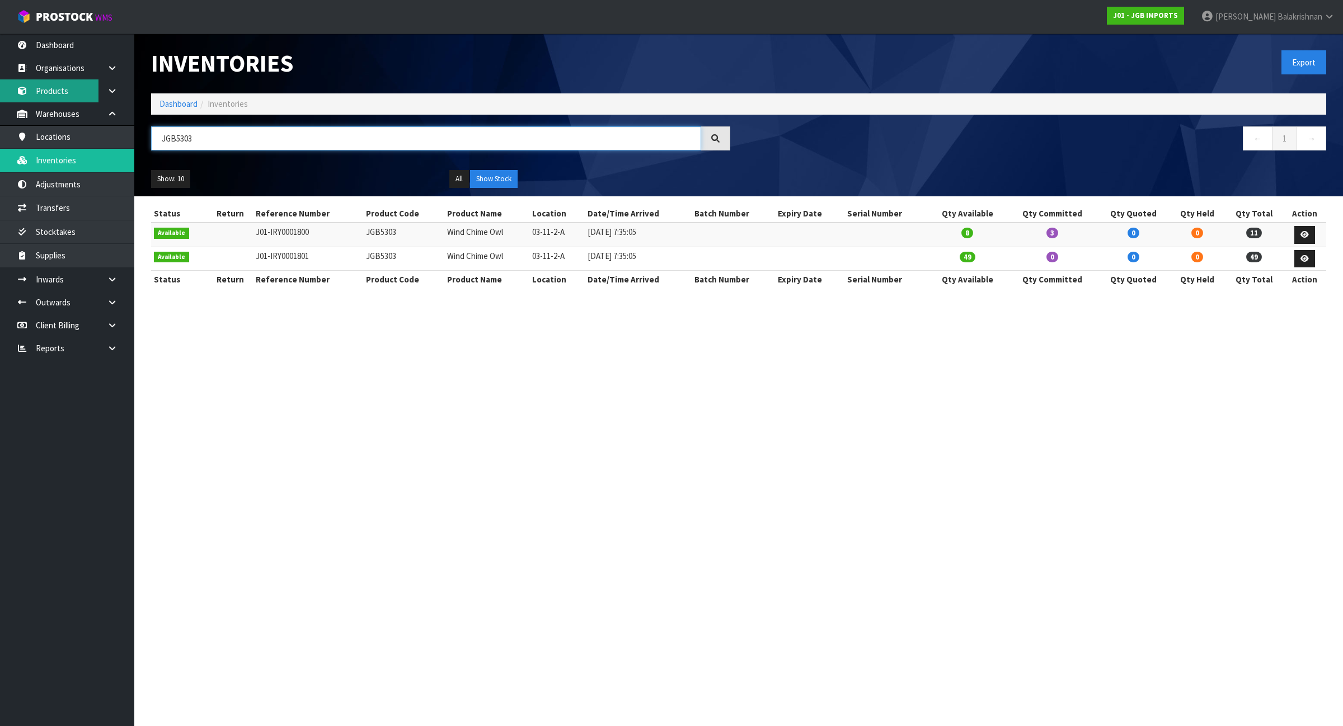
type input "JGB5303"
click at [161, 102] on link "Dashboard" at bounding box center [178, 103] width 38 height 11
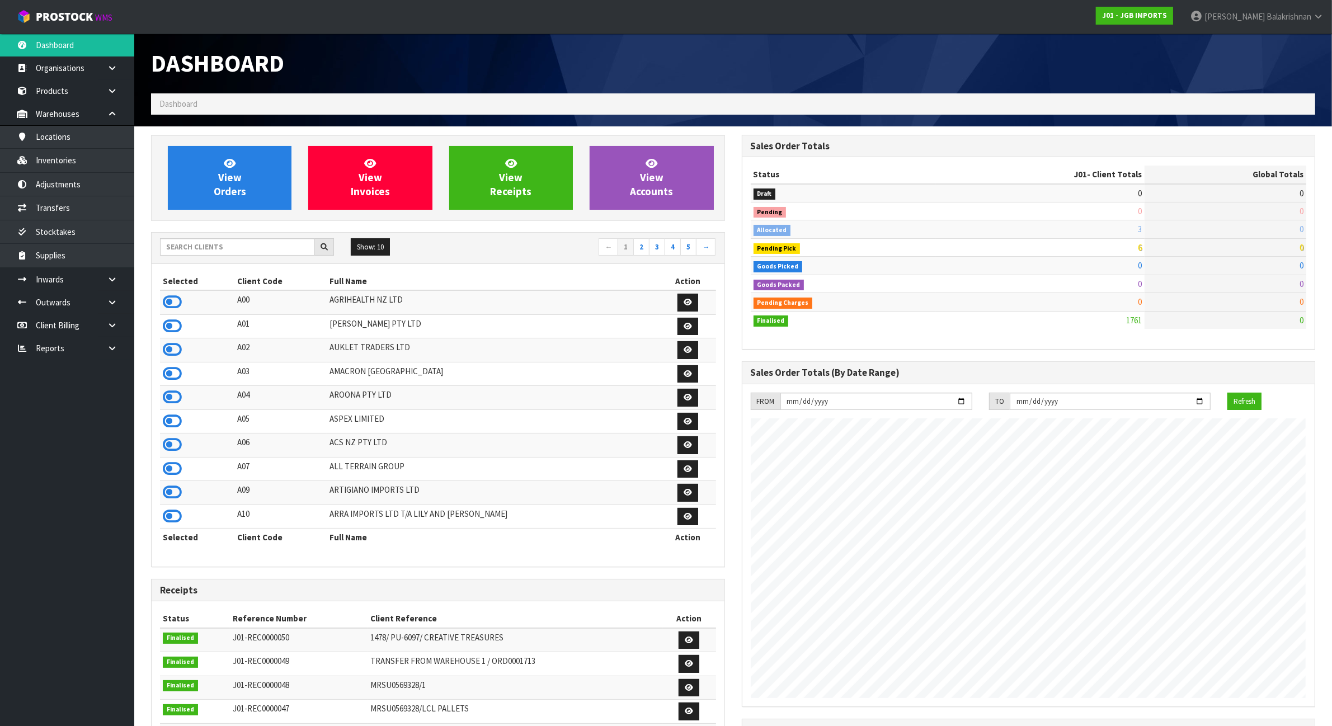
scroll to position [851, 590]
click at [237, 245] on input "text" at bounding box center [237, 246] width 155 height 17
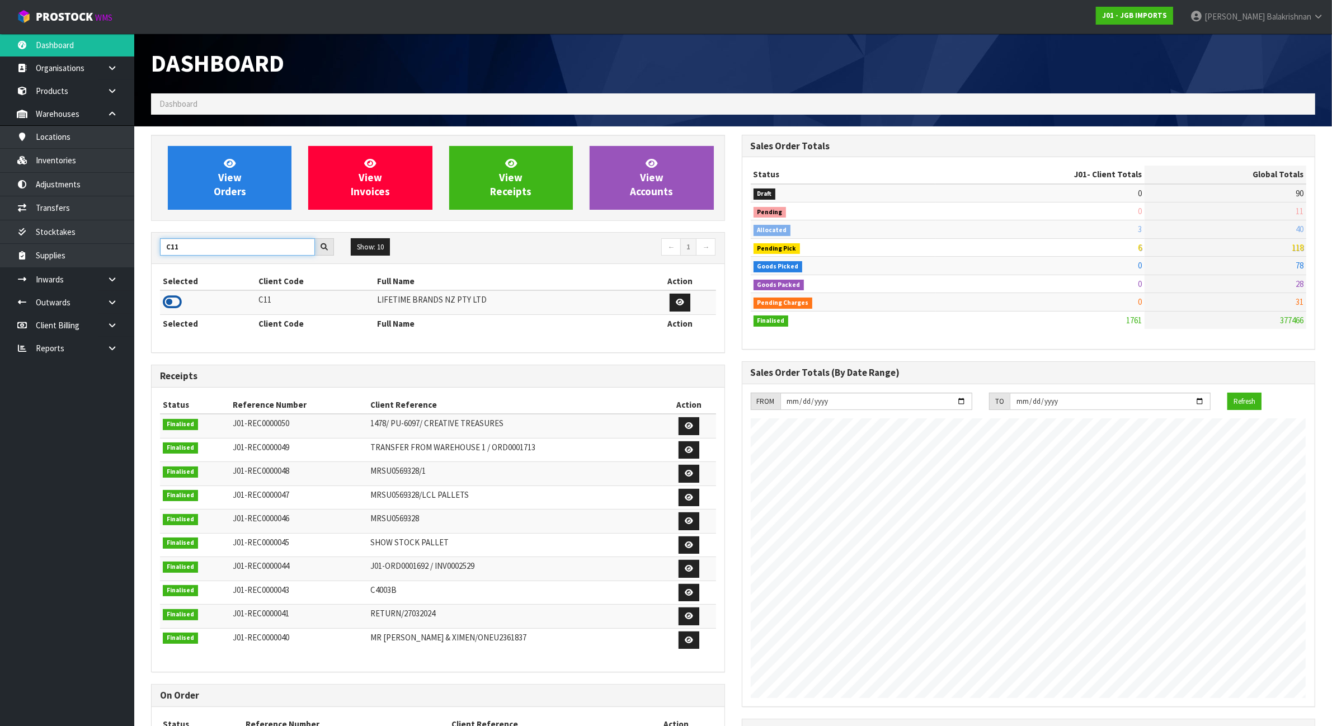
type input "C11"
click at [168, 301] on icon at bounding box center [172, 302] width 19 height 17
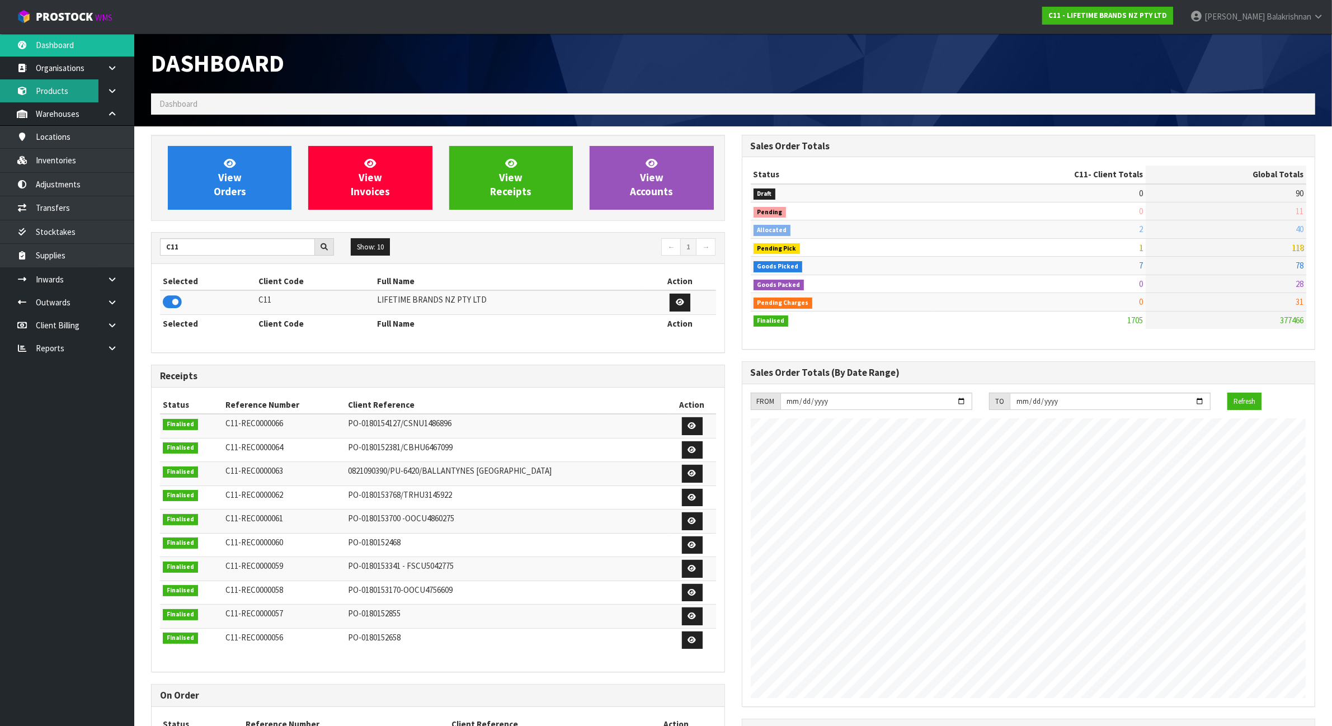
click at [82, 90] on link "Products" at bounding box center [67, 90] width 134 height 23
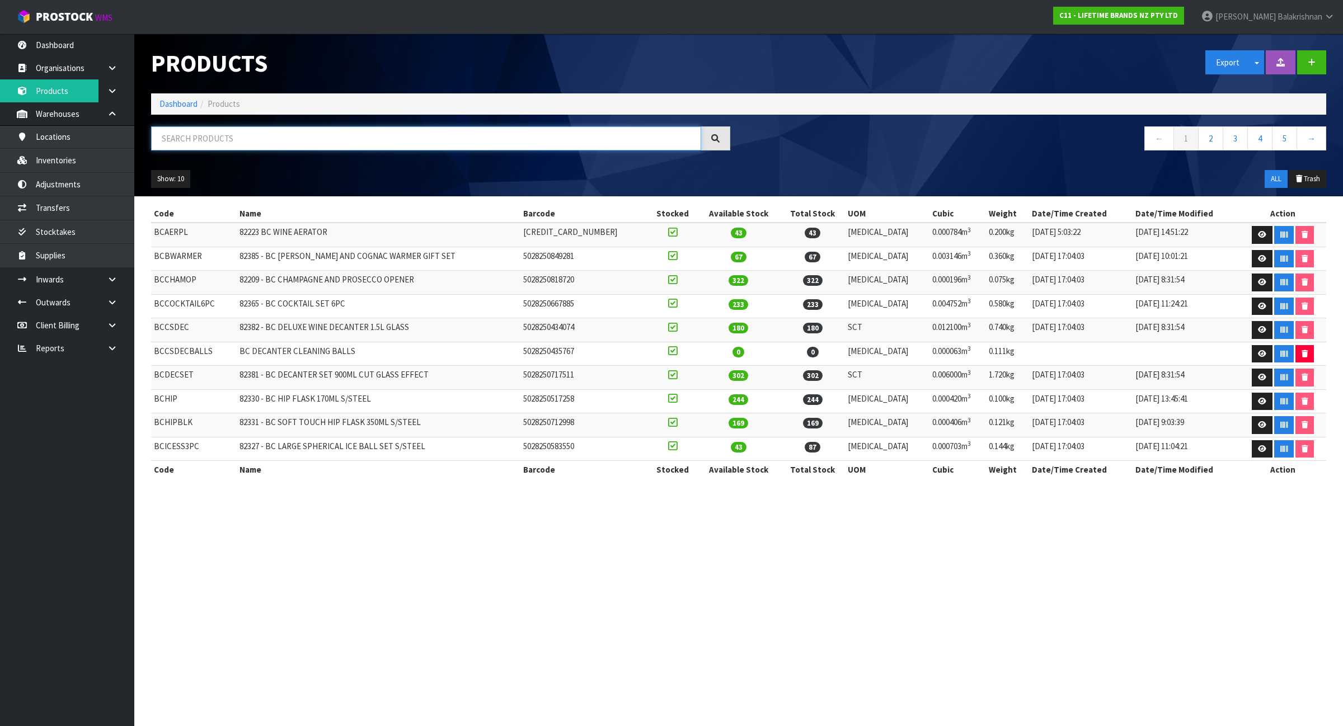
click at [241, 140] on input "text" at bounding box center [426, 138] width 550 height 24
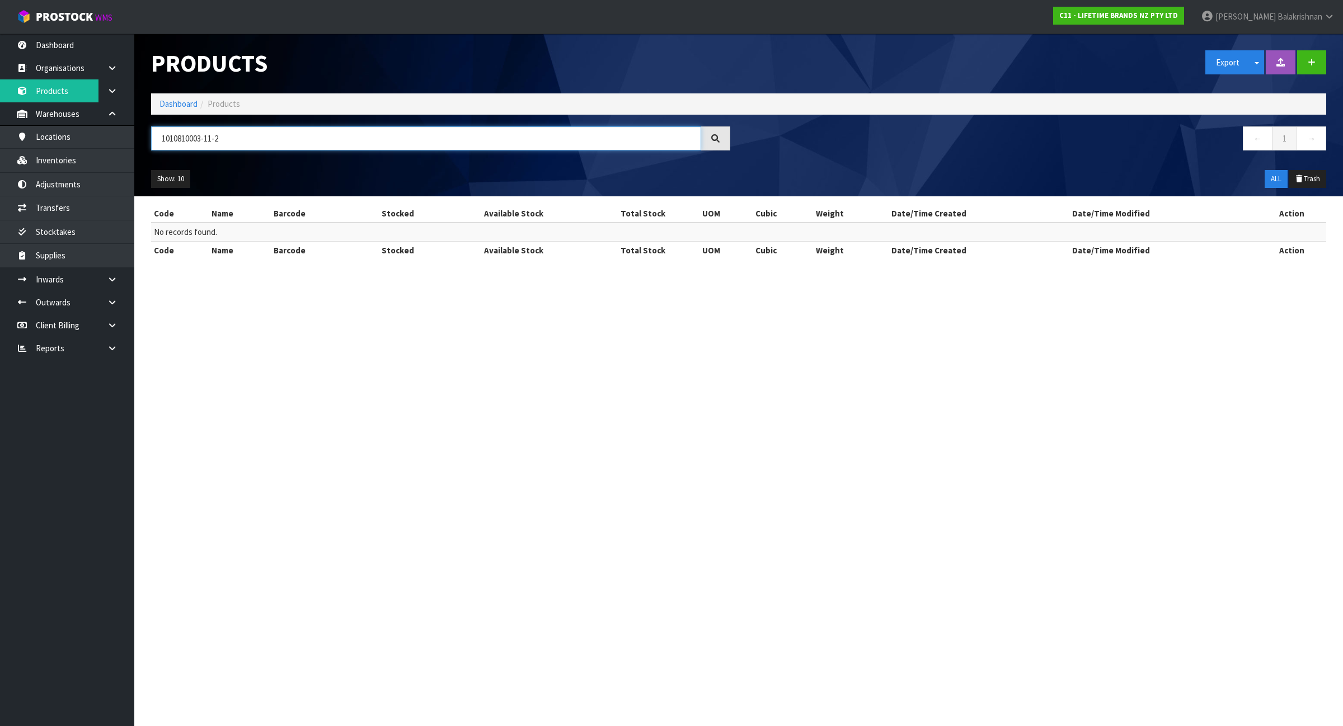
click at [449, 133] on input "1010810003-11-2" at bounding box center [426, 138] width 550 height 24
click at [449, 134] on input "1010810003-11-2" at bounding box center [426, 138] width 550 height 24
type input "1010810003-11-2"
click at [162, 102] on link "Dashboard" at bounding box center [178, 103] width 38 height 11
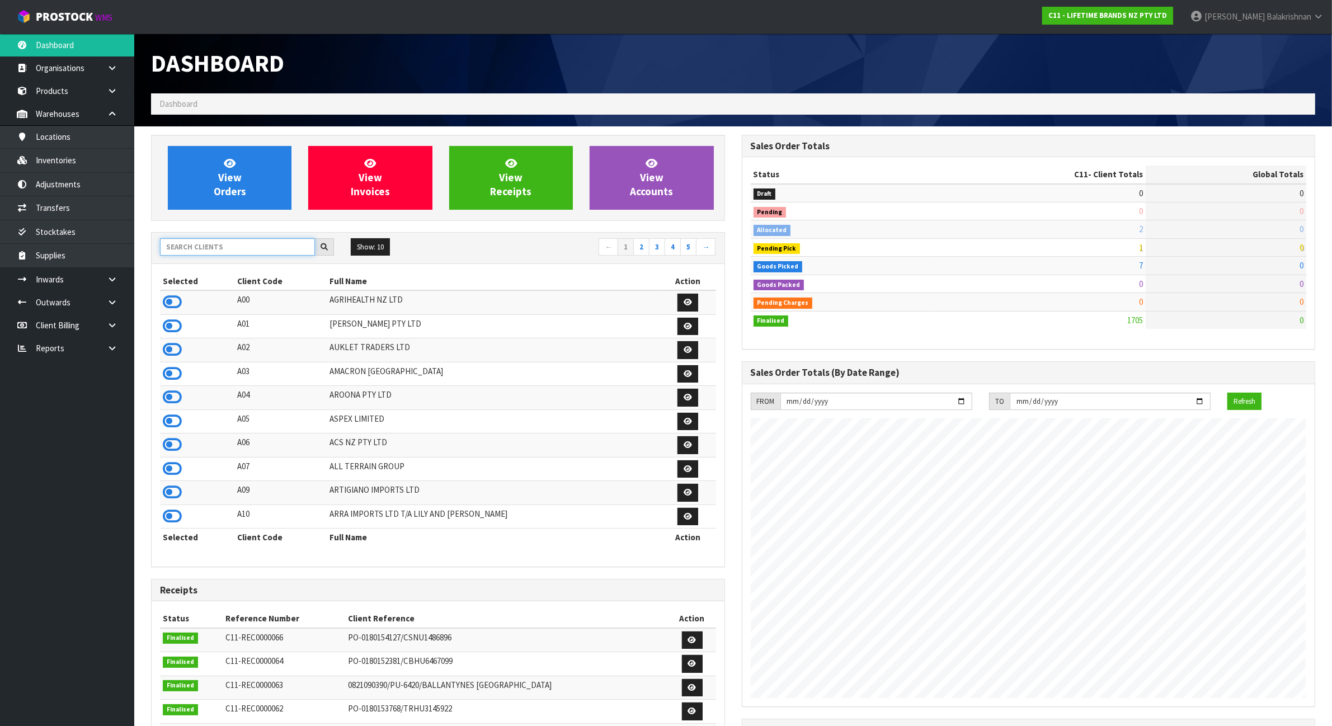
scroll to position [851, 590]
click at [203, 247] on input "text" at bounding box center [237, 246] width 155 height 17
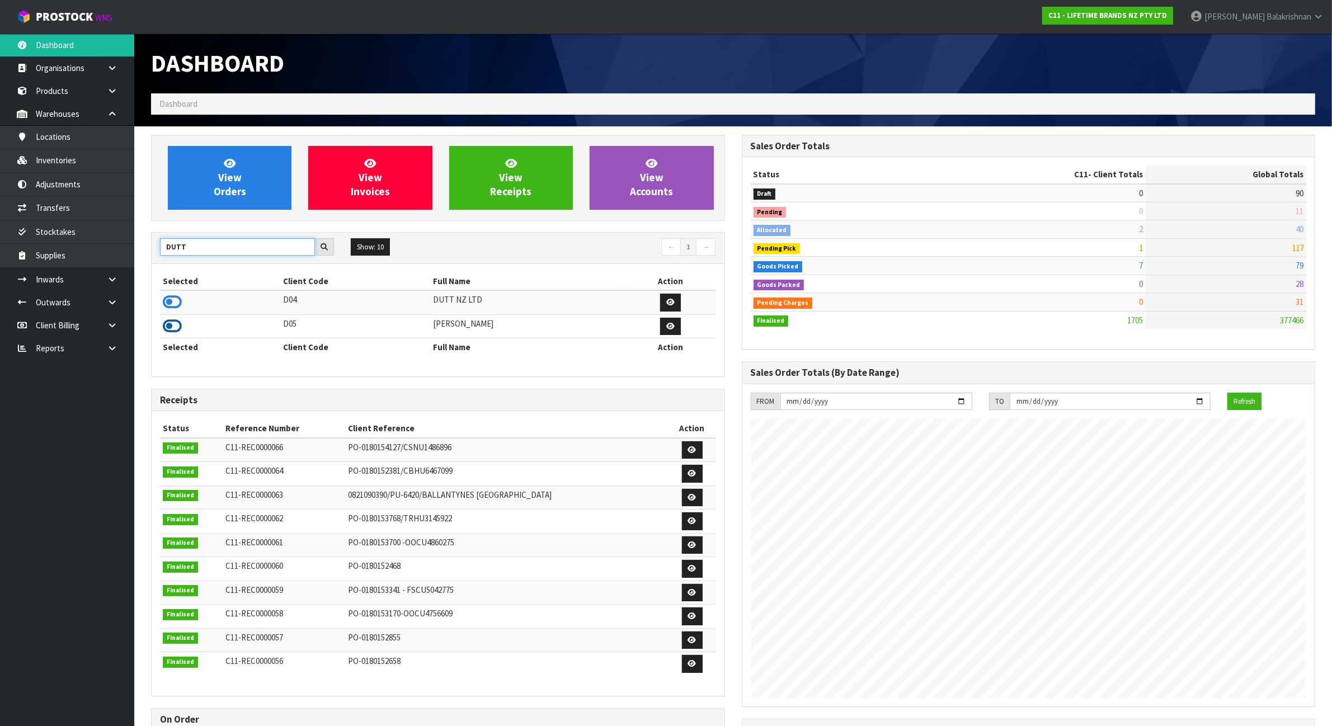
type input "DUTT"
click at [177, 324] on icon at bounding box center [172, 326] width 19 height 17
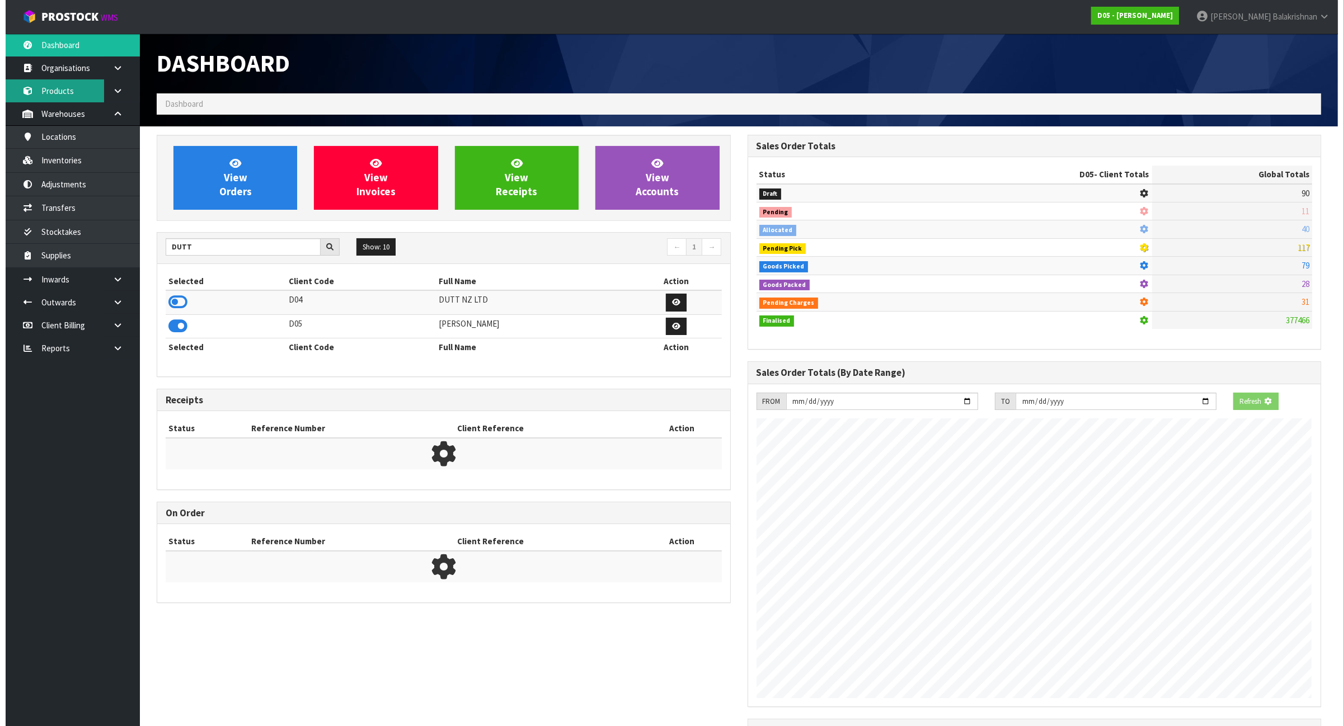
scroll to position [982, 590]
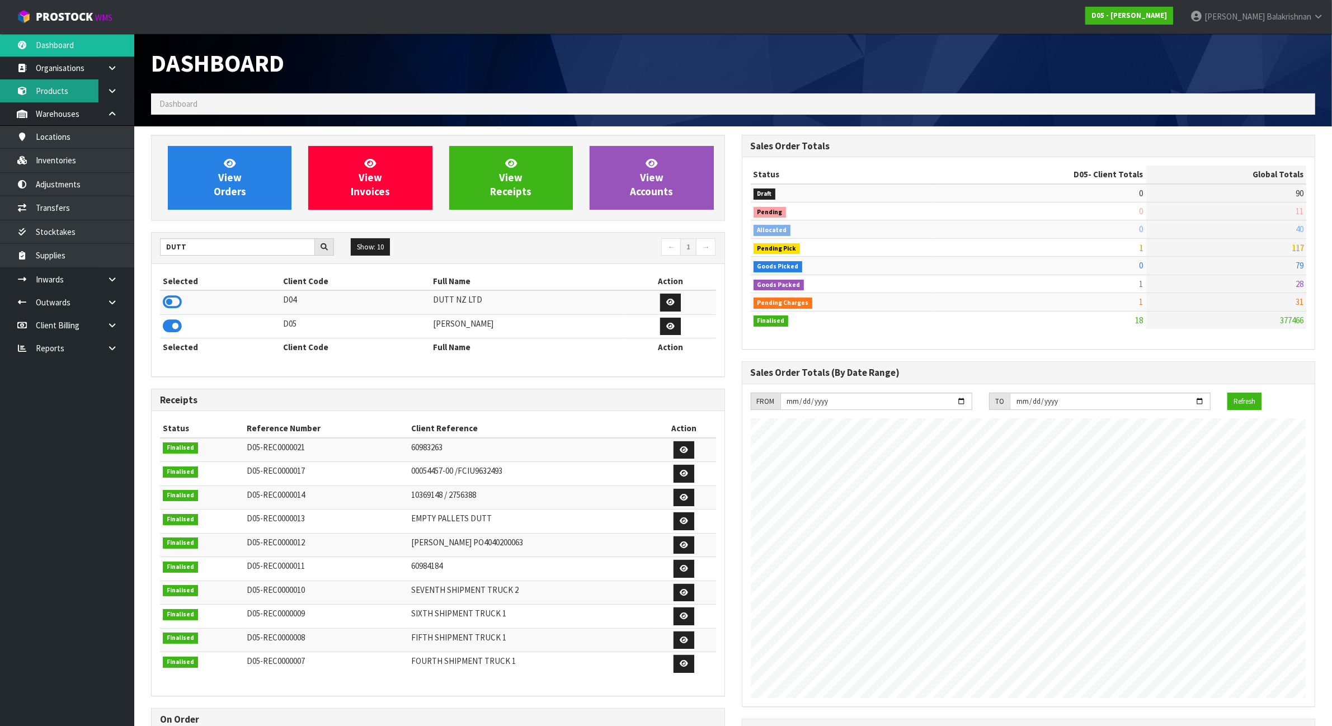
click at [96, 90] on link "Products" at bounding box center [67, 90] width 134 height 23
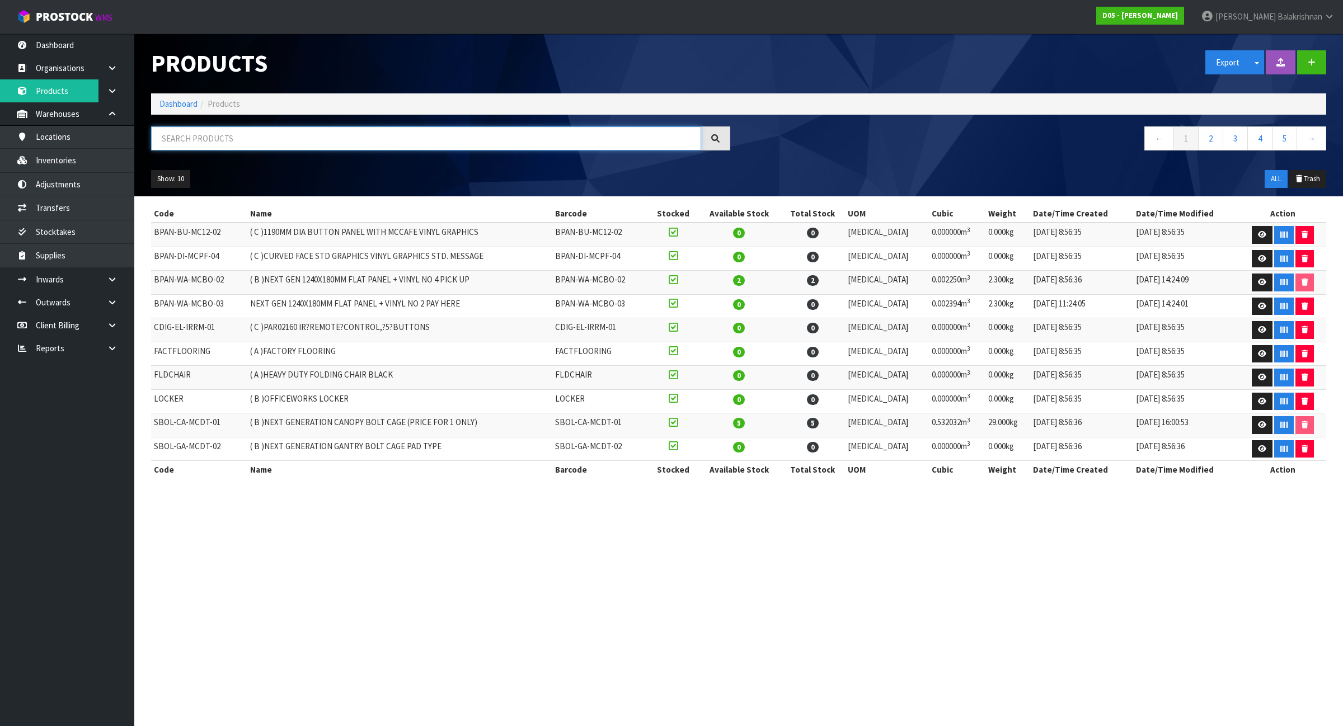
click at [298, 147] on input "text" at bounding box center [426, 138] width 550 height 24
paste input "1010810003-11-2"
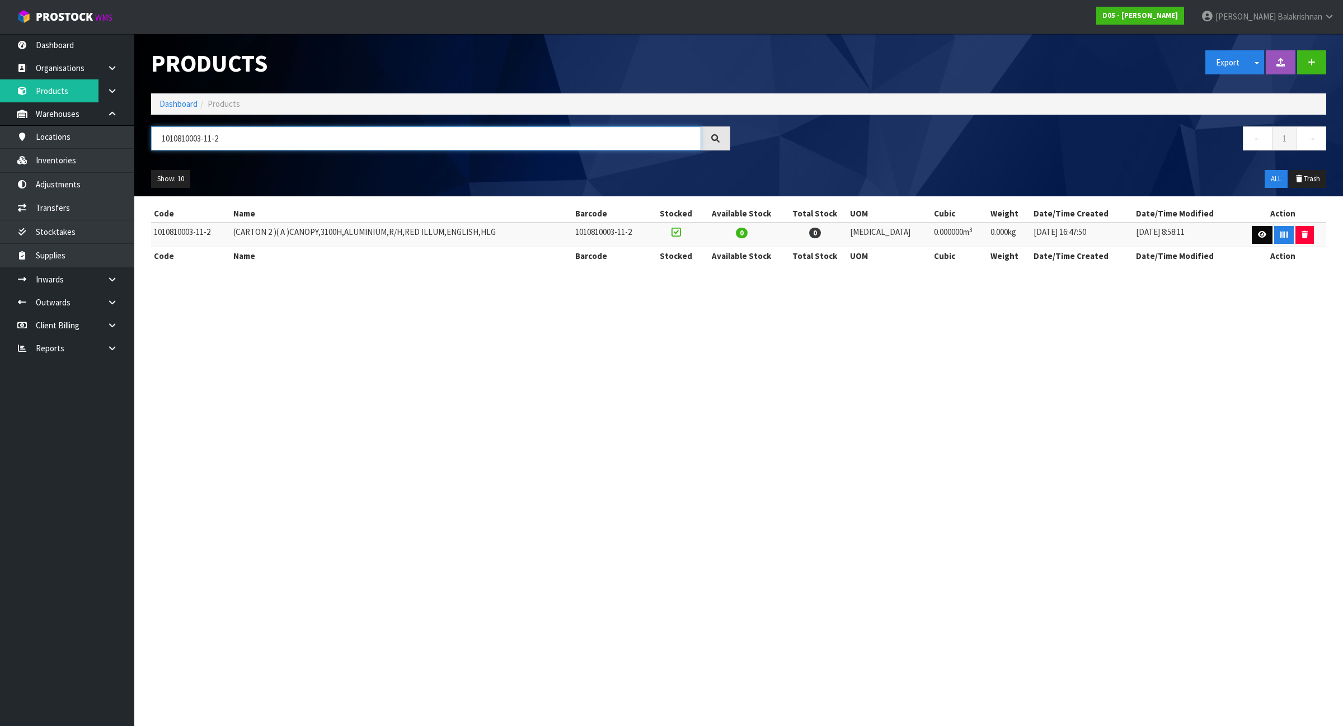
type input "1010810003-11-2"
click at [1251, 230] on link at bounding box center [1261, 235] width 21 height 18
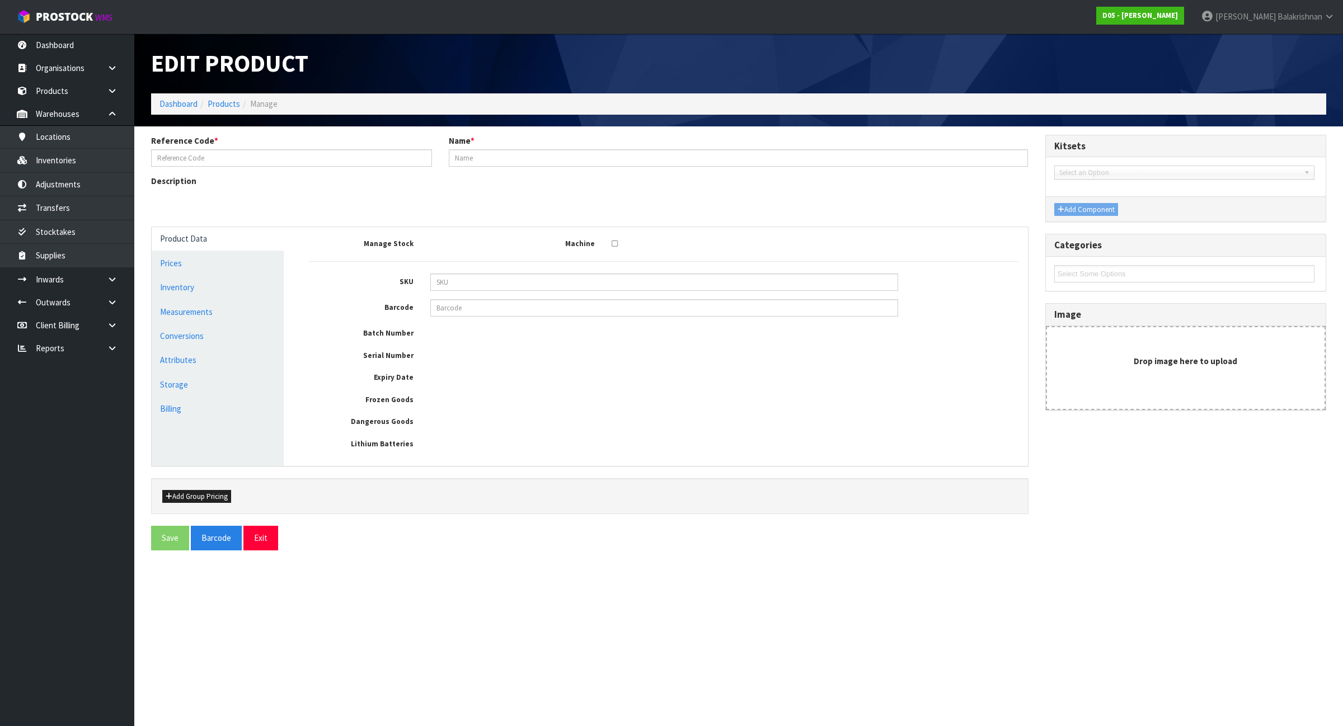
type input "1010810003-11-2"
type input "(CARTON 2 )( A )CANOPY,3100H,ALUMINIUM,R/H,RED ILLUM,ENGLISH,HLG"
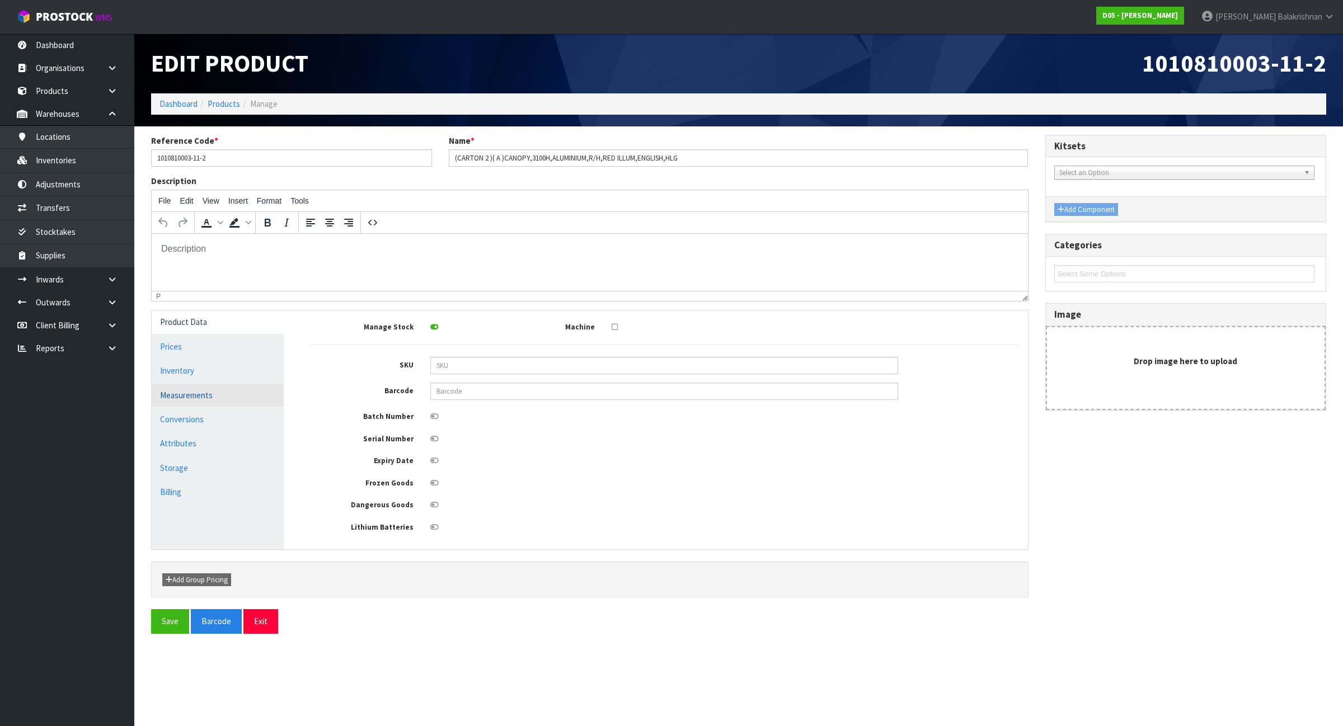
click at [253, 397] on link "Measurements" at bounding box center [218, 395] width 132 height 23
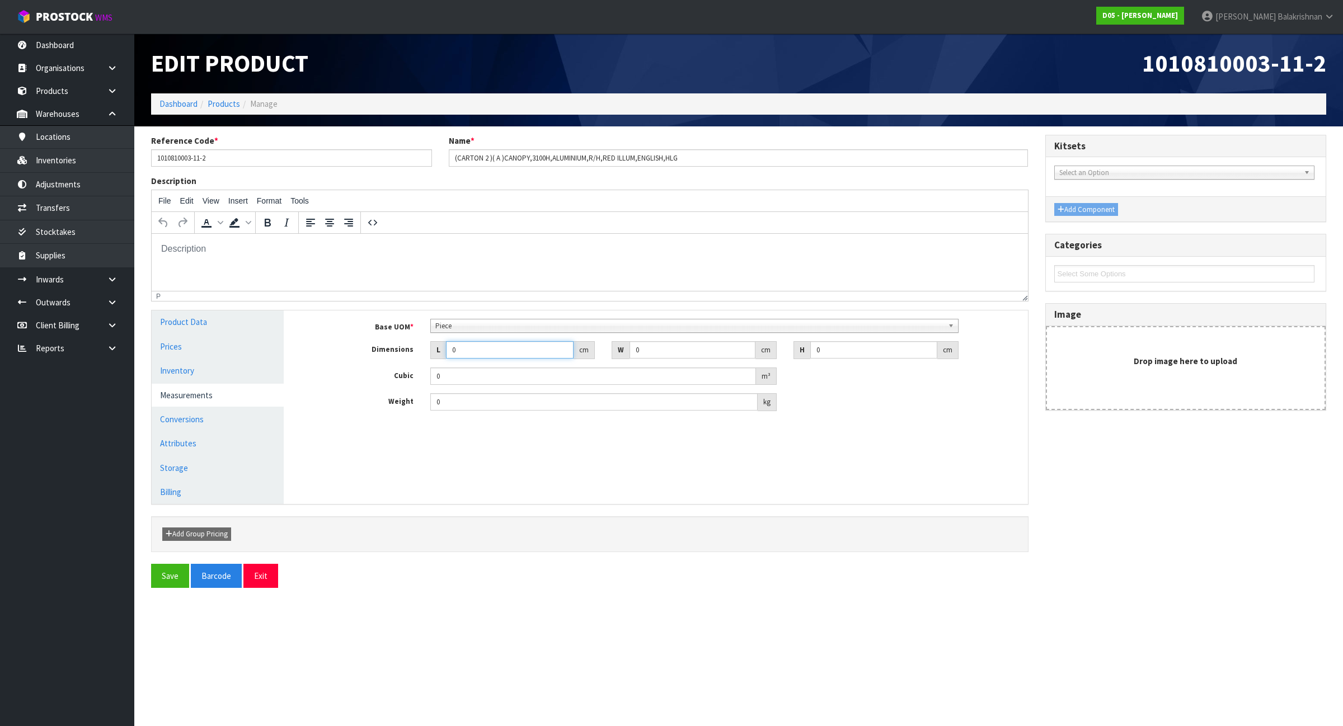
click at [471, 352] on input "0" at bounding box center [510, 349] width 128 height 17
type input "0.000001"
type input "314"
type input "36"
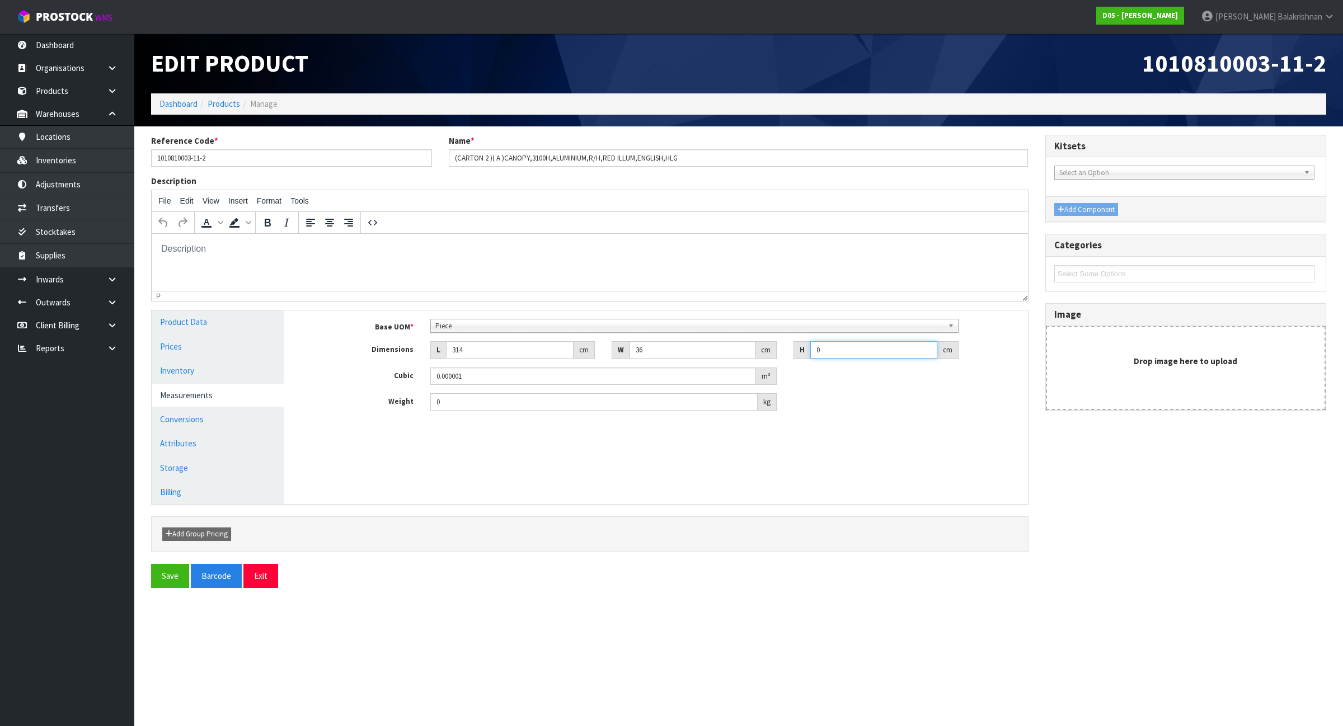
type input "3"
type input "0.033912"
type input "36"
type input "0.406944"
type input "36"
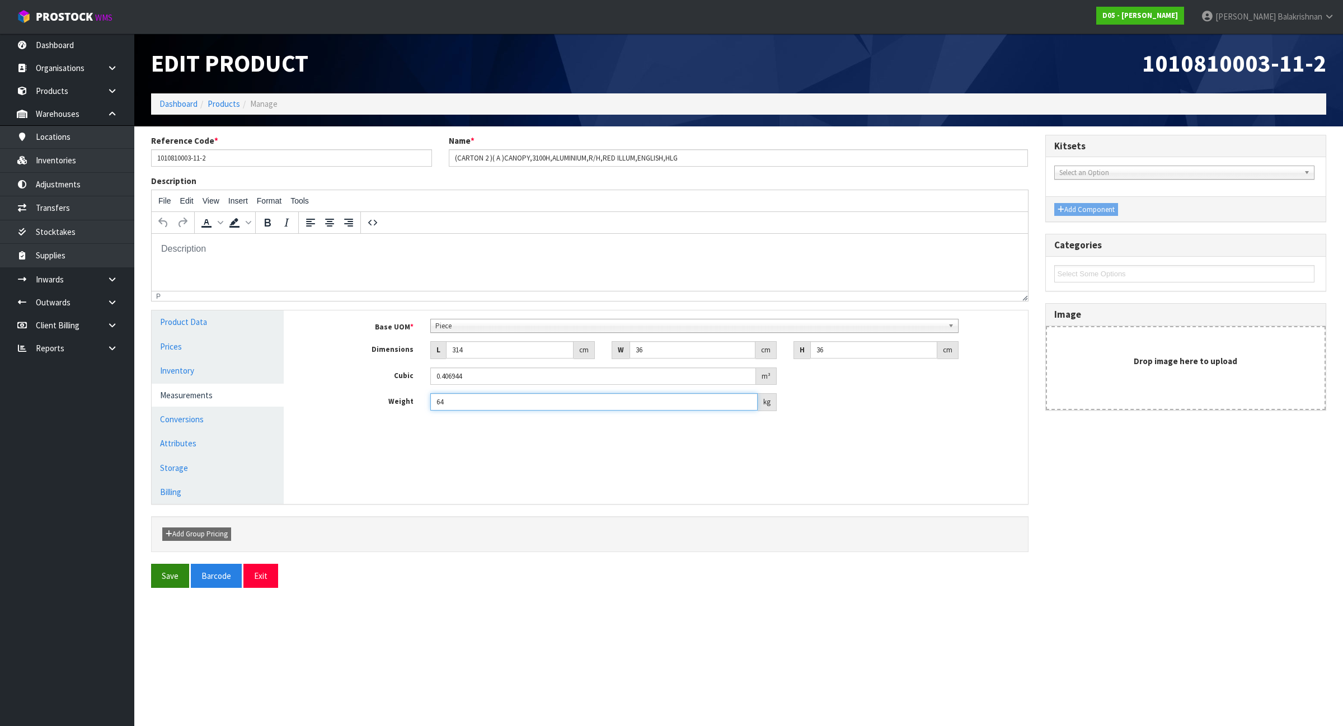
type input "64"
click at [166, 574] on button "Save" at bounding box center [170, 576] width 38 height 24
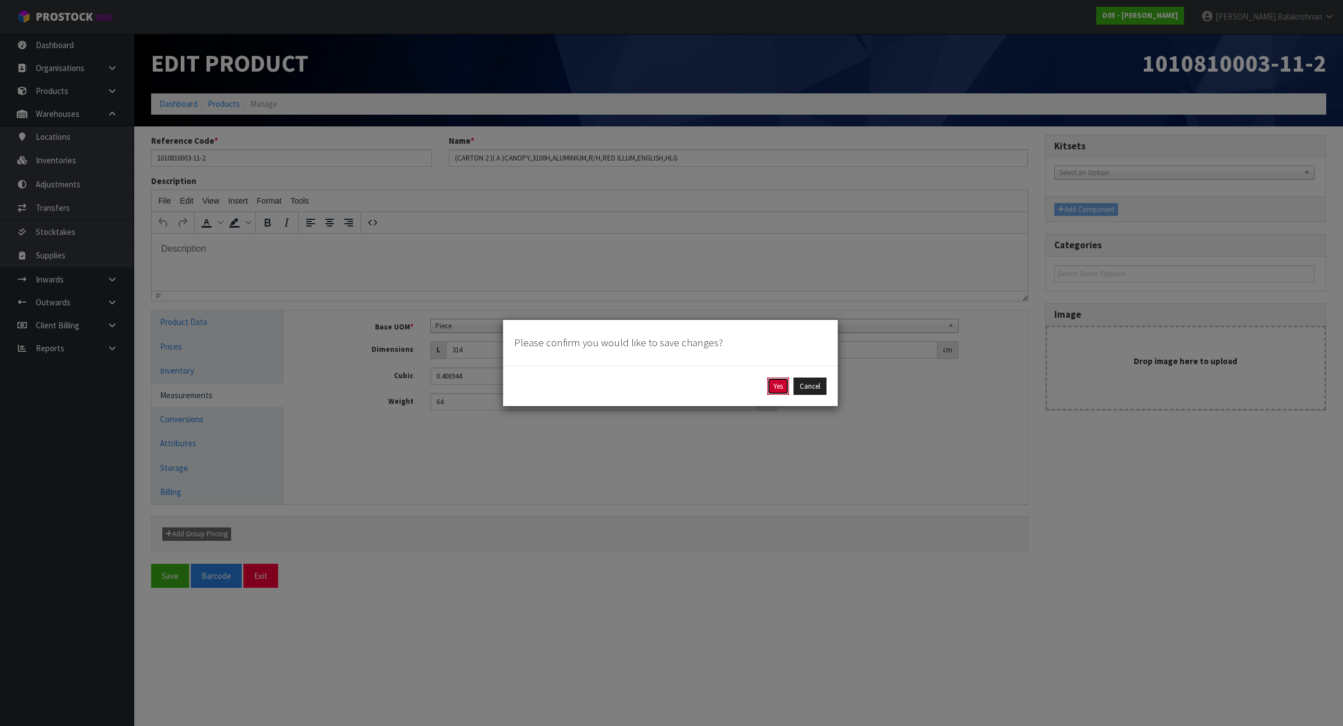
click at [780, 386] on button "Yes" at bounding box center [778, 387] width 22 height 18
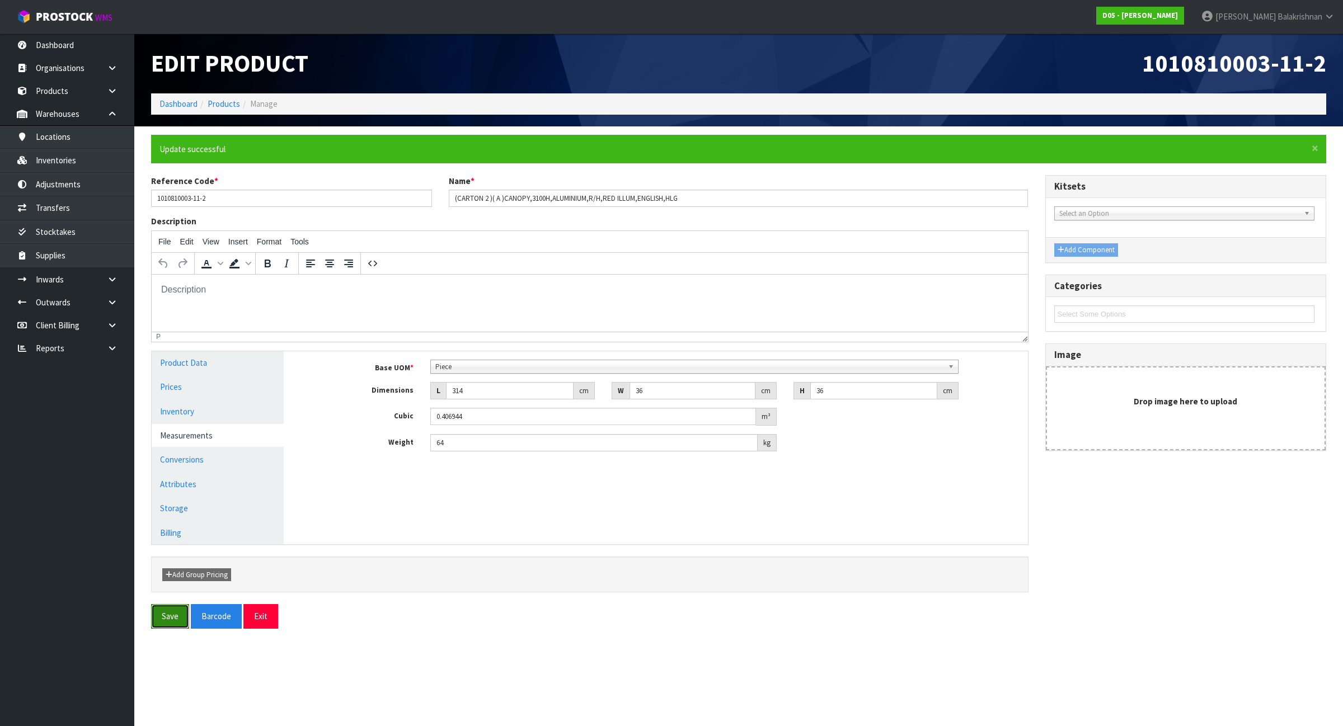
click at [169, 616] on button "Save" at bounding box center [170, 616] width 38 height 24
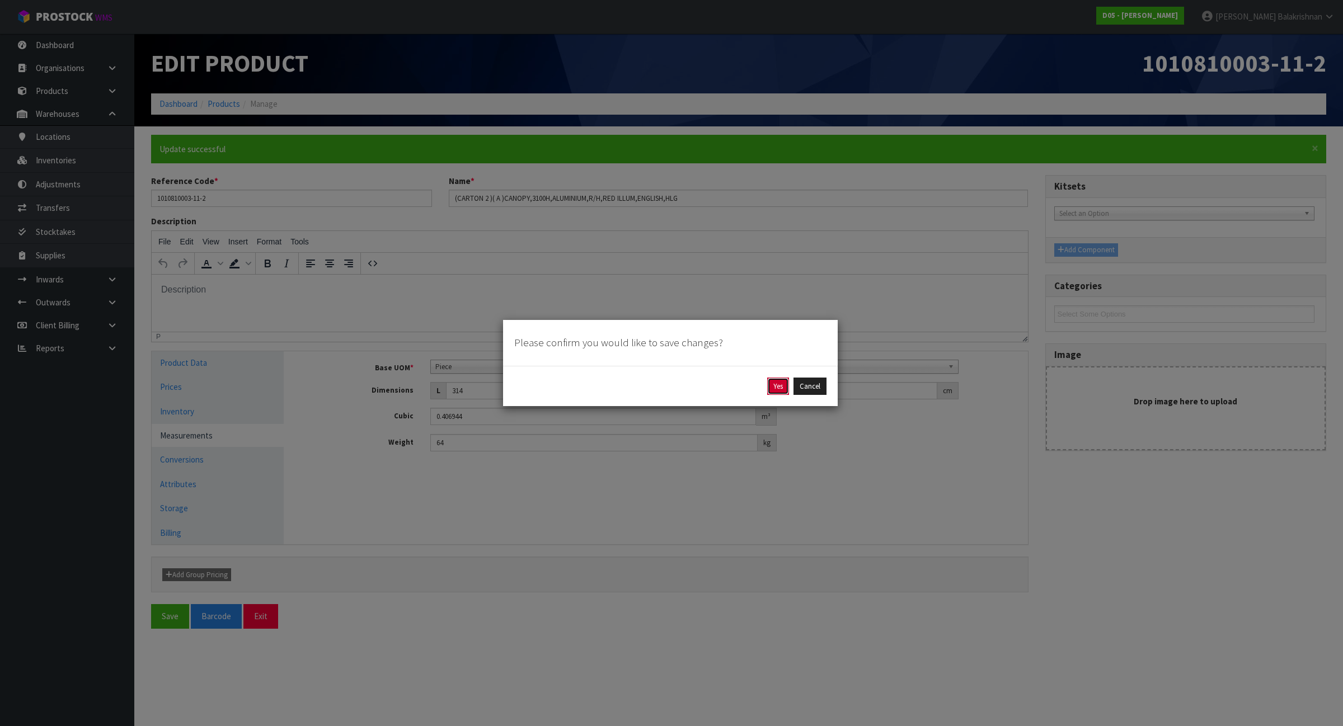
click at [778, 384] on button "Yes" at bounding box center [778, 387] width 22 height 18
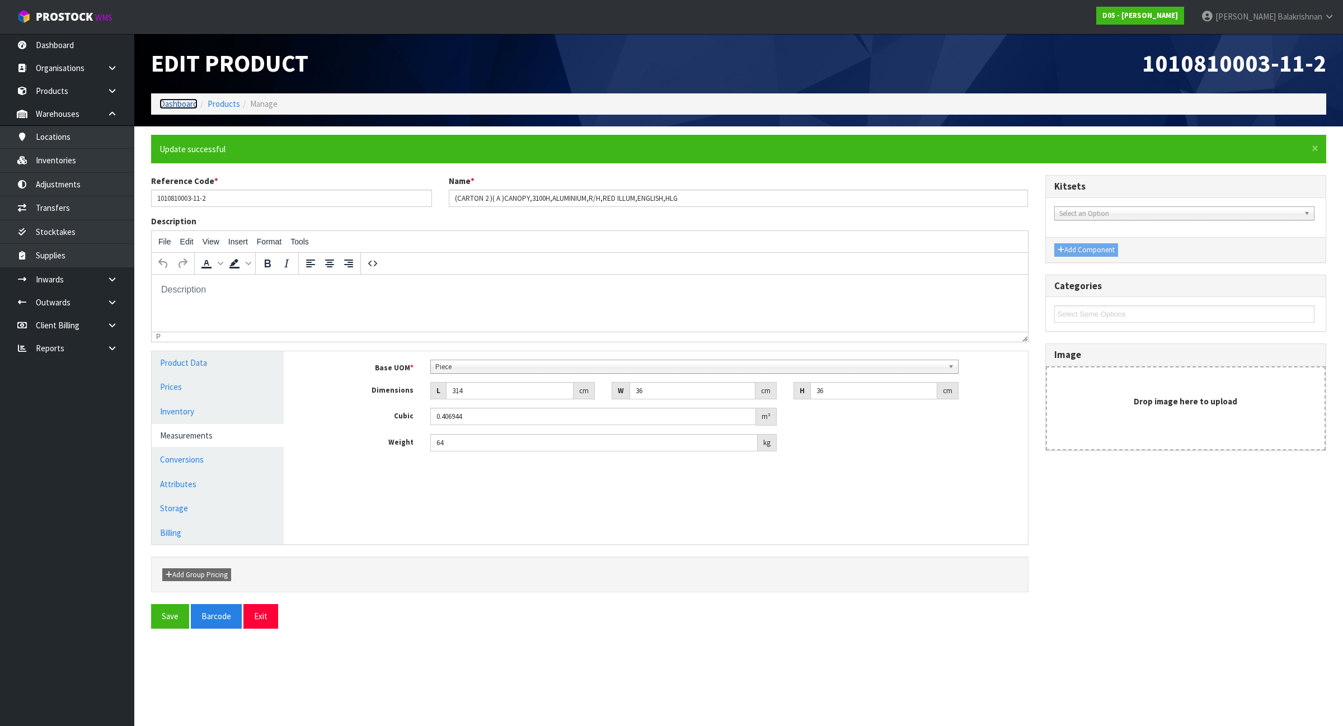
click at [176, 108] on link "Dashboard" at bounding box center [178, 103] width 38 height 11
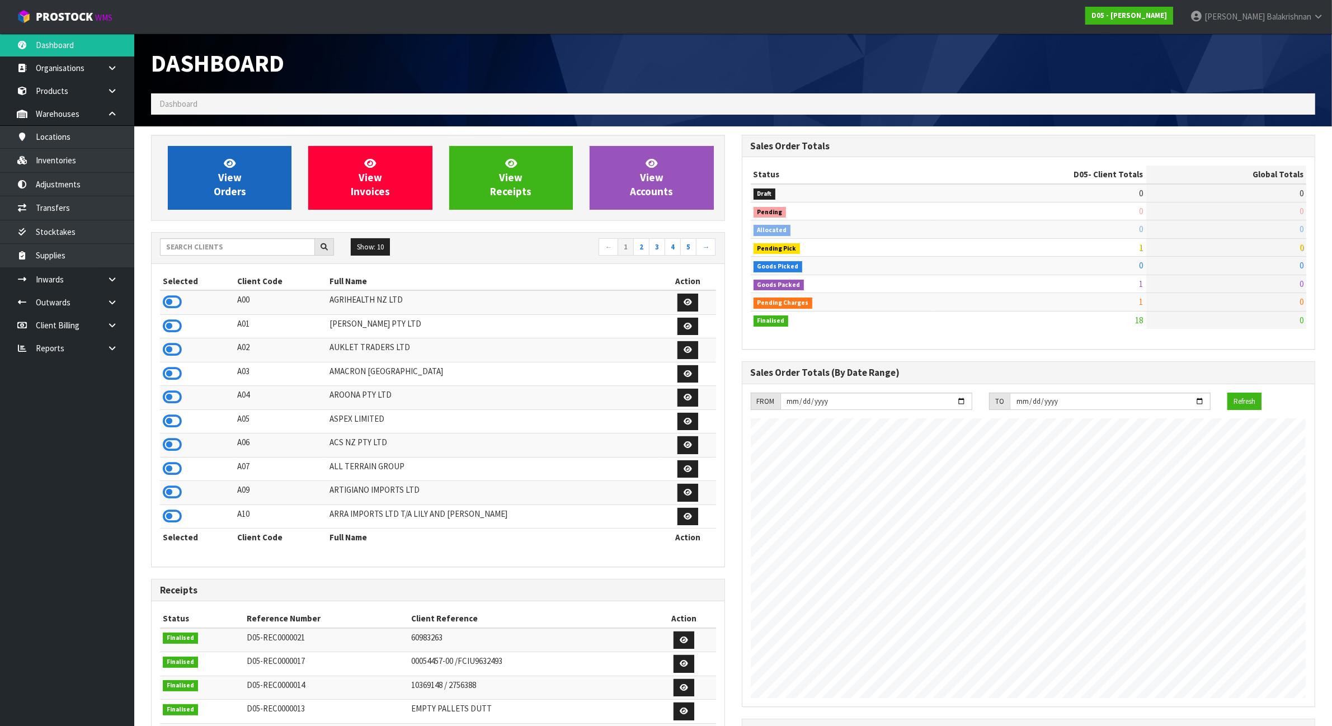
scroll to position [982, 590]
click at [219, 265] on div "Selected Client Code Full Name Action A00 AGRIHEALTH NZ LTD A01 AGAIN FASTER PT…" at bounding box center [438, 415] width 573 height 303
click at [214, 248] on input "text" at bounding box center [237, 246] width 155 height 17
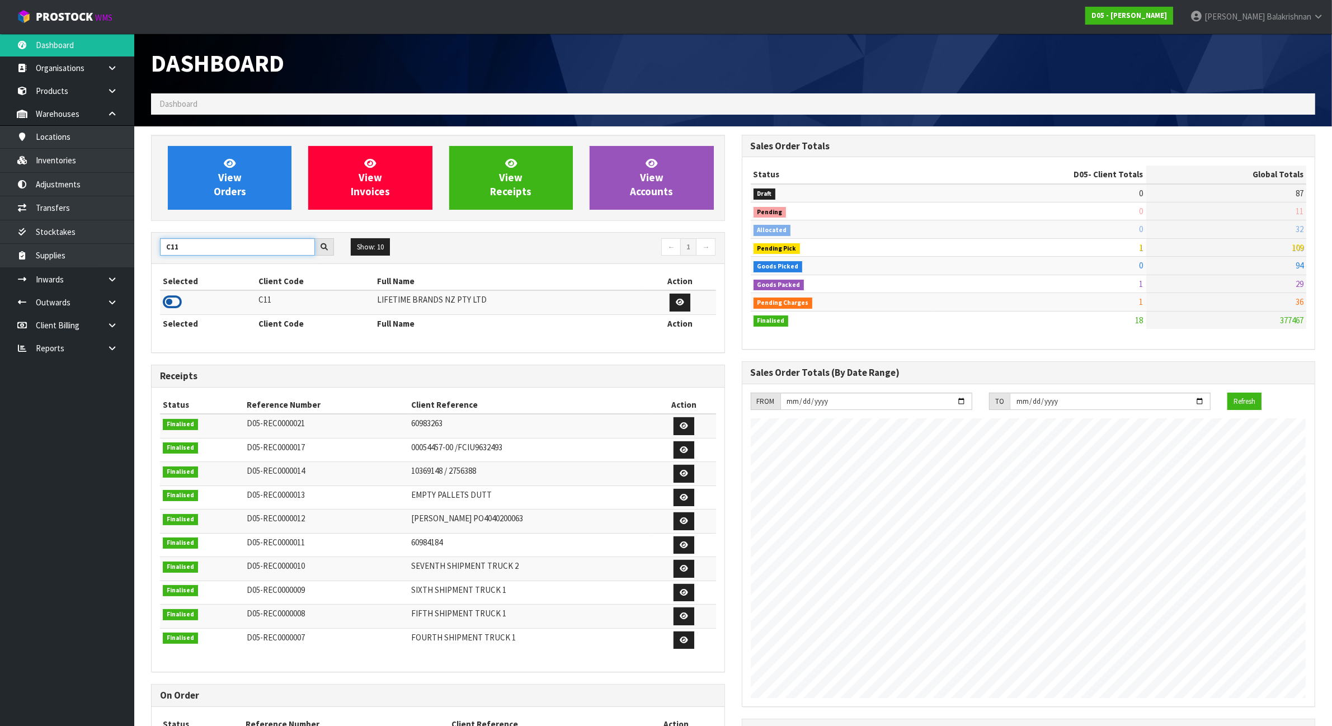
type input "C11"
click at [169, 303] on icon at bounding box center [172, 302] width 19 height 17
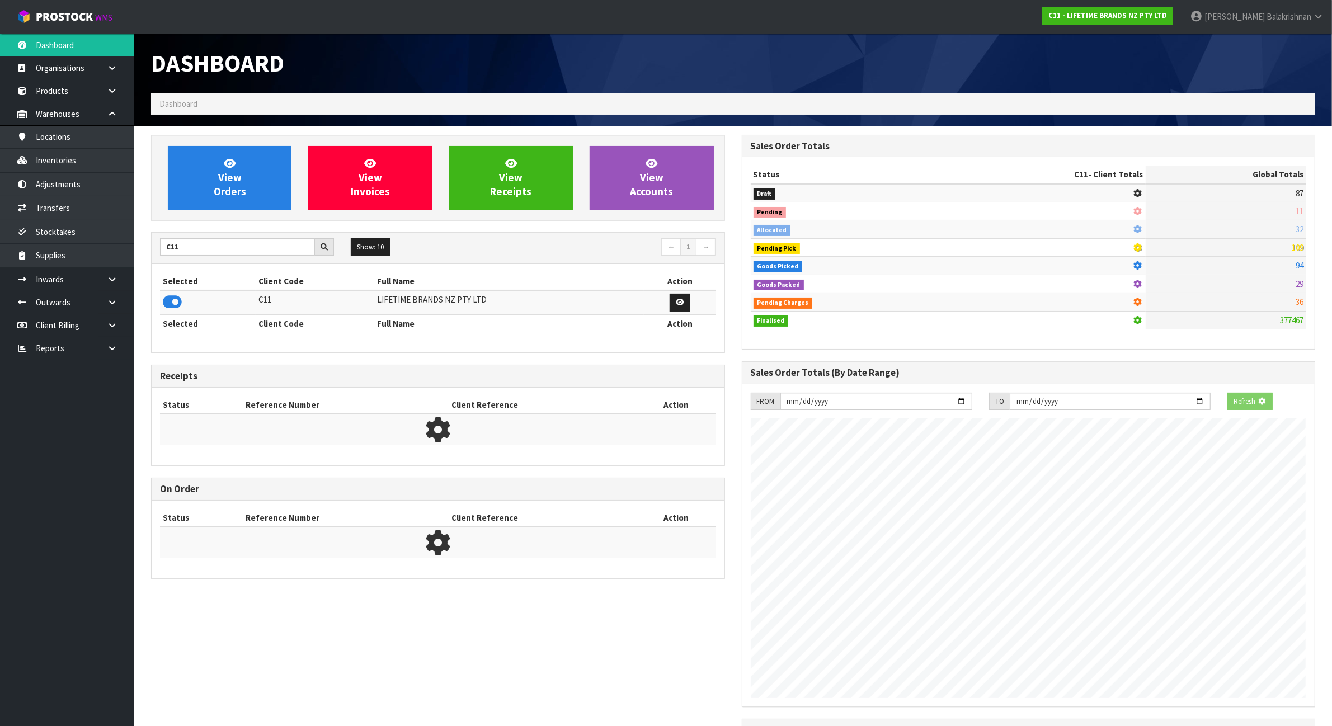
scroll to position [851, 590]
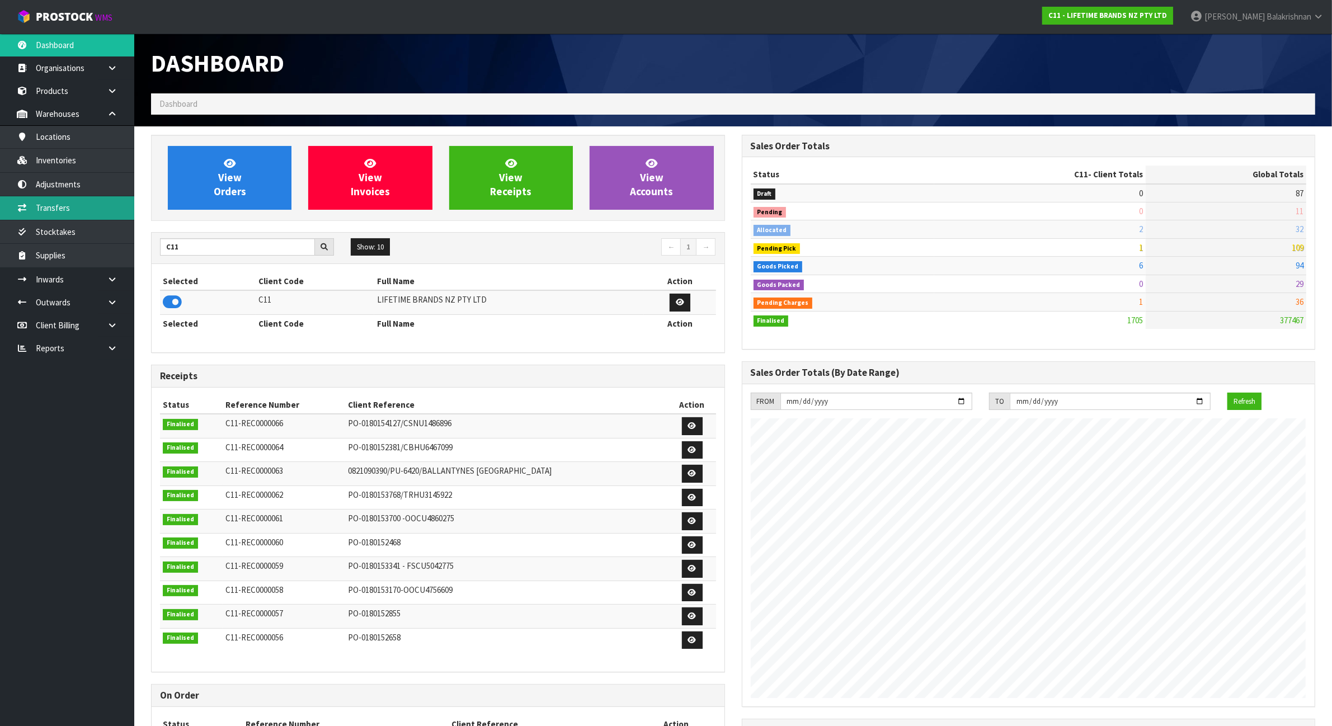
click at [93, 210] on link "Transfers" at bounding box center [67, 207] width 134 height 23
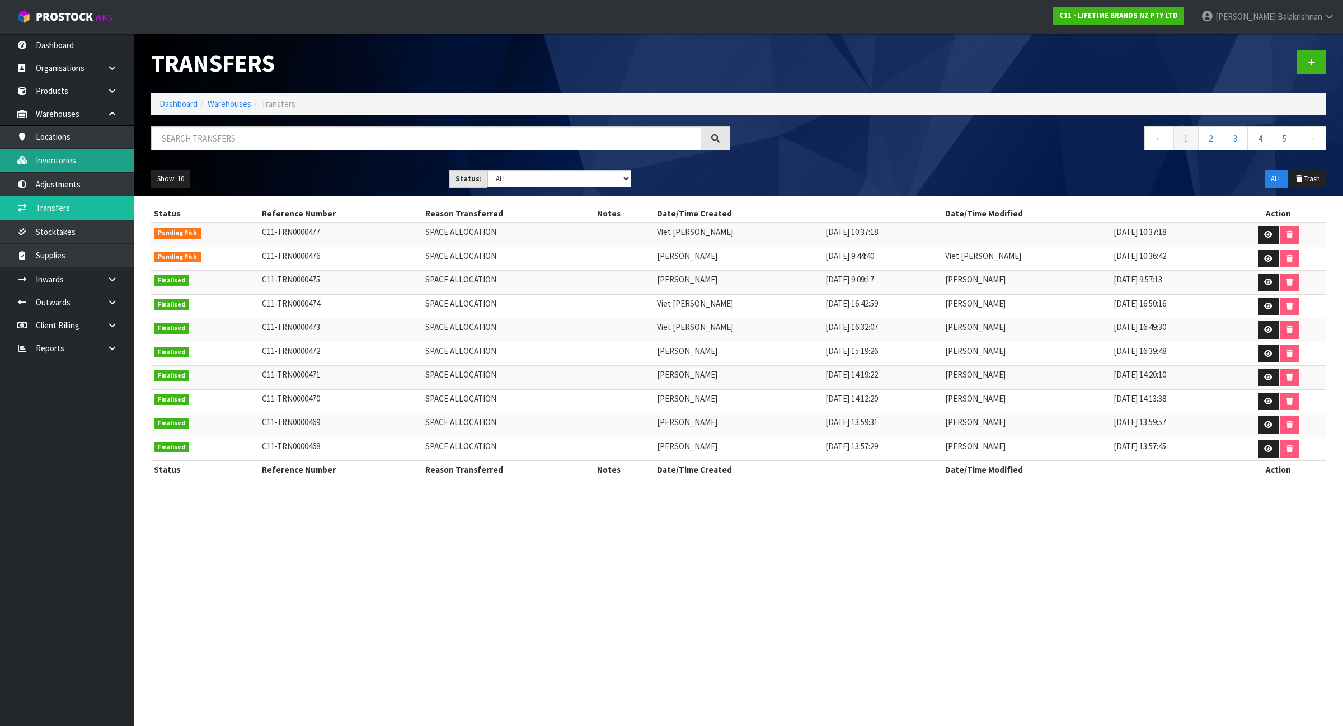
click at [83, 153] on link "Inventories" at bounding box center [67, 160] width 134 height 23
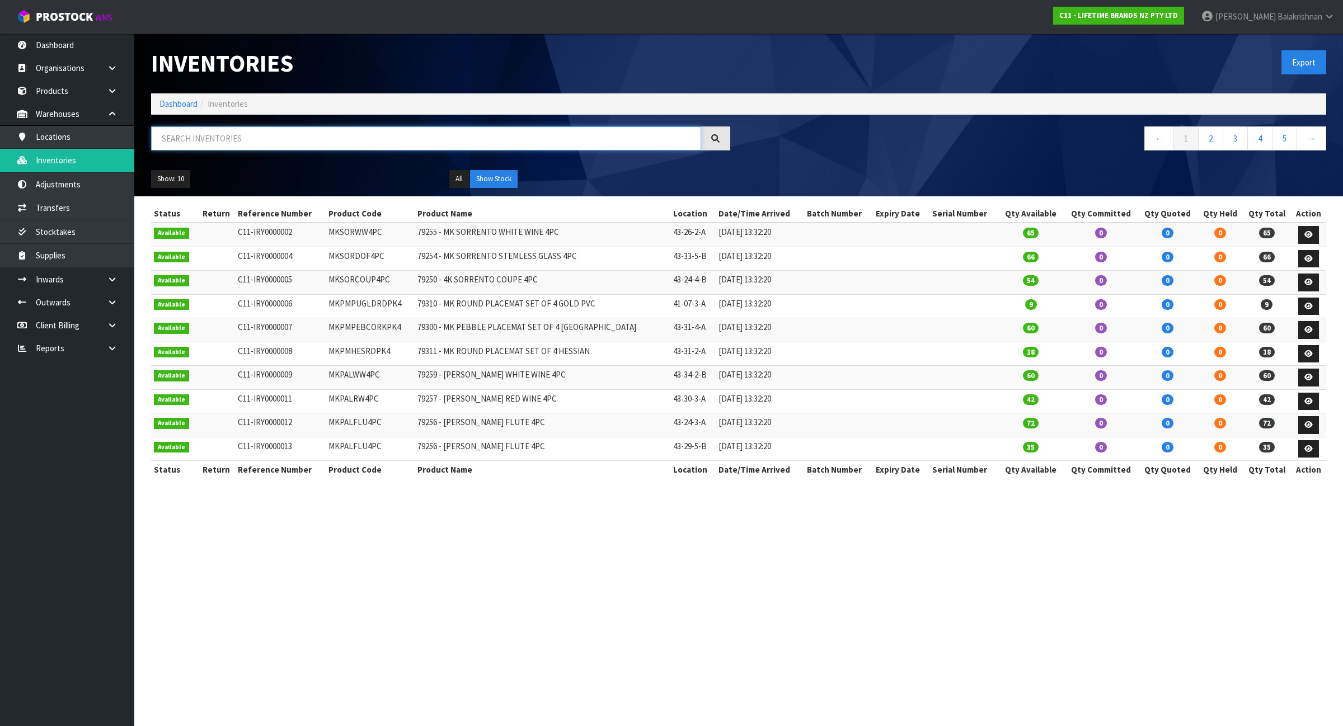
click at [228, 135] on input "text" at bounding box center [426, 138] width 550 height 24
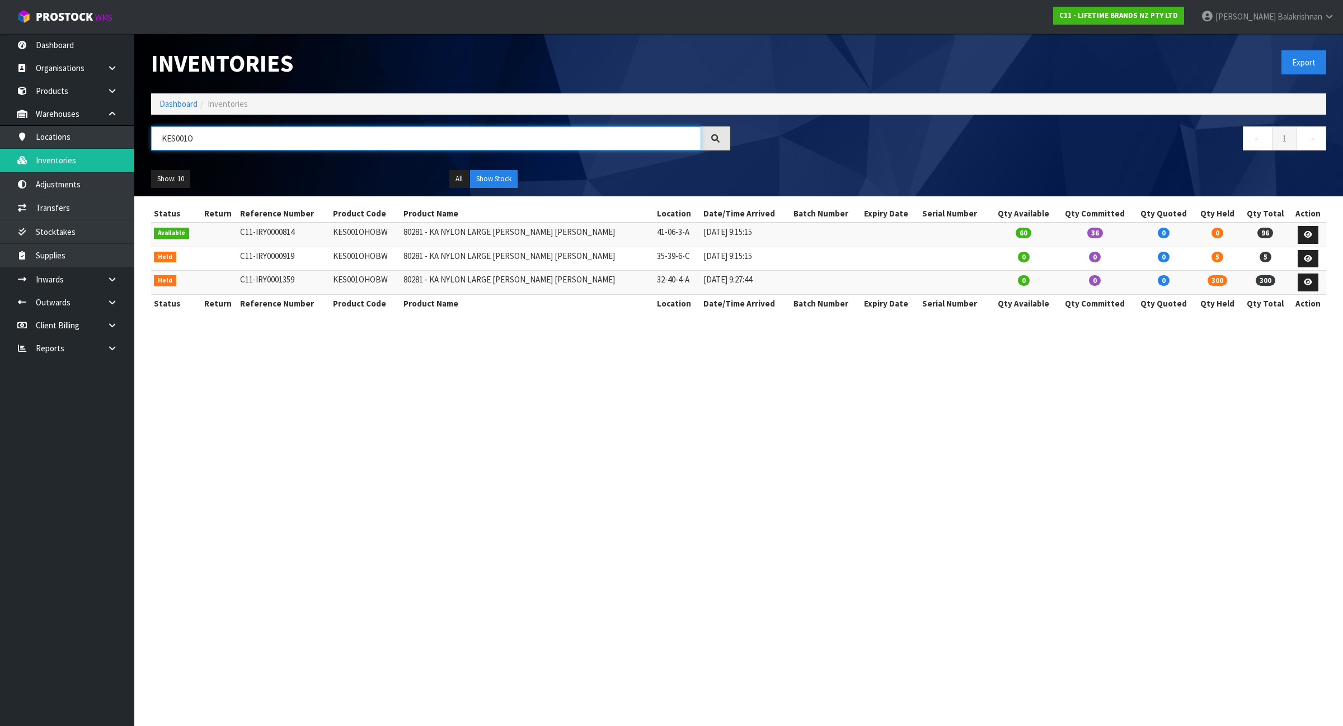
type input "KES001O"
click at [181, 103] on link "Dashboard" at bounding box center [178, 103] width 38 height 11
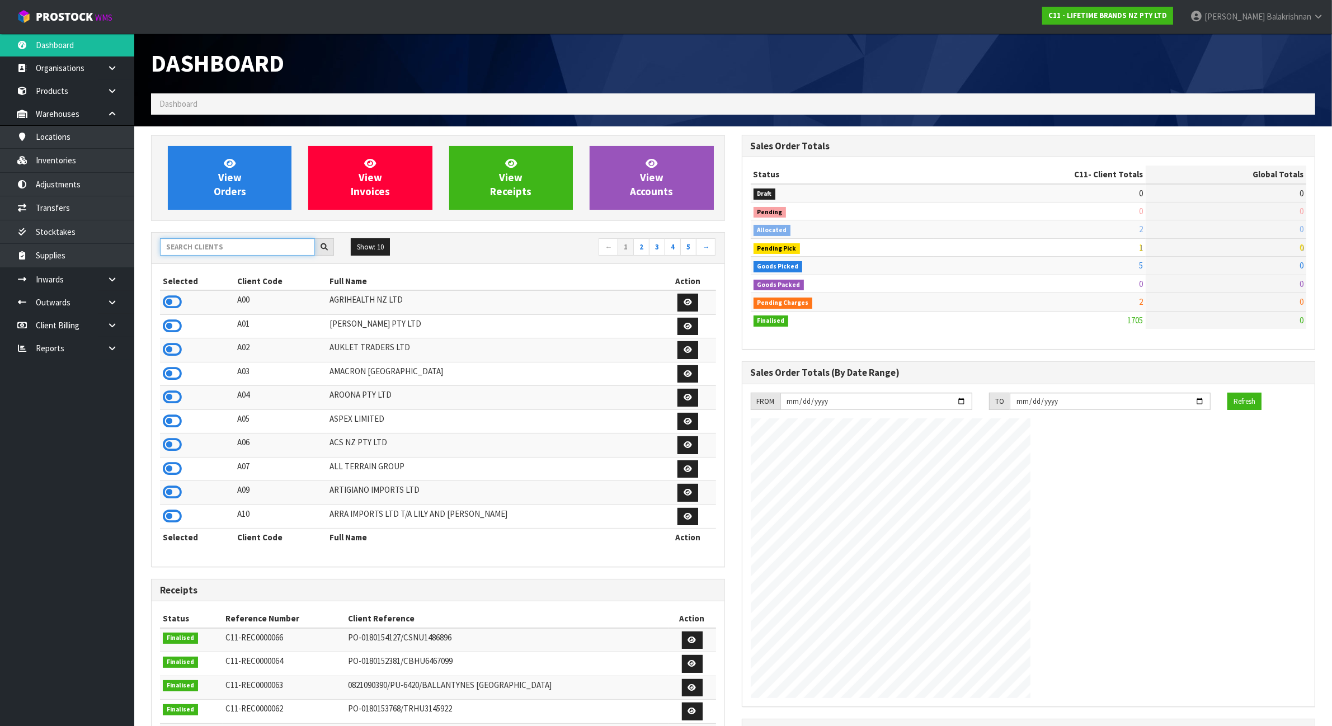
click at [228, 242] on input "text" at bounding box center [237, 246] width 155 height 17
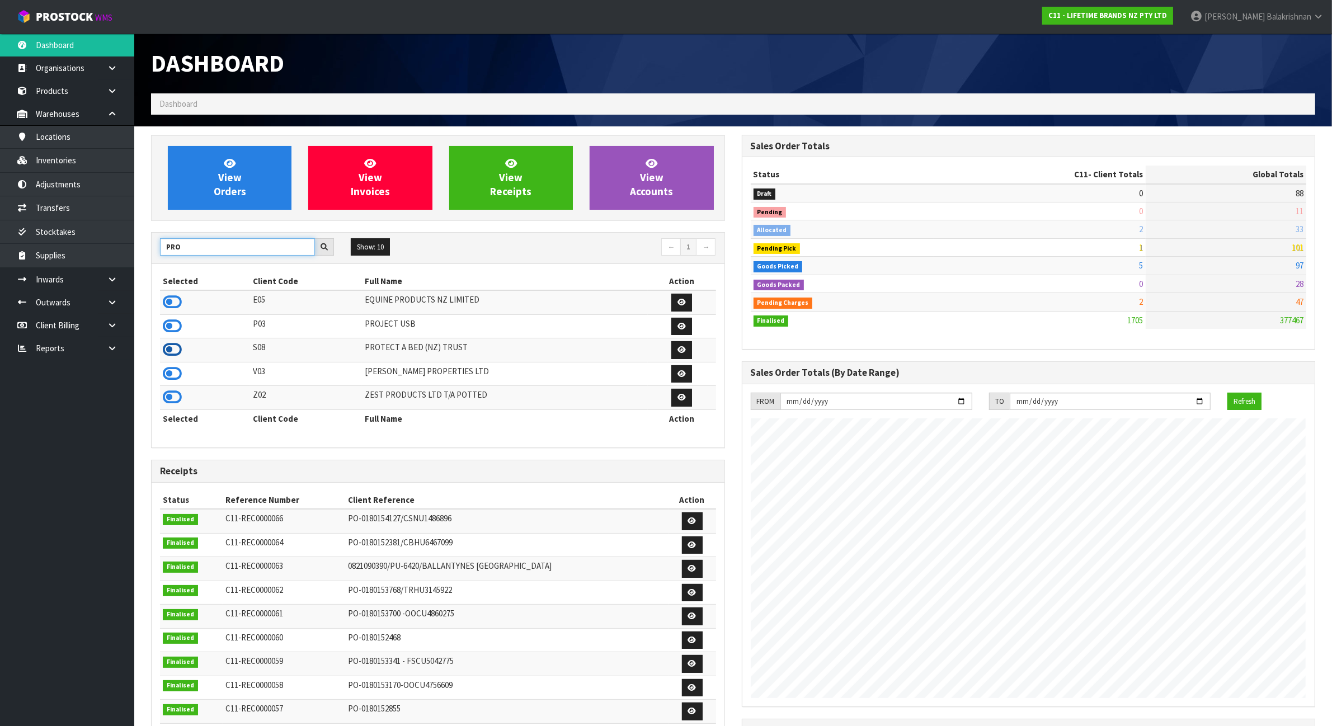
type input "PRO"
click at [175, 351] on icon at bounding box center [172, 349] width 19 height 17
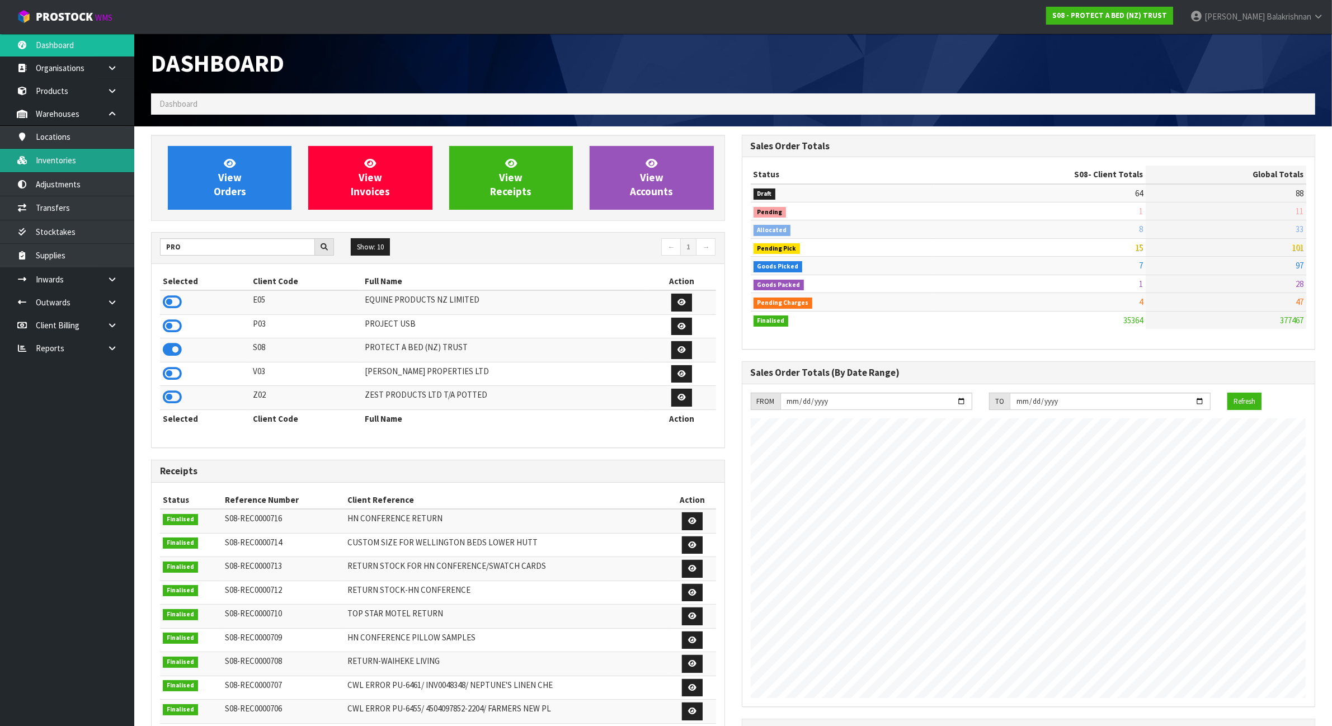
click at [59, 163] on link "Inventories" at bounding box center [67, 160] width 134 height 23
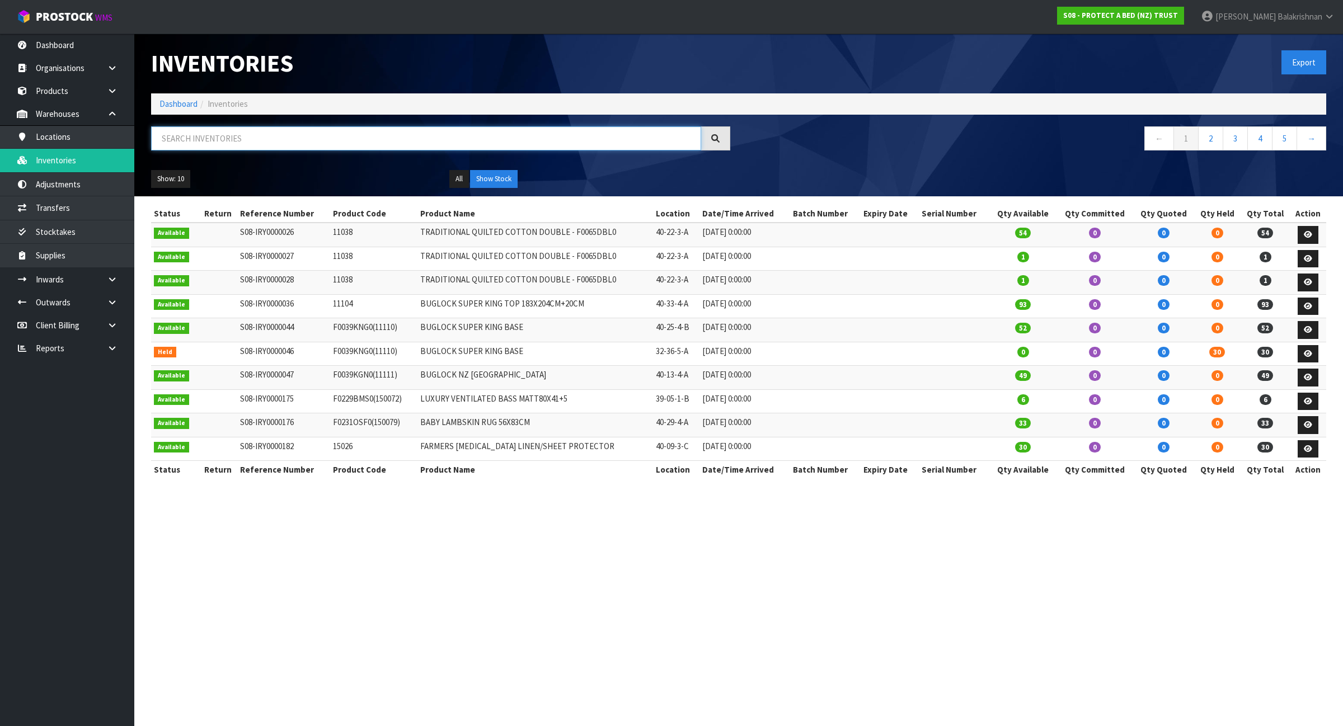
click at [340, 127] on input "text" at bounding box center [426, 138] width 550 height 24
paste input "F0195SKN0"
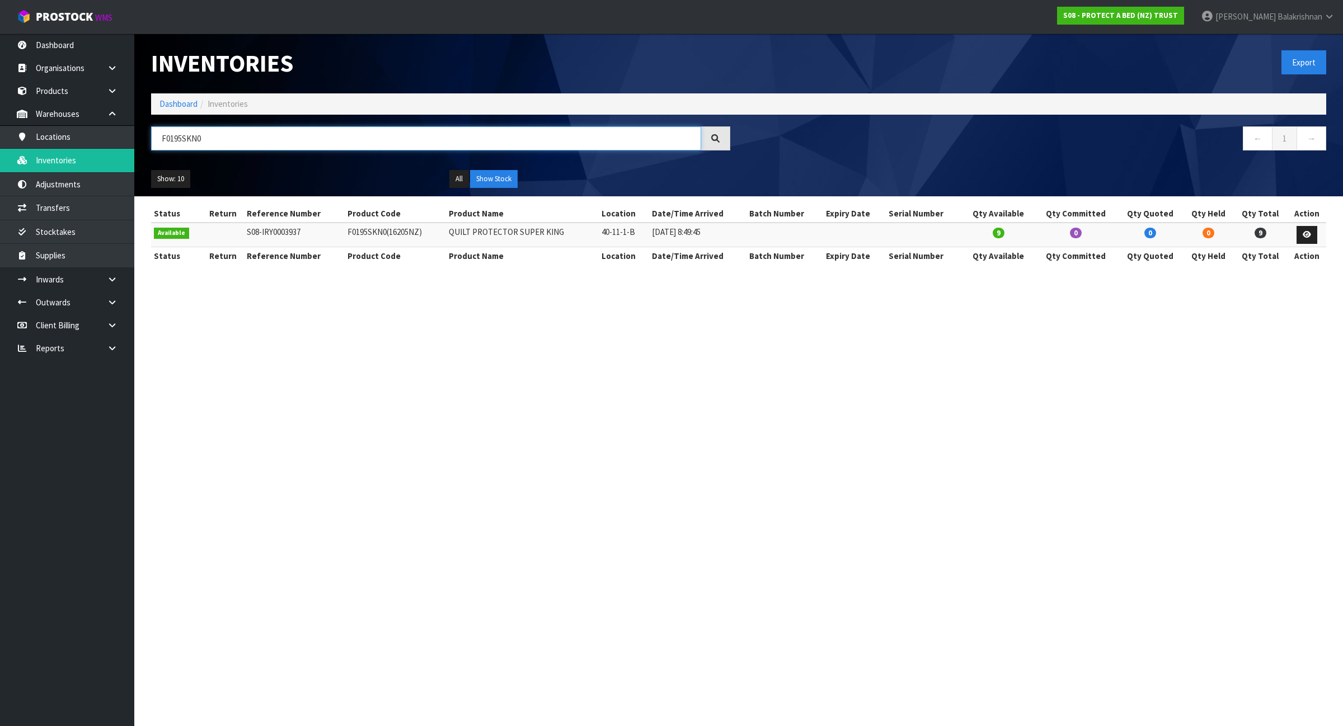
click at [224, 141] on input "F0195SKN0" at bounding box center [426, 138] width 550 height 24
paste input "PK0"
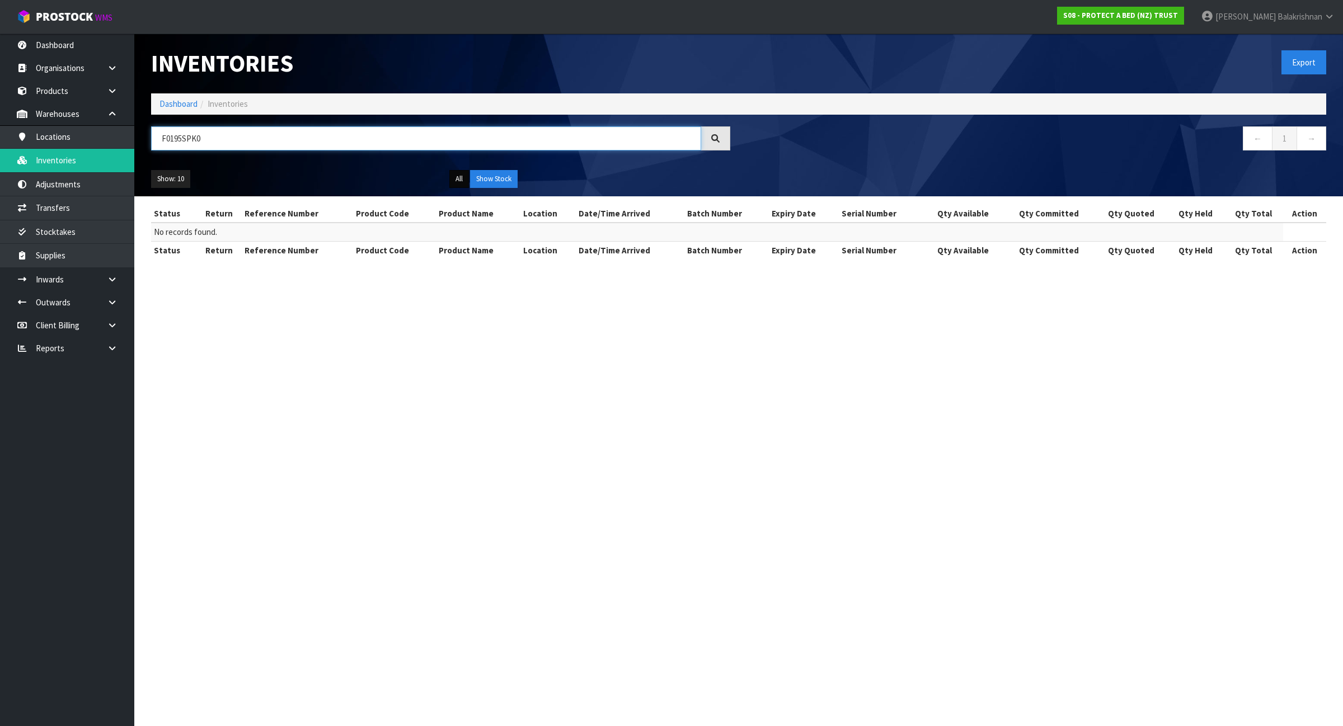
type input "F0195SPK0"
click at [463, 186] on button "All" at bounding box center [459, 179] width 20 height 18
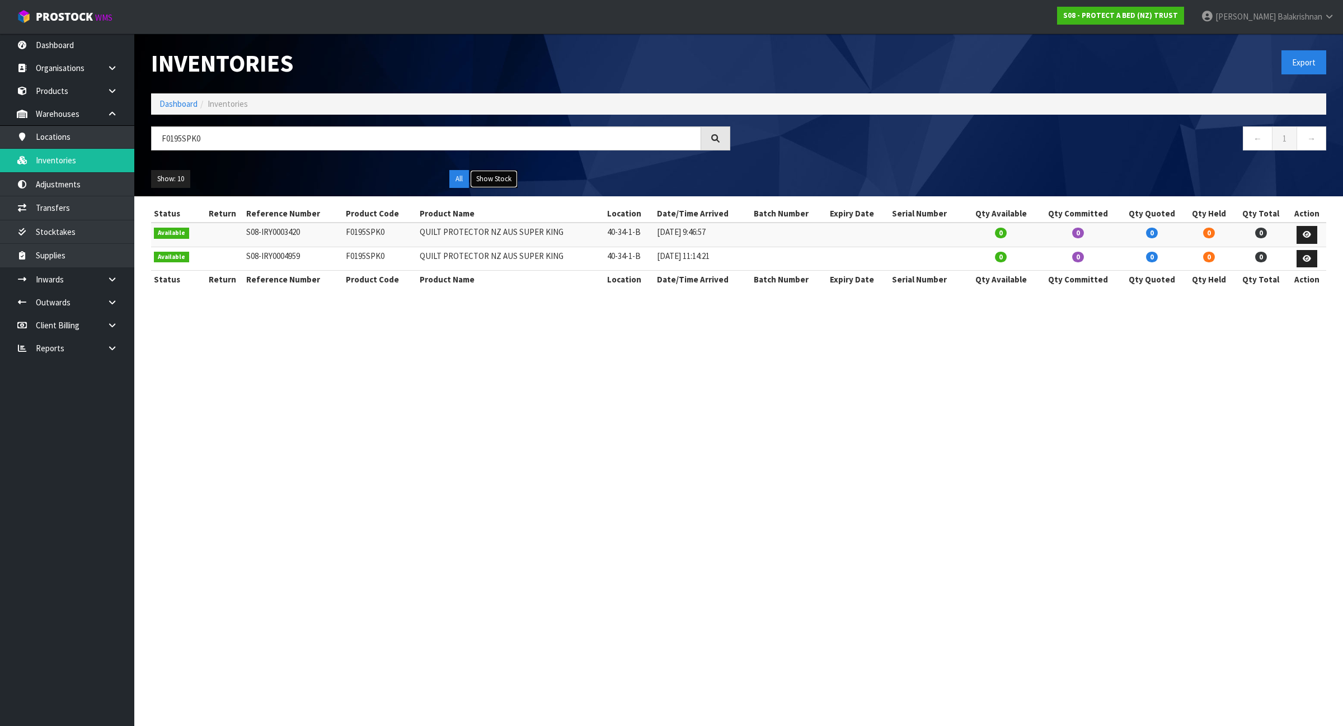
click at [500, 179] on button "Show Stock" at bounding box center [494, 179] width 48 height 18
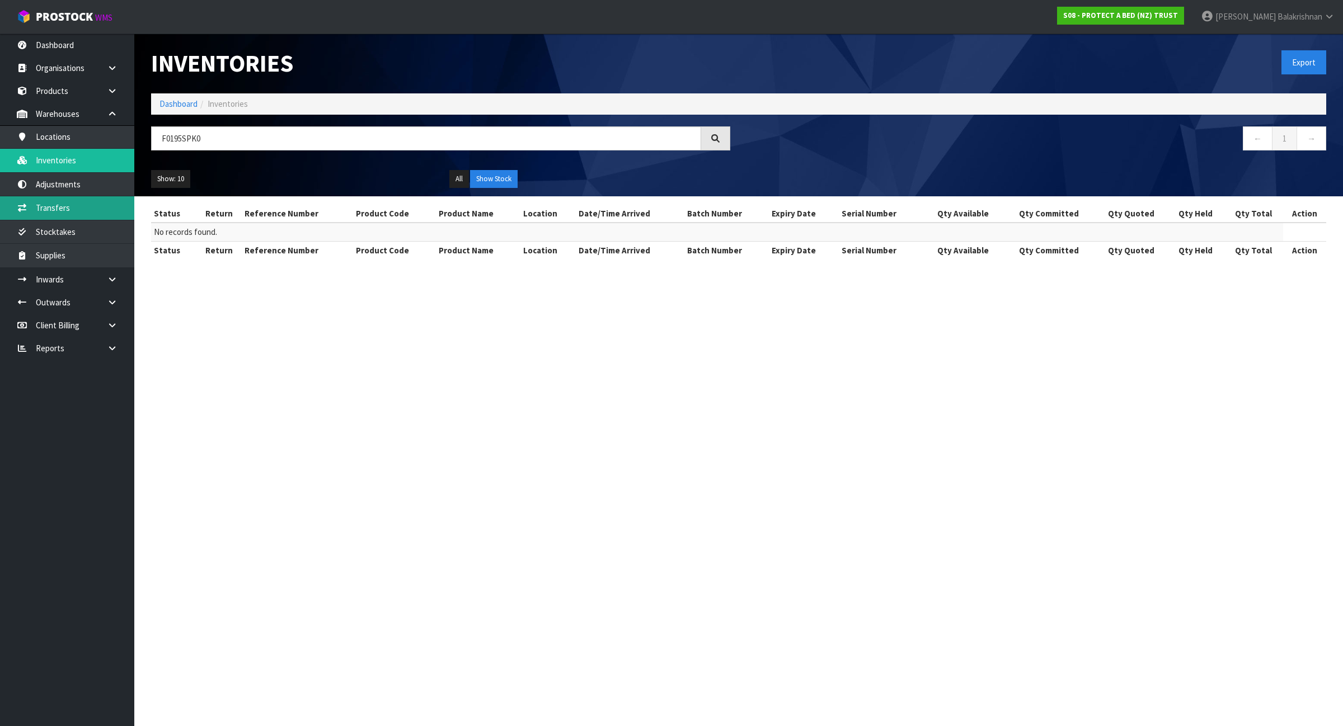
click at [102, 208] on link "Transfers" at bounding box center [67, 207] width 134 height 23
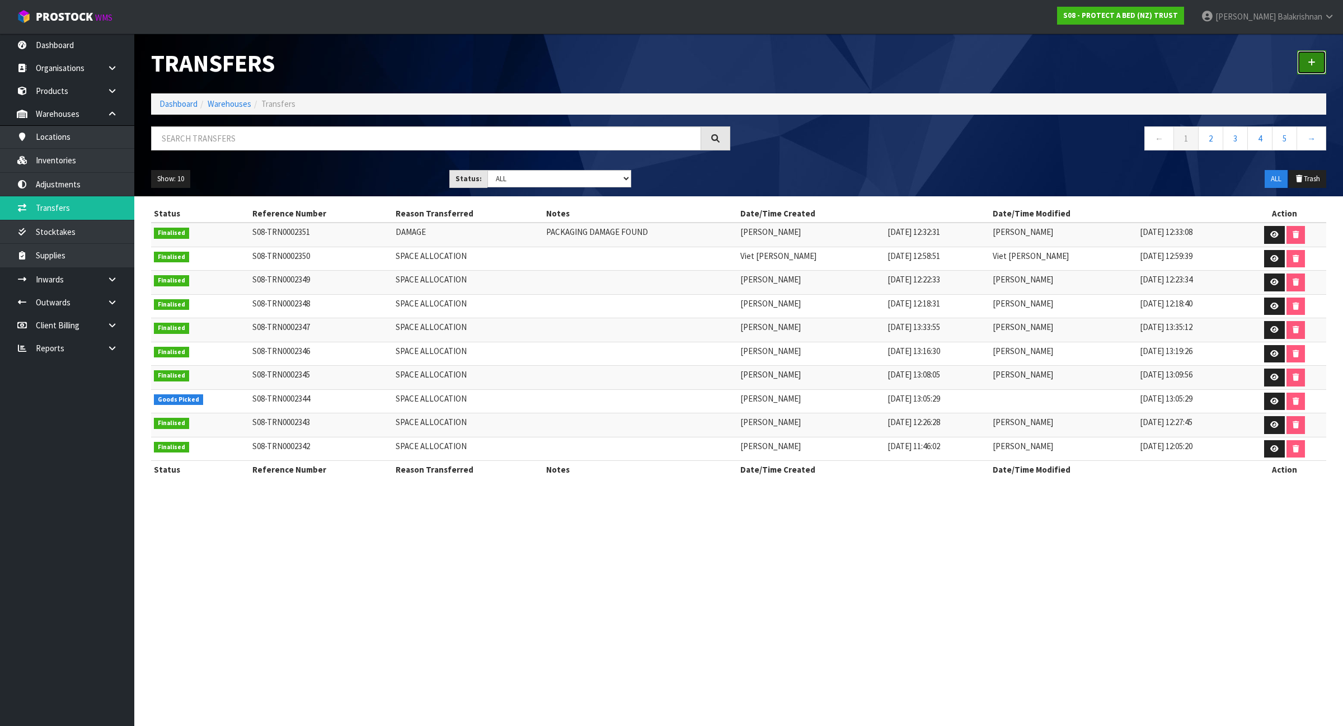
click at [1319, 59] on link at bounding box center [1311, 62] width 29 height 24
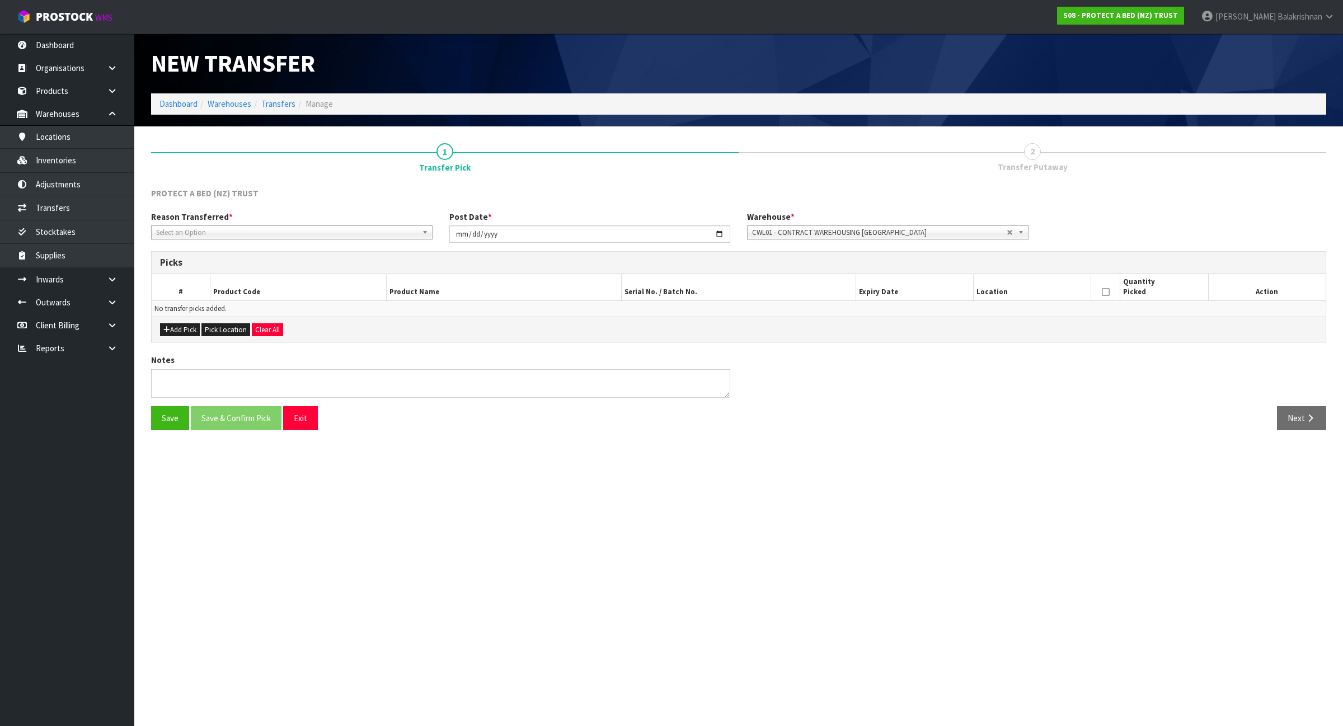
click at [312, 230] on span "Select an Option" at bounding box center [286, 232] width 261 height 13
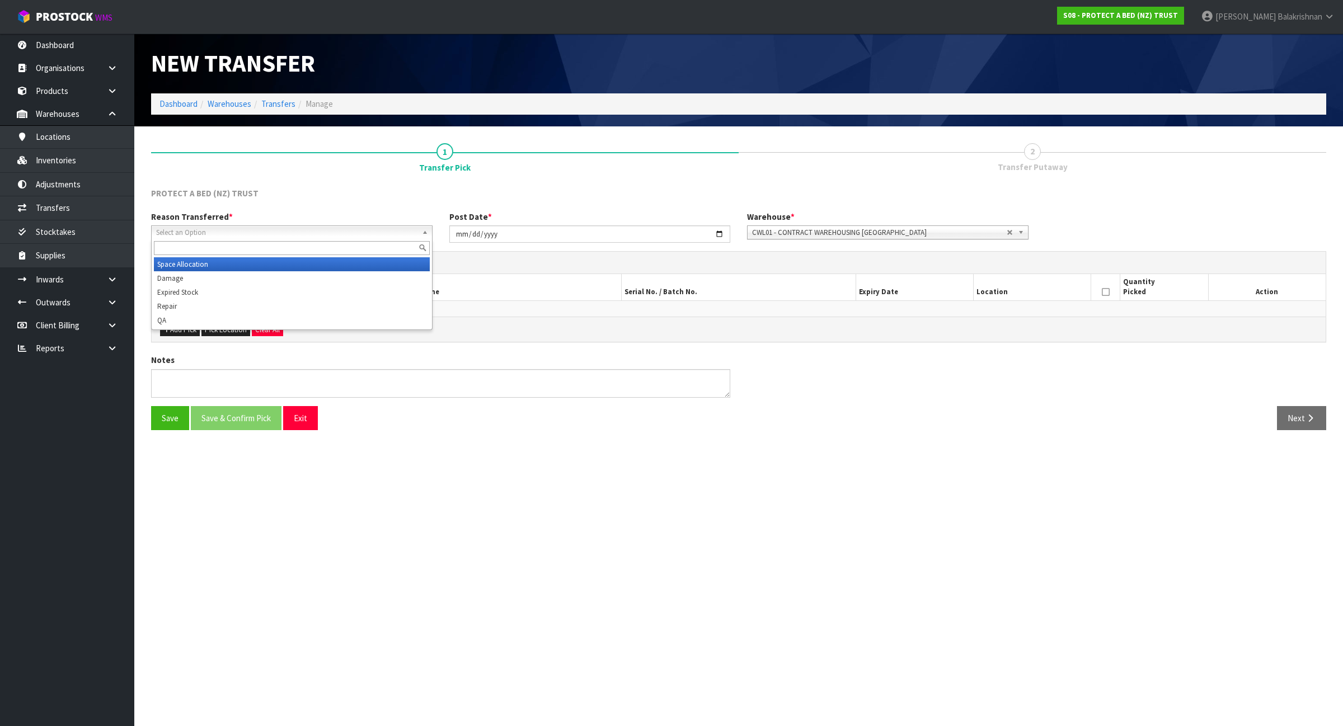
click at [290, 260] on li "Space Allocation" at bounding box center [292, 264] width 276 height 14
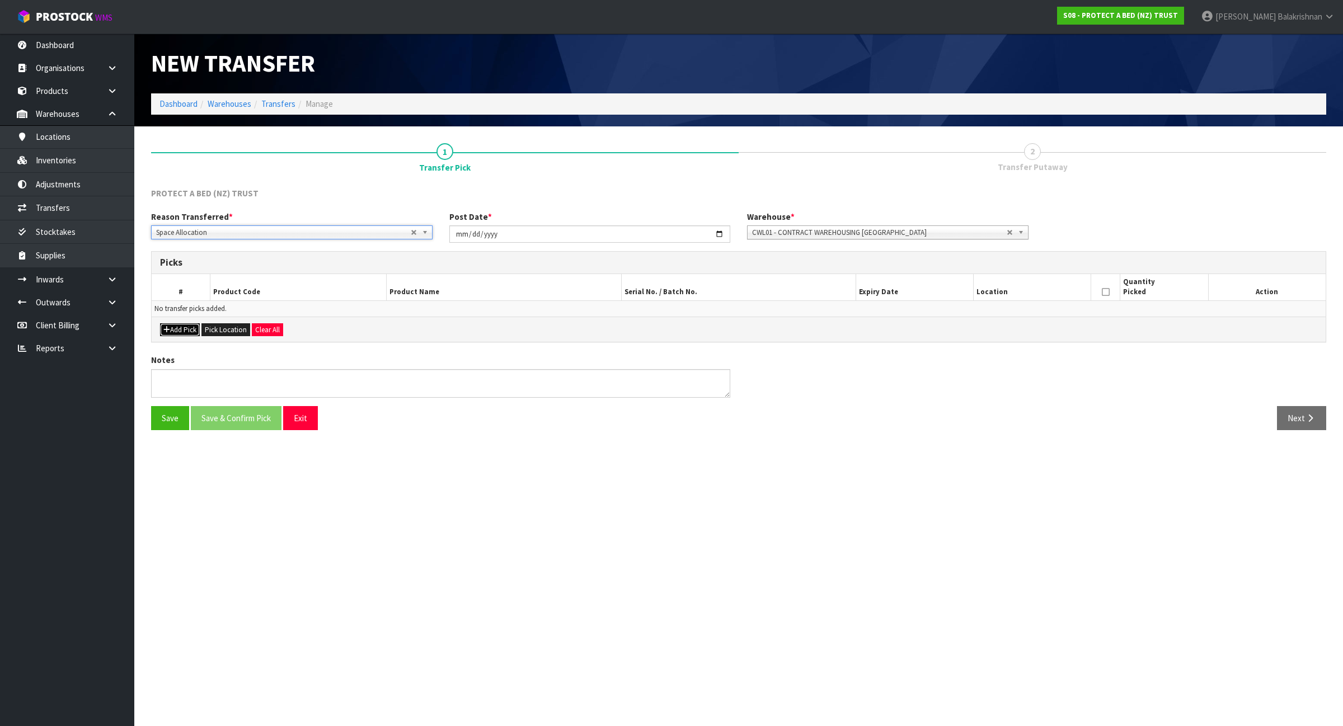
click at [187, 329] on button "Add Pick" at bounding box center [180, 329] width 40 height 13
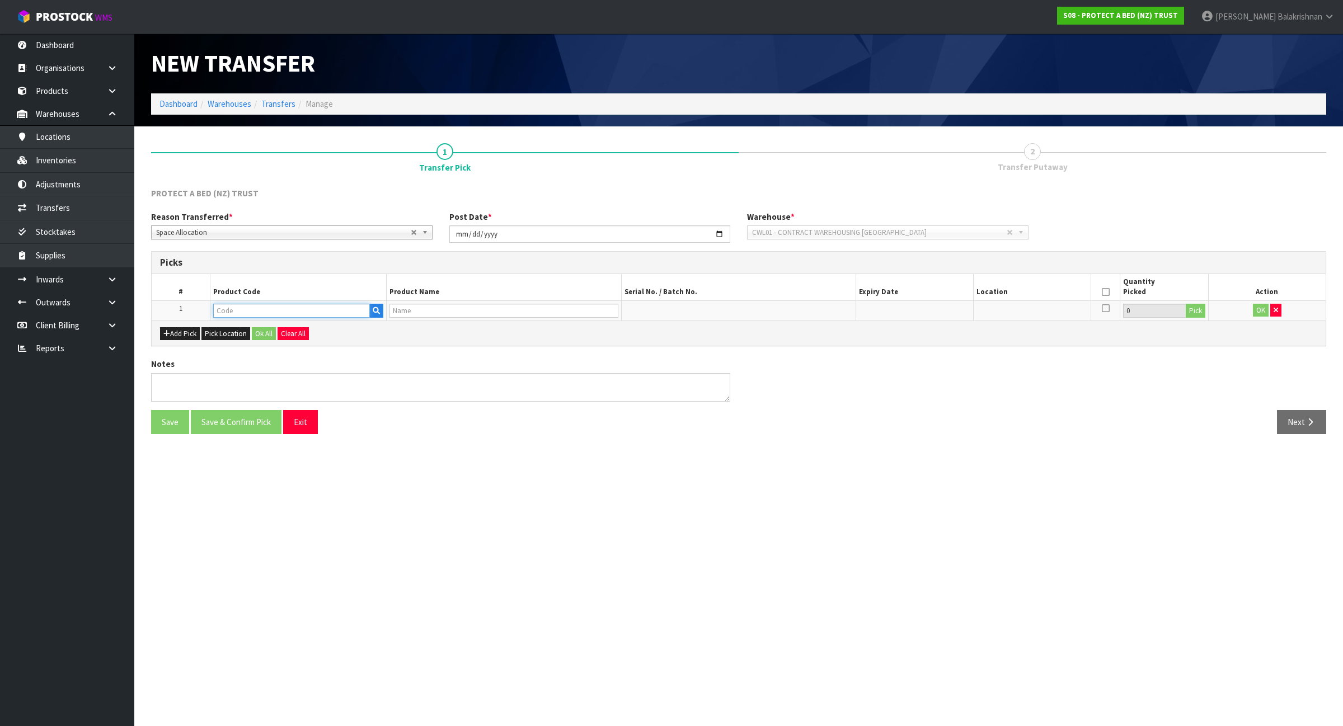
click at [272, 308] on input "text" at bounding box center [291, 311] width 157 height 14
click at [1277, 312] on icon "button" at bounding box center [1275, 310] width 4 height 7
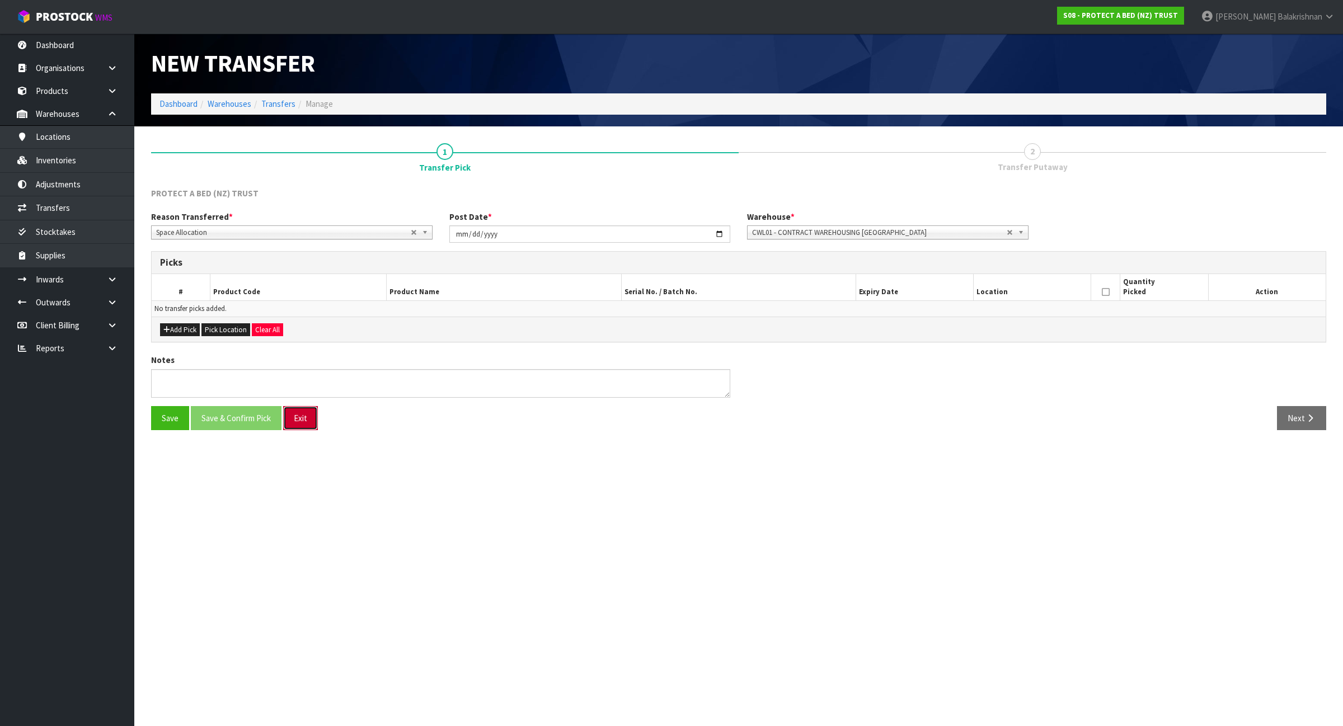
click at [302, 423] on button "Exit" at bounding box center [300, 418] width 35 height 24
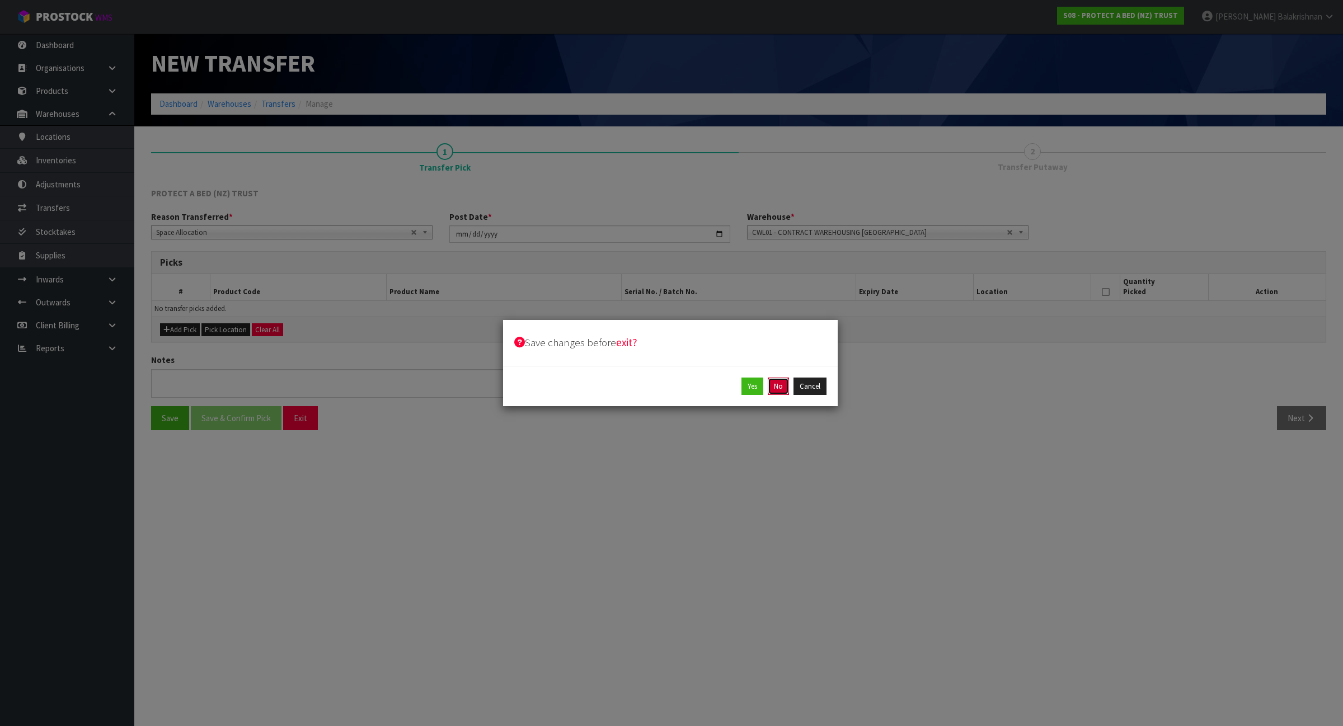
click at [776, 383] on button "No" at bounding box center [778, 387] width 21 height 18
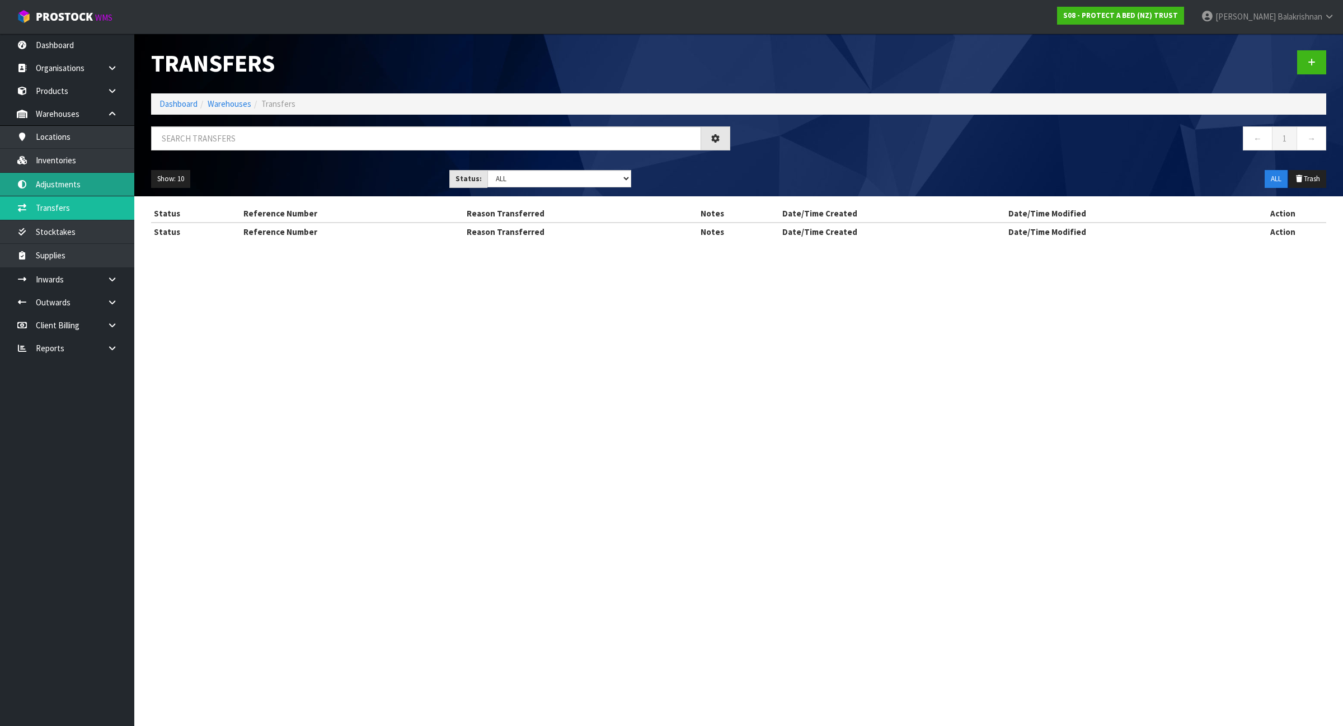
click at [91, 180] on link "Adjustments" at bounding box center [67, 184] width 134 height 23
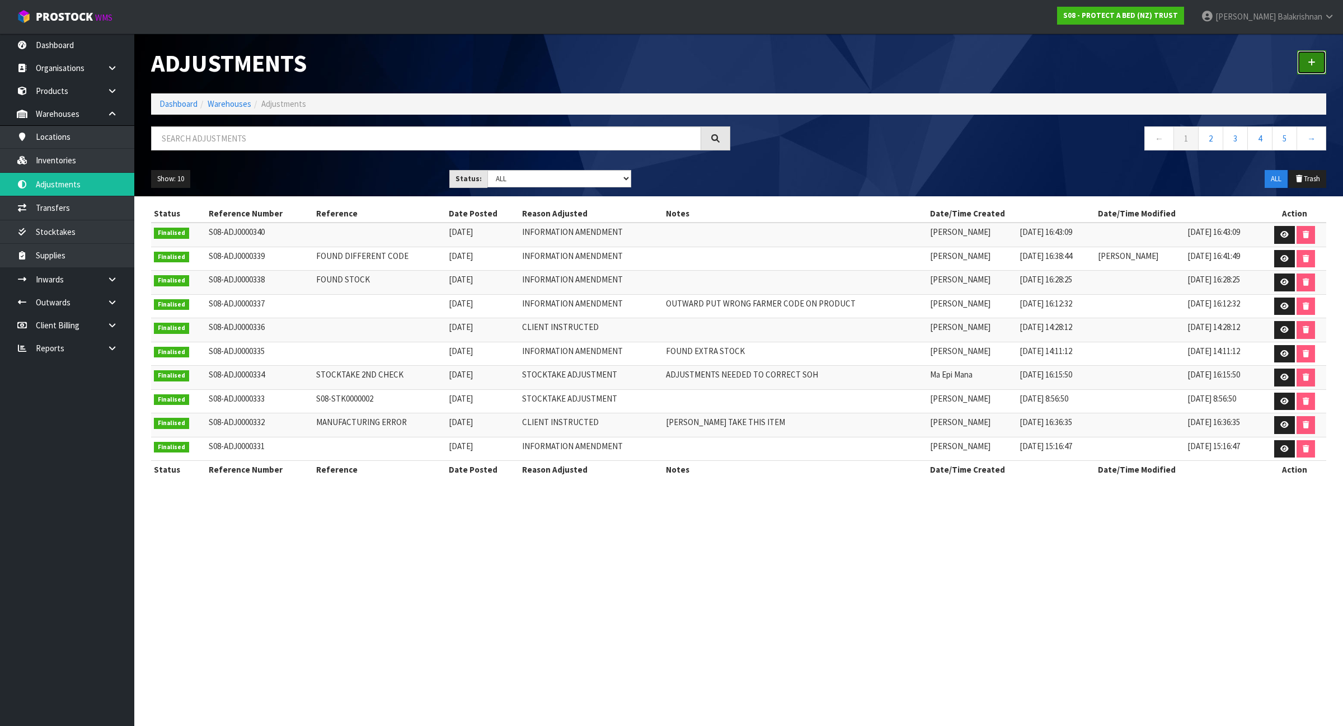
click at [1309, 64] on icon at bounding box center [1311, 62] width 8 height 8
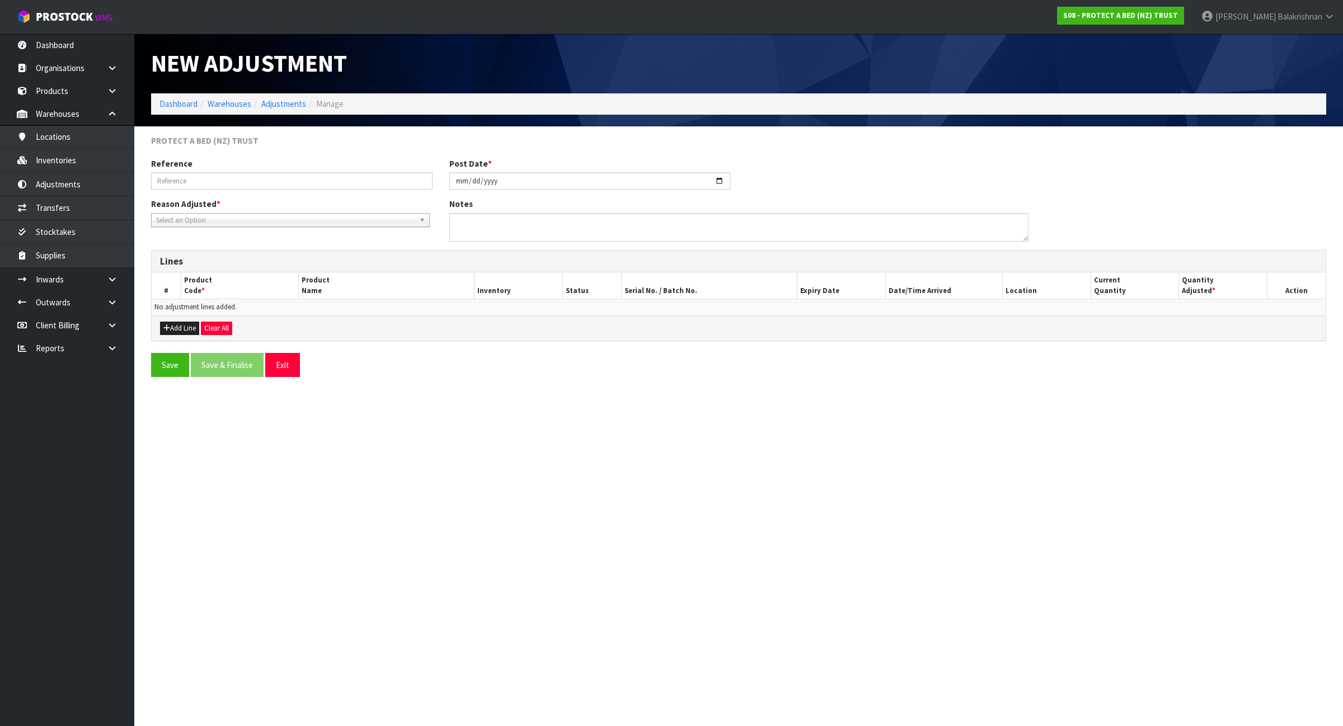
click at [220, 217] on span "Select an Option" at bounding box center [285, 220] width 258 height 13
click at [222, 276] on li "Information Amendment" at bounding box center [290, 280] width 273 height 14
click at [583, 229] on textarea at bounding box center [738, 227] width 579 height 29
click at [521, 228] on textarea at bounding box center [738, 227] width 579 height 29
click at [597, 222] on textarea at bounding box center [738, 227] width 579 height 29
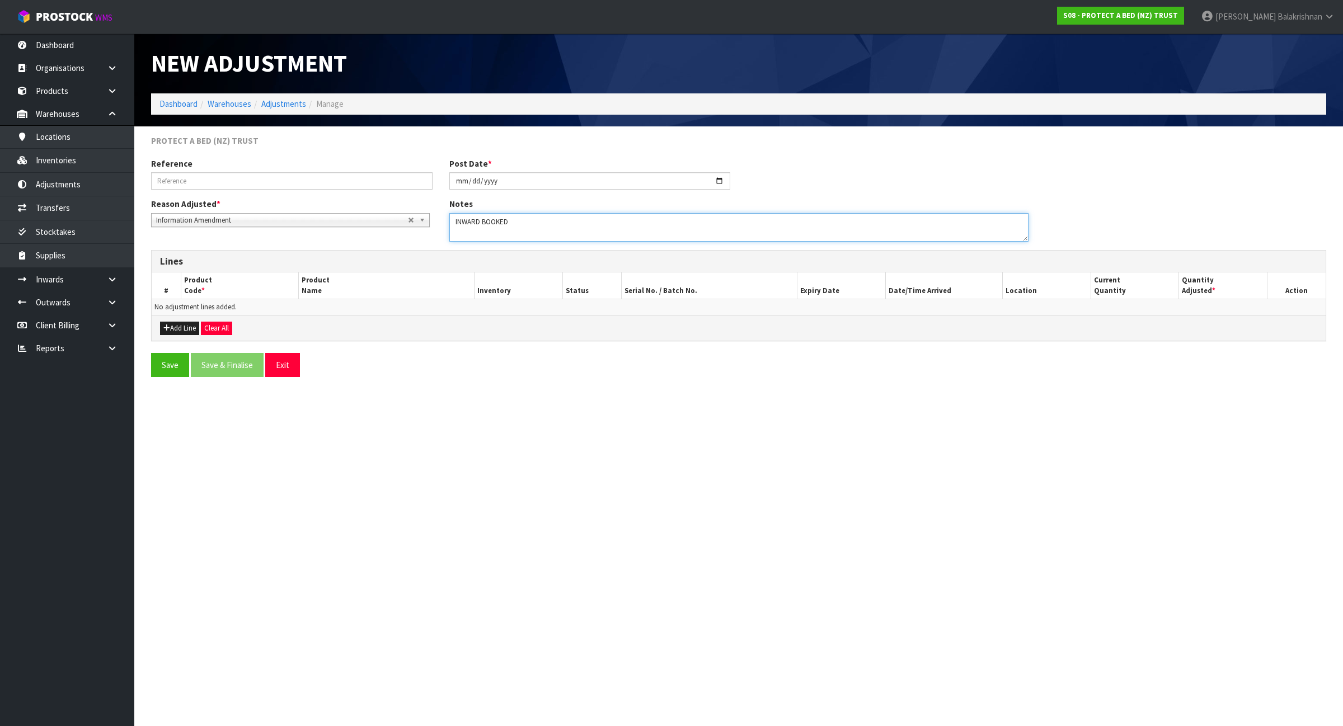
paste textarea "F0195SPK0"
click at [623, 219] on textarea at bounding box center [738, 227] width 579 height 29
paste textarea "F0195SKN0"
type textarea "INWARD BOOKED F0195SPK0 CODE UNDER F0195SKN0 CODE ."
click at [297, 180] on input "text" at bounding box center [291, 180] width 281 height 17
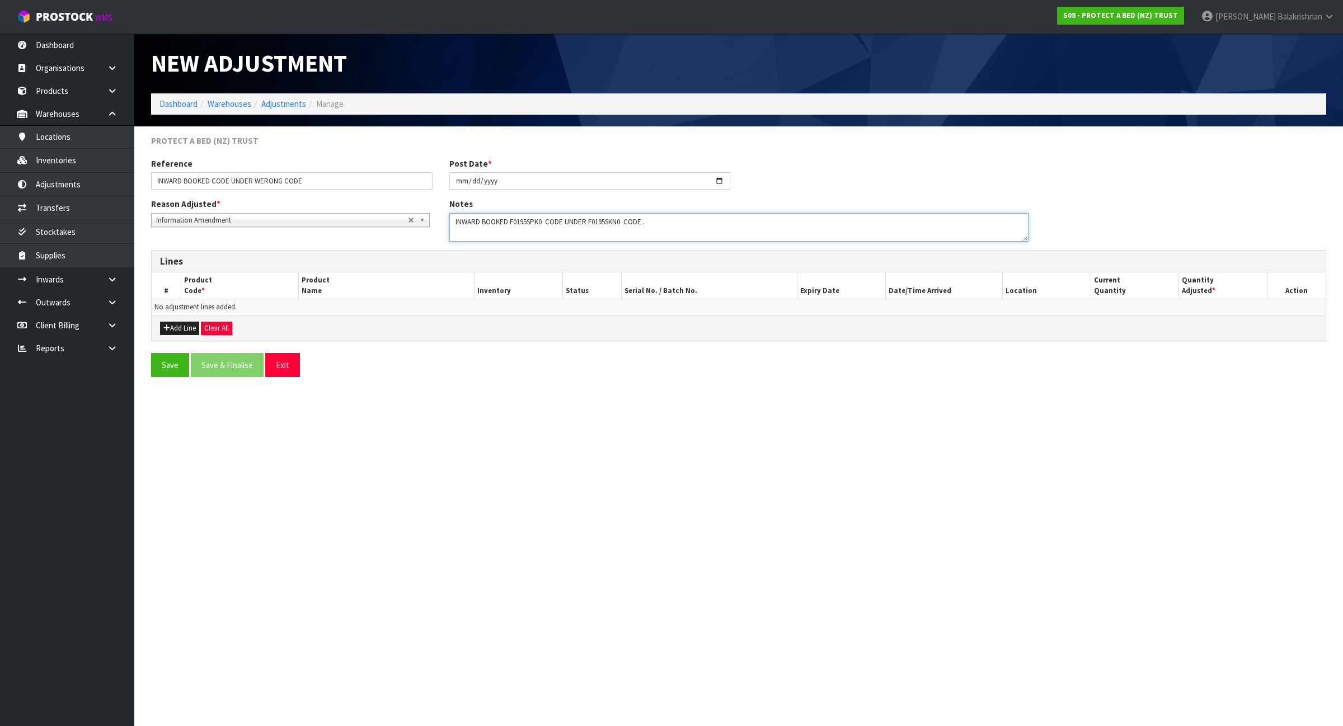
click at [529, 224] on textarea at bounding box center [738, 227] width 579 height 29
click at [230, 182] on input "INWARD BOOKED CODE UNDER WERONG CODE" at bounding box center [291, 180] width 281 height 17
paste input "F0195SPK0"
click at [336, 180] on input "INWARD BOOKED CODE F0195SPK0 UNDER WERONG CODE" at bounding box center [291, 180] width 281 height 17
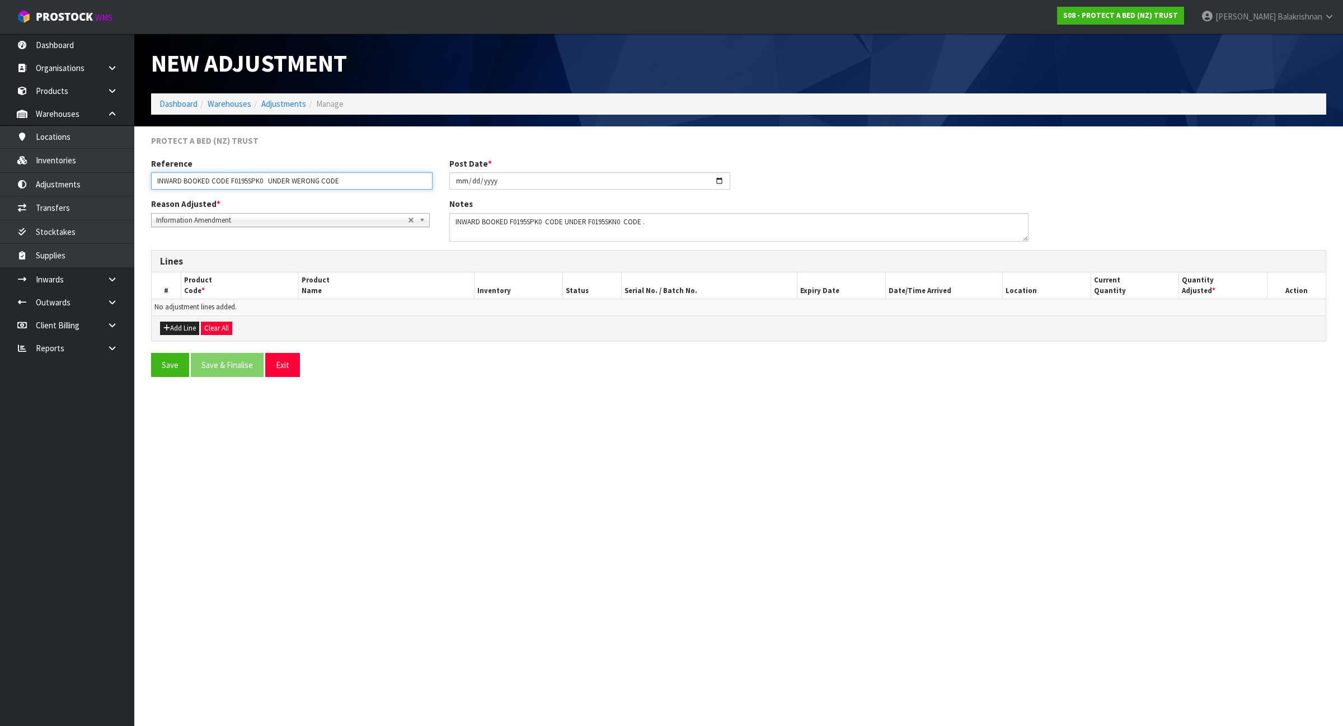
click at [349, 185] on input "INWARD BOOKED CODE F0195SPK0 UNDER WERONG CODE" at bounding box center [291, 180] width 281 height 17
type input "INWARD BOOKED CODE F0195SPK0 UNDER OTHER CODE"
click at [189, 328] on button "Add Line" at bounding box center [179, 328] width 39 height 13
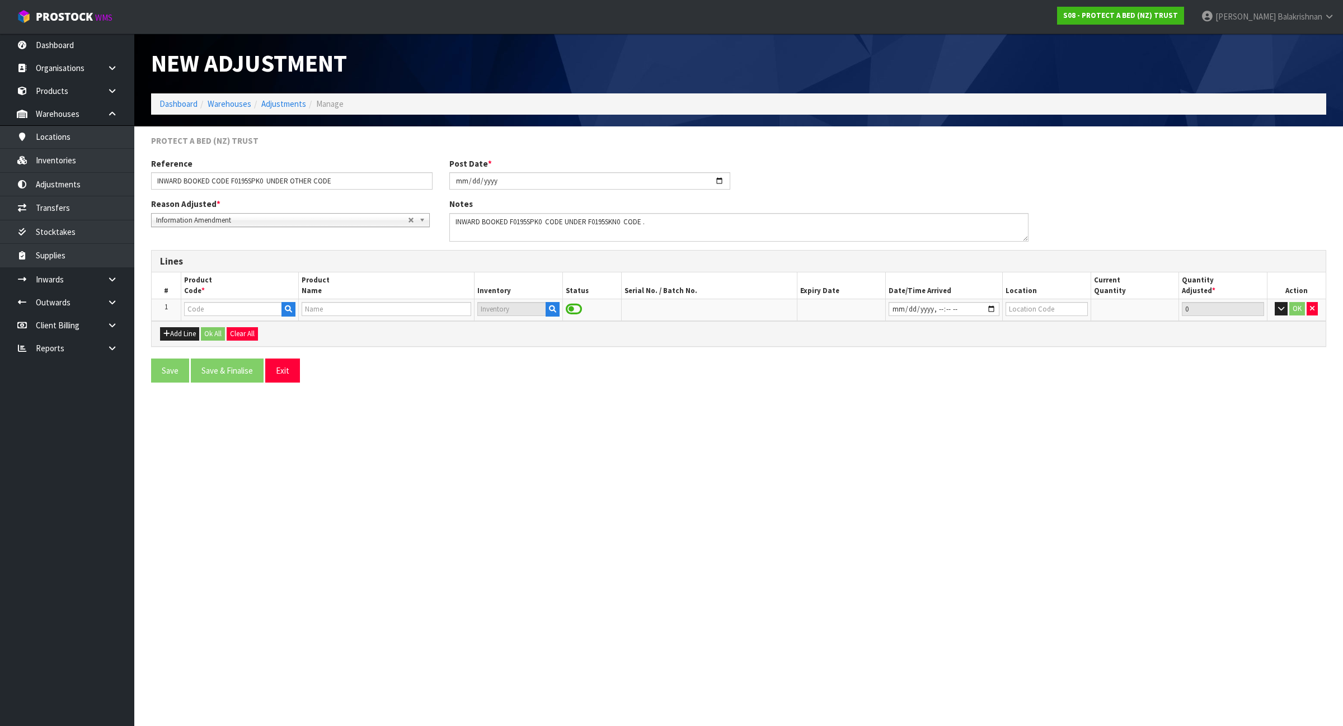
click at [261, 318] on td at bounding box center [239, 309] width 117 height 21
click at [251, 313] on input "text" at bounding box center [233, 309] width 98 height 14
paste input "F0195SKN0"
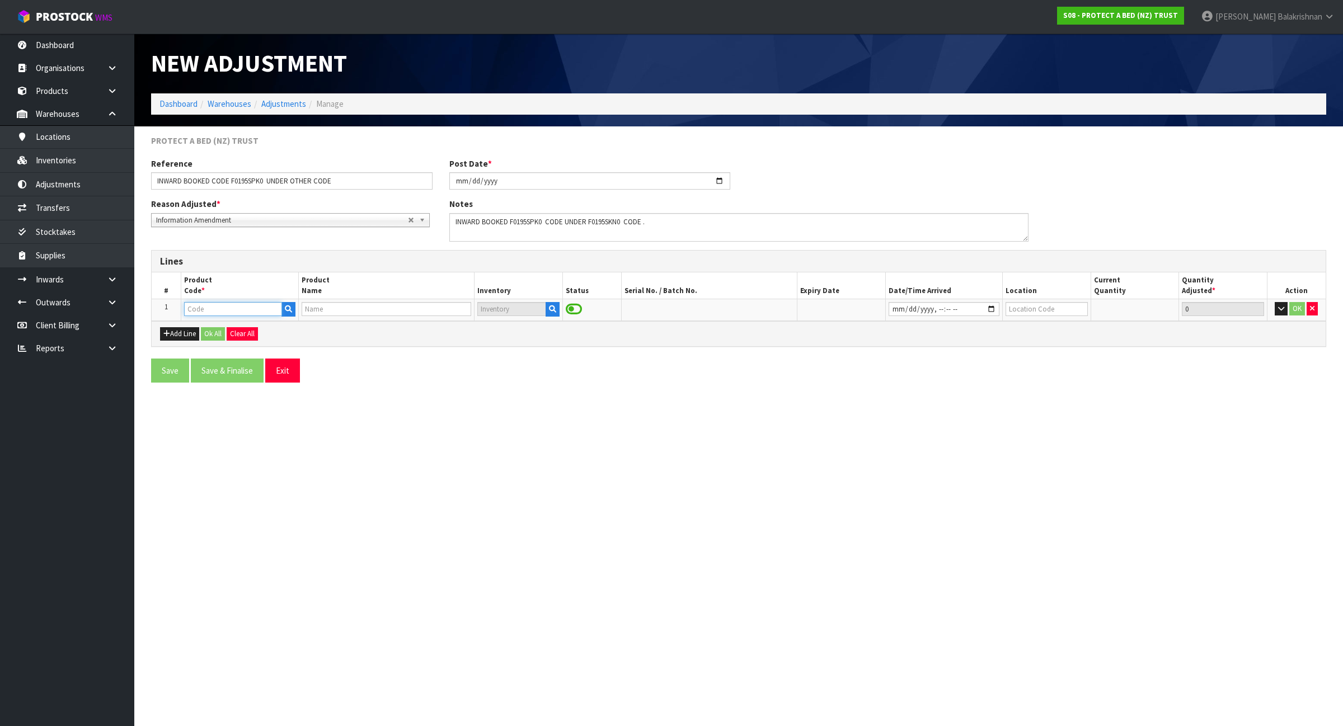
type input "F0195SKN0"
type input "QUILT PROTECTOR SUPER KING"
type input "F0195SKN0"
click at [554, 308] on icon "button" at bounding box center [552, 308] width 7 height 7
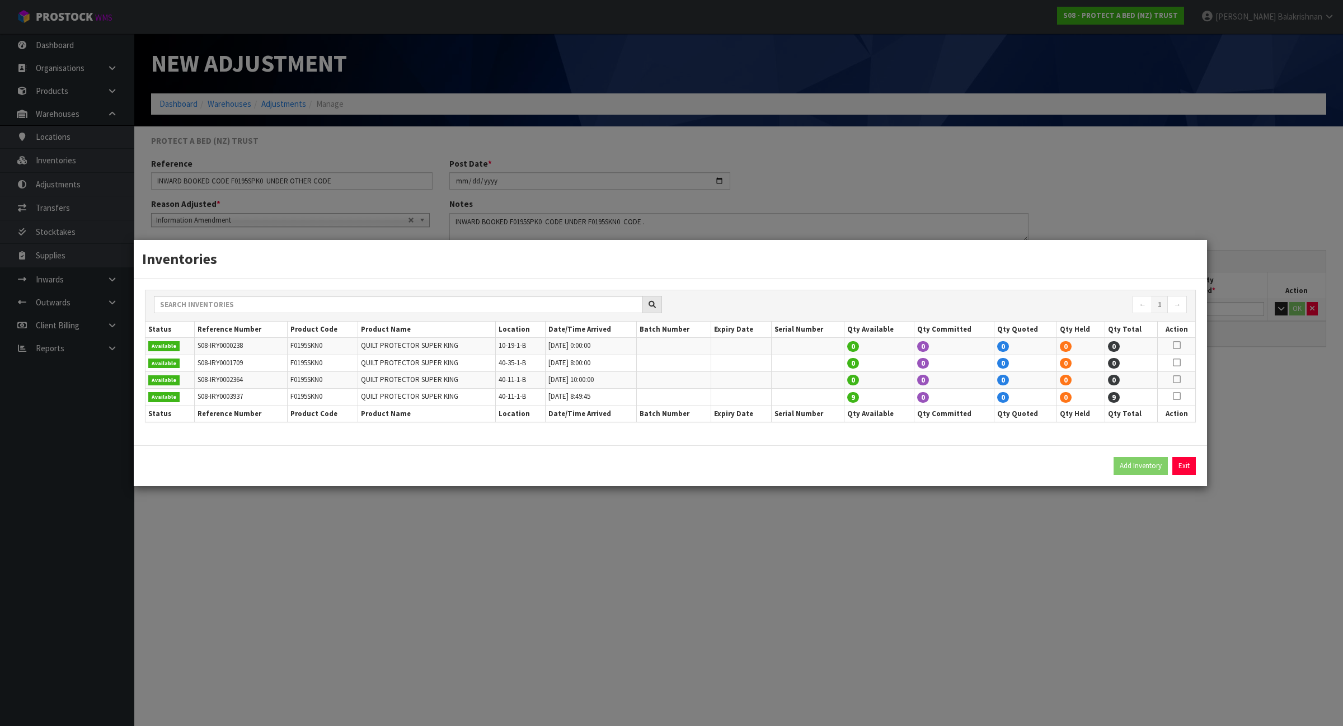
click at [1178, 396] on icon at bounding box center [1177, 396] width 8 height 1
click at [1147, 466] on button "Add Inventory" at bounding box center [1140, 466] width 54 height 18
type input "S08-IRY0003937"
type input "2022-03-01T08:49:45"
type input "40-11-1-B"
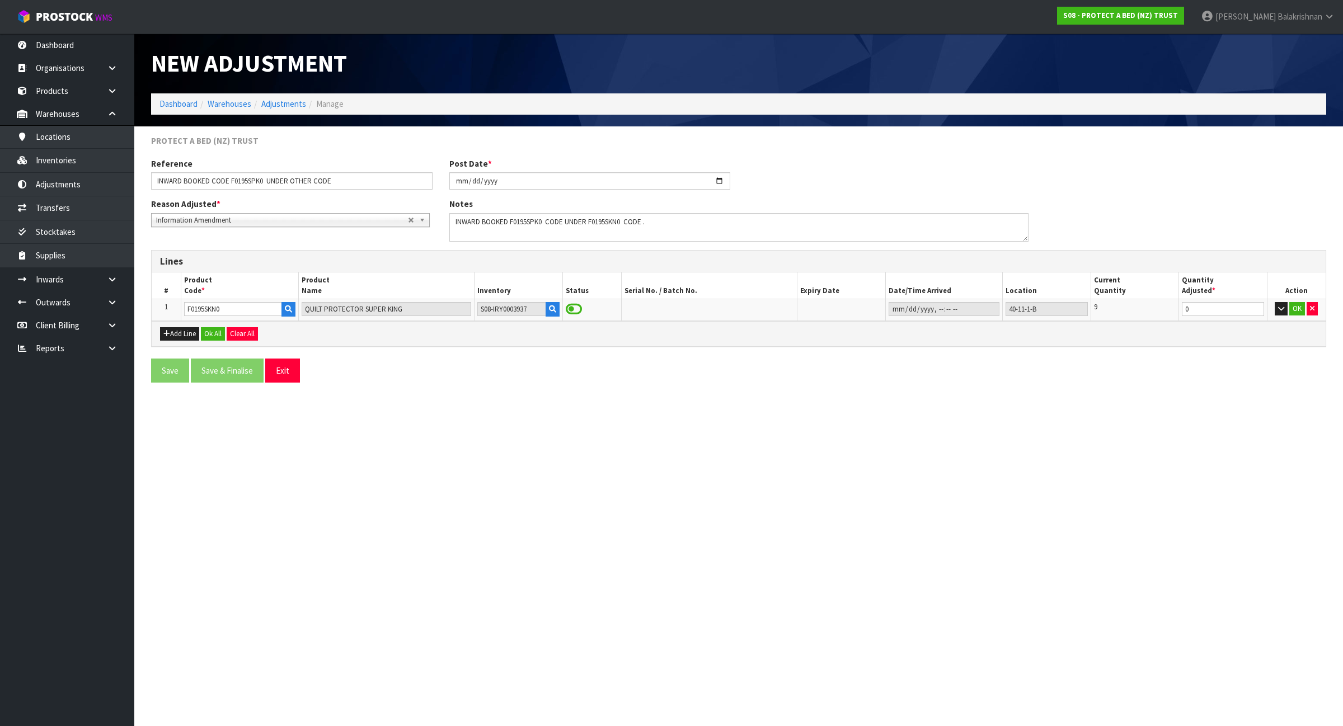
click at [1089, 560] on section "New Adjustment Dashboard Warehouses Adjustments Manage PROTECT A BED (NZ) TRUST…" at bounding box center [671, 363] width 1343 height 726
drag, startPoint x: 1200, startPoint y: 315, endPoint x: 1117, endPoint y: 321, distance: 83.5
click at [1117, 321] on div "Lines # Product Code * Product Name Inventory Status Serial No. / Batch No. Exp…" at bounding box center [738, 298] width 1175 height 97
type input "-4"
click at [187, 329] on button "Add Line" at bounding box center [179, 333] width 39 height 13
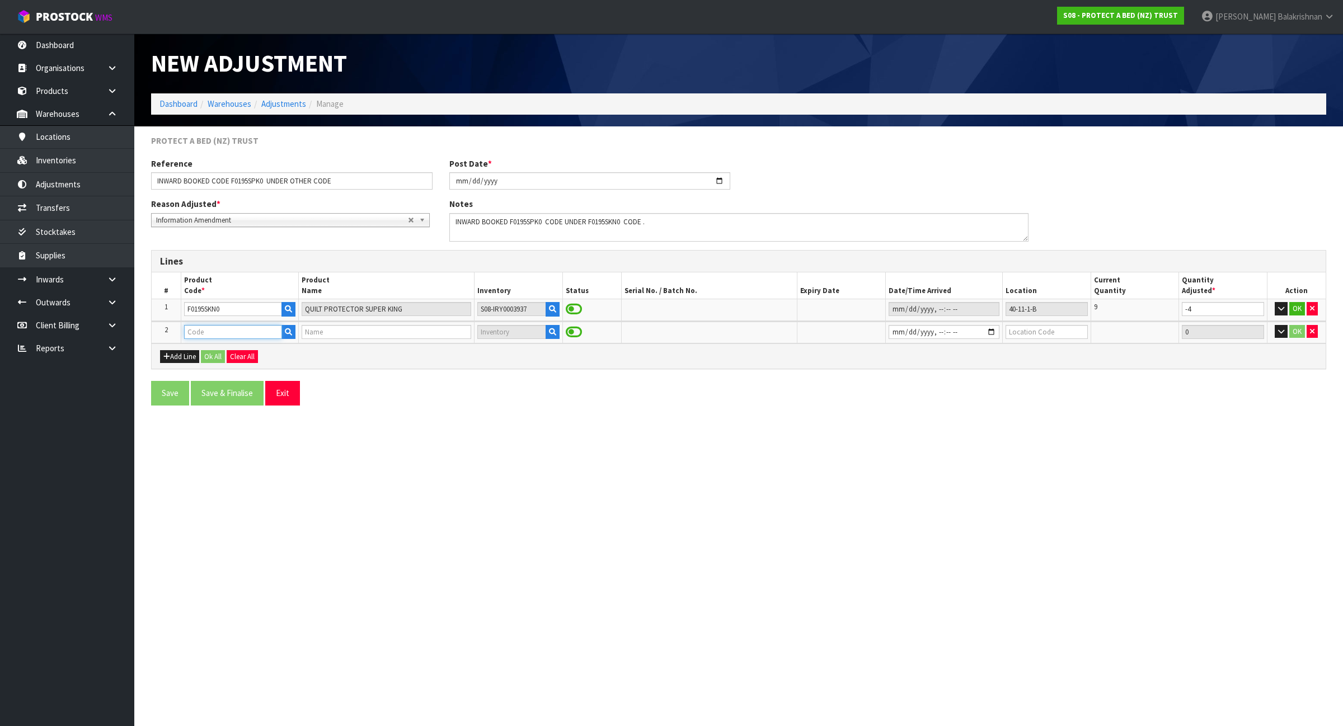
click at [205, 332] on input "text" at bounding box center [233, 332] width 98 height 14
click at [242, 333] on input "F0195SPKO" at bounding box center [233, 332] width 98 height 14
type input "F0195SPKO"
click at [270, 330] on input "text" at bounding box center [233, 332] width 98 height 14
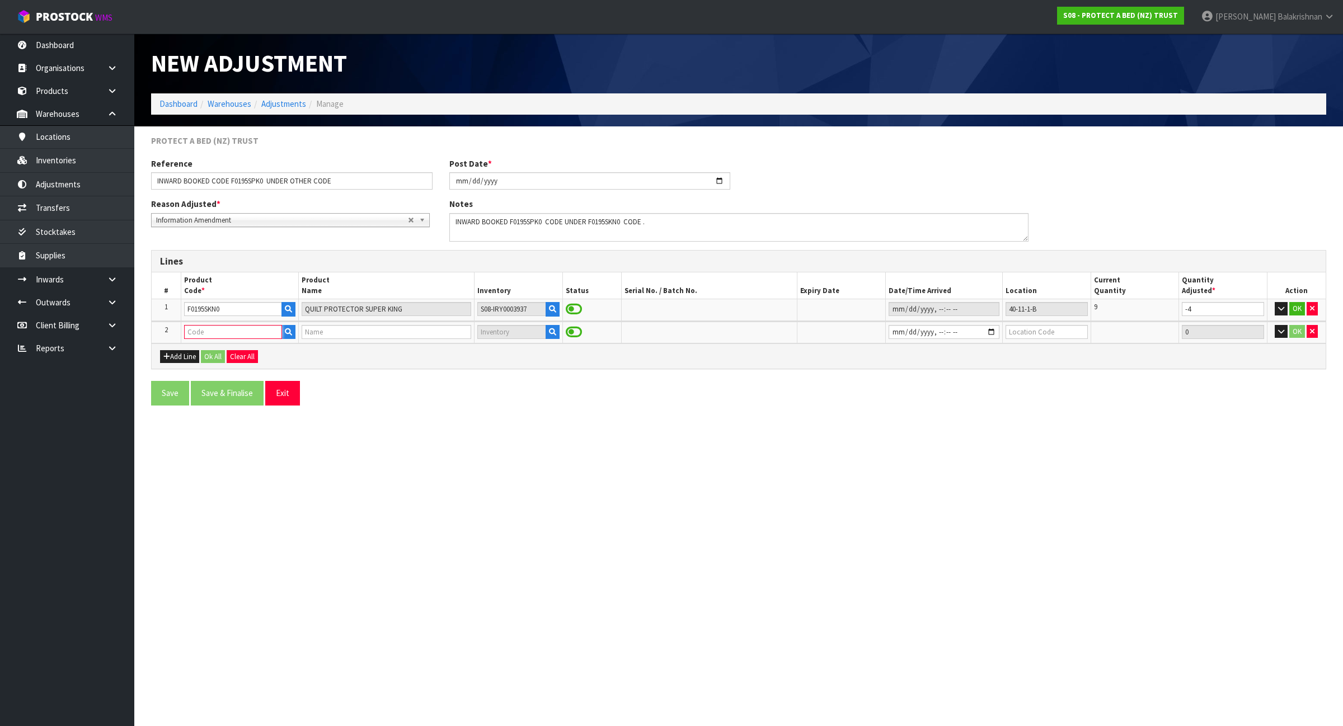
paste input "F0195SPK0"
type input "F0195SPK0"
click at [558, 336] on button "button" at bounding box center [552, 332] width 14 height 15
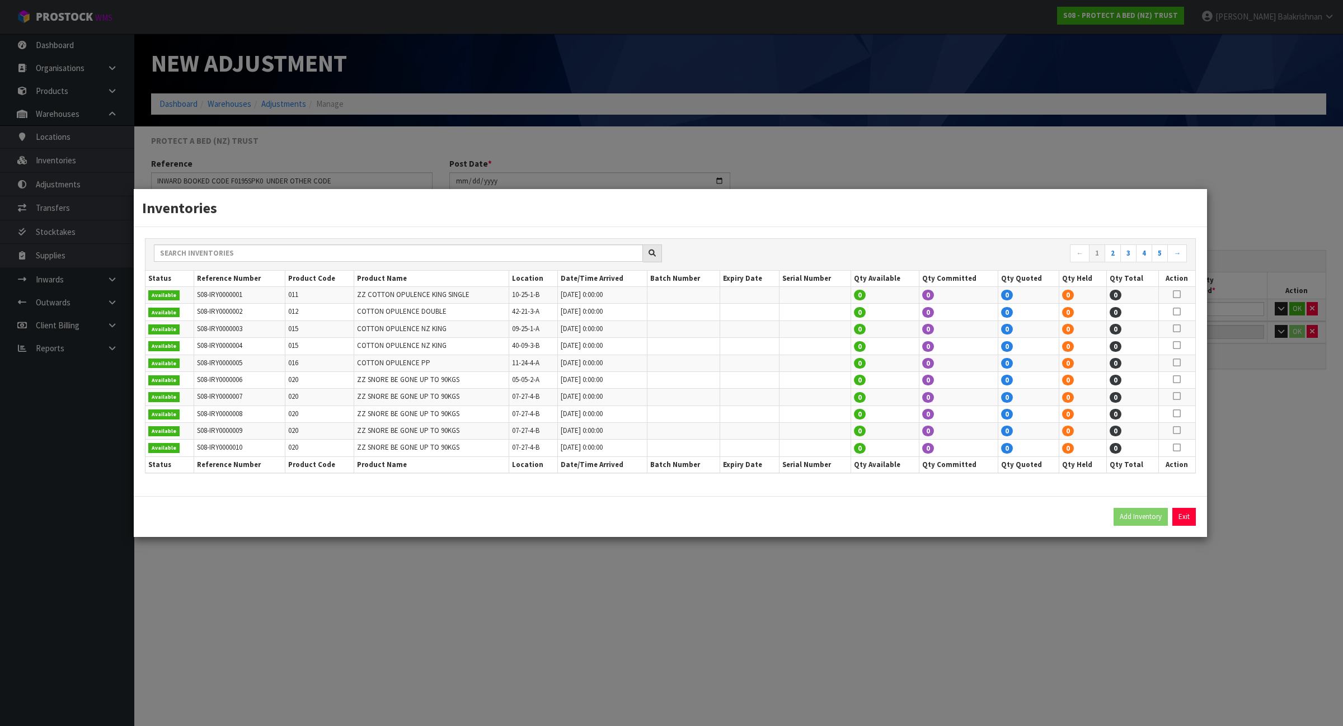
click at [494, 616] on div "Inventories ← 1 2 3 4 5 → Status Reference Number Product Code Product Name Loc…" at bounding box center [671, 363] width 1343 height 726
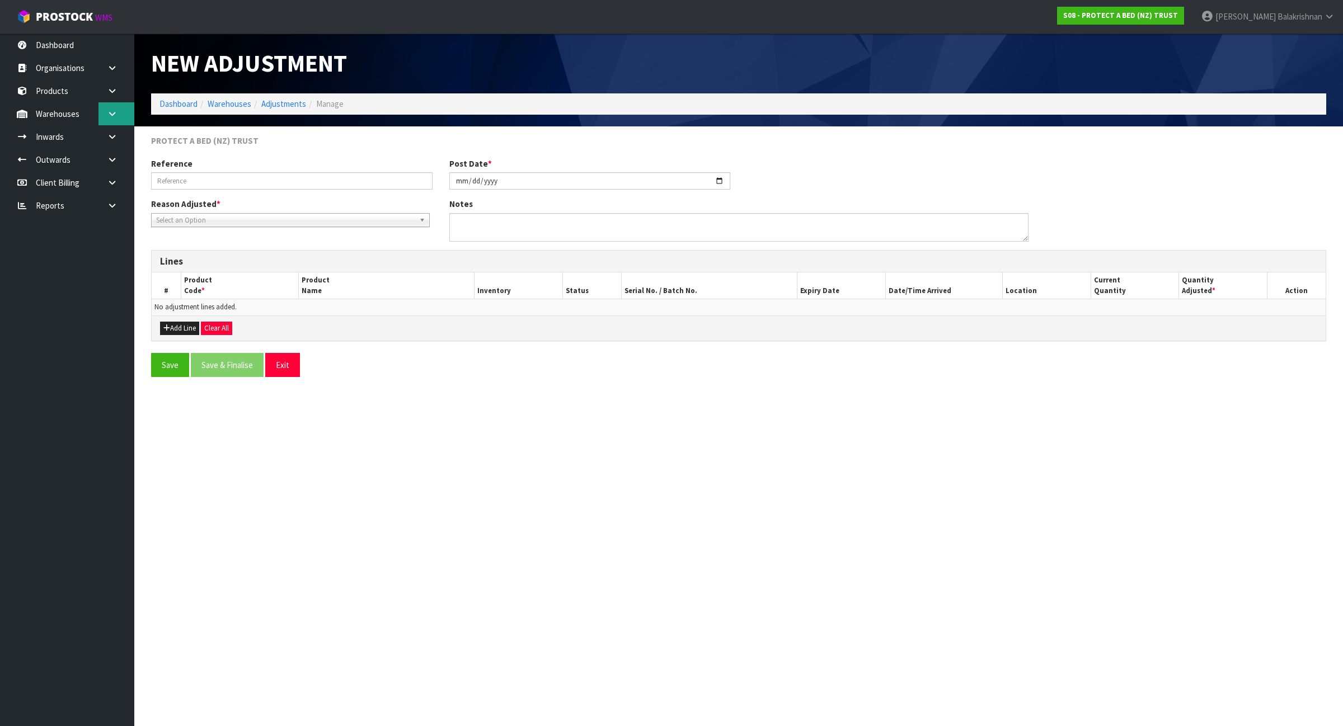
click at [116, 110] on icon at bounding box center [112, 114] width 11 height 8
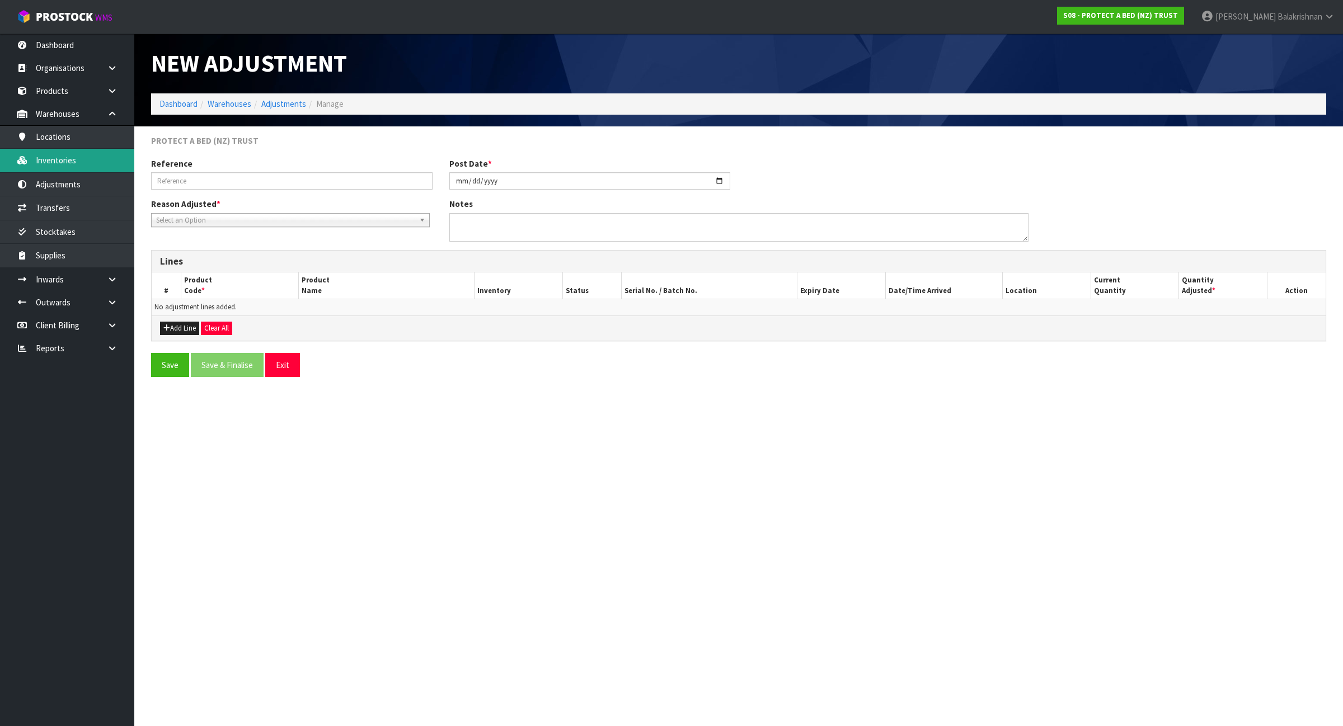
click at [85, 166] on link "Inventories" at bounding box center [67, 160] width 134 height 23
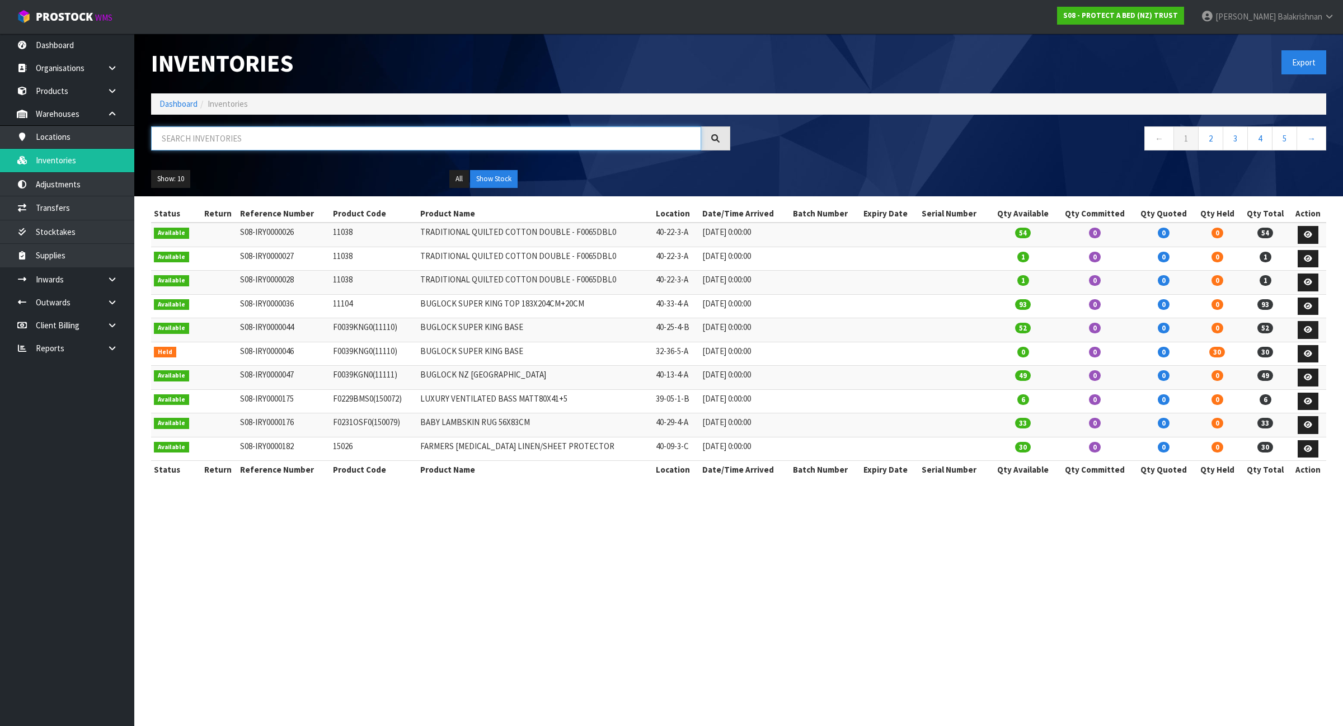
click at [233, 143] on input "text" at bounding box center [426, 138] width 550 height 24
paste input "F0195SPKO"
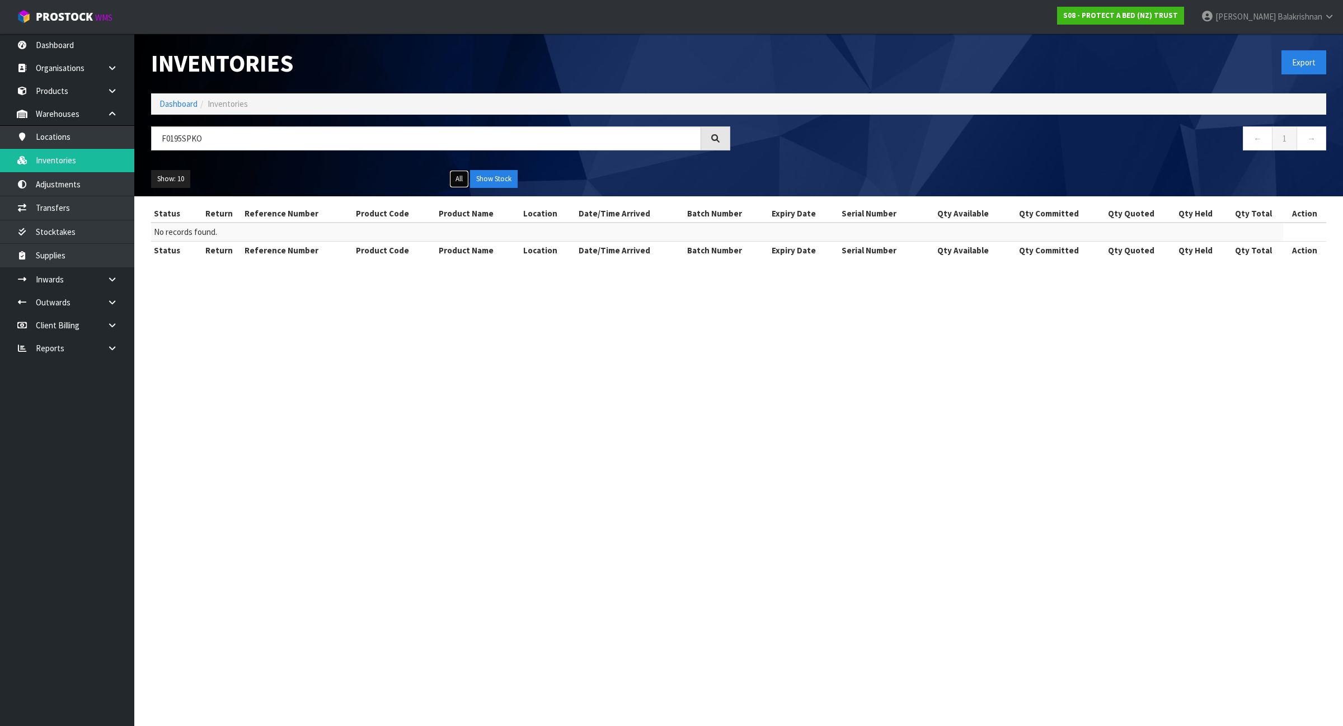
click at [454, 179] on button "All" at bounding box center [459, 179] width 20 height 18
click at [456, 178] on button "All" at bounding box center [459, 179] width 20 height 18
click at [272, 141] on input "F0195SPKO" at bounding box center [426, 138] width 550 height 24
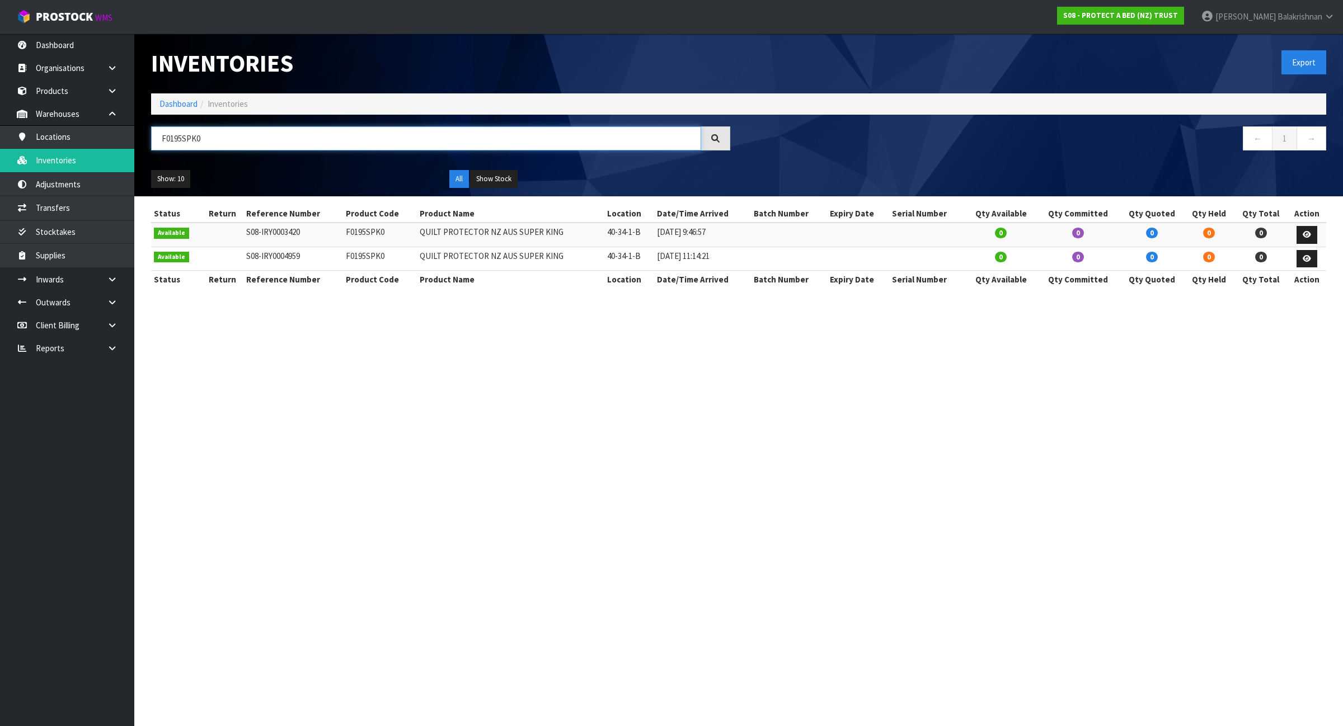
type input "F0195SPK0"
click at [367, 233] on td "F0195SPK0" at bounding box center [380, 235] width 74 height 24
copy td "F0195SPK0"
click at [72, 95] on link "Products" at bounding box center [67, 90] width 134 height 23
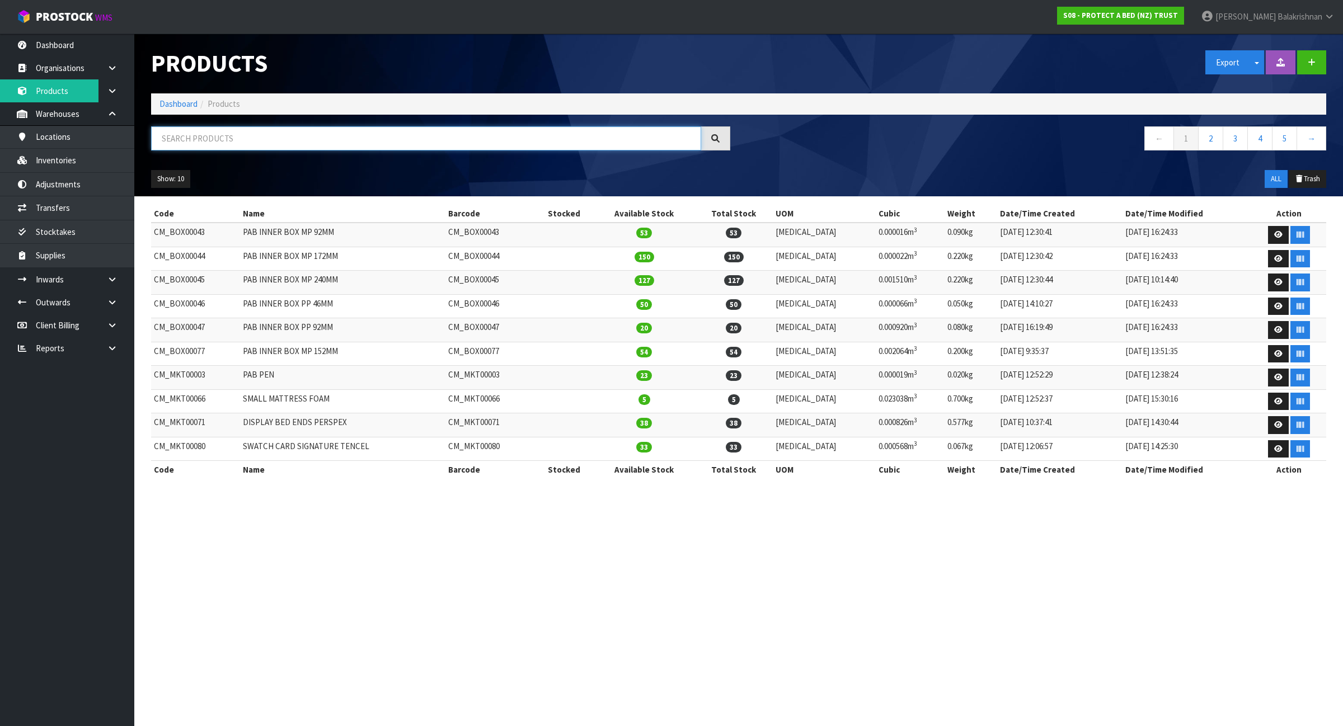
click at [245, 147] on input "text" at bounding box center [426, 138] width 550 height 24
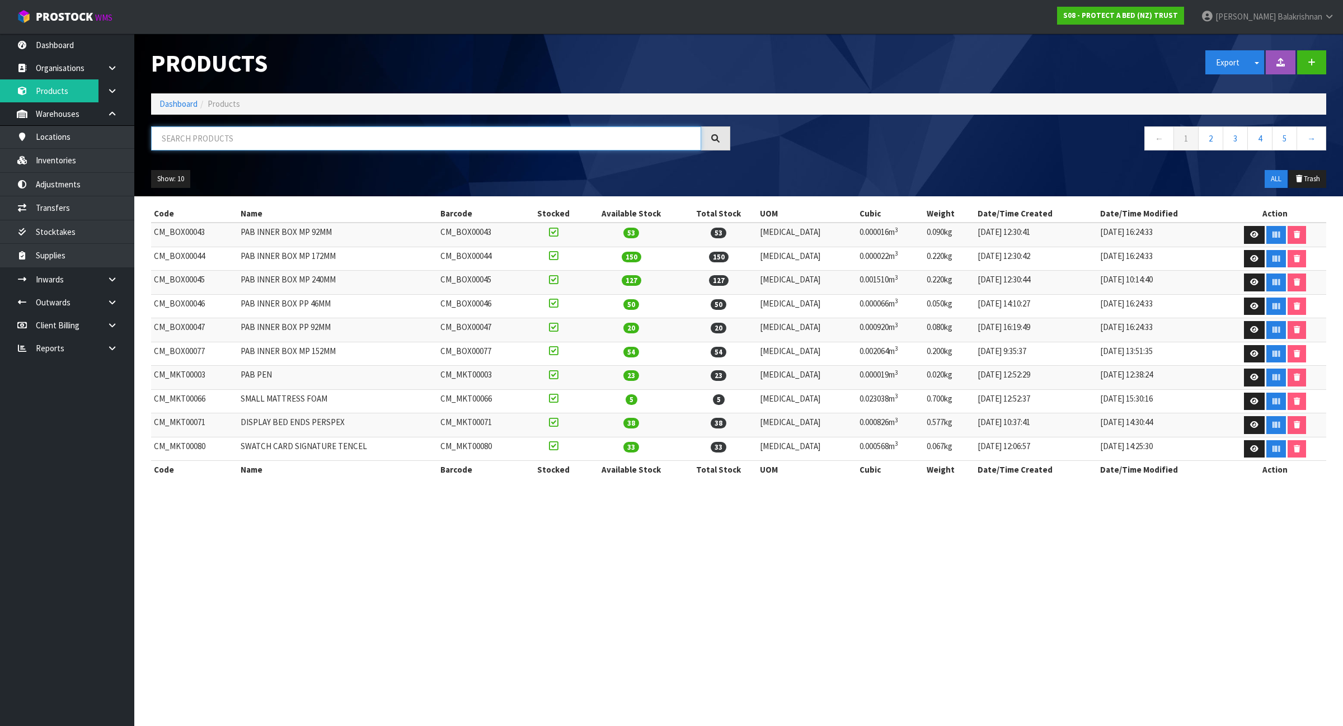
paste input "F0195SPK0"
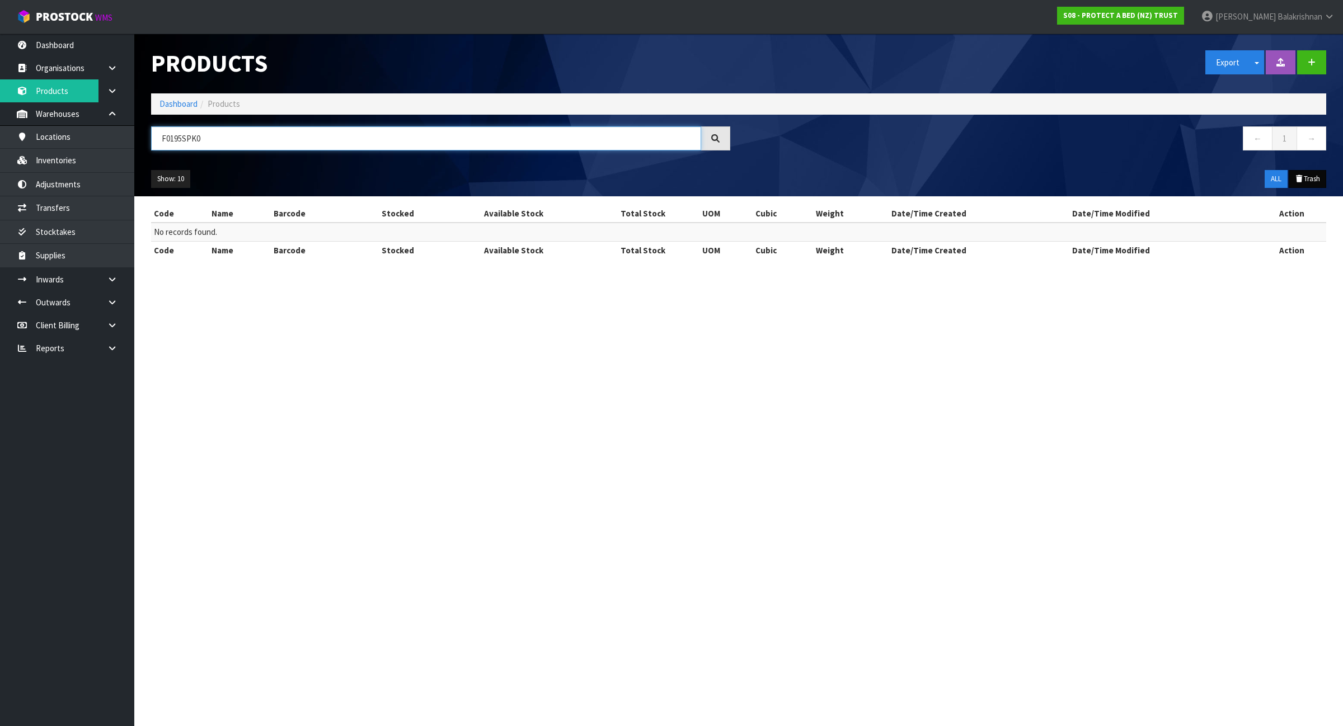
type input "F0195SPK0"
click at [1312, 182] on button "Trash" at bounding box center [1306, 179] width 37 height 18
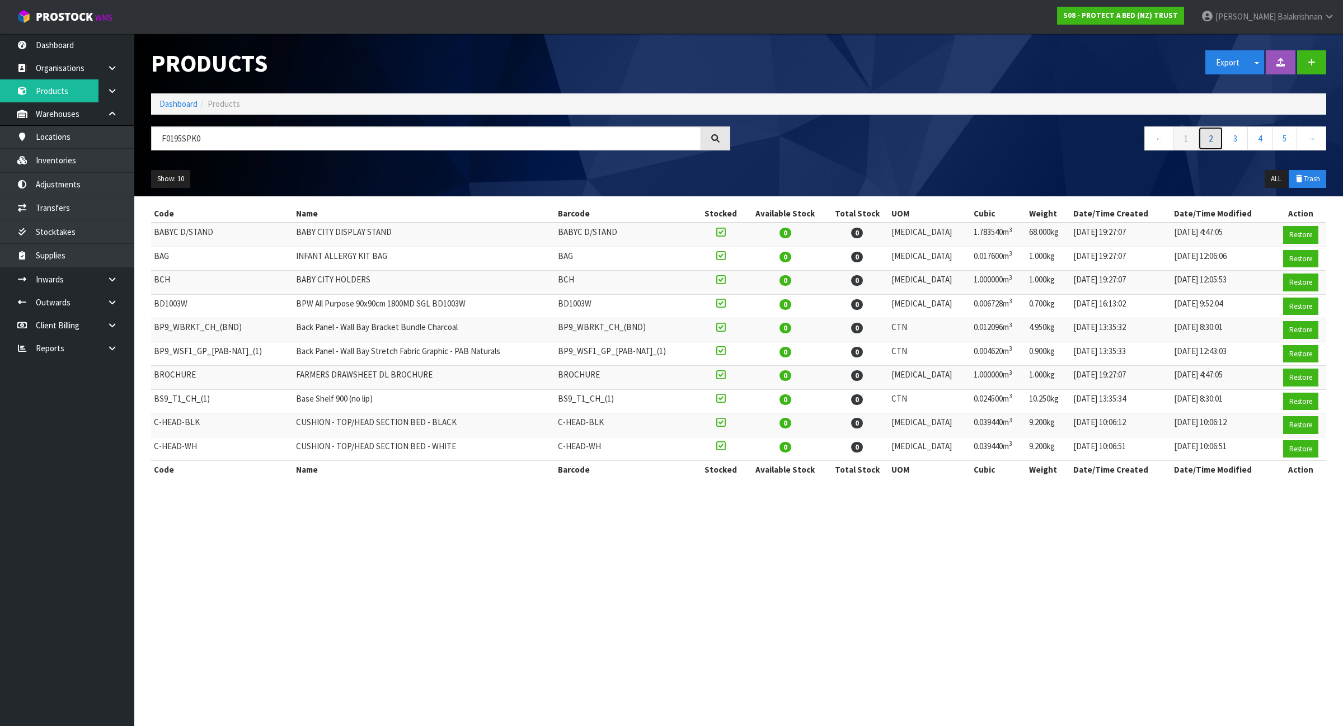
click at [1210, 137] on link "2" at bounding box center [1210, 138] width 25 height 24
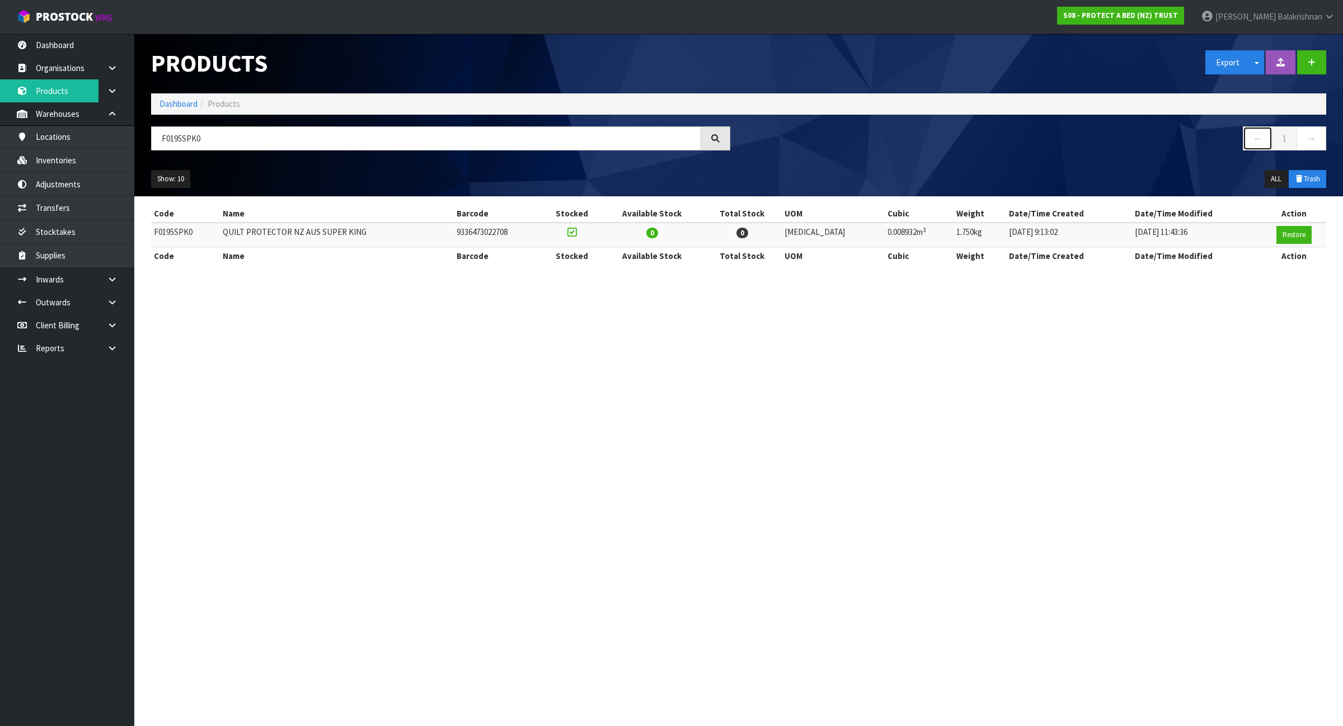
click at [1262, 140] on link "←" at bounding box center [1258, 138] width 30 height 24
click at [411, 137] on input "F0195SPK0" at bounding box center [426, 138] width 550 height 24
click at [1297, 232] on button "Restore" at bounding box center [1293, 235] width 35 height 18
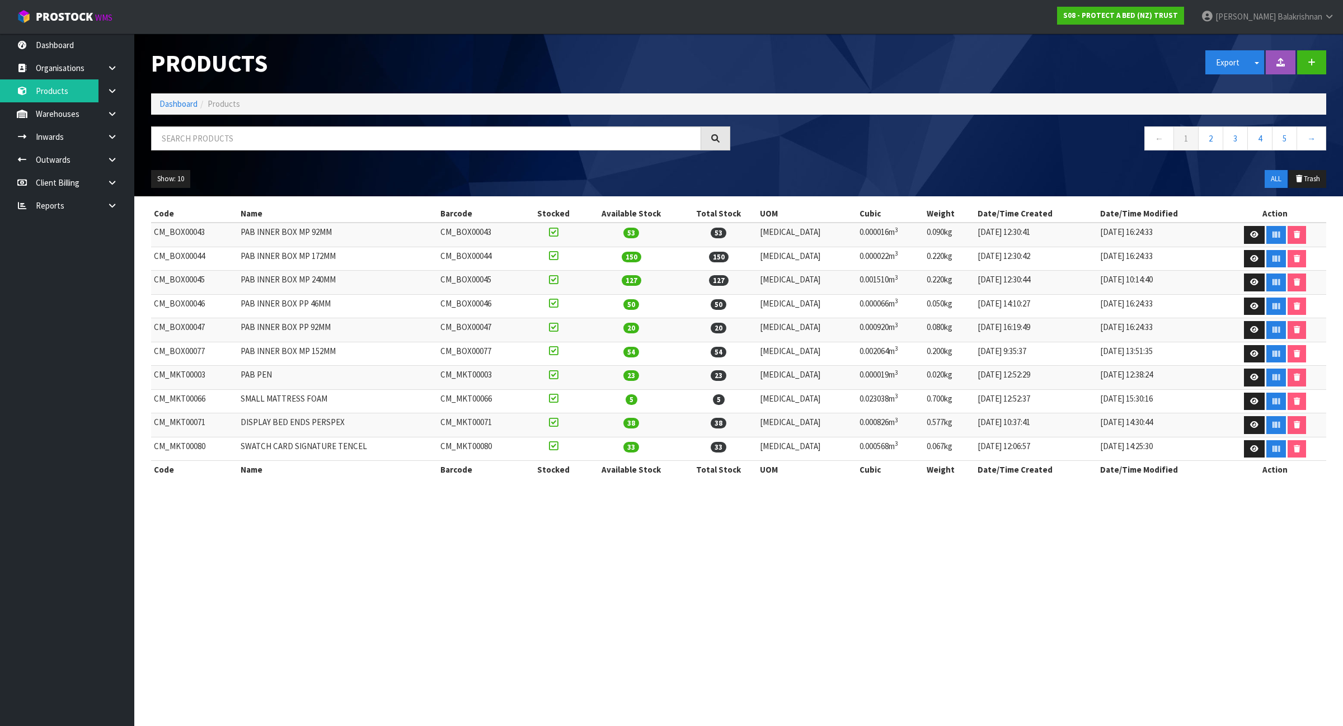
click at [189, 97] on ol "Dashboard Products" at bounding box center [738, 103] width 1175 height 21
click at [180, 109] on link "Dashboard" at bounding box center [178, 103] width 38 height 11
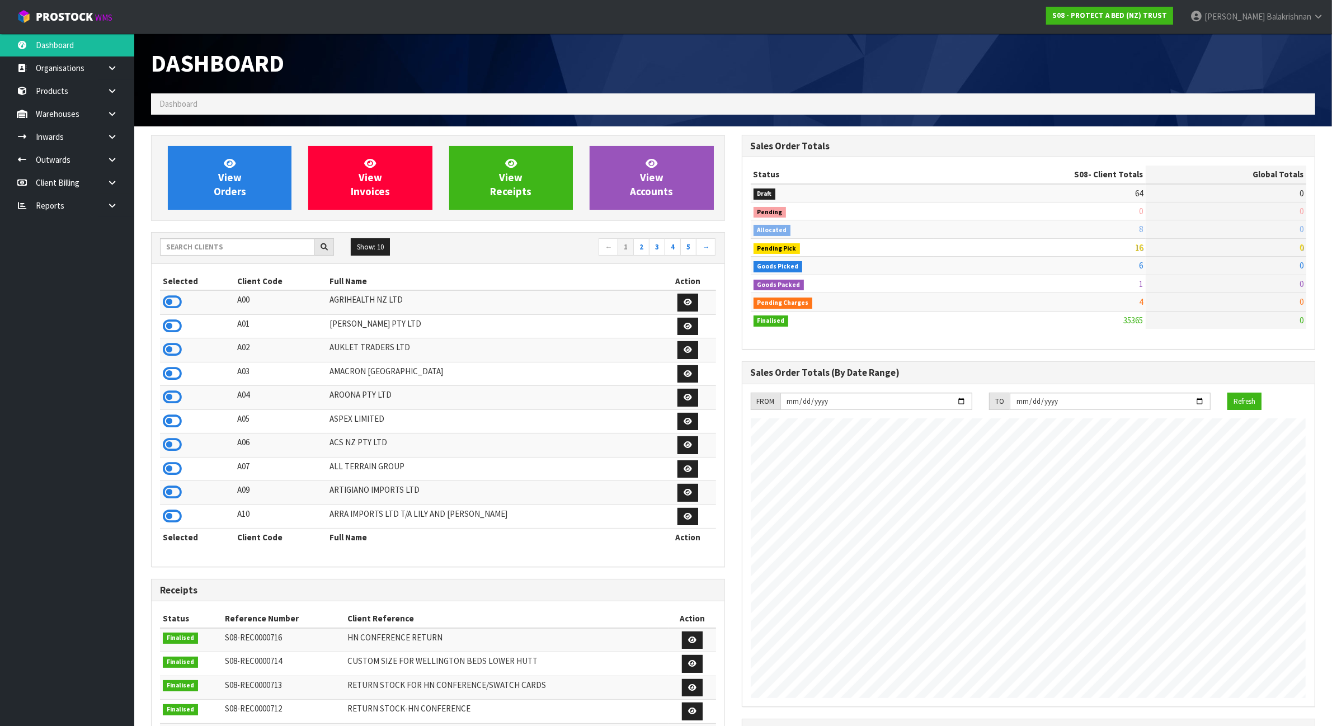
scroll to position [851, 590]
click at [238, 248] on input "text" at bounding box center [237, 246] width 155 height 17
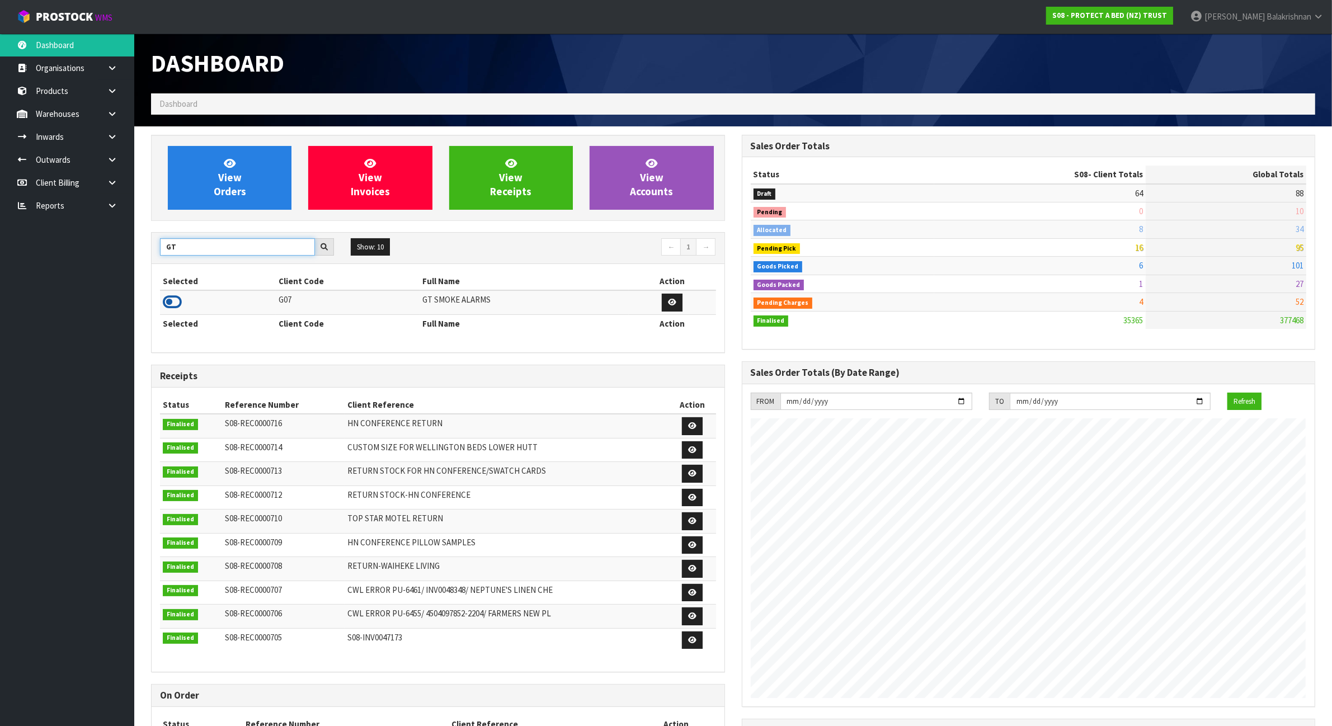
type input "GT"
click at [177, 303] on icon at bounding box center [172, 302] width 19 height 17
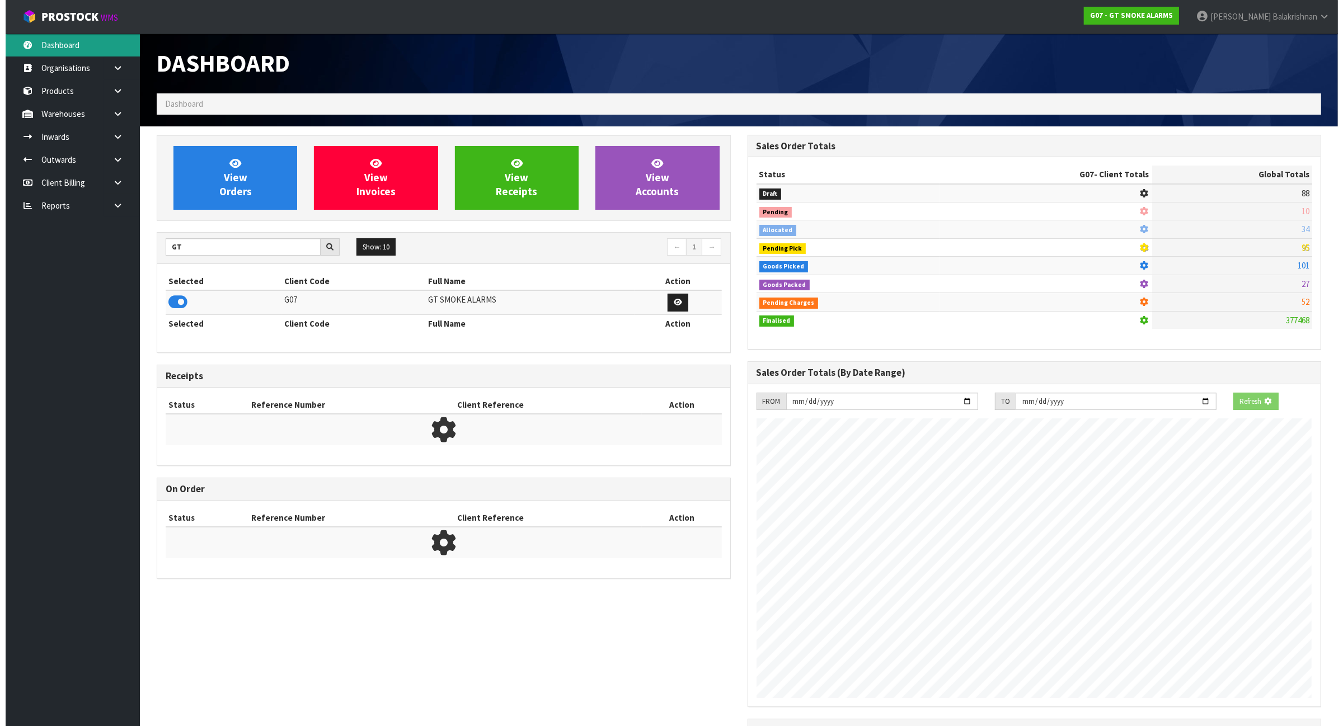
scroll to position [704, 590]
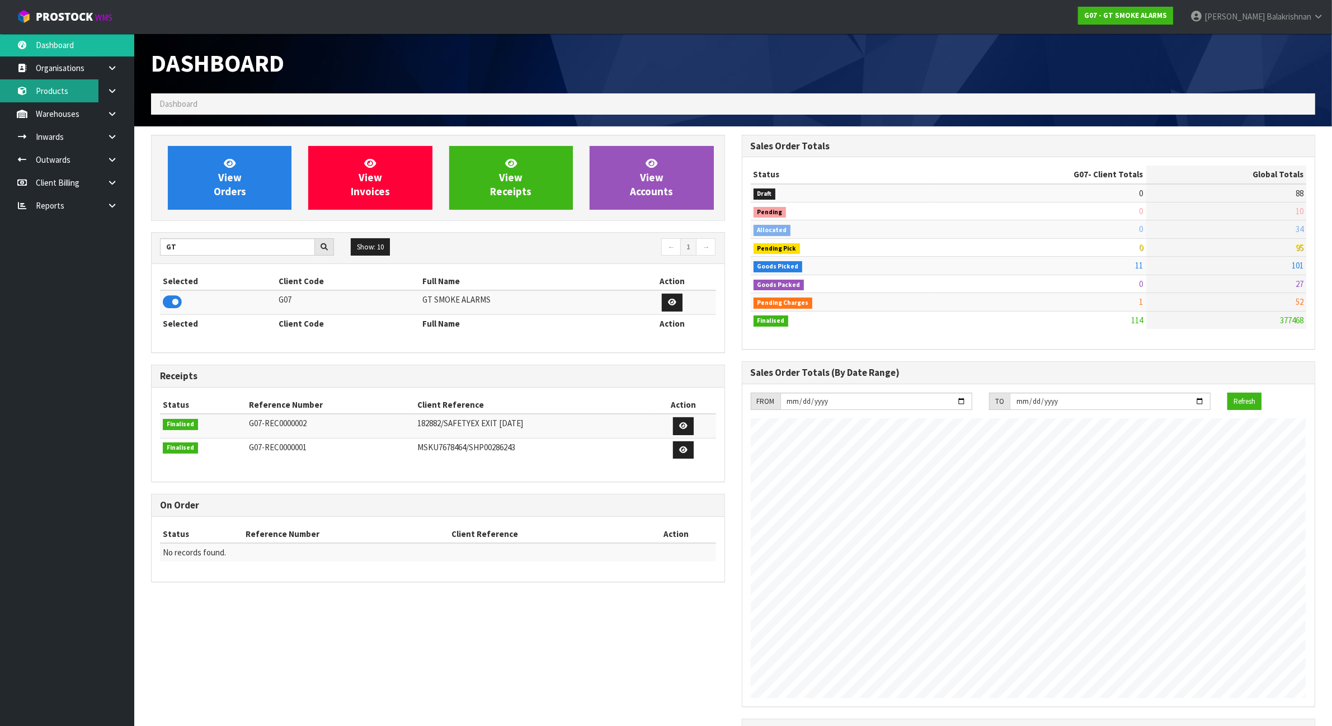
click at [73, 88] on link "Products" at bounding box center [67, 90] width 134 height 23
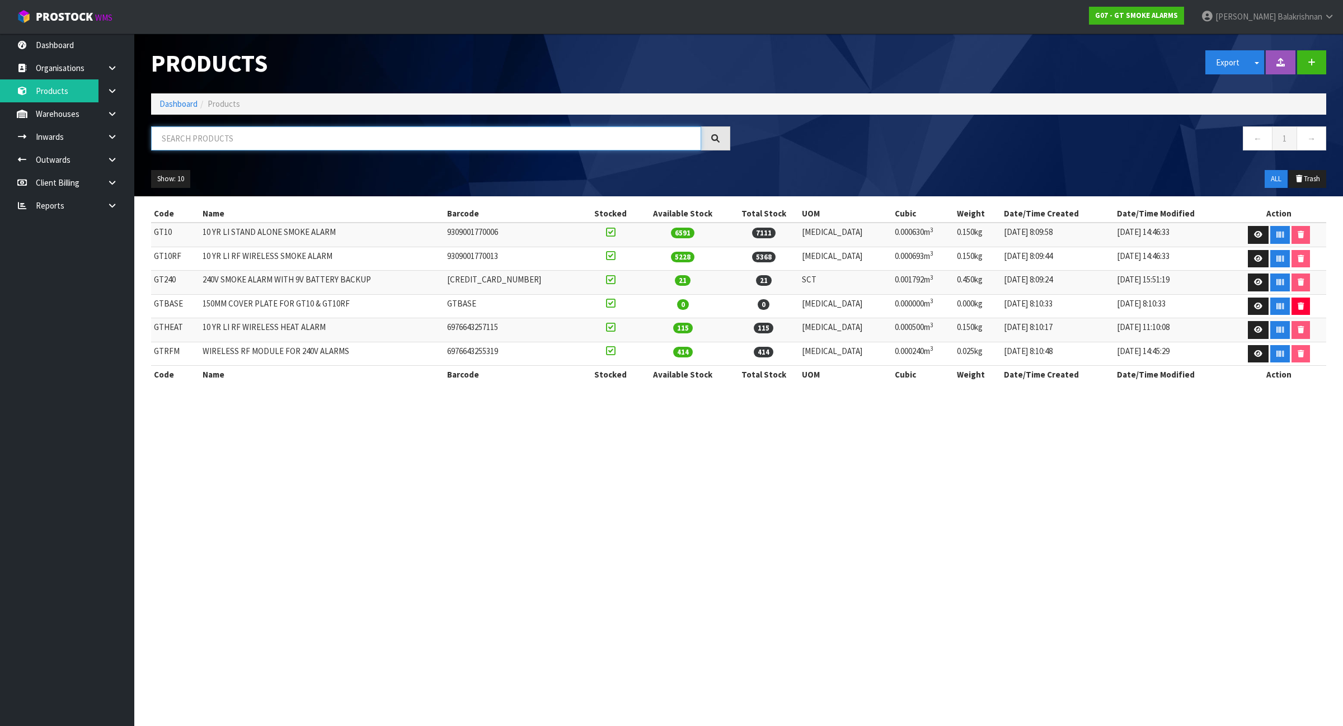
click at [356, 147] on input "text" at bounding box center [426, 138] width 550 height 24
paste input "GT10RF"
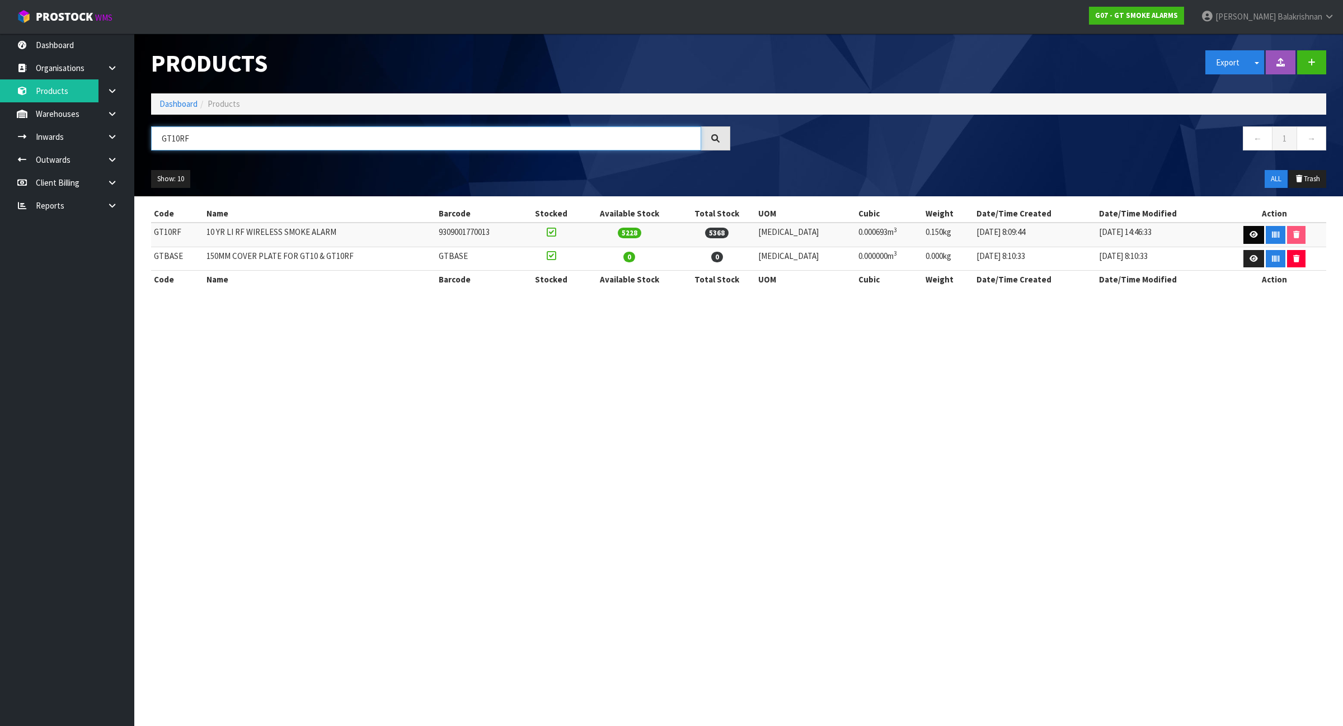
type input "GT10RF"
click at [1255, 235] on link at bounding box center [1253, 235] width 21 height 18
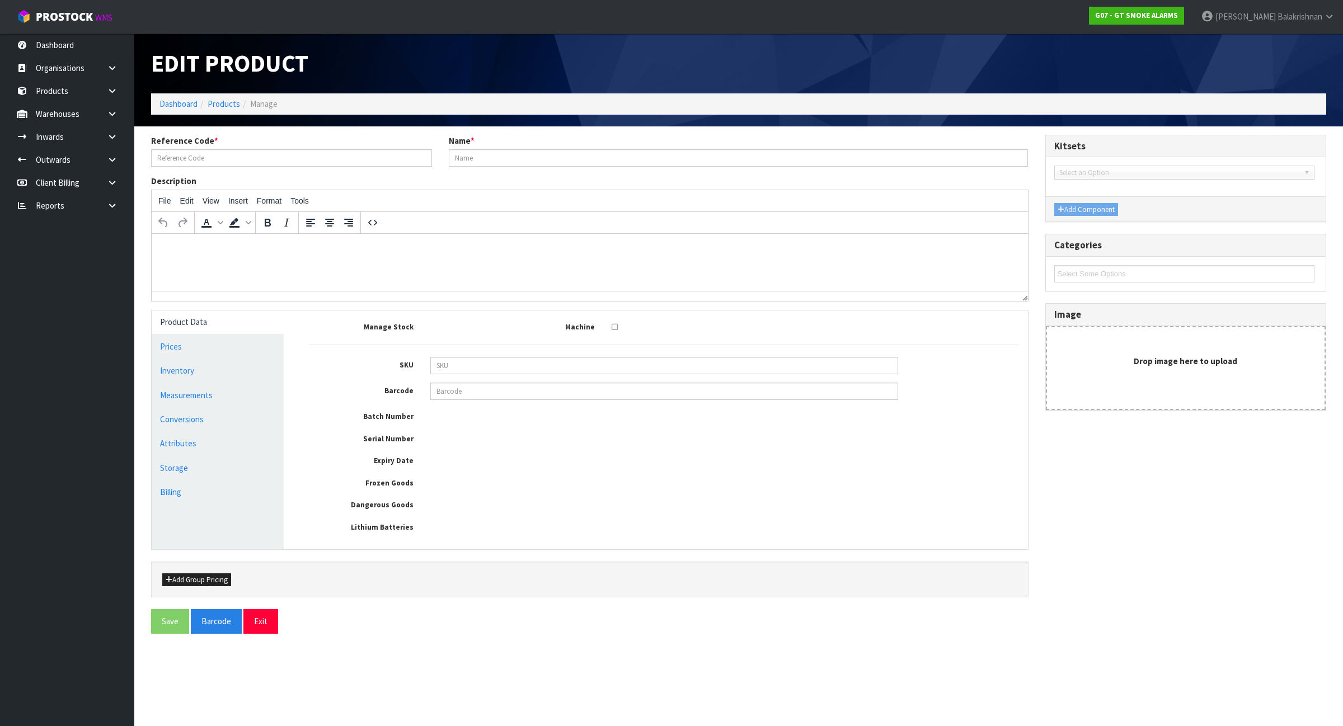
type input "GT10RF"
type input "10 YR LI RF WIRELESS SMOKE ALARM"
type input "9309001770013"
click at [257, 418] on link "Conversions" at bounding box center [218, 419] width 132 height 23
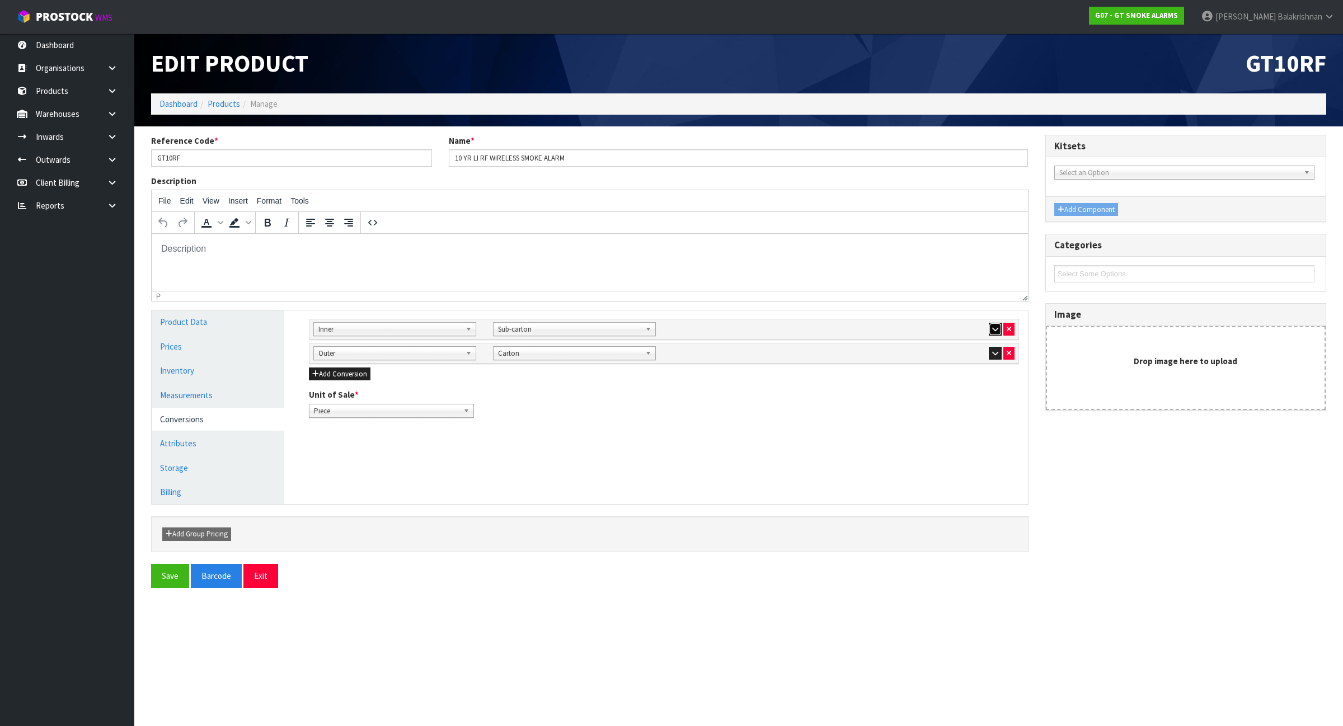
click at [990, 330] on button "button" at bounding box center [995, 329] width 13 height 13
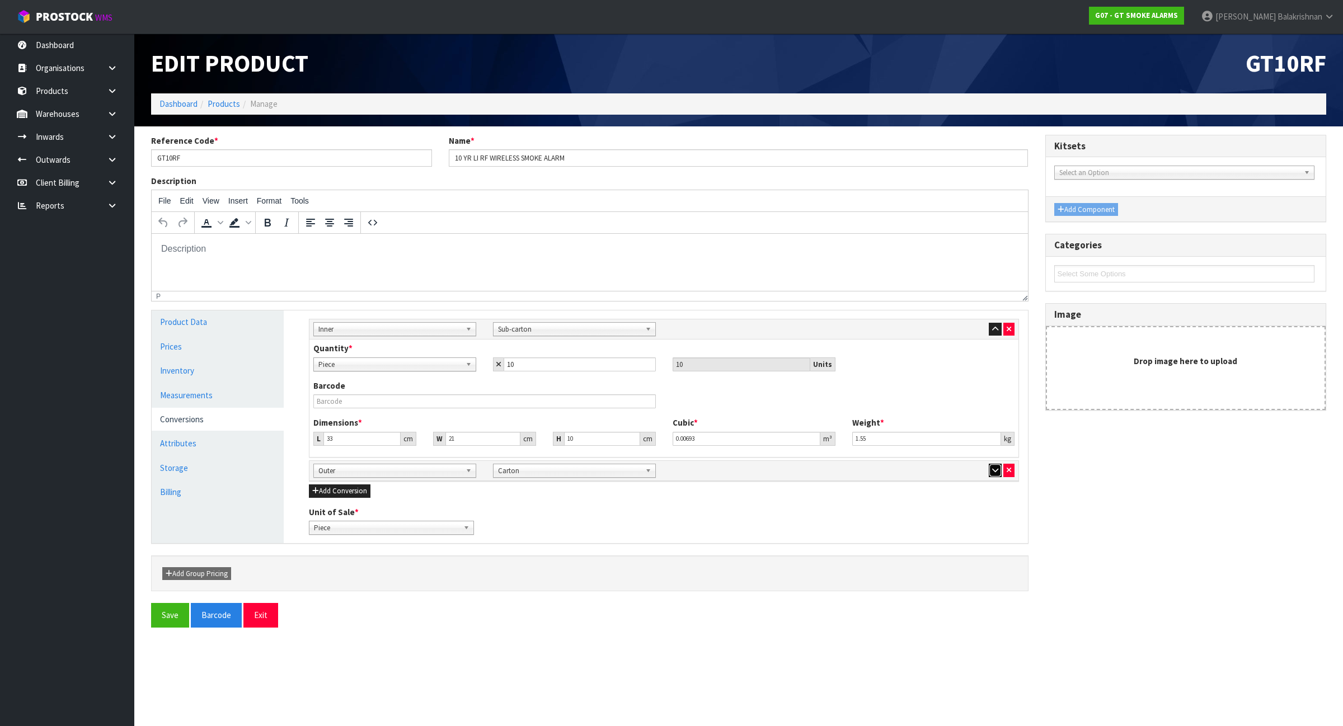
click at [992, 472] on icon "button" at bounding box center [995, 470] width 6 height 7
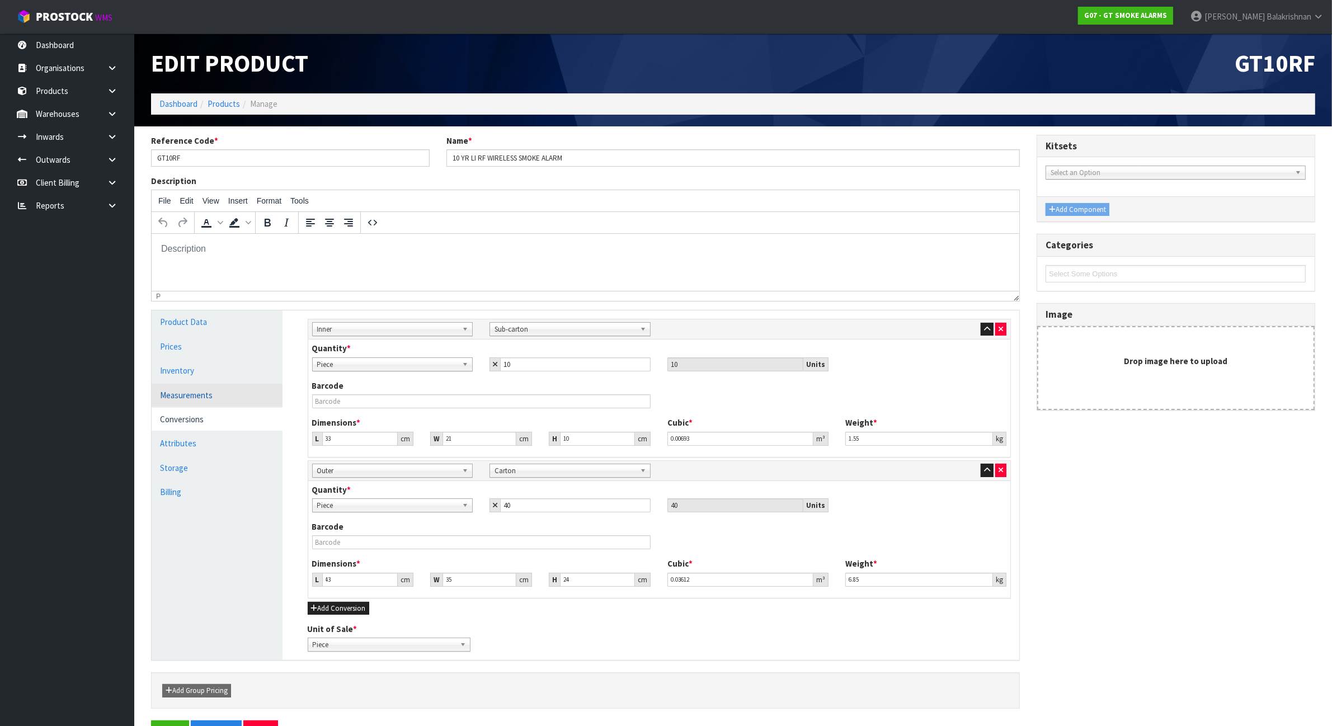
click at [219, 395] on link "Measurements" at bounding box center [217, 395] width 131 height 23
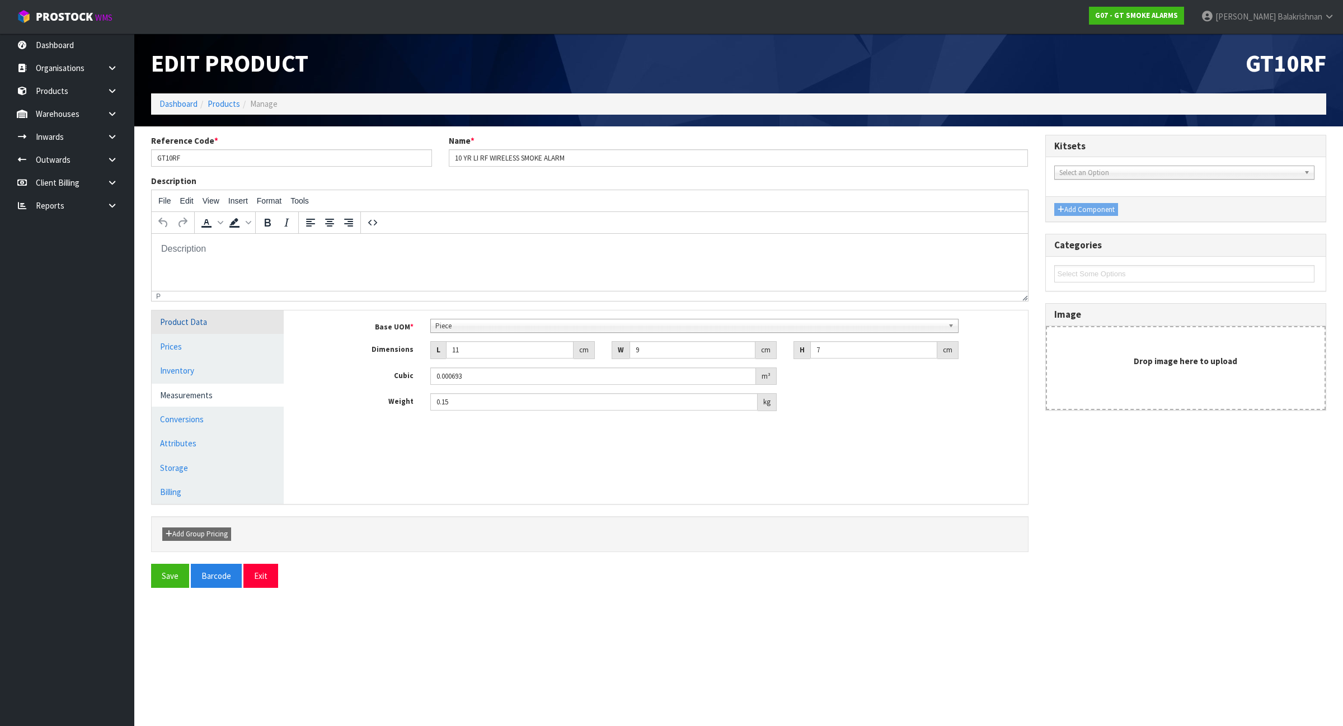
click at [203, 332] on link "Product Data" at bounding box center [218, 321] width 132 height 23
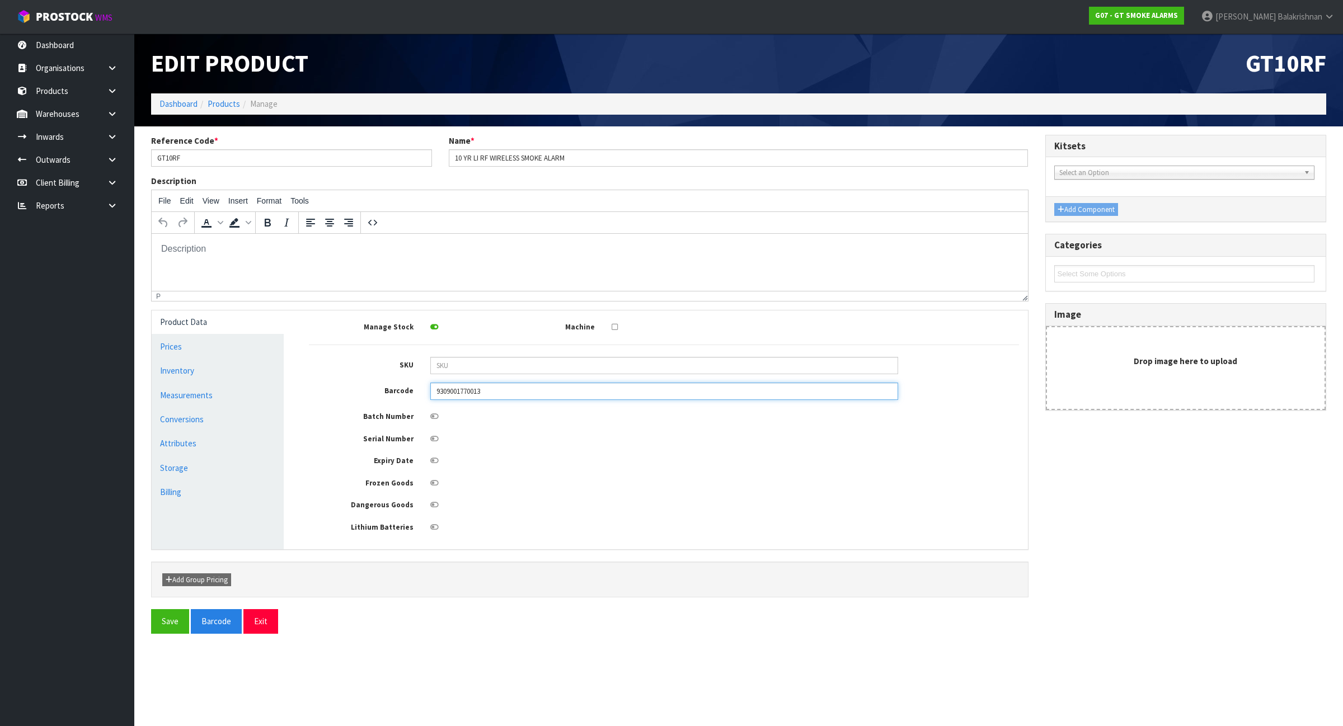
click at [517, 396] on input "9309001770013" at bounding box center [664, 391] width 468 height 17
click at [258, 422] on link "Conversions" at bounding box center [218, 419] width 132 height 23
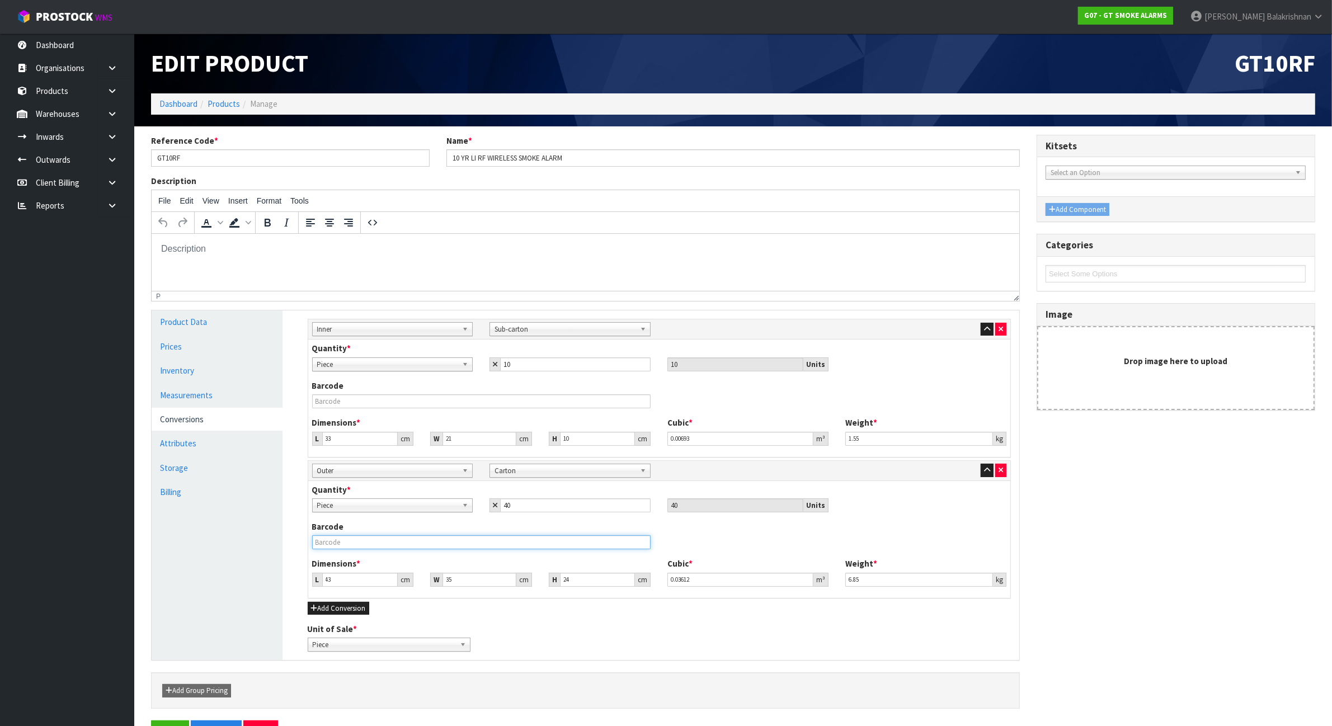
click at [401, 547] on input "text" at bounding box center [481, 542] width 339 height 14
paste input "9309001770013"
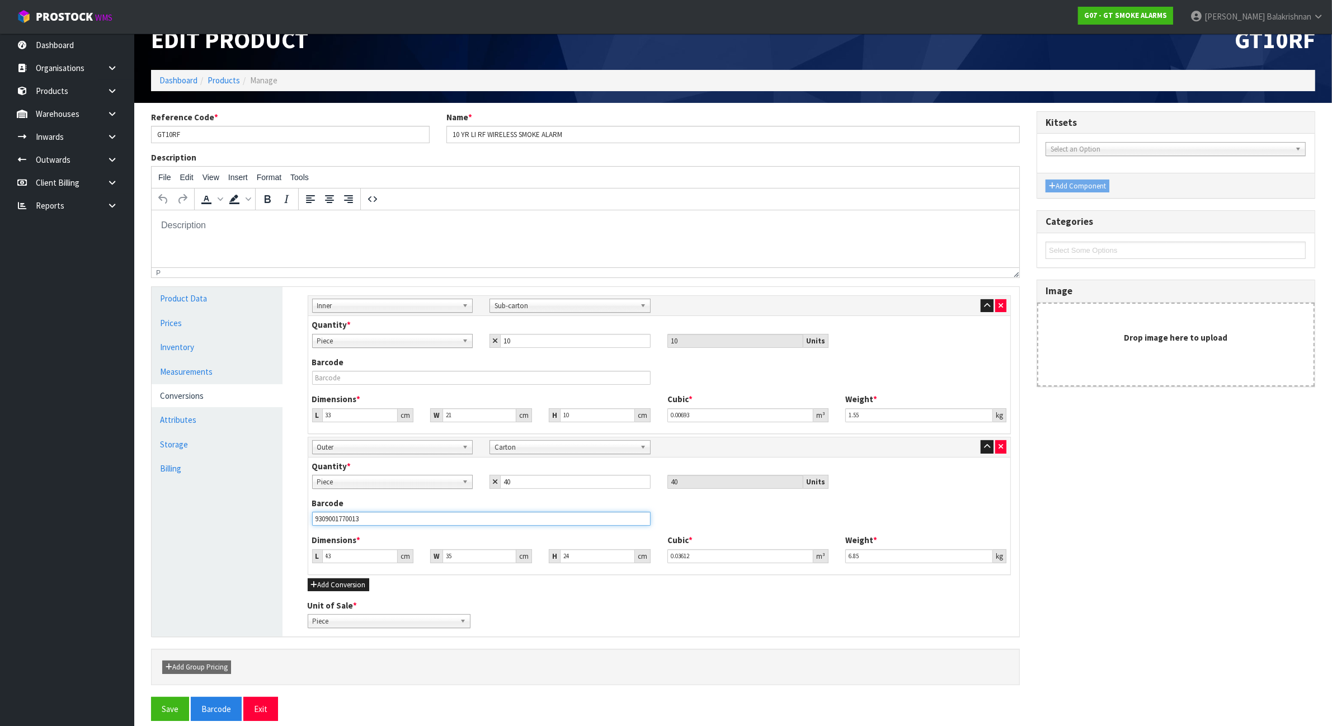
scroll to position [37, 0]
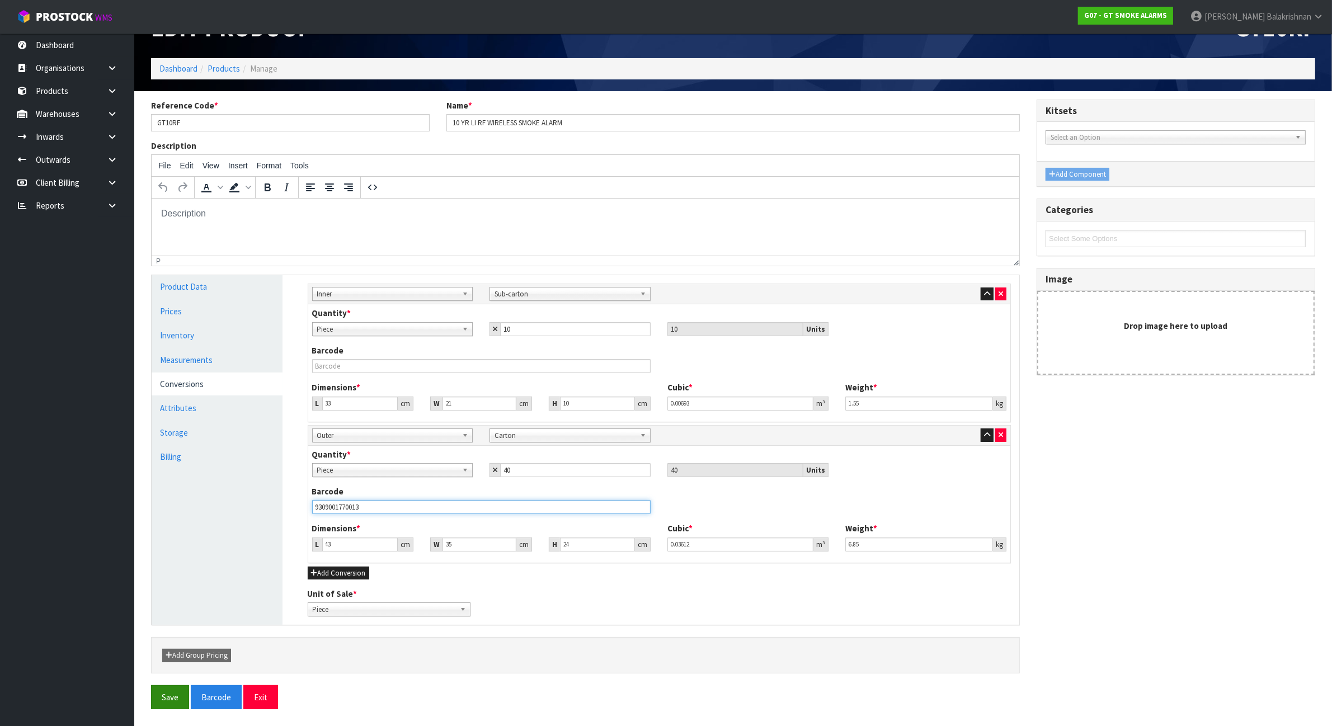
type input "9309001770013"
click at [175, 691] on button "Save" at bounding box center [170, 697] width 38 height 24
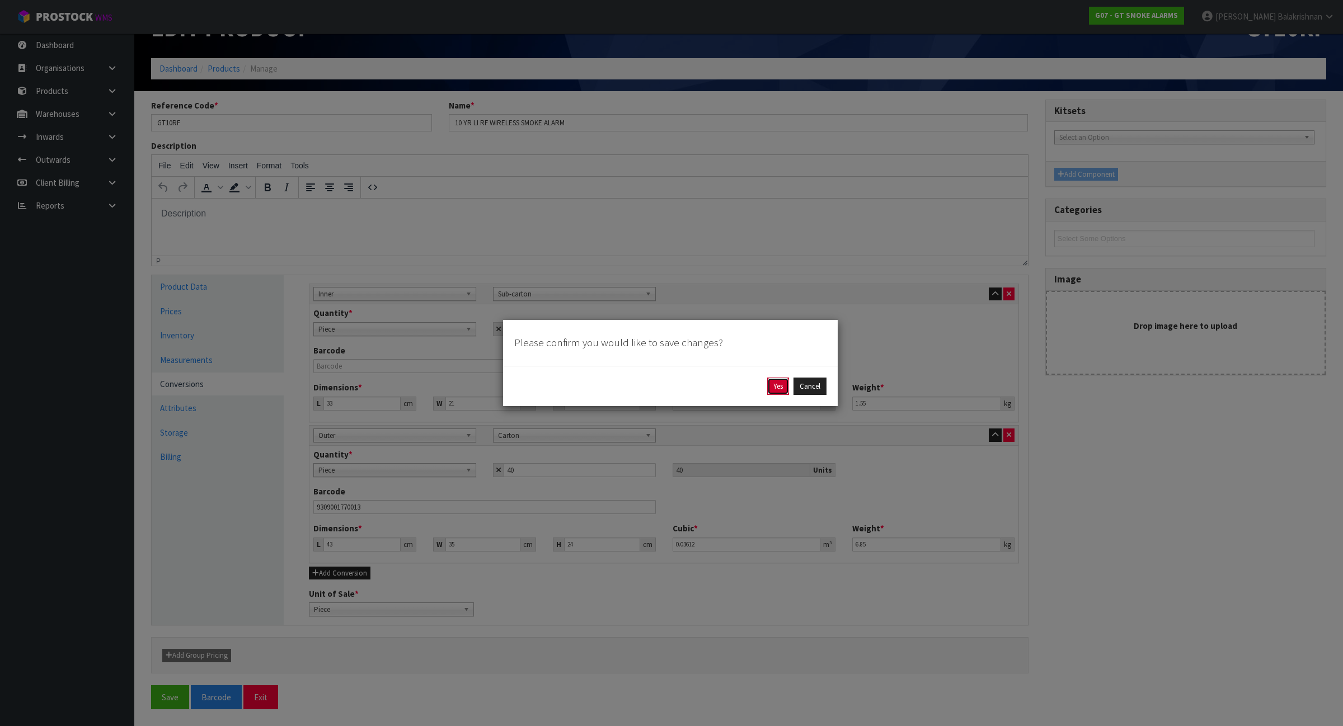
click at [771, 387] on button "Yes" at bounding box center [778, 387] width 22 height 18
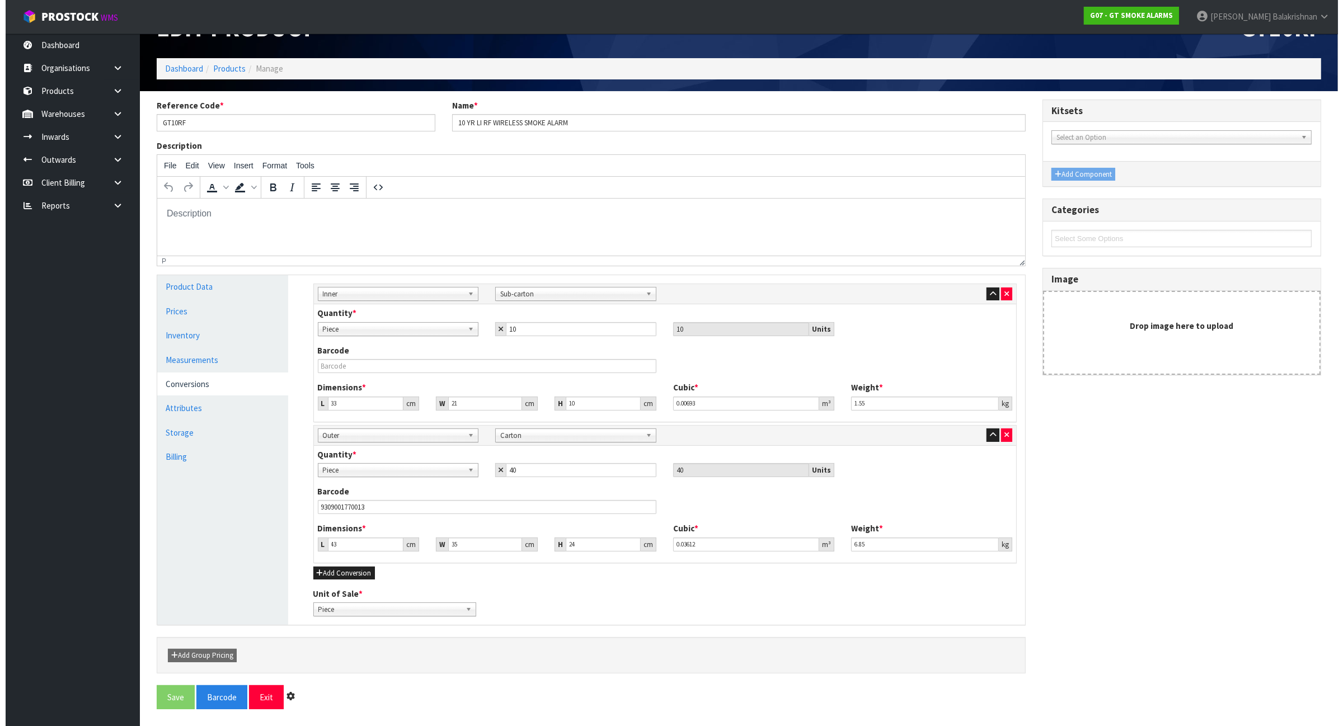
scroll to position [0, 0]
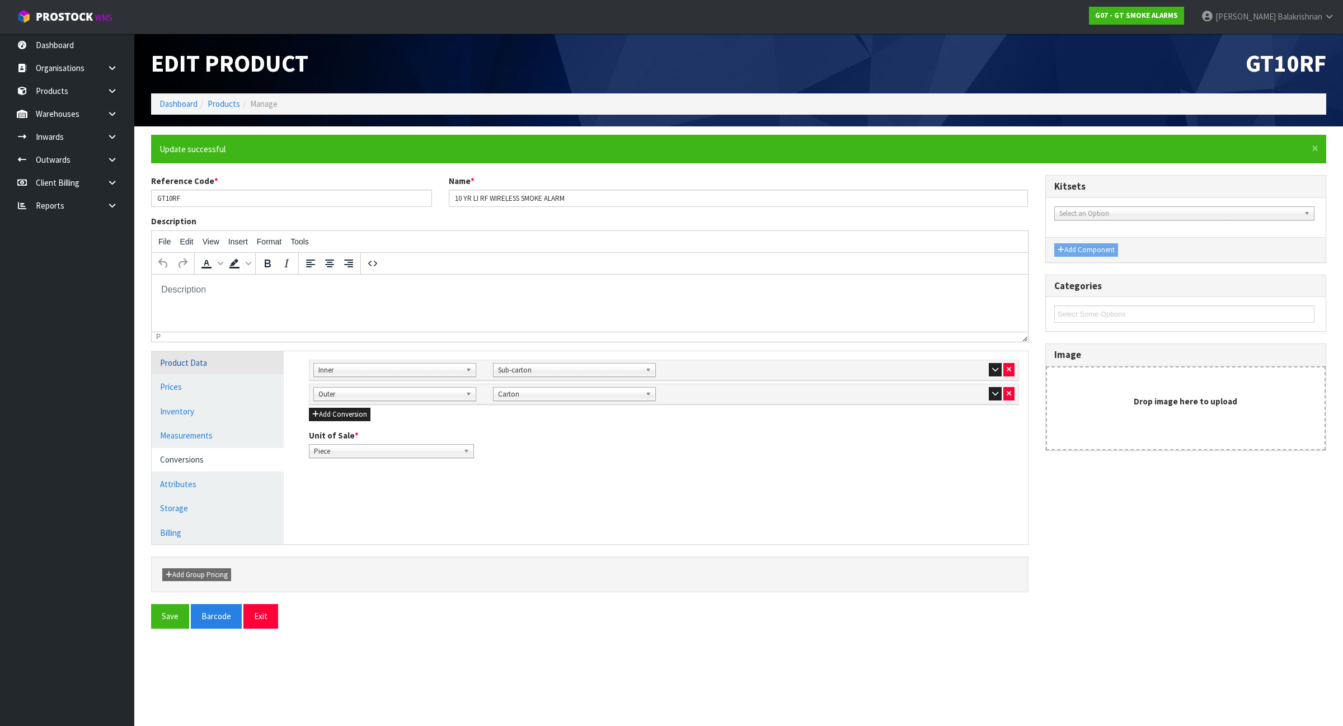
click at [201, 366] on link "Product Data" at bounding box center [218, 362] width 132 height 23
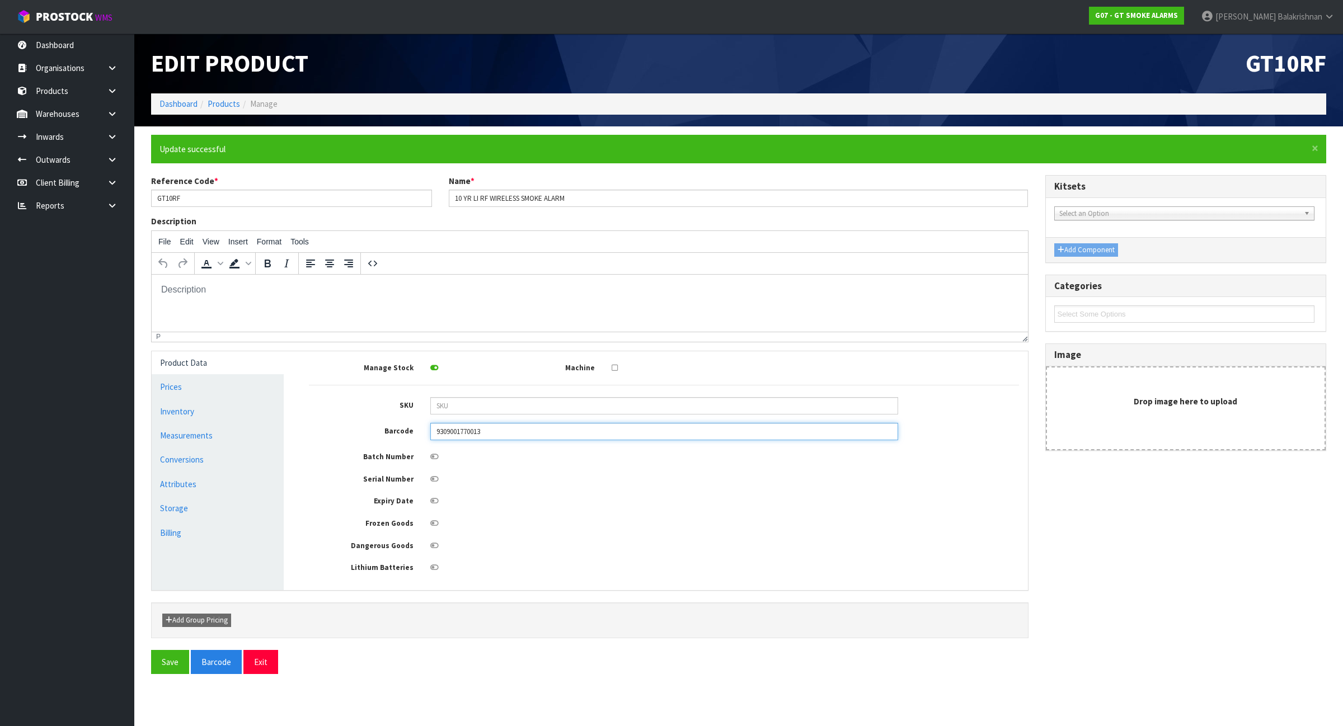
click at [608, 437] on input "9309001770013" at bounding box center [664, 431] width 468 height 17
type input "9"
click at [166, 661] on button "Save" at bounding box center [170, 662] width 38 height 24
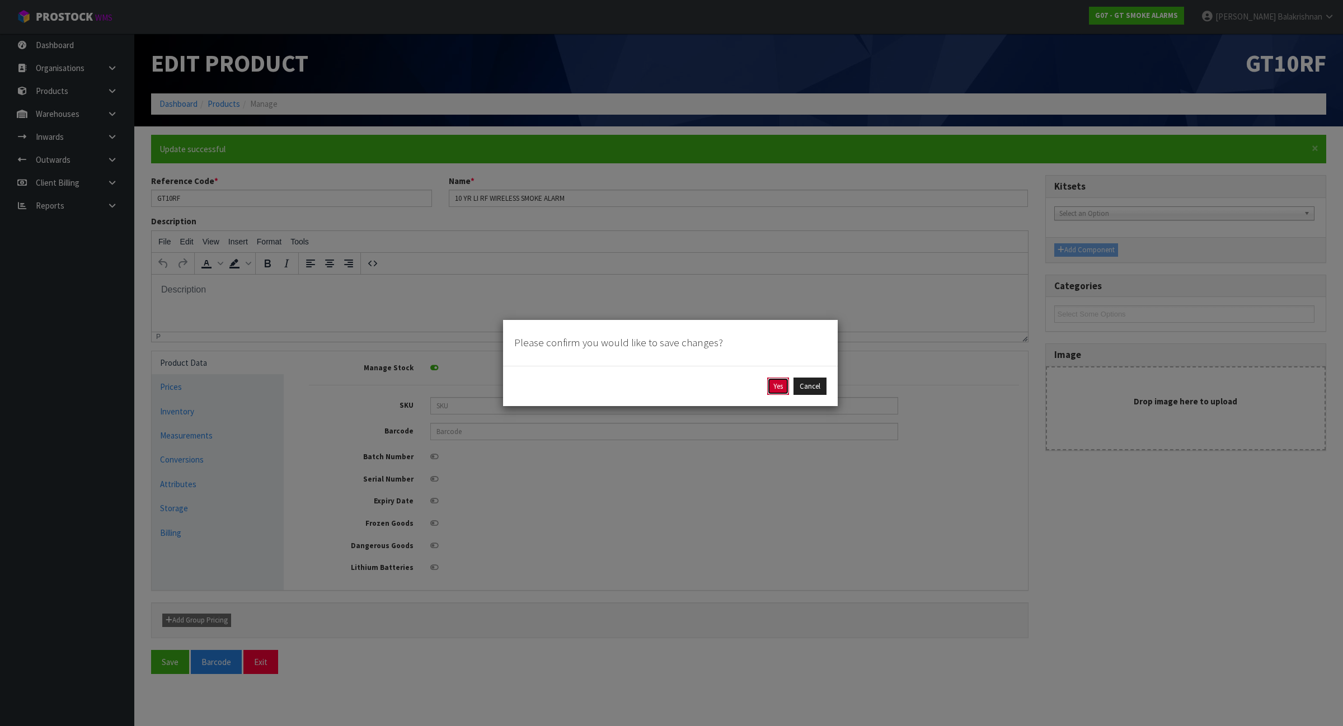
click at [778, 383] on button "Yes" at bounding box center [778, 387] width 22 height 18
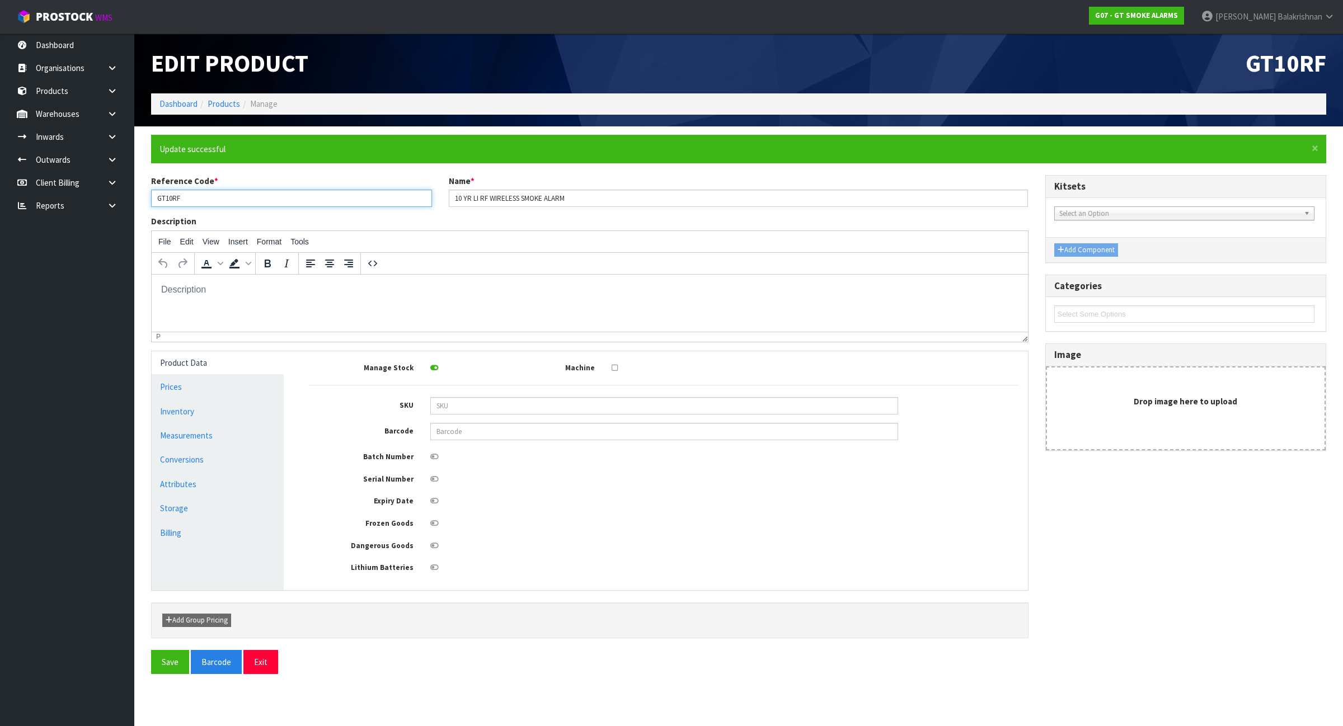
click at [293, 204] on input "GT10RF" at bounding box center [291, 198] width 281 height 17
click at [121, 119] on link at bounding box center [116, 113] width 36 height 23
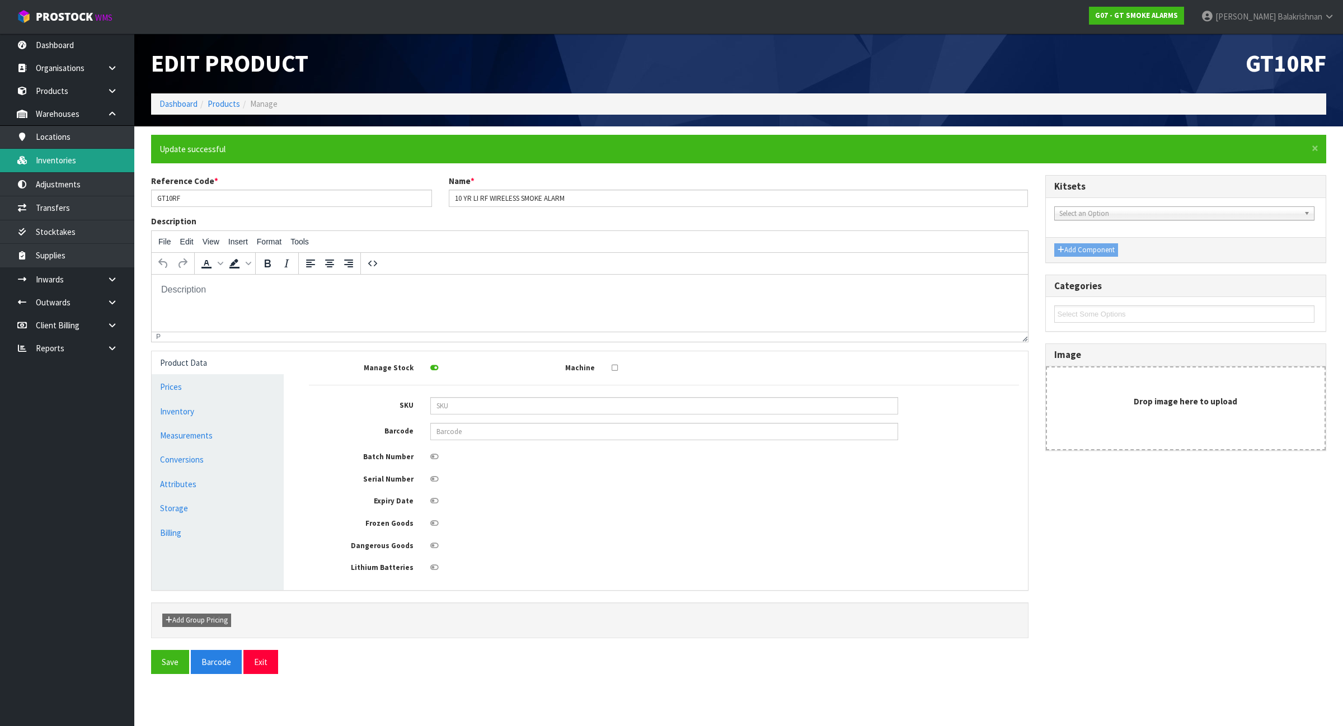
click at [107, 157] on link "Inventories" at bounding box center [67, 160] width 134 height 23
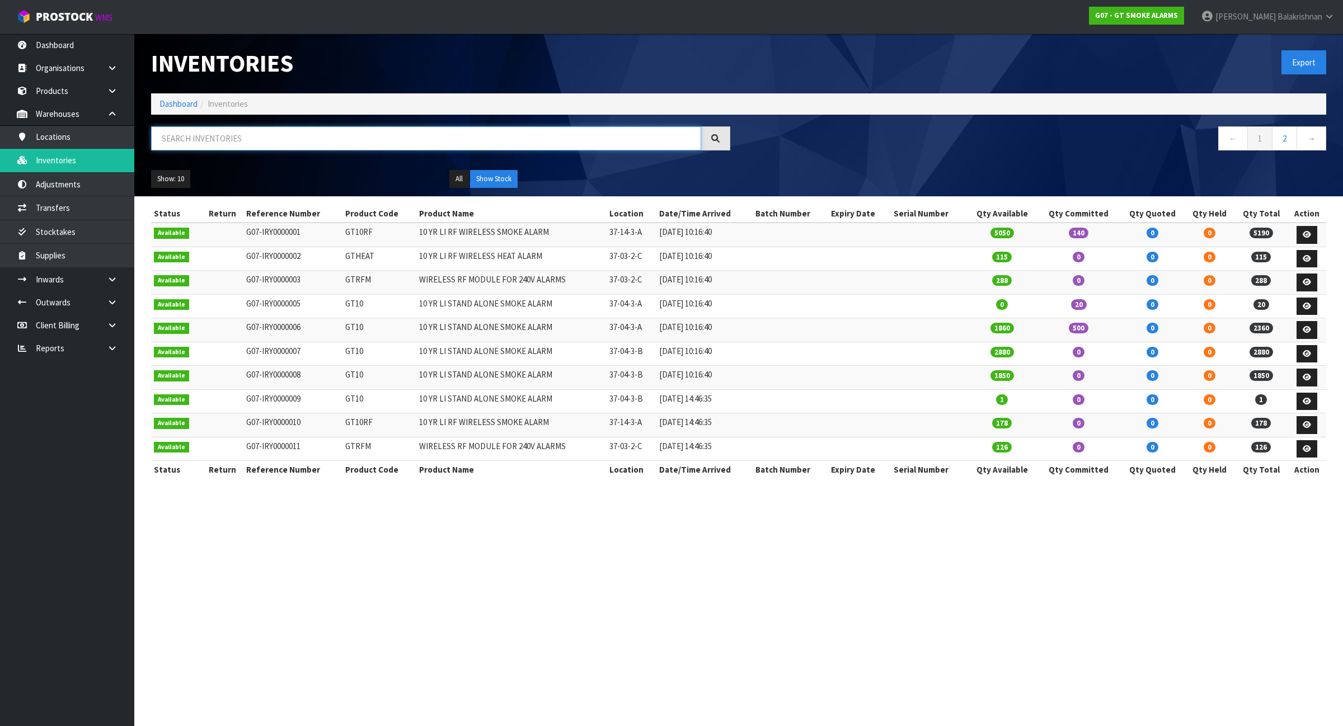
click at [219, 135] on input "text" at bounding box center [426, 138] width 550 height 24
paste input "GT10RF"
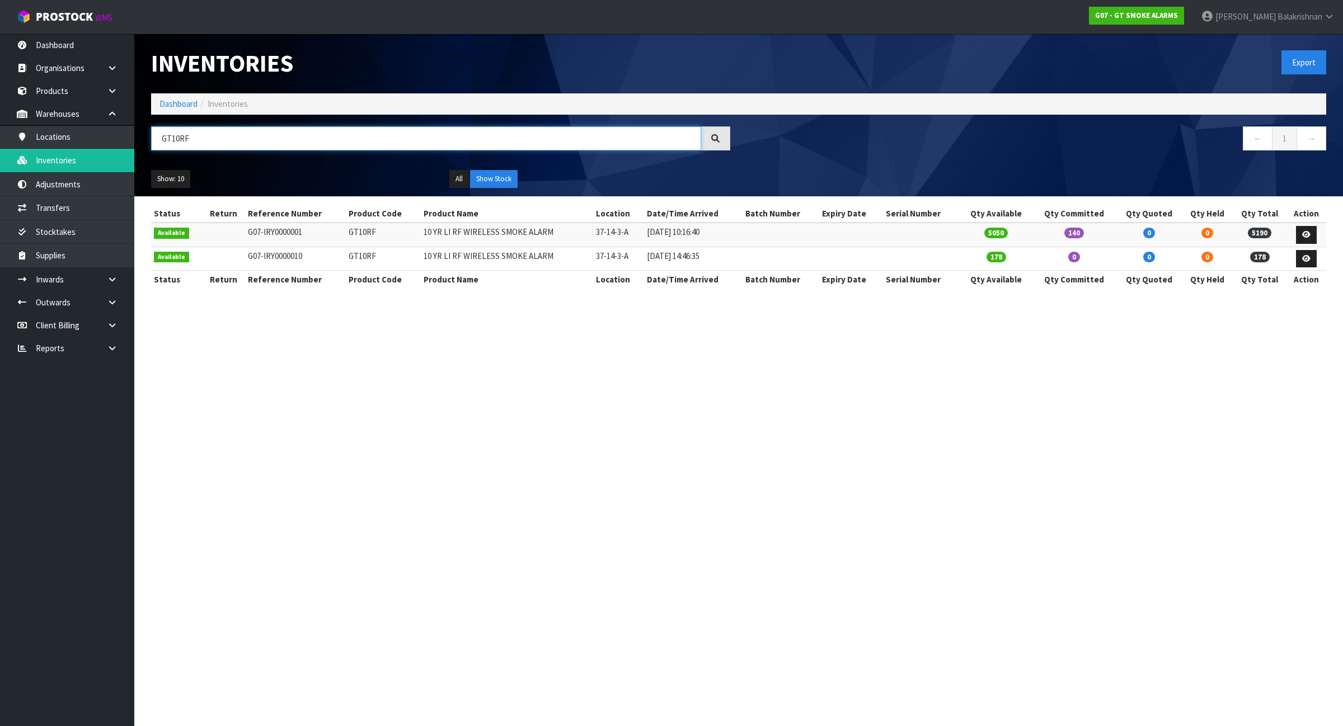
type input "GT10RF"
